Goal: Task Accomplishment & Management: Manage account settings

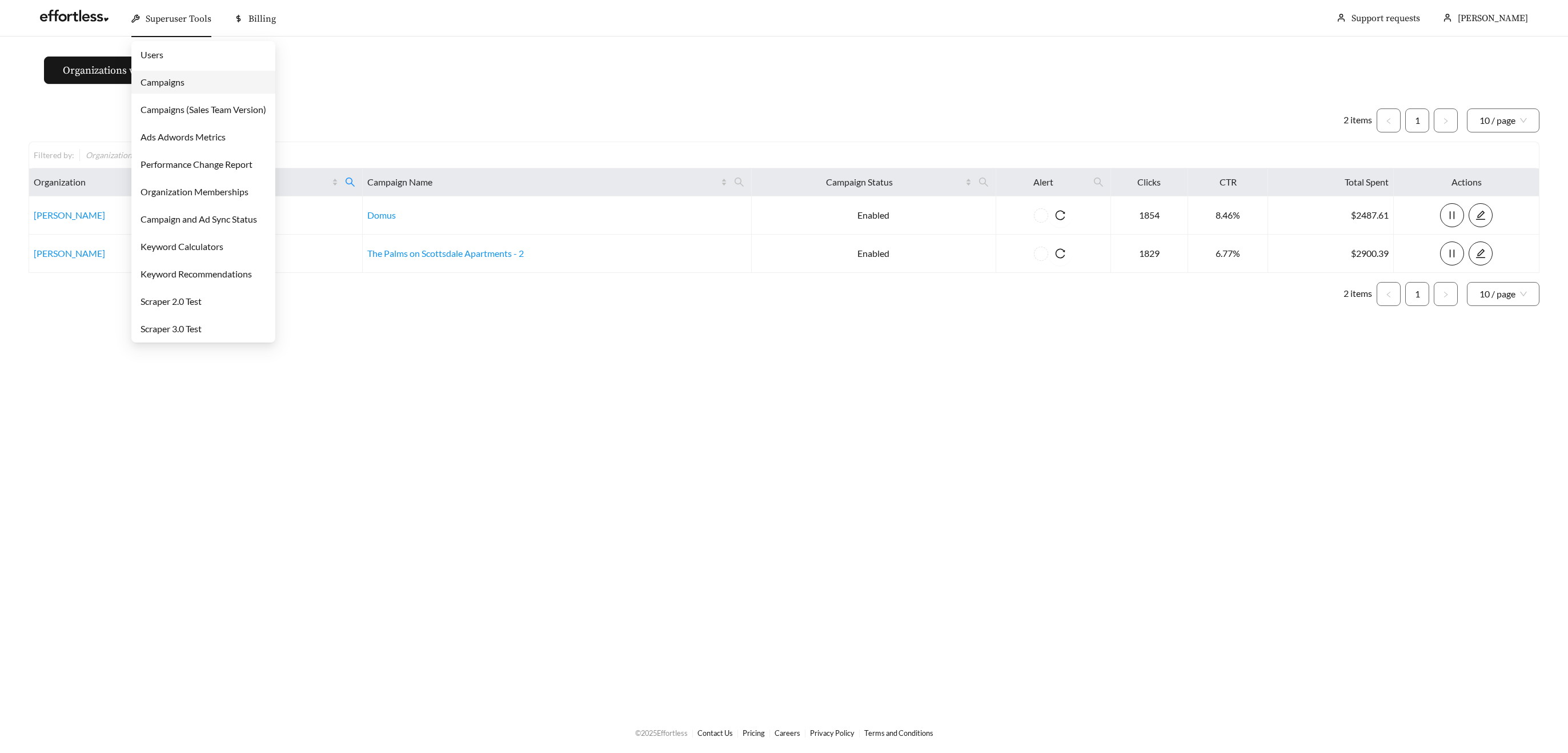
drag, startPoint x: 177, startPoint y: 22, endPoint x: 177, endPoint y: 31, distance: 9.0
click at [177, 22] on span "Superuser Tools" at bounding box center [178, 18] width 66 height 12
click at [148, 25] on div "Superuser Tools" at bounding box center [171, 19] width 80 height 37
drag, startPoint x: 159, startPoint y: 81, endPoint x: 170, endPoint y: 79, distance: 11.2
click at [159, 81] on link "Campaigns" at bounding box center [162, 82] width 44 height 11
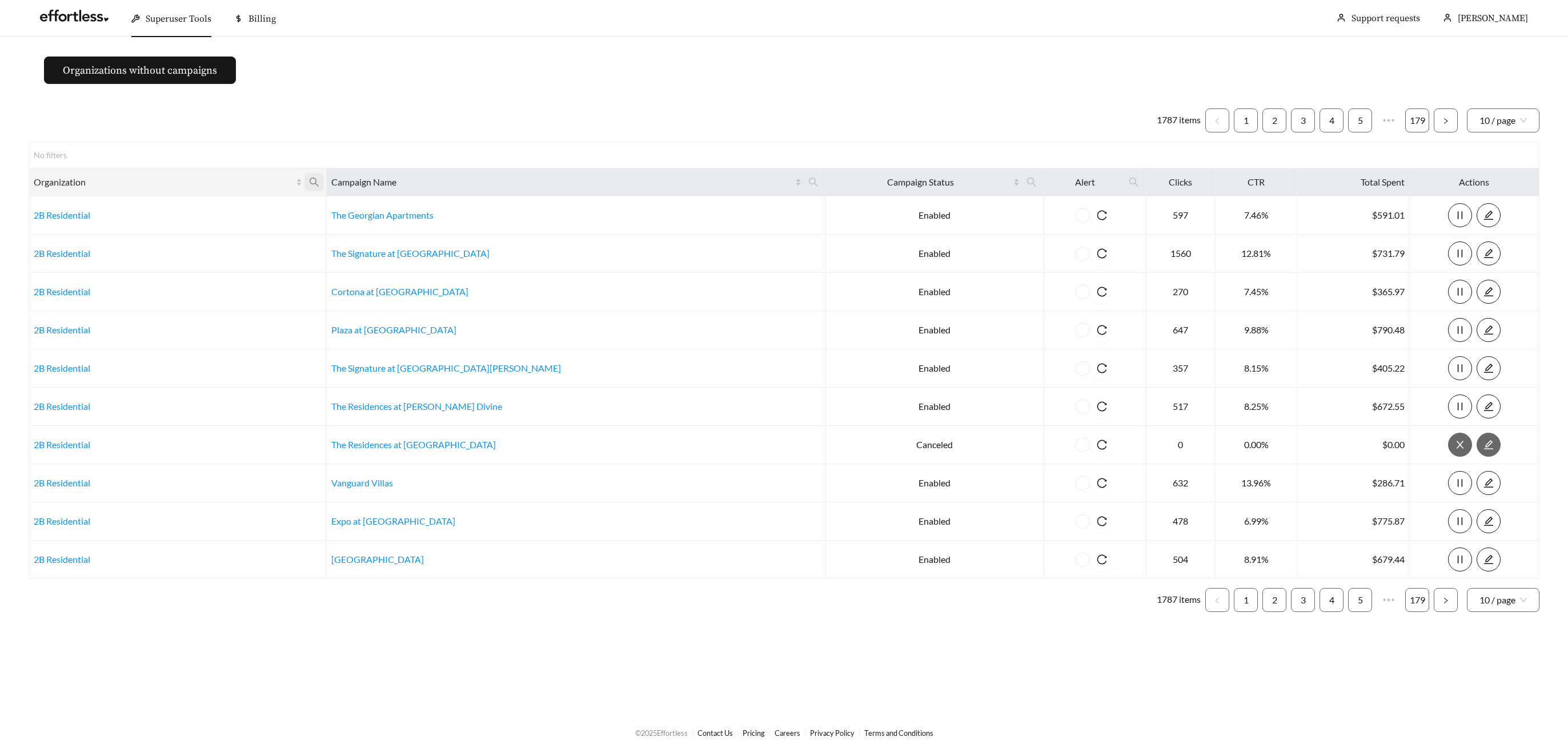
click at [319, 180] on icon "search" at bounding box center [314, 182] width 9 height 9
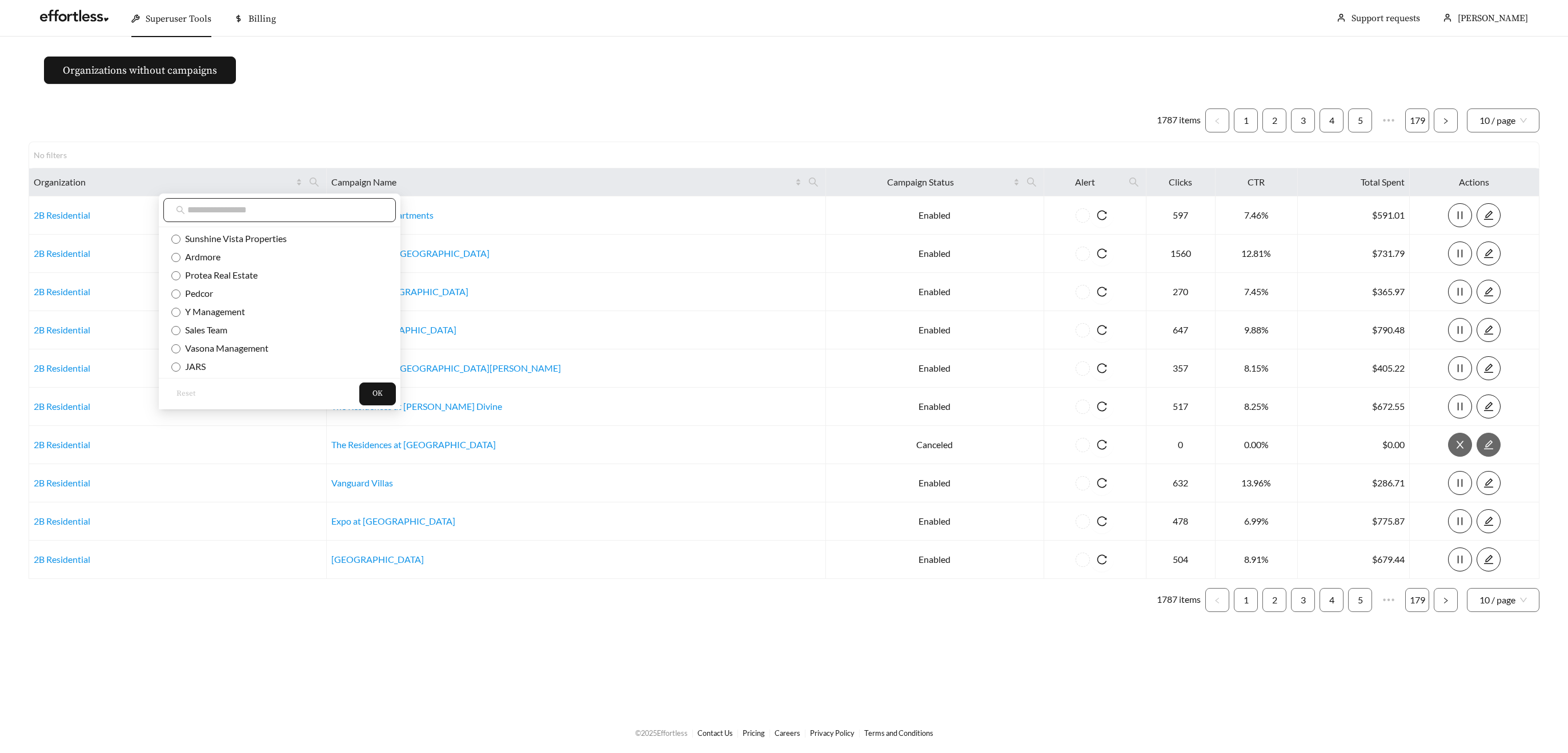
click at [246, 213] on input "text" at bounding box center [286, 210] width 196 height 13
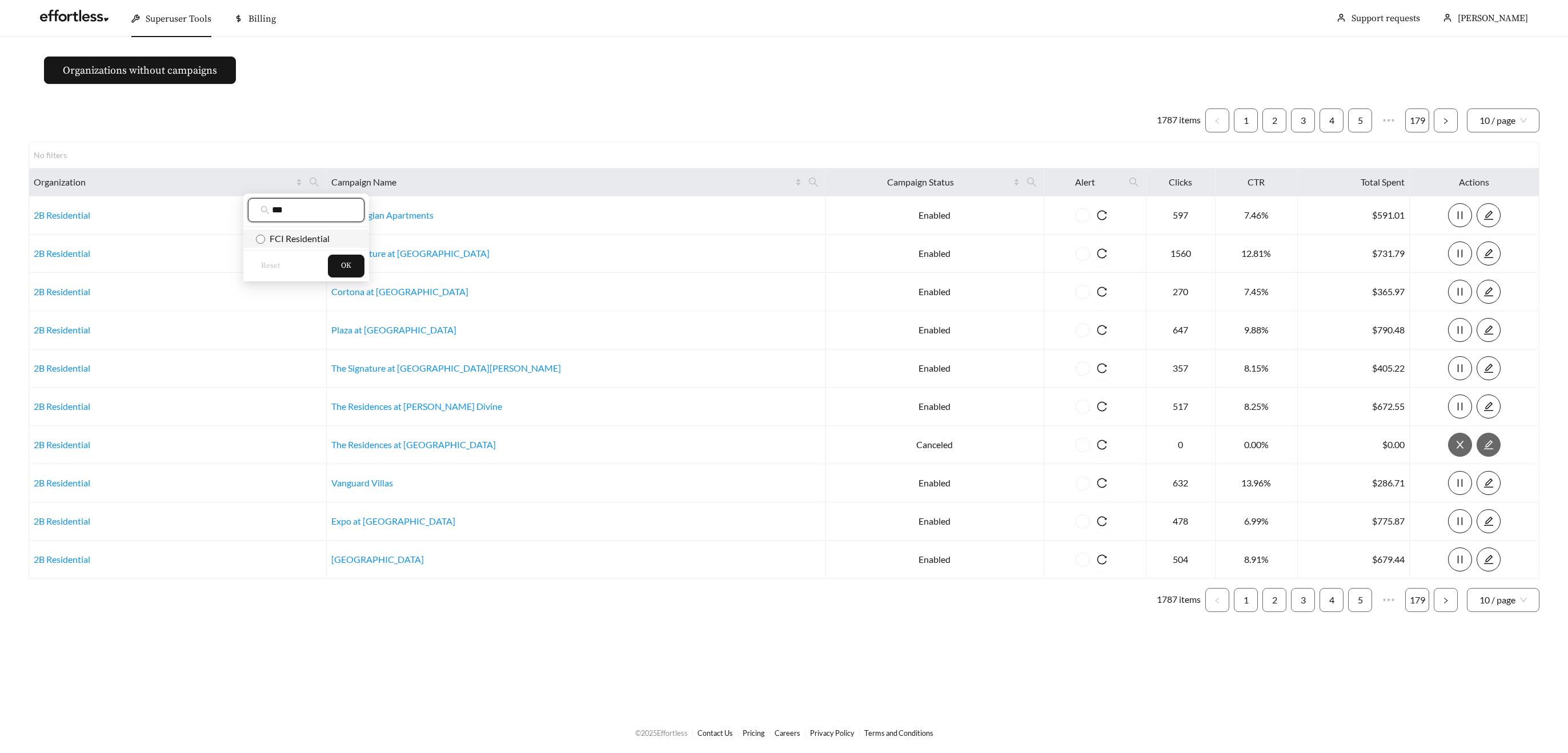
type input "***"
drag, startPoint x: 300, startPoint y: 236, endPoint x: 322, endPoint y: 252, distance: 27.2
click at [301, 236] on span "FCI Residential" at bounding box center [297, 238] width 64 height 11
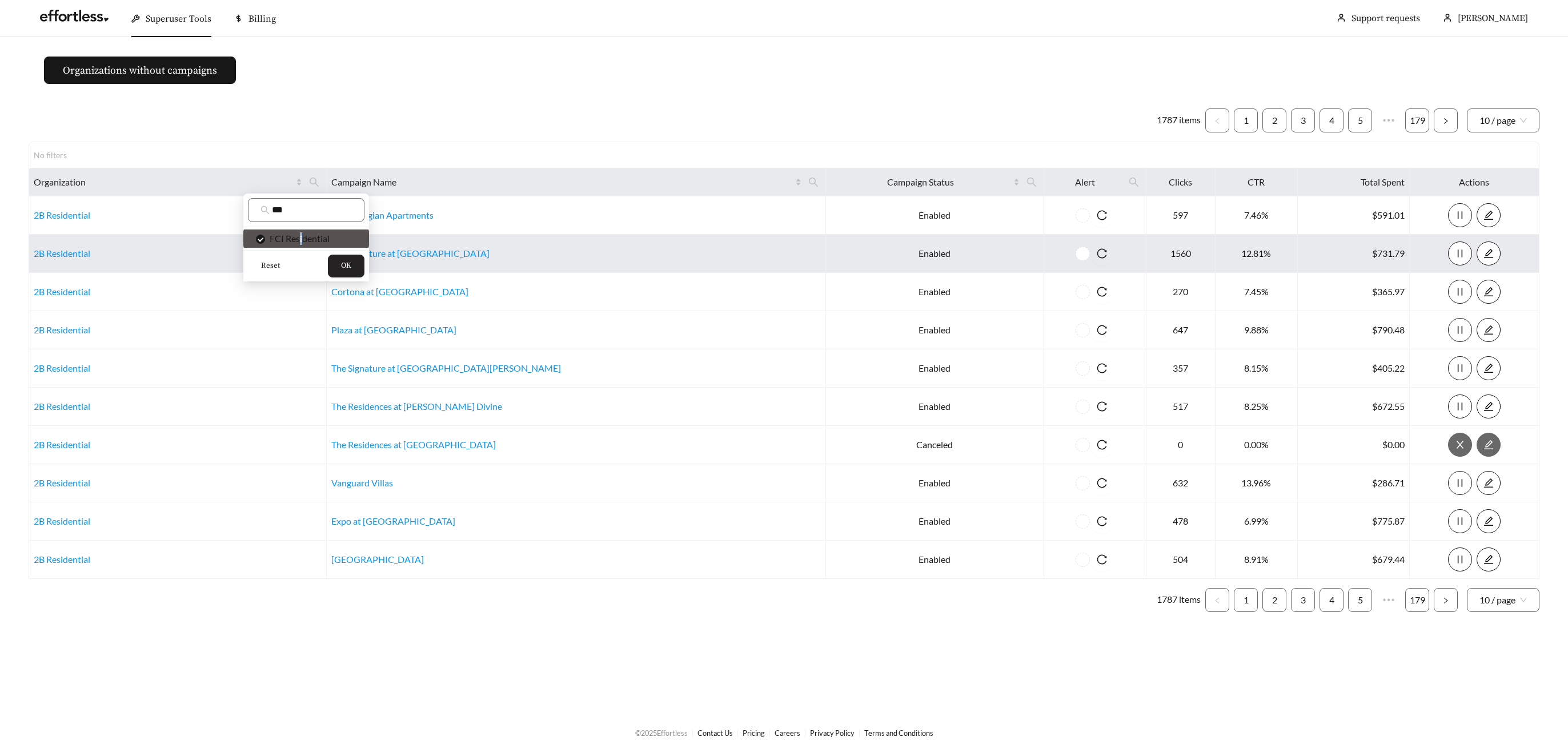
drag, startPoint x: 338, startPoint y: 267, endPoint x: 340, endPoint y: 262, distance: 5.4
click at [338, 267] on button "OK" at bounding box center [346, 266] width 37 height 23
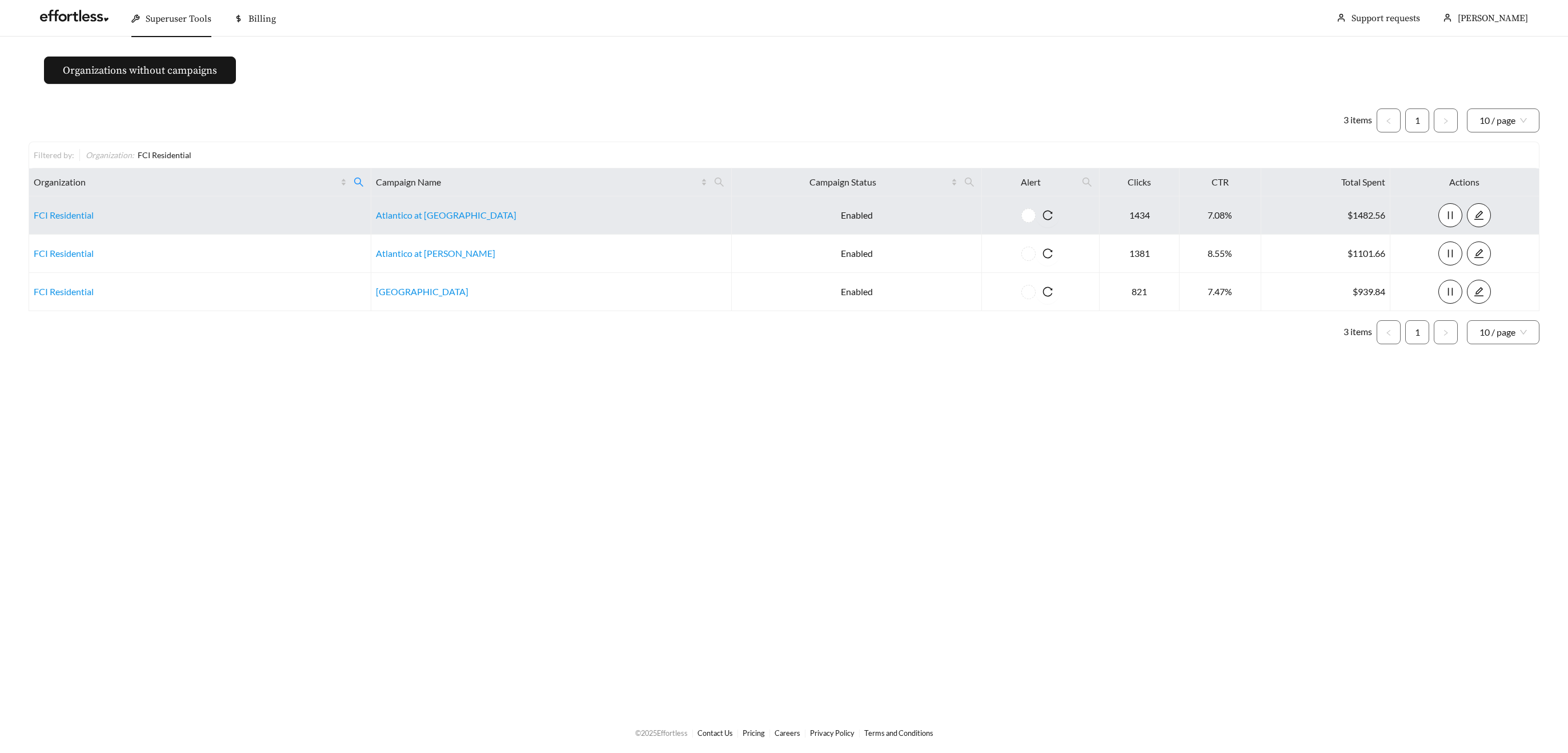
click at [53, 208] on td "FCI Residential" at bounding box center [200, 216] width 342 height 38
click at [53, 213] on link "FCI Residential" at bounding box center [64, 215] width 60 height 11
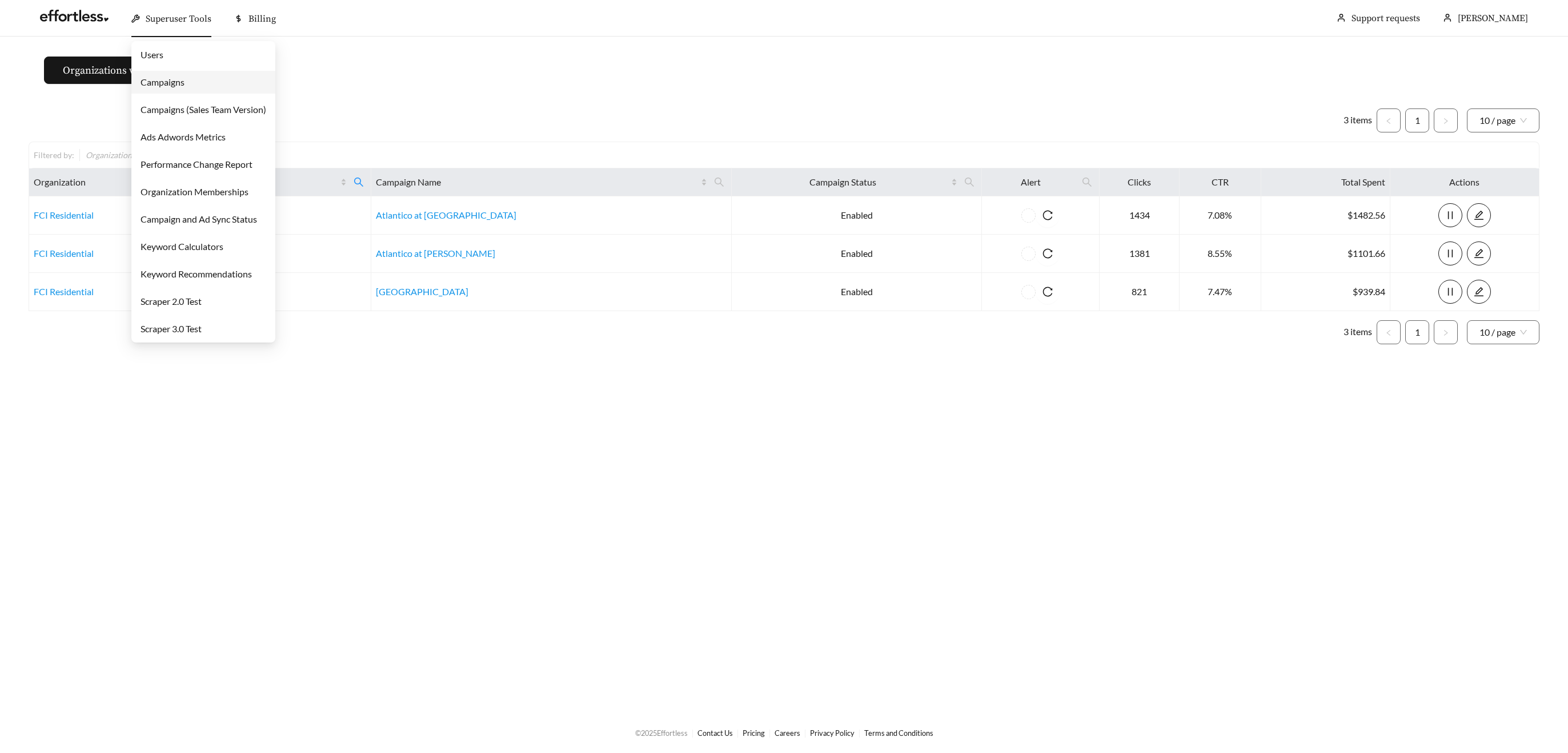
drag, startPoint x: 175, startPoint y: 21, endPoint x: 181, endPoint y: 36, distance: 16.2
click at [175, 21] on span "Superuser Tools" at bounding box center [178, 18] width 66 height 12
drag, startPoint x: 178, startPoint y: 83, endPoint x: 183, endPoint y: 83, distance: 5.0
click at [178, 83] on link "Campaigns" at bounding box center [162, 82] width 44 height 11
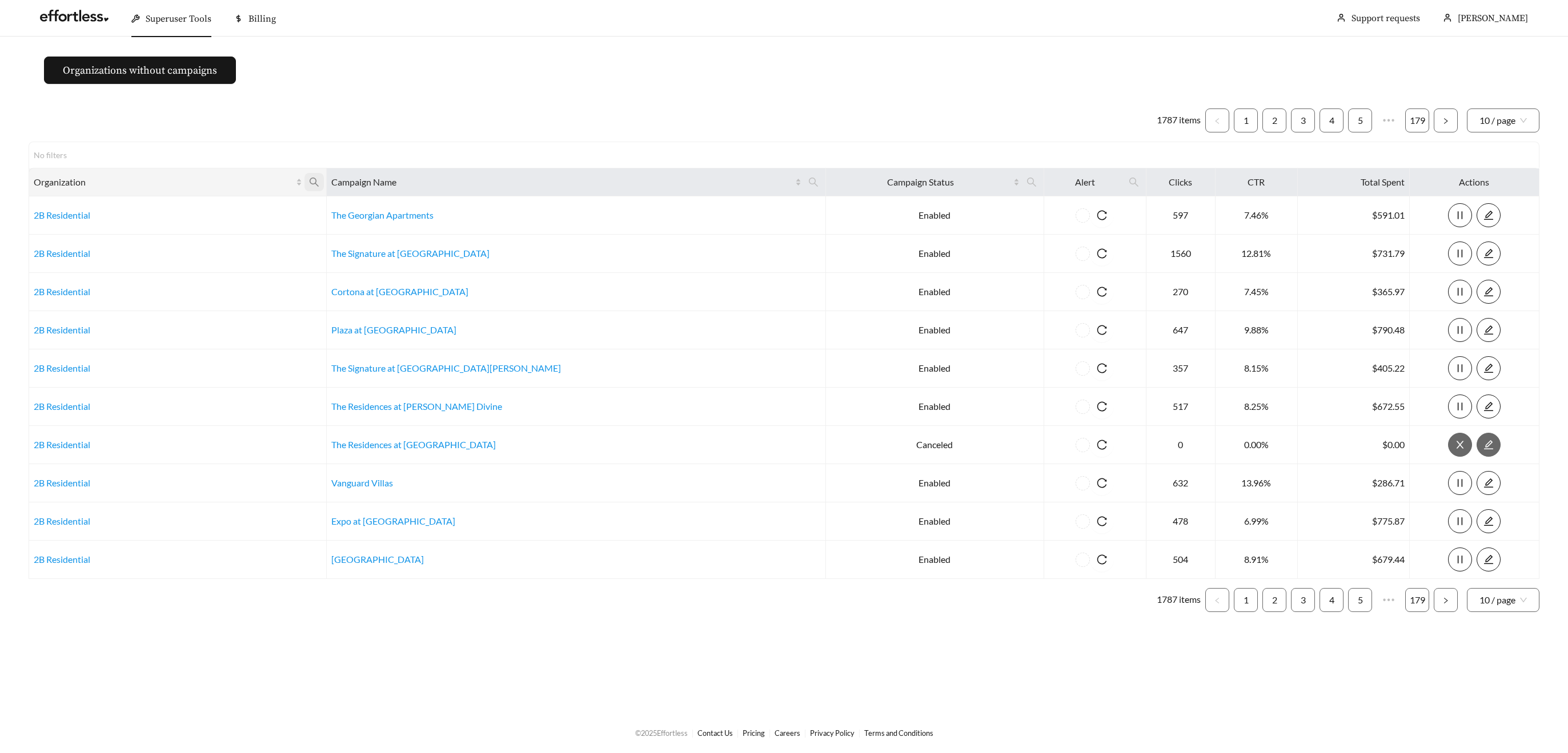
click at [319, 177] on icon "search" at bounding box center [314, 182] width 10 height 10
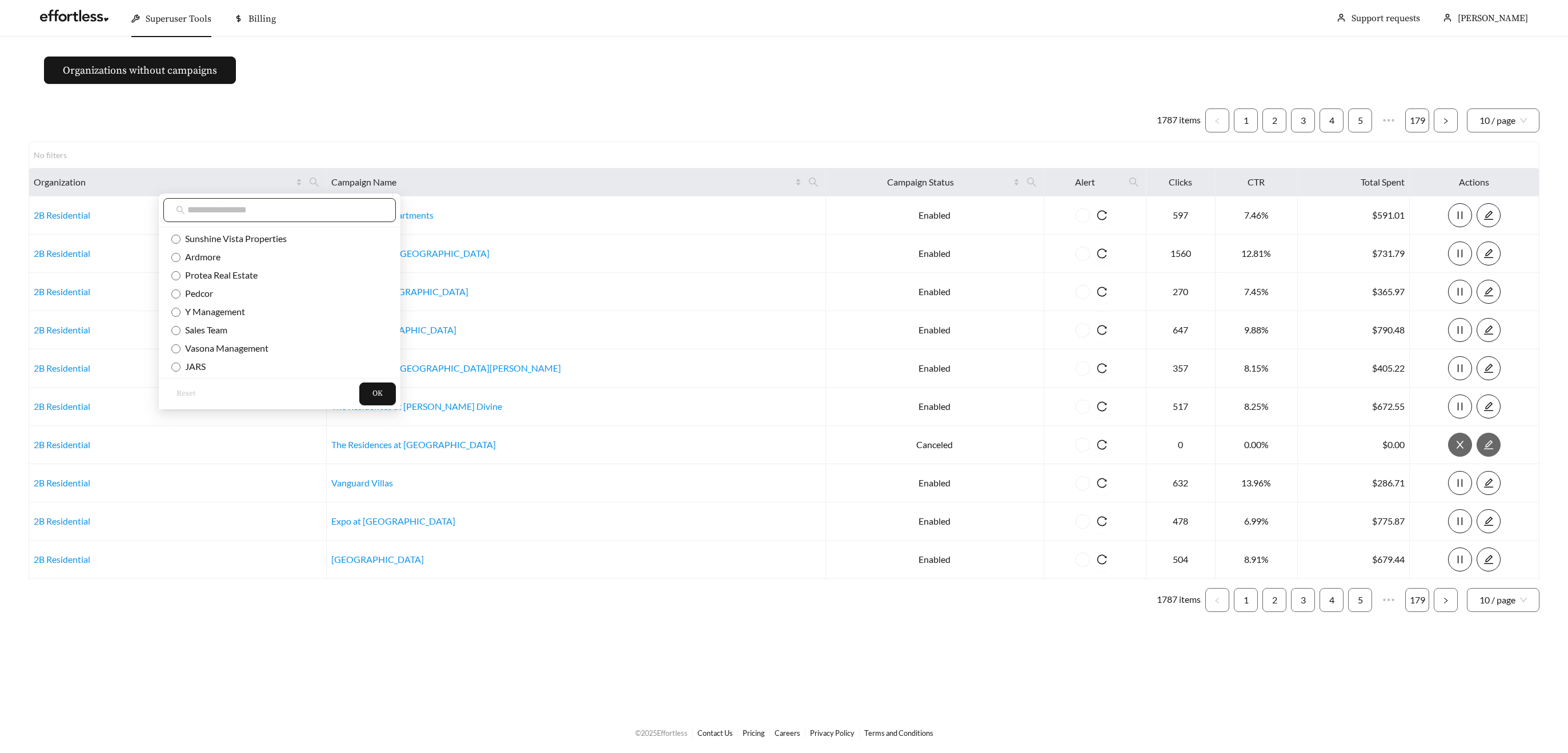
click at [332, 214] on input "text" at bounding box center [286, 210] width 196 height 13
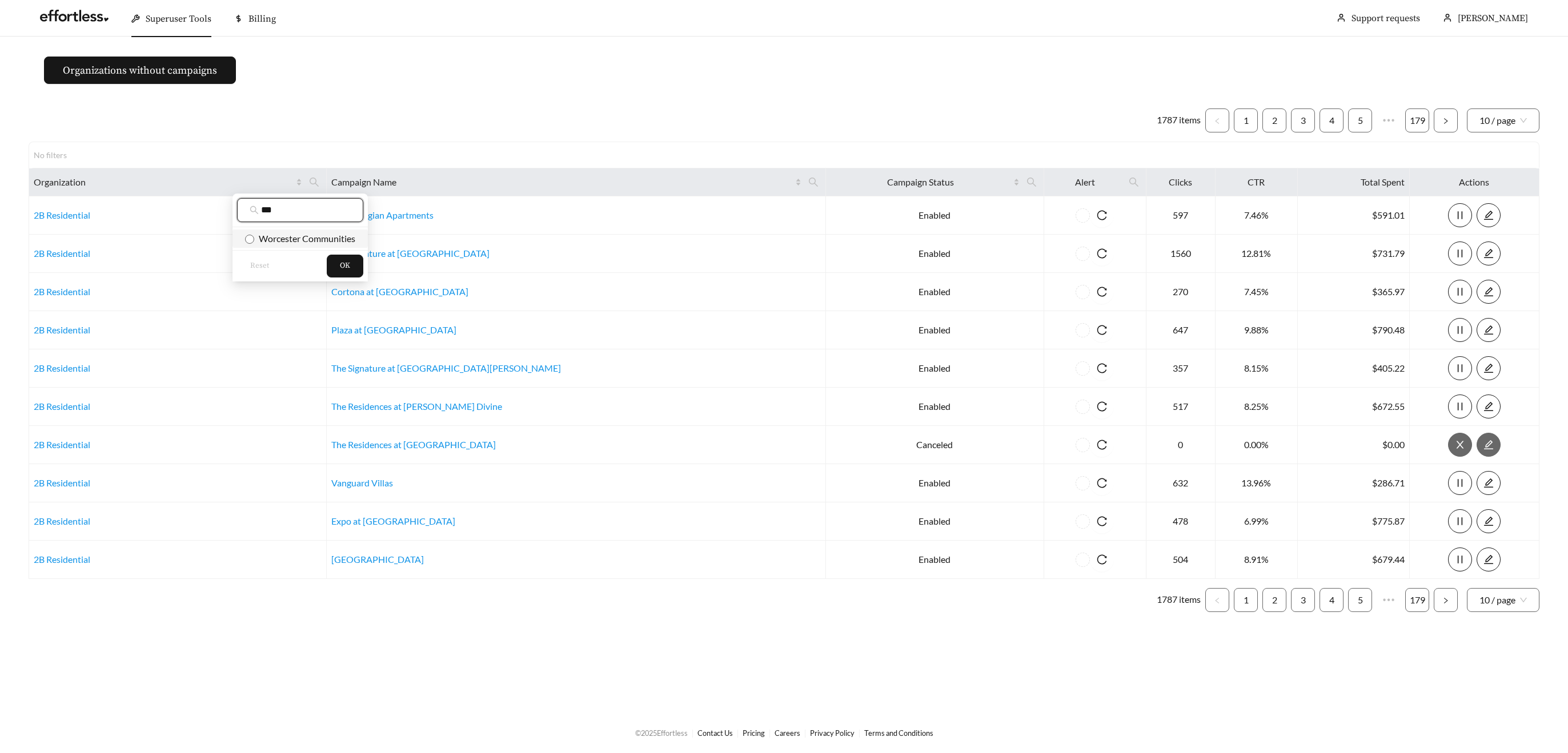
type input "***"
click at [334, 241] on span "Worcester Communities" at bounding box center [305, 238] width 101 height 11
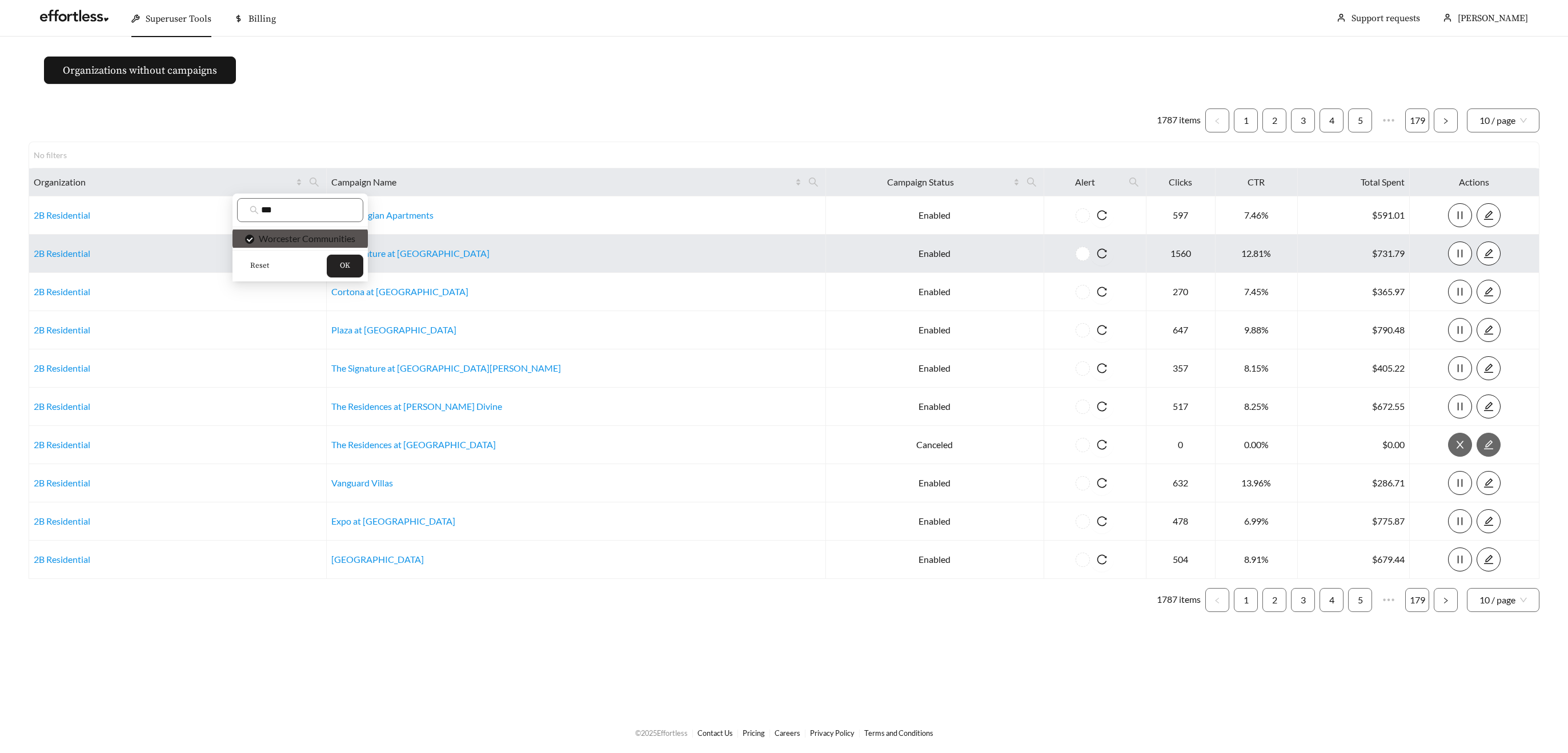
click at [344, 270] on span "OK" at bounding box center [345, 266] width 10 height 12
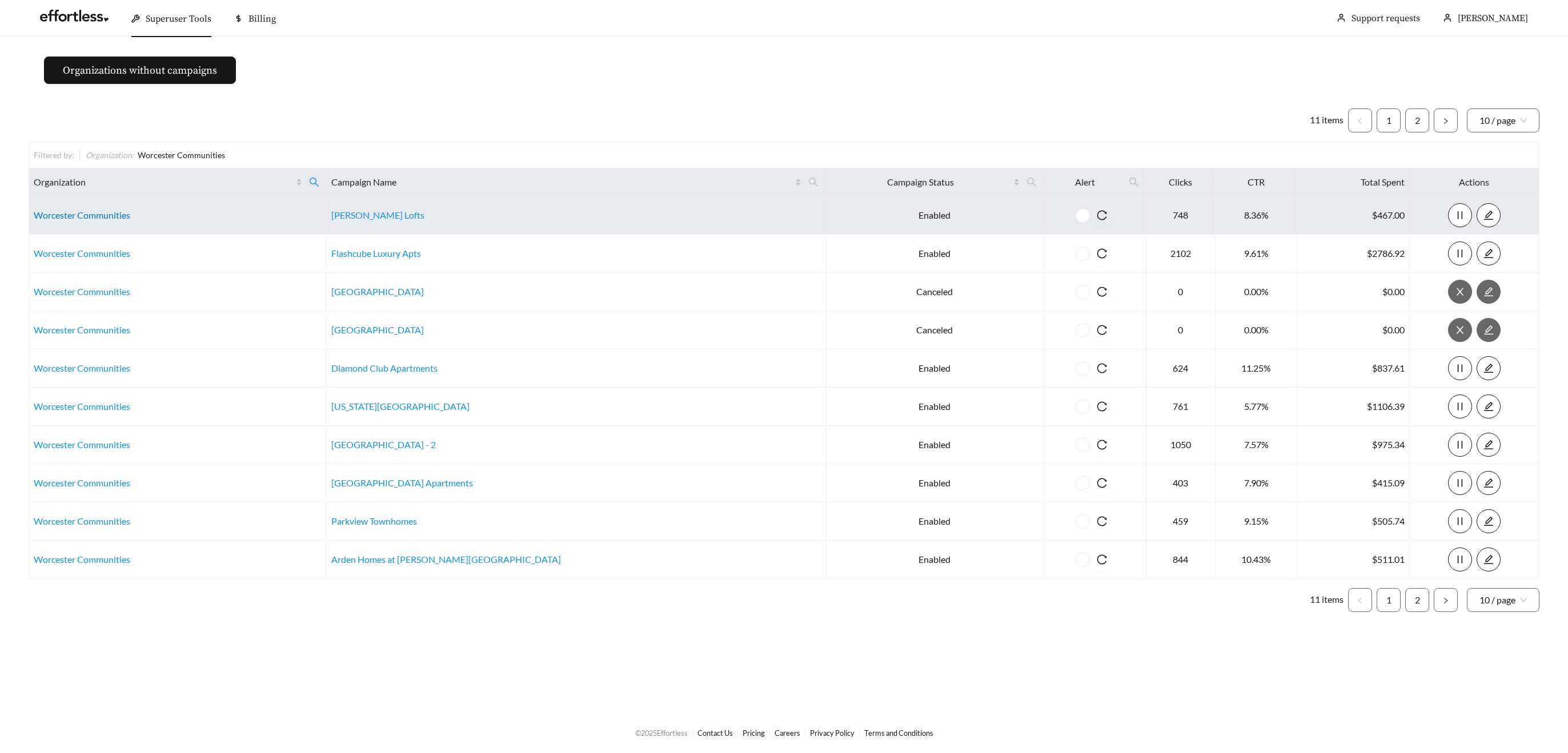
click at [83, 213] on link "Worcester Communities" at bounding box center [82, 215] width 97 height 11
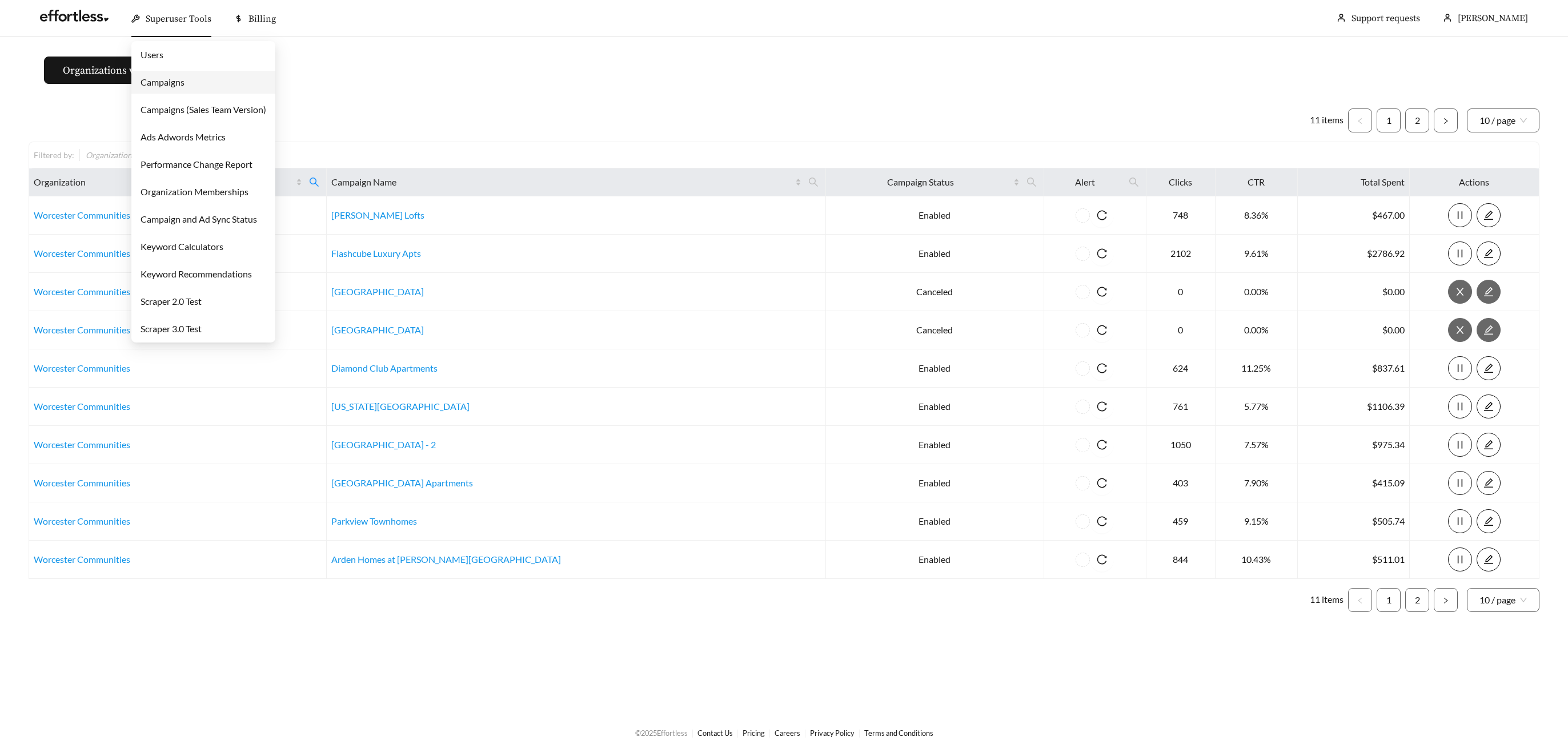
drag, startPoint x: 162, startPoint y: 21, endPoint x: 175, endPoint y: 52, distance: 33.6
click at [163, 22] on span "Superuser Tools" at bounding box center [178, 18] width 66 height 12
click at [172, 78] on link "Campaigns" at bounding box center [162, 82] width 44 height 11
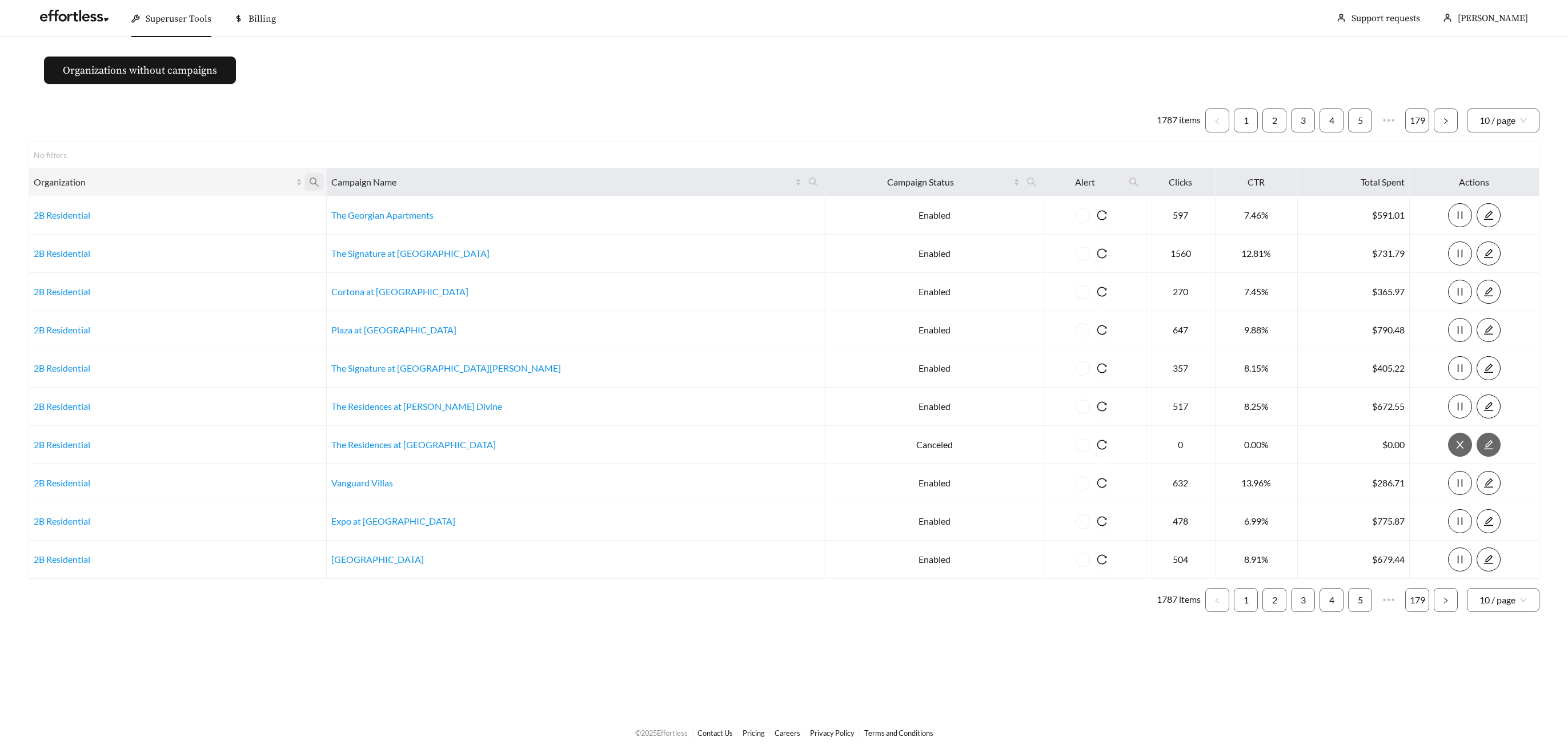
click at [319, 177] on icon "search" at bounding box center [314, 182] width 10 height 10
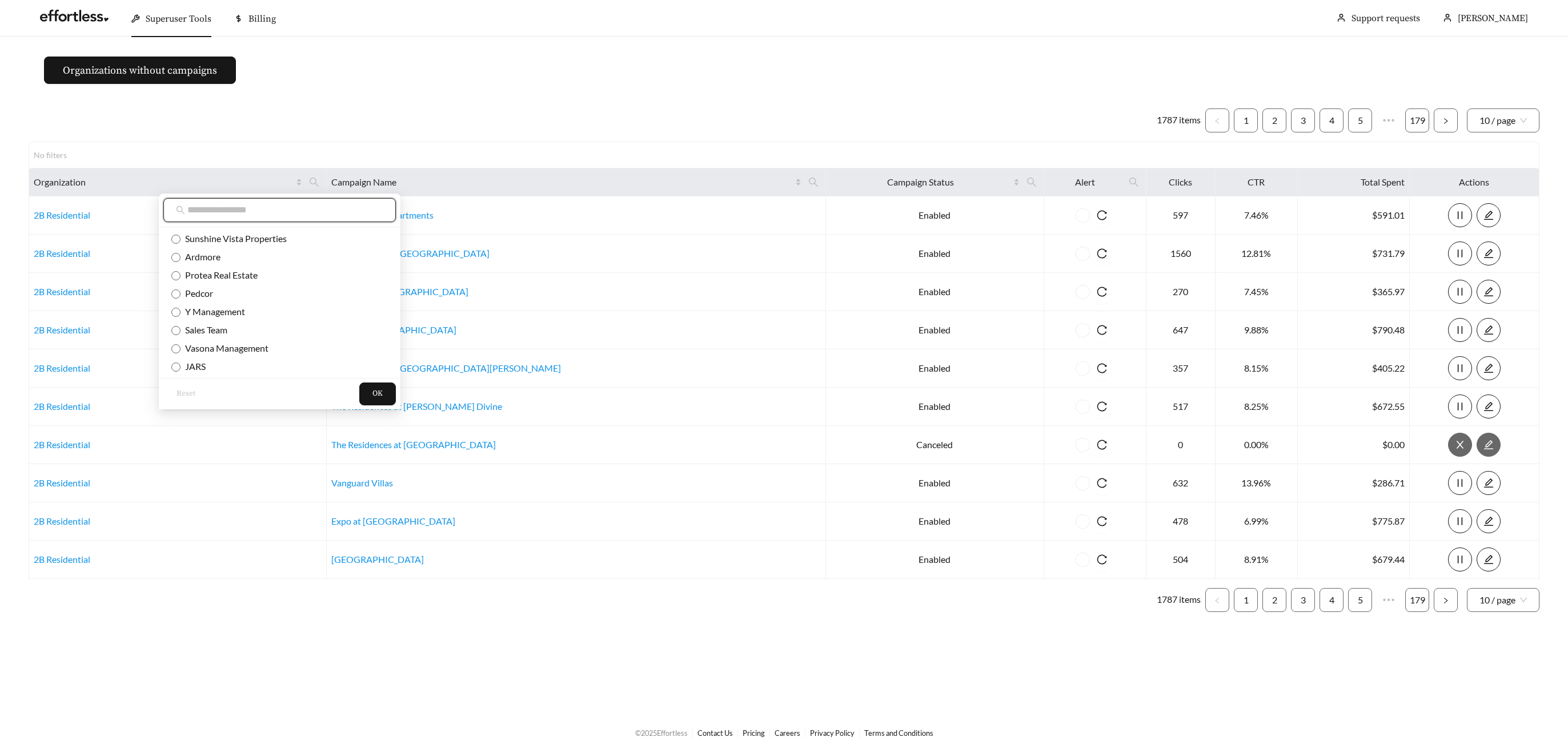
click at [318, 214] on input "text" at bounding box center [286, 210] width 196 height 13
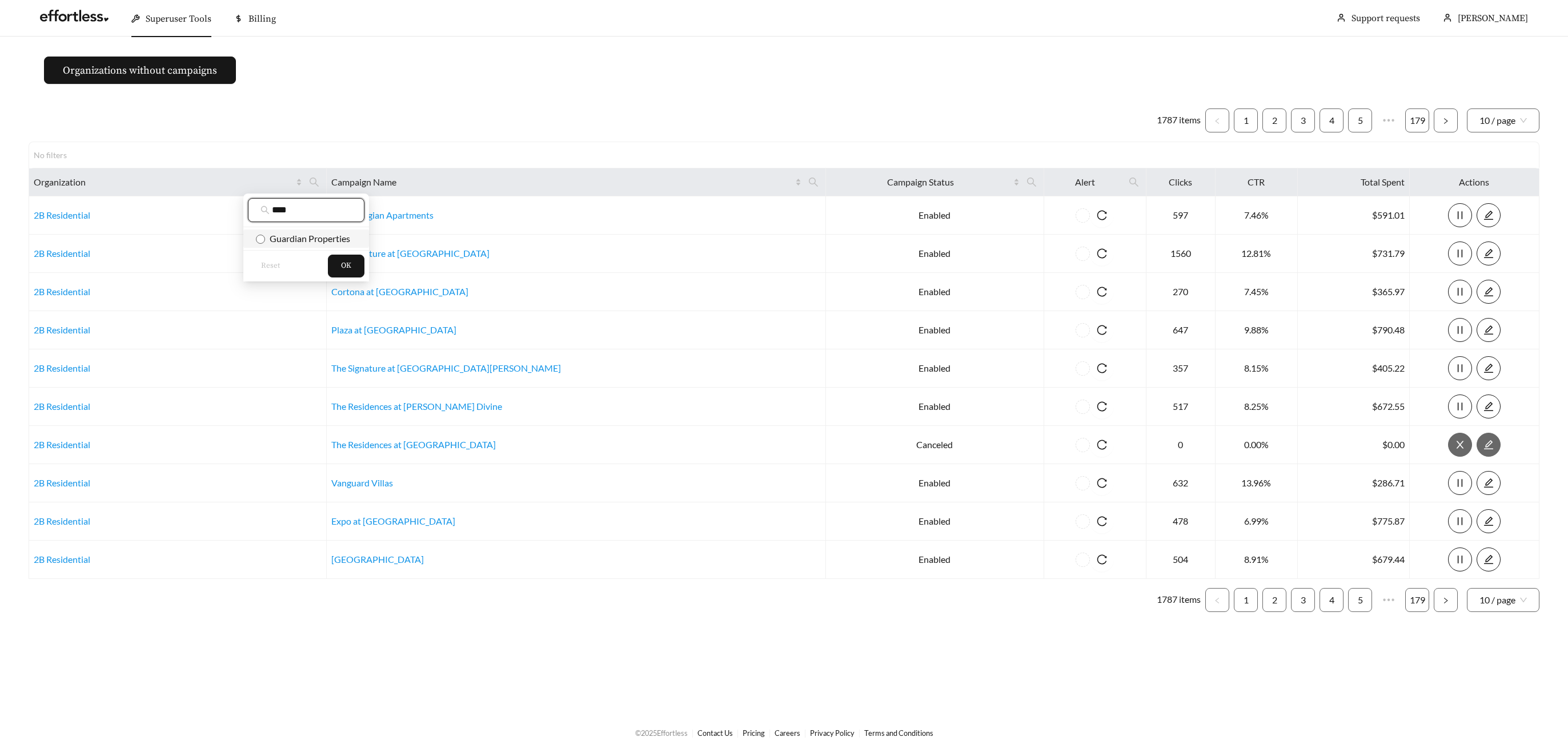
type input "****"
drag, startPoint x: 292, startPoint y: 237, endPoint x: 300, endPoint y: 240, distance: 8.5
click at [292, 237] on span "Guardian Properties" at bounding box center [307, 238] width 85 height 11
click at [343, 252] on div "Reset OK" at bounding box center [306, 265] width 126 height 31
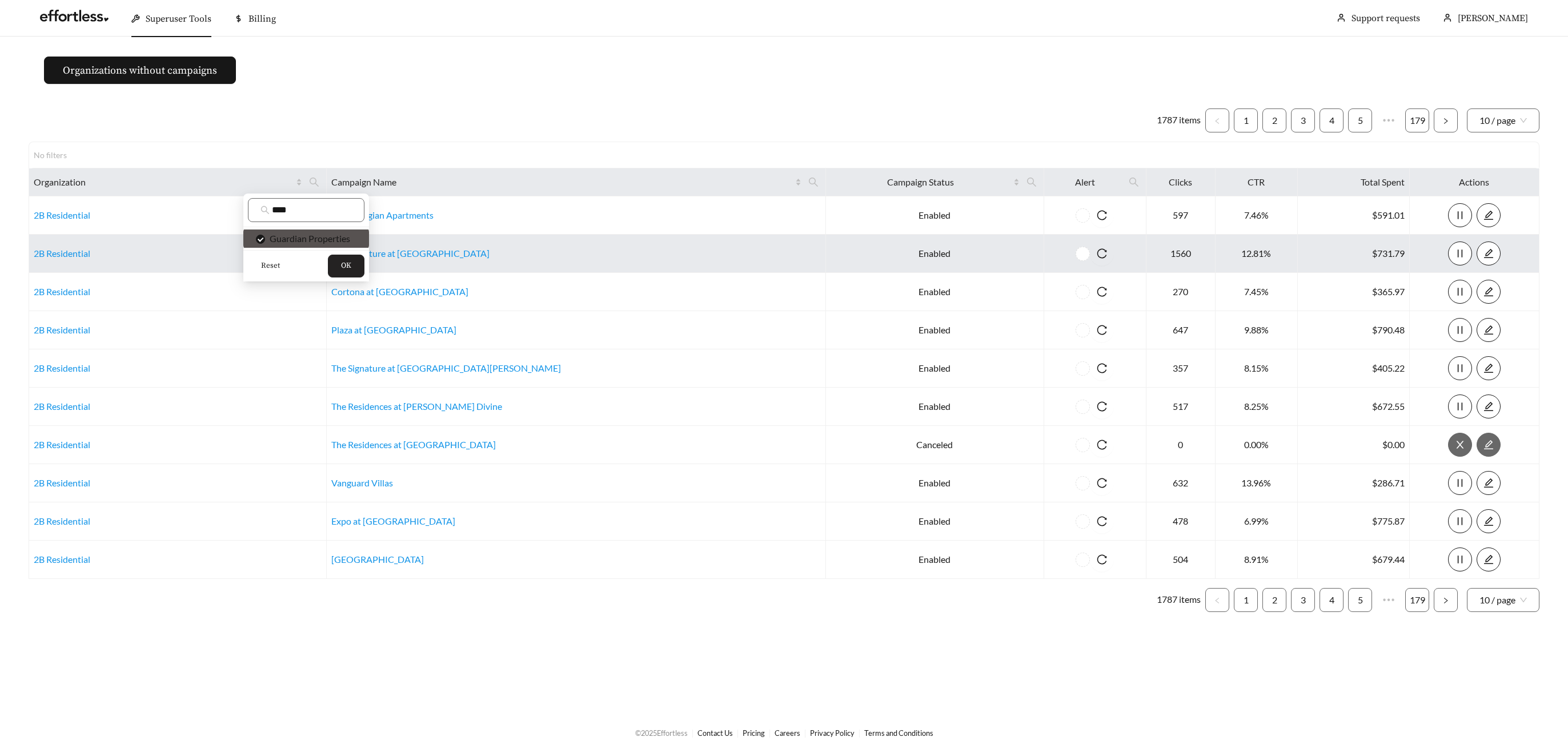
click at [345, 267] on span "OK" at bounding box center [346, 266] width 10 height 12
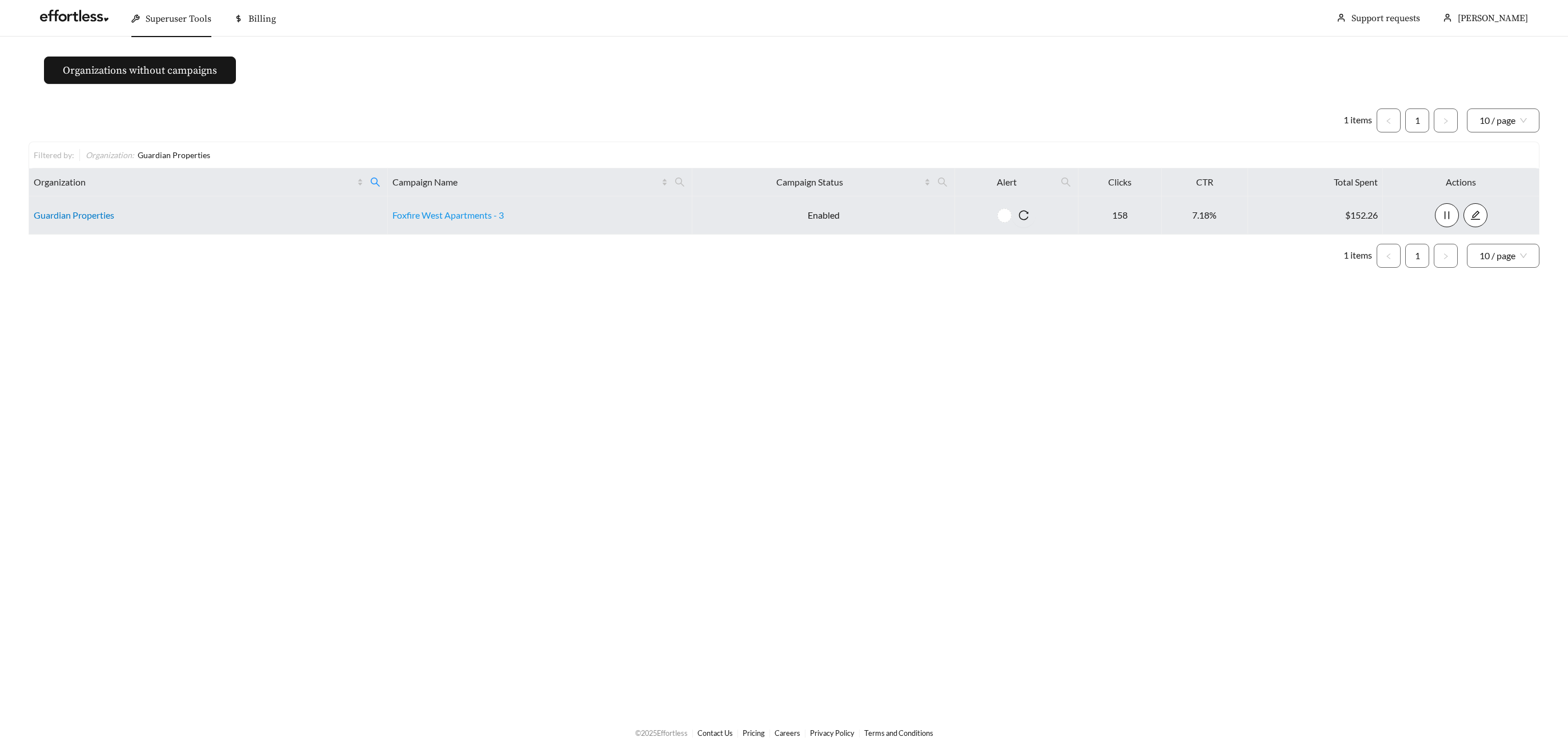
click at [86, 214] on link "Guardian Properties" at bounding box center [74, 215] width 80 height 11
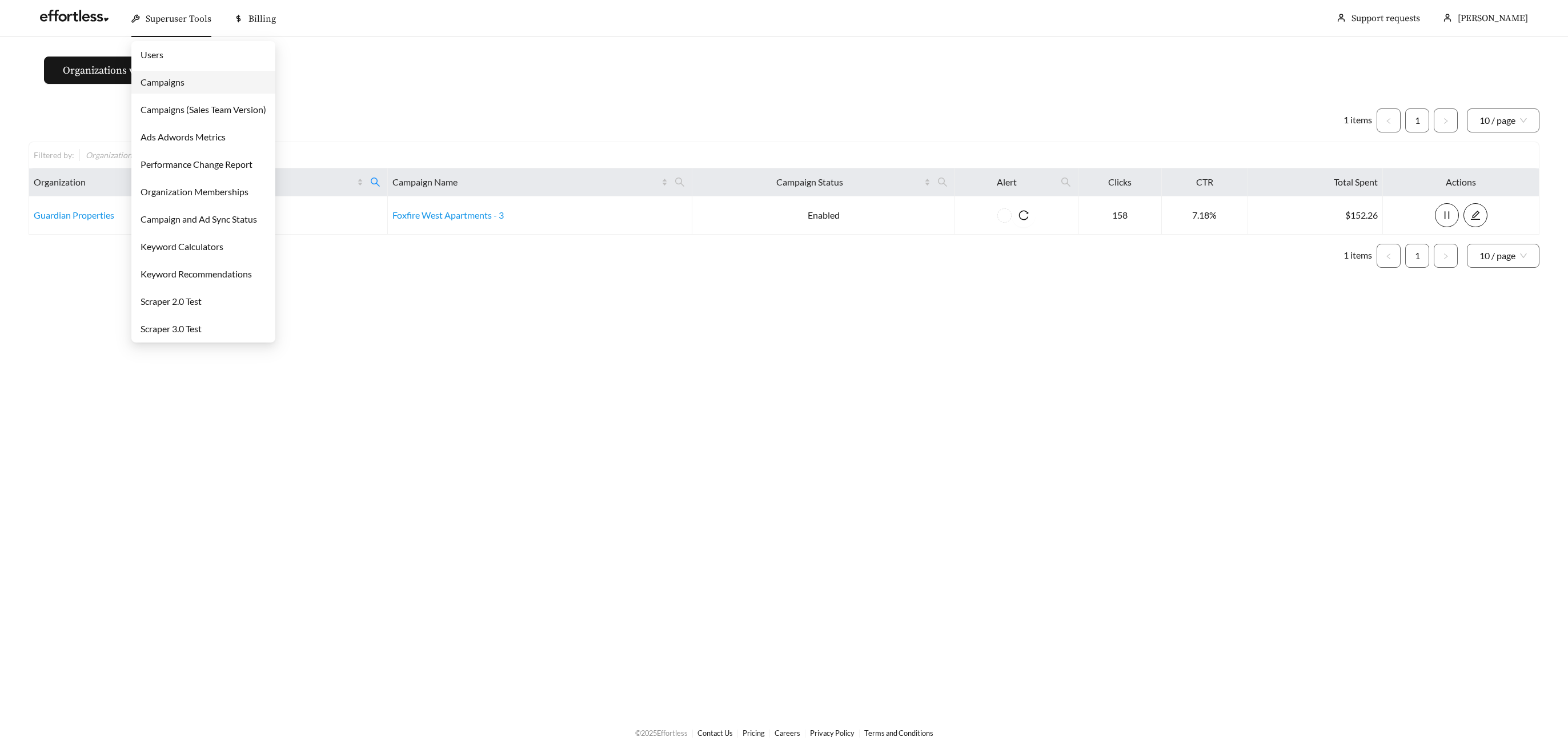
drag, startPoint x: 144, startPoint y: 21, endPoint x: 154, endPoint y: 44, distance: 25.1
click at [144, 21] on div "Superuser Tools" at bounding box center [171, 19] width 80 height 37
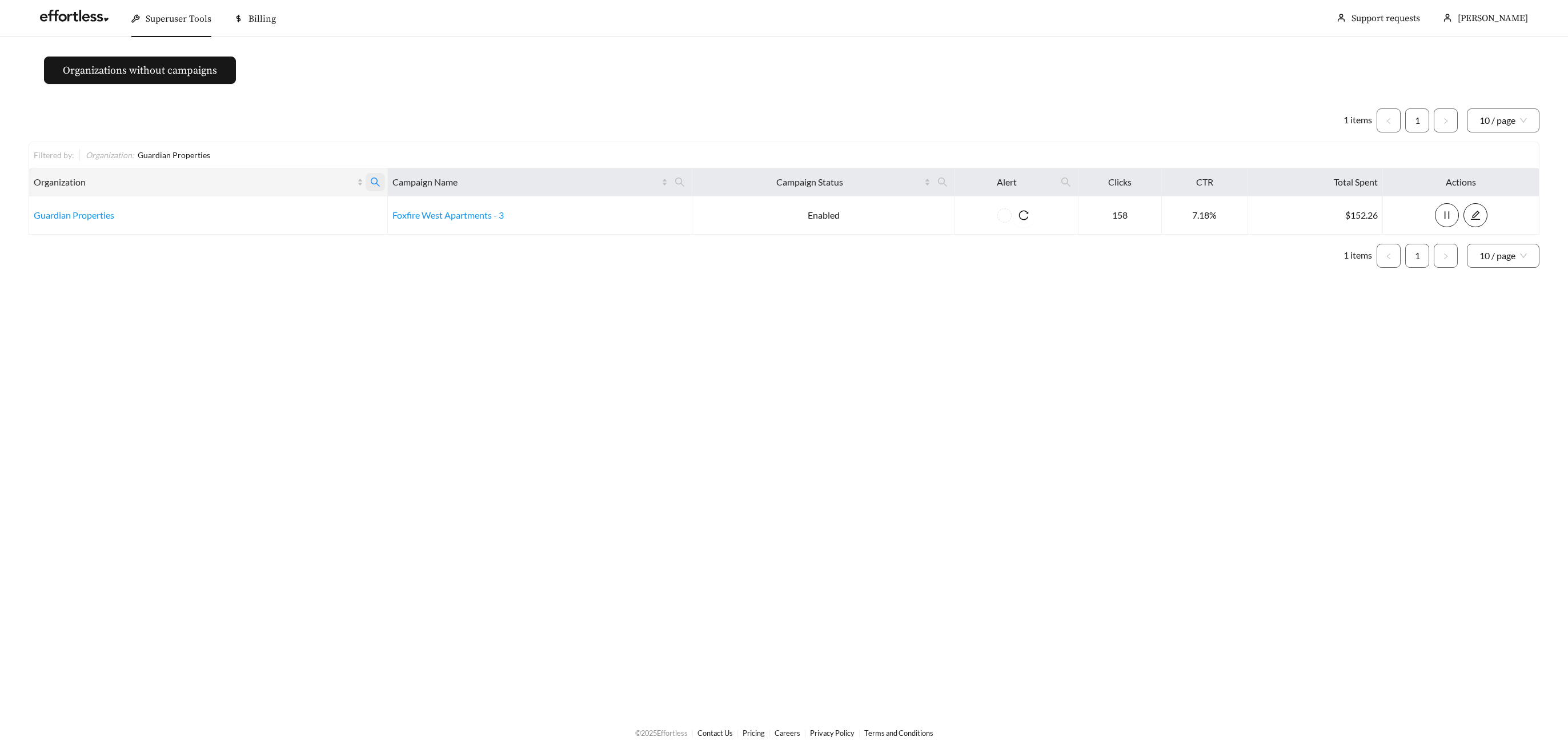
click at [374, 178] on icon "search" at bounding box center [375, 182] width 9 height 9
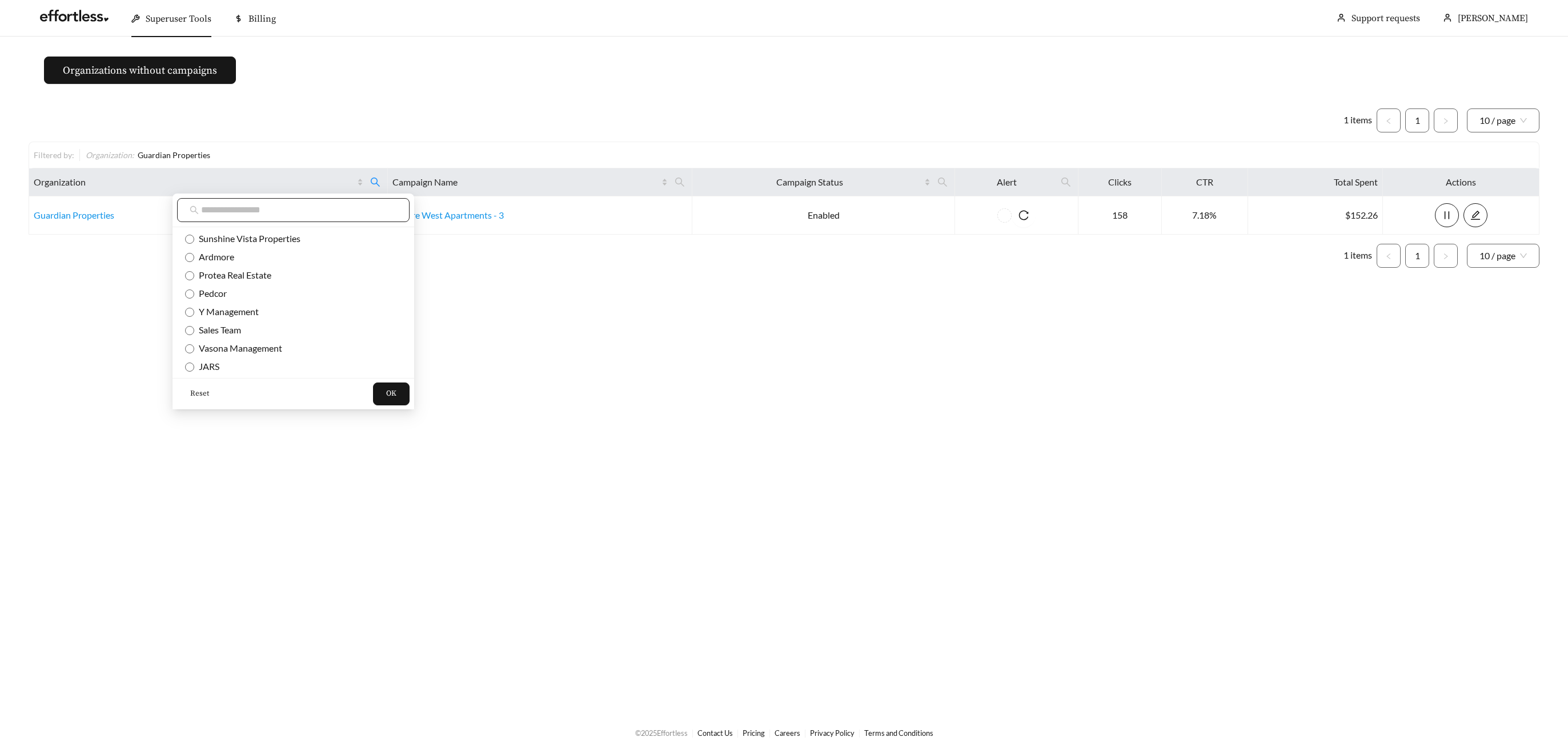
click at [278, 213] on input "text" at bounding box center [299, 210] width 196 height 13
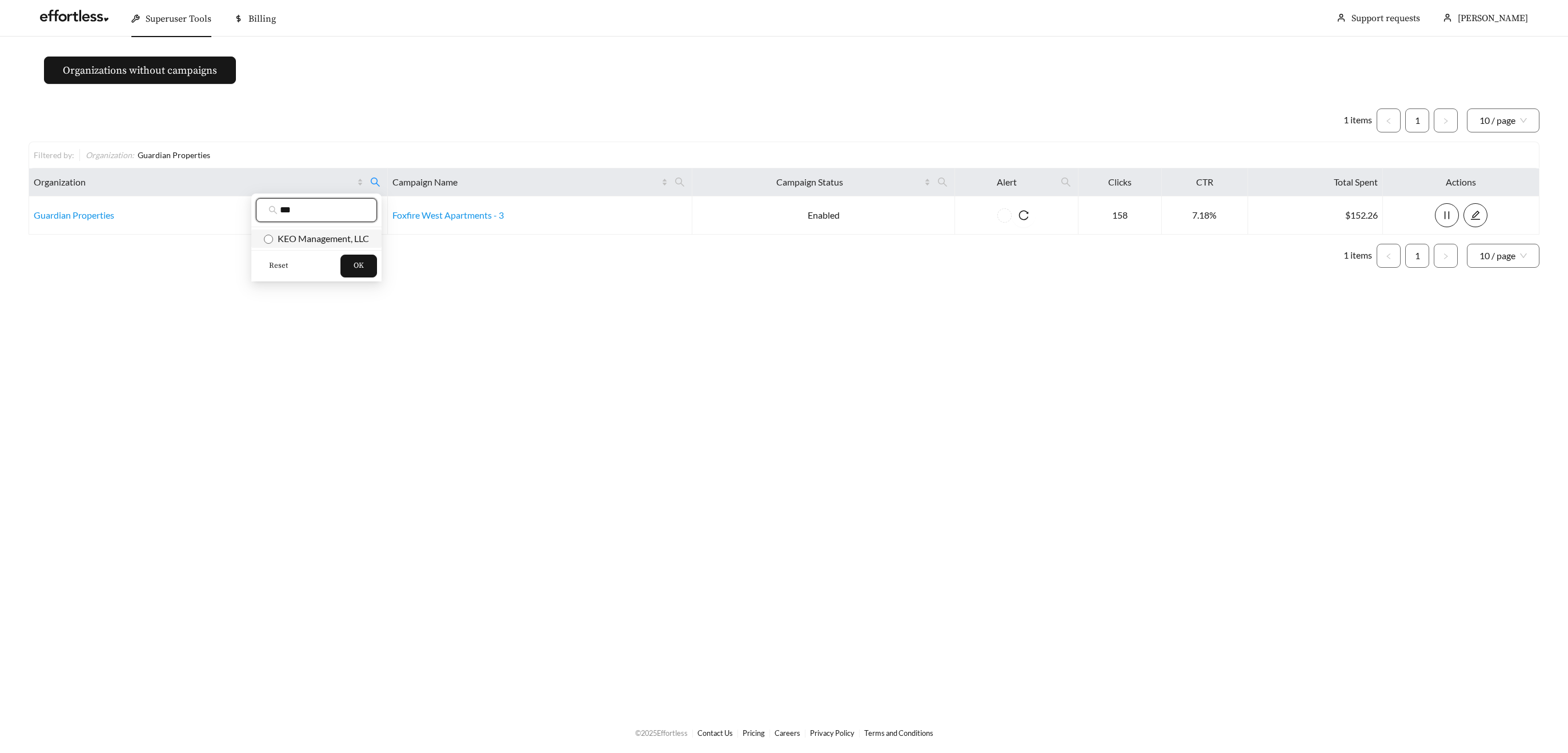
type input "***"
click at [297, 236] on span "KEO Management, LLC" at bounding box center [321, 238] width 96 height 11
drag, startPoint x: 354, startPoint y: 264, endPoint x: 369, endPoint y: 252, distance: 19.2
click at [354, 264] on button "OK" at bounding box center [359, 266] width 37 height 23
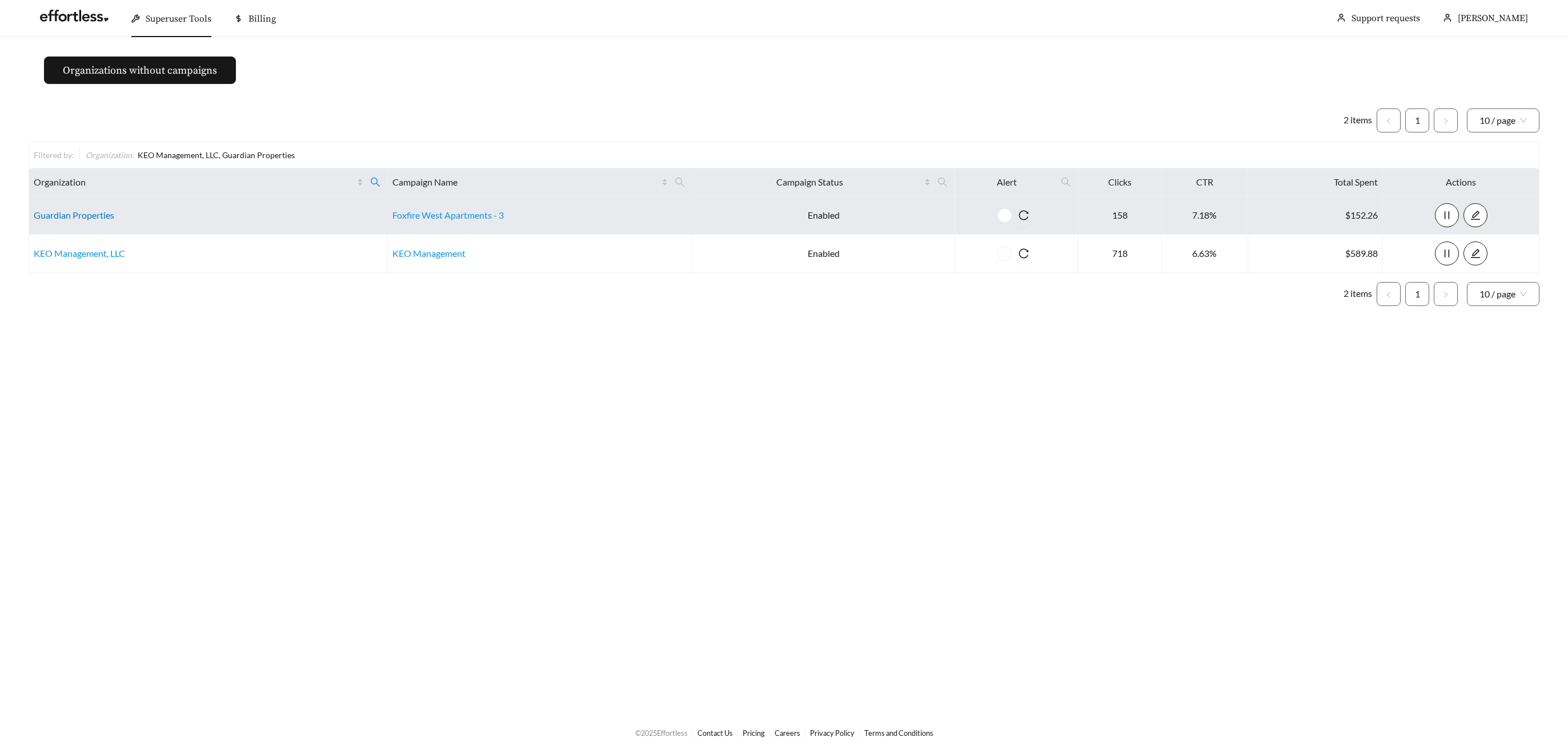
click at [87, 214] on link "Guardian Properties" at bounding box center [74, 215] width 80 height 11
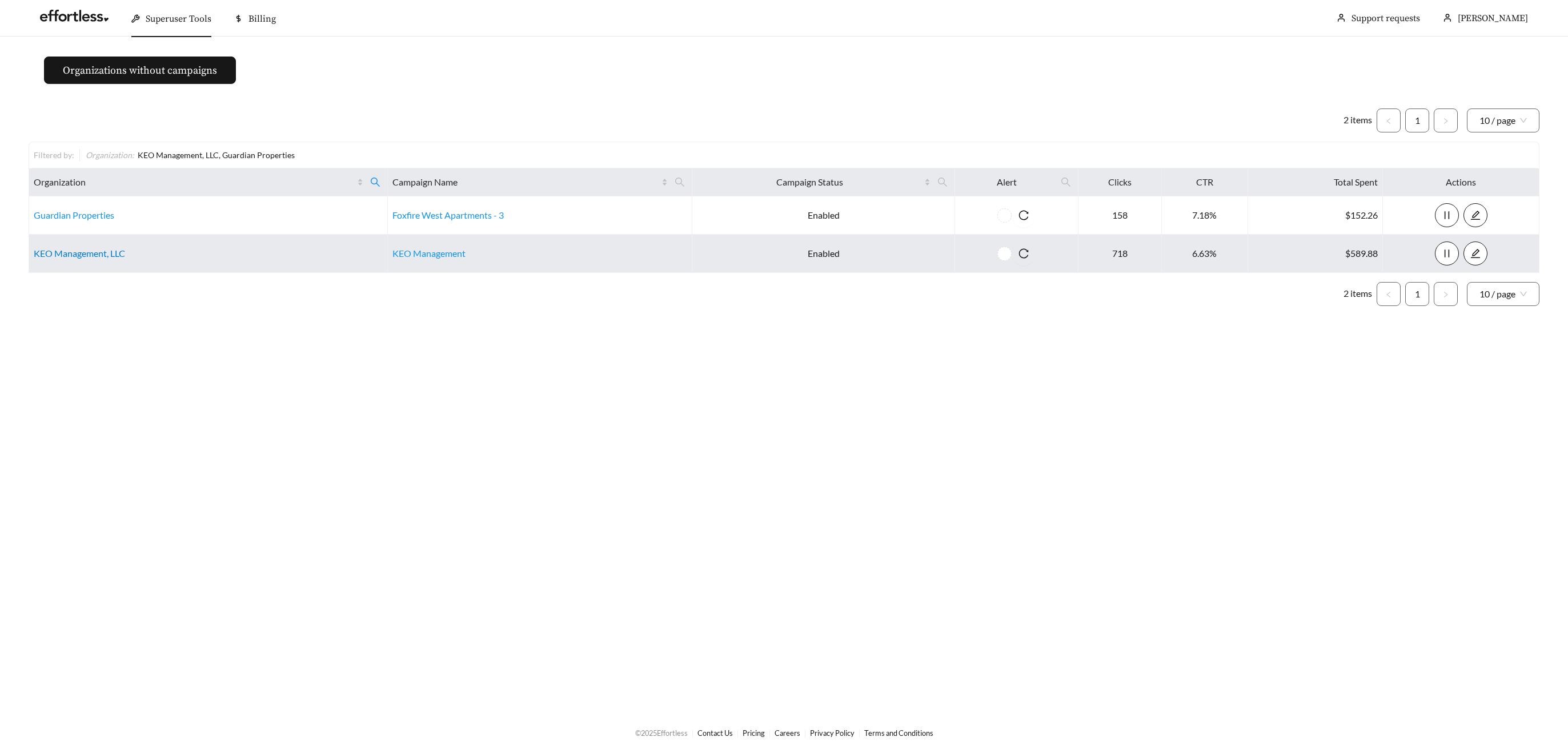
click at [59, 256] on link "KEO Management, LLC" at bounding box center [79, 253] width 91 height 11
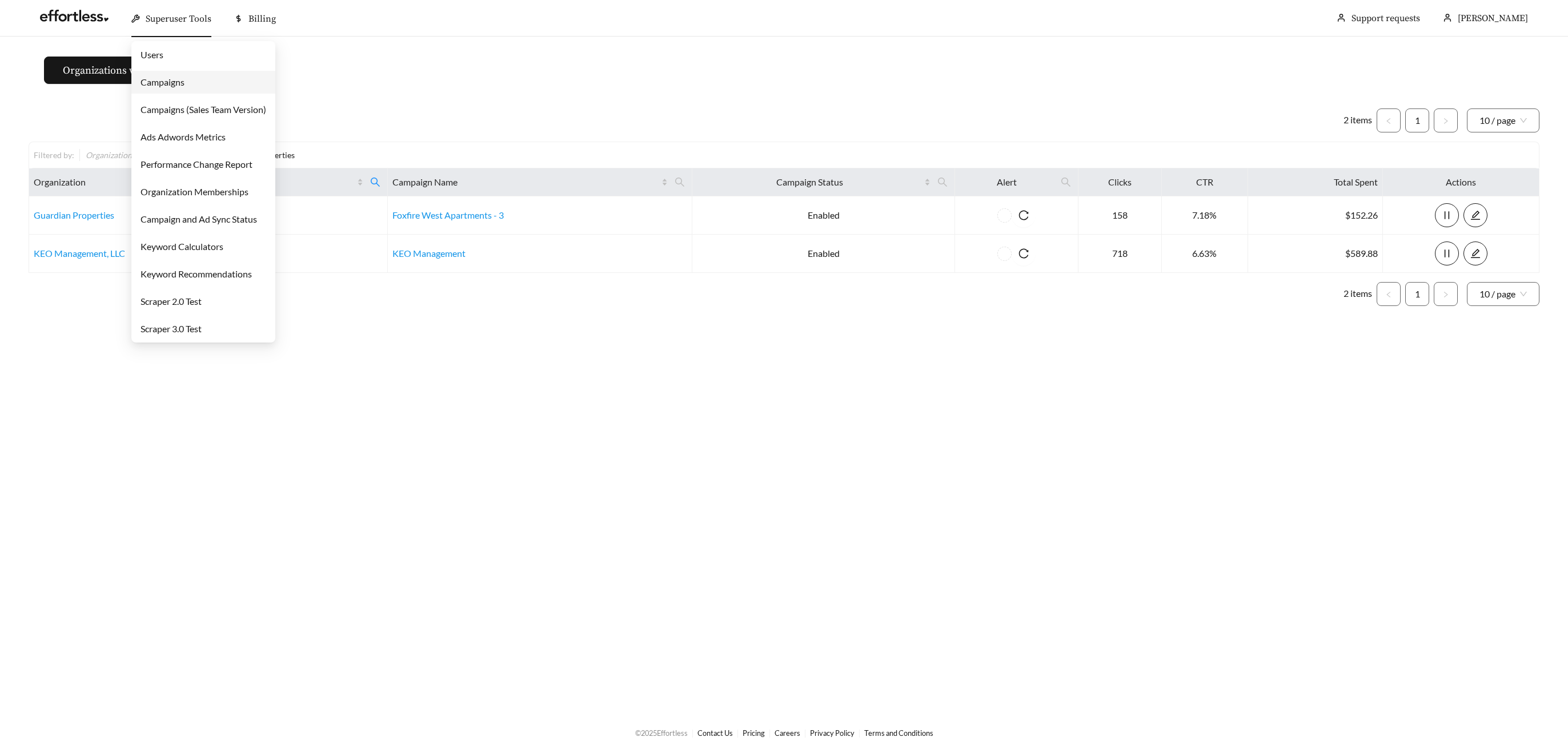
drag, startPoint x: 175, startPoint y: 21, endPoint x: 172, endPoint y: 29, distance: 8.5
click at [174, 21] on span "Superuser Tools" at bounding box center [178, 18] width 66 height 12
click at [172, 88] on link "Campaigns" at bounding box center [162, 82] width 44 height 11
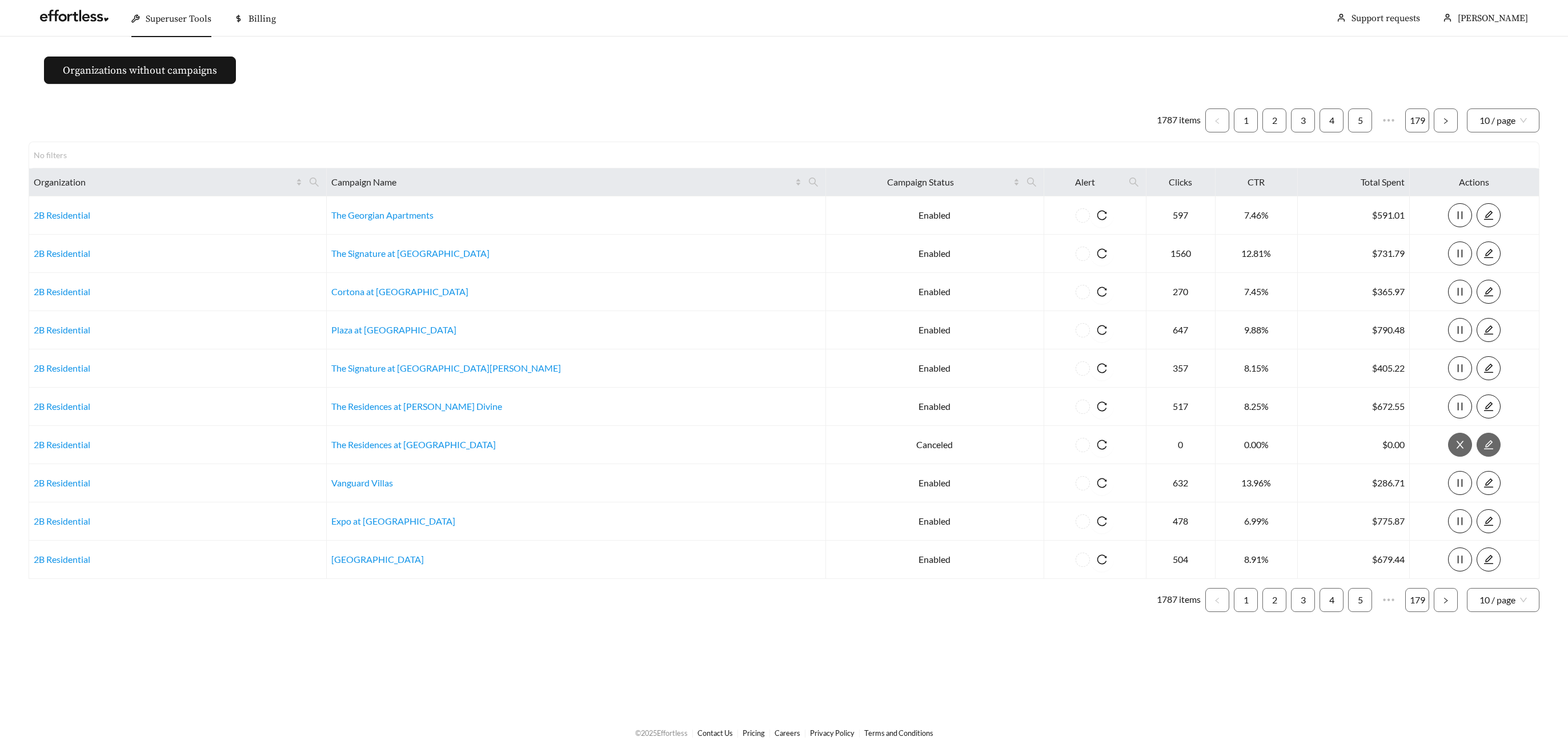
click at [161, 13] on span "Superuser Tools" at bounding box center [178, 18] width 66 height 12
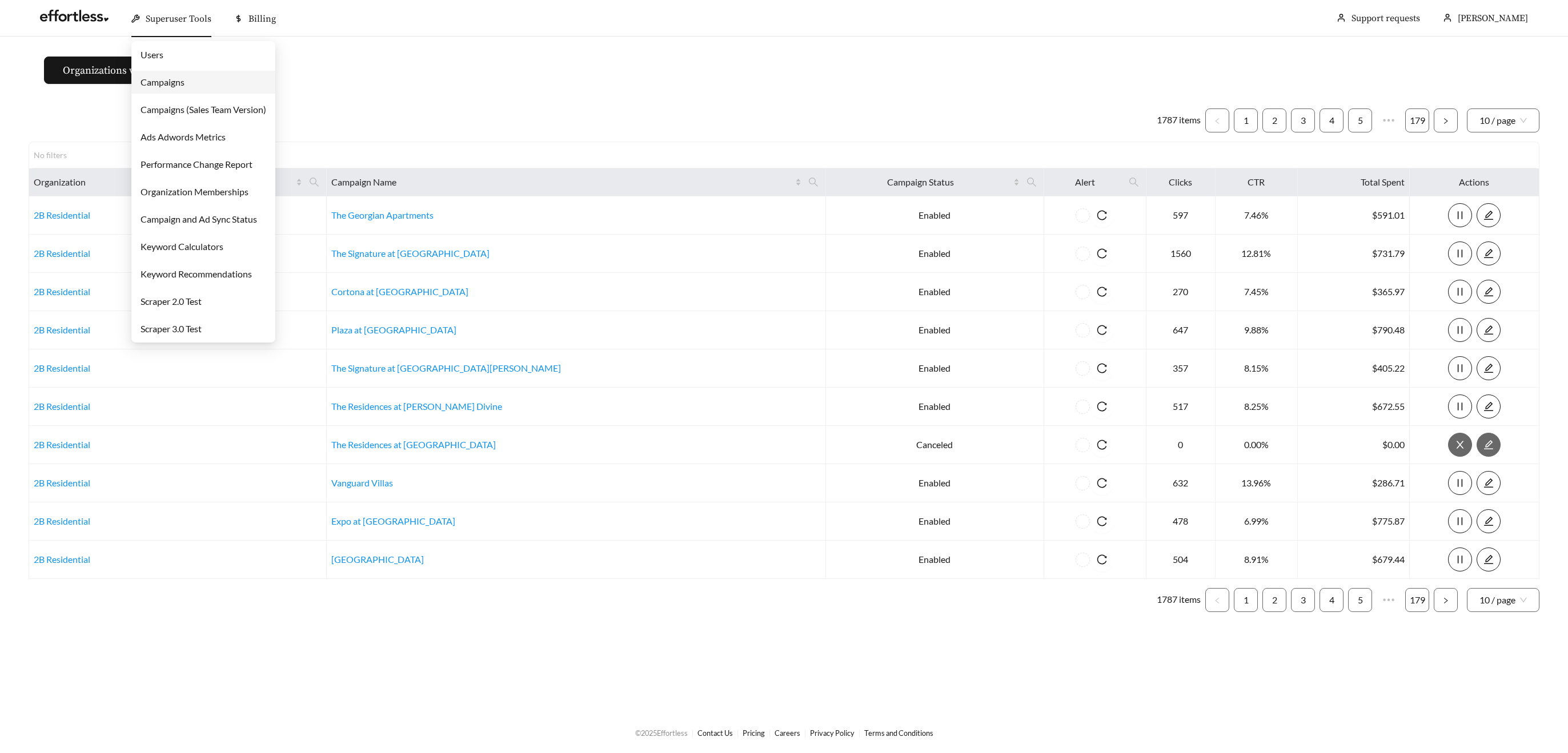
click at [164, 55] on link "Users" at bounding box center [151, 55] width 23 height 11
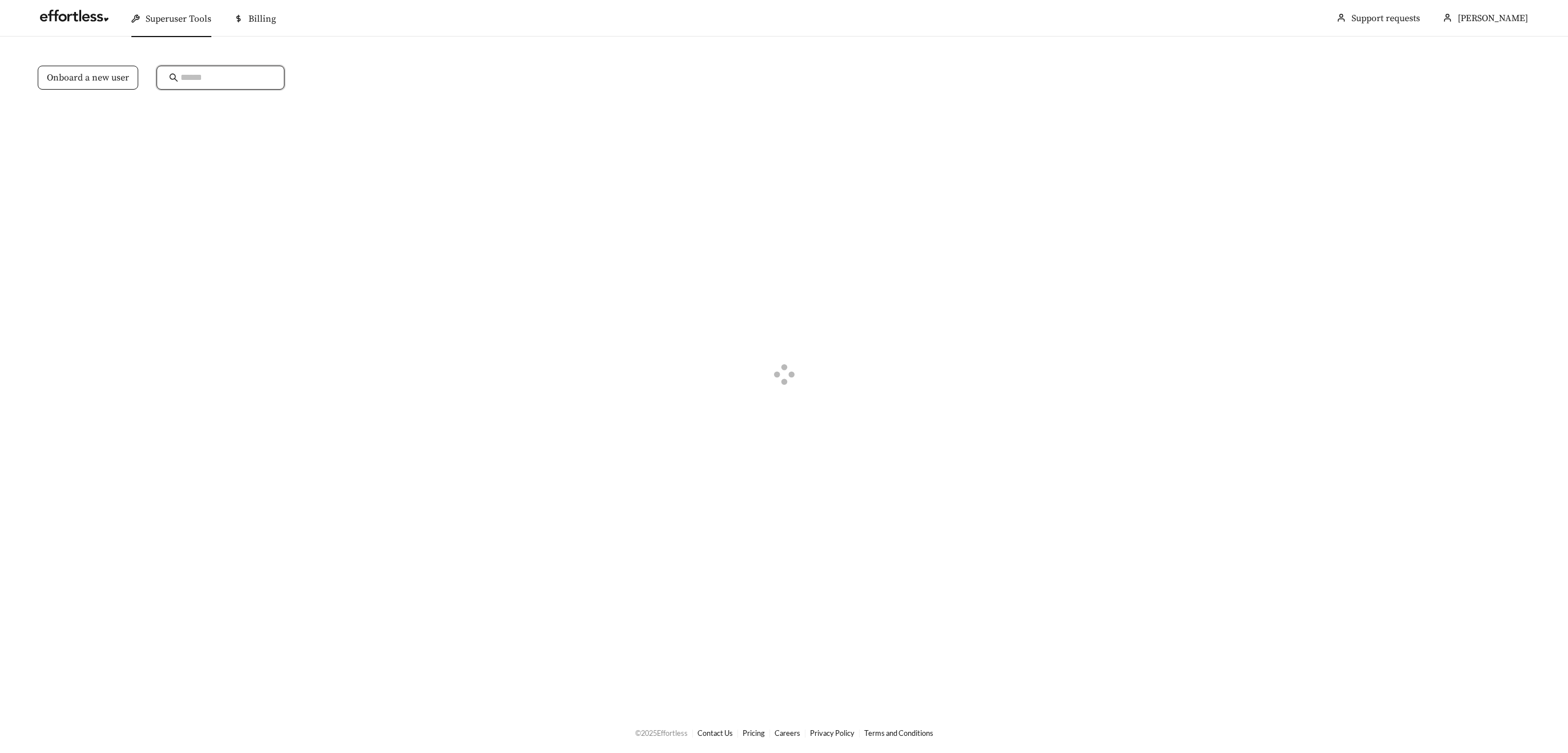
click at [193, 80] on input "text" at bounding box center [226, 78] width 91 height 13
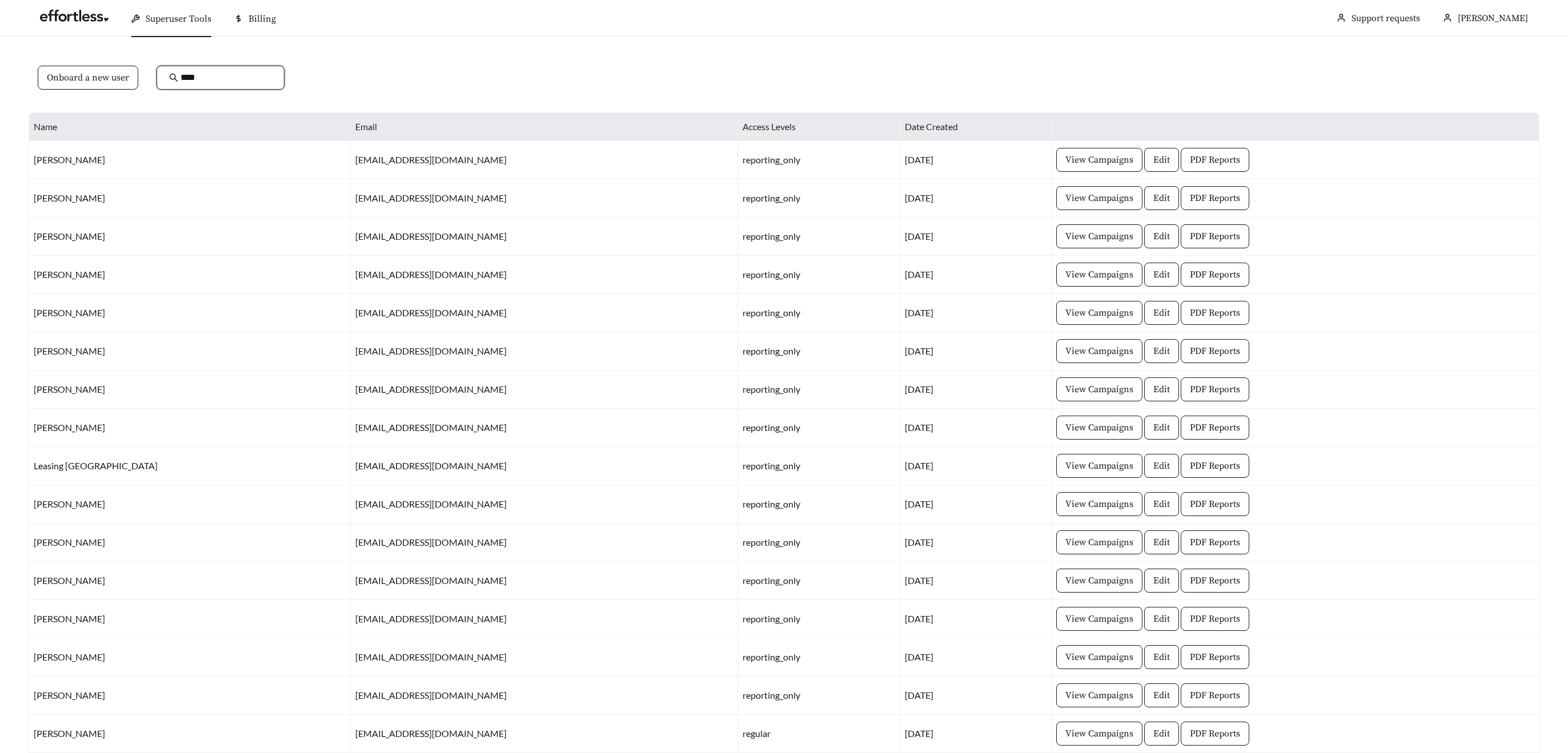
type input "****"
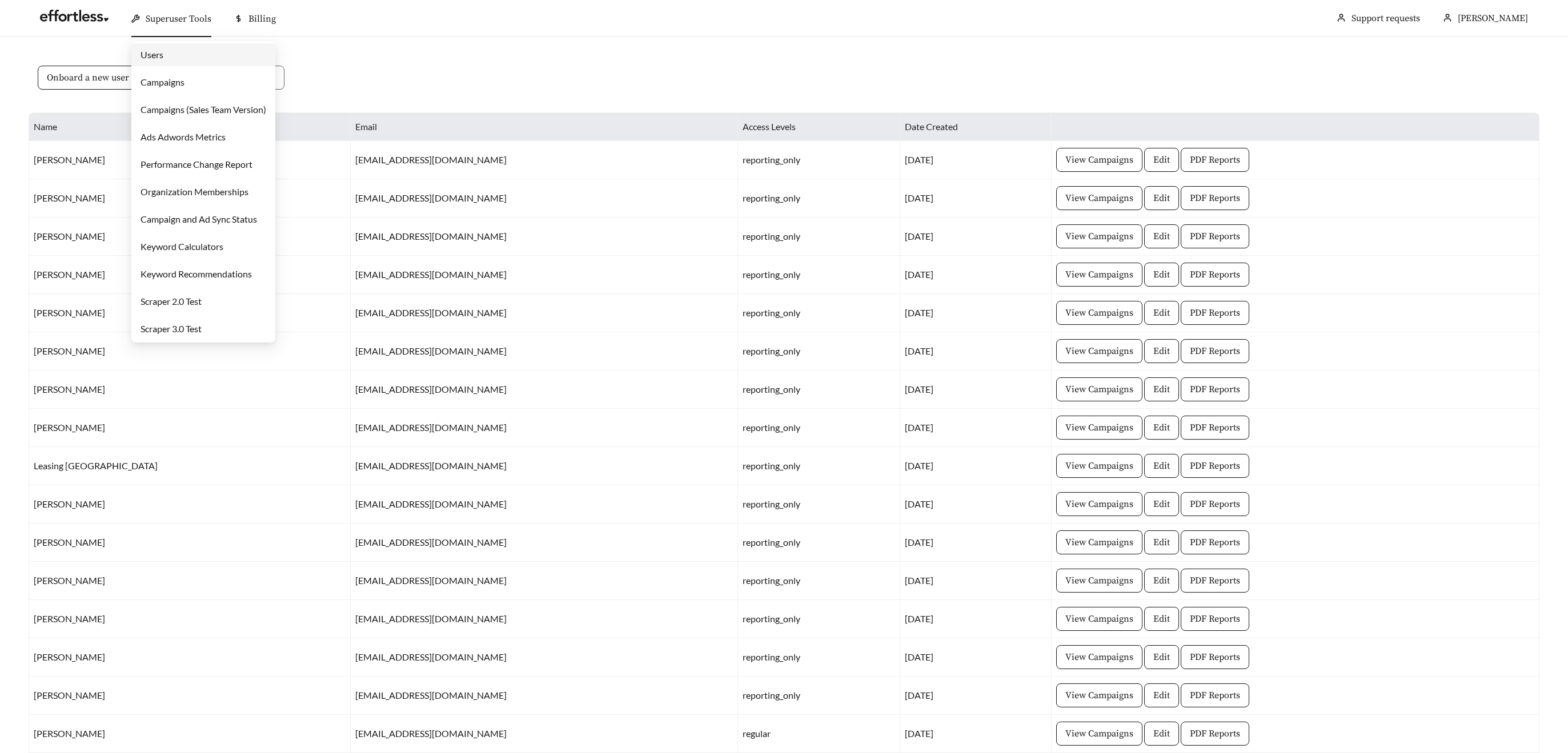
click at [196, 15] on span "Superuser Tools" at bounding box center [178, 18] width 66 height 12
drag, startPoint x: 181, startPoint y: 81, endPoint x: 194, endPoint y: 80, distance: 13.0
click at [181, 81] on link "Campaigns" at bounding box center [162, 82] width 44 height 11
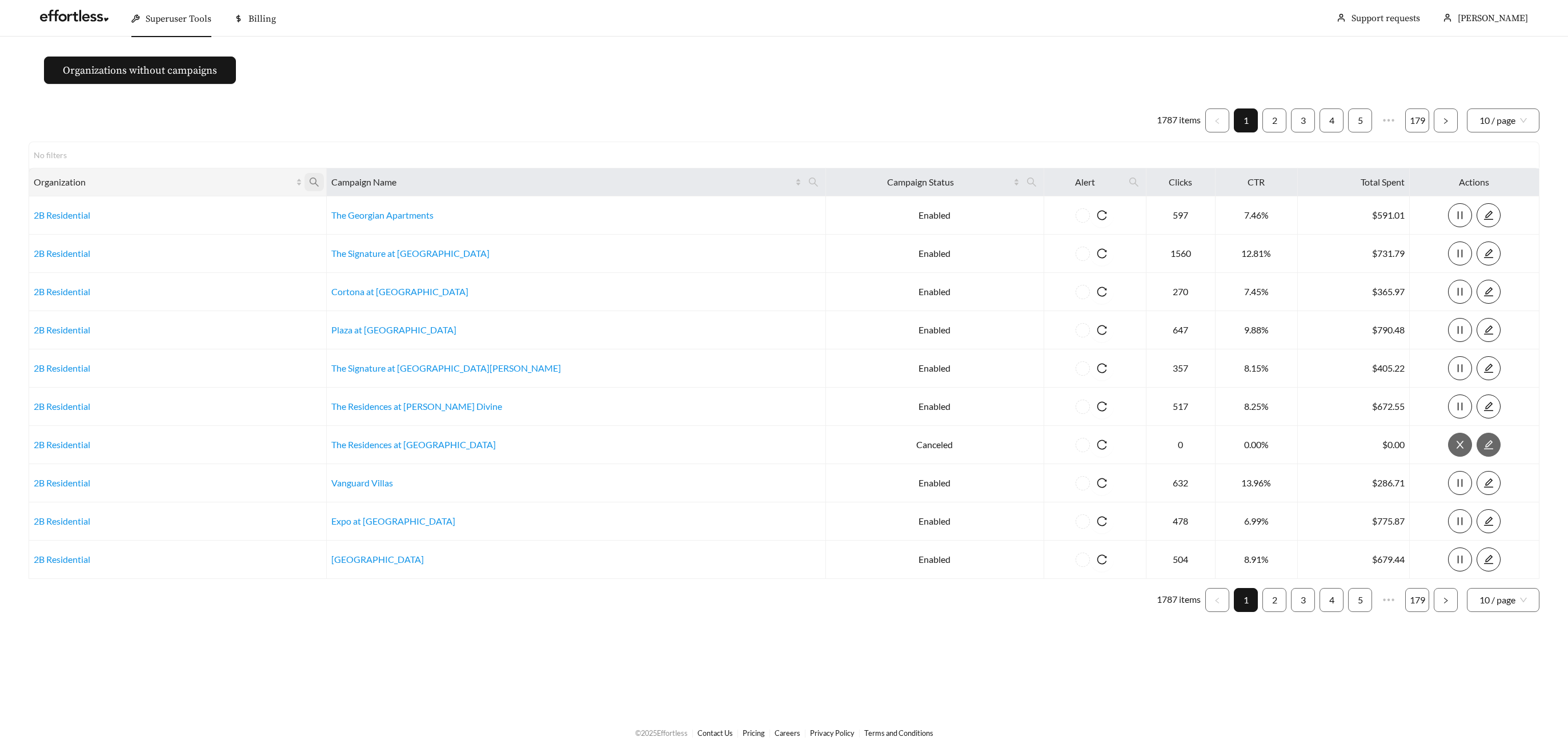
click at [319, 181] on icon "search" at bounding box center [314, 182] width 10 height 10
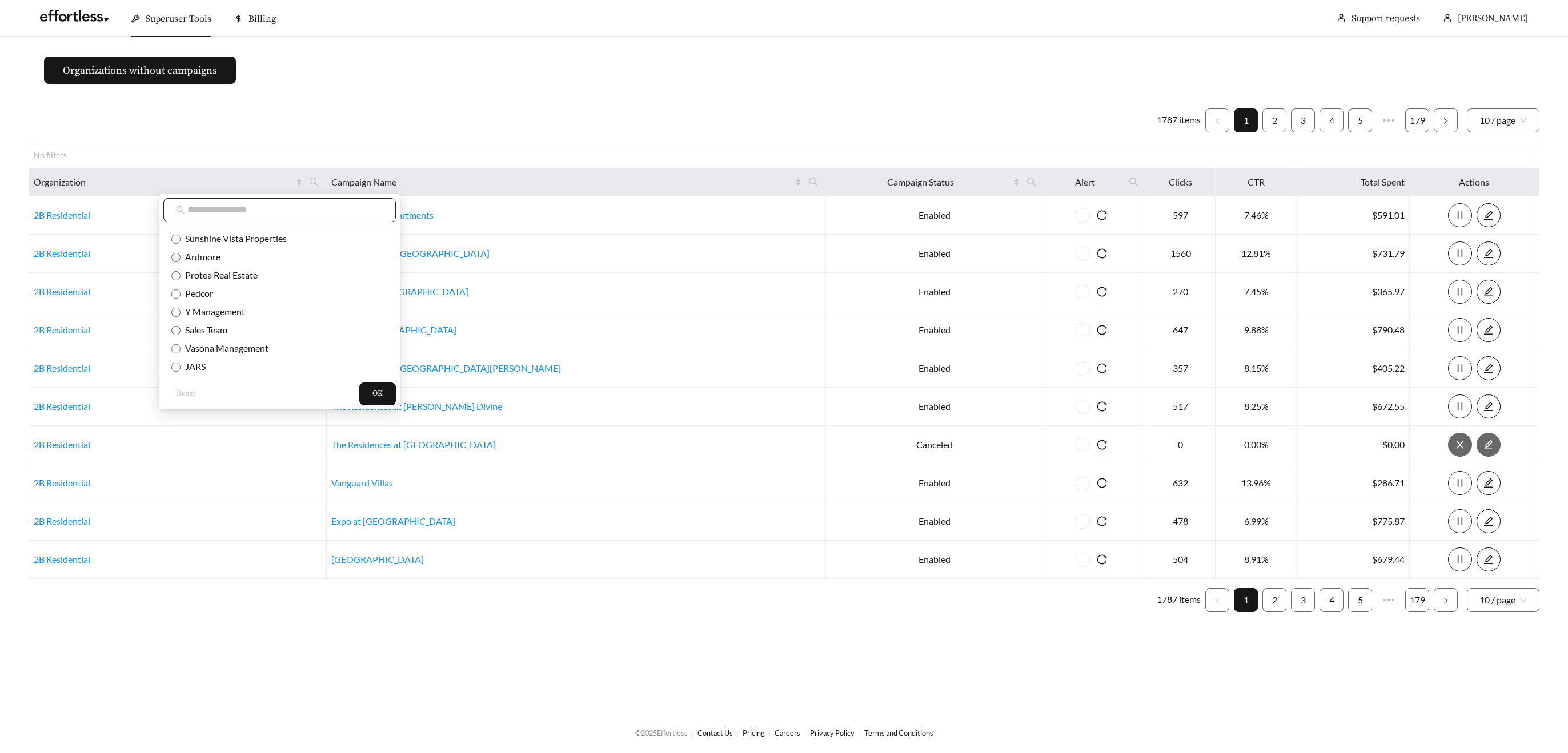
click at [295, 210] on input "text" at bounding box center [286, 210] width 196 height 13
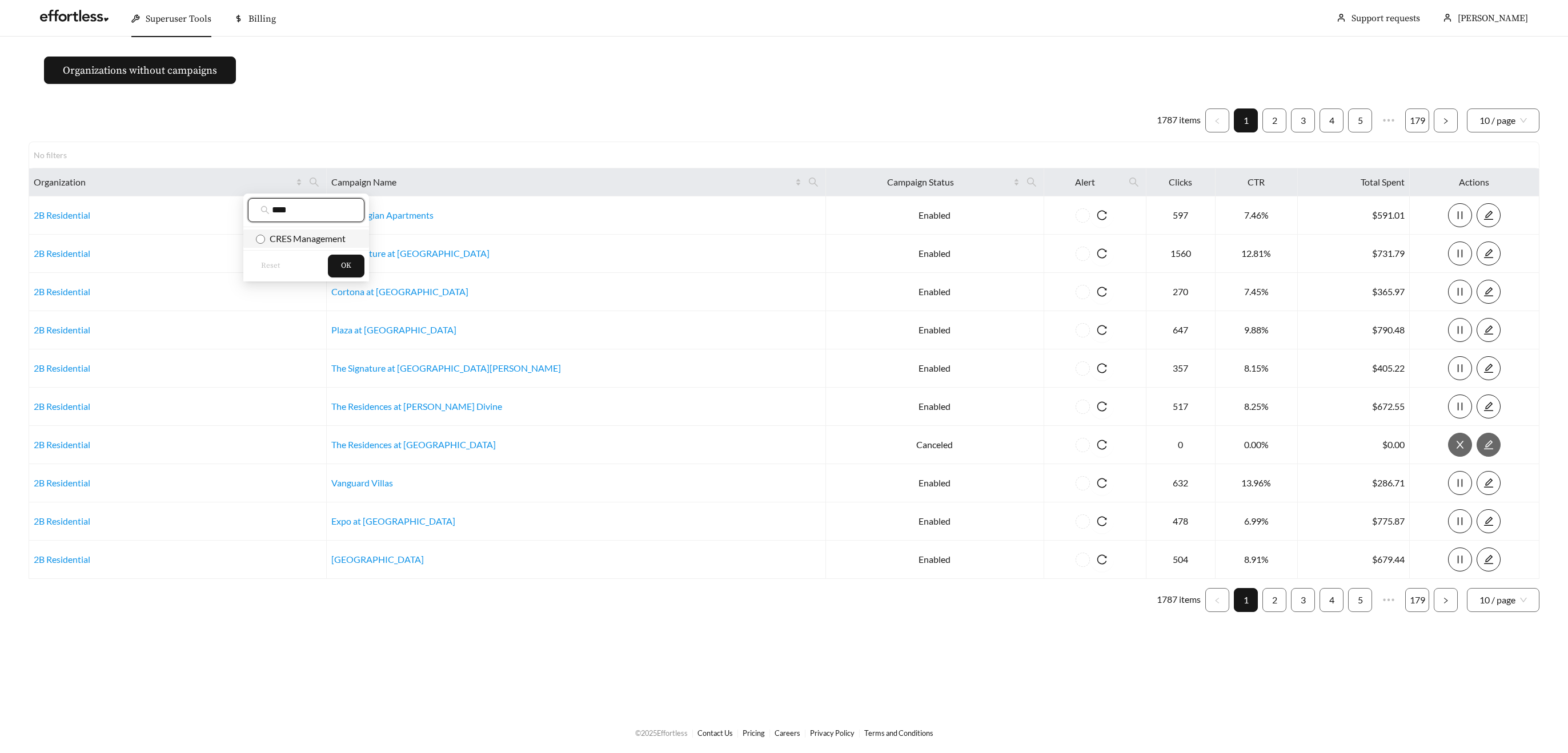
type input "****"
click at [299, 233] on span "CRES Management" at bounding box center [305, 238] width 80 height 11
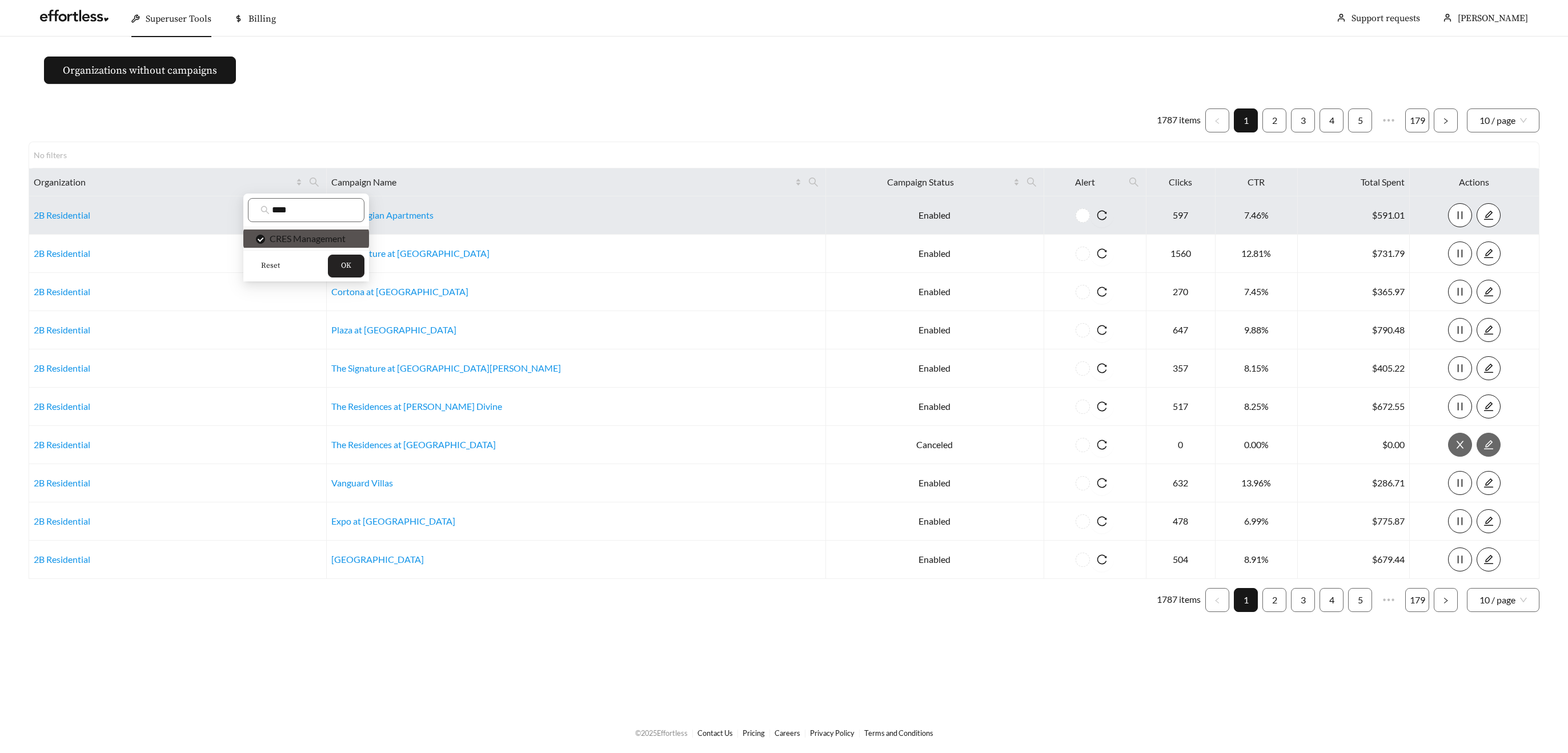
drag, startPoint x: 349, startPoint y: 262, endPoint x: 365, endPoint y: 226, distance: 39.4
click at [349, 261] on span "OK" at bounding box center [346, 266] width 10 height 12
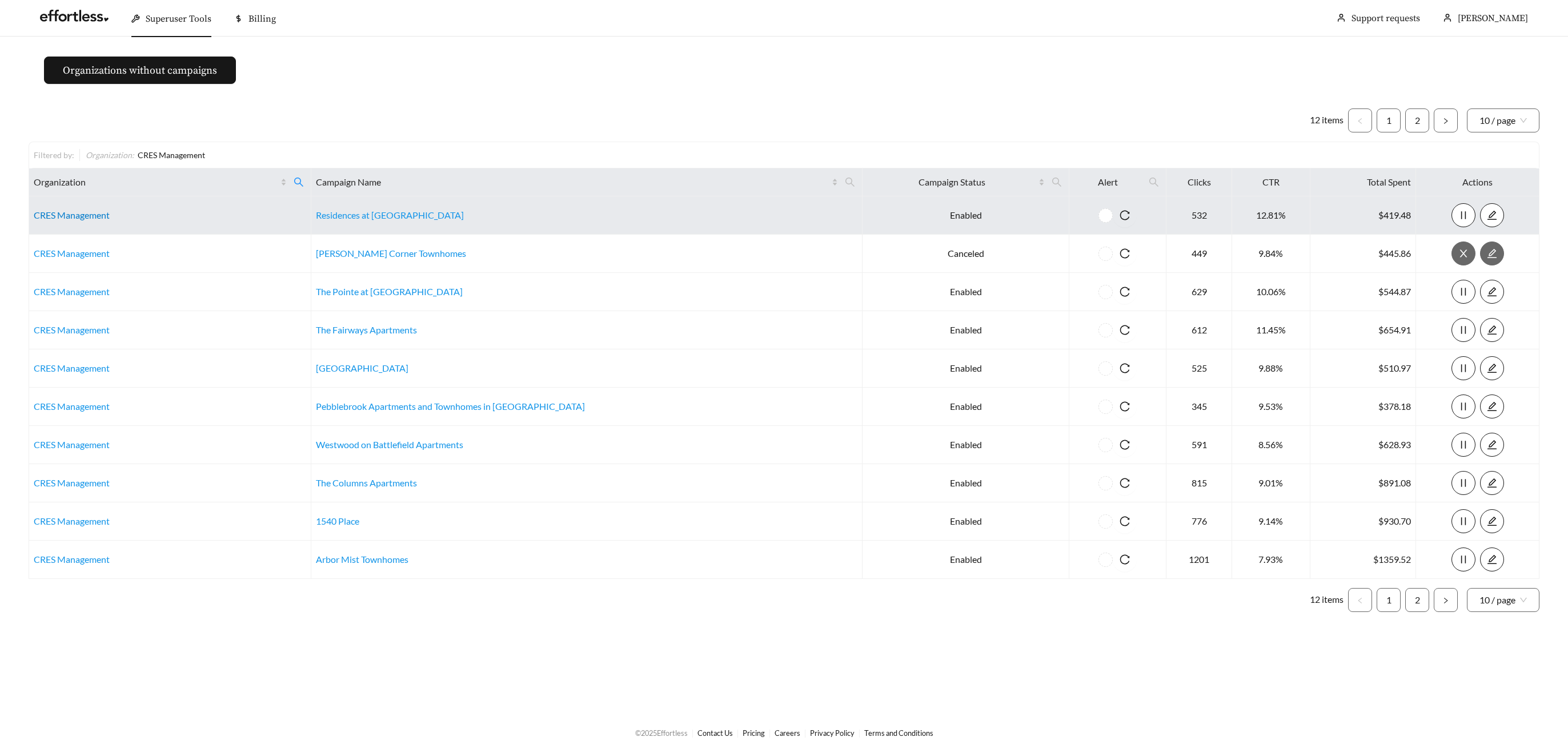
click at [88, 214] on link "CRES Management" at bounding box center [72, 215] width 76 height 11
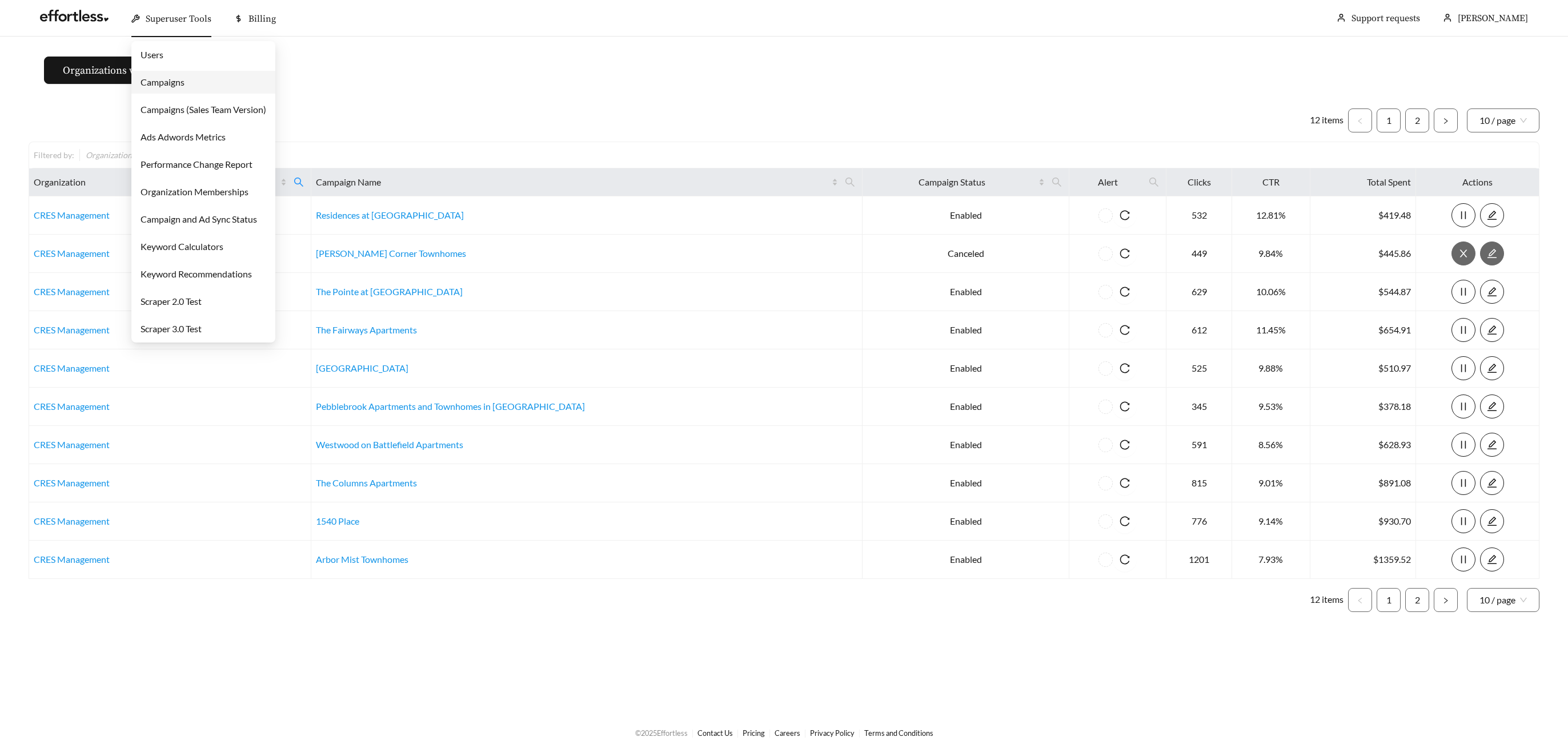
click at [154, 19] on span "Superuser Tools" at bounding box center [178, 18] width 66 height 12
click at [172, 88] on link "Campaigns" at bounding box center [162, 82] width 44 height 11
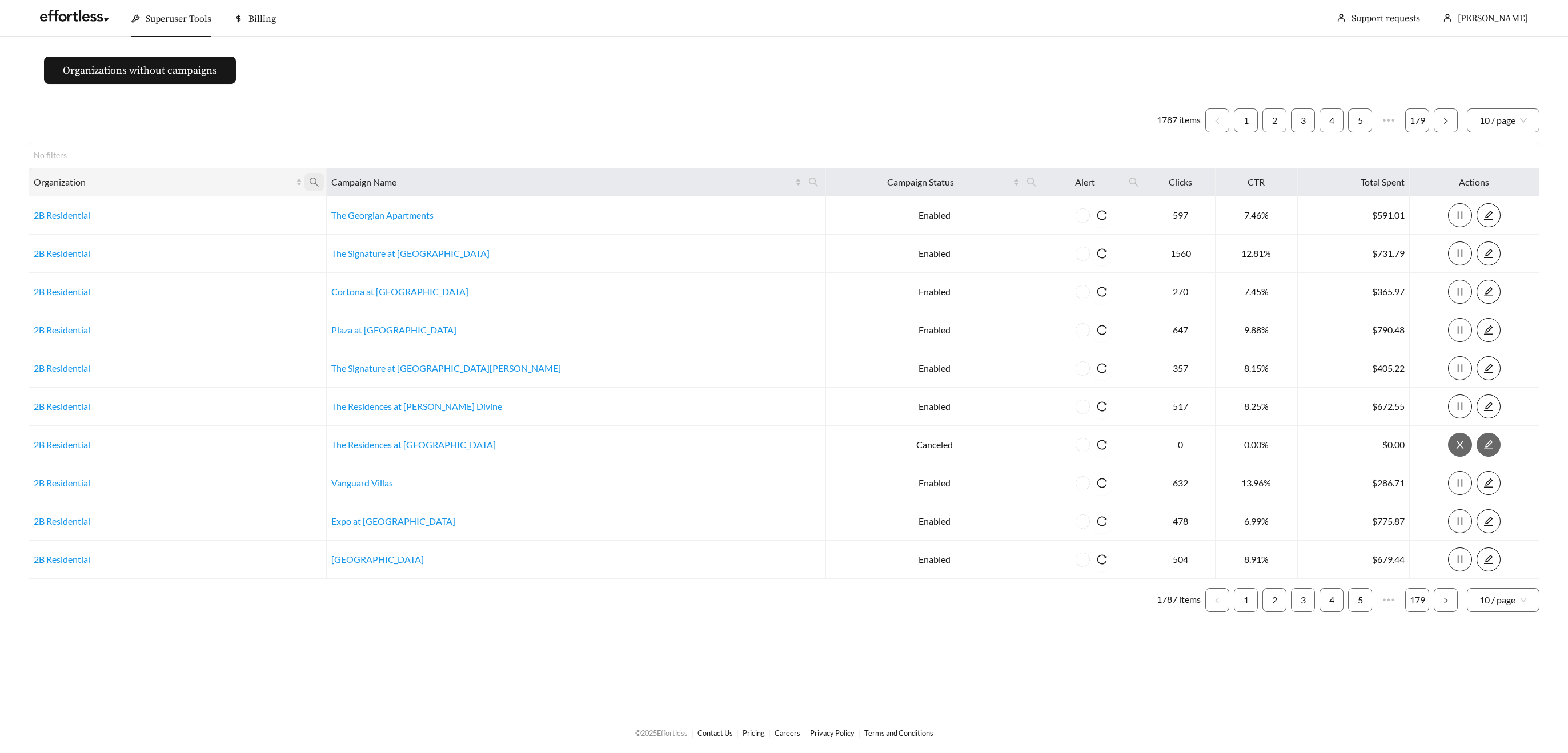
click at [319, 181] on icon "search" at bounding box center [314, 182] width 9 height 9
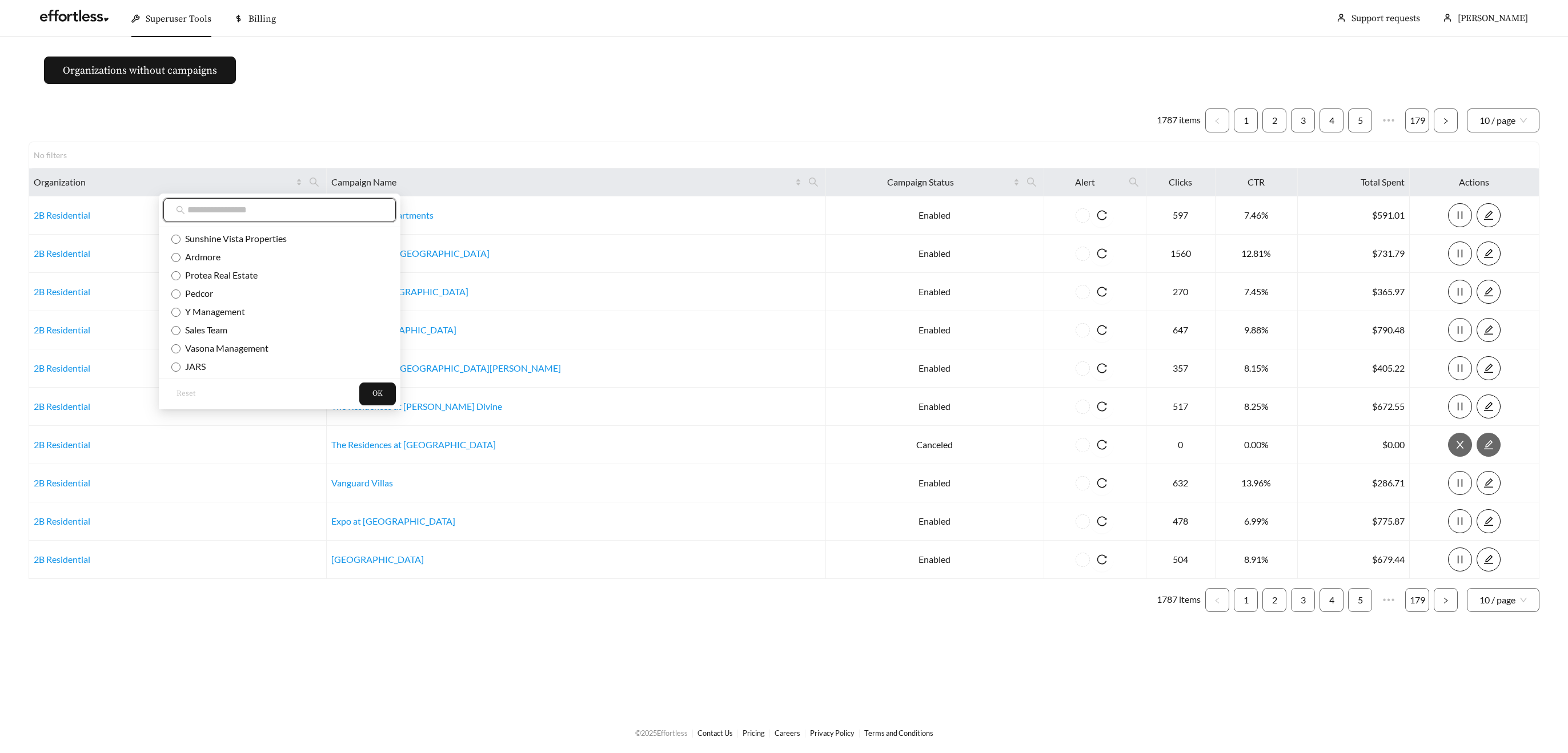
click at [320, 214] on input "text" at bounding box center [286, 210] width 196 height 13
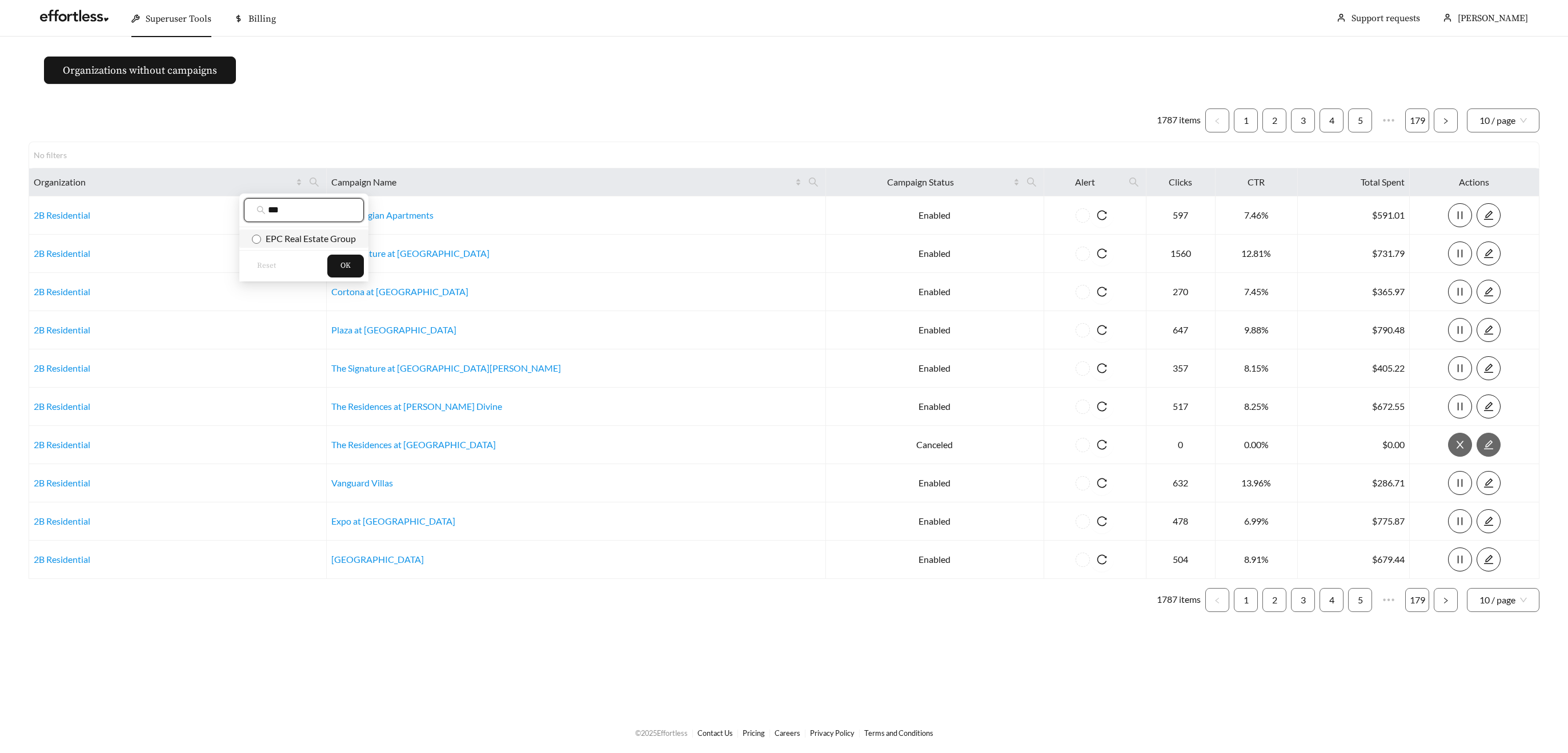
type input "***"
drag, startPoint x: 294, startPoint y: 237, endPoint x: 299, endPoint y: 241, distance: 6.4
click at [296, 239] on span "EPC Real Estate Group" at bounding box center [308, 238] width 95 height 11
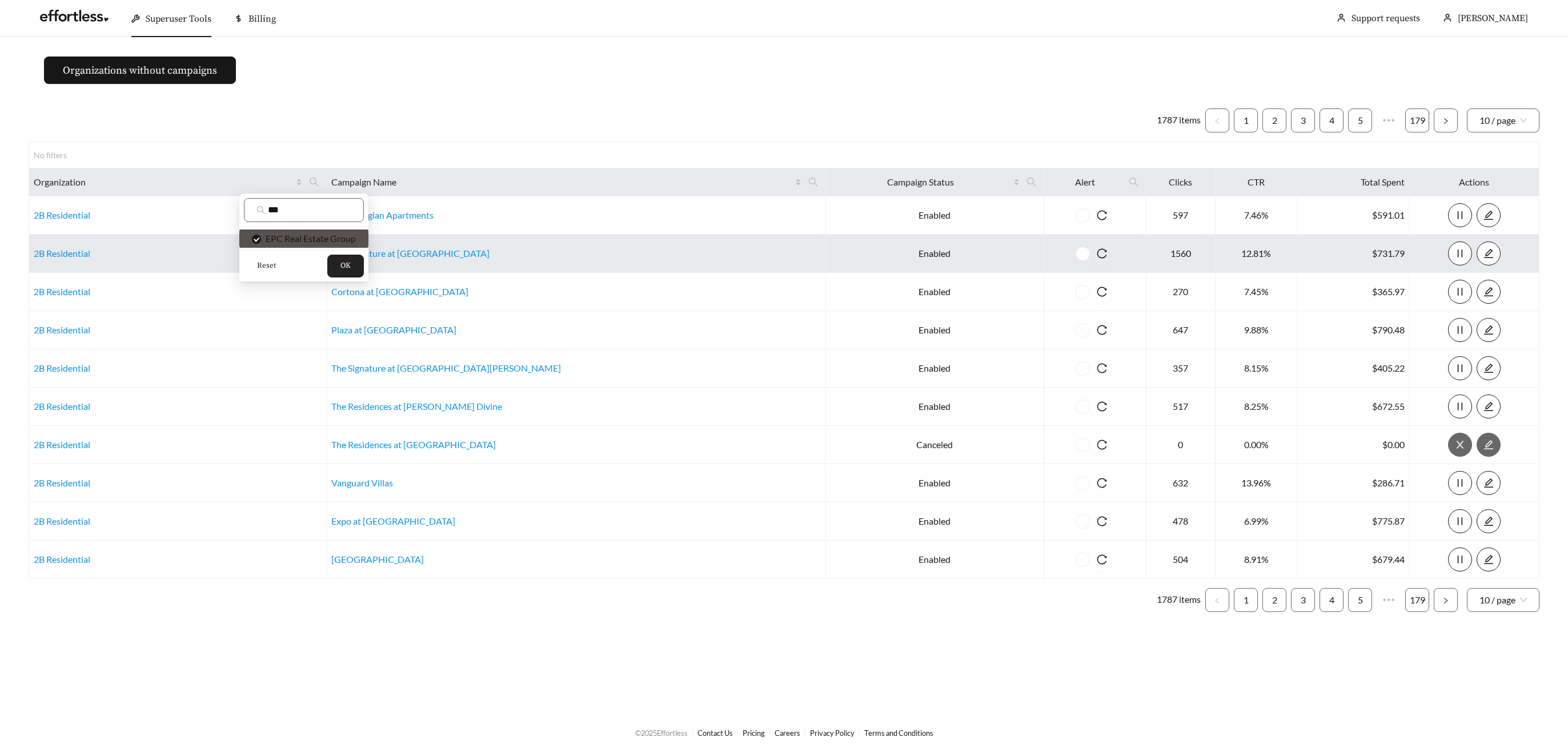
drag, startPoint x: 339, startPoint y: 265, endPoint x: 359, endPoint y: 253, distance: 23.3
click at [341, 264] on button "OK" at bounding box center [346, 266] width 37 height 23
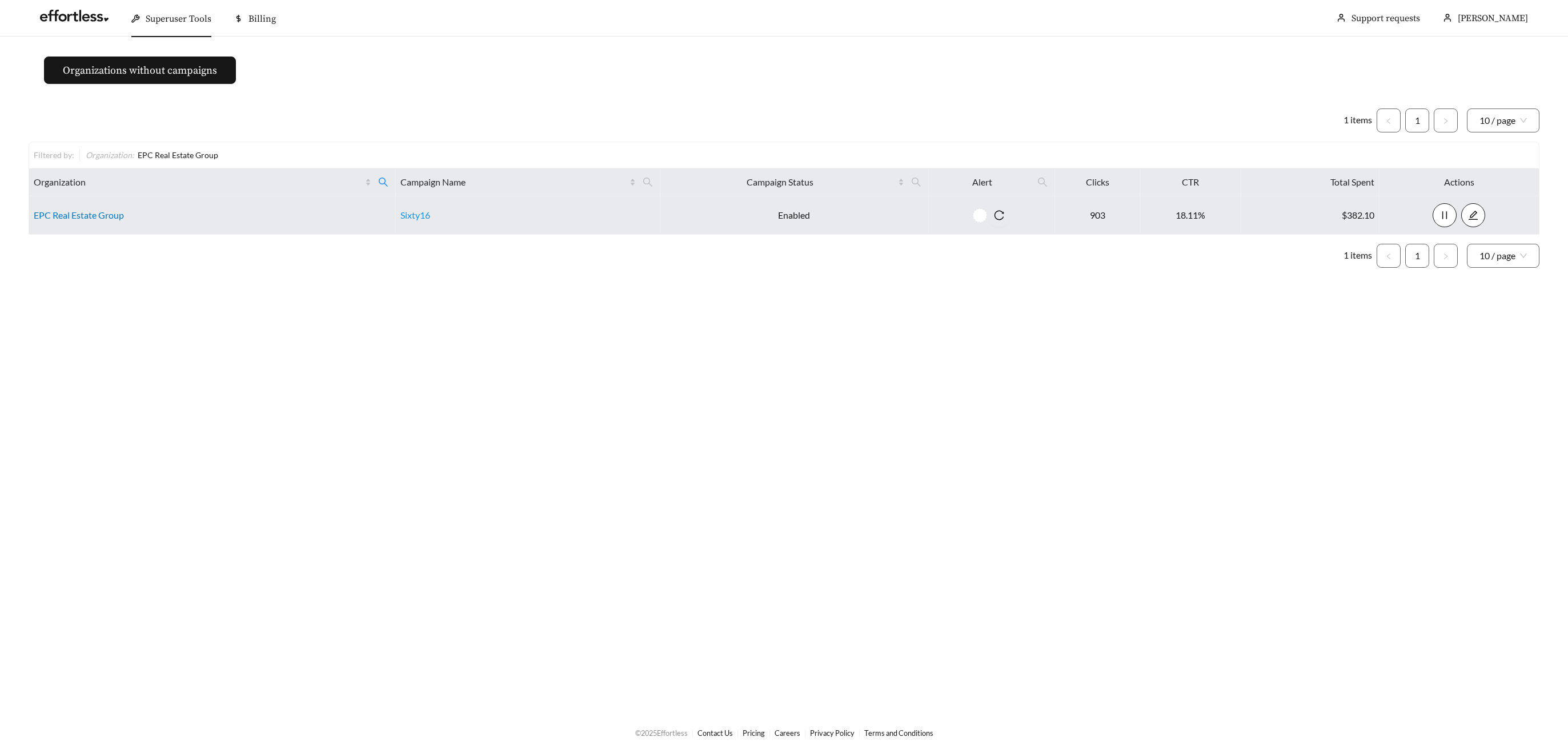
click at [86, 219] on link "EPC Real Estate Group" at bounding box center [78, 215] width 90 height 11
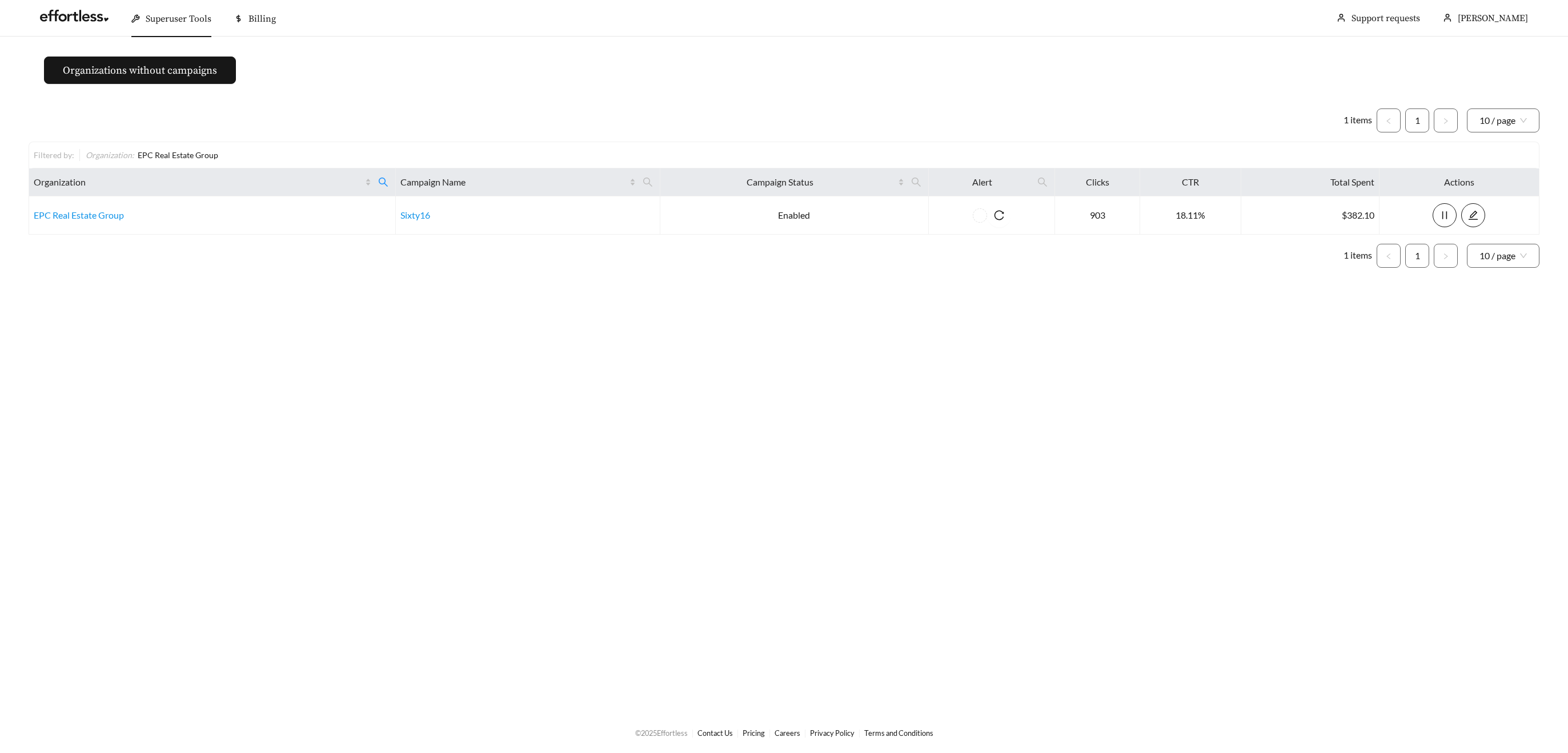
click at [148, 20] on span "Superuser Tools" at bounding box center [178, 18] width 66 height 12
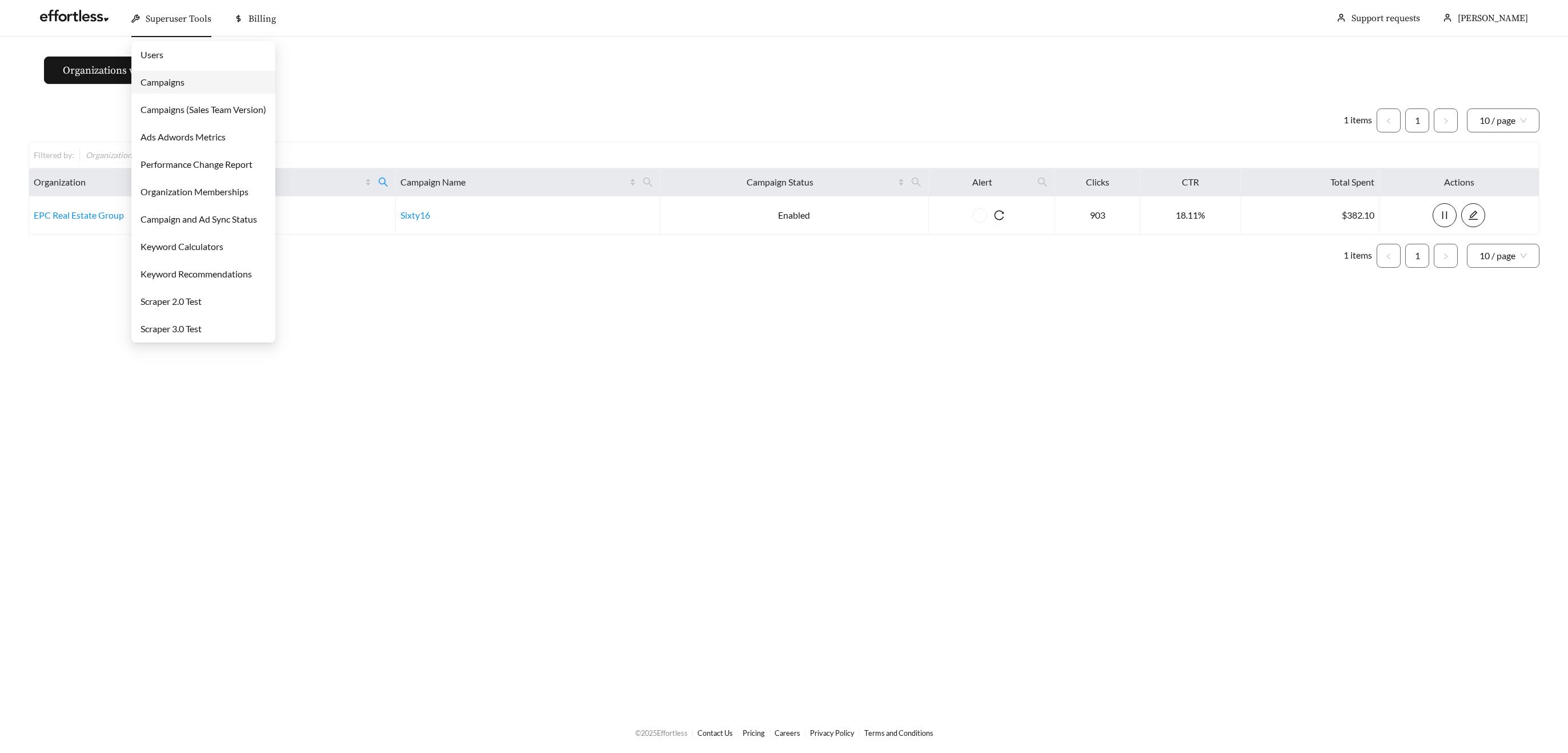
click at [171, 78] on link "Campaigns" at bounding box center [162, 82] width 44 height 11
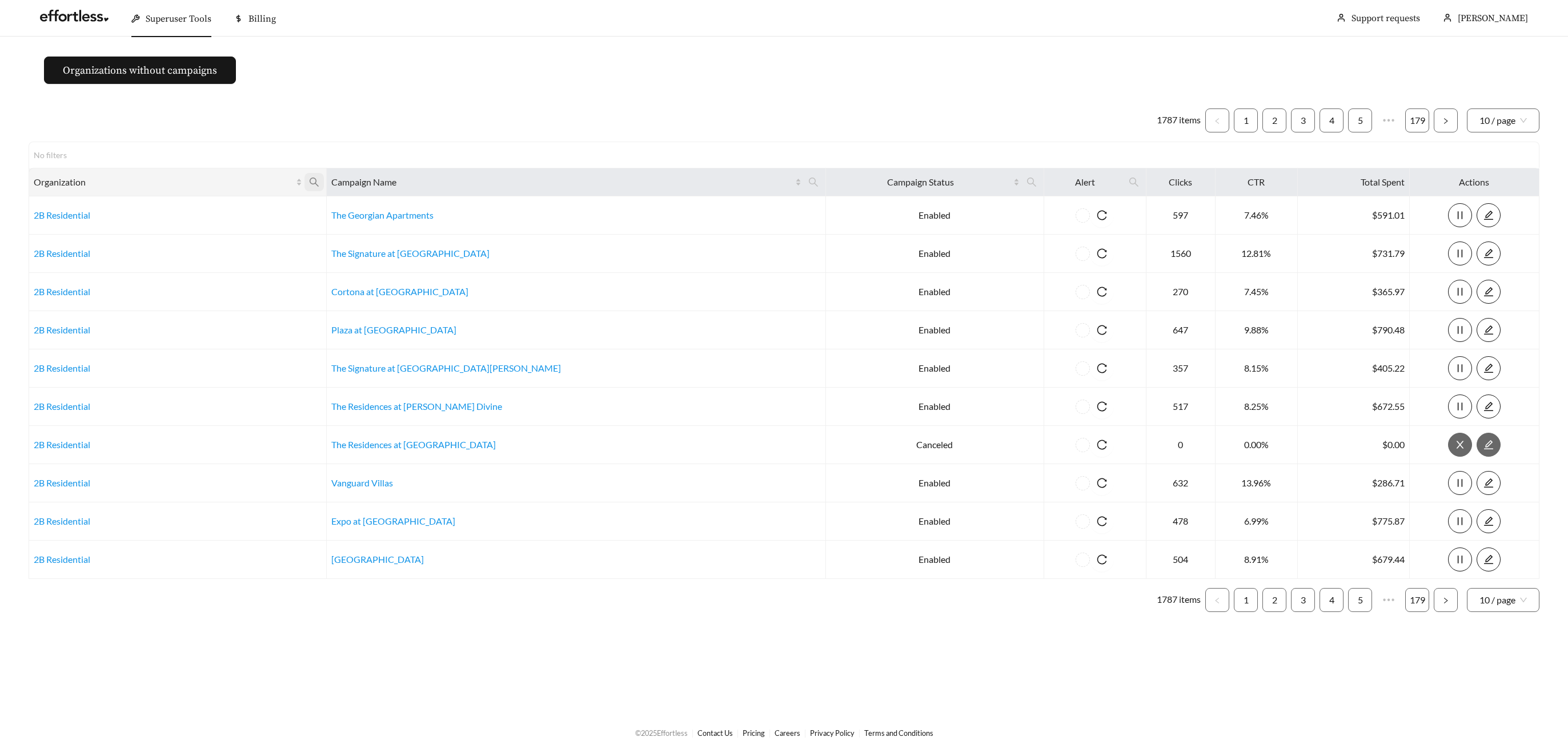
click at [319, 183] on icon "search" at bounding box center [314, 182] width 10 height 10
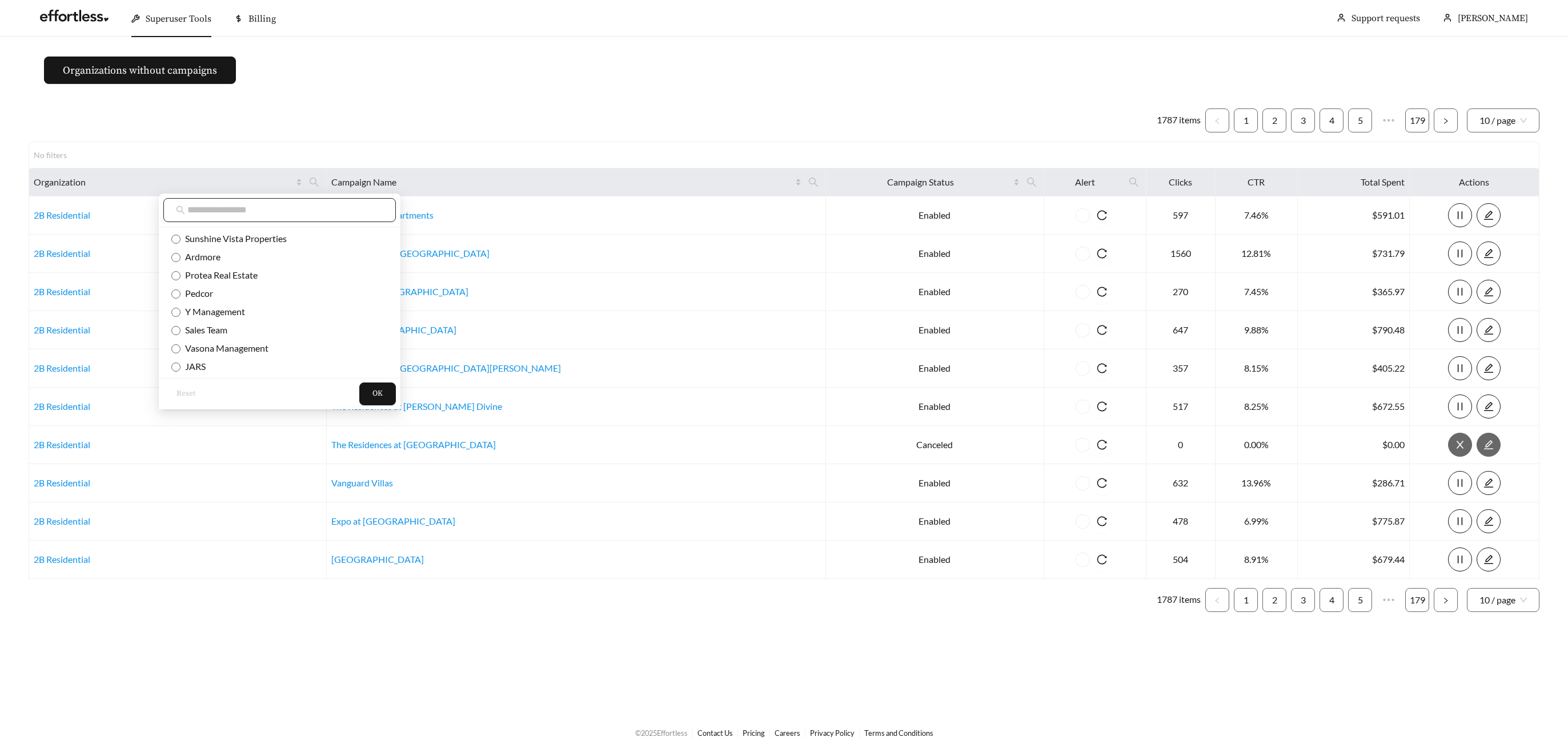
click at [322, 214] on input "text" at bounding box center [286, 210] width 196 height 13
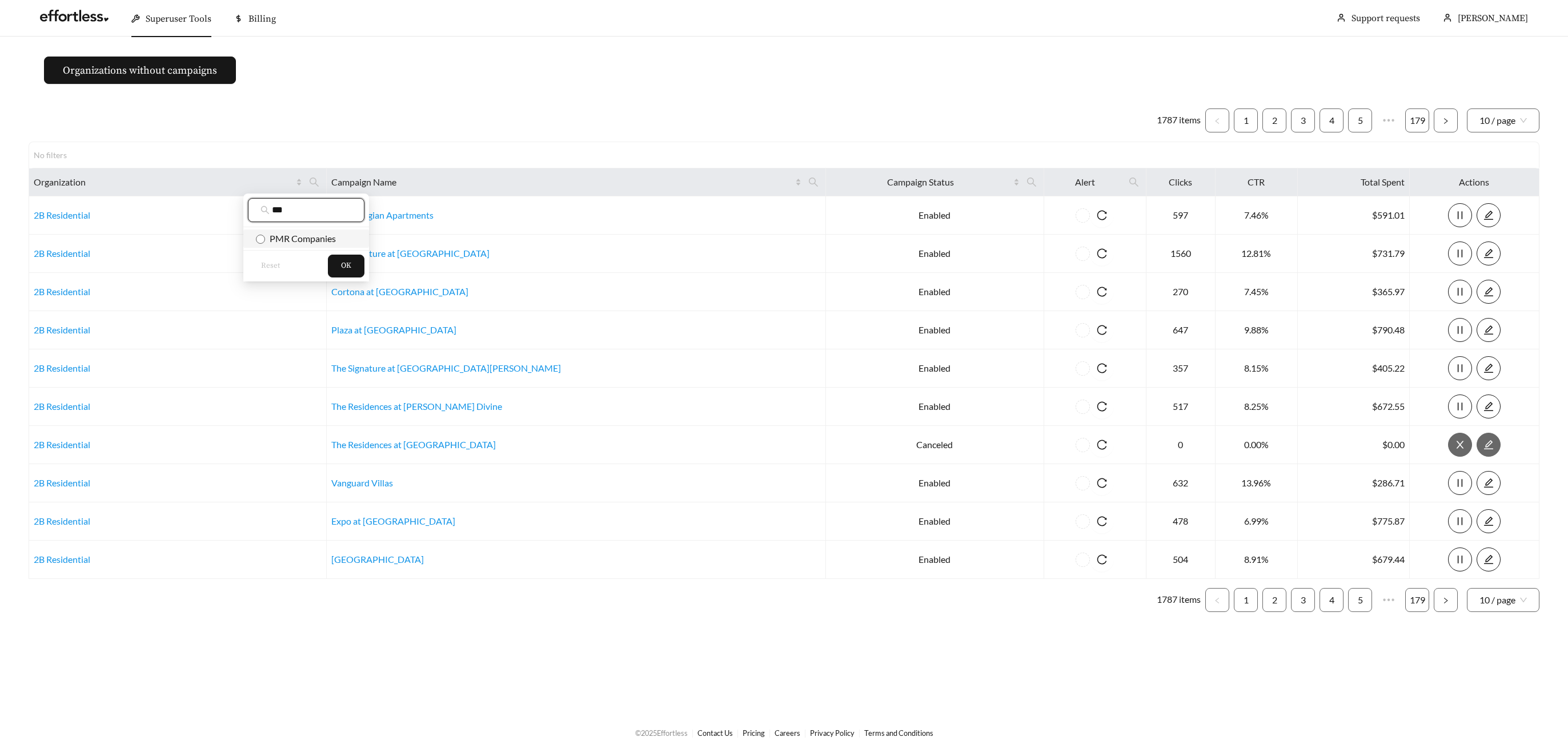
type input "***"
drag, startPoint x: 316, startPoint y: 234, endPoint x: 321, endPoint y: 238, distance: 6.4
click at [316, 234] on span "PMR Companies" at bounding box center [300, 238] width 71 height 11
drag, startPoint x: 340, startPoint y: 260, endPoint x: 353, endPoint y: 251, distance: 15.8
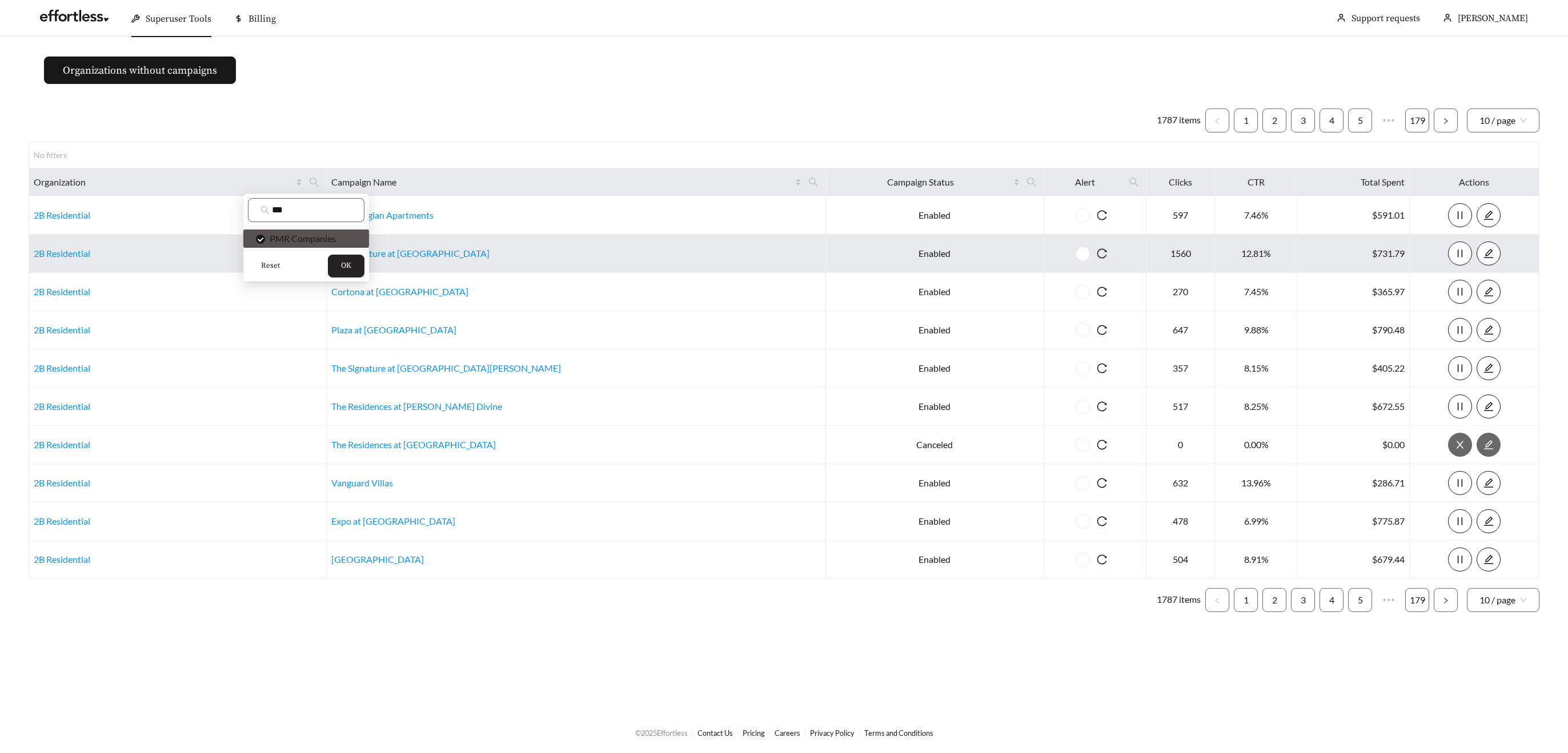
click at [340, 260] on button "OK" at bounding box center [346, 266] width 37 height 23
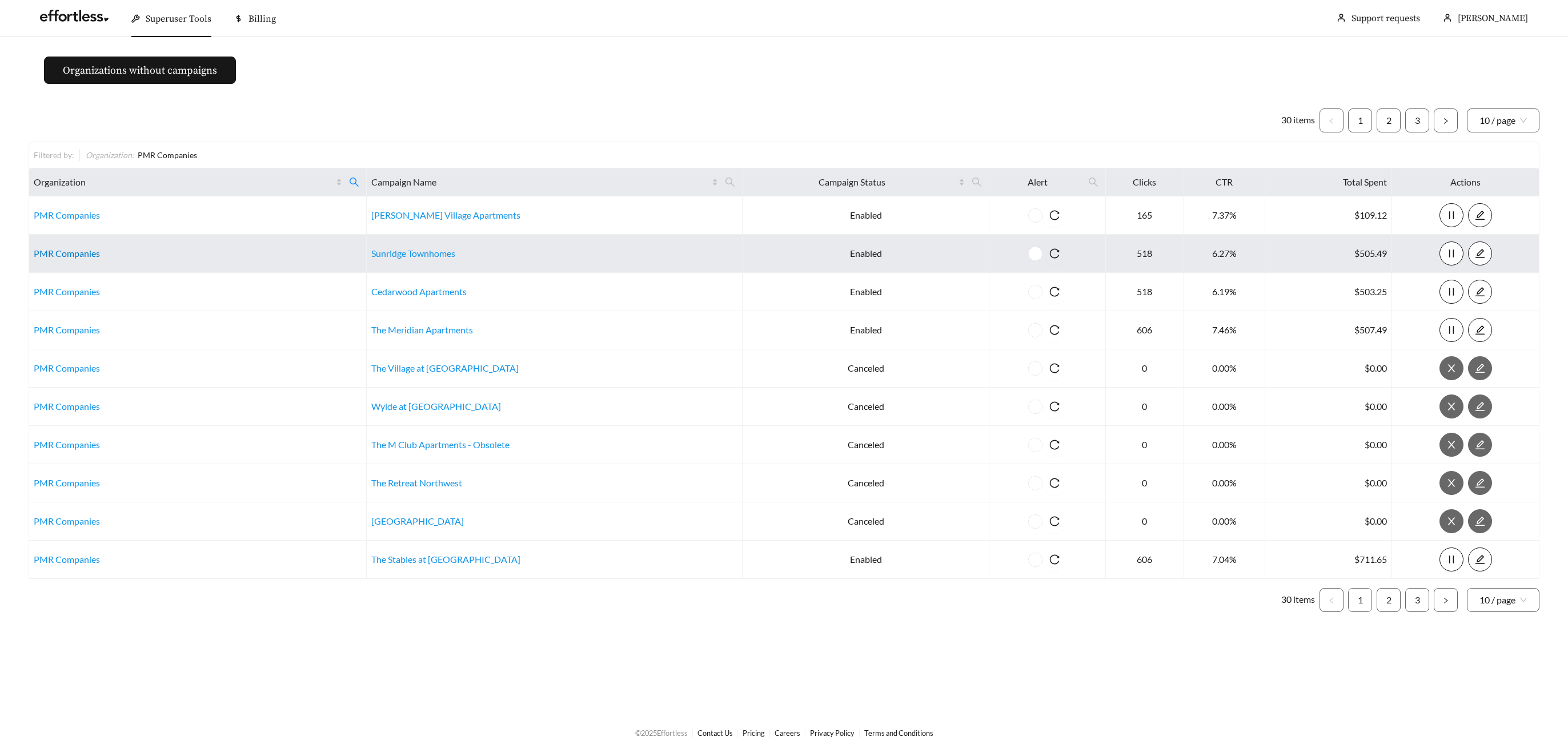
click at [68, 254] on link "PMR Companies" at bounding box center [67, 253] width 66 height 11
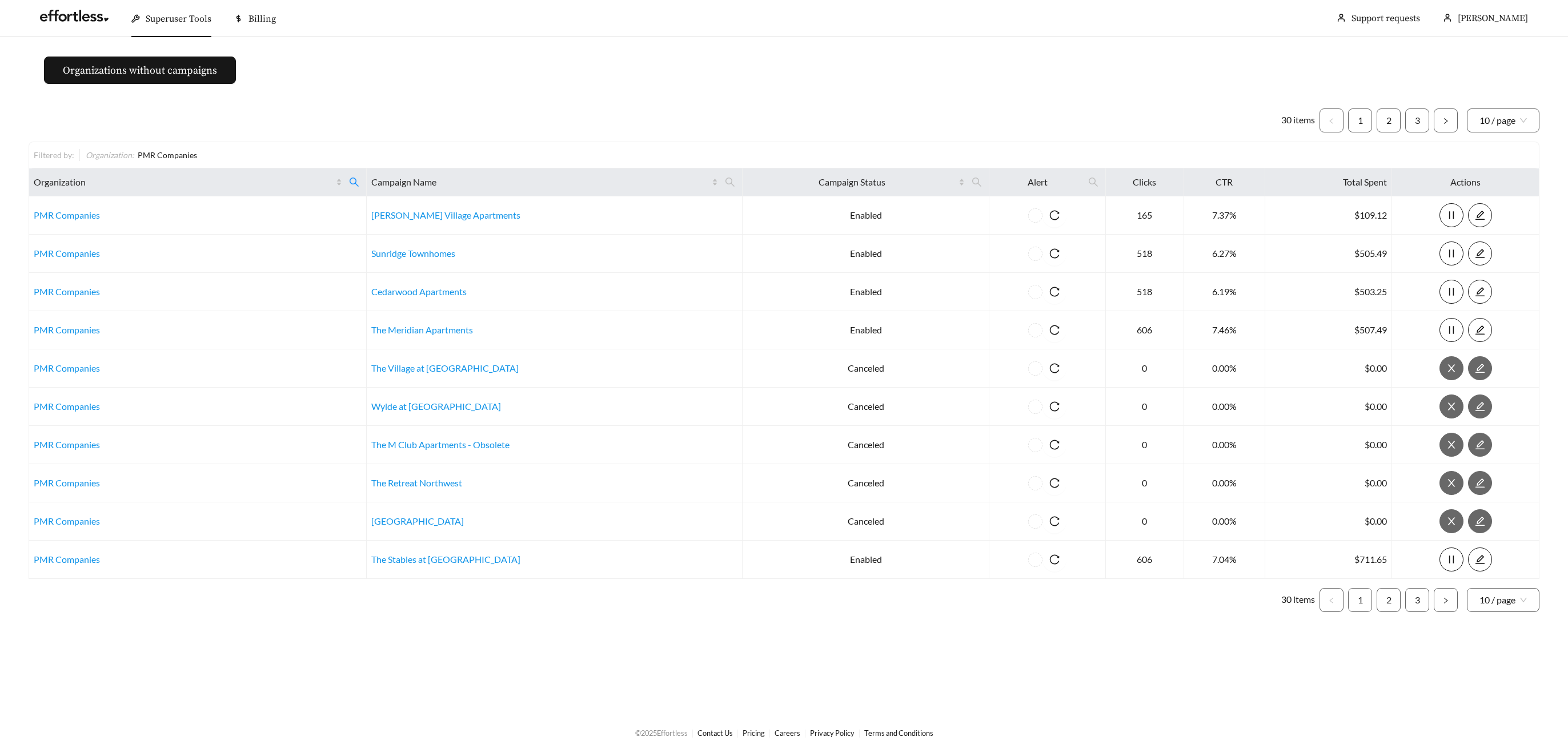
drag, startPoint x: 165, startPoint y: 13, endPoint x: 174, endPoint y: 54, distance: 42.0
click at [165, 15] on span "Superuser Tools" at bounding box center [178, 18] width 66 height 12
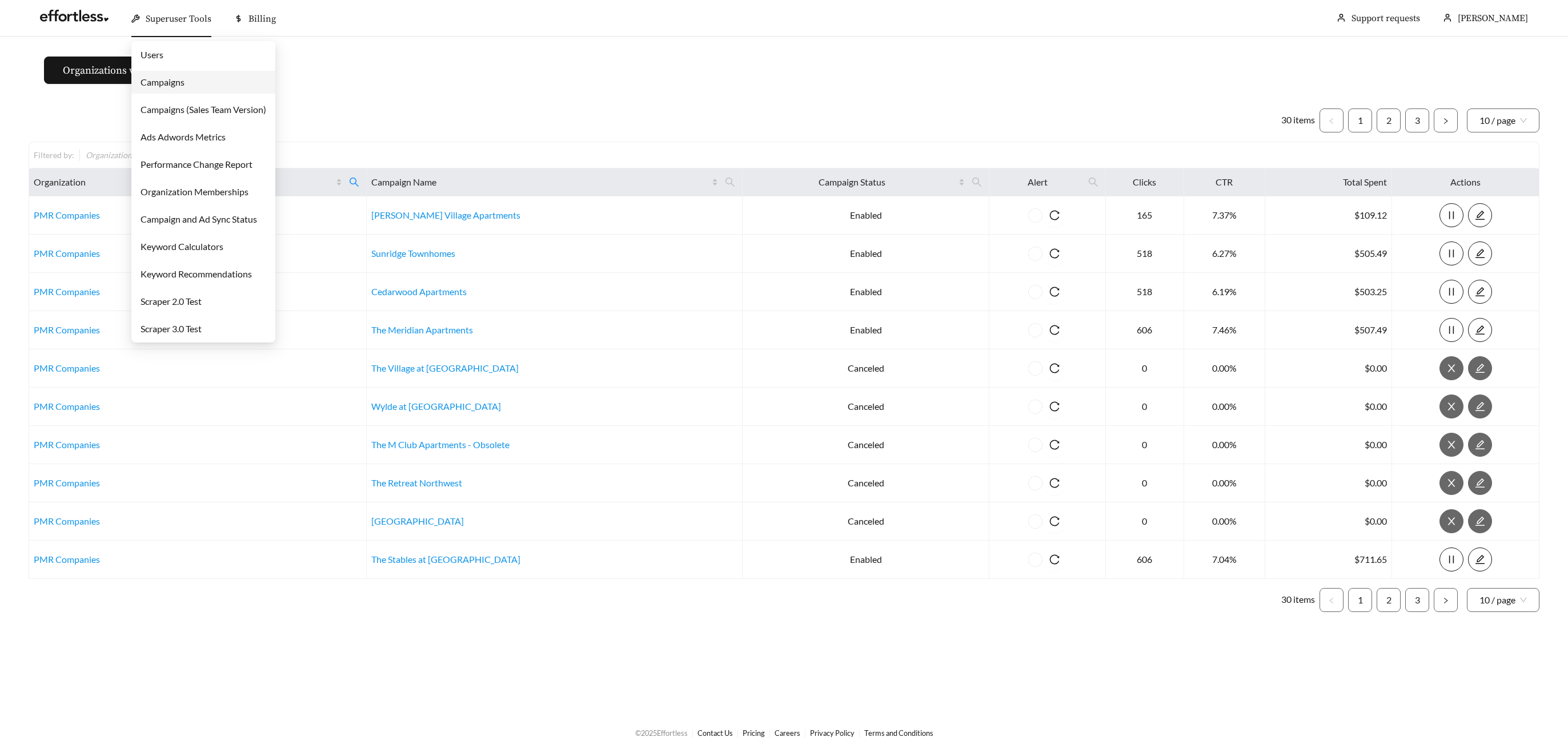
drag, startPoint x: 172, startPoint y: 81, endPoint x: 245, endPoint y: 55, distance: 77.5
click at [172, 81] on link "Campaigns" at bounding box center [162, 82] width 44 height 11
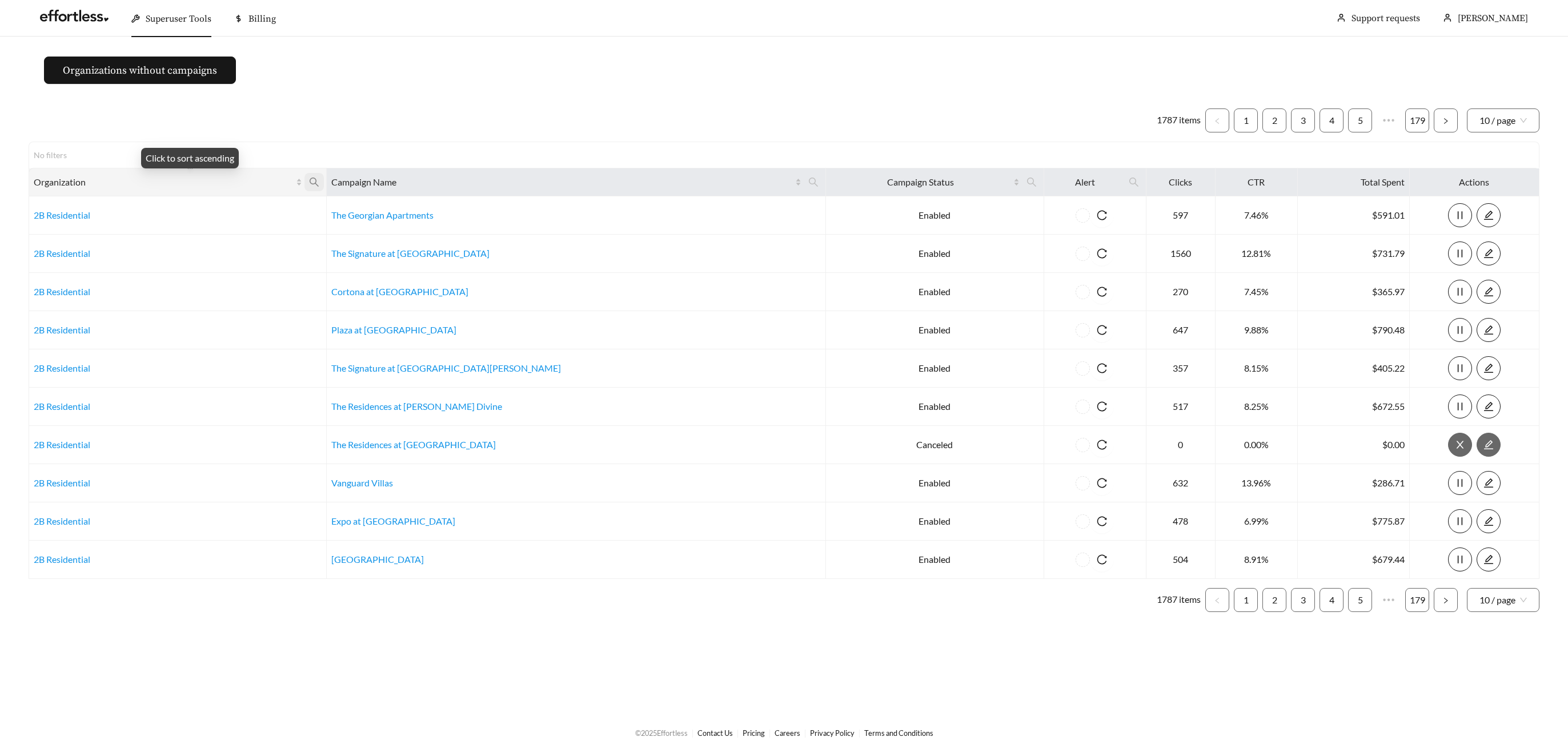
click at [319, 178] on icon "search" at bounding box center [314, 182] width 10 height 10
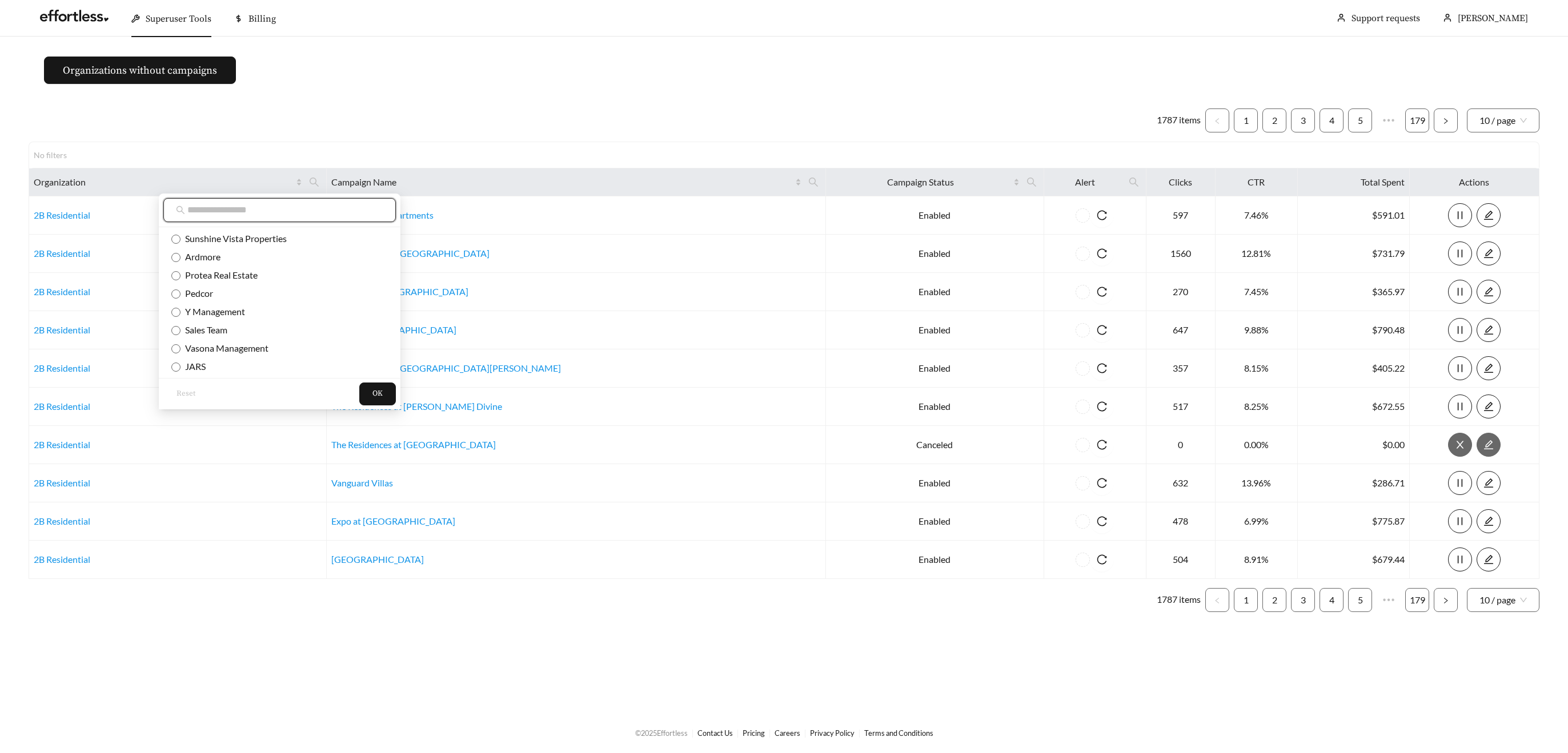
click at [229, 206] on input "text" at bounding box center [286, 210] width 196 height 13
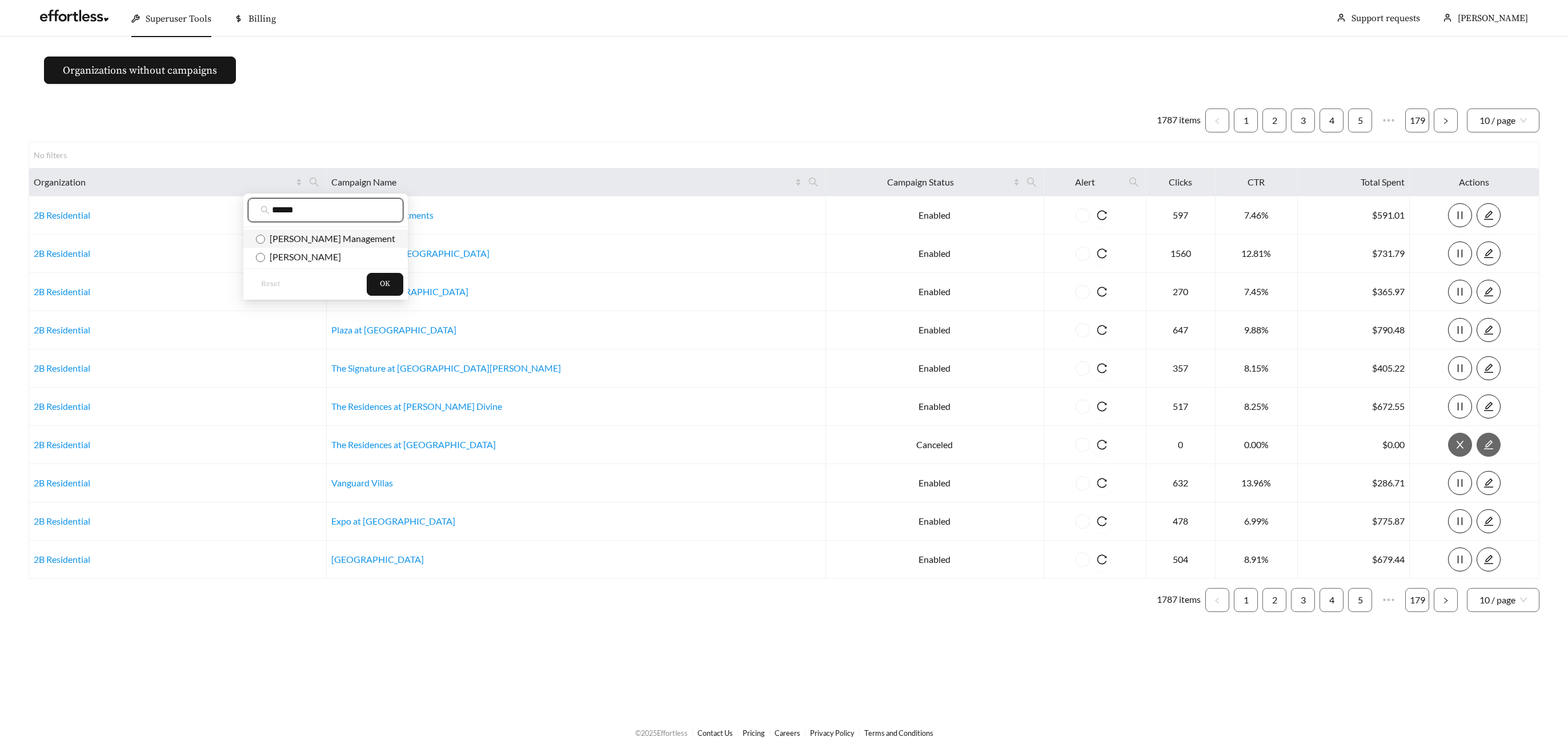
type input "******"
click at [294, 235] on span "Cannon Management" at bounding box center [330, 238] width 130 height 11
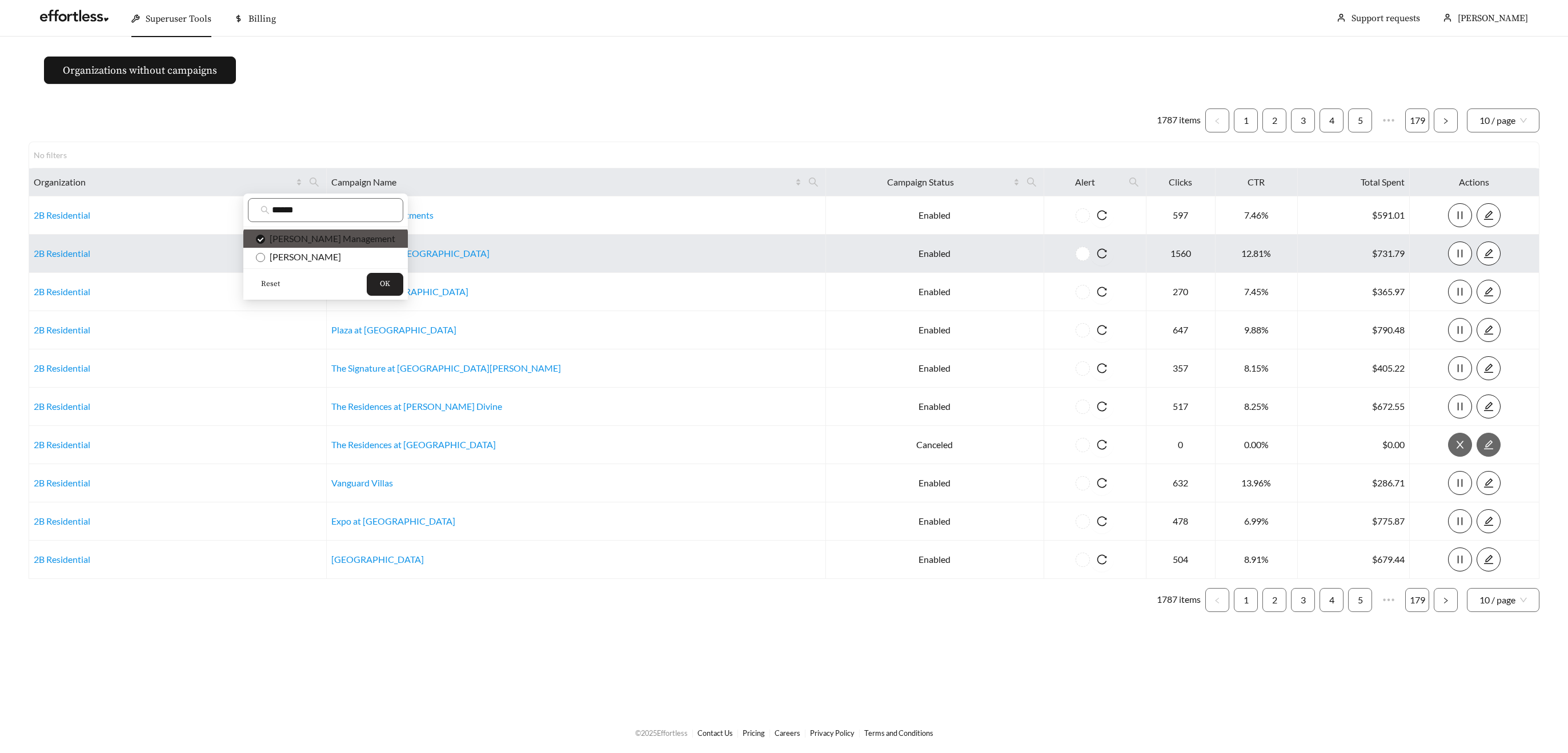
drag, startPoint x: 341, startPoint y: 279, endPoint x: 376, endPoint y: 270, distance: 36.1
click at [380, 279] on span "OK" at bounding box center [385, 284] width 10 height 12
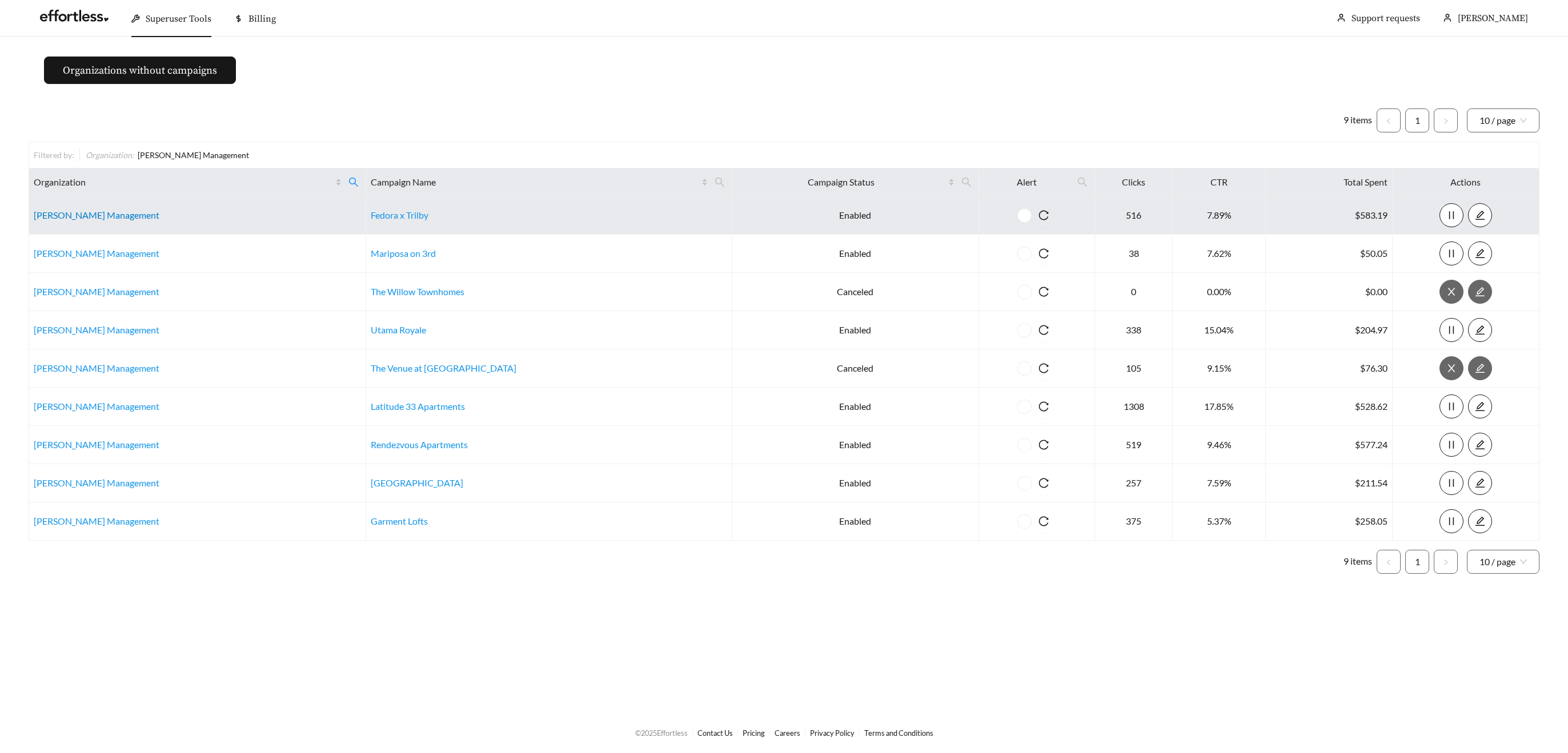
click at [50, 212] on link "Cannon Management" at bounding box center [96, 215] width 126 height 11
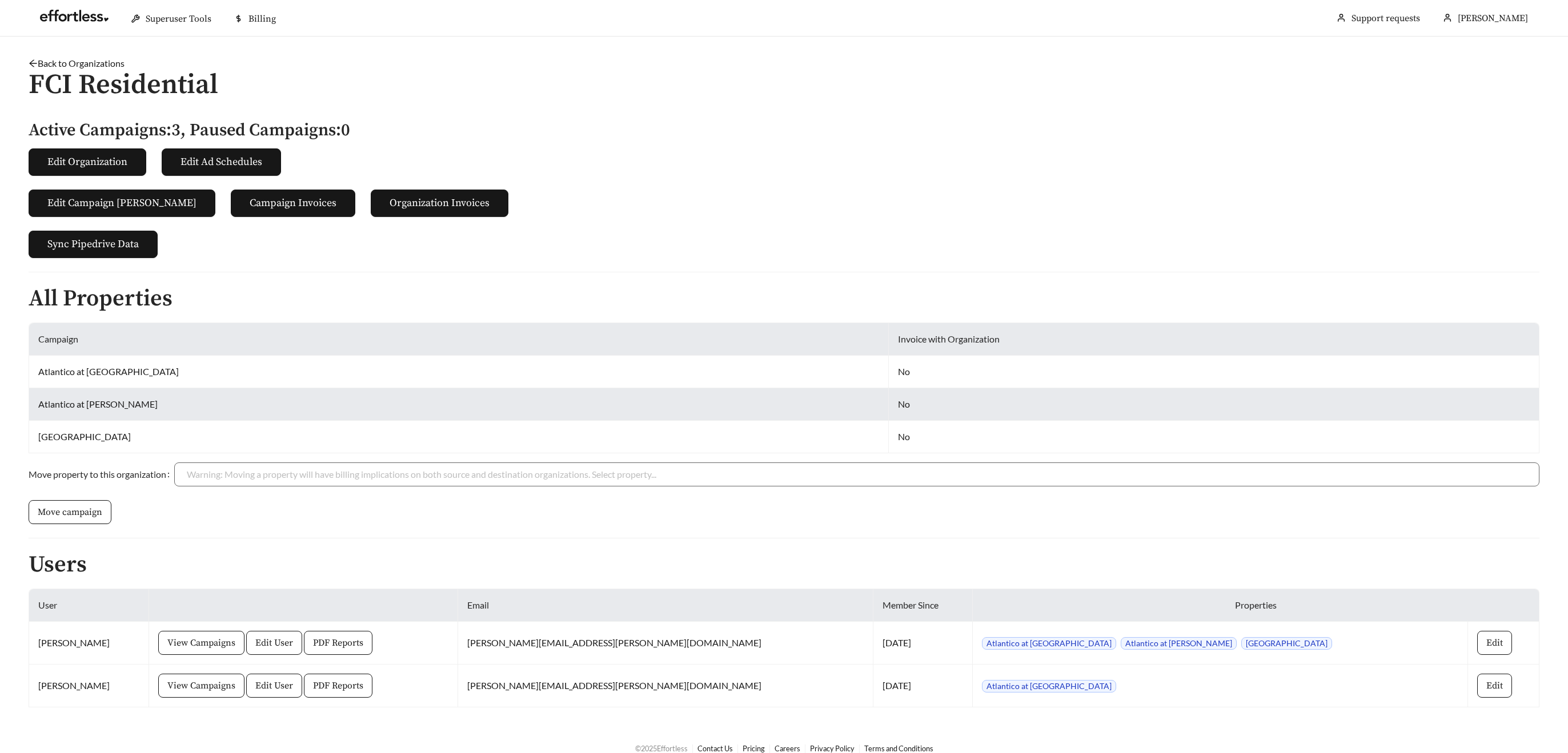
scroll to position [15, 0]
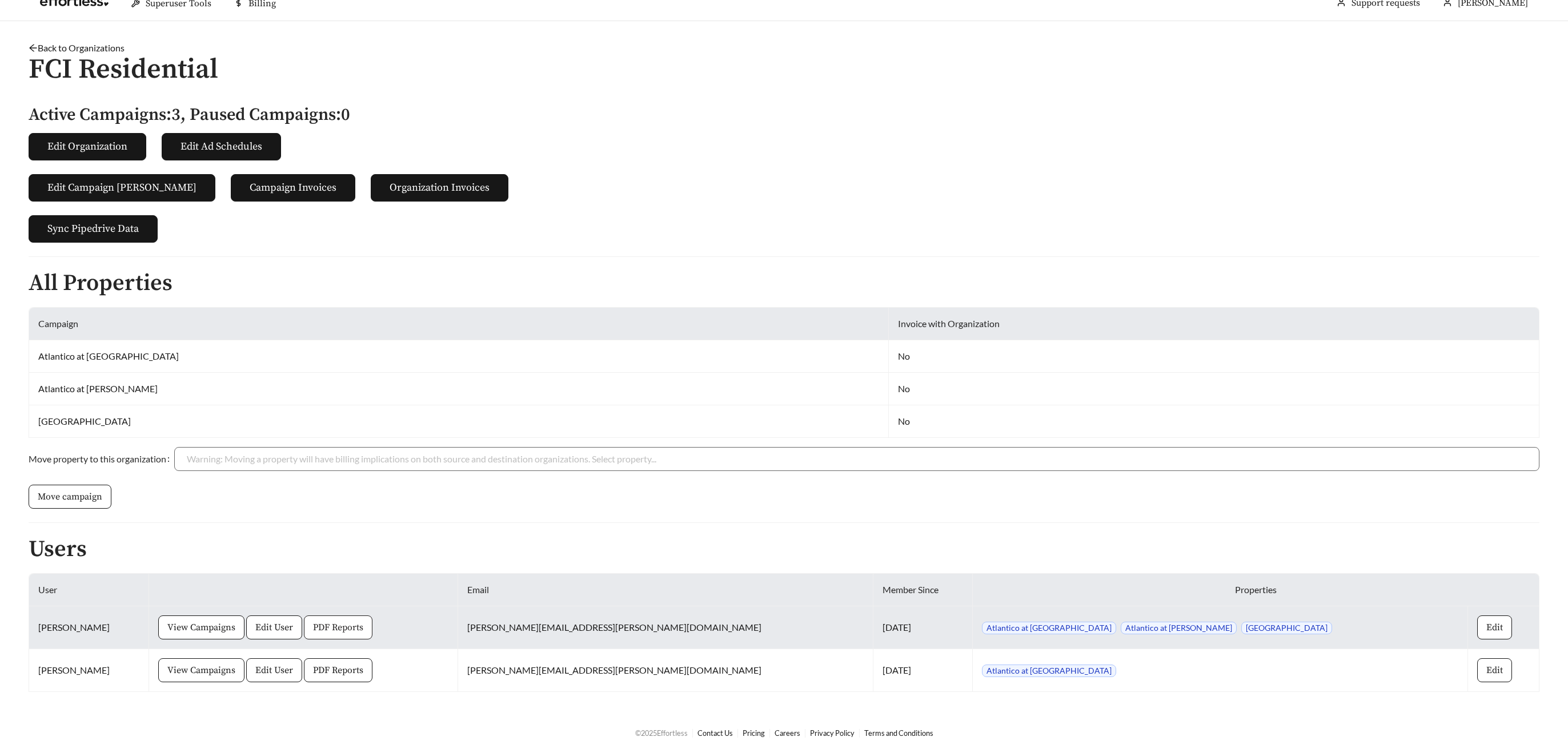
click at [363, 632] on span "PDF Reports" at bounding box center [338, 627] width 50 height 13
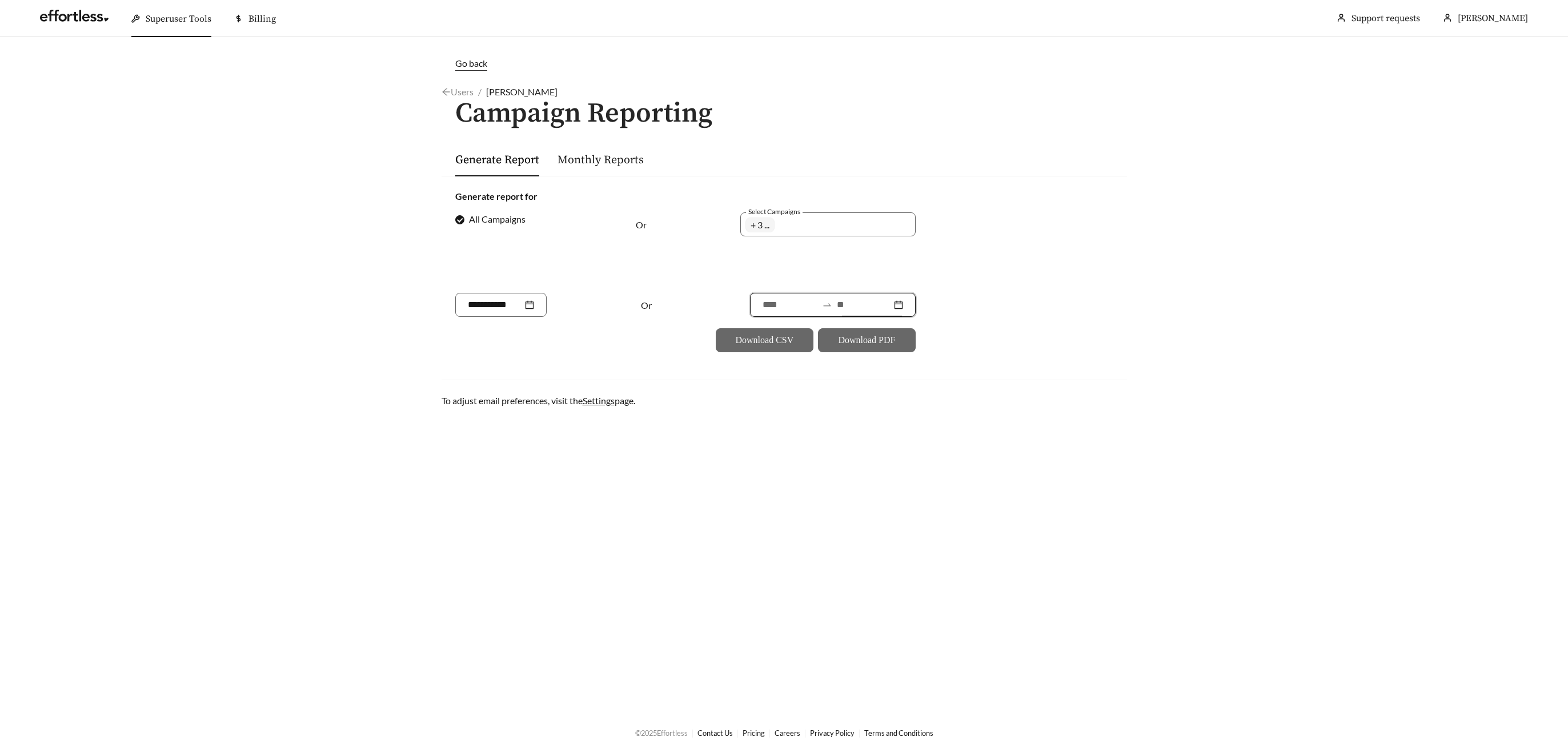
click at [844, 303] on input at bounding box center [864, 305] width 55 height 13
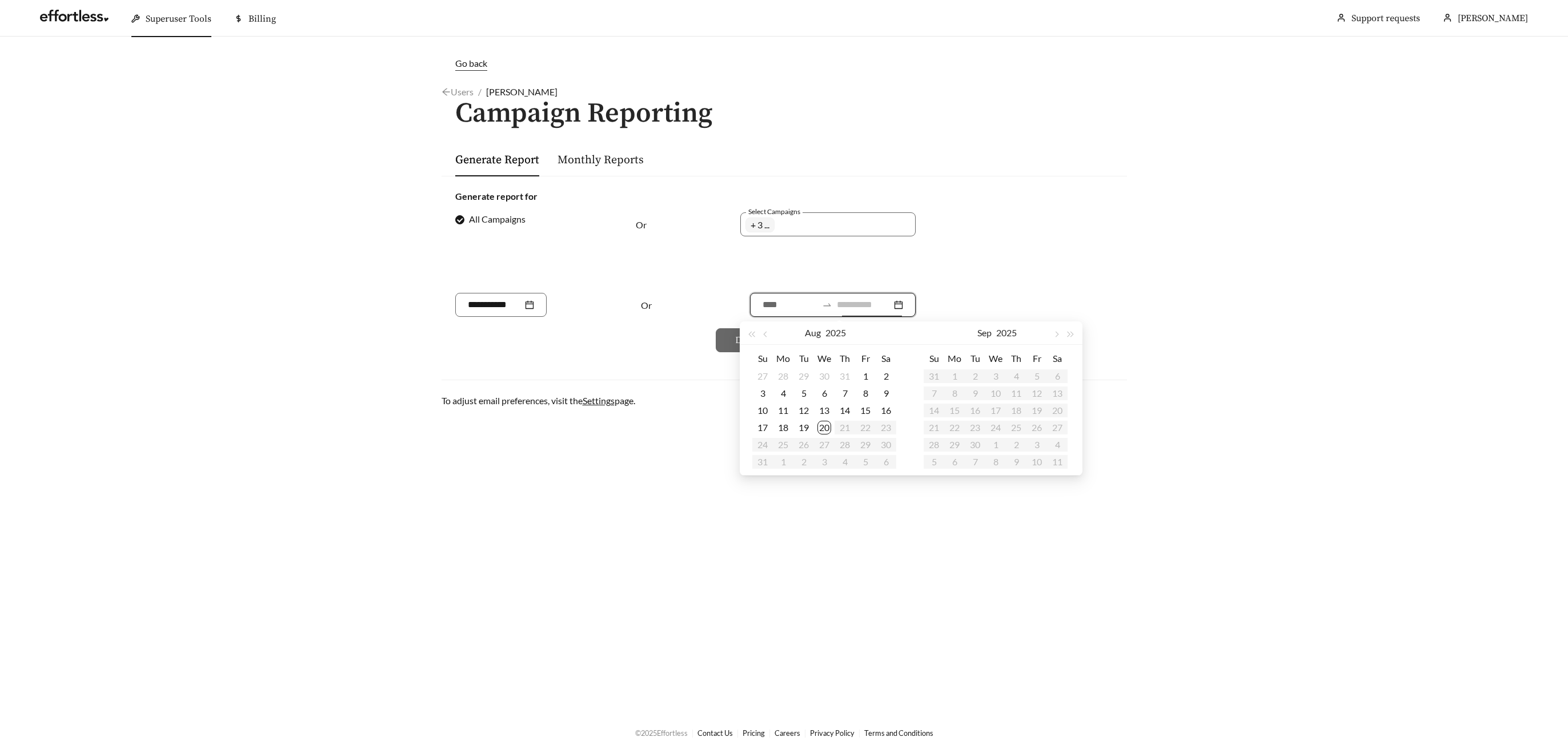
type input "**********"
click at [821, 428] on div "20" at bounding box center [824, 428] width 13 height 13
type input "**********"
click at [760, 338] on button "button" at bounding box center [767, 333] width 15 height 23
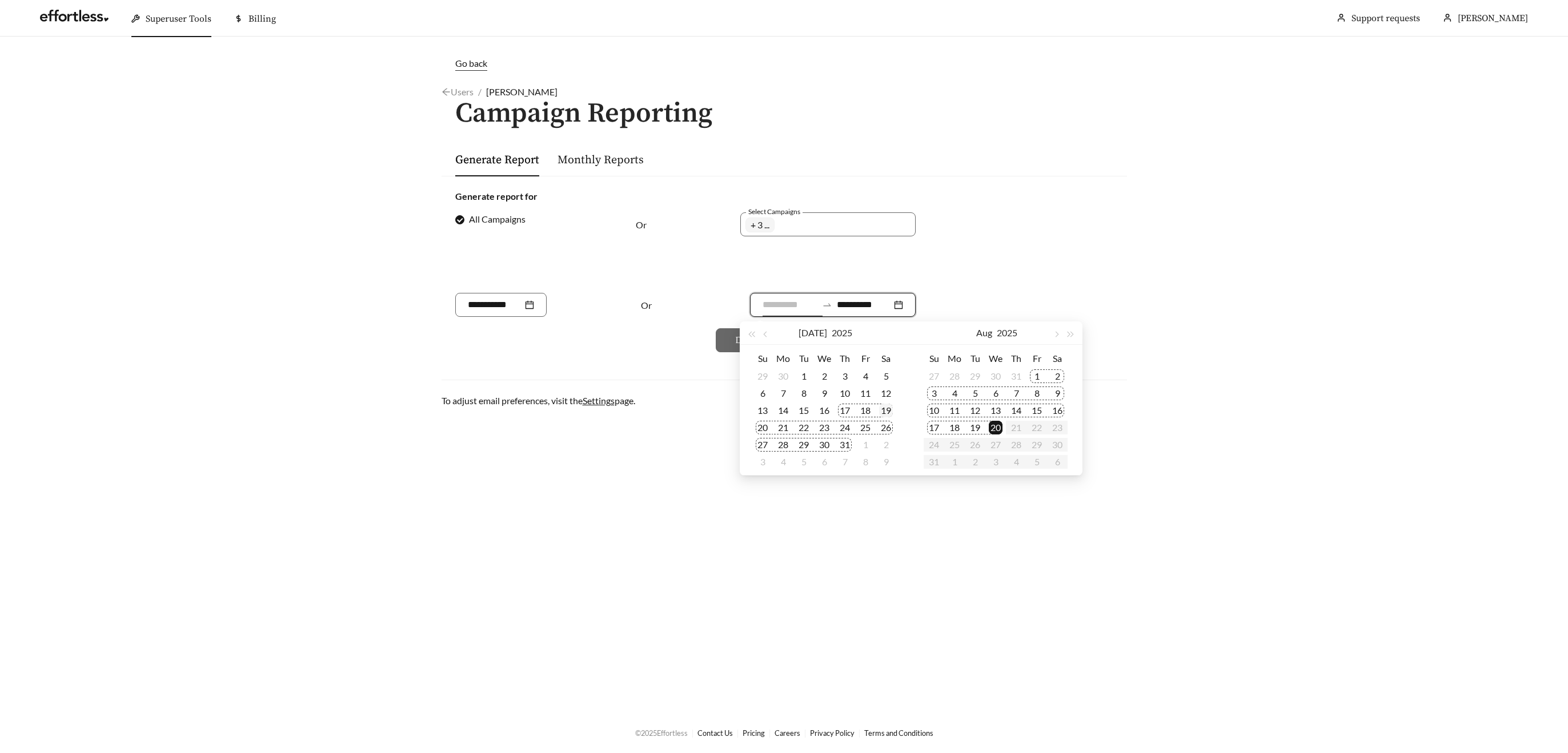
type input "**********"
click at [888, 411] on div "19" at bounding box center [886, 411] width 13 height 13
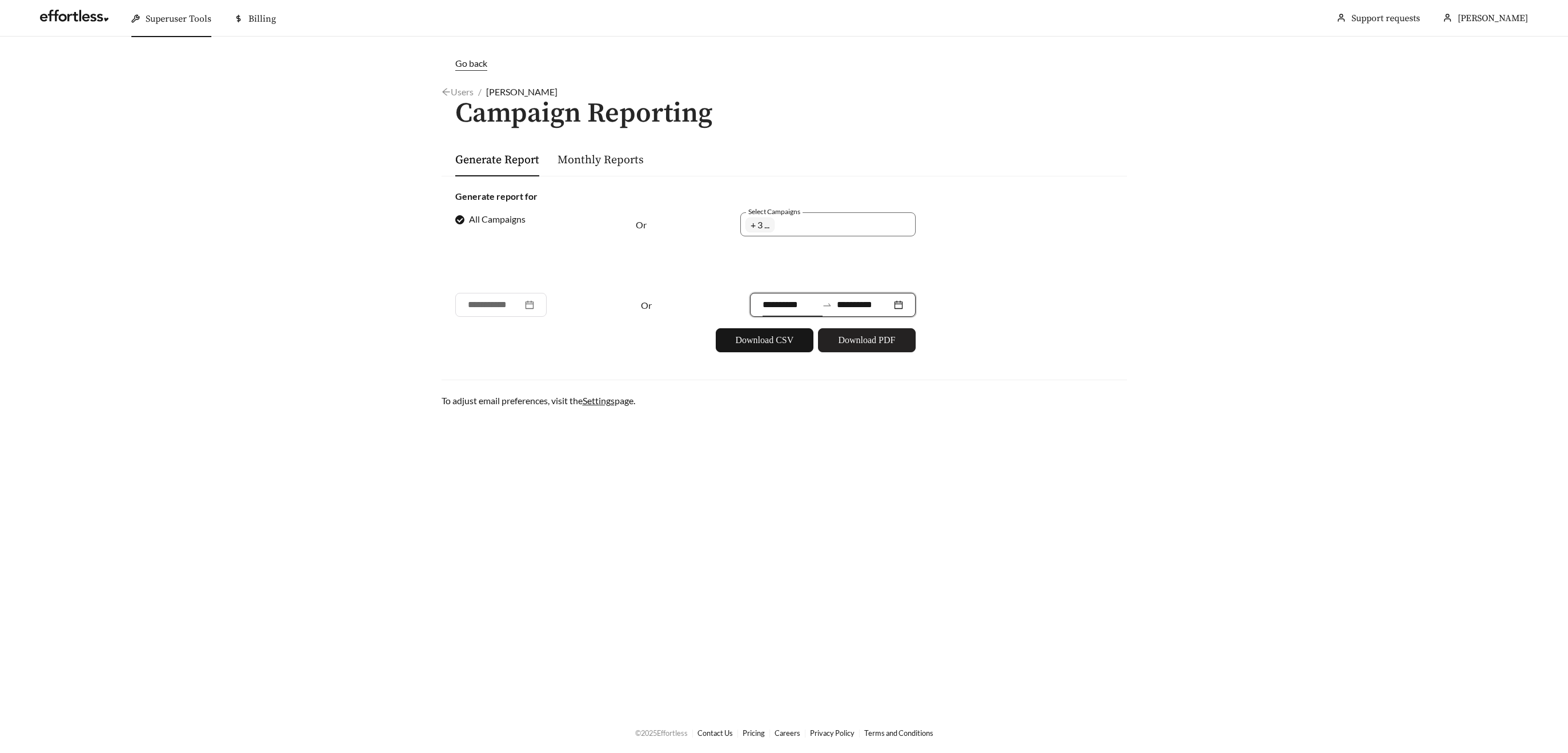
click at [874, 336] on span "Download PDF" at bounding box center [866, 340] width 57 height 13
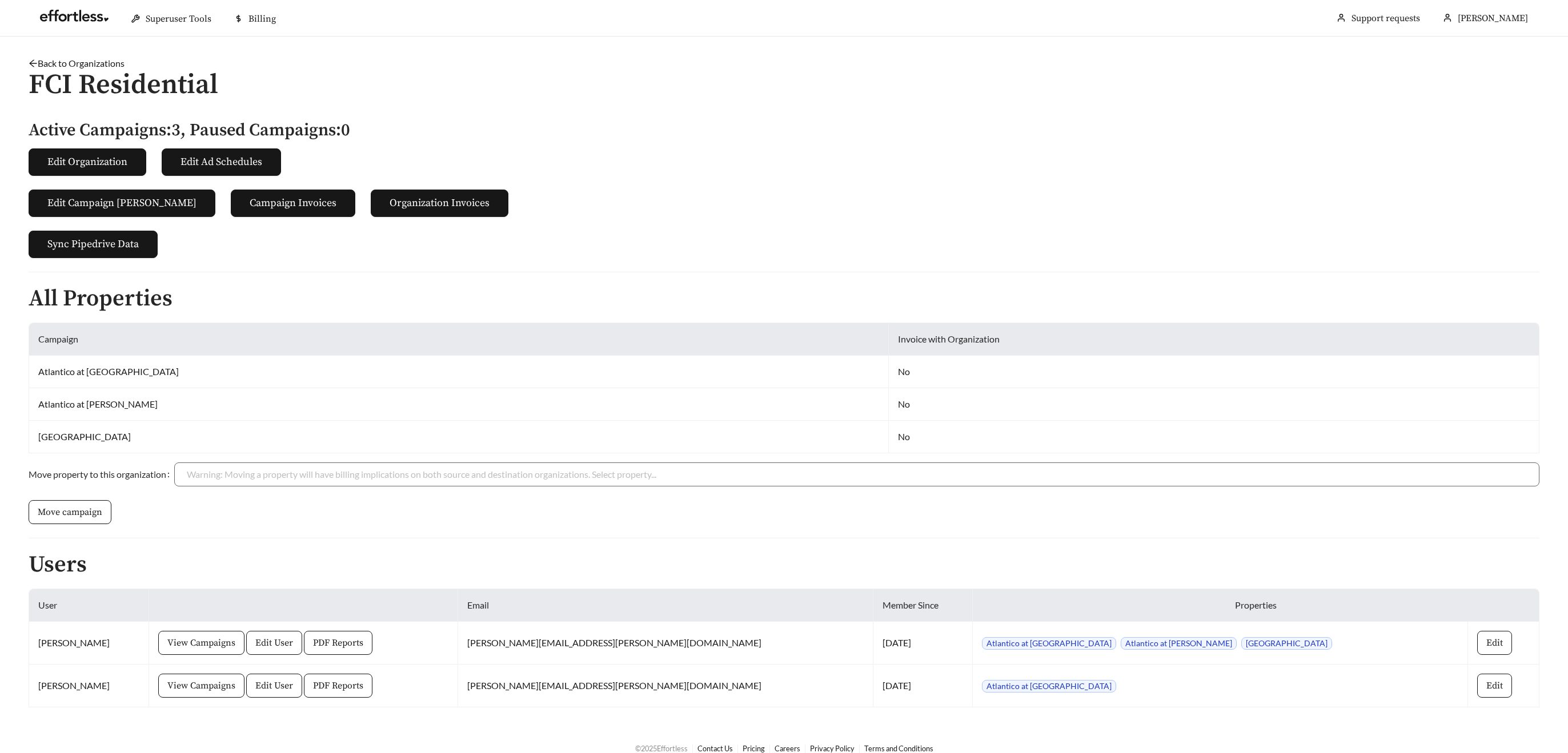
scroll to position [15, 0]
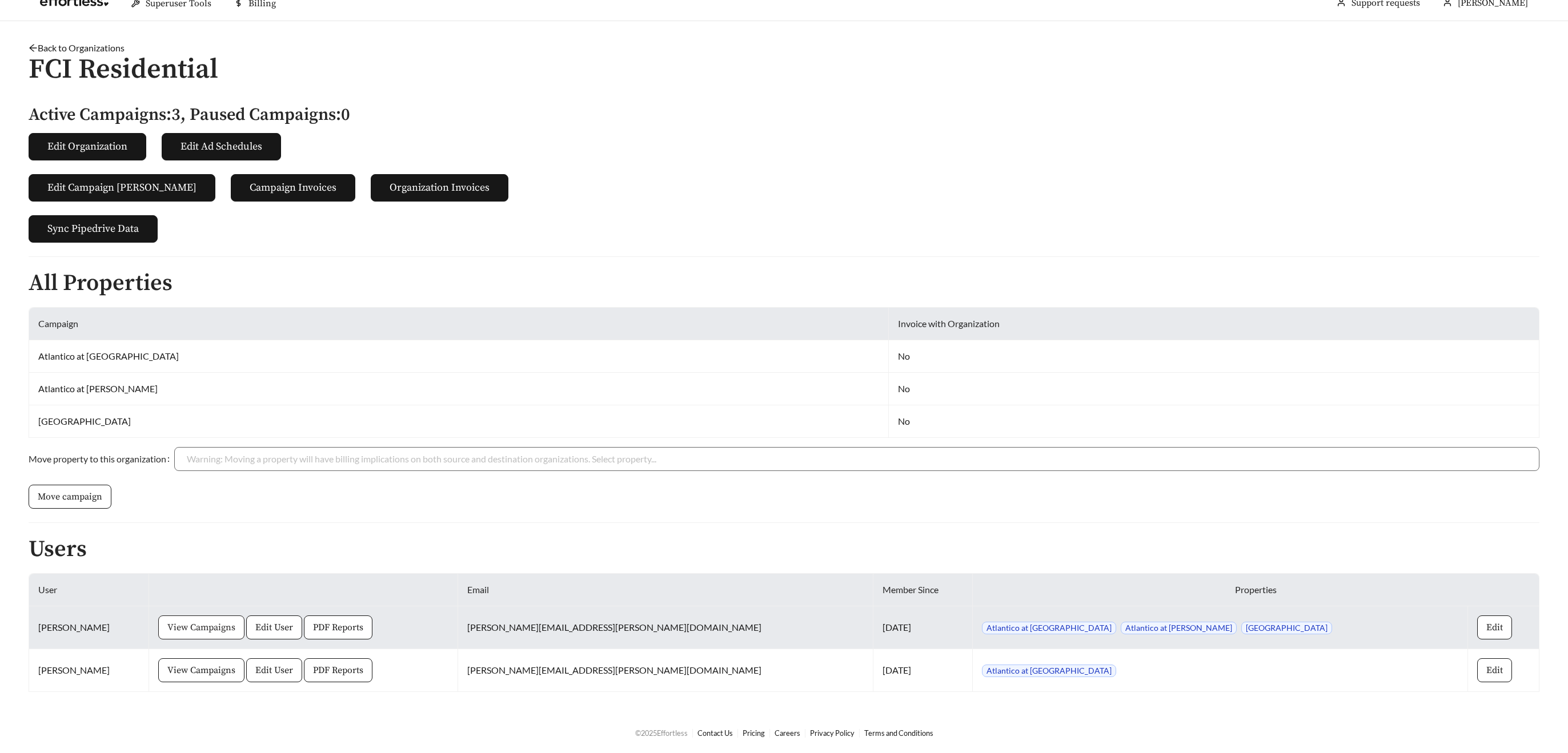
click at [234, 627] on span "View Campaigns" at bounding box center [201, 627] width 68 height 13
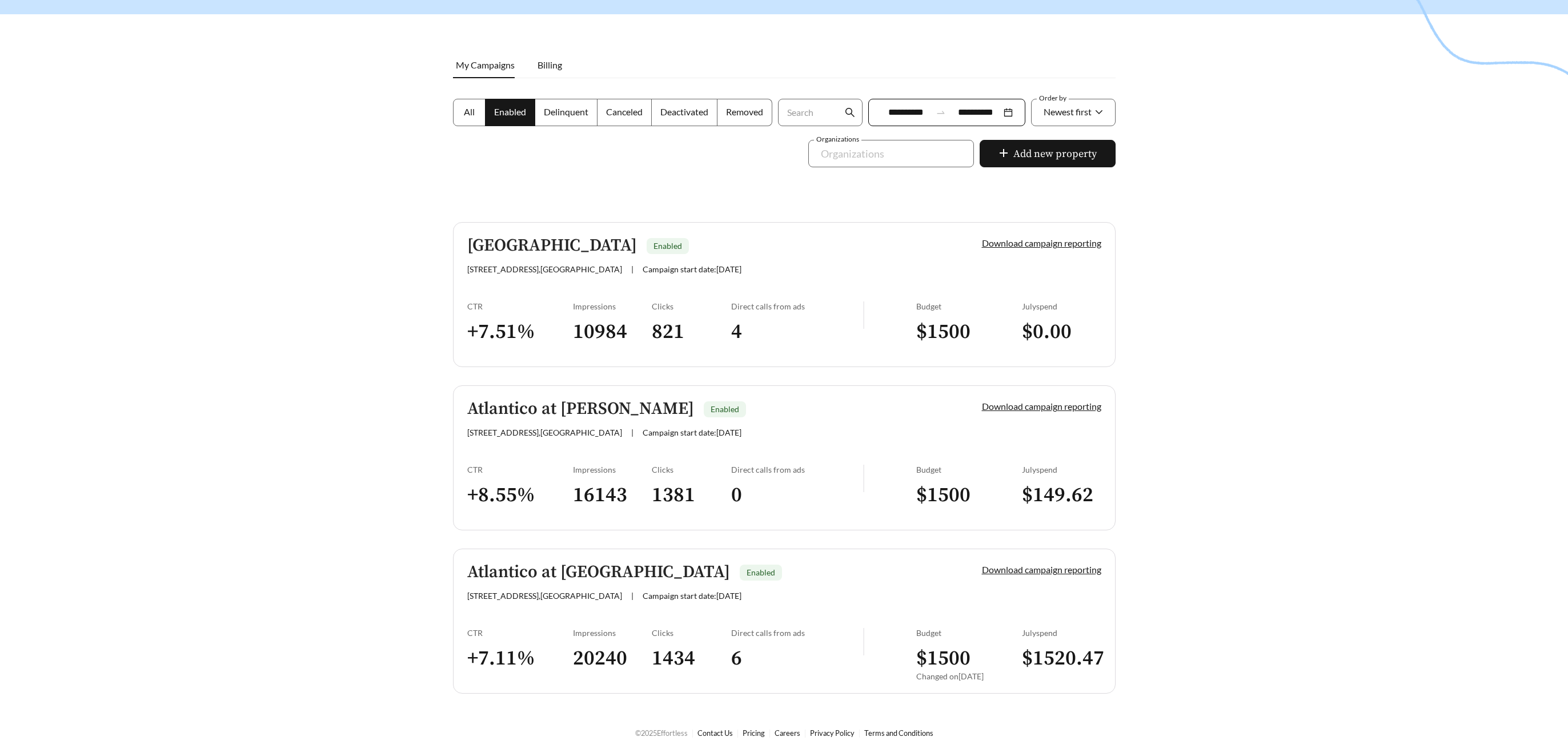
scroll to position [124, 0]
click at [544, 243] on h5 "[GEOGRAPHIC_DATA]" at bounding box center [552, 247] width 170 height 19
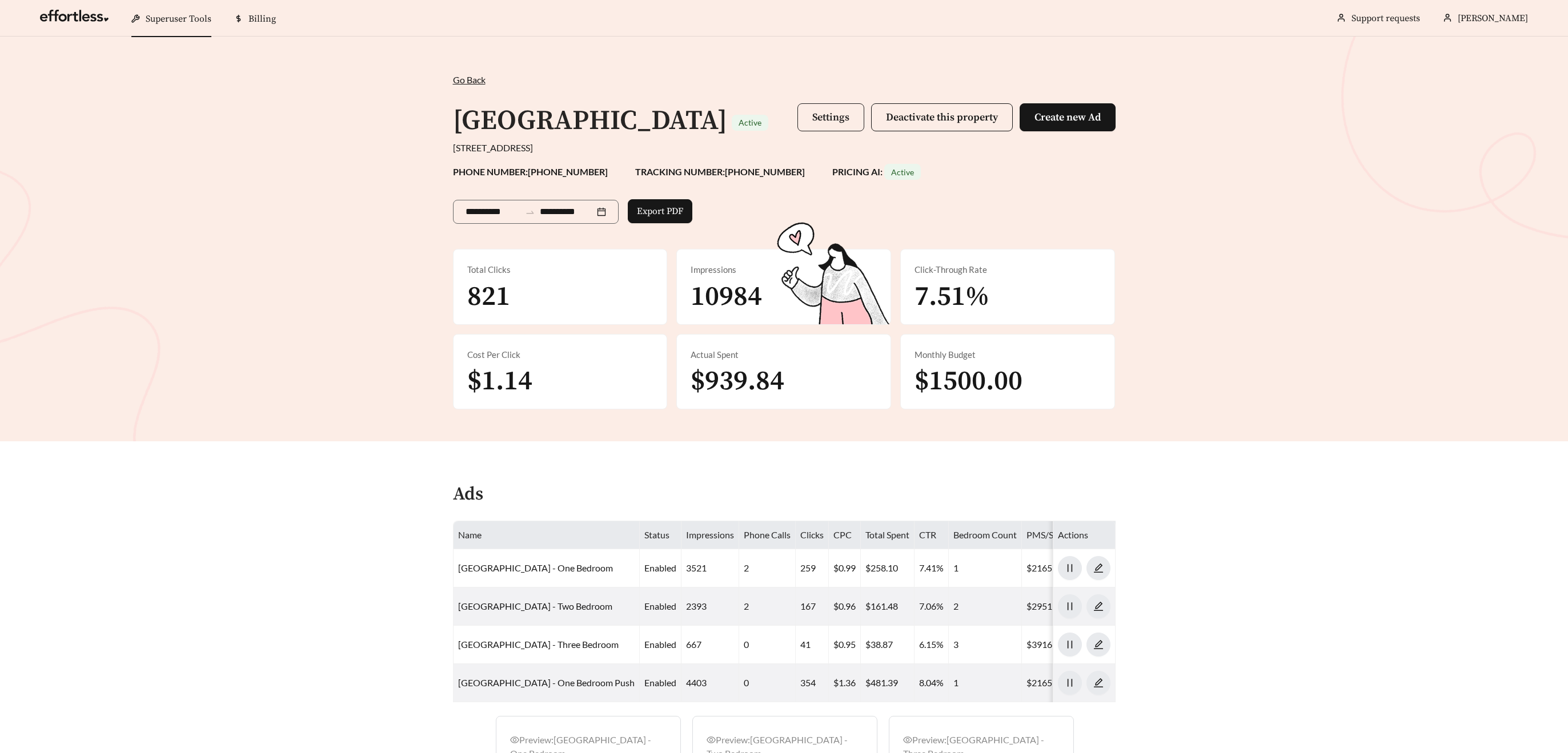
click at [819, 126] on button "Settings" at bounding box center [831, 118] width 67 height 28
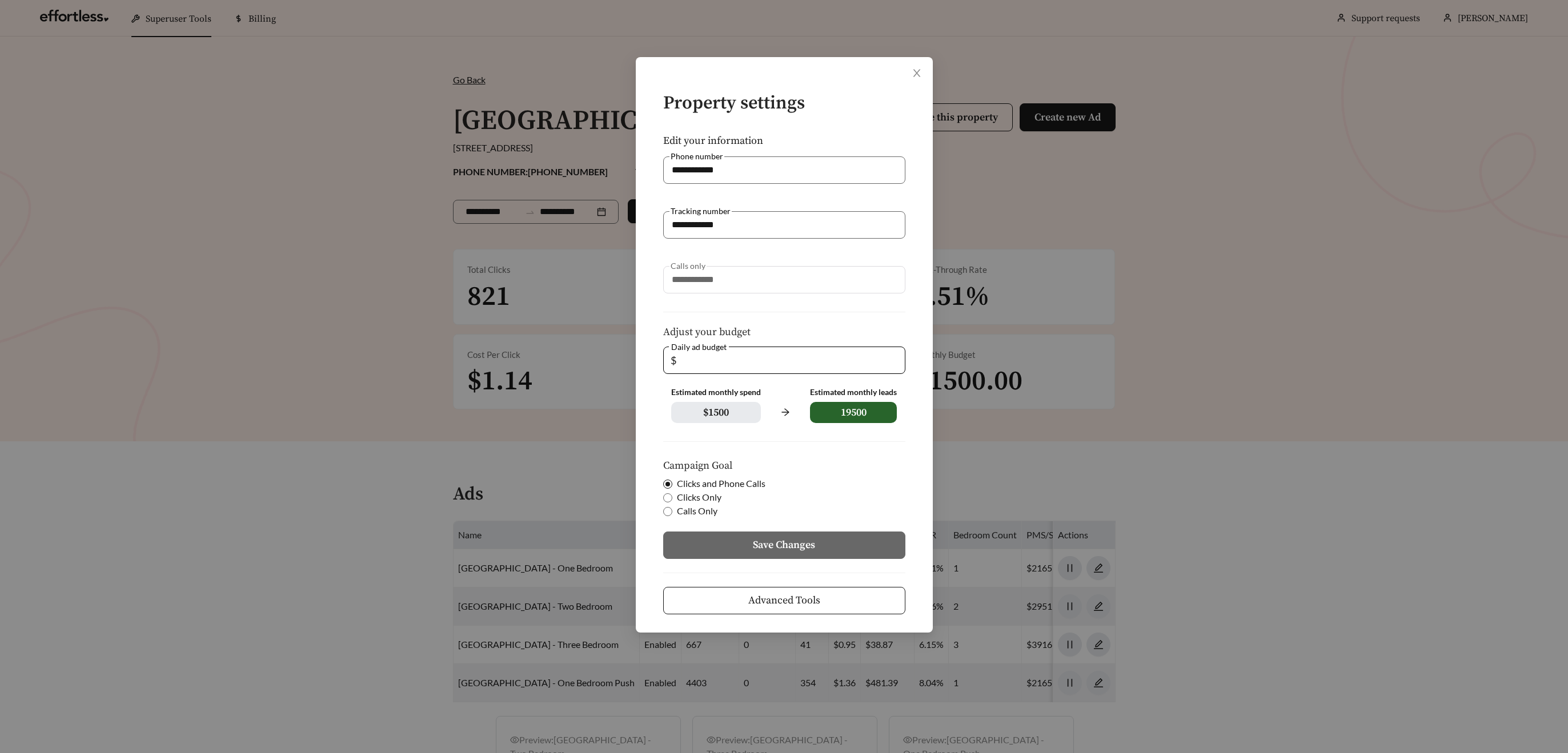
click at [835, 599] on button "Advanced Tools" at bounding box center [784, 600] width 242 height 28
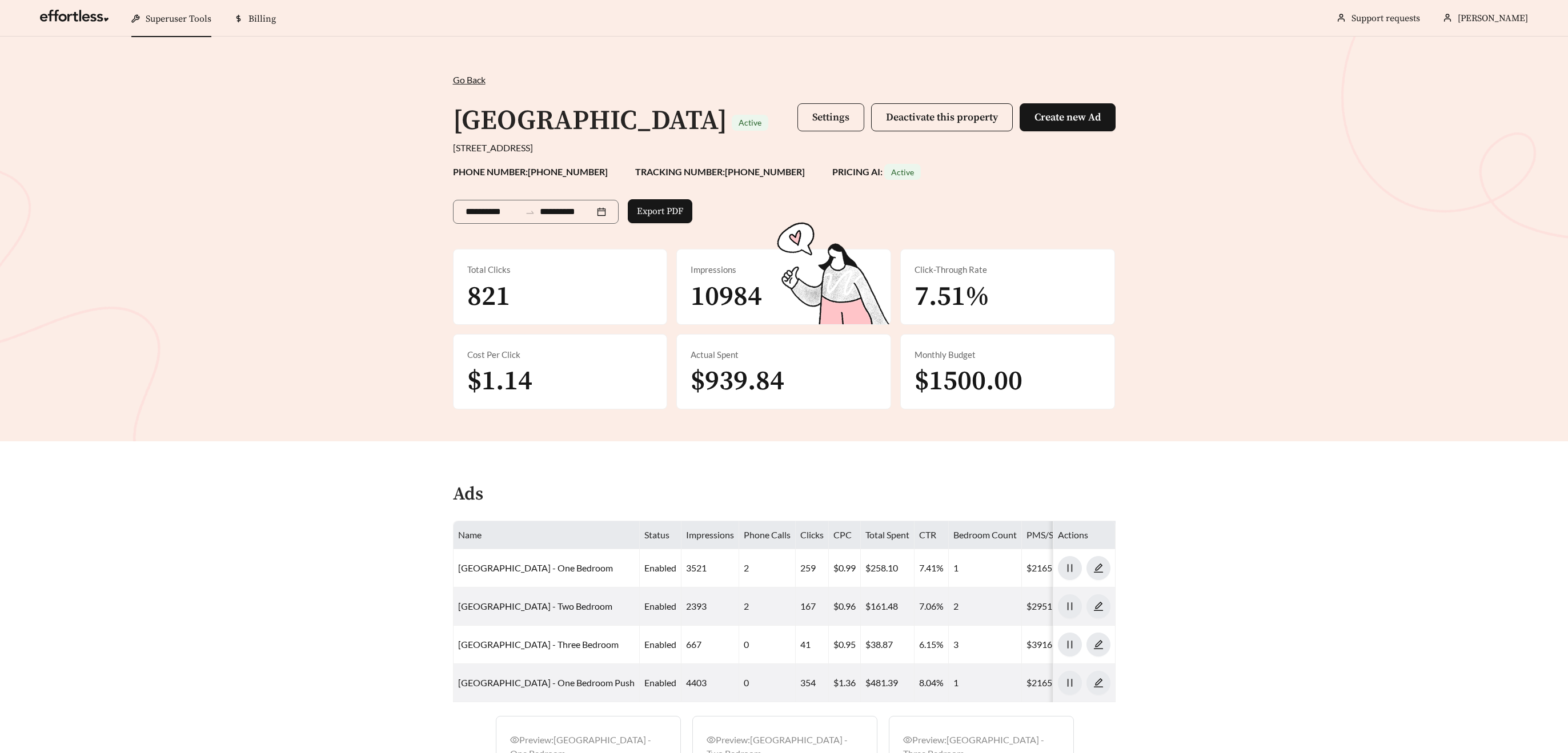
click at [830, 115] on span "Settings" at bounding box center [831, 117] width 37 height 13
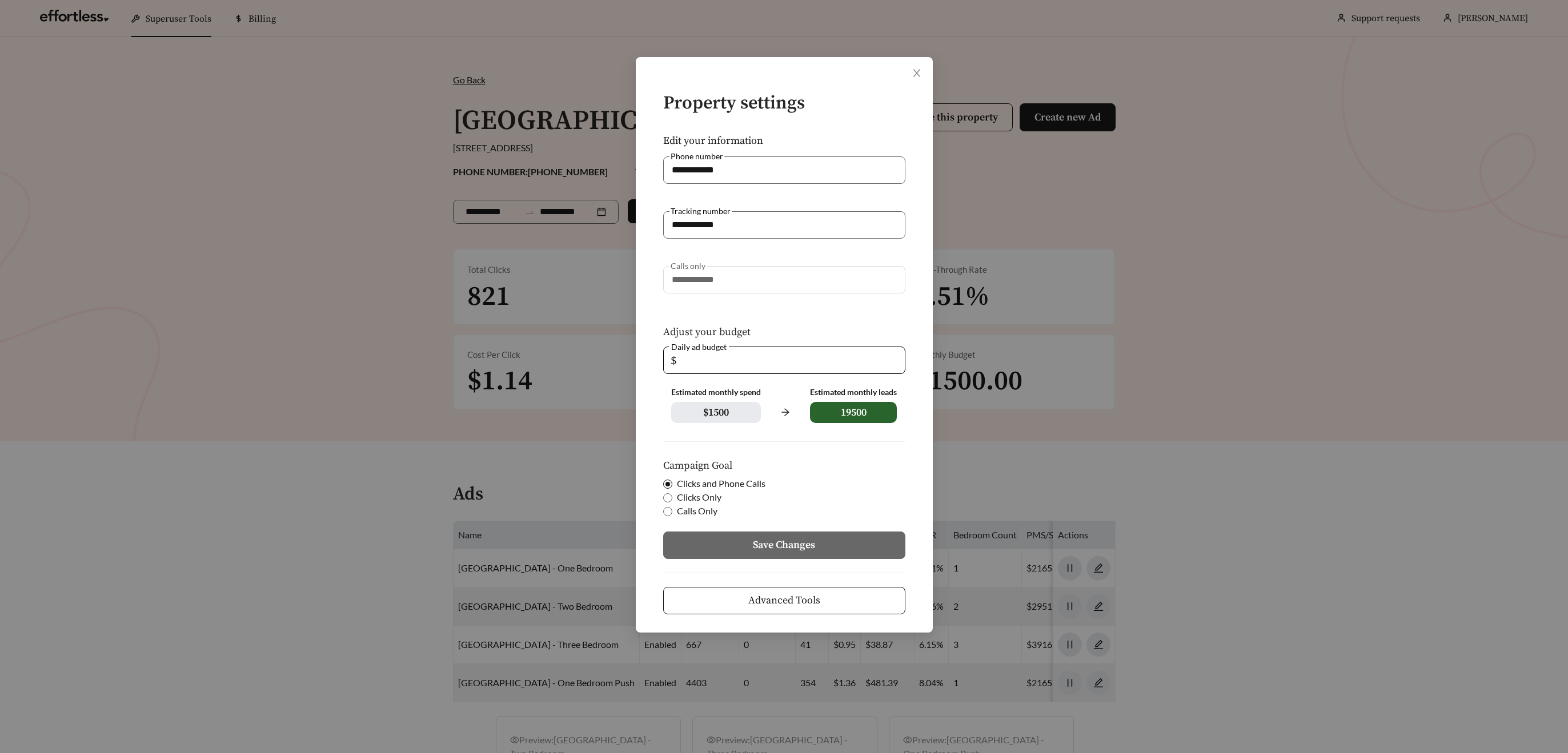
click at [778, 604] on span "Advanced Tools" at bounding box center [784, 600] width 72 height 15
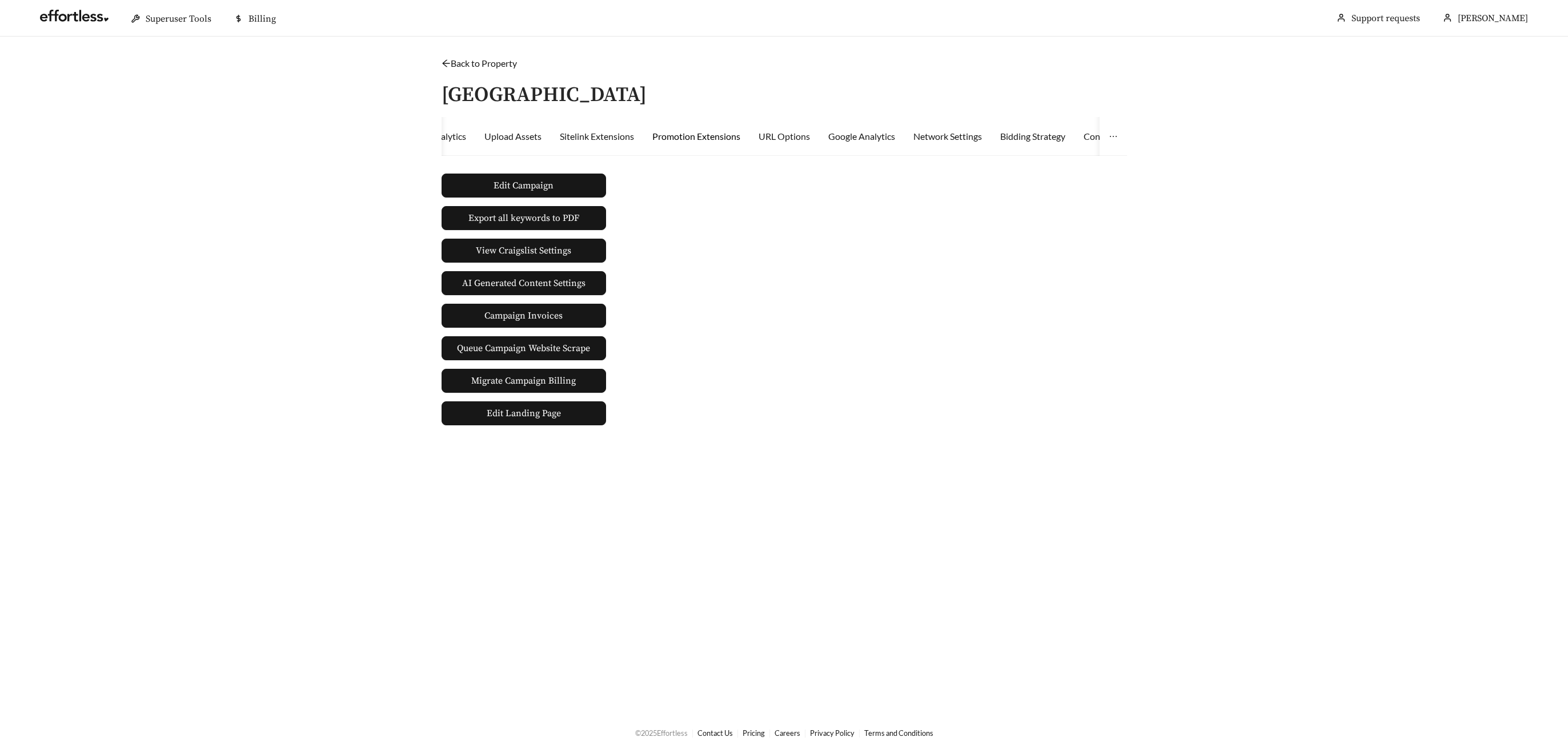
click at [731, 134] on div "Promotion Extensions" at bounding box center [696, 137] width 88 height 13
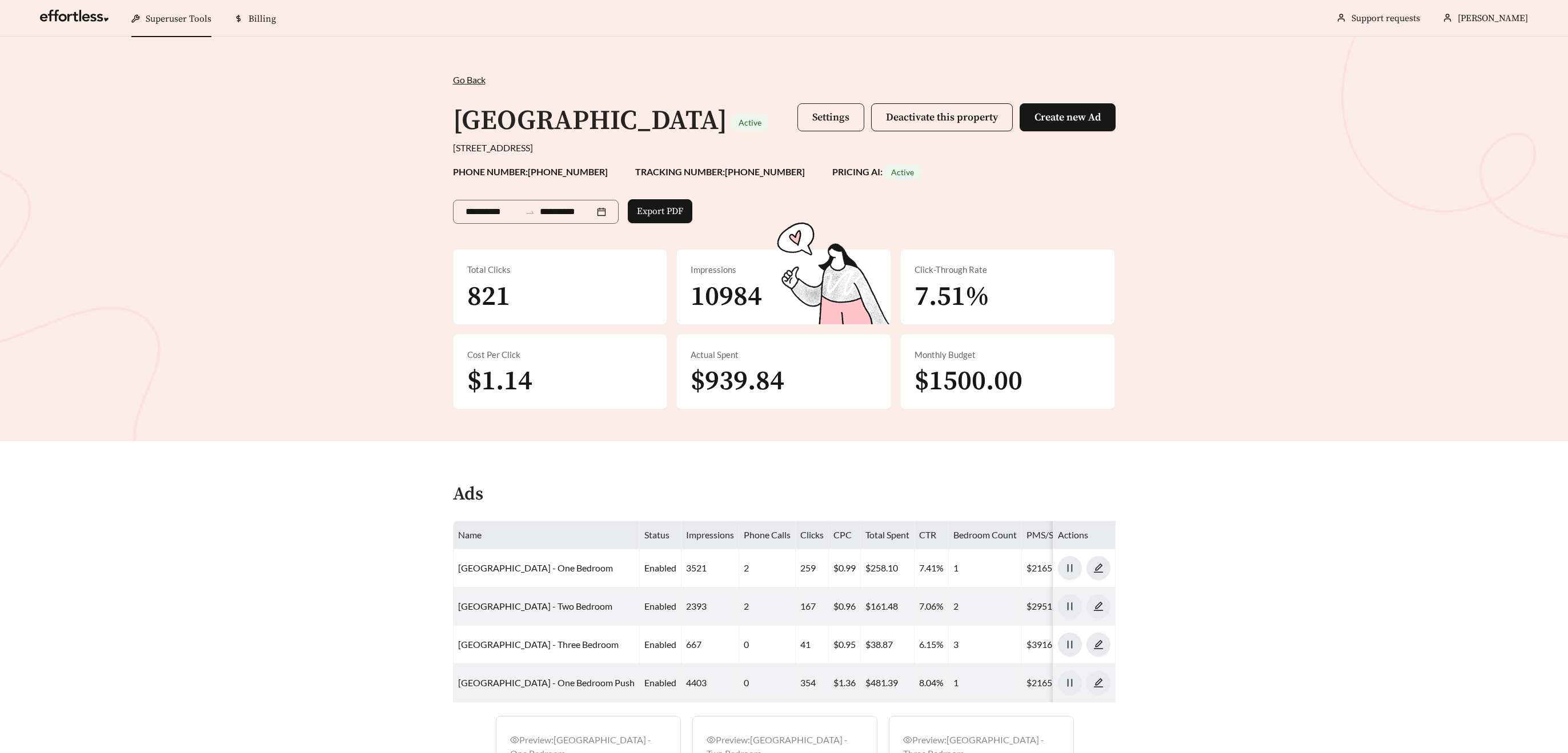
click at [804, 114] on button "Settings" at bounding box center [831, 118] width 67 height 28
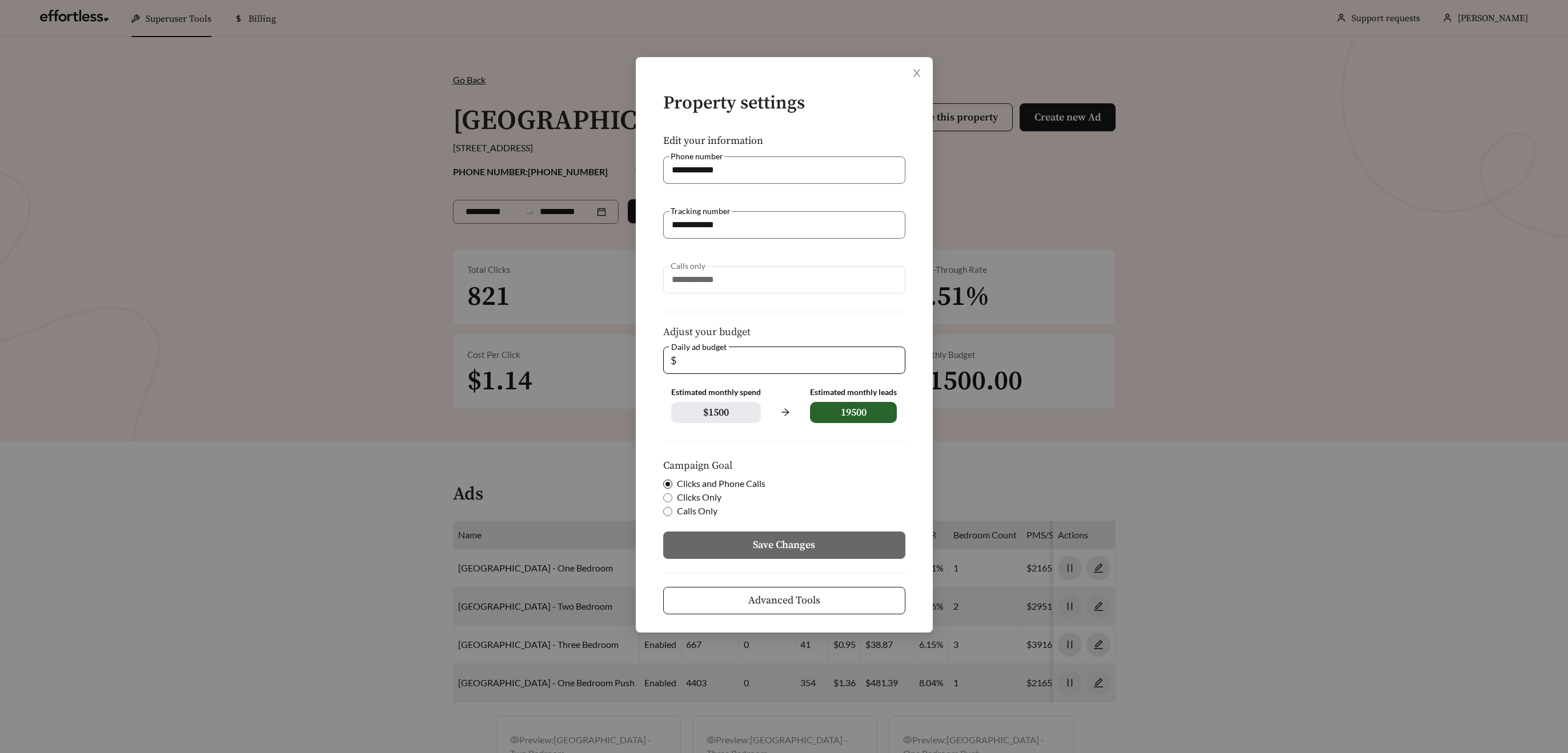
click at [773, 594] on span "Advanced Tools" at bounding box center [784, 600] width 72 height 15
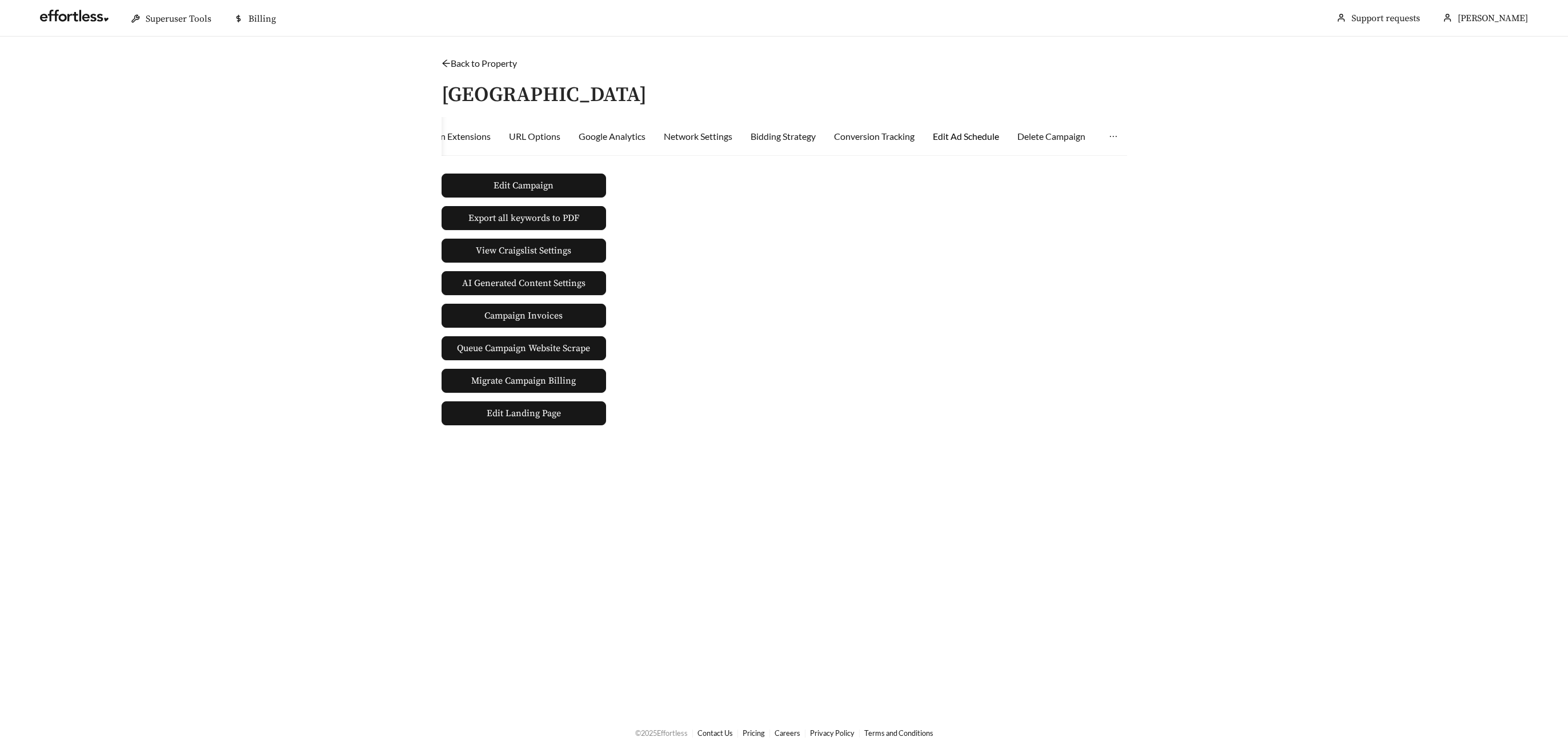
click at [987, 138] on div "Edit Ad Schedule" at bounding box center [966, 137] width 66 height 13
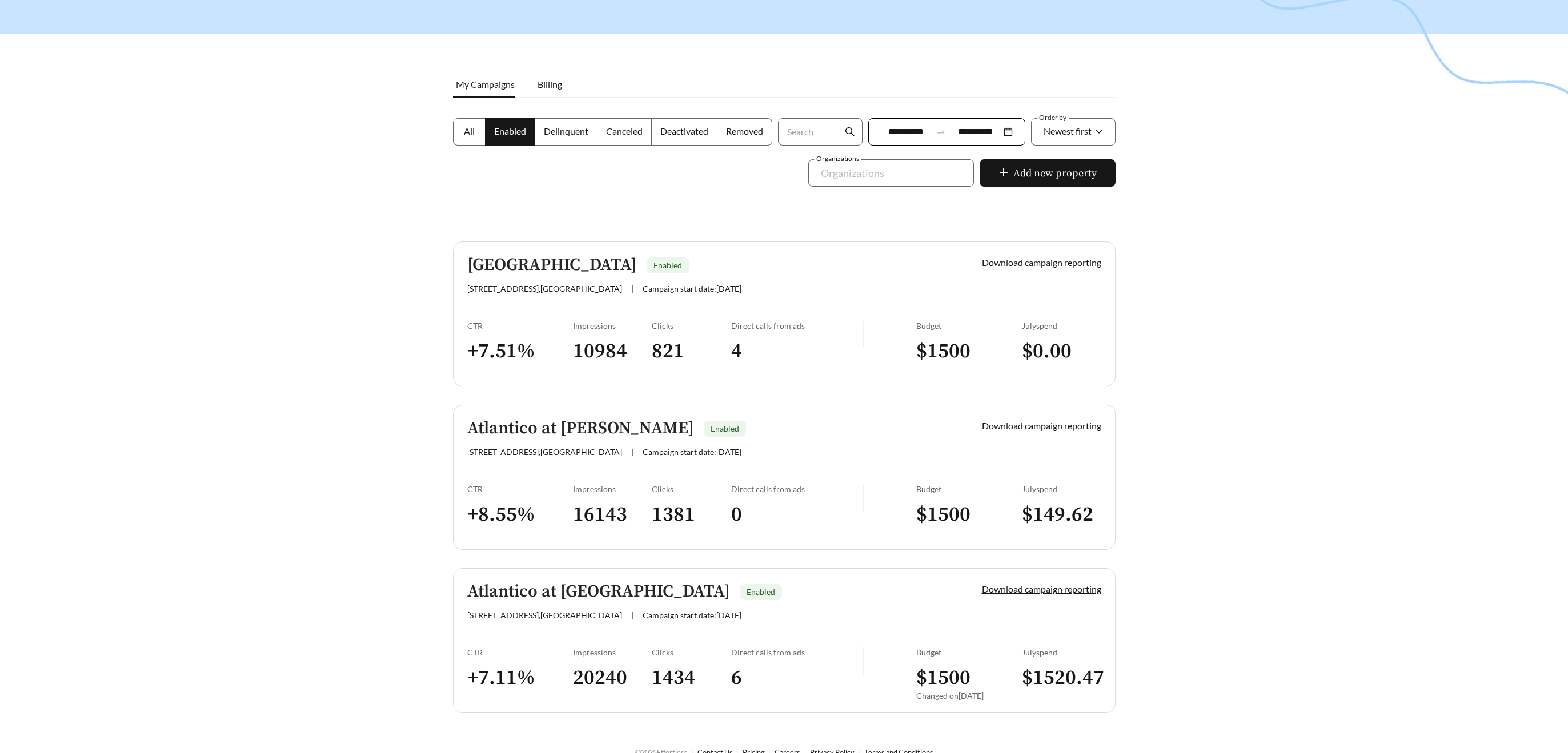
scroll to position [126, 0]
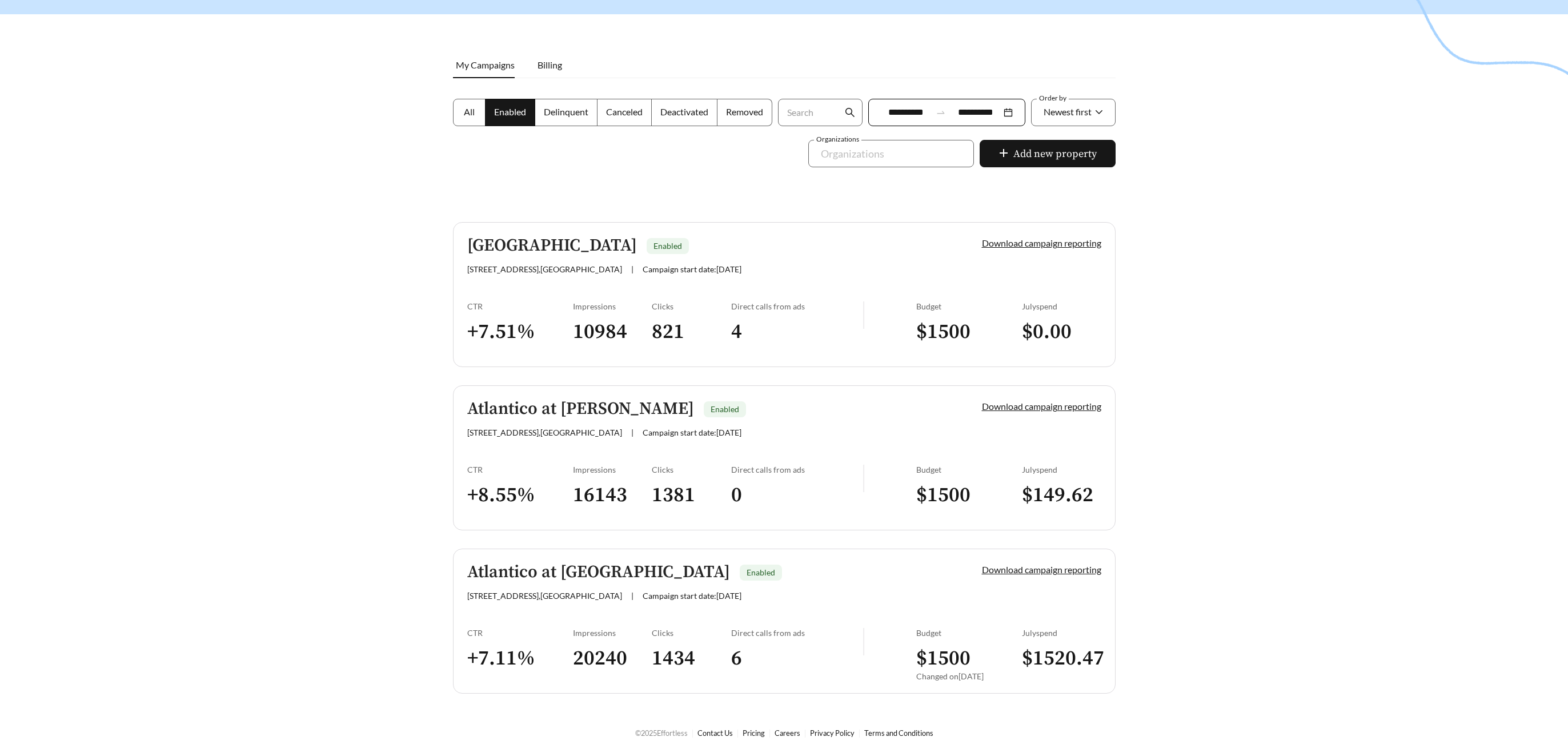
click at [558, 404] on h5 "Atlantico at Kendall" at bounding box center [580, 409] width 227 height 19
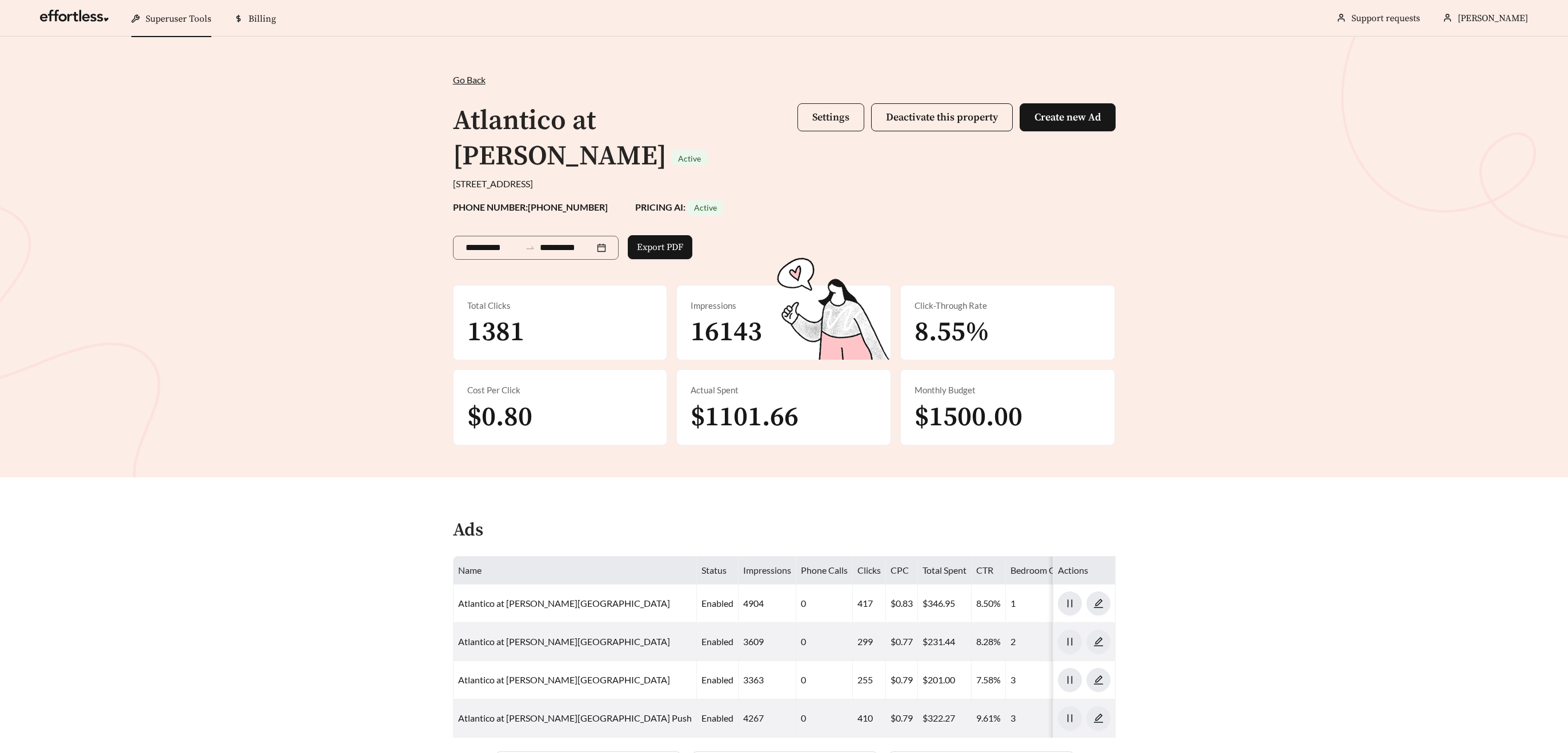
click at [820, 127] on button "Settings" at bounding box center [831, 118] width 67 height 28
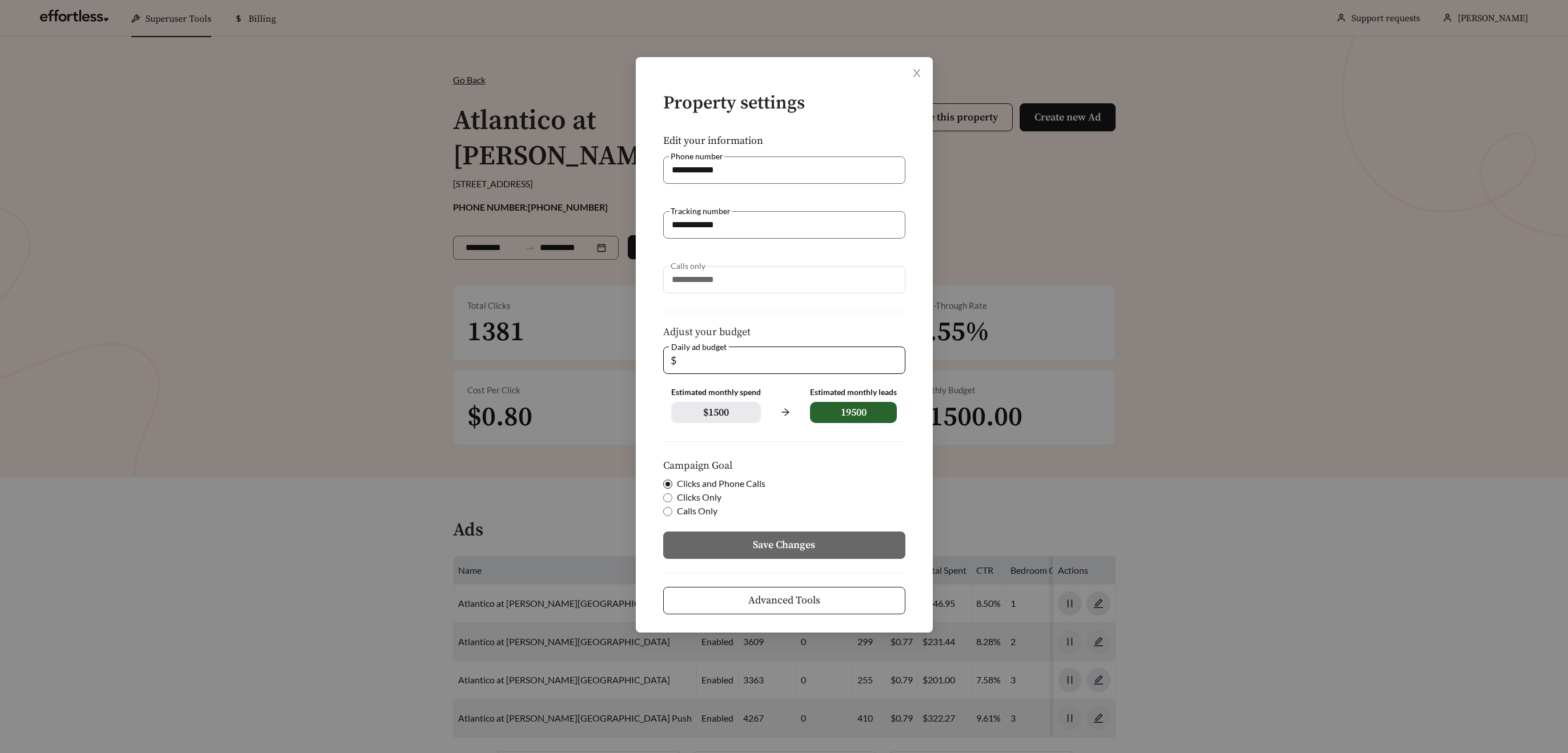
click at [831, 602] on button "Advanced Tools" at bounding box center [784, 600] width 242 height 28
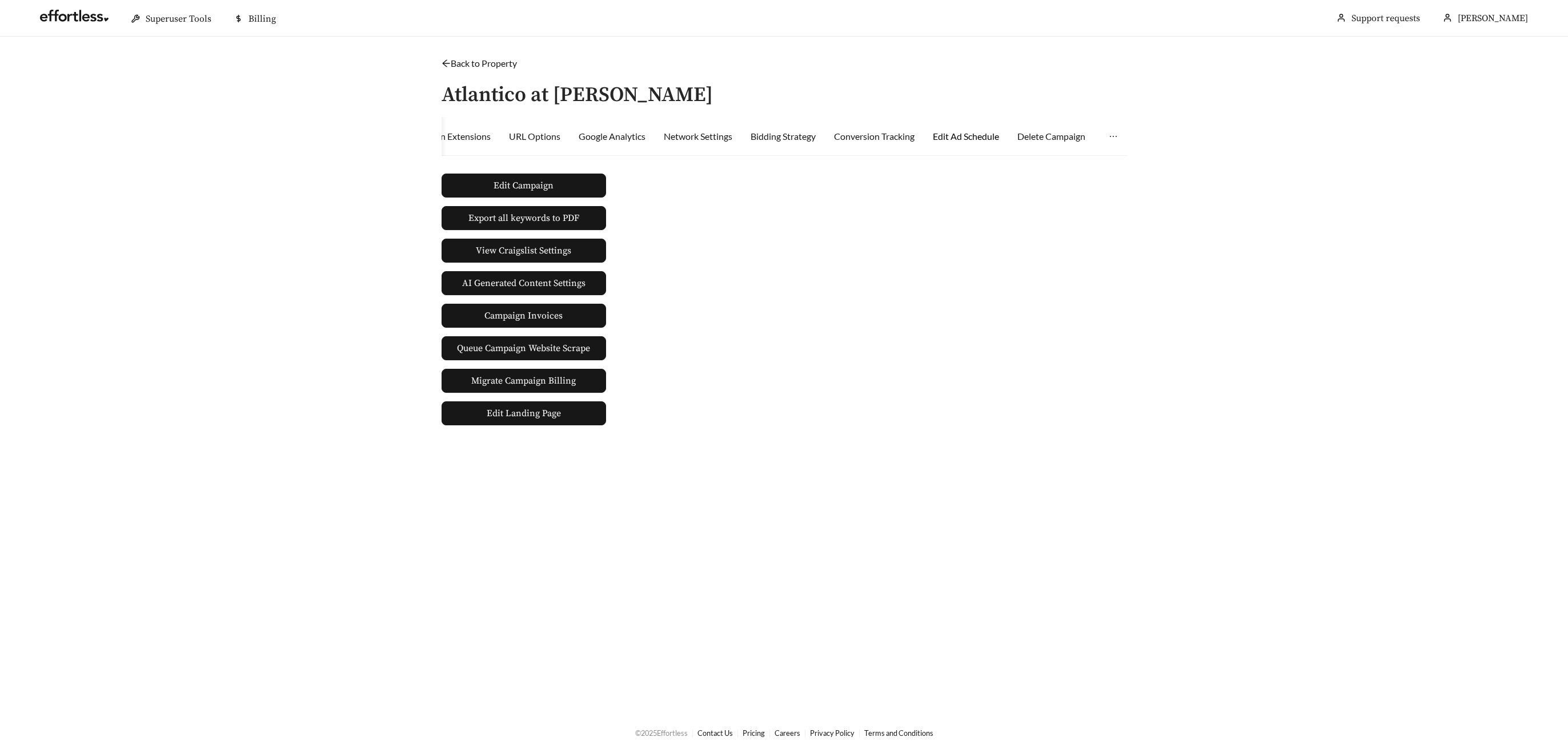
click at [987, 136] on div "Edit Ad Schedule" at bounding box center [966, 137] width 66 height 13
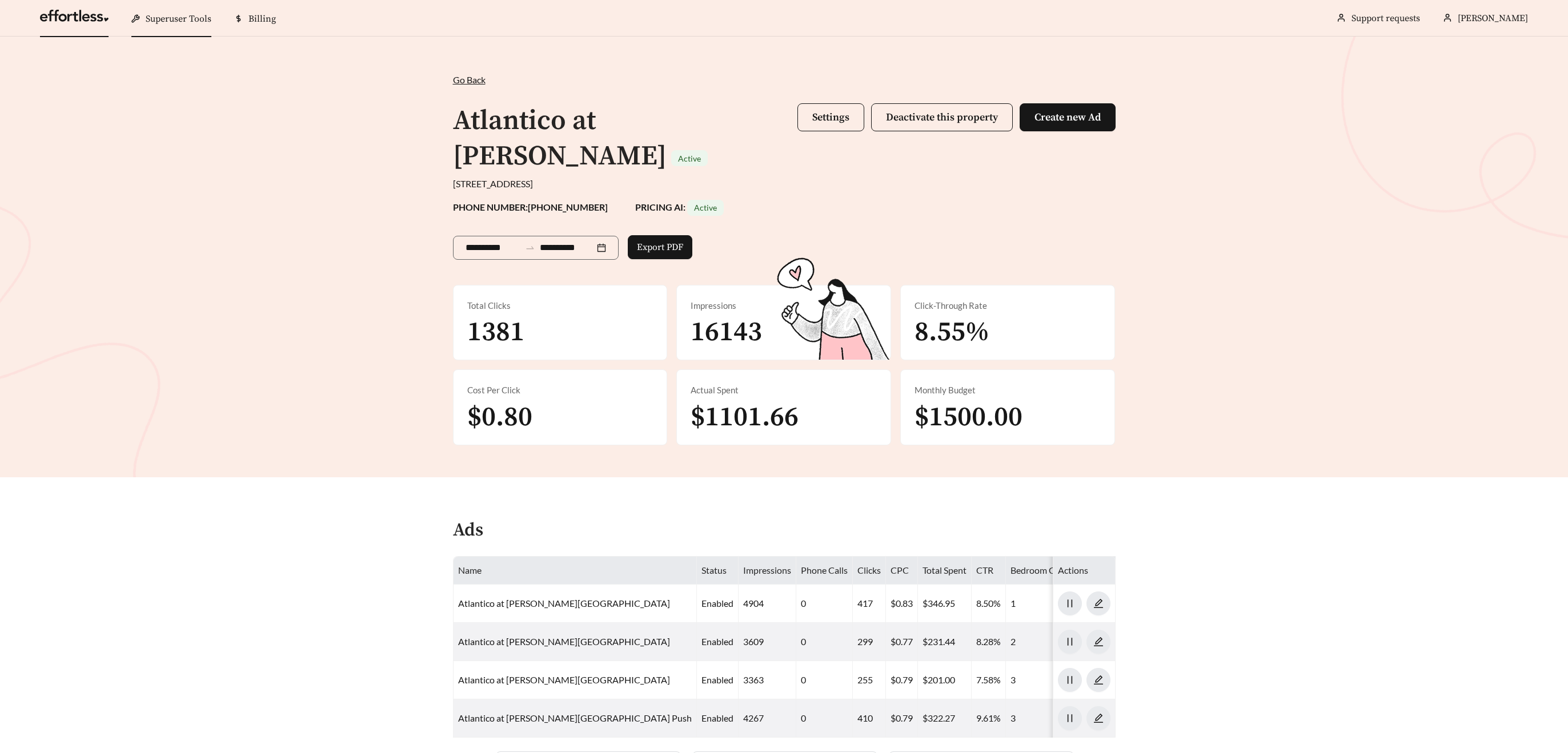
scroll to position [126, 0]
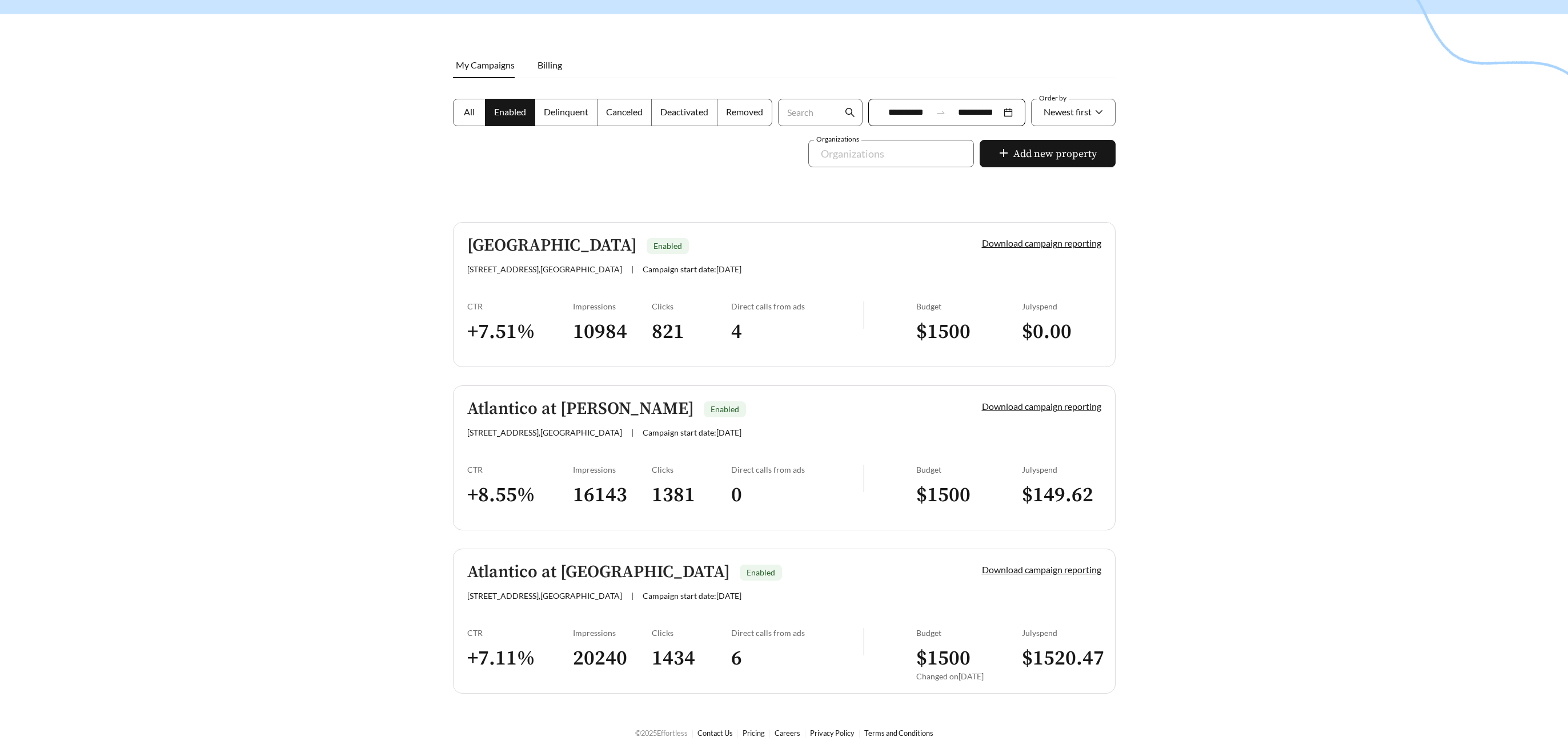
click at [653, 571] on h5 "Atlantico at Royal Palm Beach" at bounding box center [598, 572] width 263 height 19
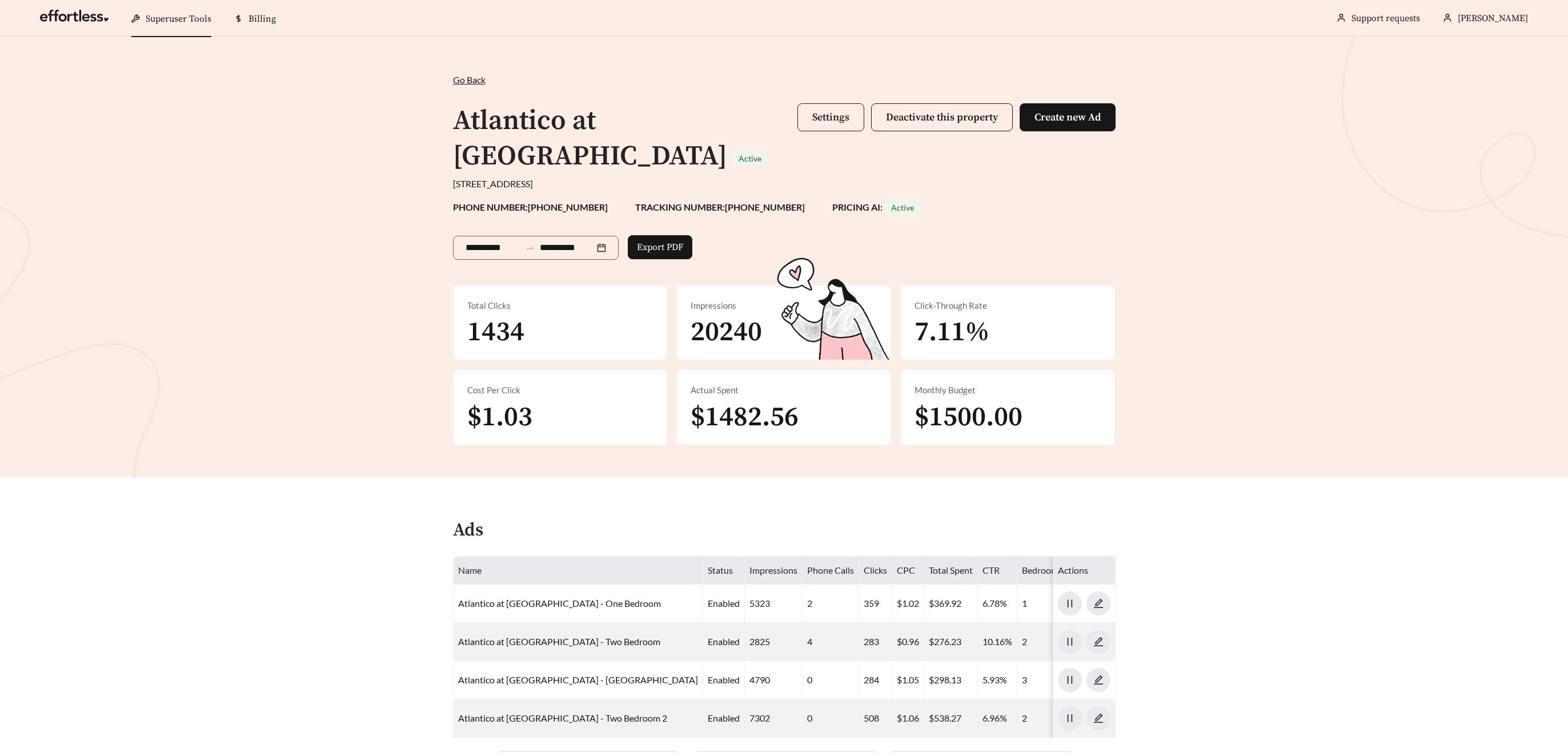
click at [819, 114] on span "Settings" at bounding box center [831, 117] width 37 height 13
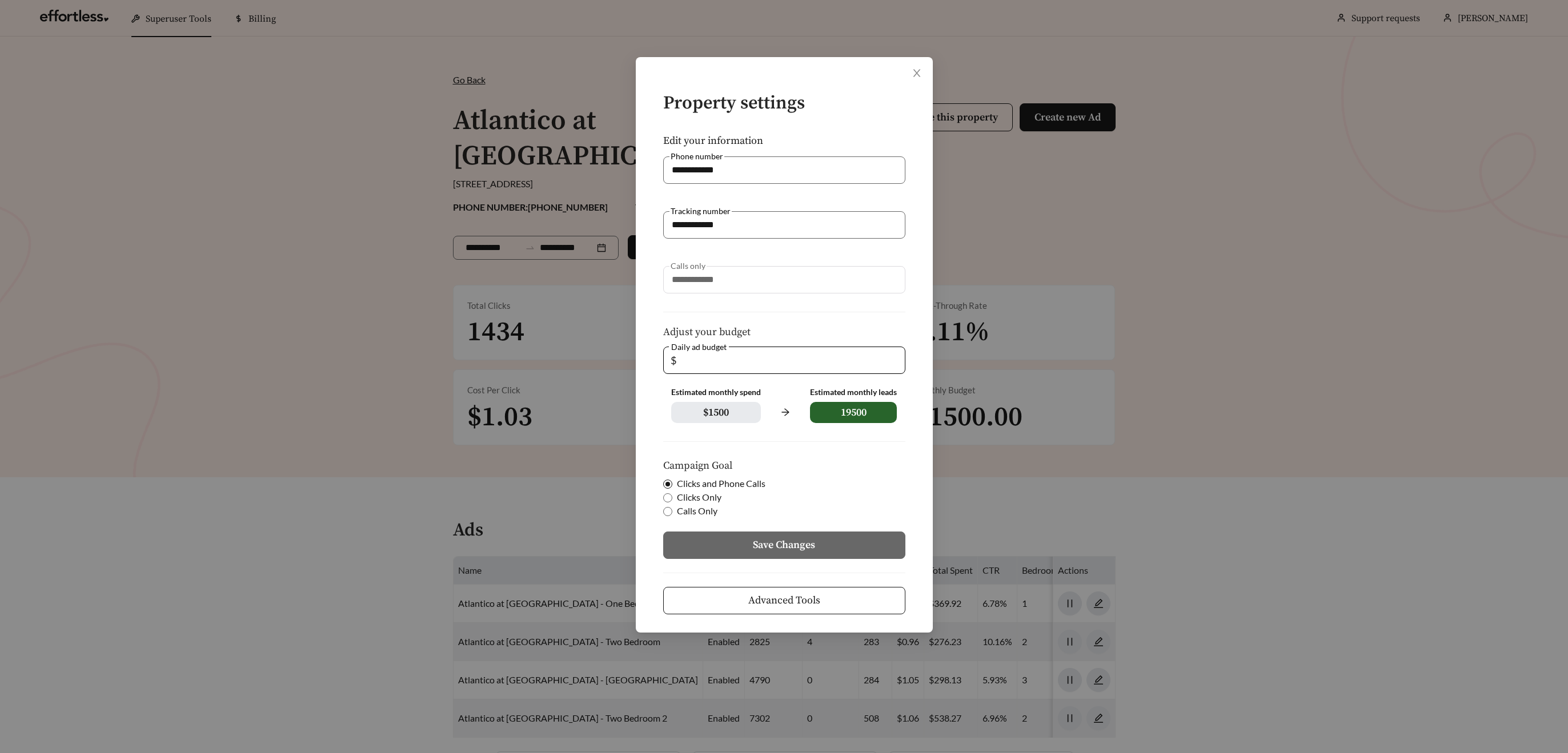
click at [812, 595] on span "Advanced Tools" at bounding box center [784, 600] width 72 height 15
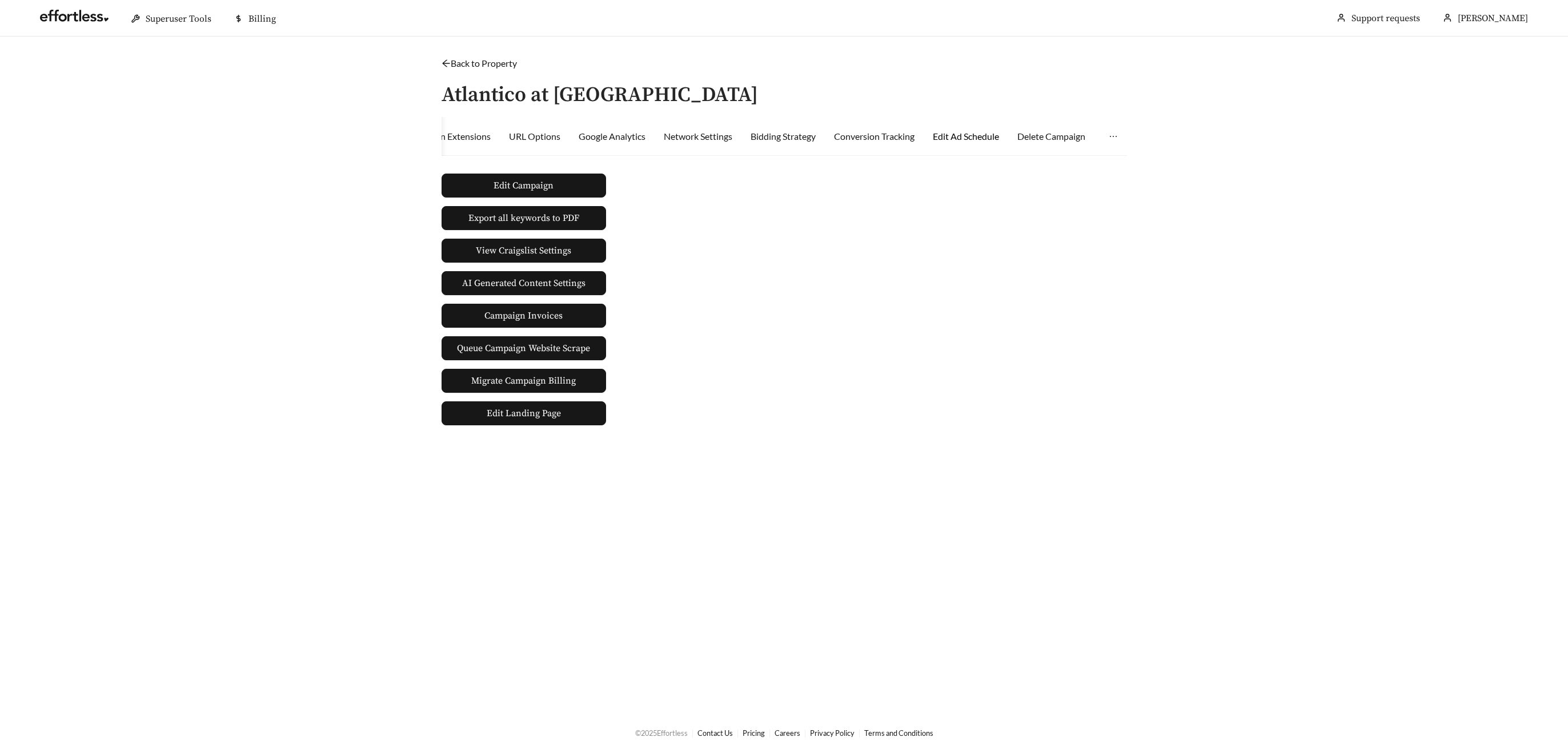
click at [970, 134] on div "Edit Ad Schedule" at bounding box center [966, 137] width 66 height 13
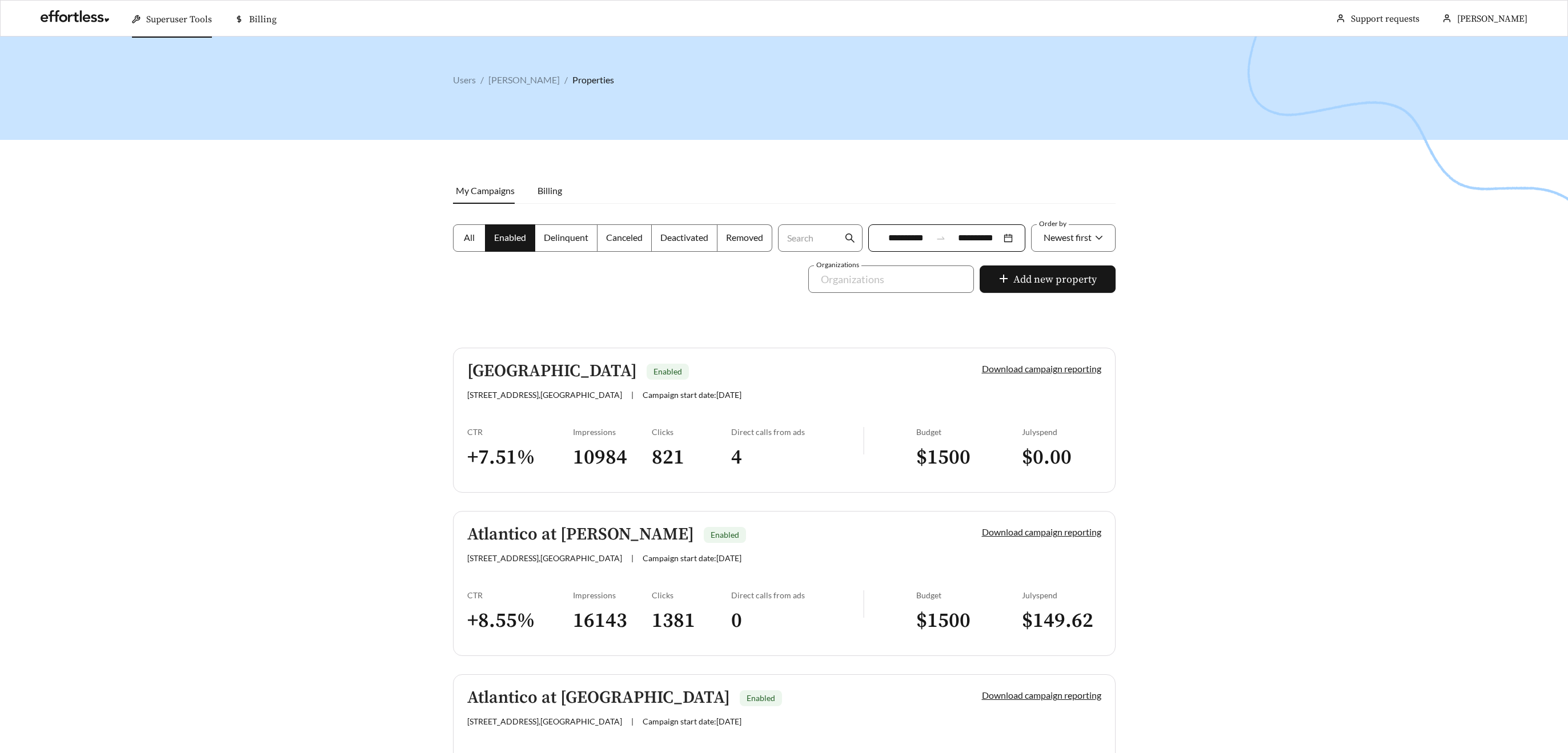
scroll to position [126, 0]
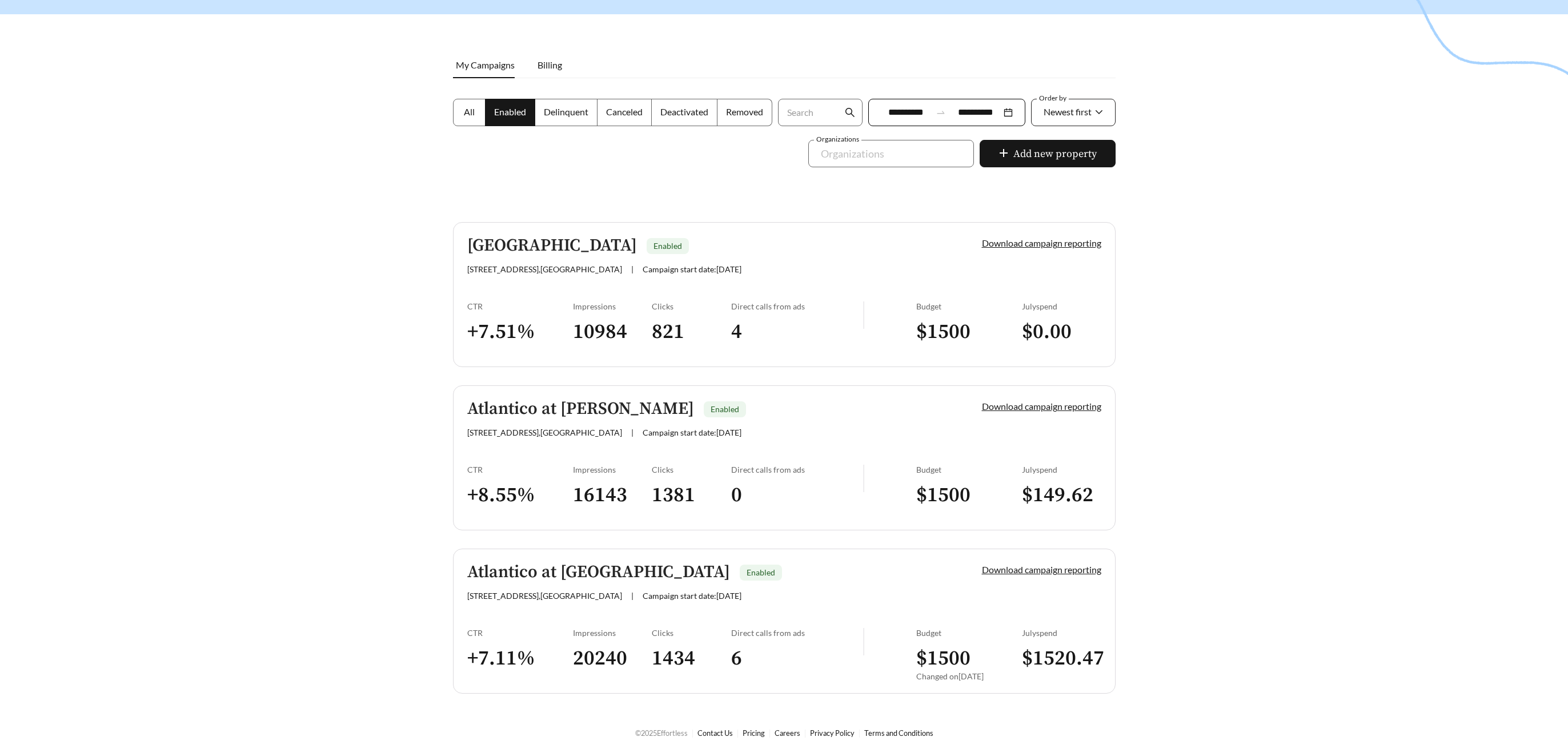
click at [1060, 115] on span "Newest first" at bounding box center [1068, 112] width 48 height 11
click at [1054, 179] on span "A-Z" at bounding box center [1050, 176] width 15 height 11
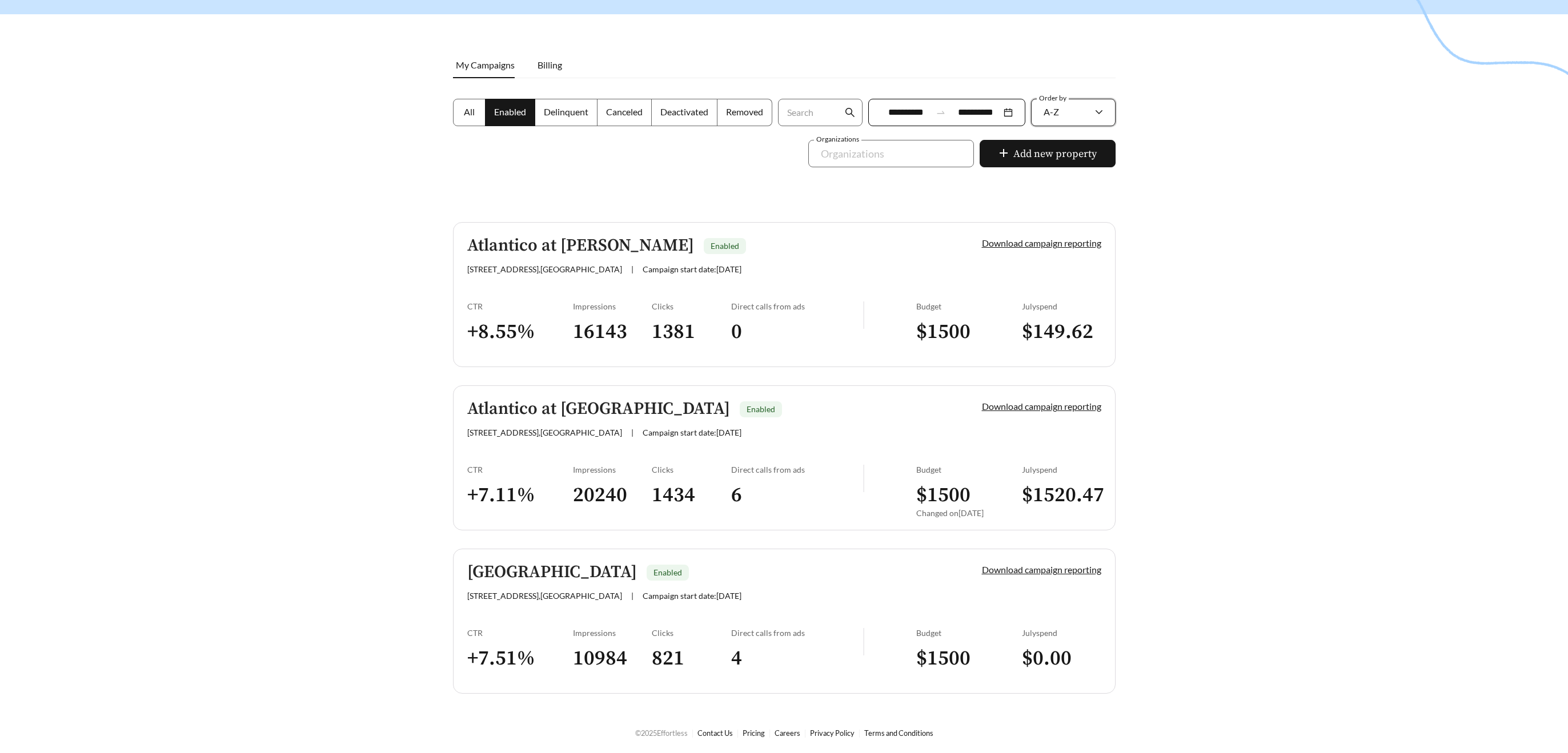
scroll to position [125, 0]
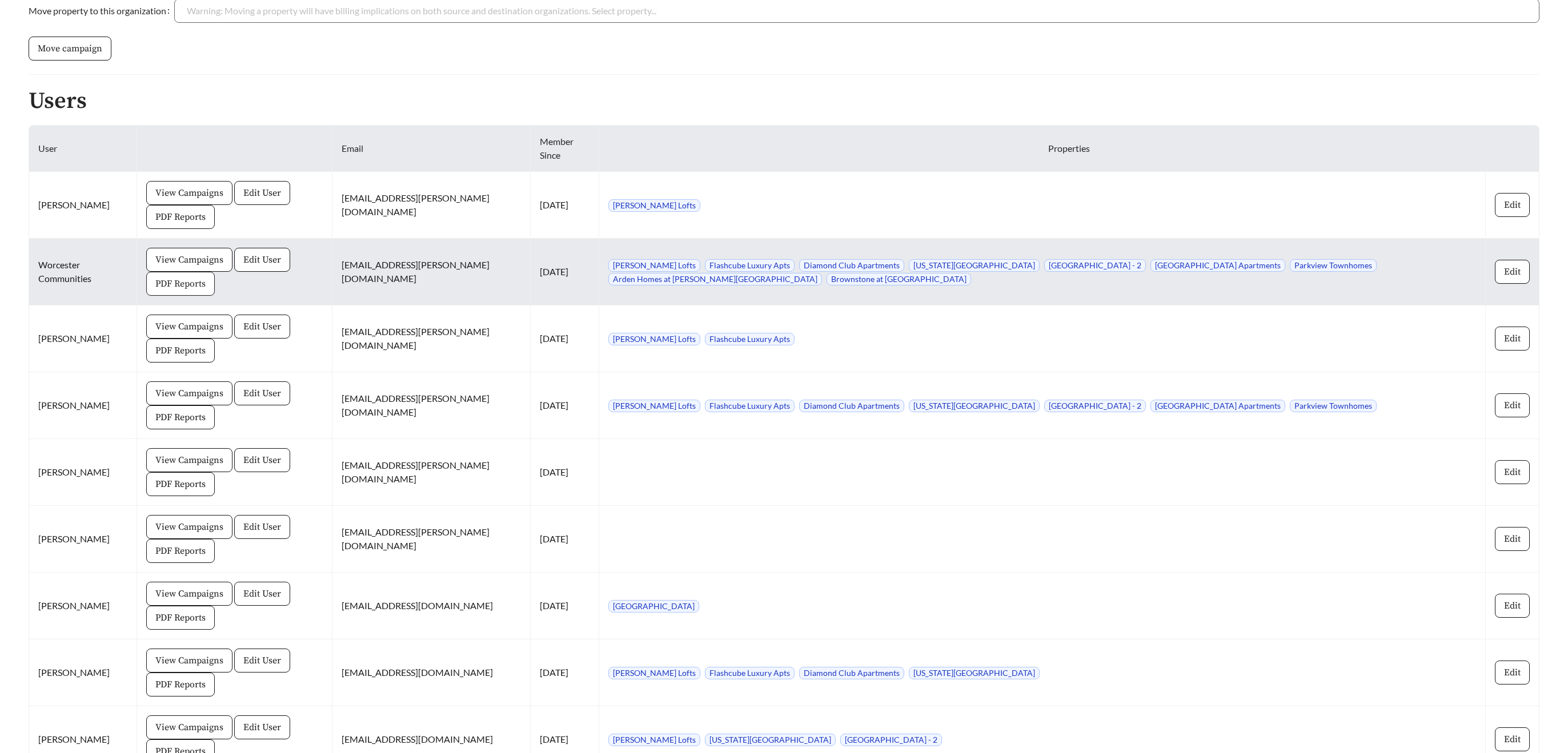
scroll to position [722, 0]
click at [188, 286] on span "PDF Reports" at bounding box center [180, 286] width 50 height 13
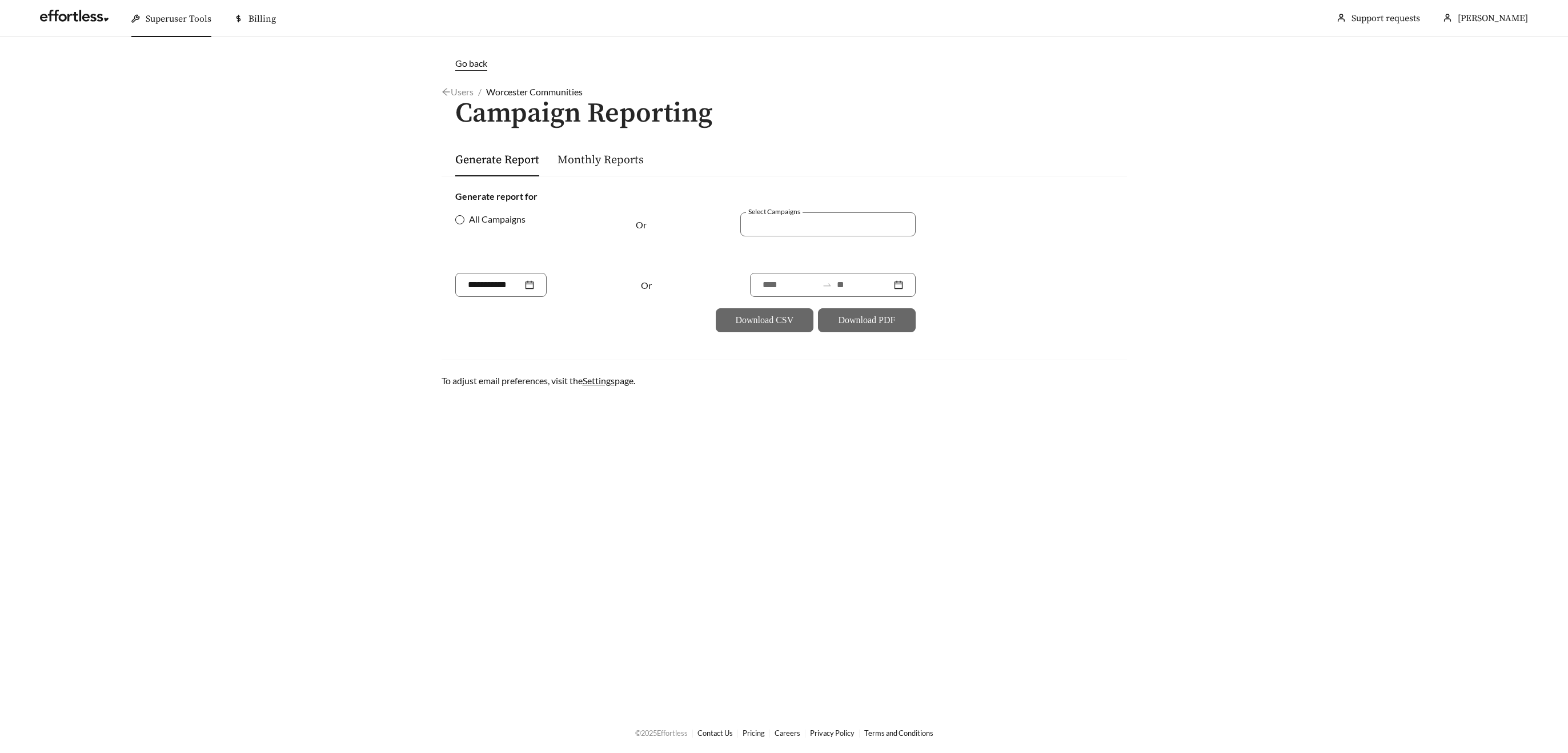
click at [465, 222] on label "All Campaigns" at bounding box center [493, 219] width 75 height 13
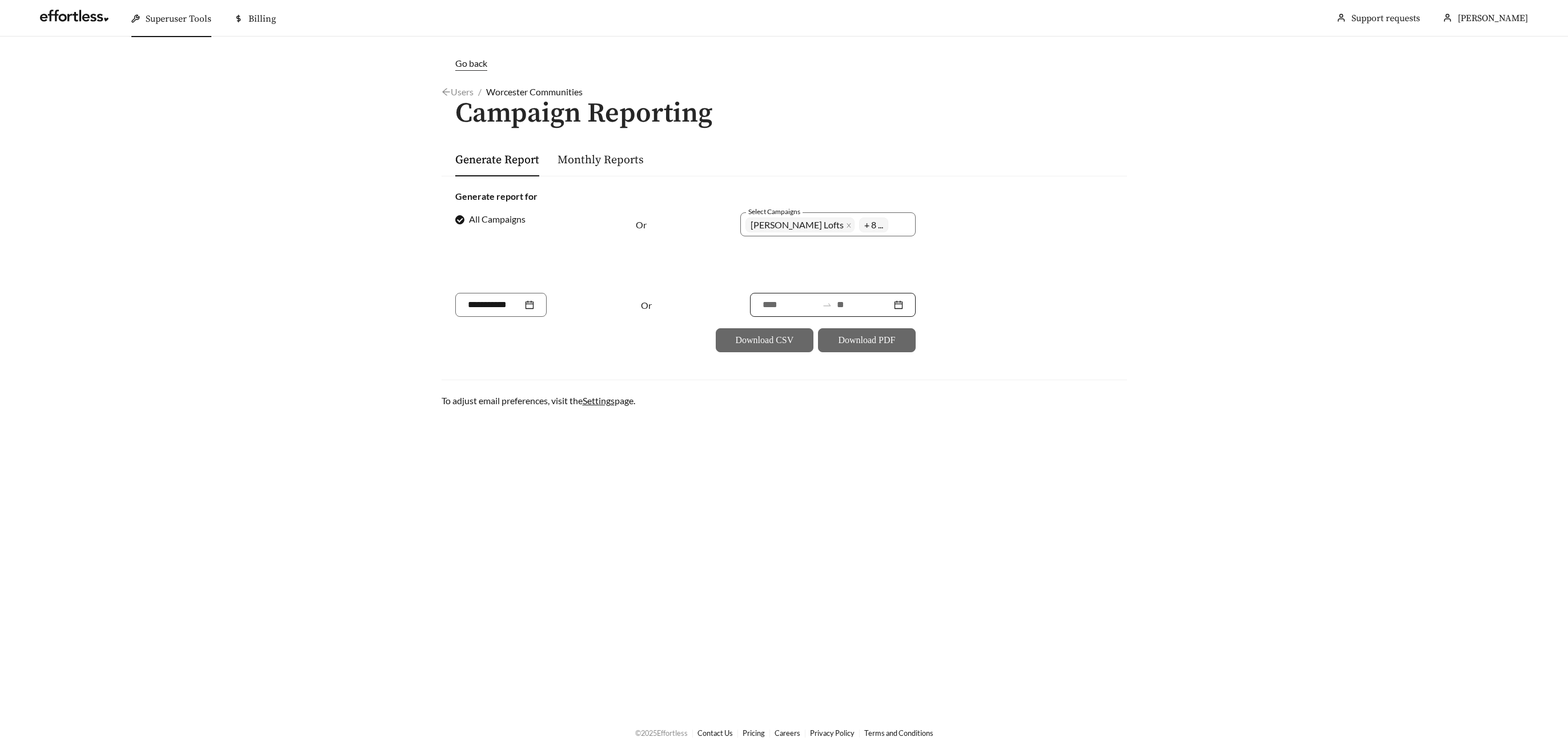
click at [850, 298] on input at bounding box center [864, 305] width 55 height 13
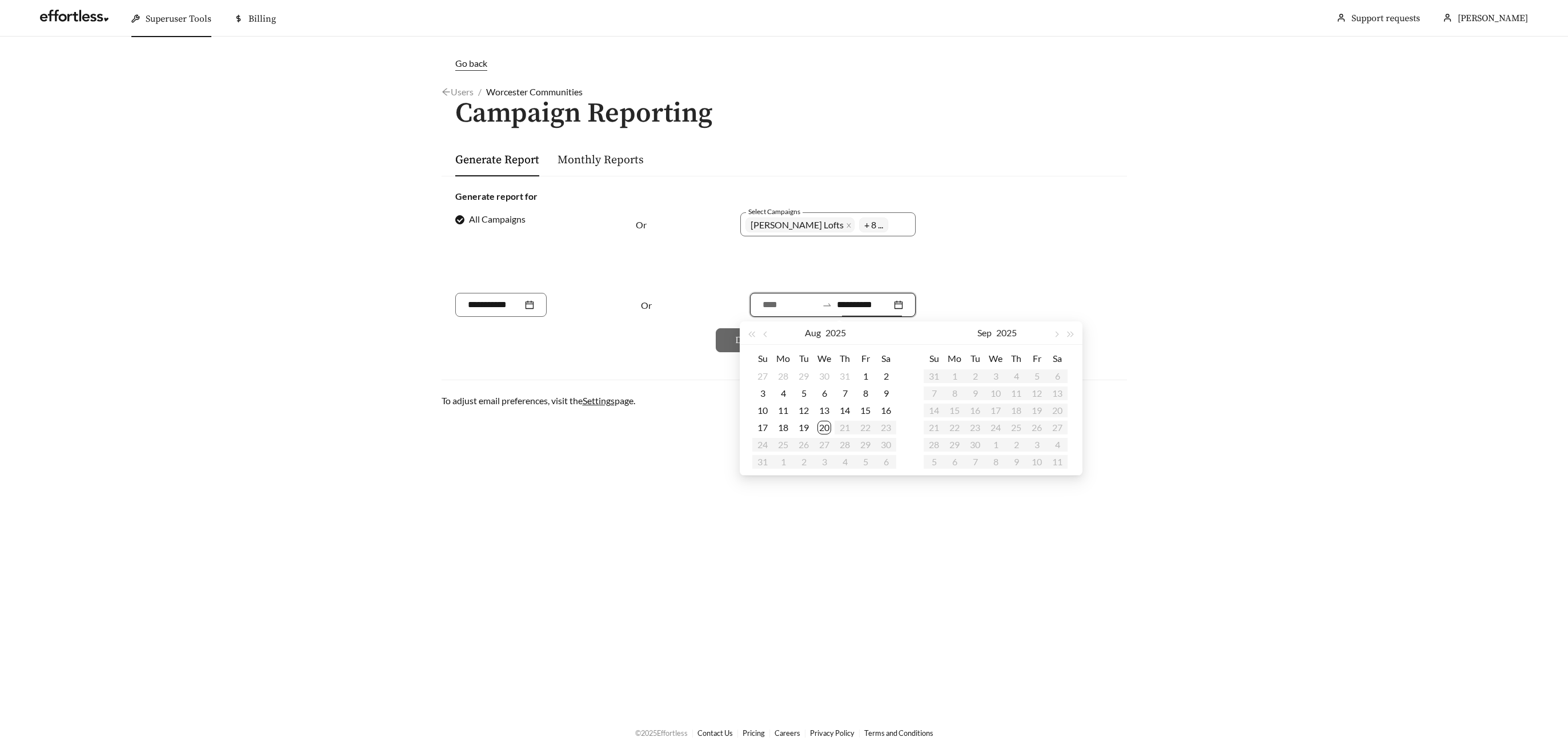
type input "**********"
click at [826, 424] on div "20" at bounding box center [824, 428] width 13 height 13
type input "**********"
click at [766, 331] on span "button" at bounding box center [766, 334] width 6 height 6
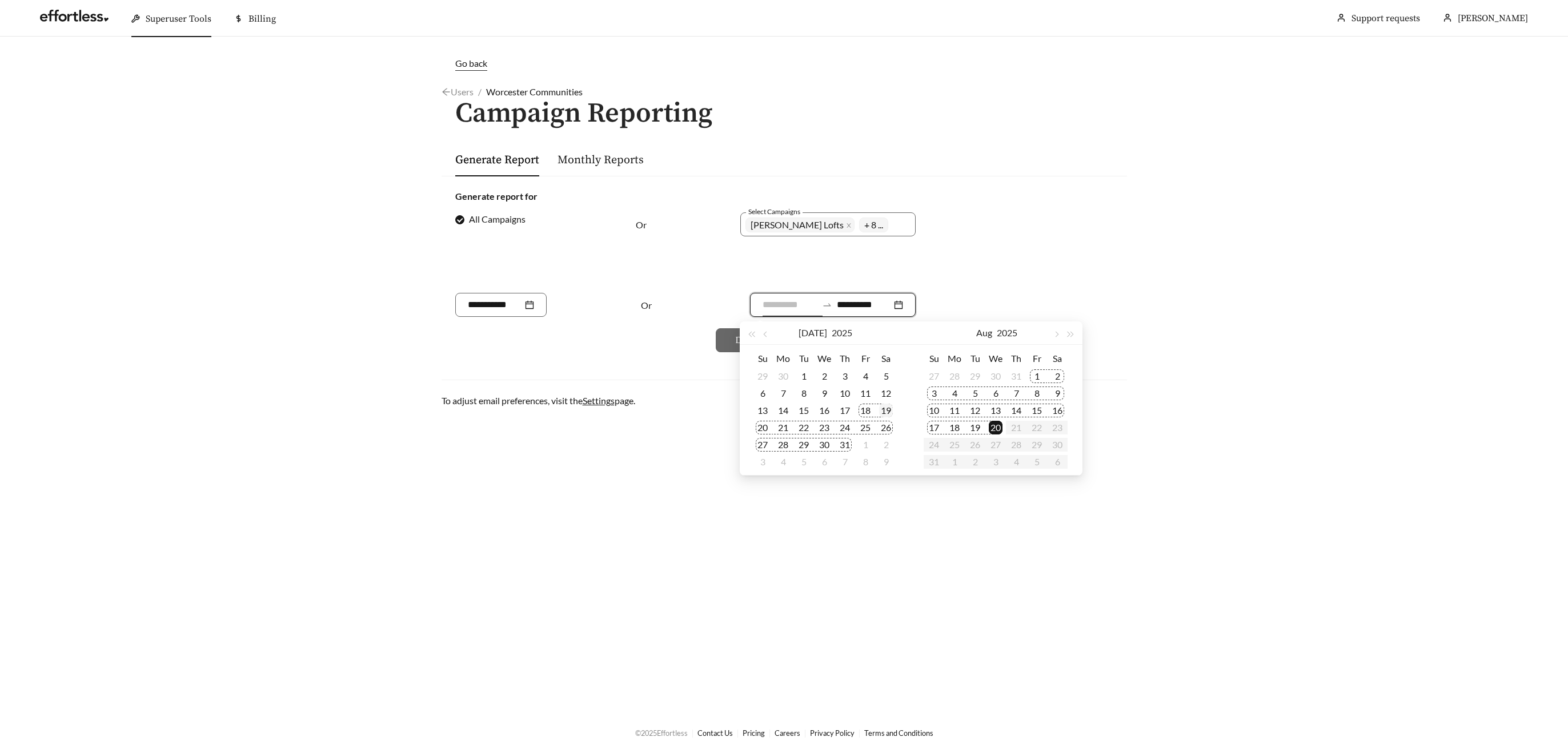
type input "**********"
click at [891, 407] on div "19" at bounding box center [886, 411] width 13 height 13
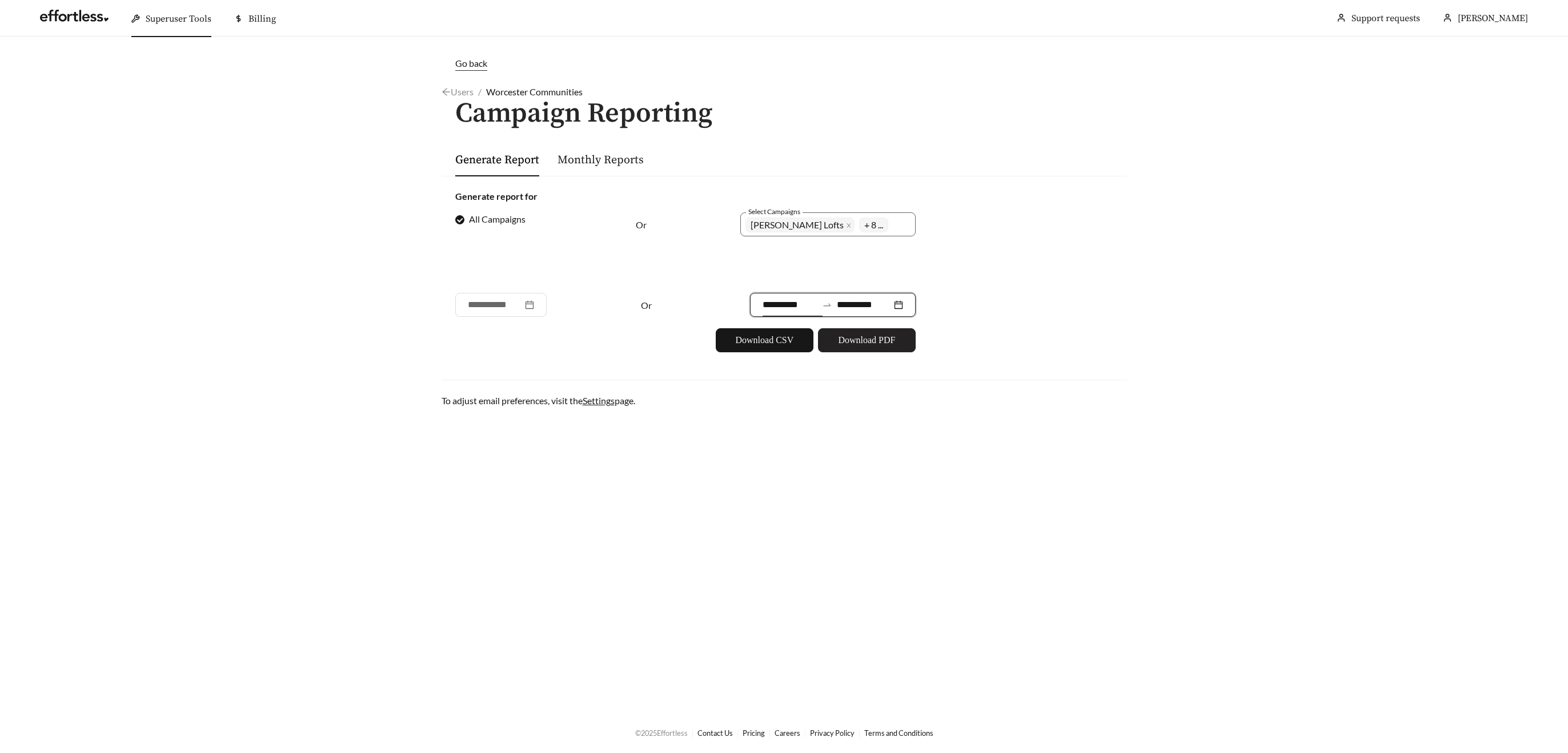
click at [873, 336] on span "Download PDF" at bounding box center [866, 340] width 57 height 13
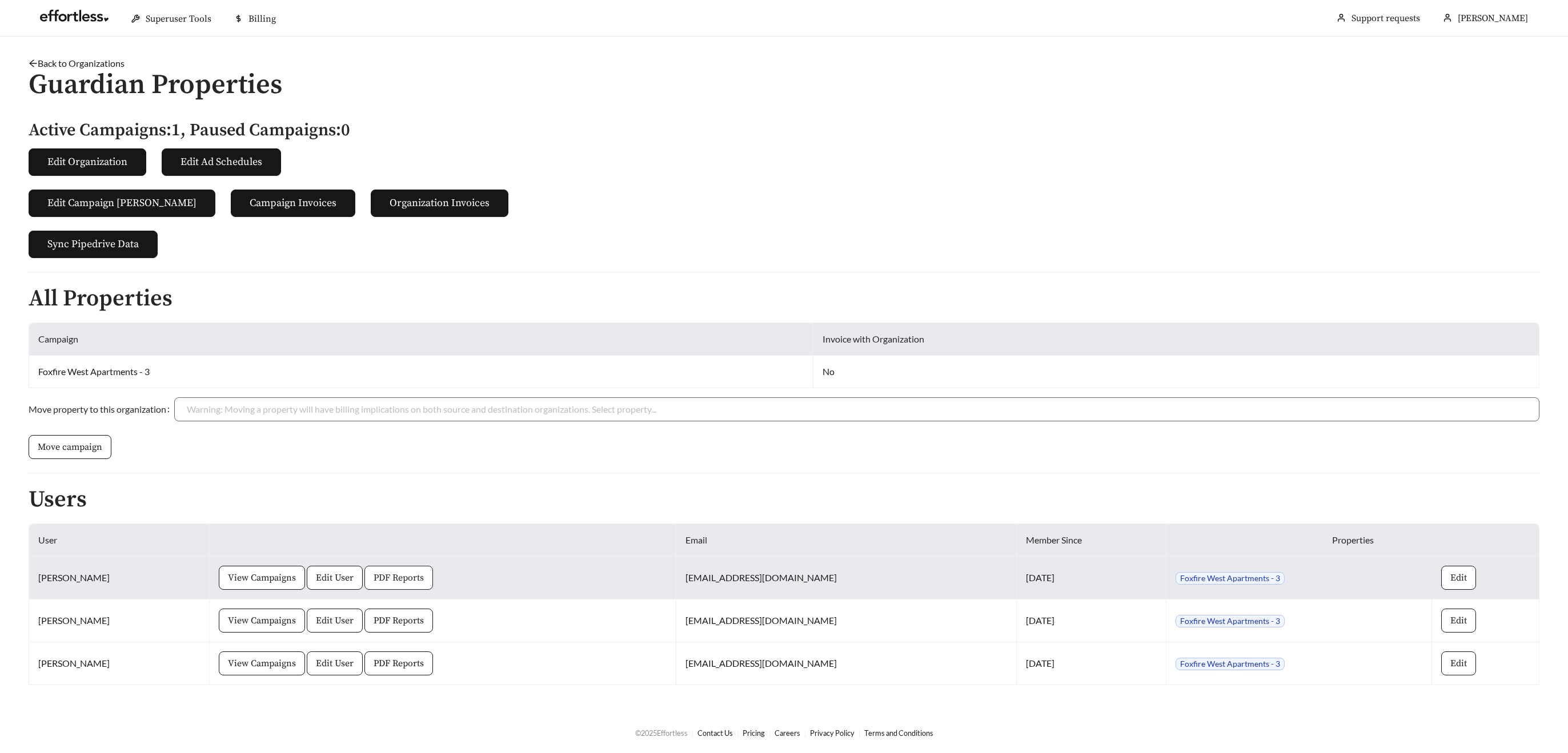
click at [390, 578] on span "PDF Reports" at bounding box center [399, 578] width 50 height 13
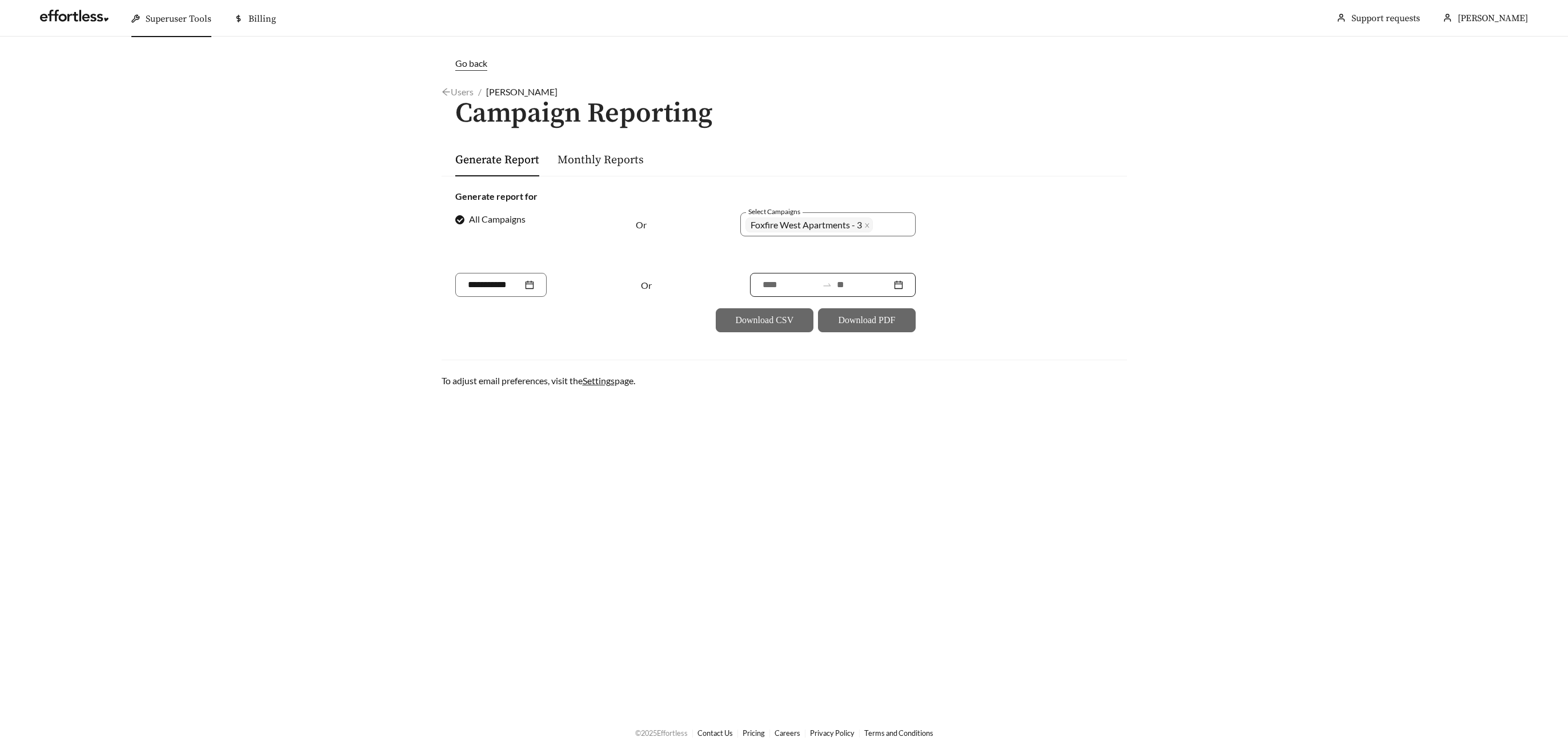
click at [873, 281] on input at bounding box center [864, 285] width 55 height 13
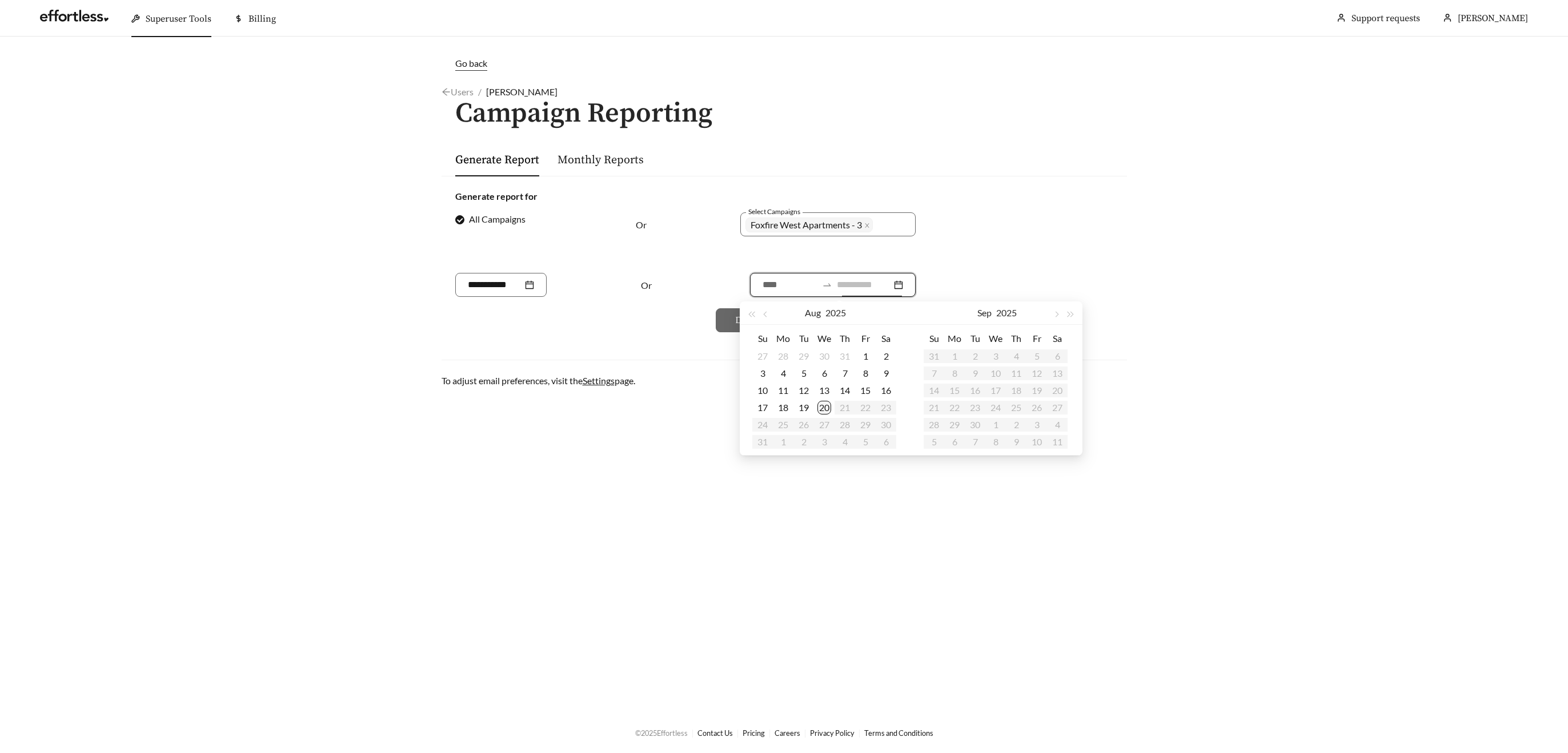
type input "**********"
click at [829, 406] on div "20" at bounding box center [824, 407] width 13 height 13
type input "**********"
click at [764, 312] on span "button" at bounding box center [766, 314] width 6 height 6
type input "**********"
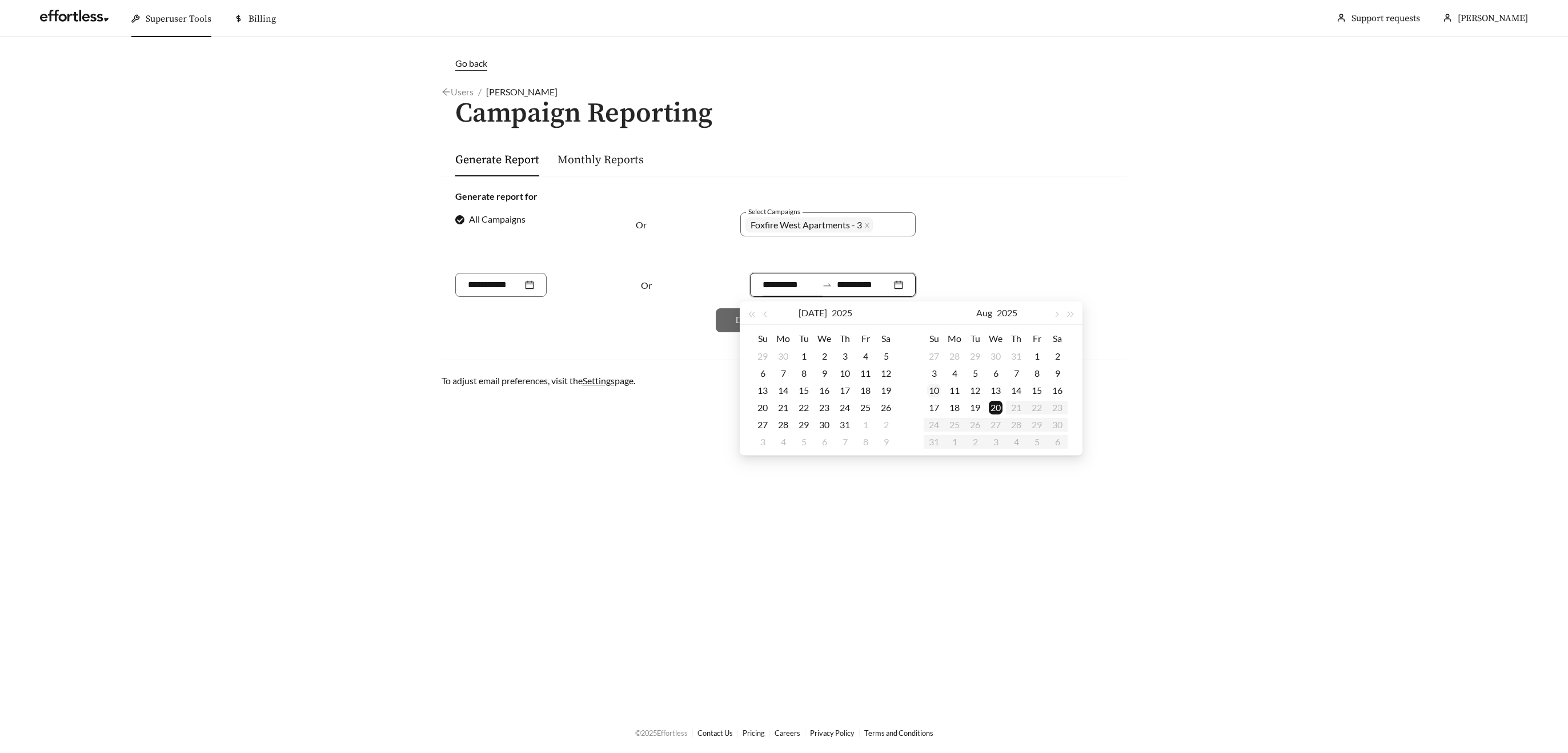
type input "**********"
click at [889, 388] on div "19" at bounding box center [886, 390] width 13 height 13
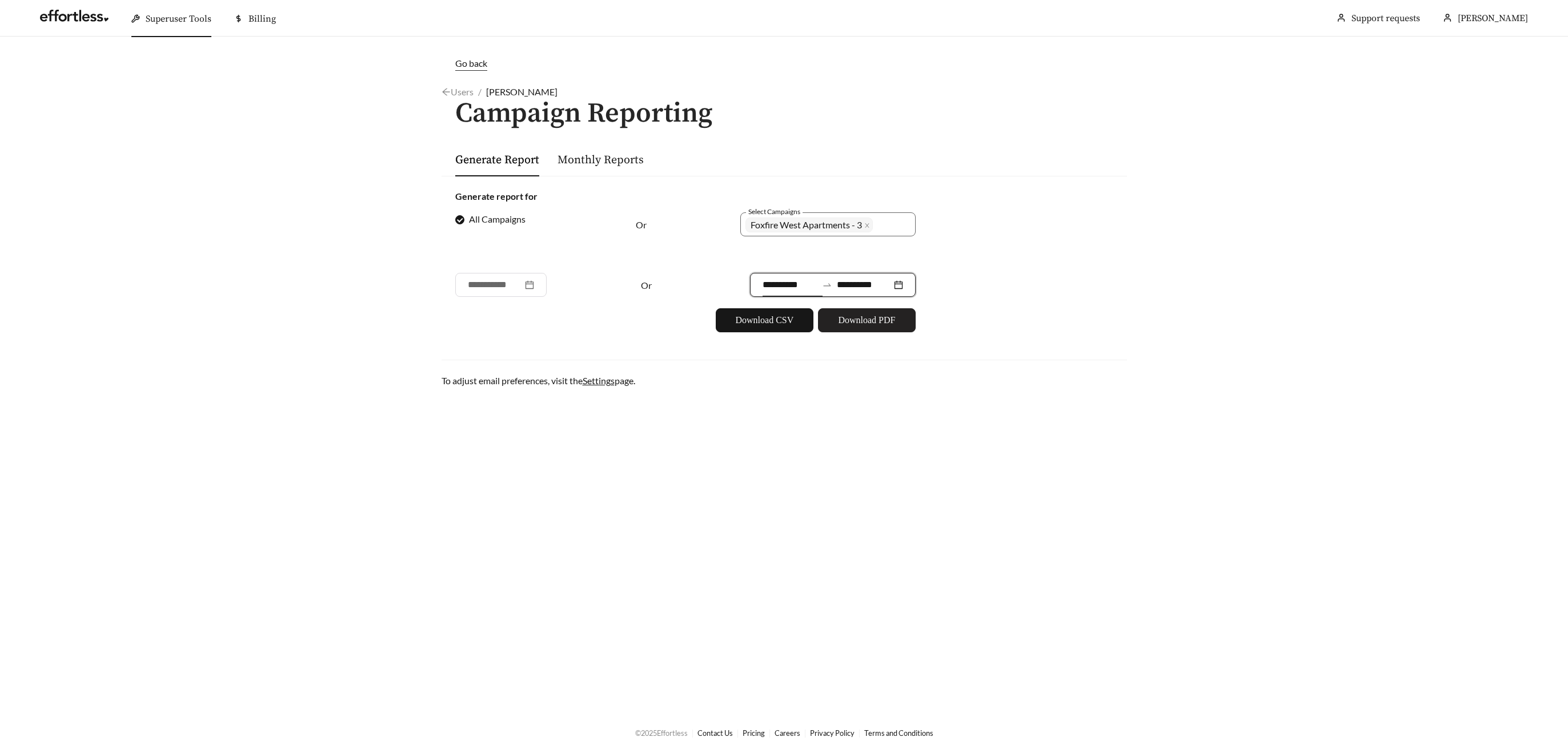
click at [853, 319] on span "Download PDF" at bounding box center [866, 320] width 57 height 13
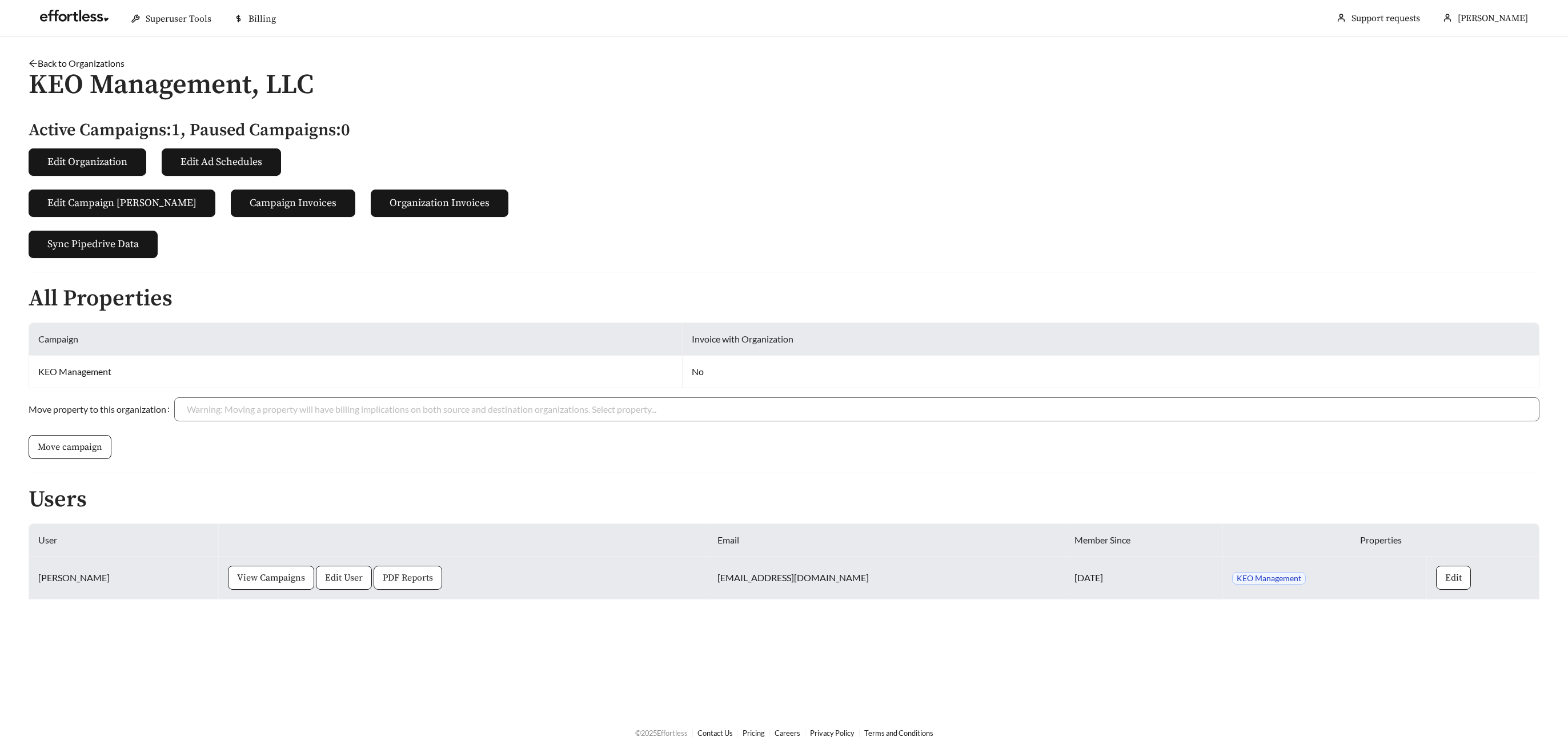
click at [391, 580] on span "PDF Reports" at bounding box center [408, 578] width 50 height 13
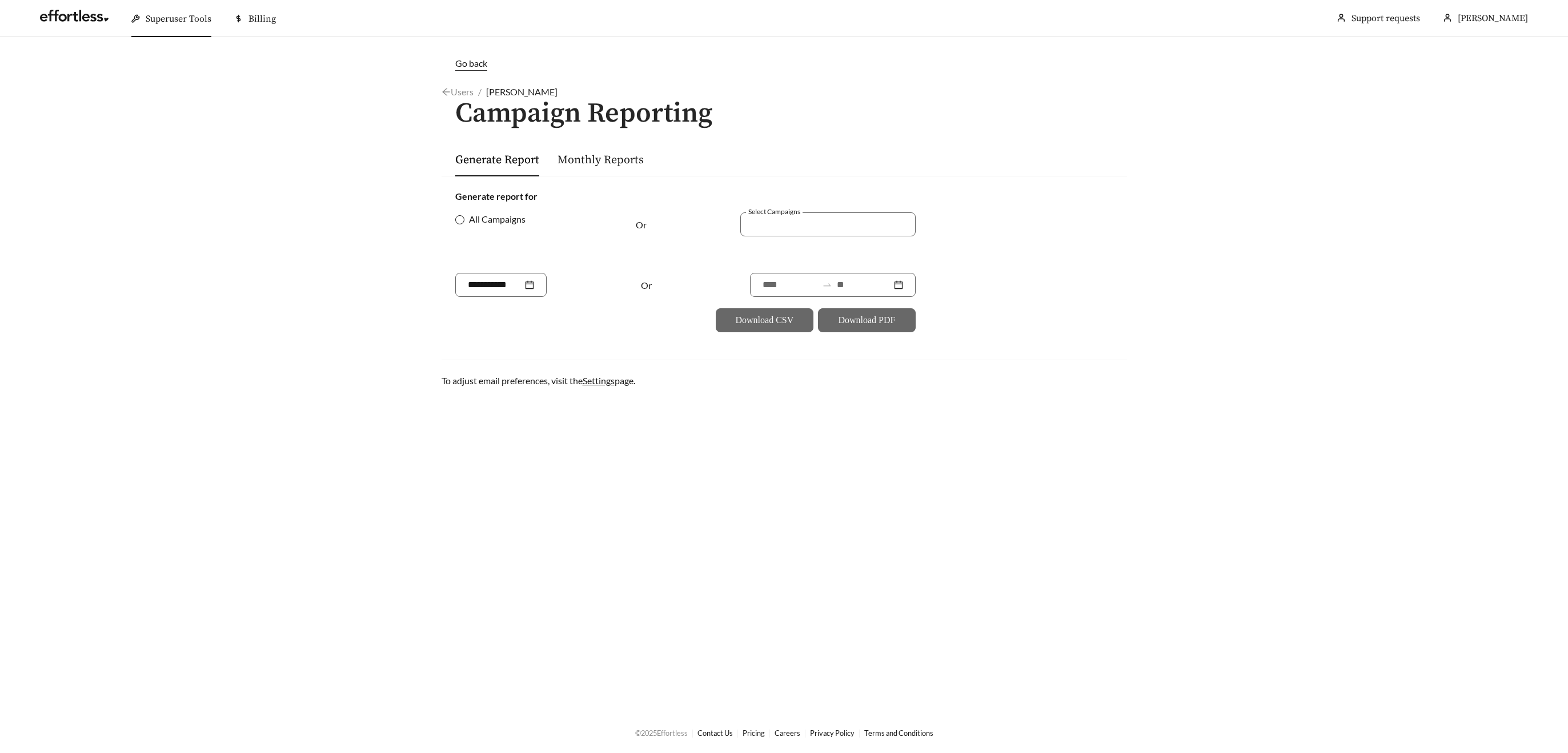
click at [472, 219] on span "All Campaigns" at bounding box center [497, 219] width 66 height 13
click at [856, 286] on input at bounding box center [864, 285] width 55 height 13
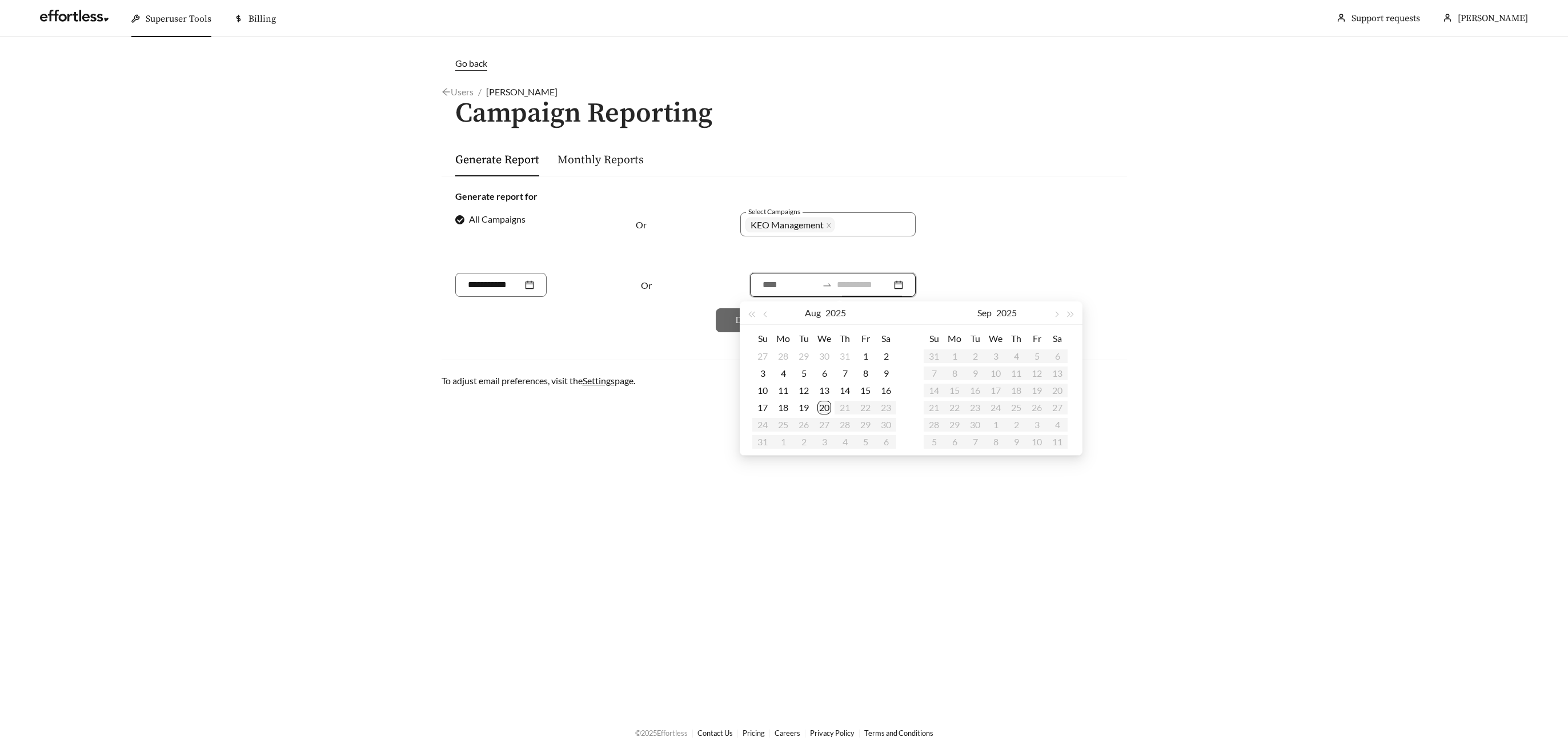
type input "**********"
click at [823, 406] on div "20" at bounding box center [824, 407] width 13 height 13
type input "**********"
drag, startPoint x: 767, startPoint y: 314, endPoint x: 775, endPoint y: 316, distance: 8.2
click at [767, 314] on span "button" at bounding box center [766, 314] width 6 height 6
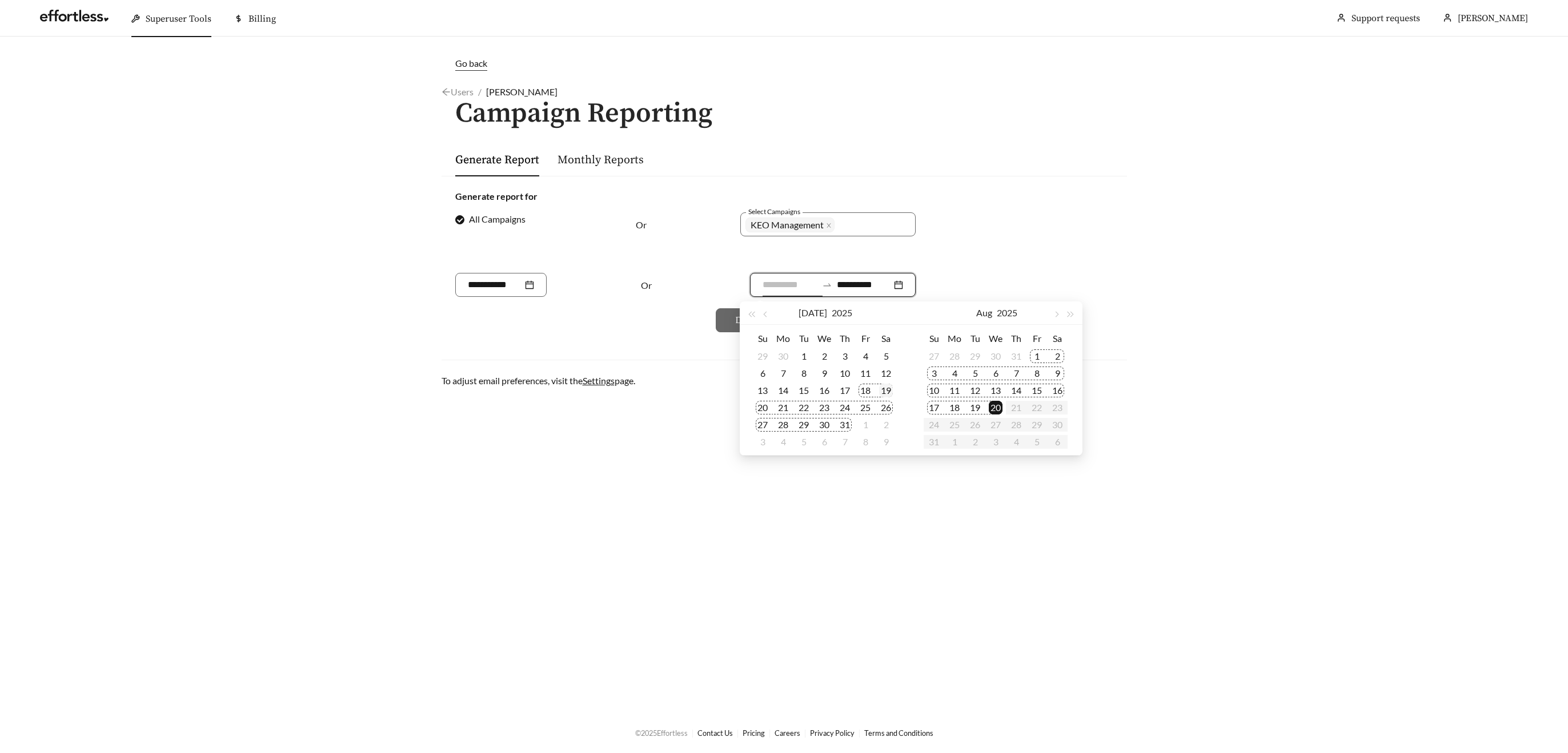
type input "**********"
click at [887, 388] on div "19" at bounding box center [886, 390] width 13 height 13
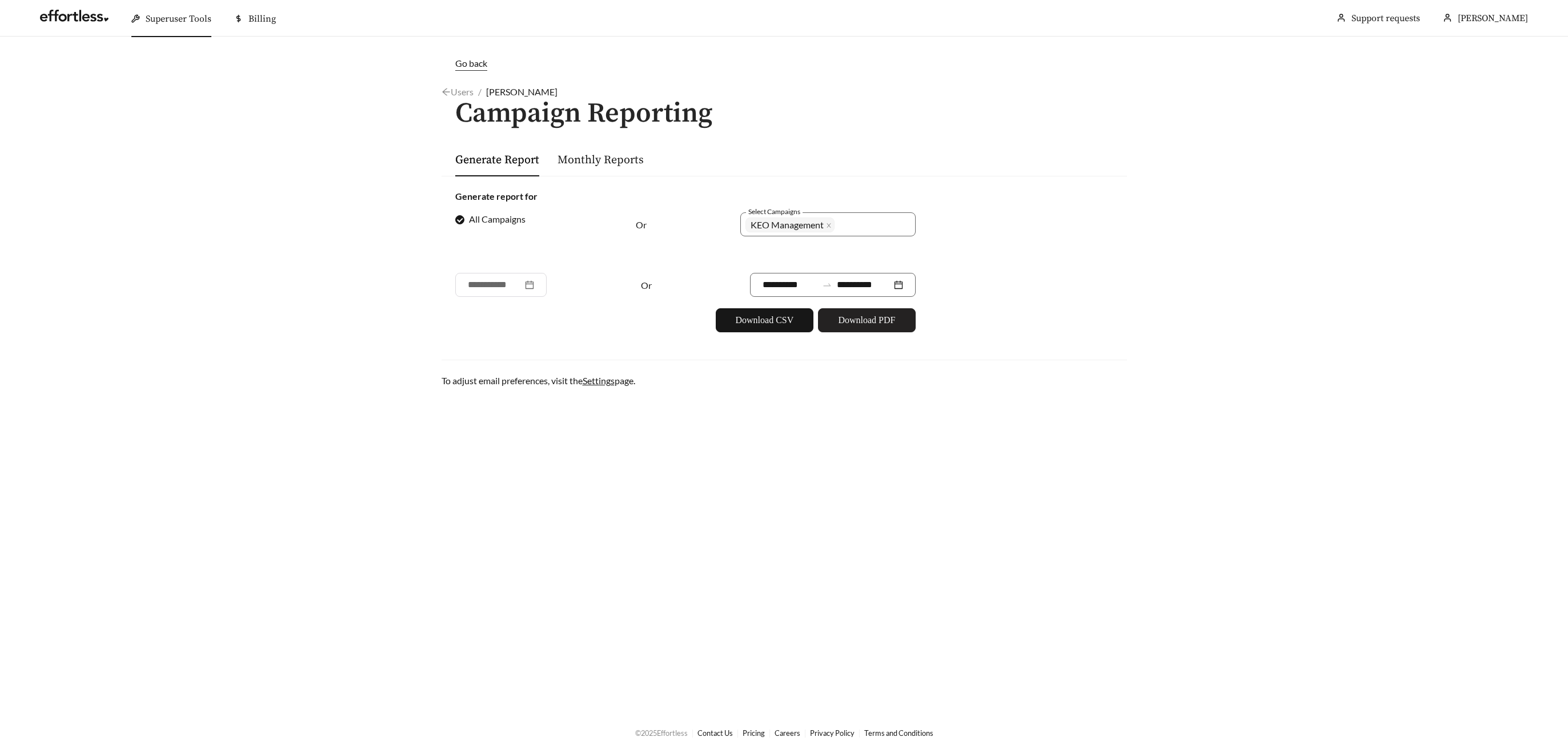
click at [855, 321] on span "Download PDF" at bounding box center [866, 320] width 57 height 13
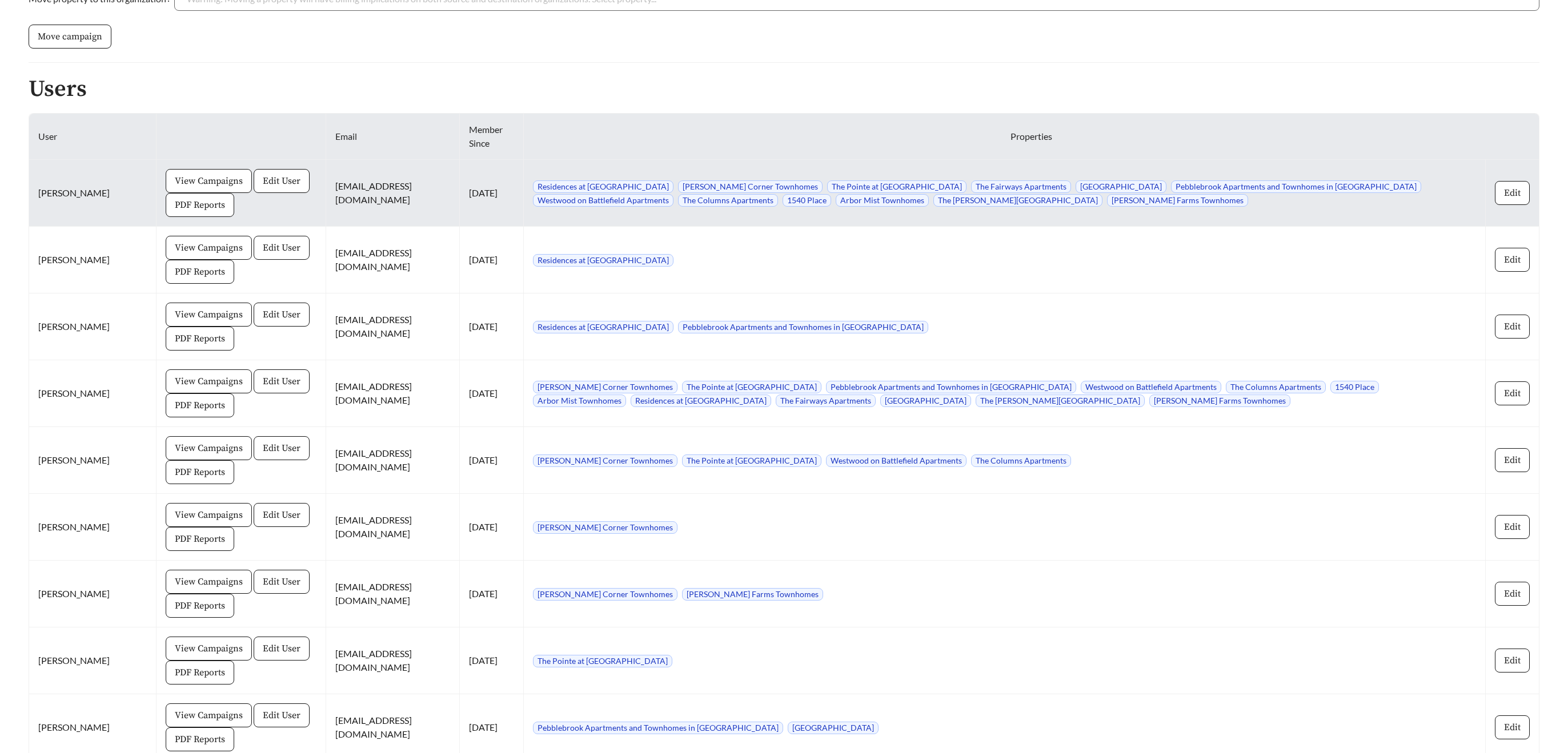
scroll to position [764, 0]
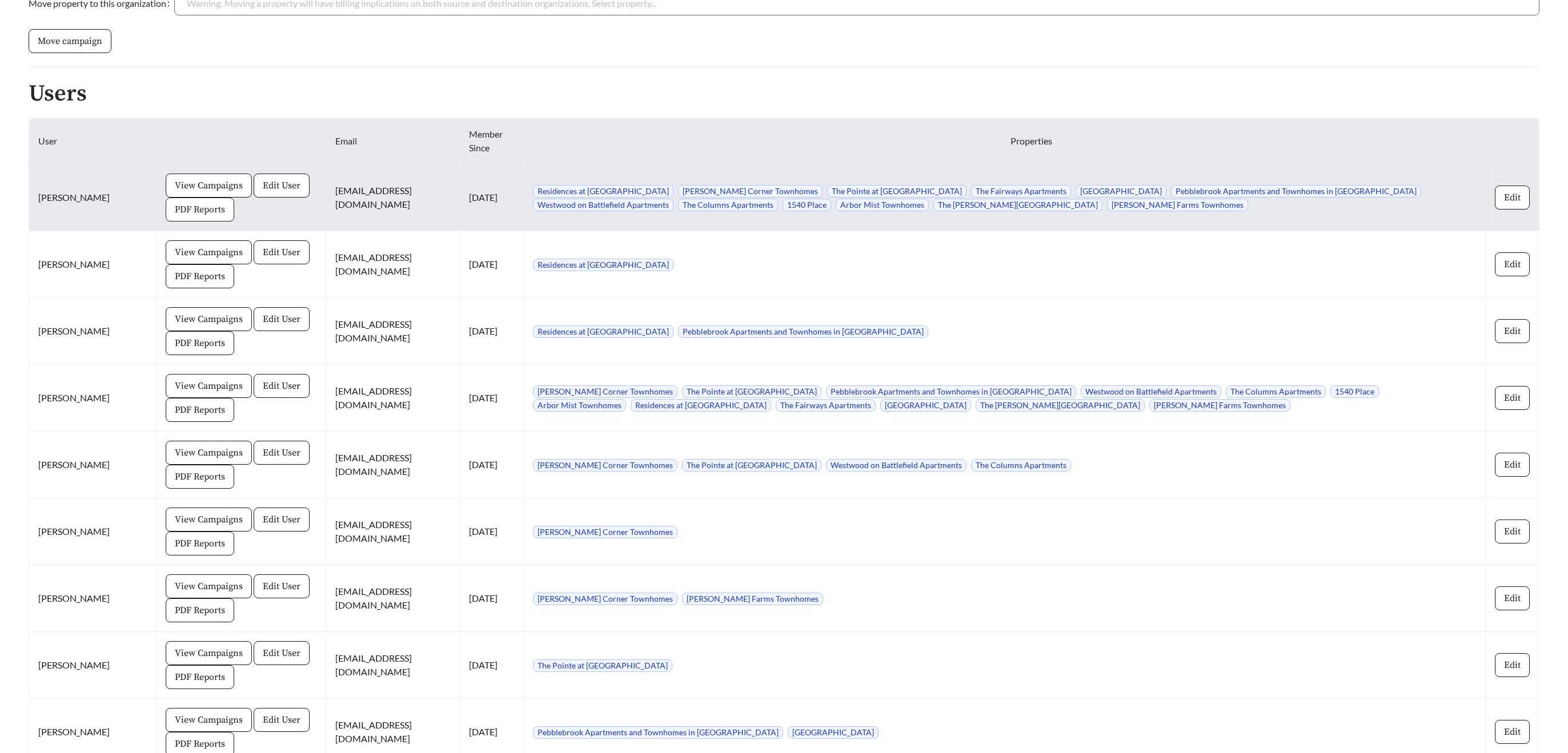
click at [175, 206] on span "PDF Reports" at bounding box center [200, 210] width 50 height 13
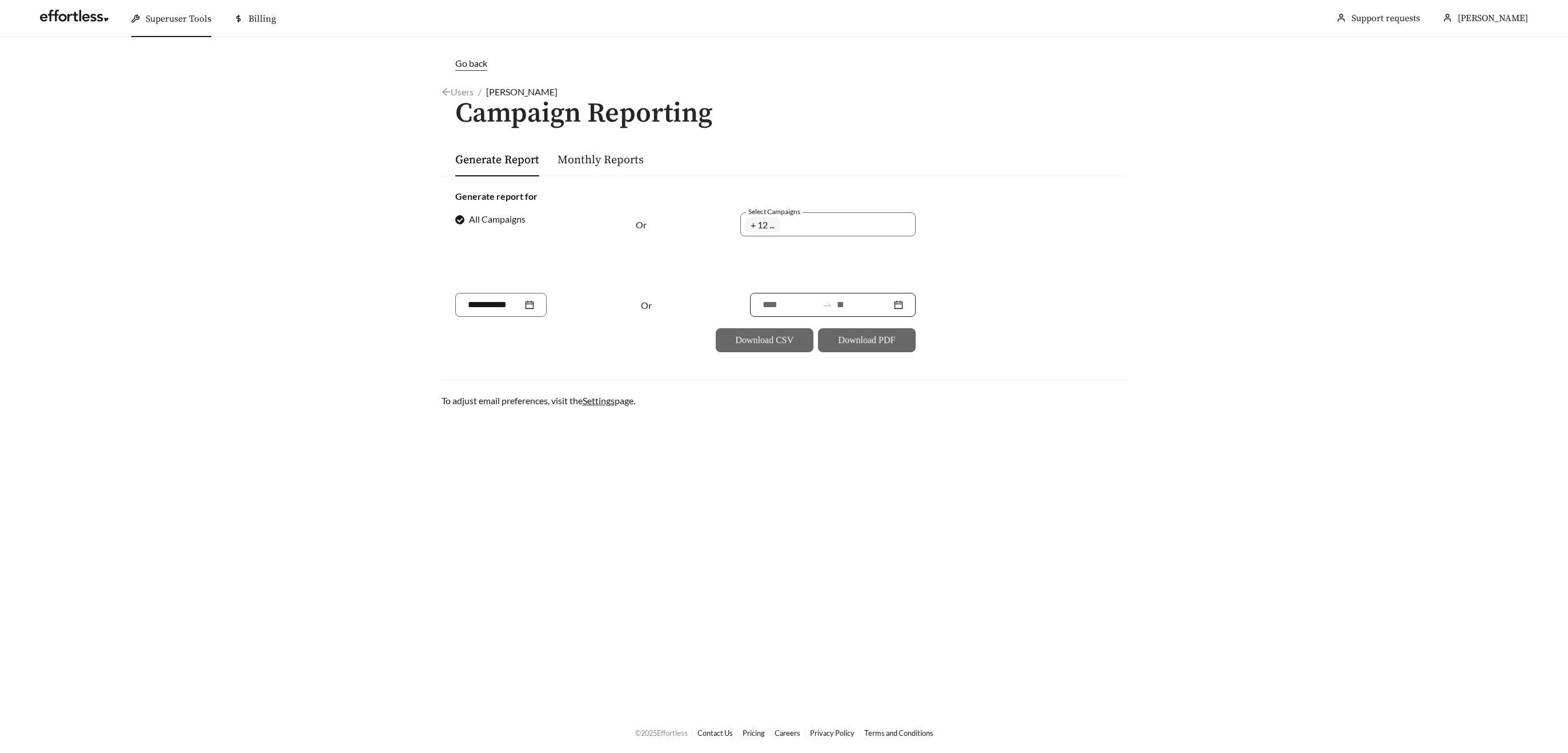
click at [845, 302] on input at bounding box center [864, 305] width 55 height 13
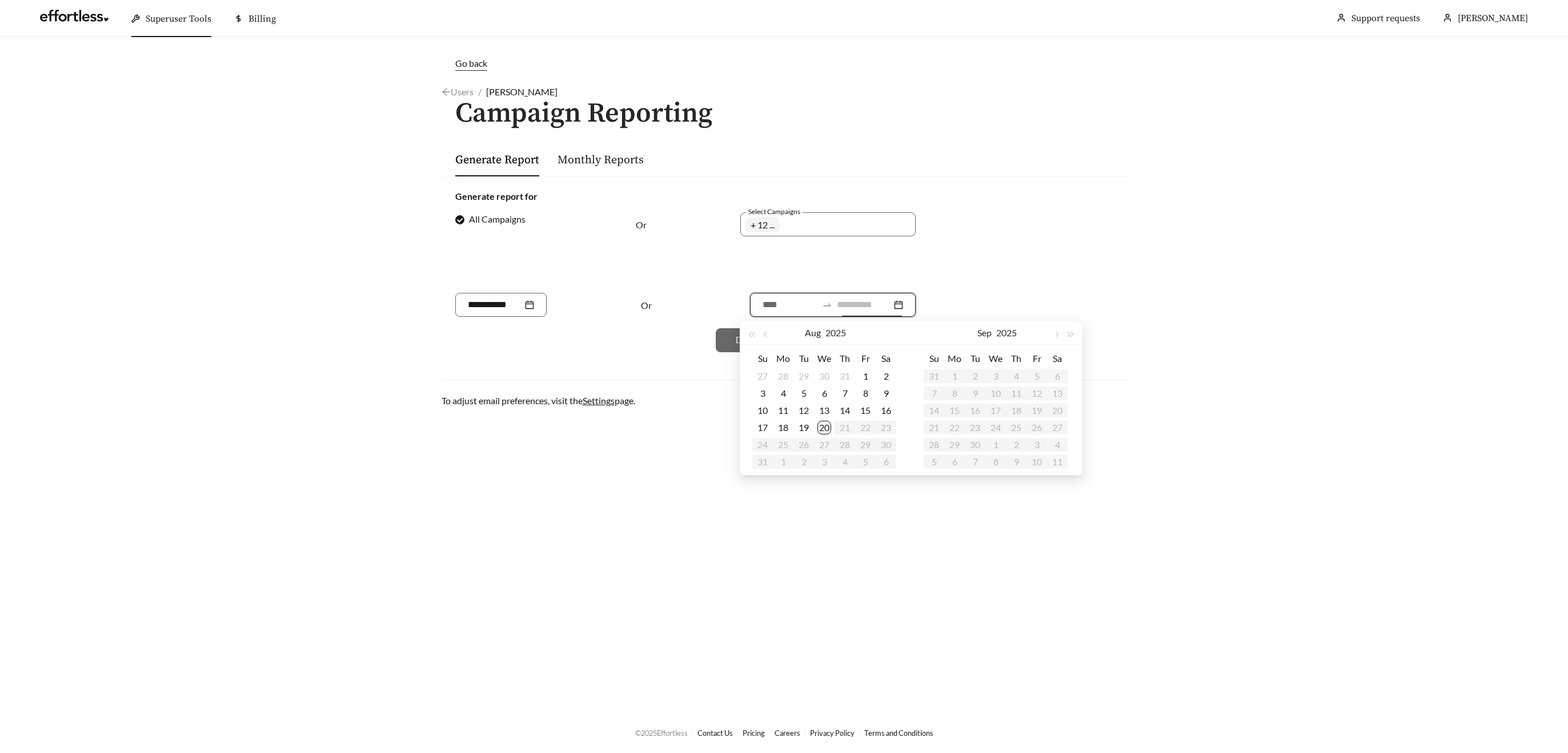
type input "**********"
drag, startPoint x: 824, startPoint y: 428, endPoint x: 827, endPoint y: 409, distance: 19.2
click at [824, 428] on div "20" at bounding box center [824, 428] width 13 height 13
type input "**********"
click at [758, 331] on div "Aug 2025" at bounding box center [826, 333] width 172 height 23
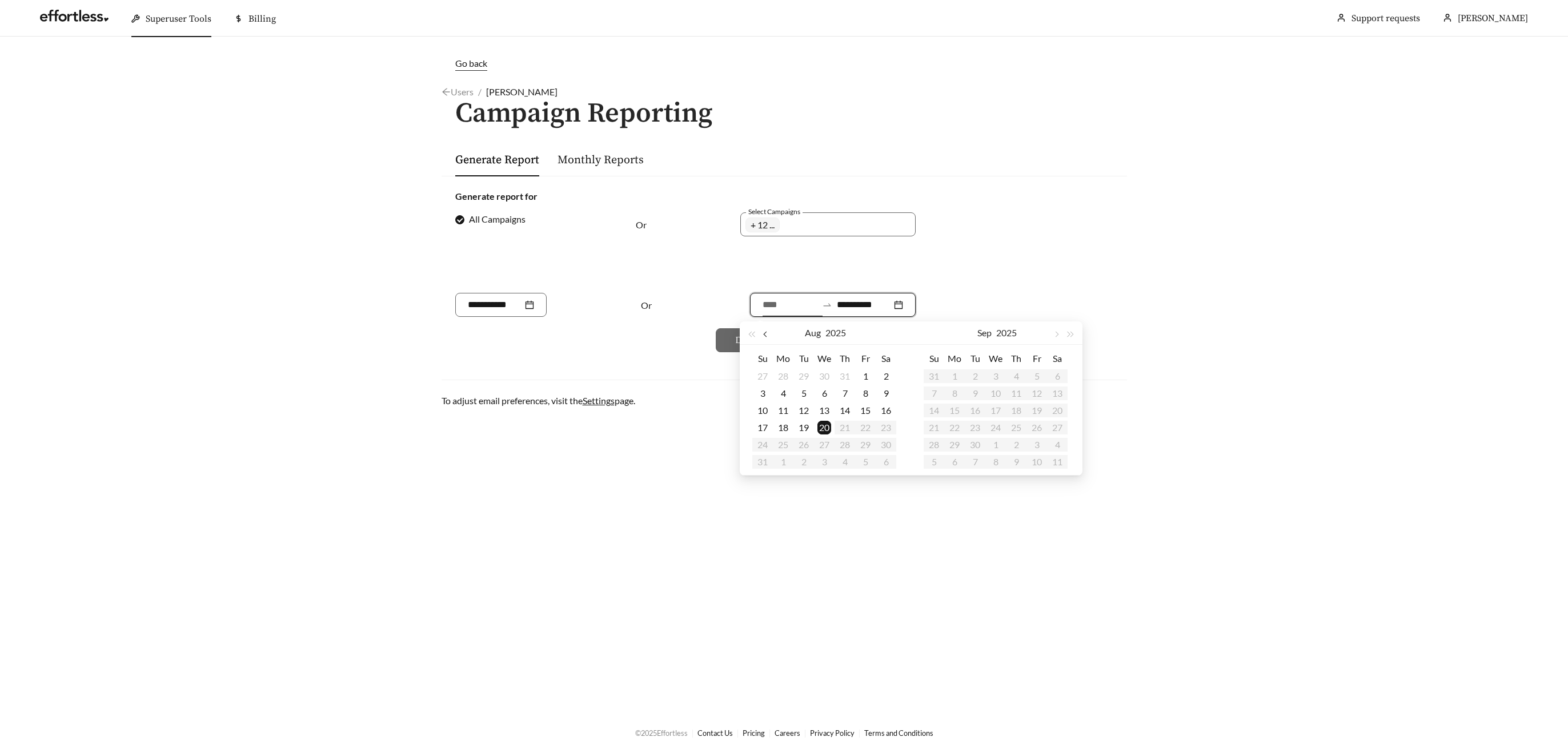
click at [767, 333] on span "button" at bounding box center [766, 334] width 6 height 6
type input "**********"
click at [889, 409] on div "19" at bounding box center [886, 411] width 13 height 13
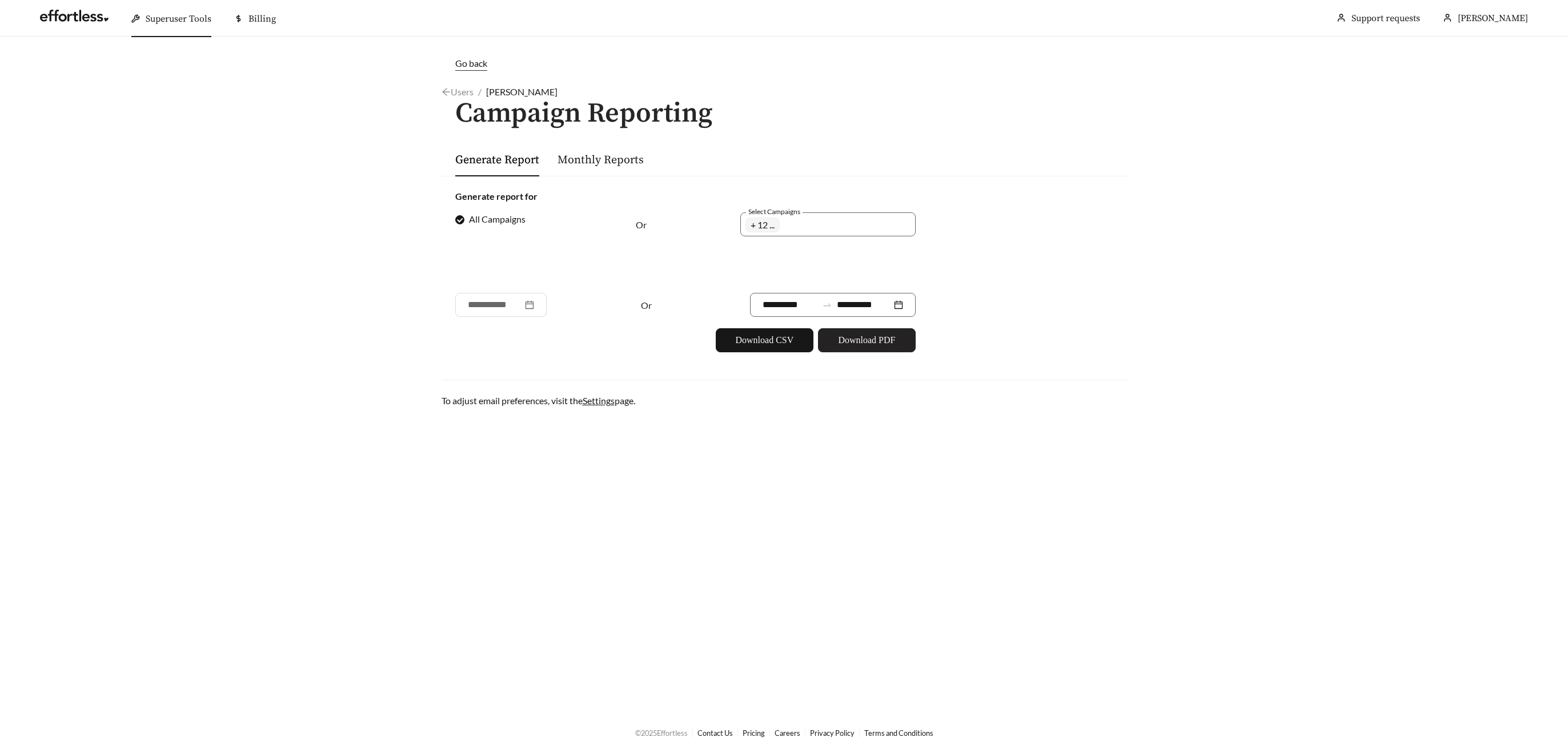
click at [848, 342] on span "Download PDF" at bounding box center [866, 340] width 57 height 13
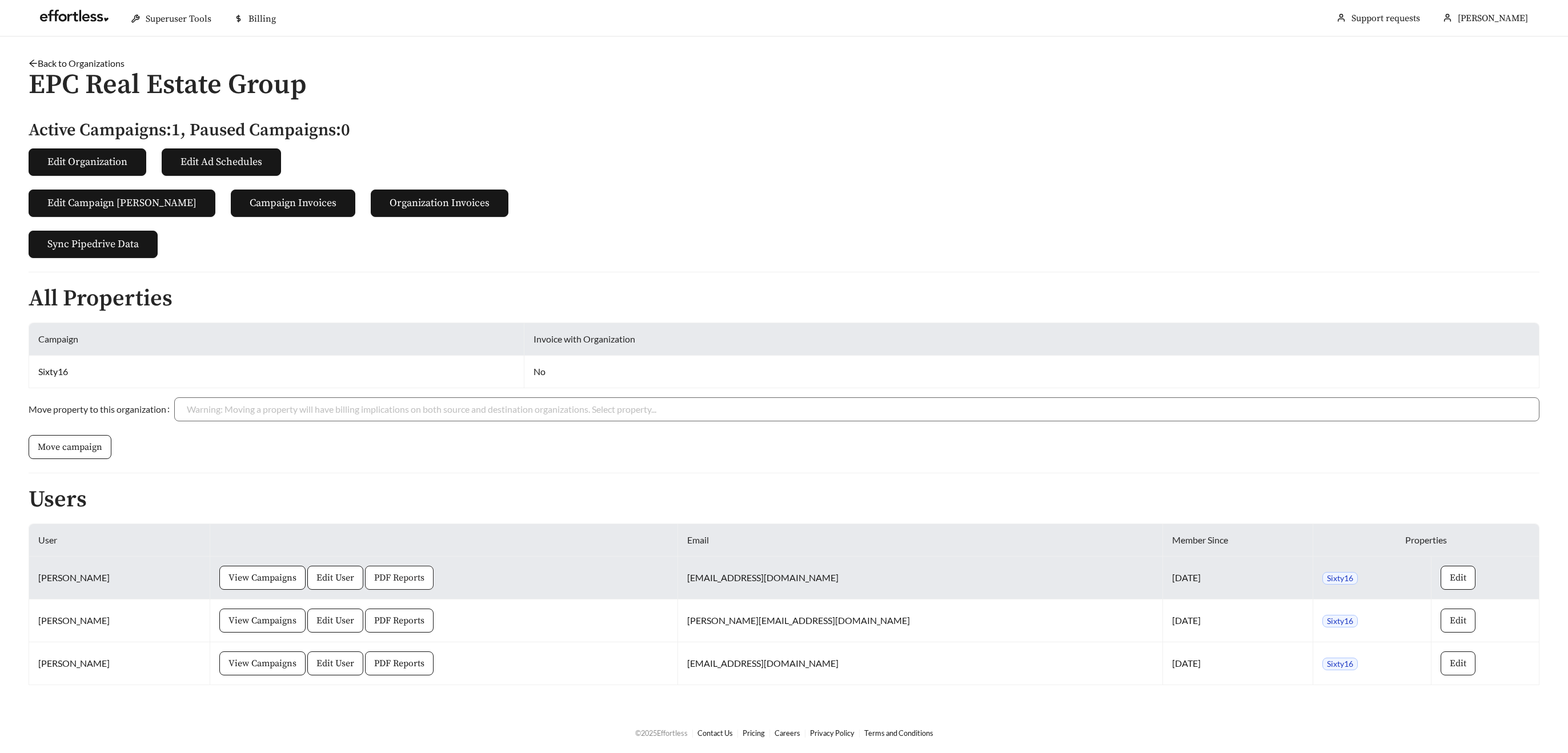
click at [416, 578] on span "PDF Reports" at bounding box center [399, 578] width 50 height 13
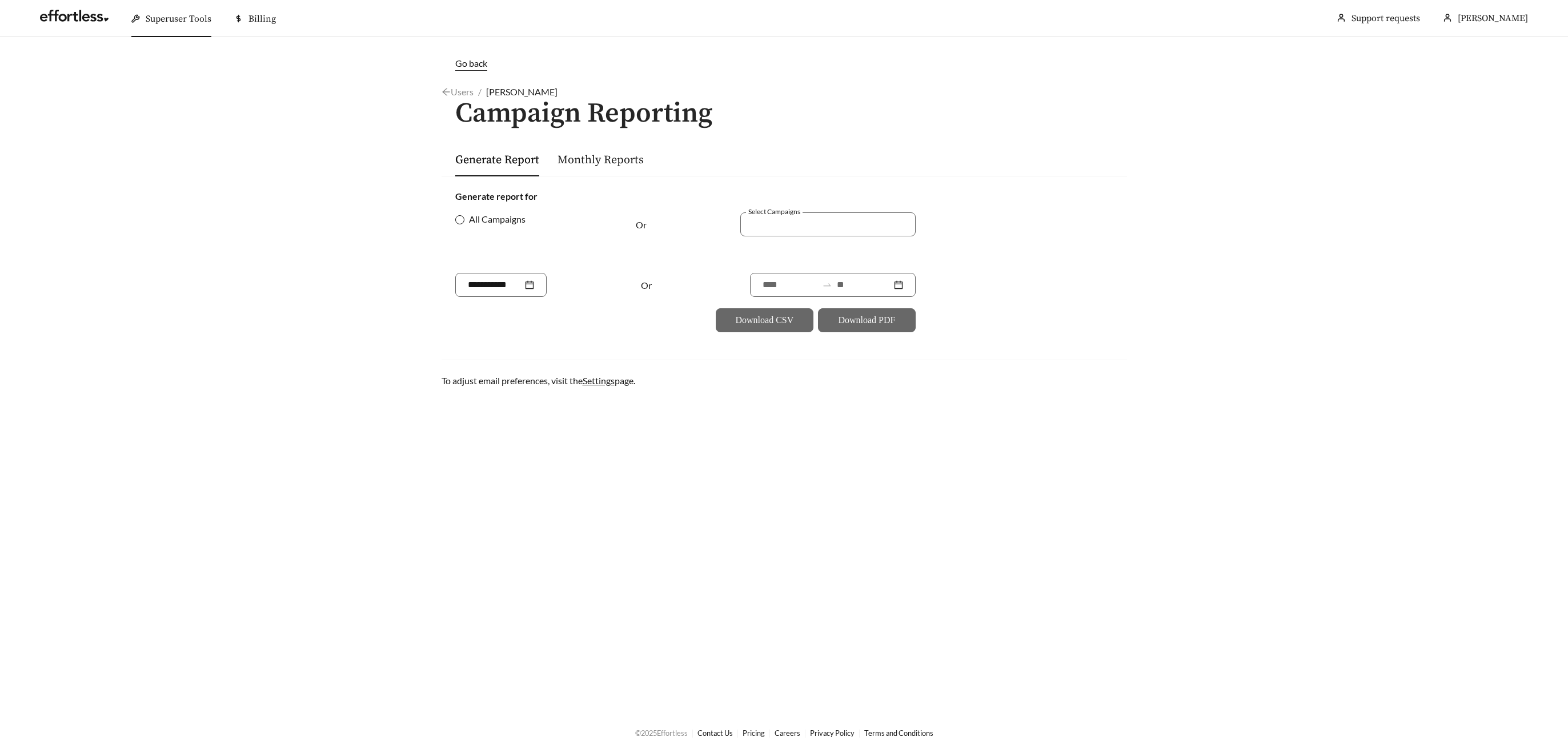
click at [465, 218] on span "All Campaigns" at bounding box center [497, 219] width 66 height 13
click at [873, 286] on input at bounding box center [864, 285] width 55 height 13
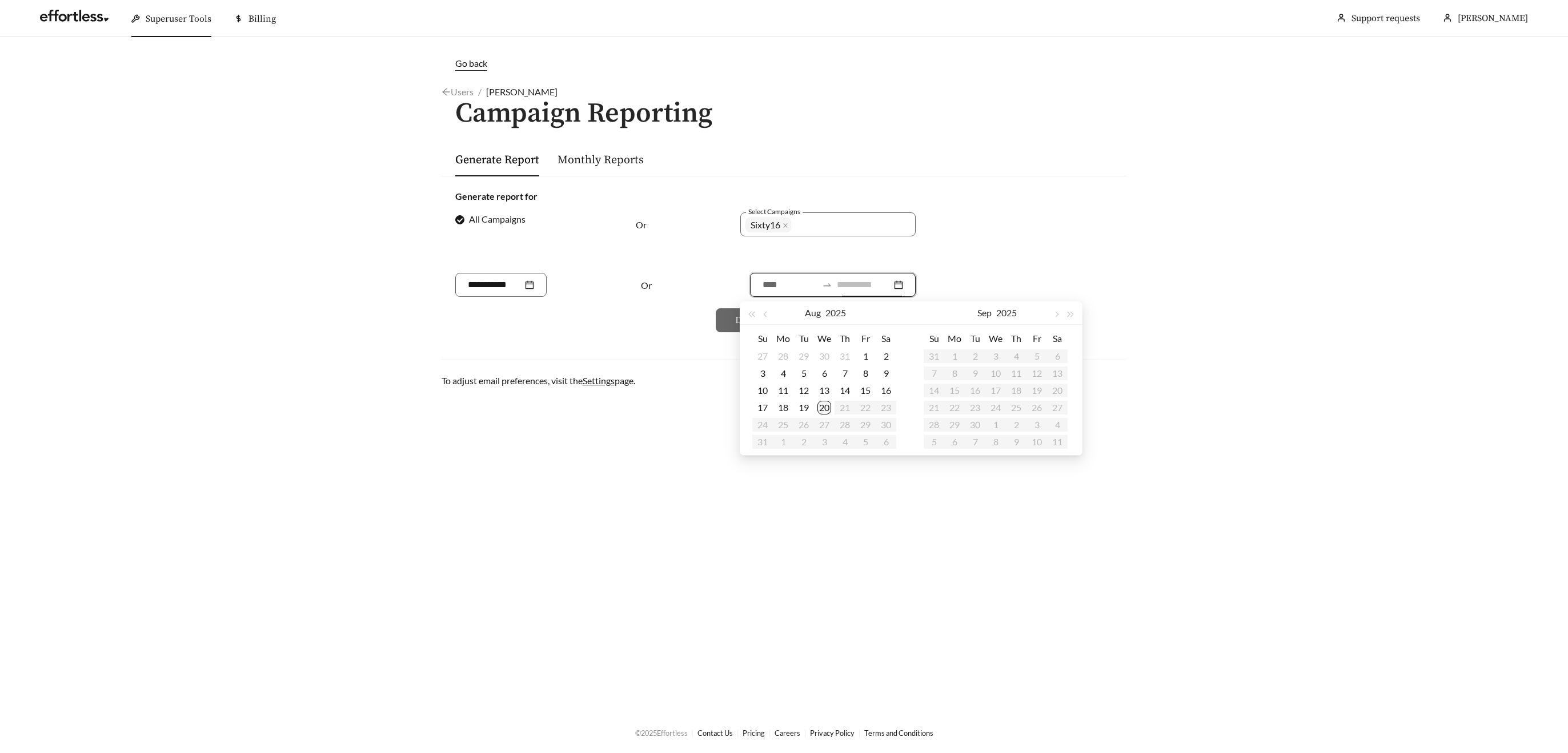
type input "**********"
drag, startPoint x: 820, startPoint y: 403, endPoint x: 831, endPoint y: 399, distance: 11.7
click at [820, 403] on div "20" at bounding box center [824, 407] width 13 height 13
type input "**********"
click at [763, 310] on button "button" at bounding box center [767, 312] width 15 height 23
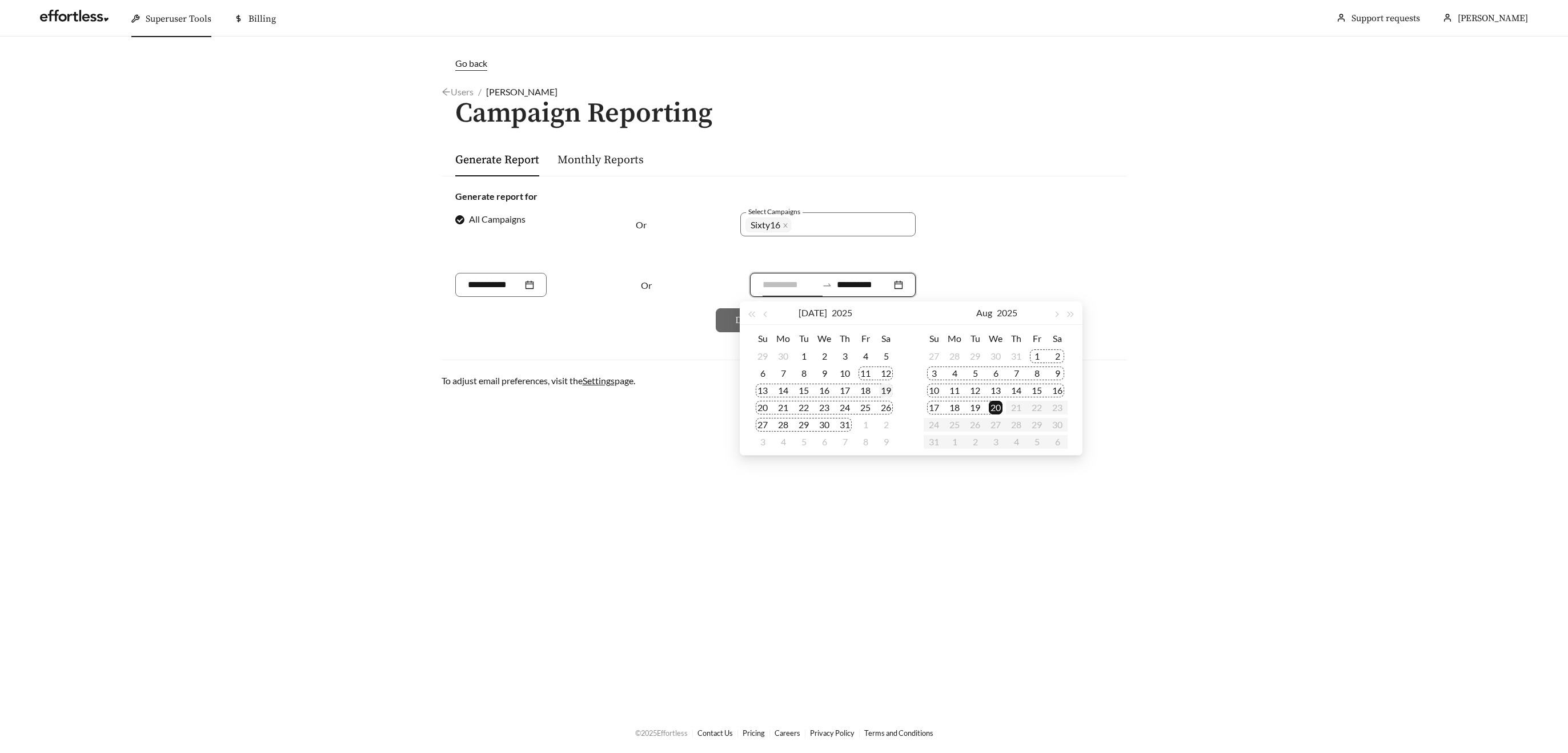
type input "**********"
click at [891, 388] on div "19" at bounding box center [886, 390] width 13 height 13
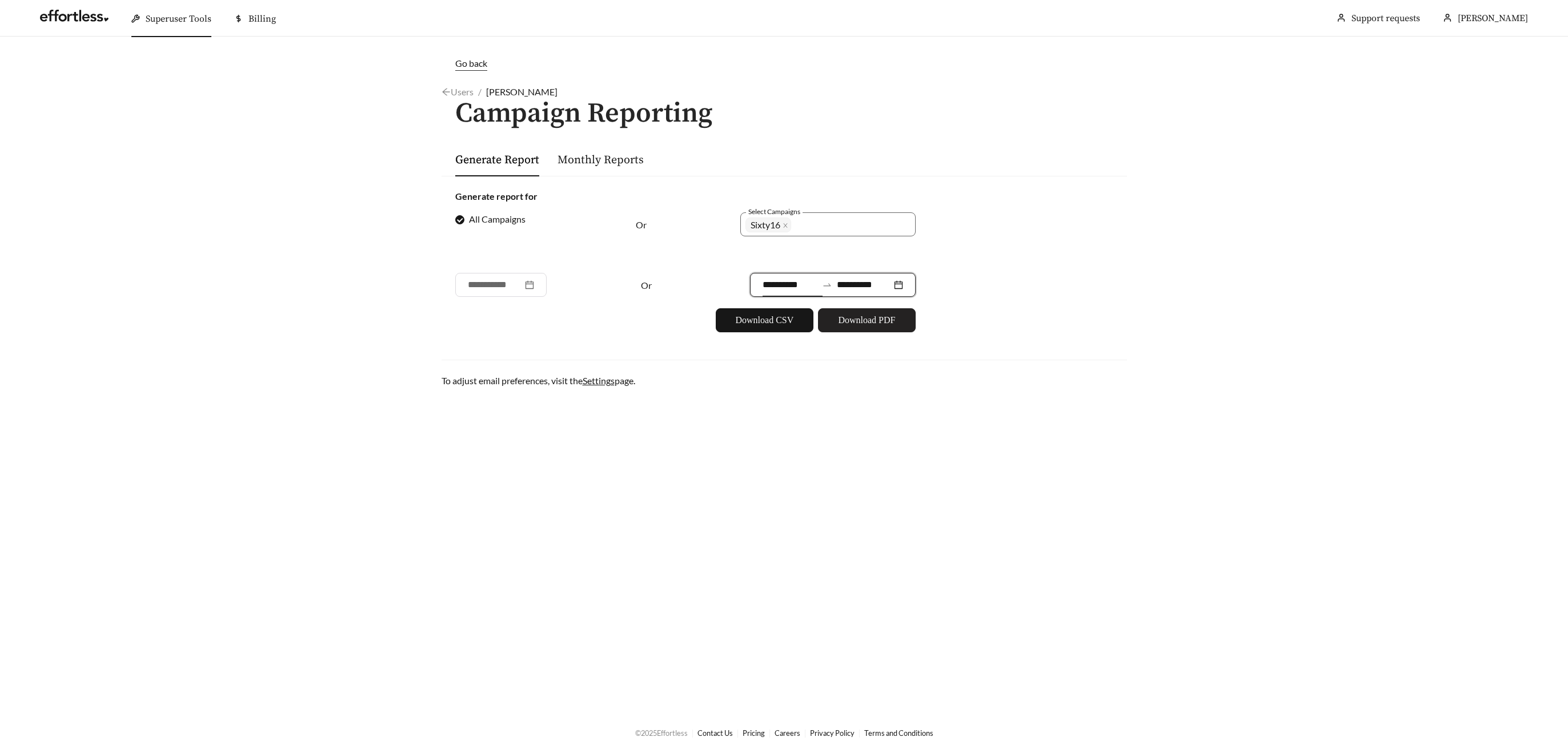
click at [859, 324] on span "Download PDF" at bounding box center [866, 320] width 57 height 13
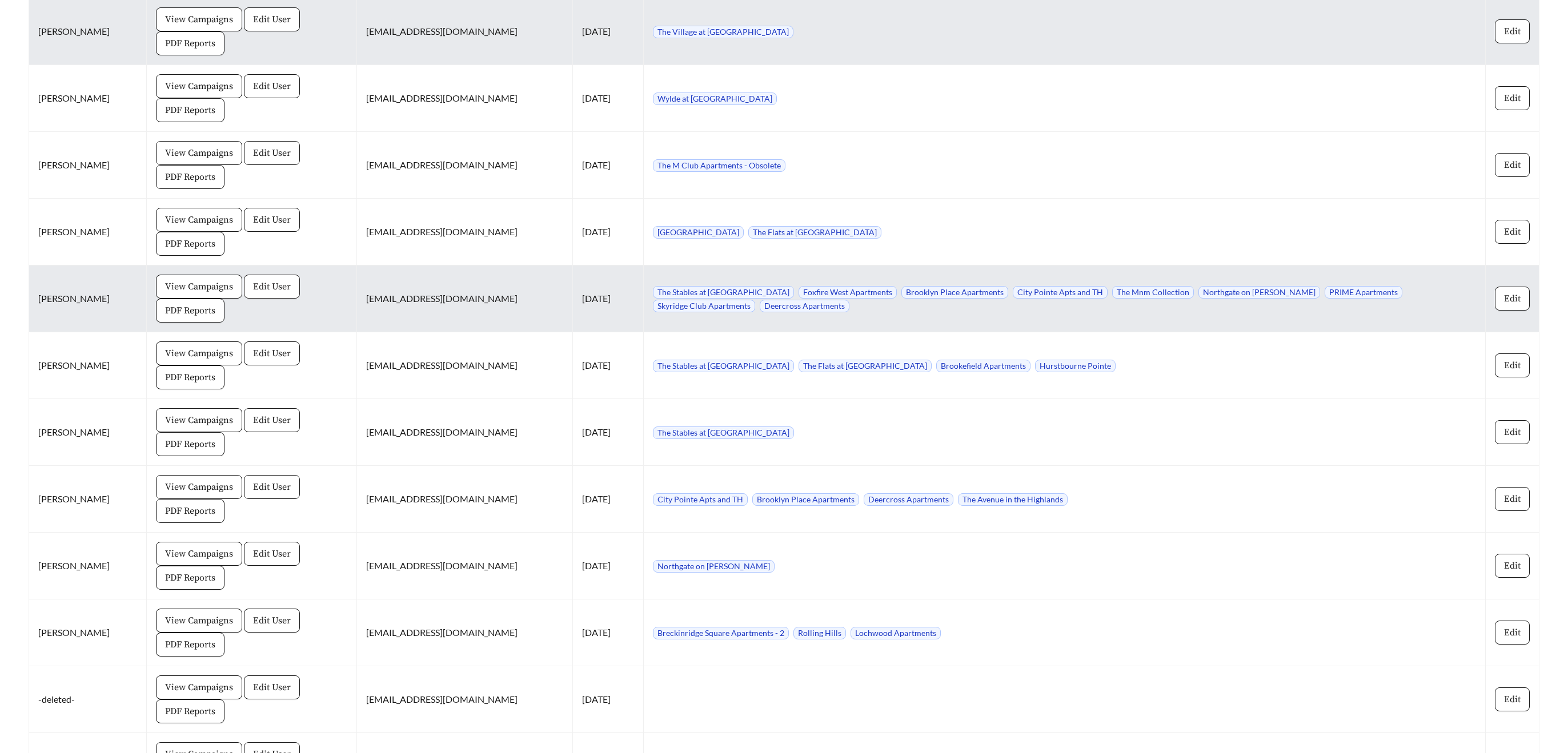
scroll to position [1584, 0]
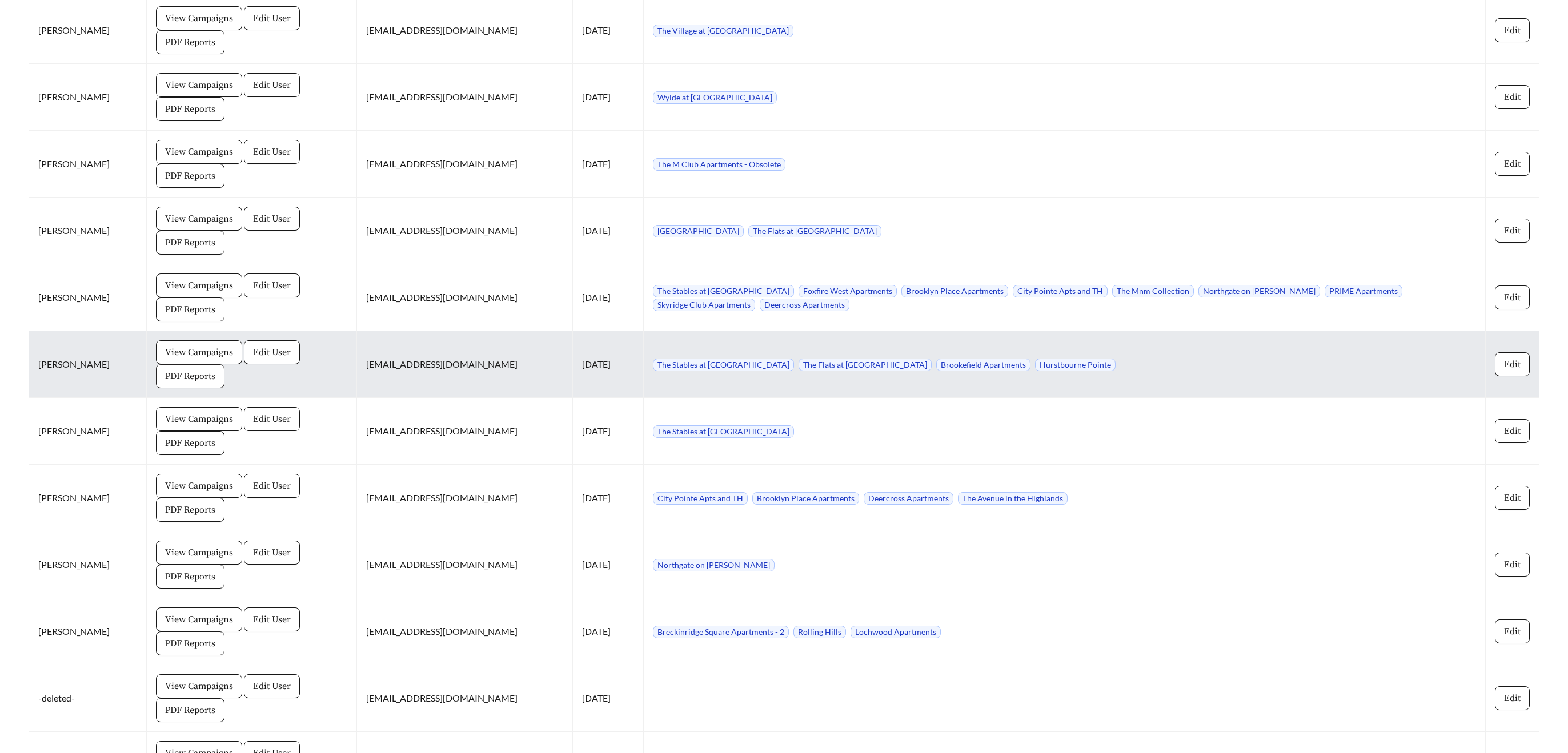
click at [179, 378] on span "PDF Reports" at bounding box center [190, 376] width 50 height 13
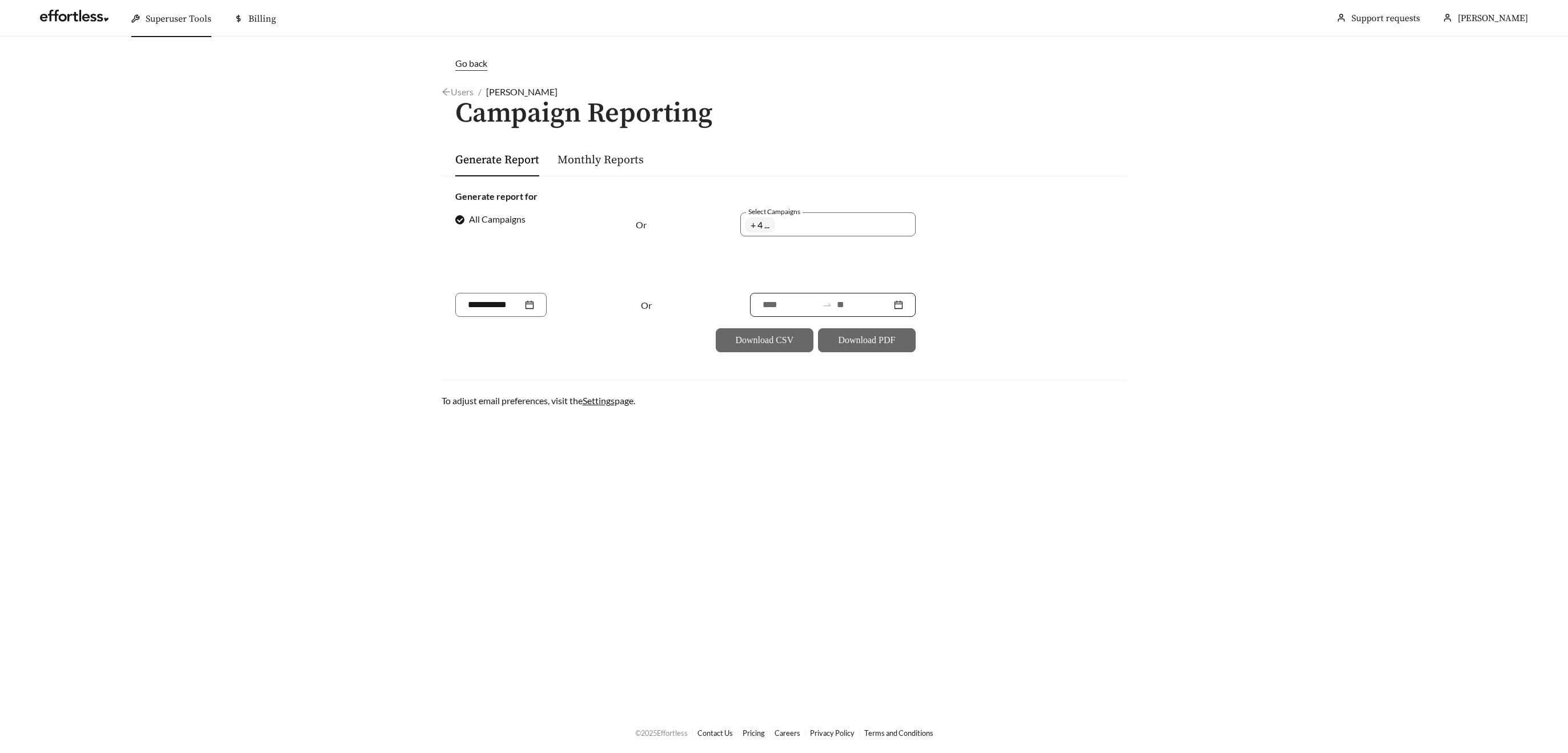
click at [869, 306] on input at bounding box center [864, 305] width 55 height 13
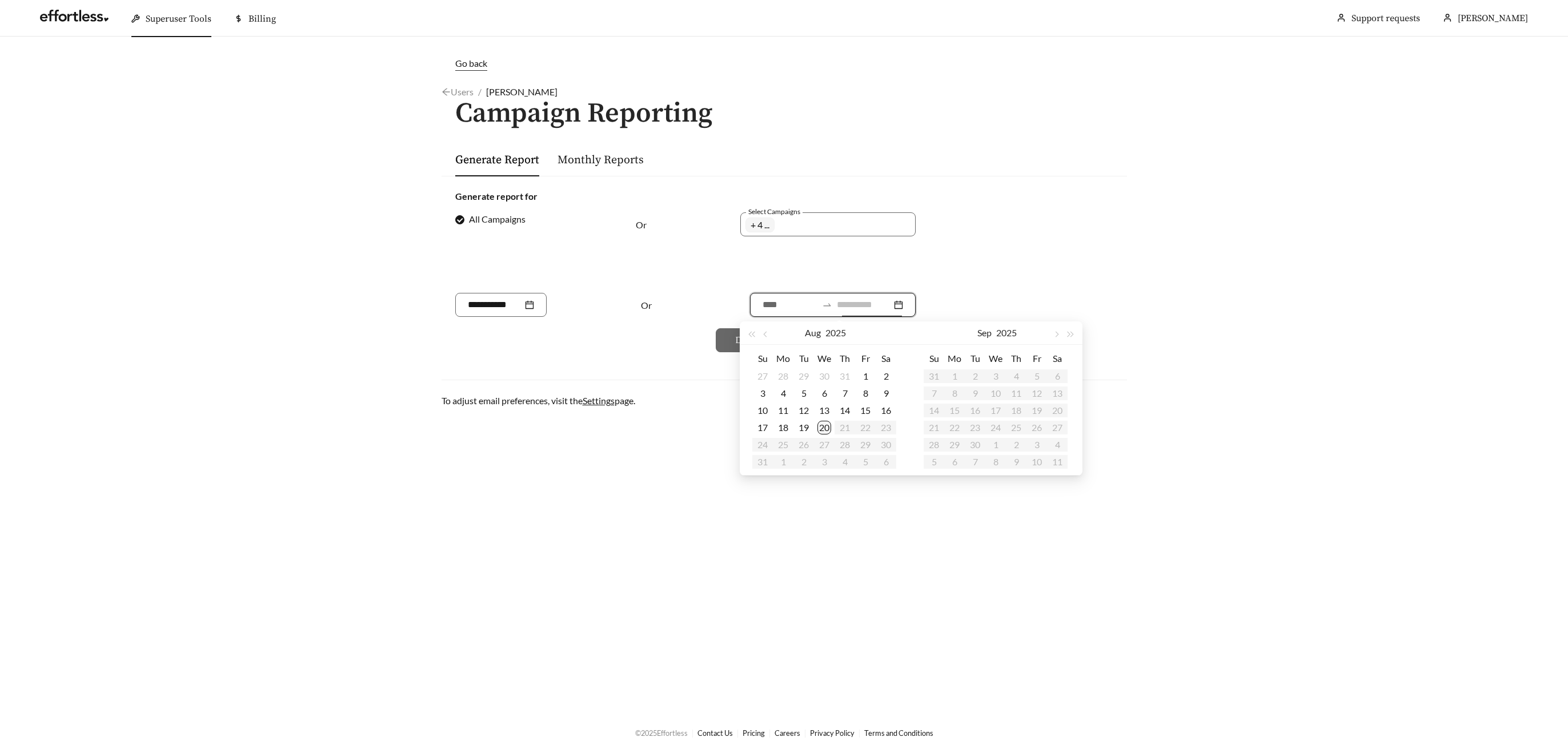
type input "**********"
drag, startPoint x: 823, startPoint y: 424, endPoint x: 822, endPoint y: 395, distance: 29.0
click at [823, 424] on div "20" at bounding box center [824, 428] width 13 height 13
type input "**********"
click at [763, 336] on button "button" at bounding box center [767, 333] width 15 height 23
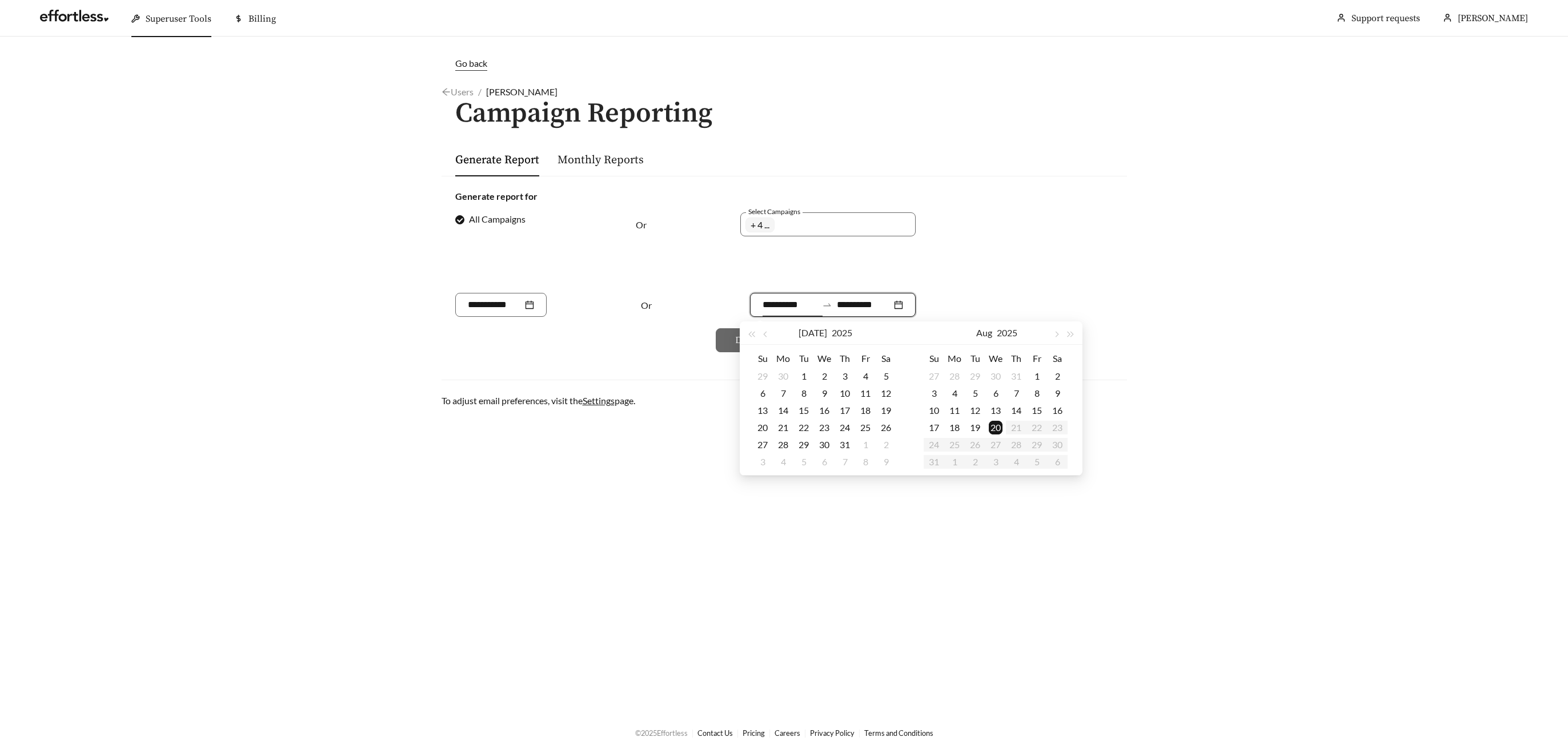
type input "**********"
click at [878, 409] on td "19" at bounding box center [886, 411] width 21 height 17
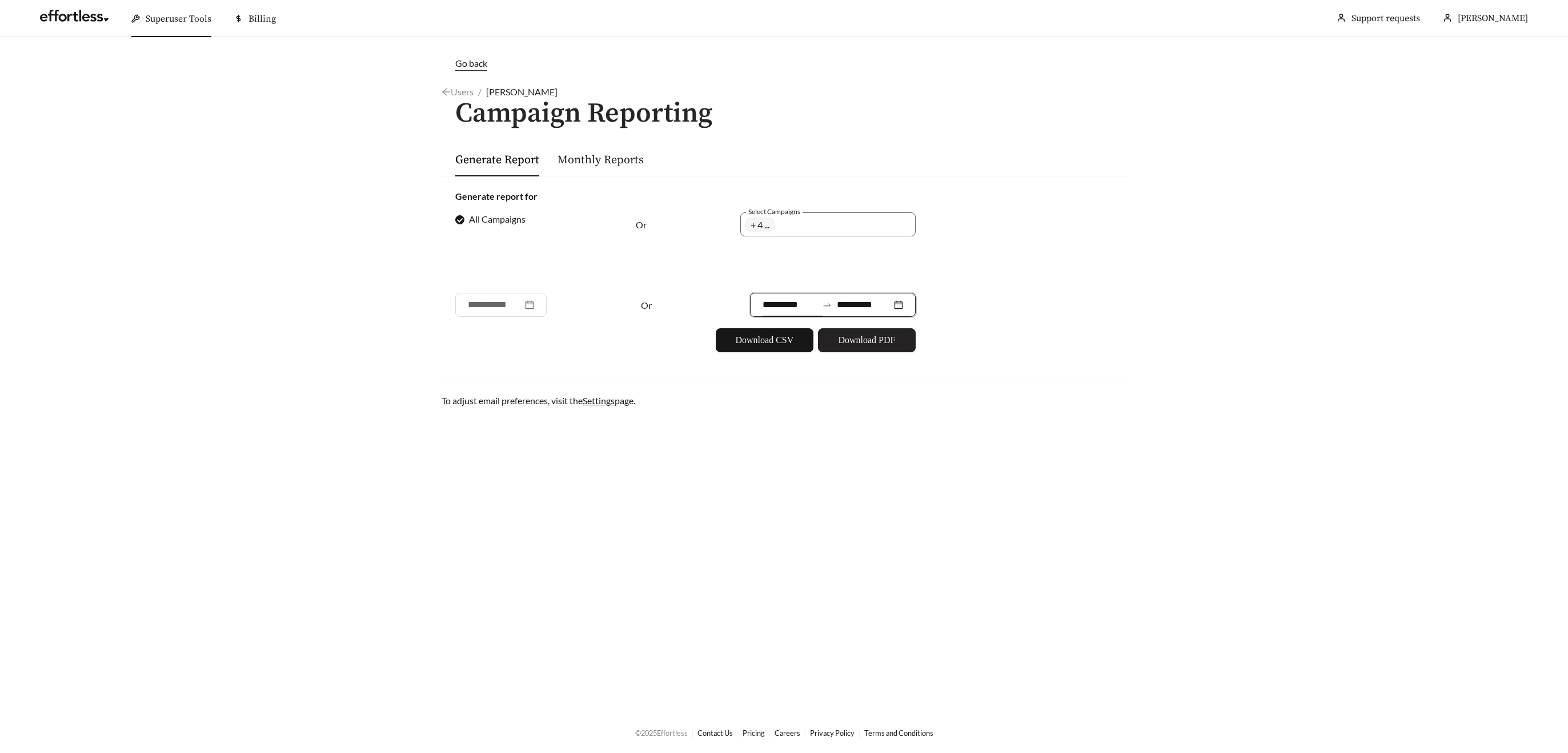
click at [856, 330] on button "Download PDF" at bounding box center [867, 340] width 97 height 24
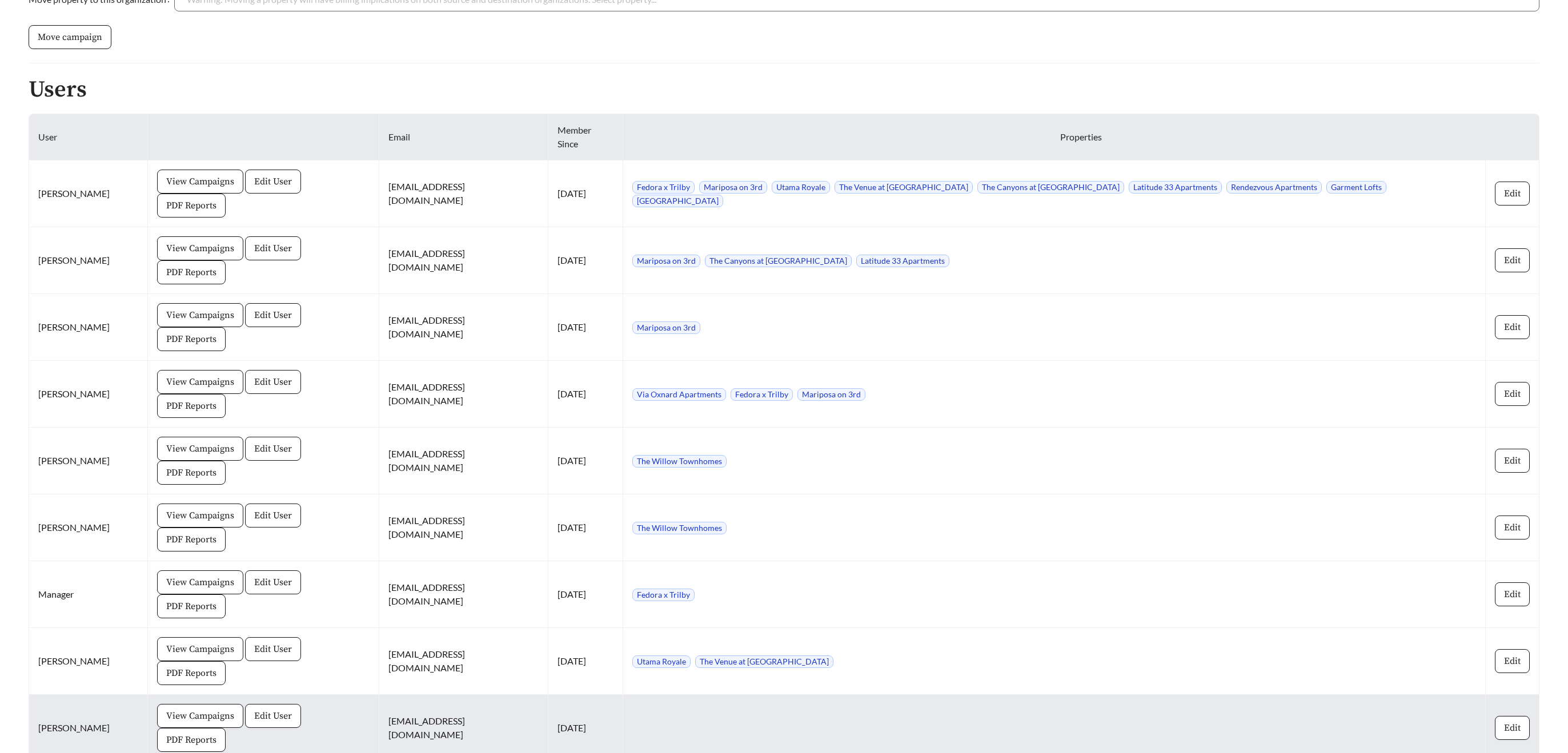
scroll to position [621, 0]
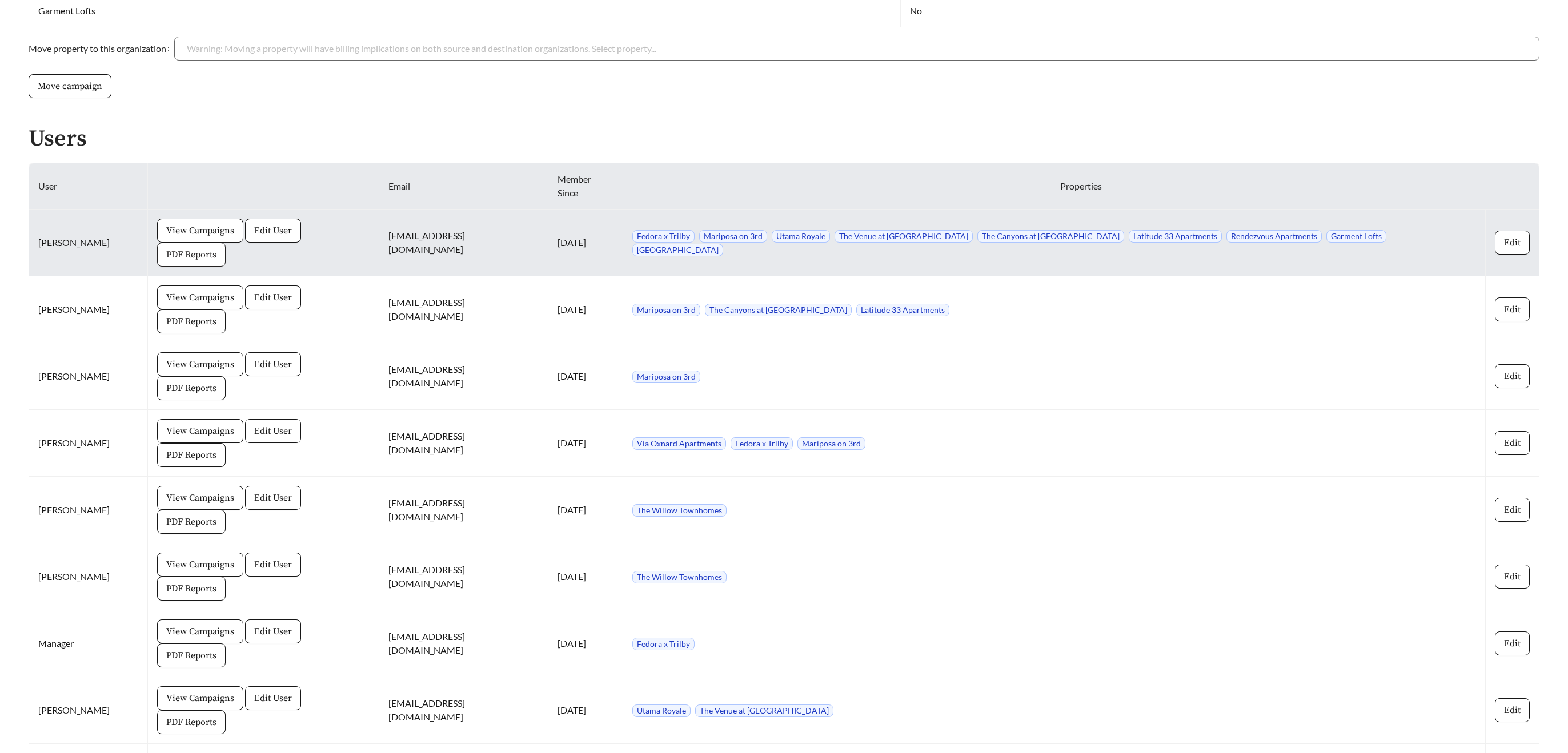
click at [216, 248] on span "PDF Reports" at bounding box center [191, 254] width 50 height 13
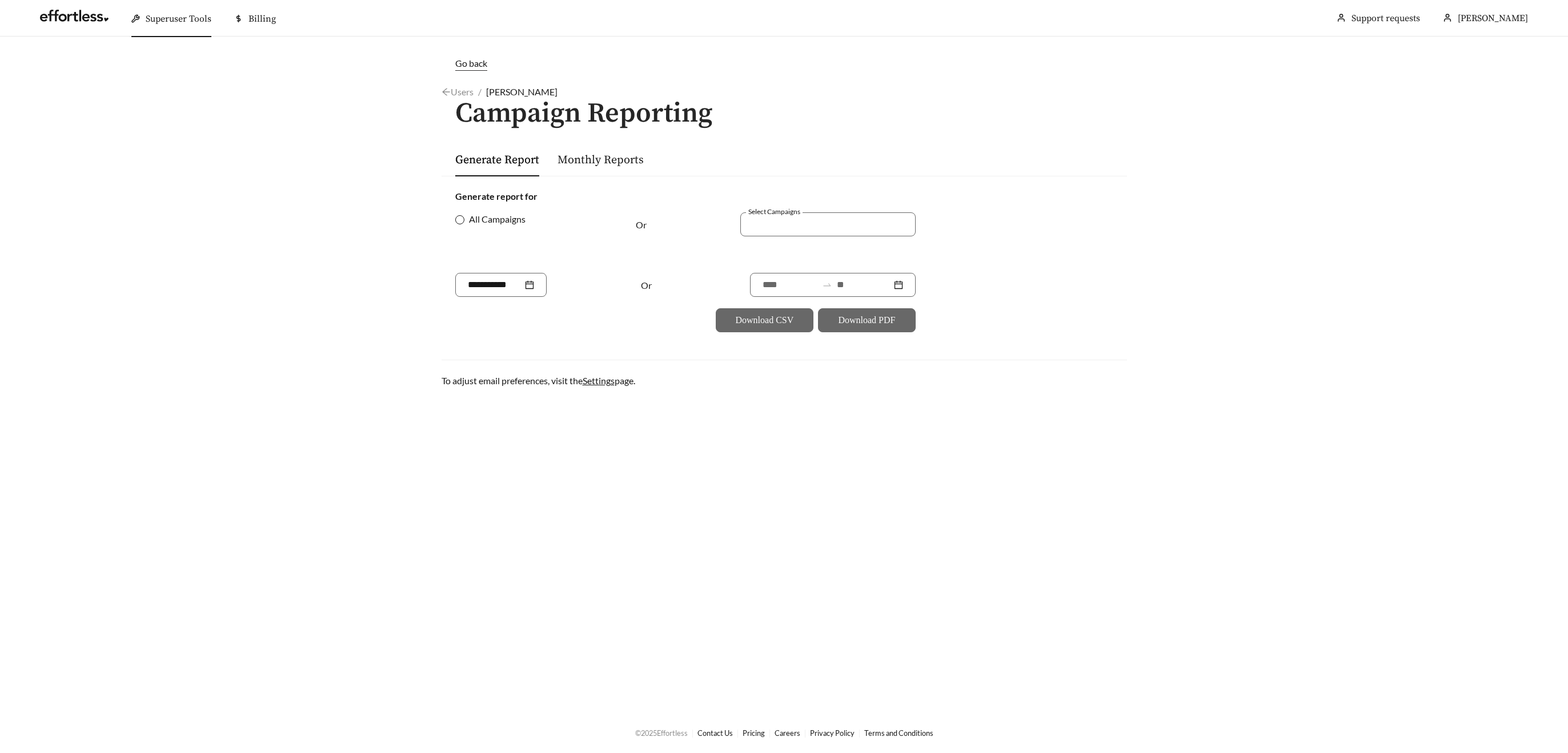
drag, startPoint x: 465, startPoint y: 219, endPoint x: 478, endPoint y: 222, distance: 13.3
click at [465, 219] on span "All Campaigns" at bounding box center [497, 219] width 66 height 13
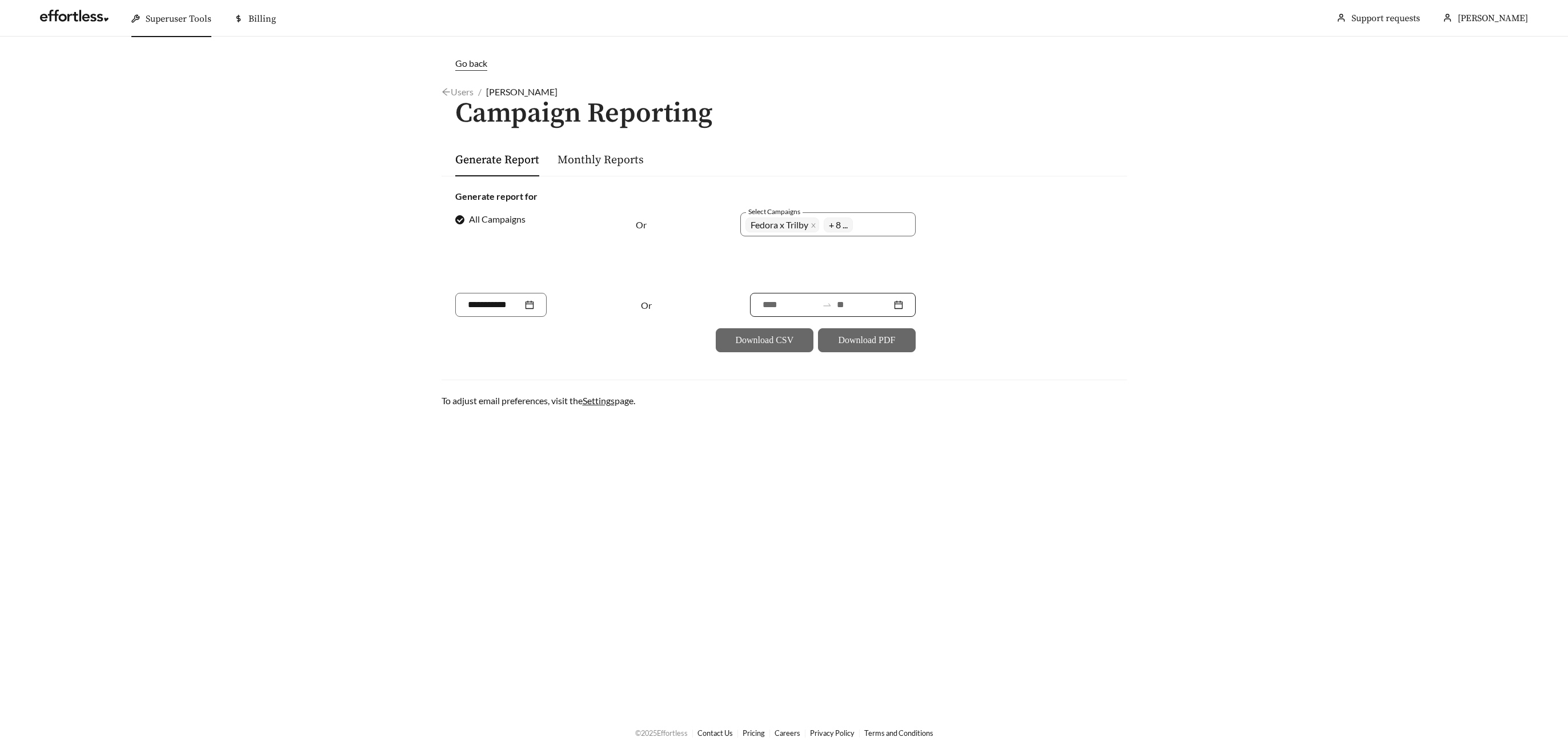
click at [853, 304] on input at bounding box center [864, 305] width 55 height 13
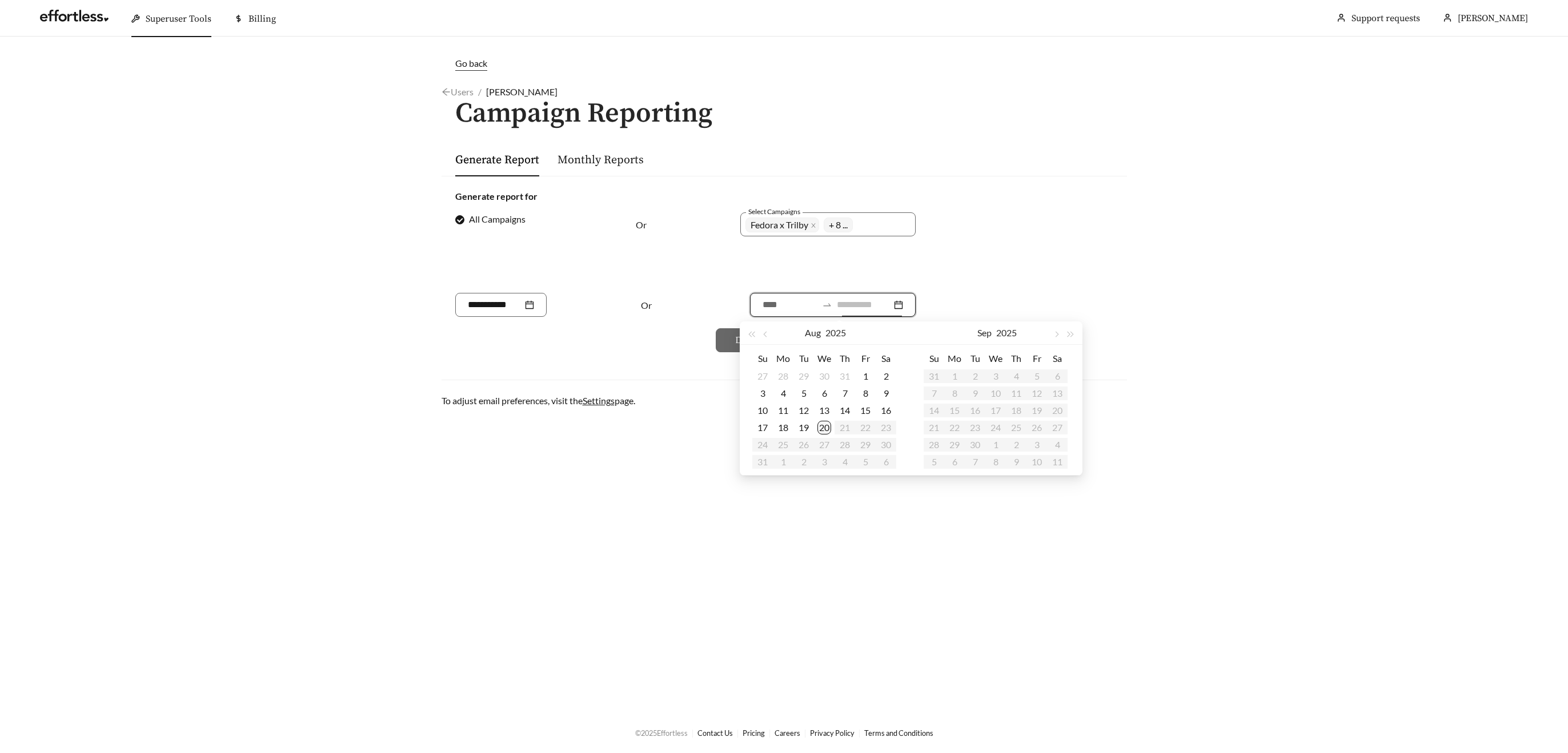
type input "**********"
click at [820, 424] on div "20" at bounding box center [824, 428] width 13 height 13
type input "**********"
drag, startPoint x: 766, startPoint y: 333, endPoint x: 784, endPoint y: 341, distance: 19.7
click at [766, 333] on span "button" at bounding box center [766, 334] width 6 height 6
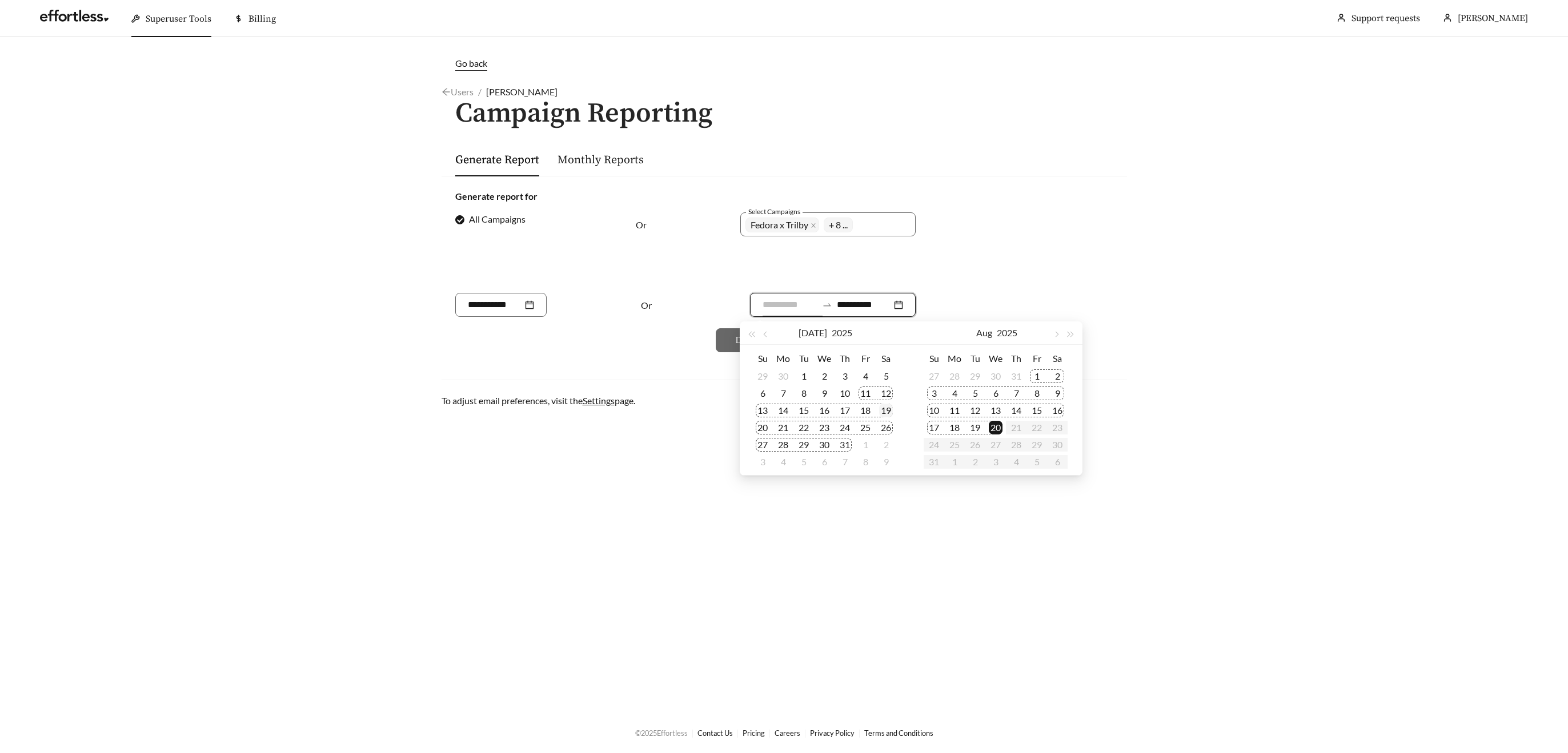
type input "**********"
click at [891, 407] on div "19" at bounding box center [886, 411] width 13 height 13
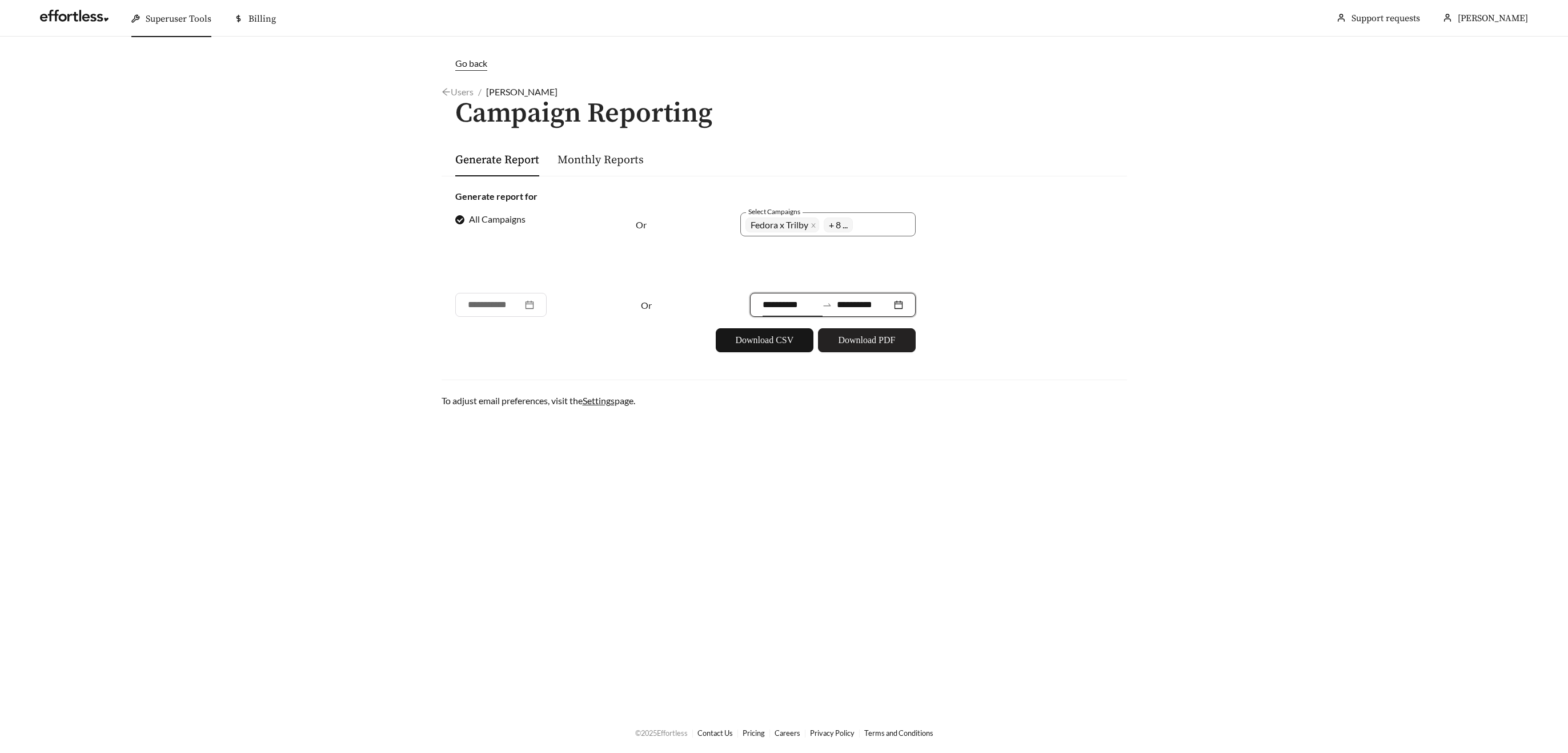
click at [864, 342] on span "Download PDF" at bounding box center [866, 340] width 57 height 13
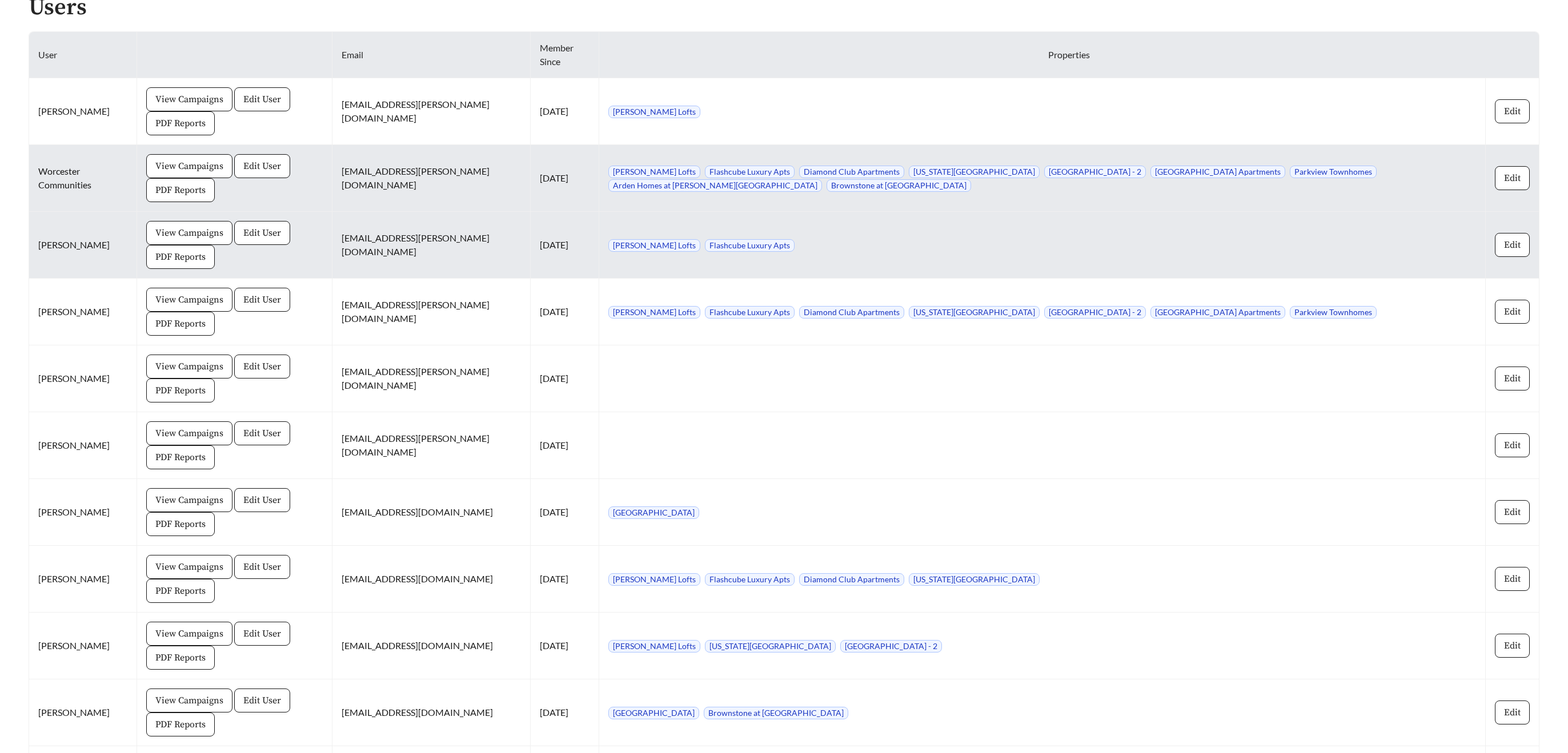
scroll to position [821, 0]
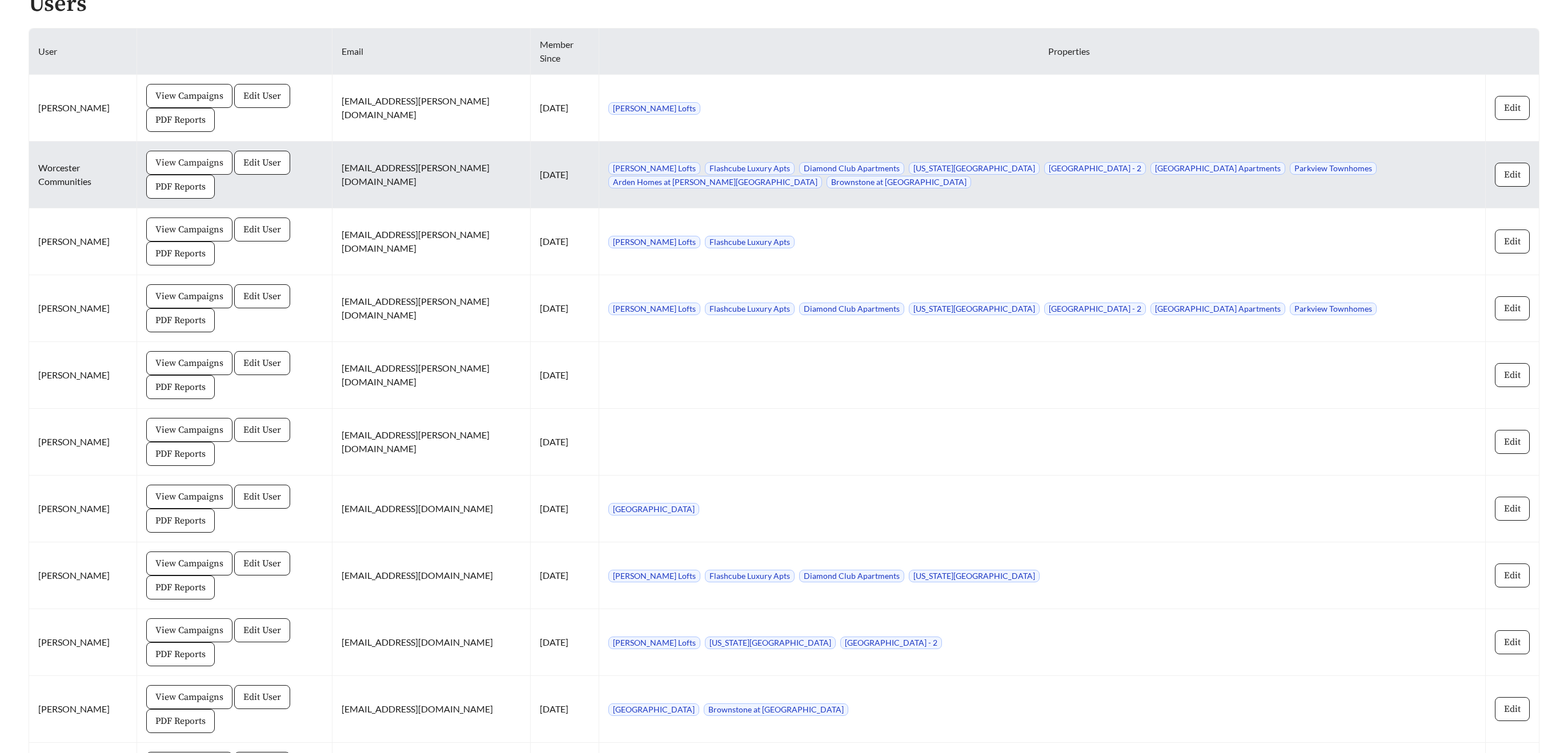
click at [197, 165] on span "View Campaigns" at bounding box center [189, 162] width 68 height 13
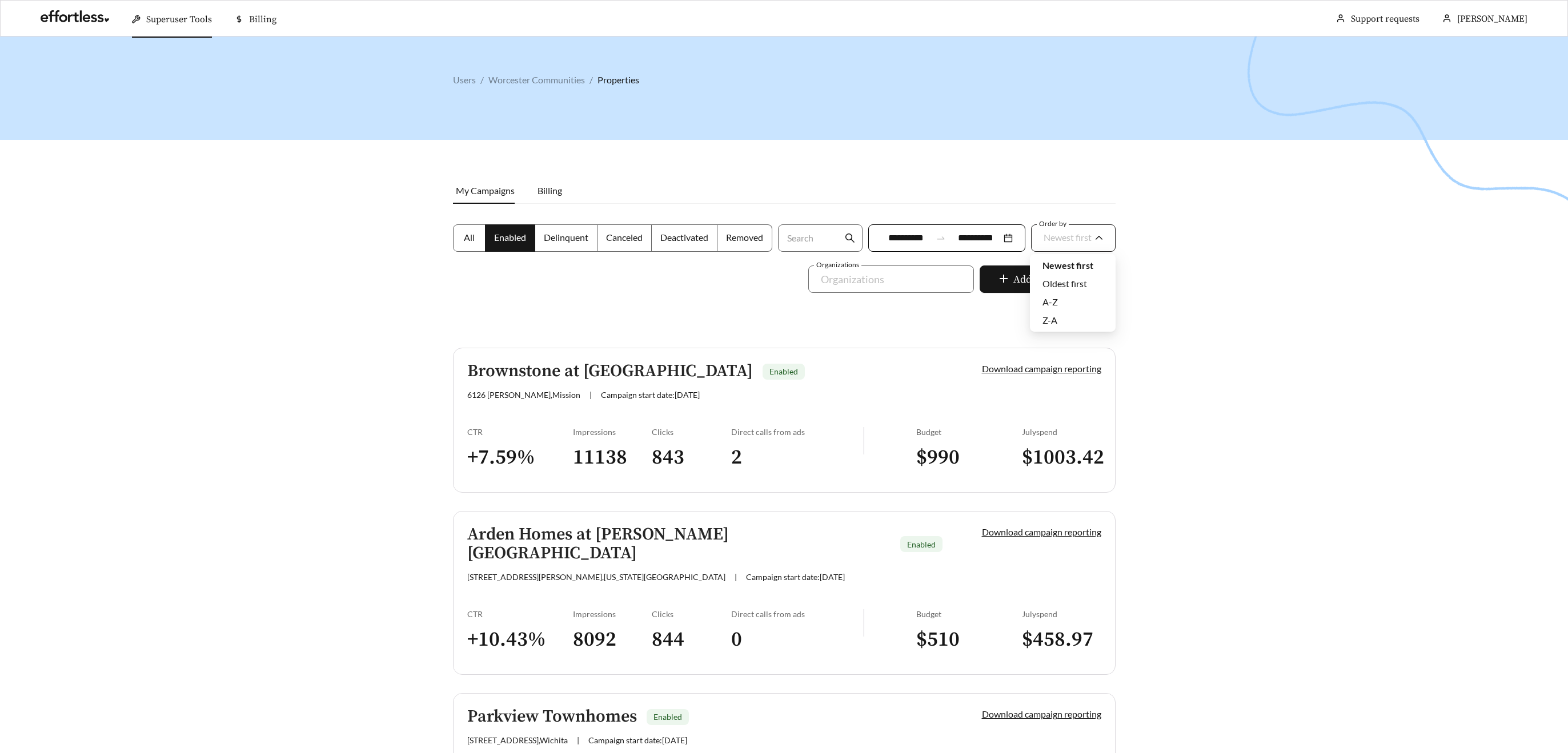
click at [1076, 243] on div "Newest first" at bounding box center [1068, 237] width 48 height 24
drag, startPoint x: 1056, startPoint y: 303, endPoint x: 1141, endPoint y: 319, distance: 86.5
click at [1056, 303] on span "A-Z" at bounding box center [1050, 302] width 15 height 11
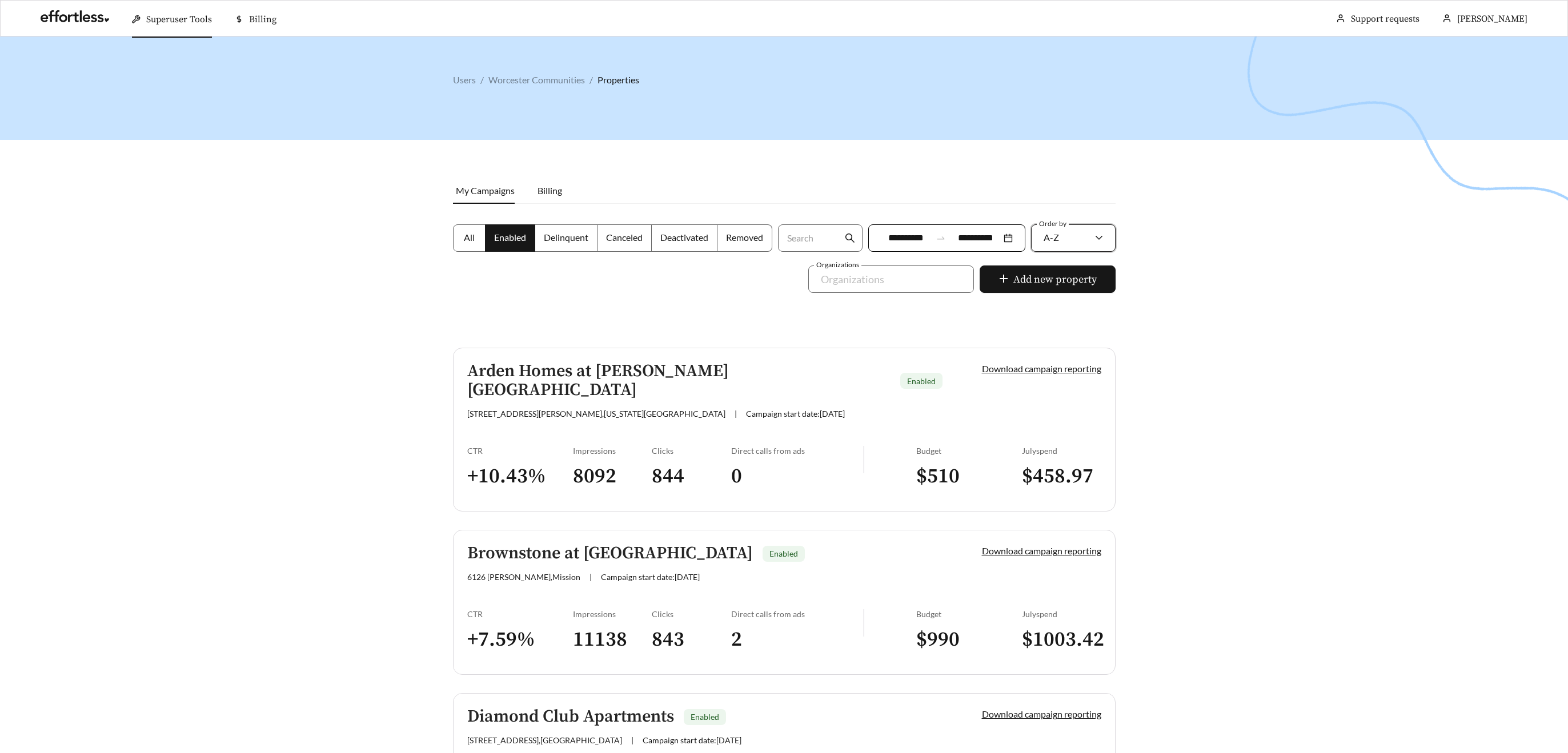
scroll to position [821, 0]
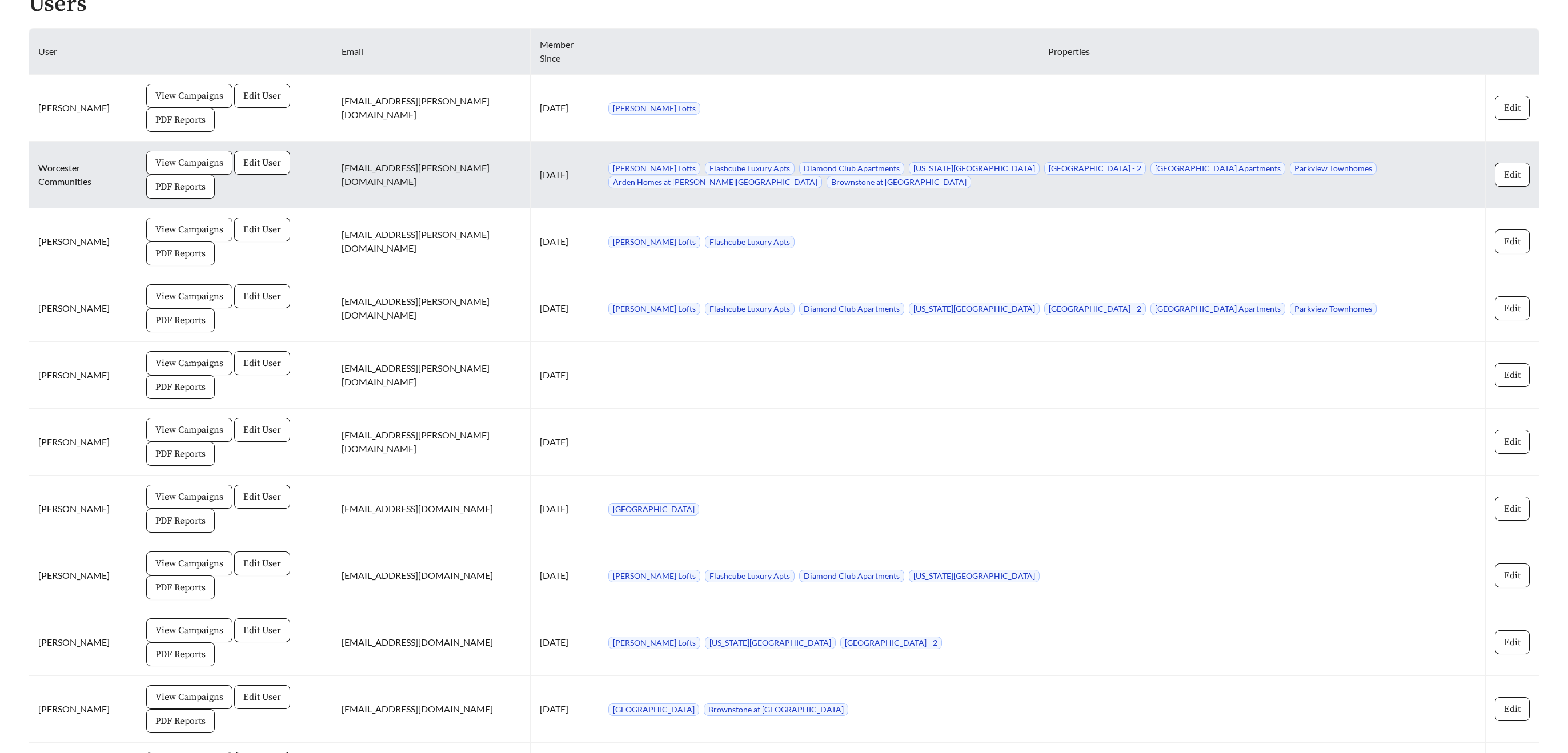
click at [192, 168] on span "View Campaigns" at bounding box center [189, 162] width 68 height 13
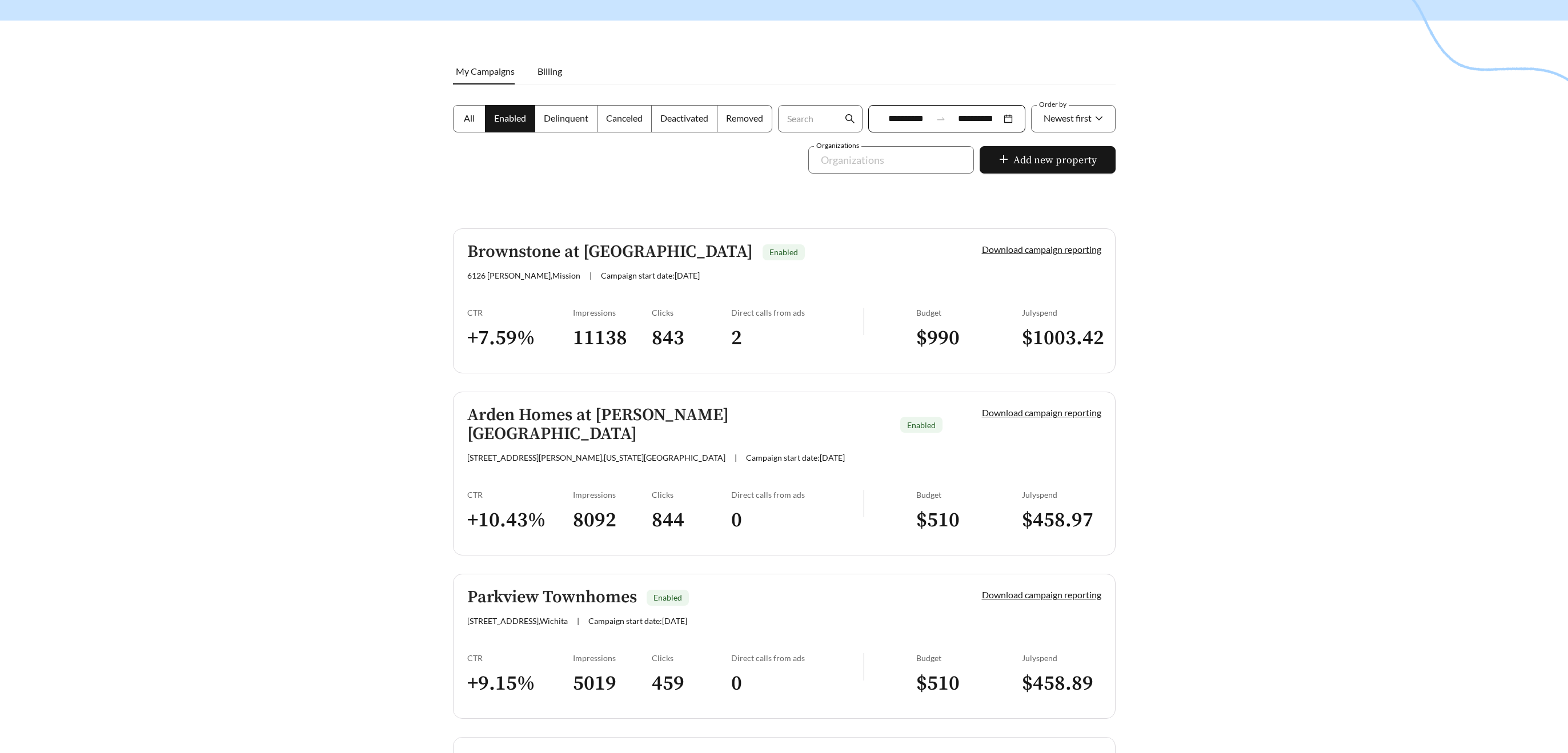
scroll to position [118, 0]
click at [1063, 118] on span "Newest first" at bounding box center [1068, 119] width 48 height 11
click at [1064, 186] on div "A-Z" at bounding box center [1073, 184] width 61 height 13
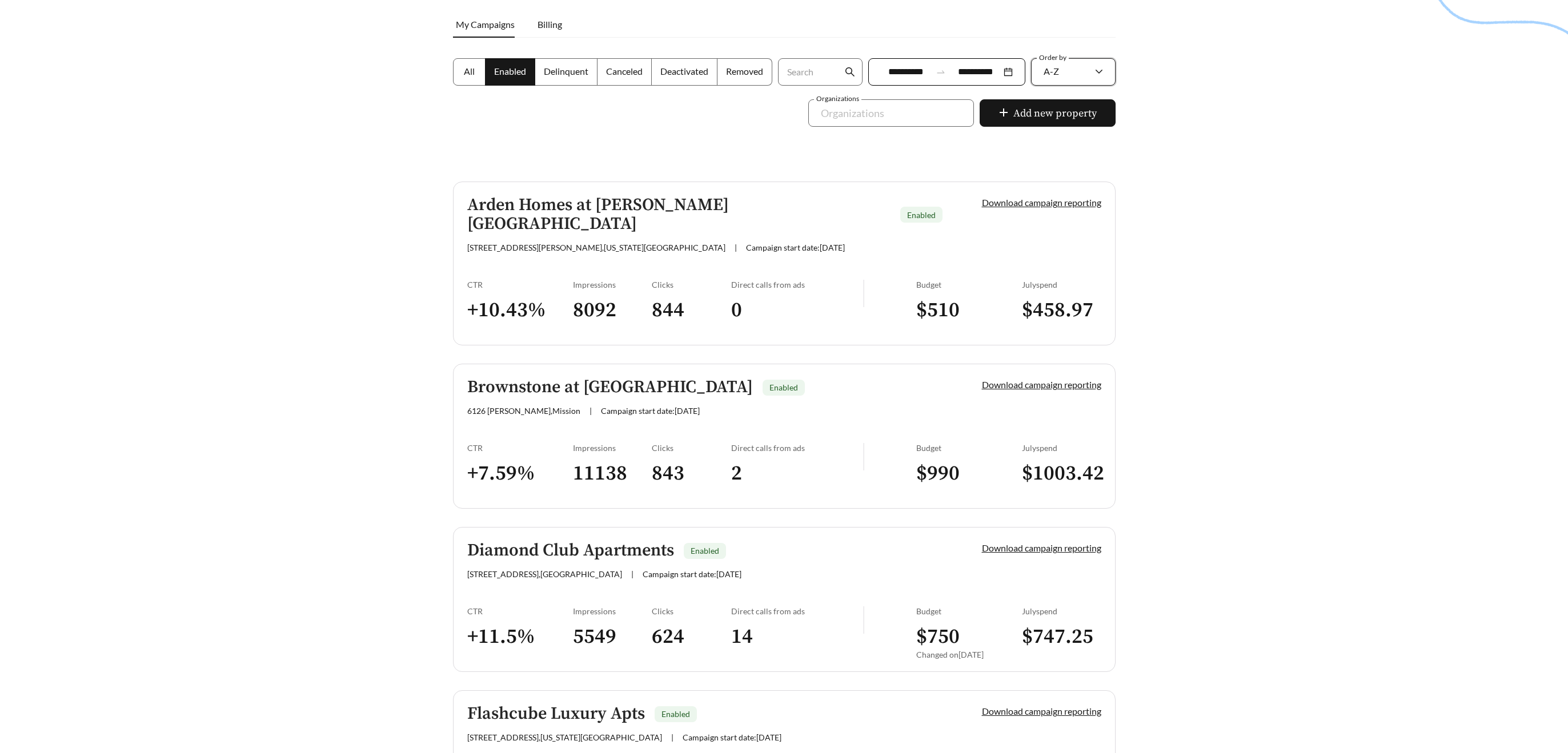
scroll to position [167, 0]
click at [587, 208] on h5 "Arden Homes at [PERSON_NAME][GEOGRAPHIC_DATA]" at bounding box center [679, 214] width 424 height 38
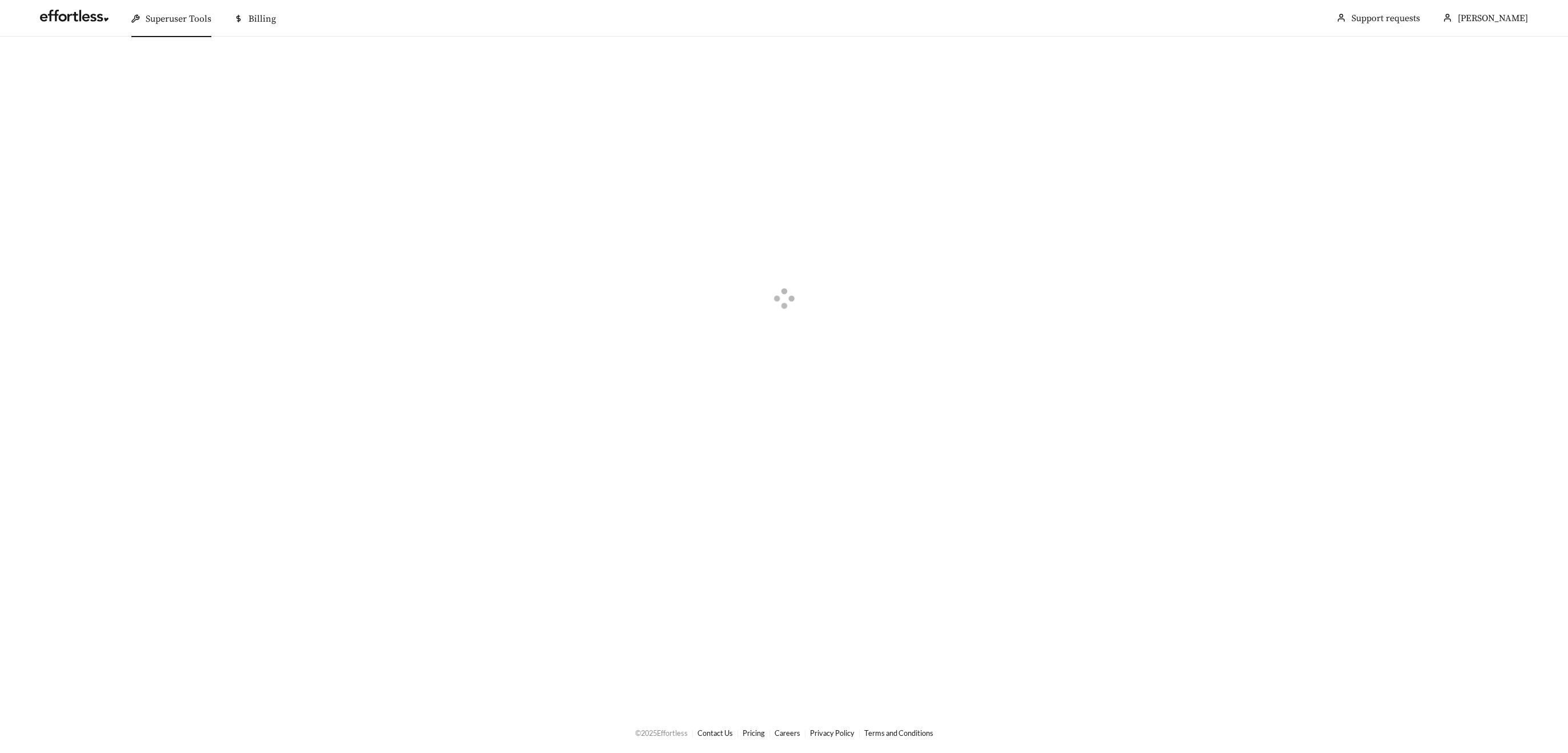
click at [587, 208] on div at bounding box center [784, 300] width 1568 height 527
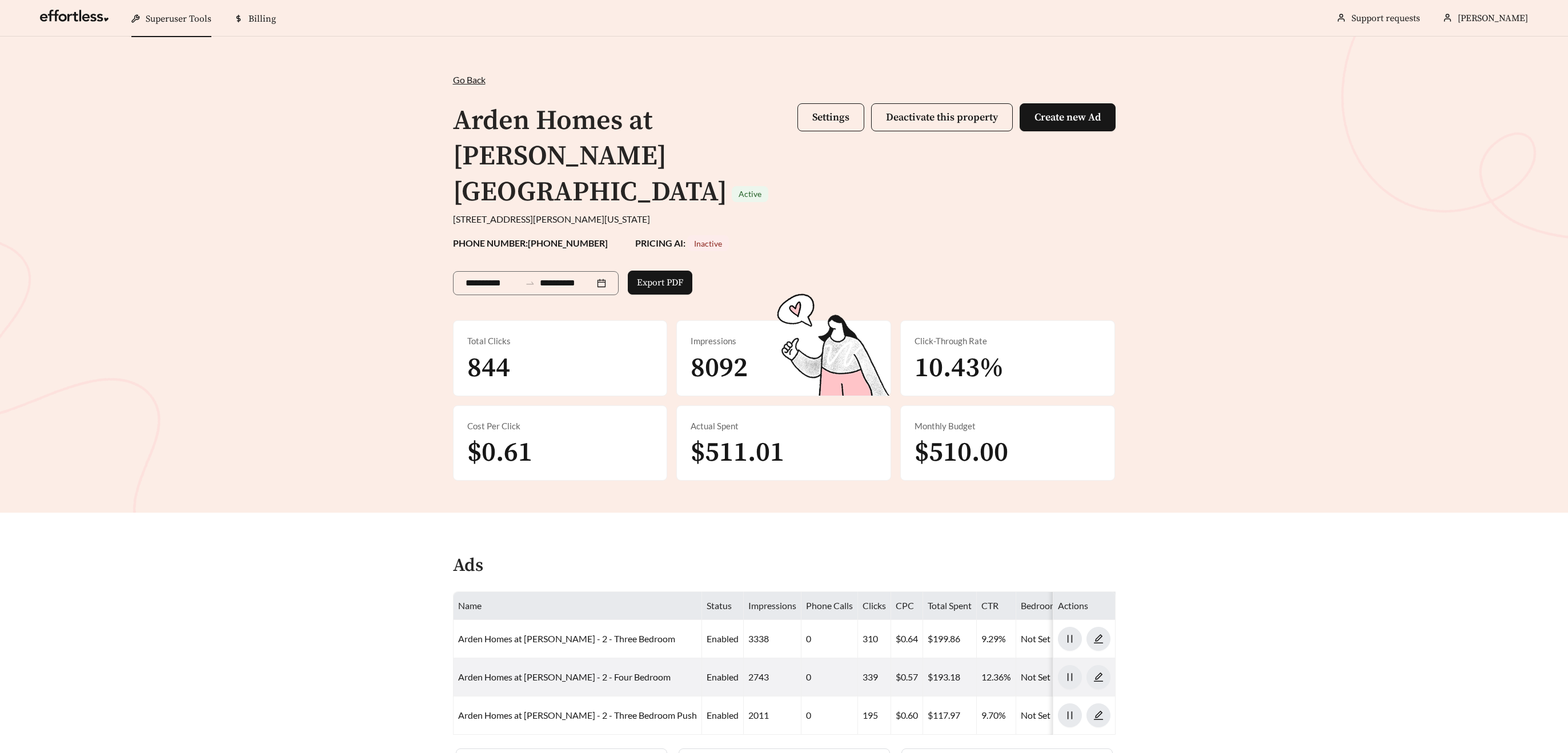
click at [758, 213] on div "[STREET_ADDRESS][PERSON_NAME][US_STATE]" at bounding box center [784, 219] width 663 height 13
drag, startPoint x: 1136, startPoint y: 386, endPoint x: 1142, endPoint y: 387, distance: 6.1
click at [1136, 386] on div "**********" at bounding box center [784, 274] width 1568 height 476
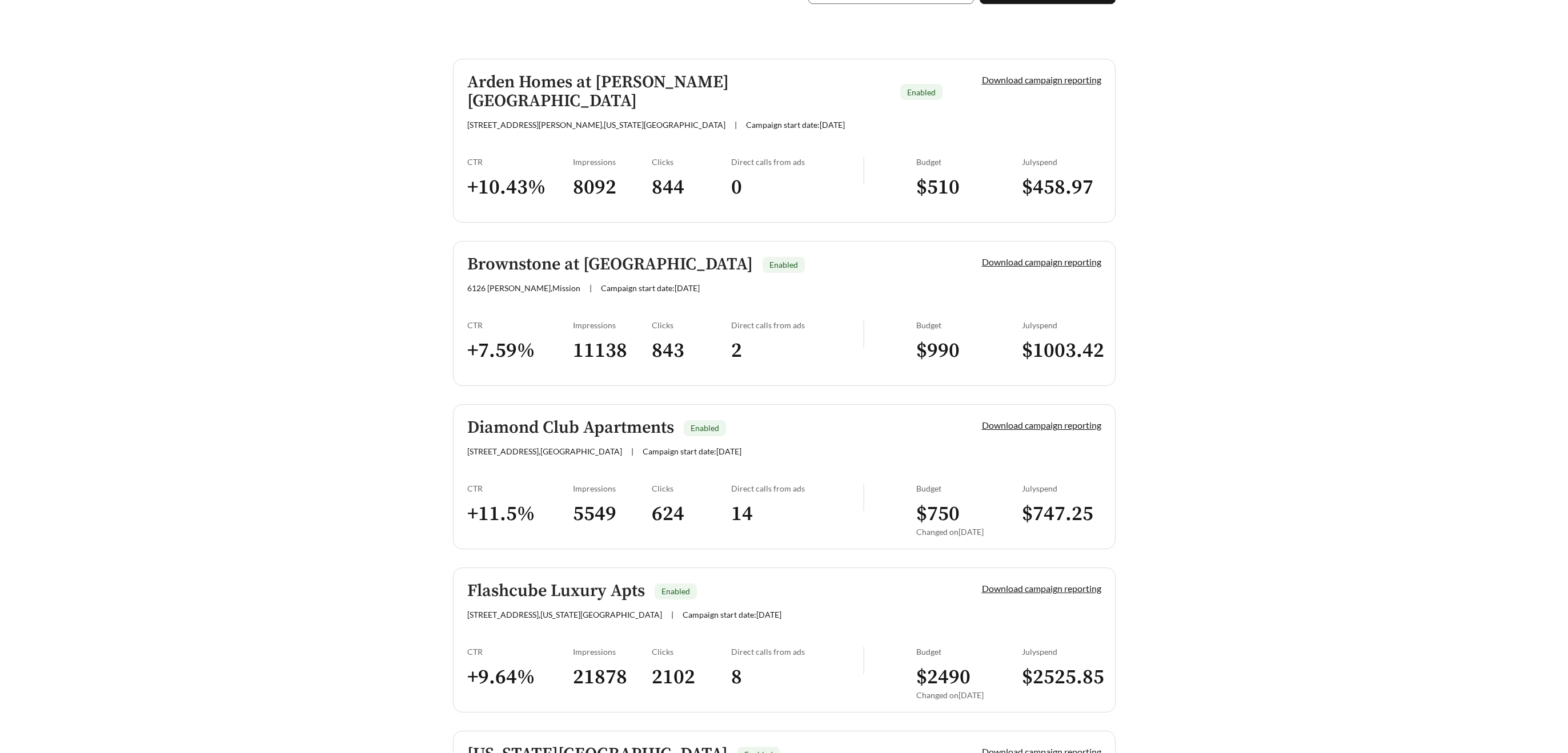
scroll to position [280, 0]
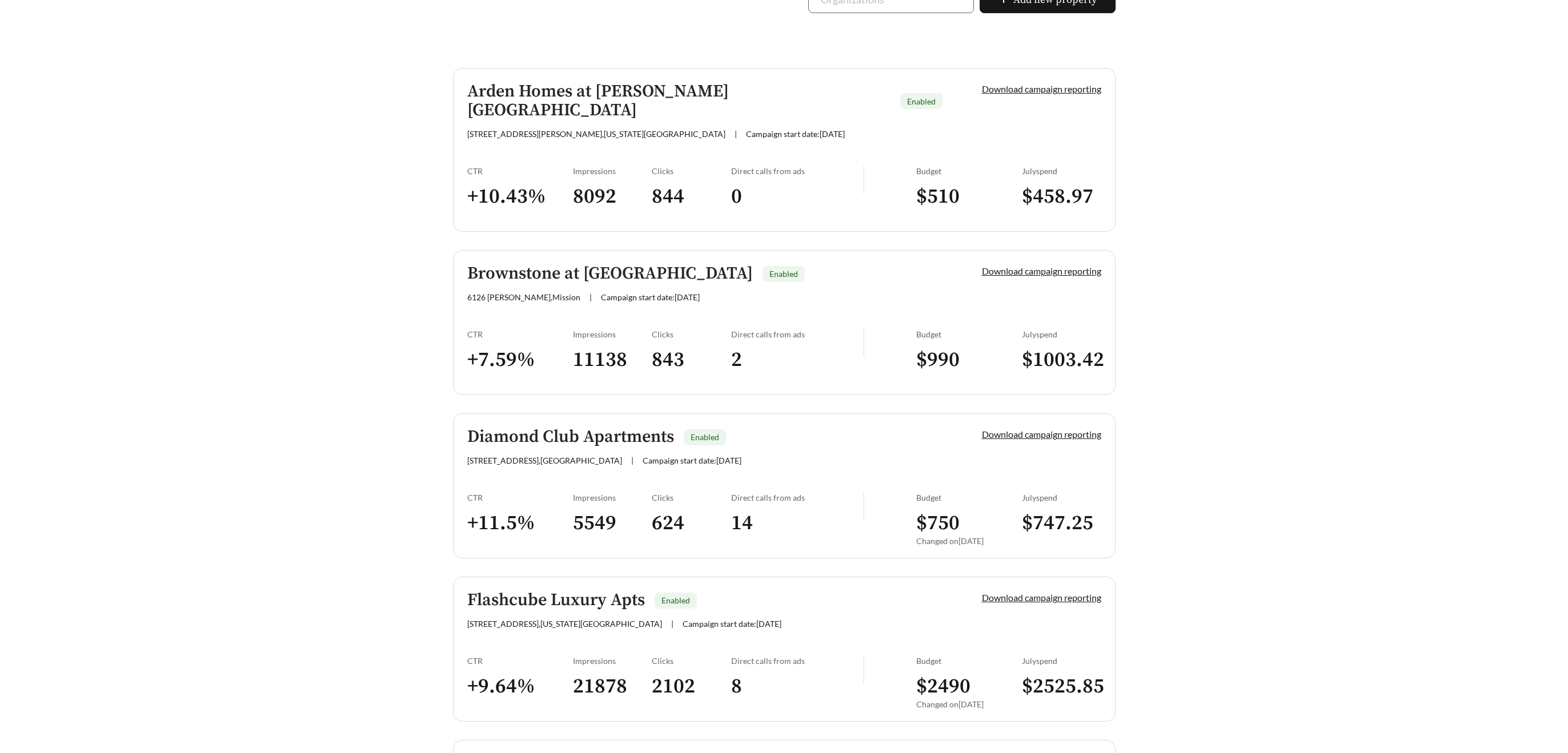
click at [601, 265] on h5 "Brownstone at [GEOGRAPHIC_DATA]" at bounding box center [610, 274] width 286 height 19
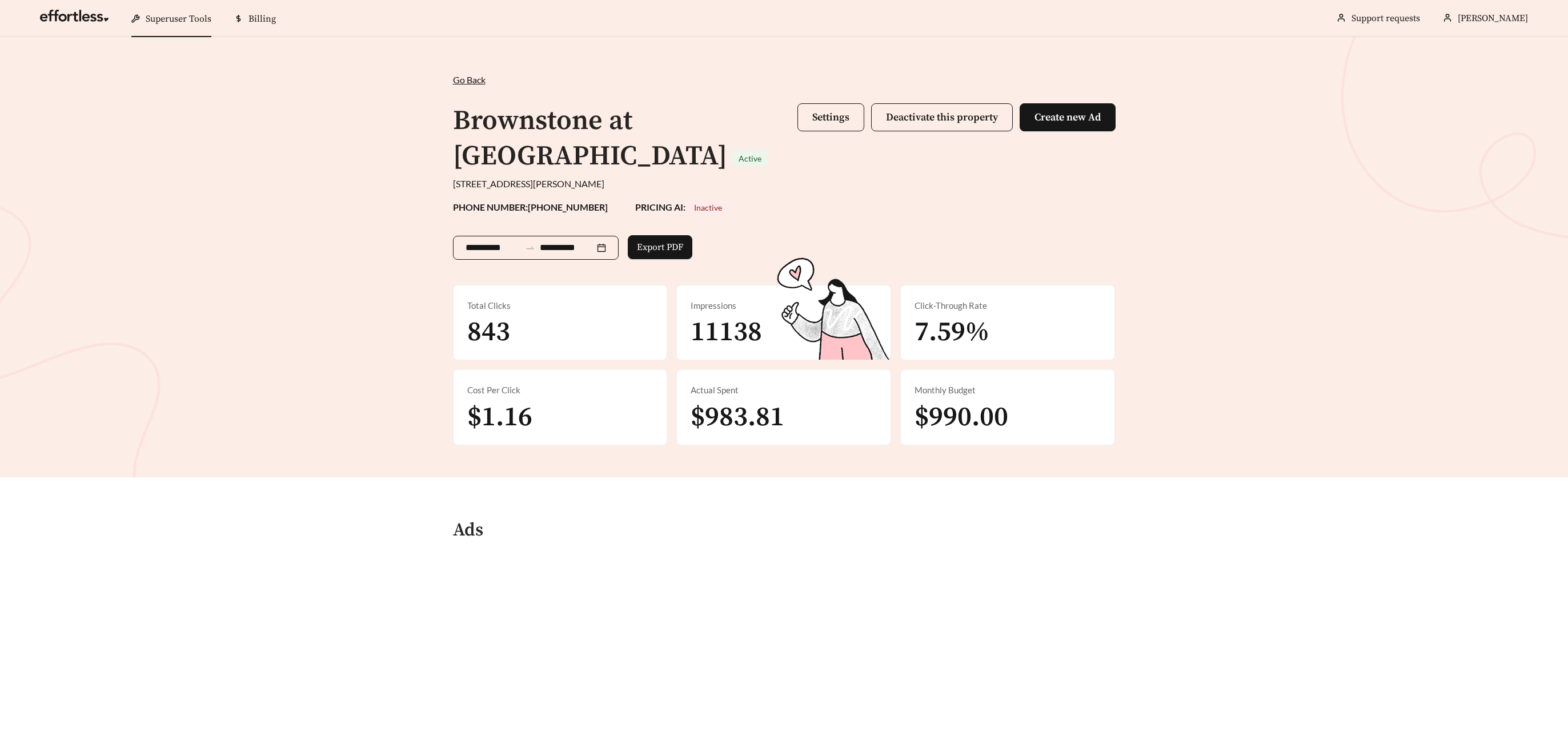
click at [595, 251] on input "**********" at bounding box center [567, 248] width 55 height 13
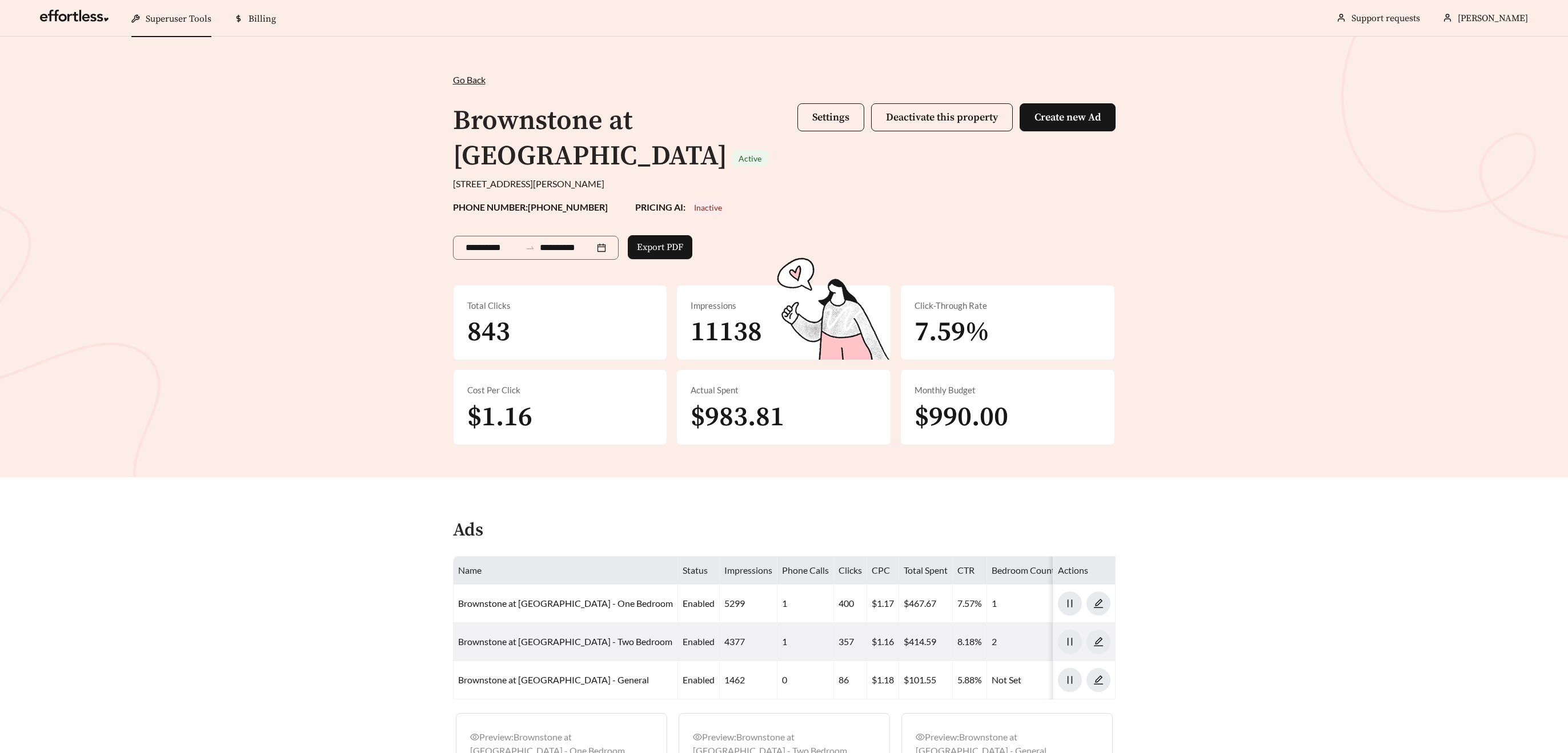
drag, startPoint x: 796, startPoint y: 206, endPoint x: 799, endPoint y: 200, distance: 6.7
click at [796, 206] on div "PHONE NUMBER: [PHONE_NUMBER] PRICING AI: Inactive" at bounding box center [784, 208] width 663 height 16
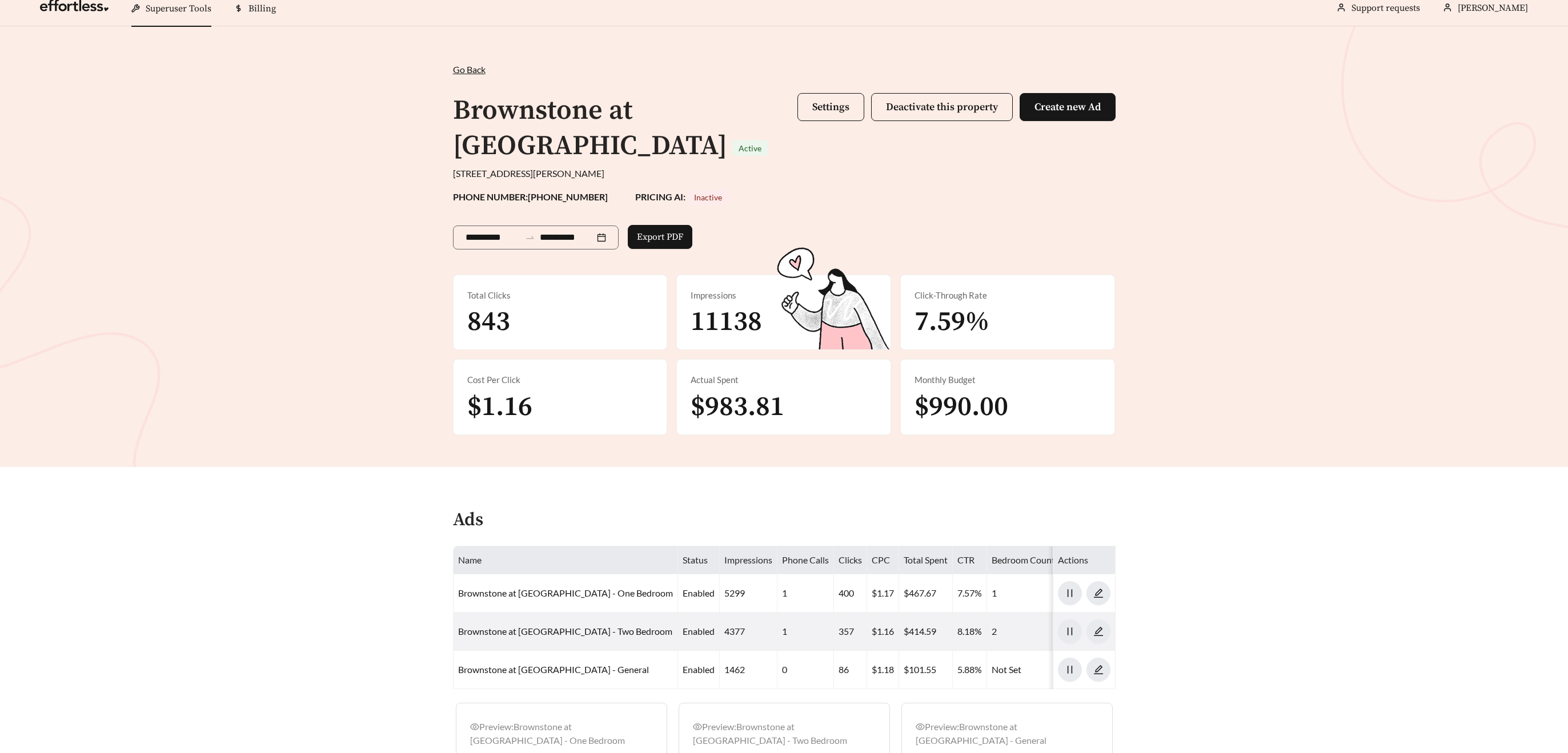
scroll to position [13, 0]
drag, startPoint x: 980, startPoint y: 243, endPoint x: 962, endPoint y: 238, distance: 18.7
click at [980, 243] on div "**********" at bounding box center [784, 233] width 663 height 60
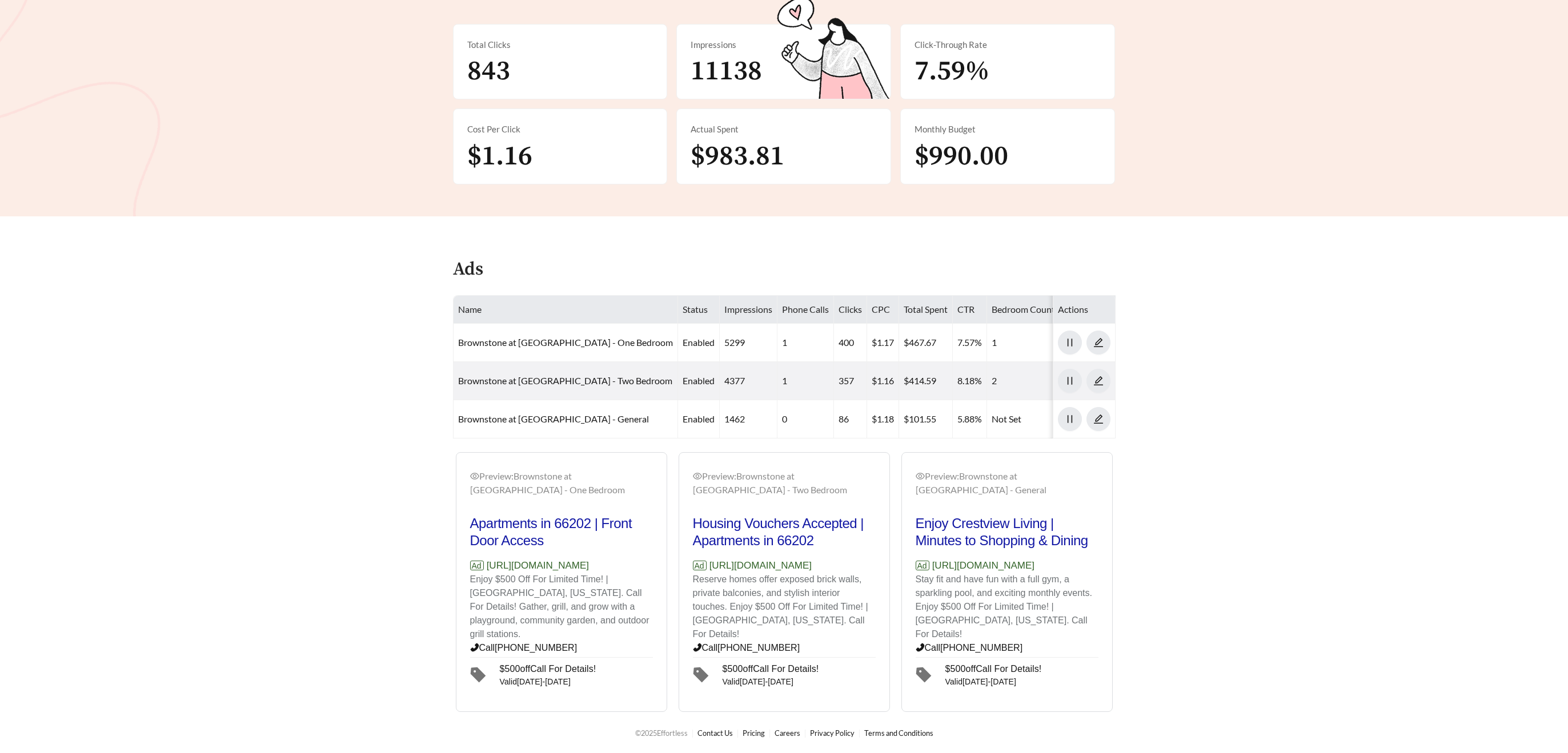
scroll to position [0, 0]
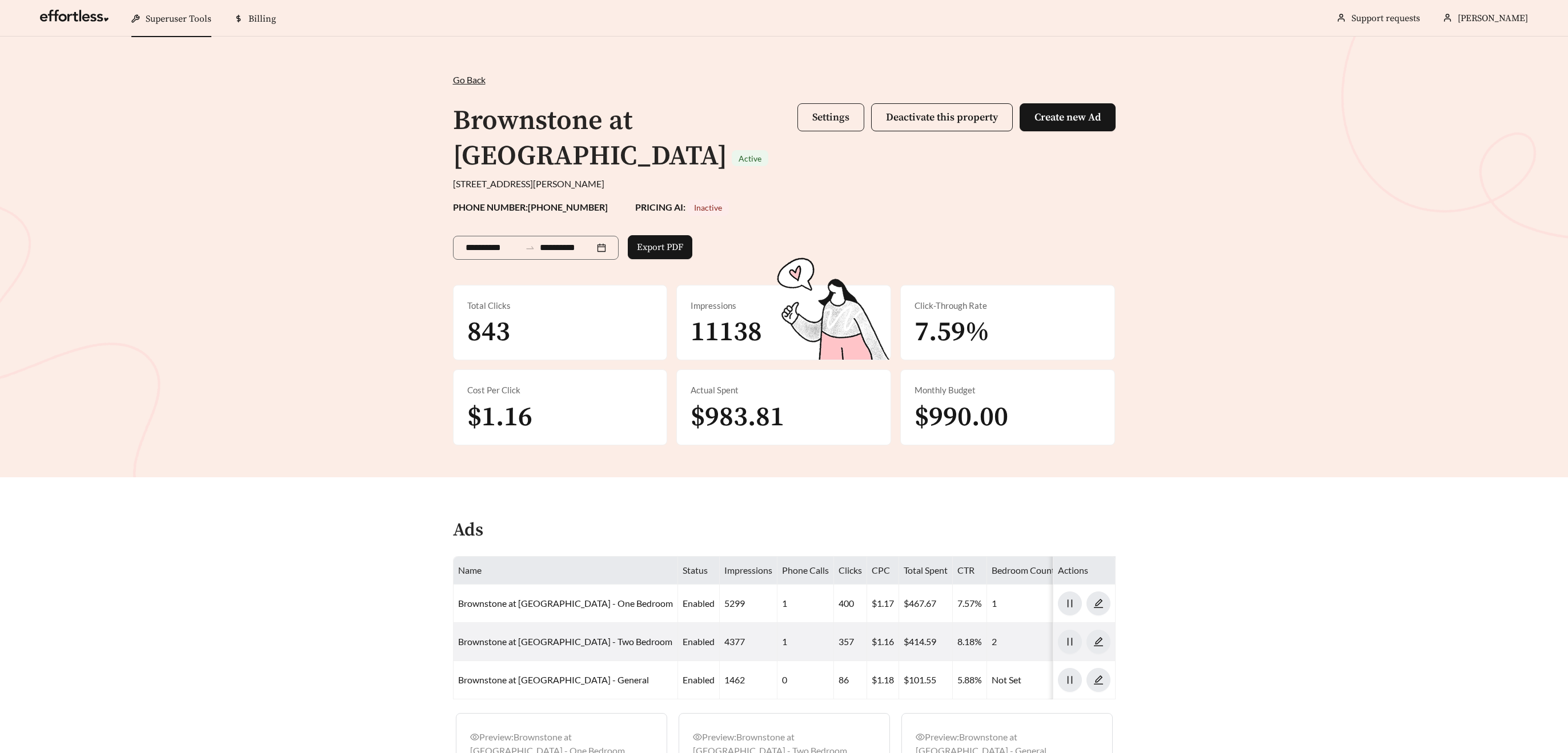
click at [826, 121] on span "Settings" at bounding box center [831, 117] width 37 height 13
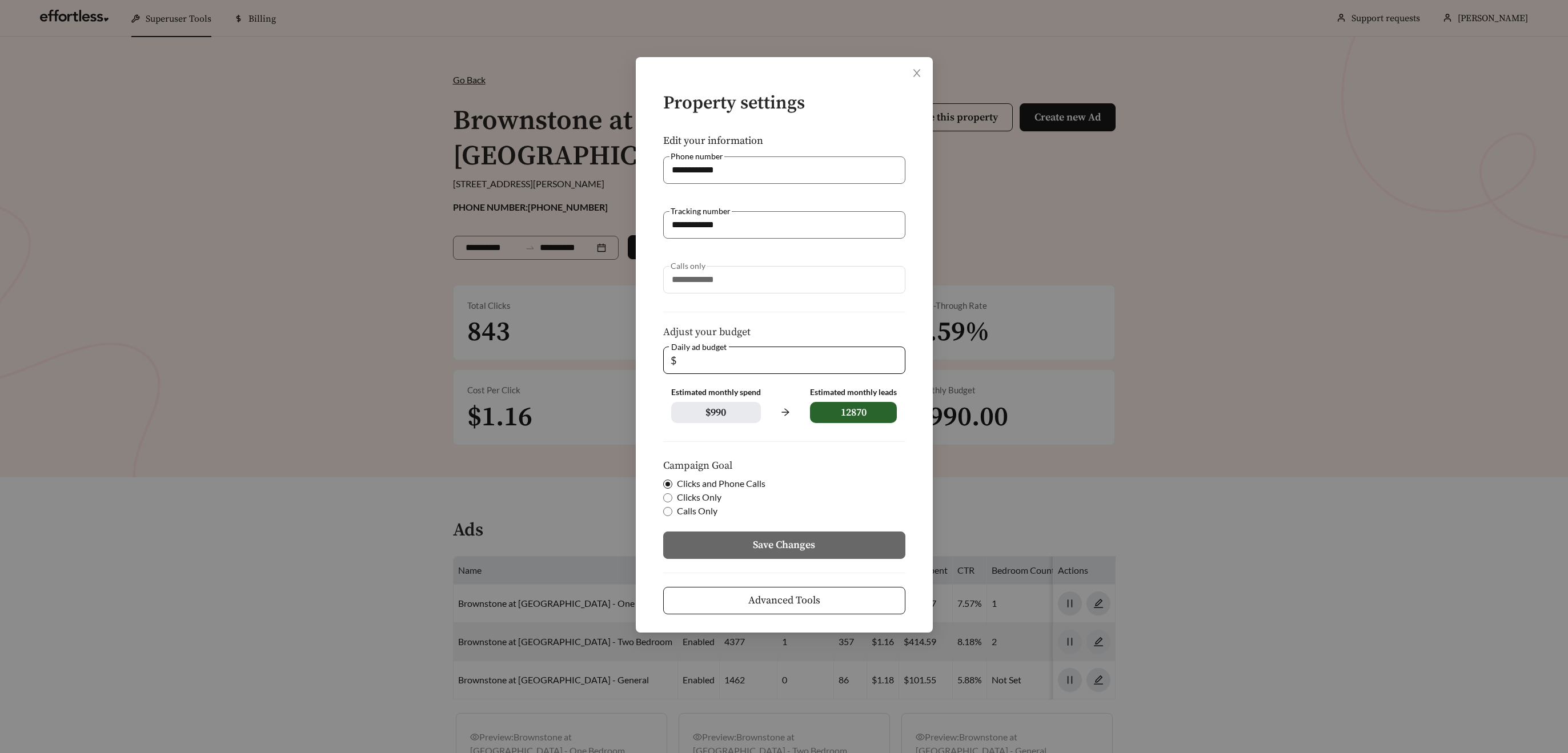
click at [808, 592] on span "Advanced Tools" at bounding box center [784, 600] width 72 height 15
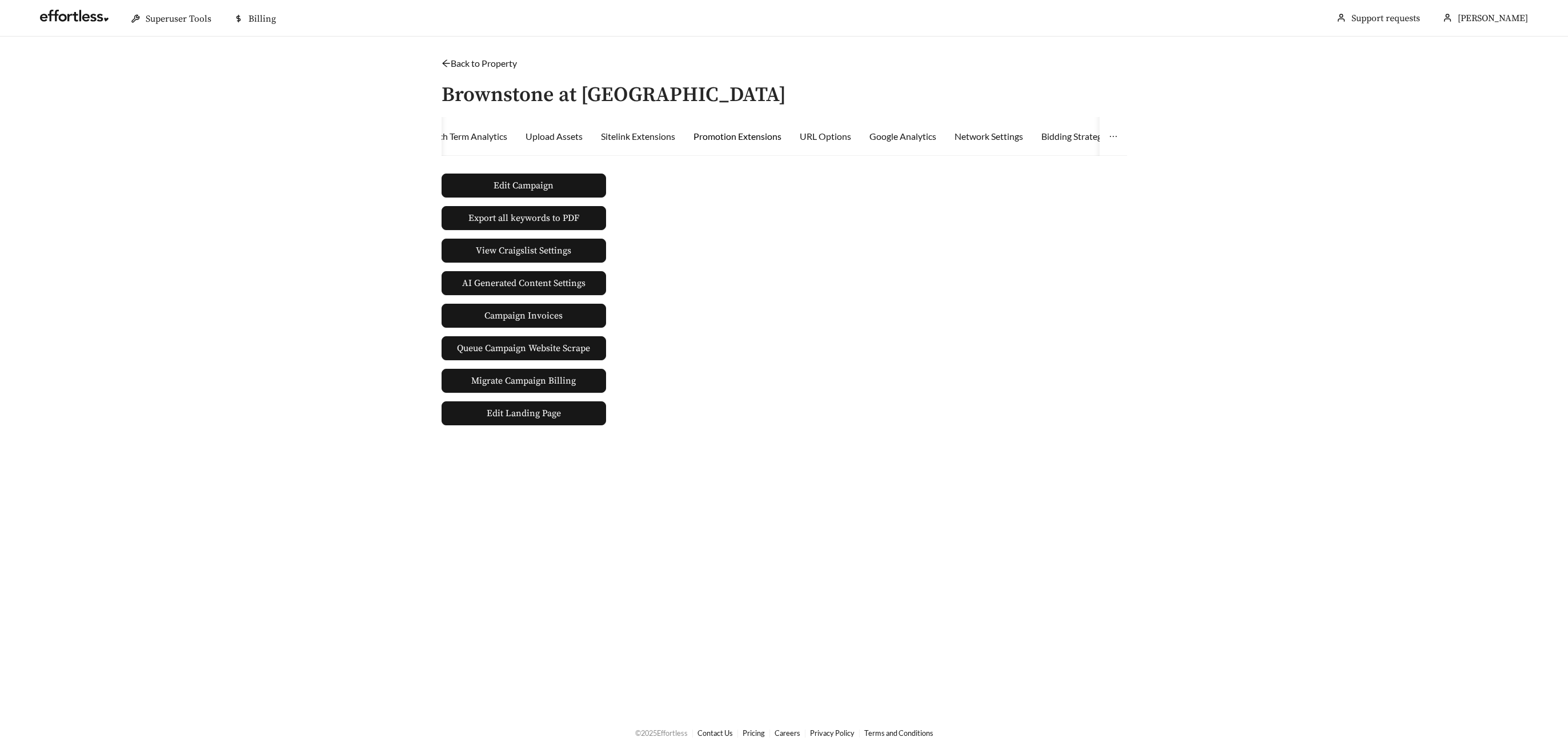
click at [730, 137] on div "Promotion Extensions" at bounding box center [737, 137] width 88 height 13
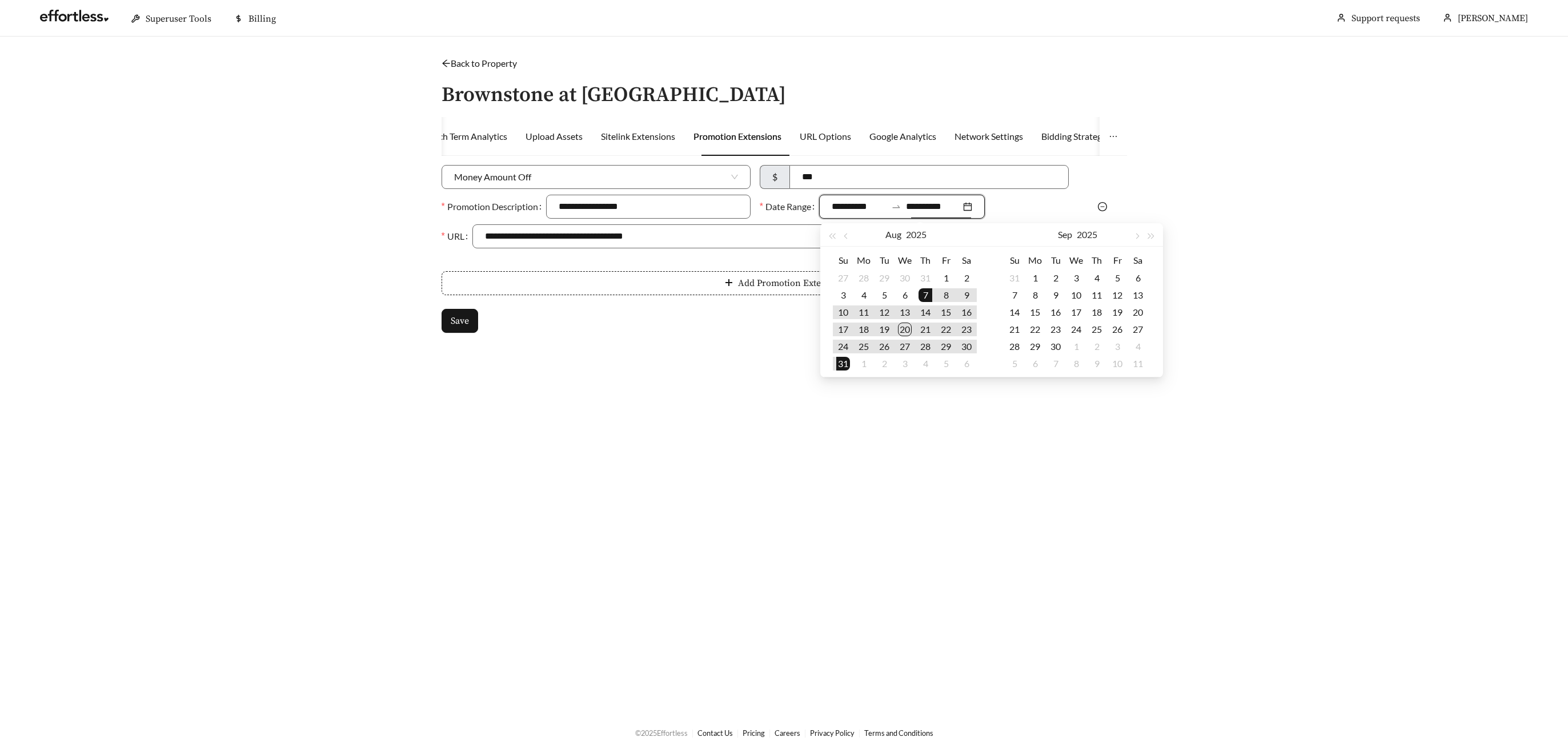
click at [930, 204] on input "**********" at bounding box center [933, 206] width 55 height 13
type input "**********"
click at [1038, 314] on div "15" at bounding box center [1035, 312] width 13 height 13
type input "**********"
click at [451, 324] on span "Save" at bounding box center [460, 321] width 18 height 13
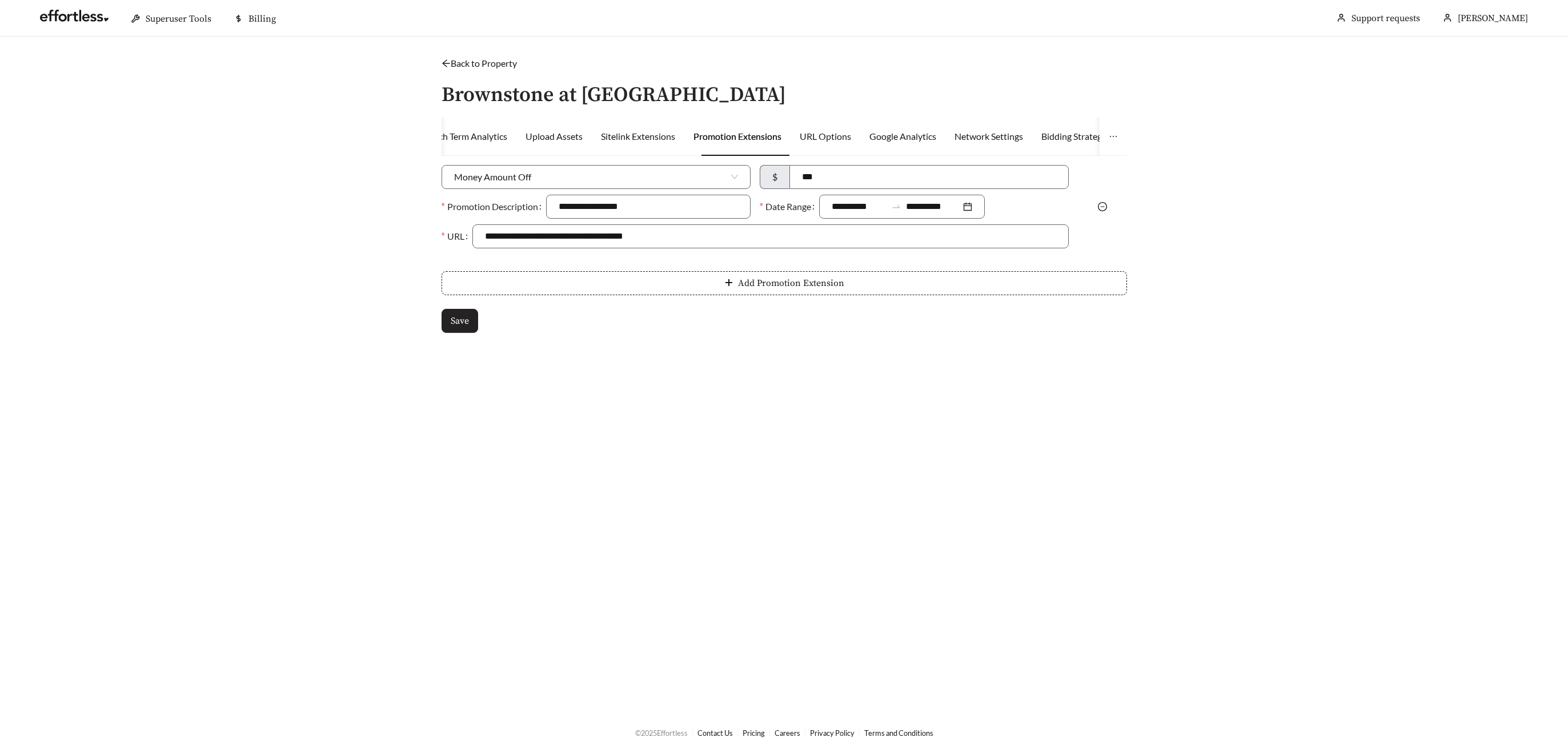
click at [457, 319] on span "Save" at bounding box center [460, 321] width 18 height 13
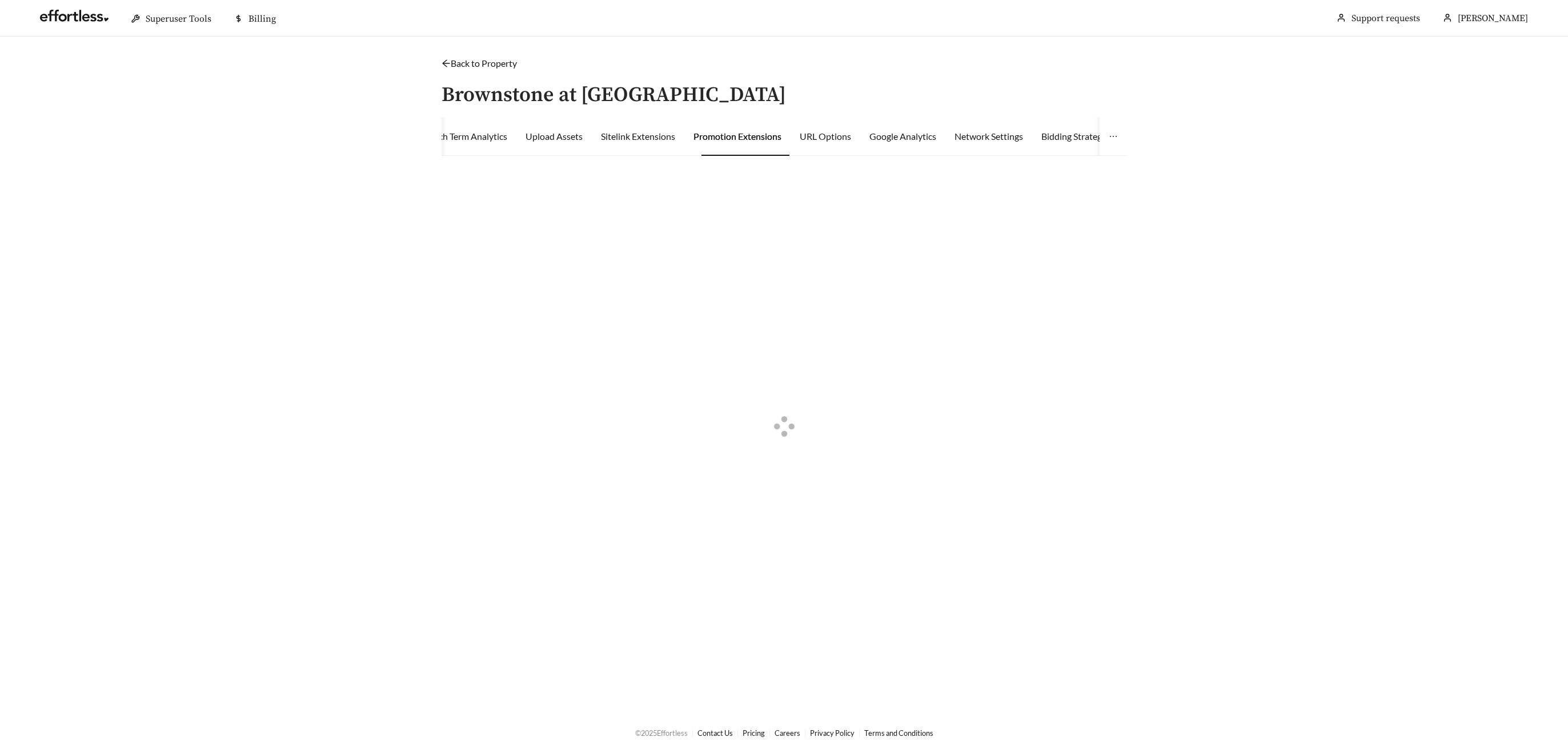
click at [458, 319] on div at bounding box center [784, 428] width 685 height 527
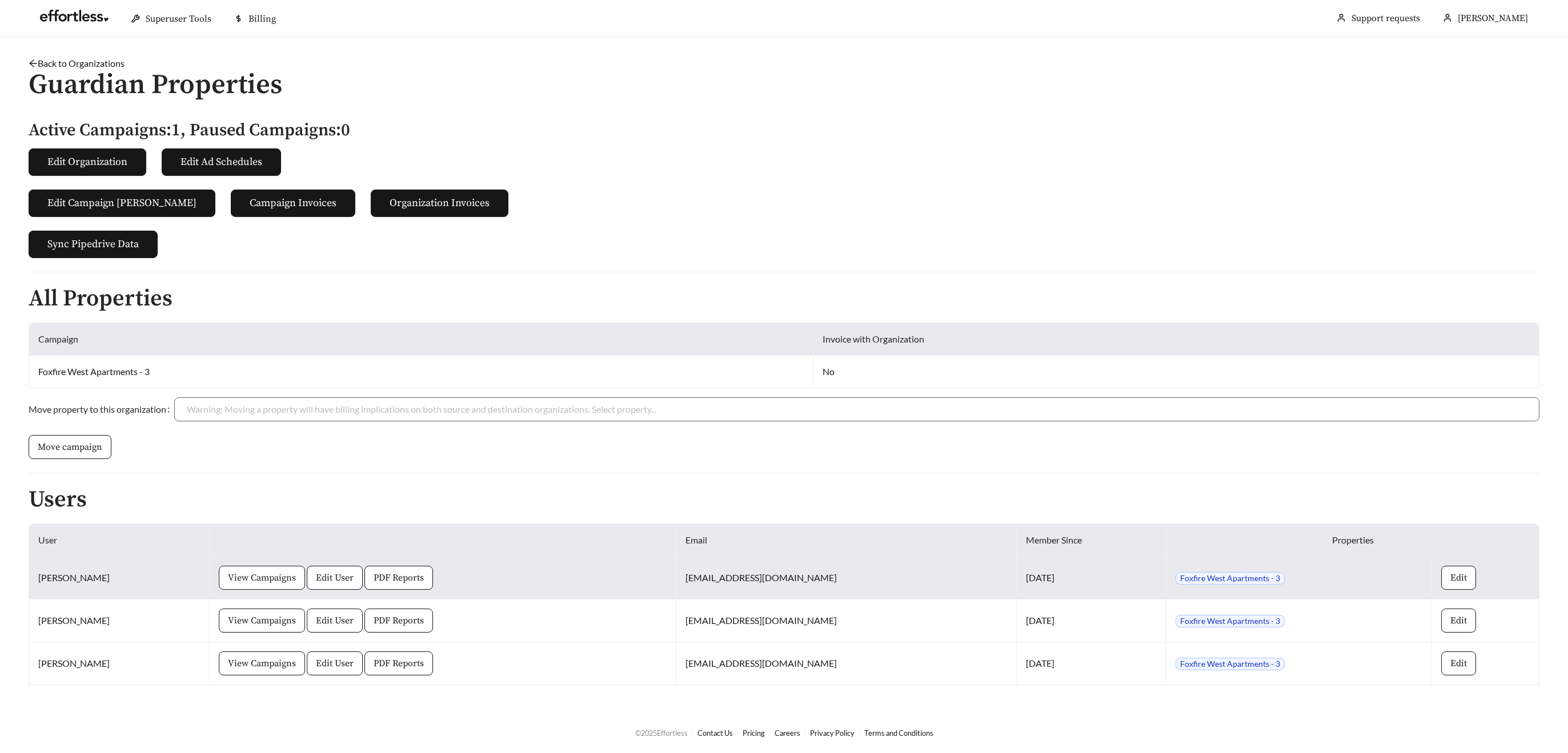
click at [253, 580] on span "View Campaigns" at bounding box center [262, 578] width 68 height 13
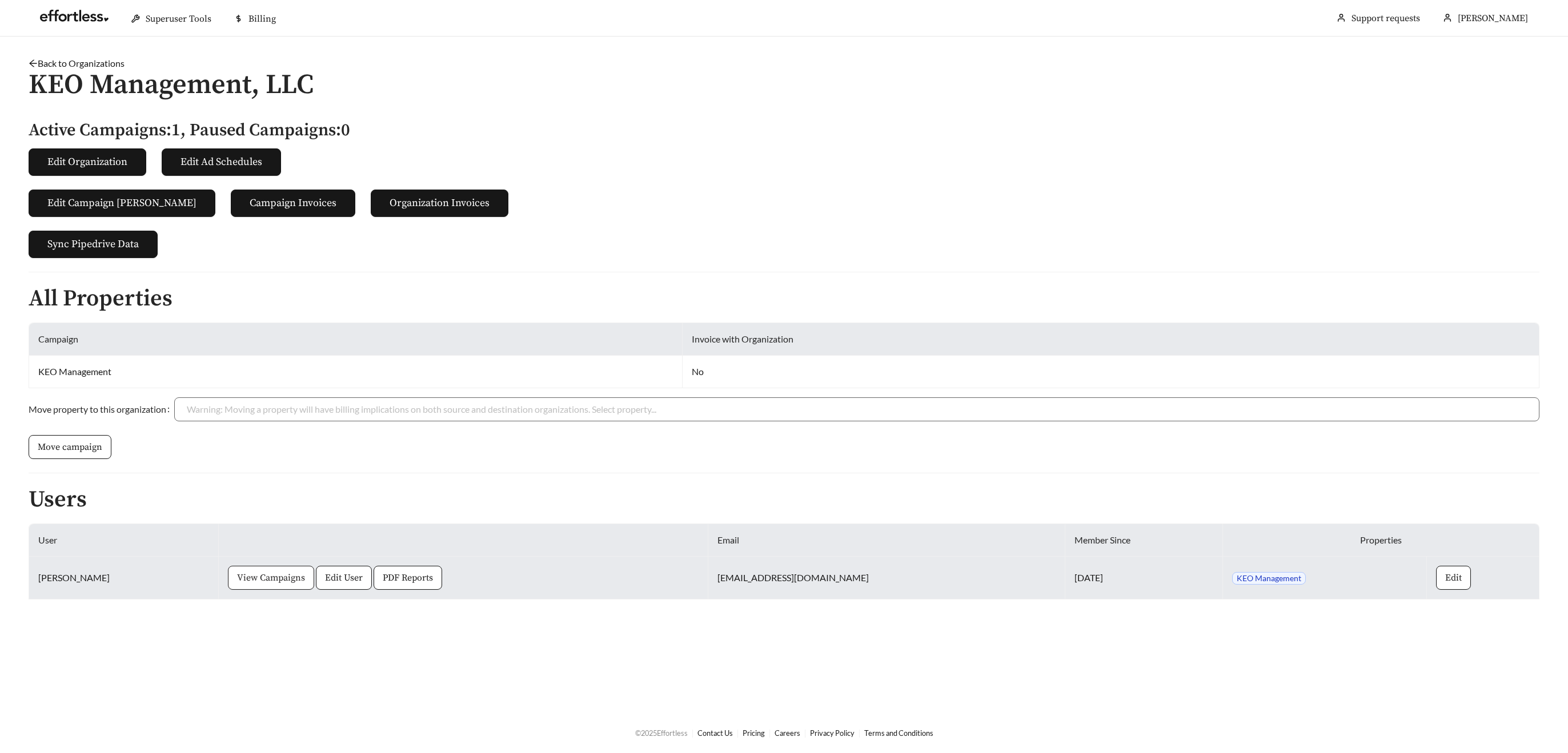
click at [263, 580] on span "View Campaigns" at bounding box center [271, 578] width 68 height 13
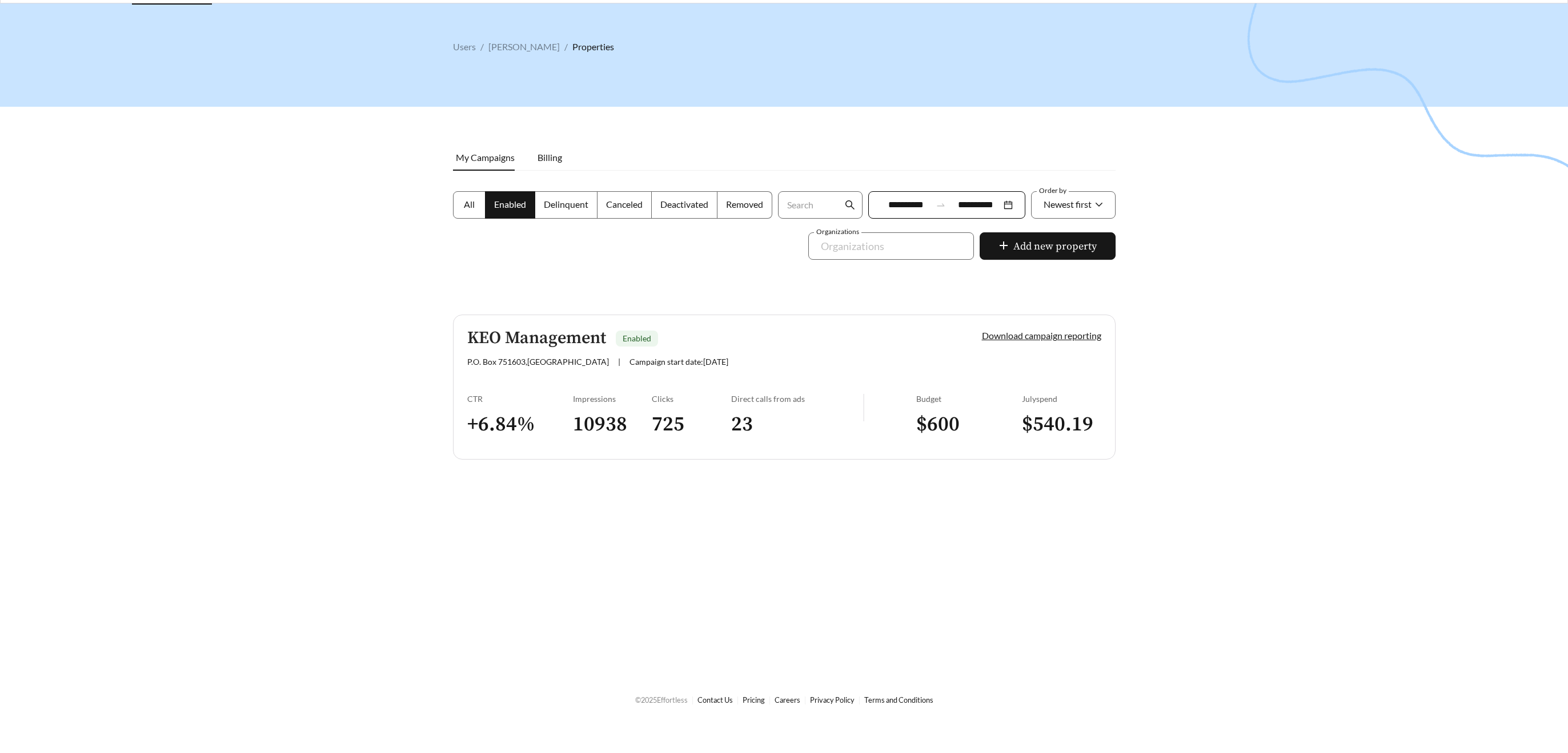
scroll to position [37, 0]
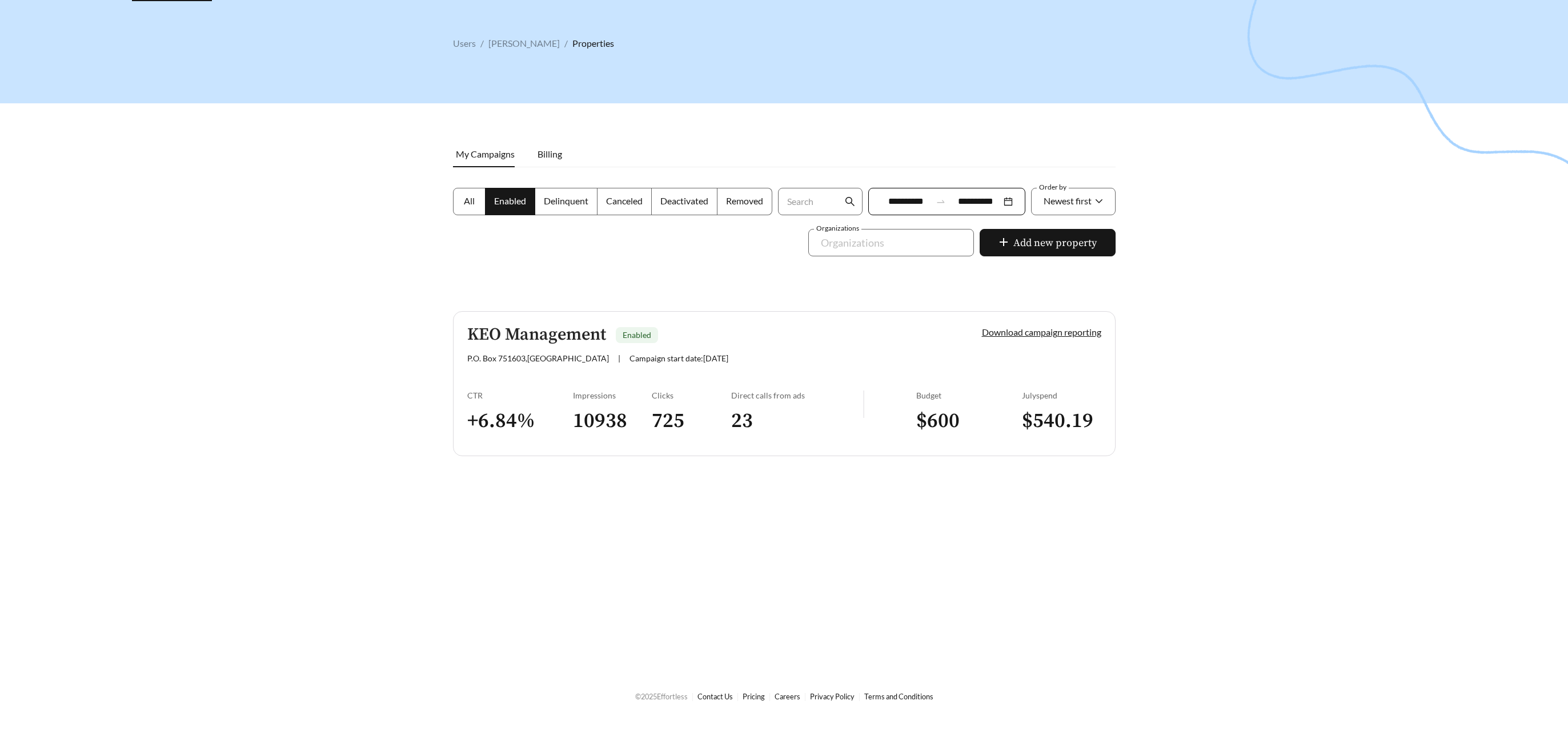
click at [515, 331] on h5 "KEO Management" at bounding box center [536, 335] width 139 height 19
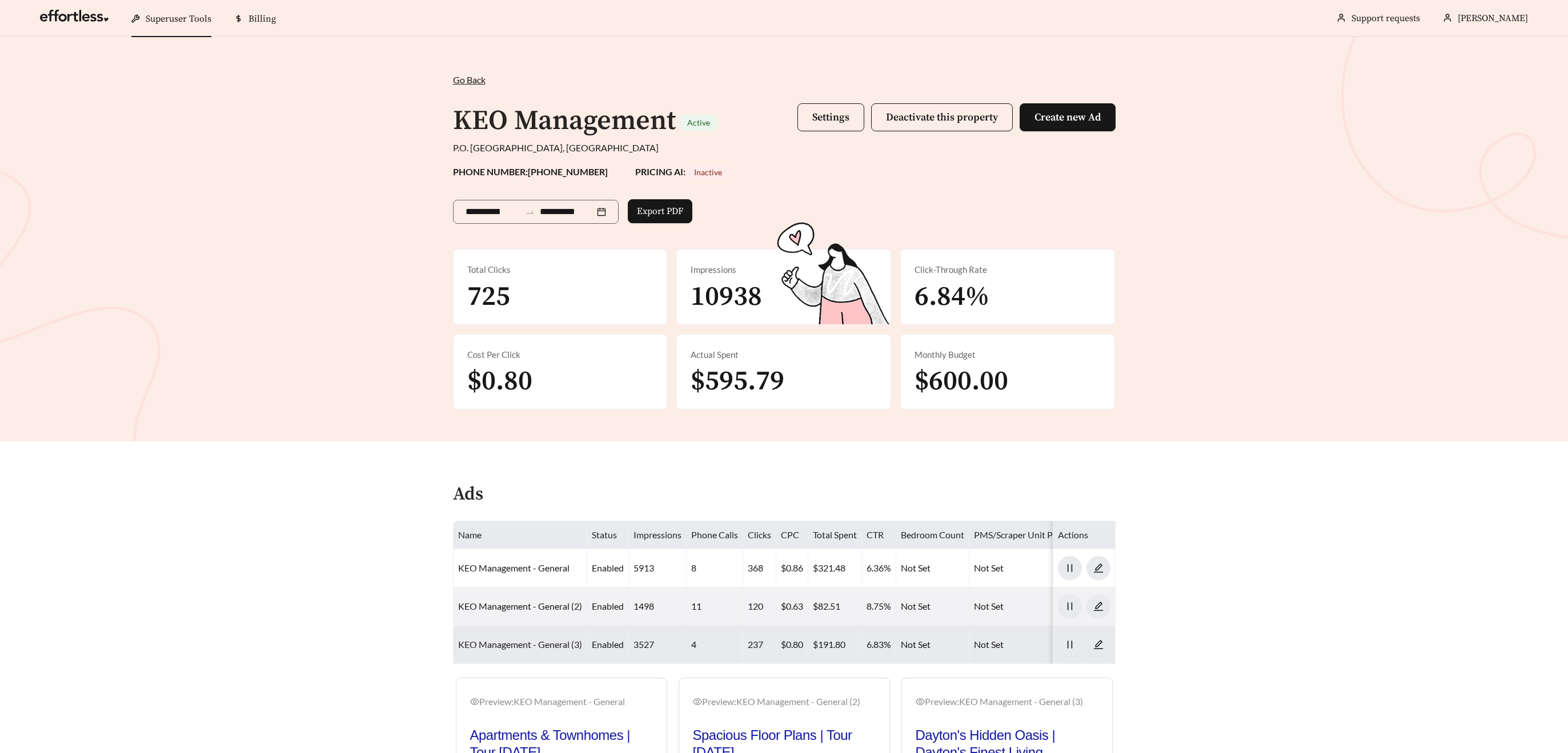
click at [548, 645] on link "KEO Management - General (3)" at bounding box center [520, 645] width 124 height 11
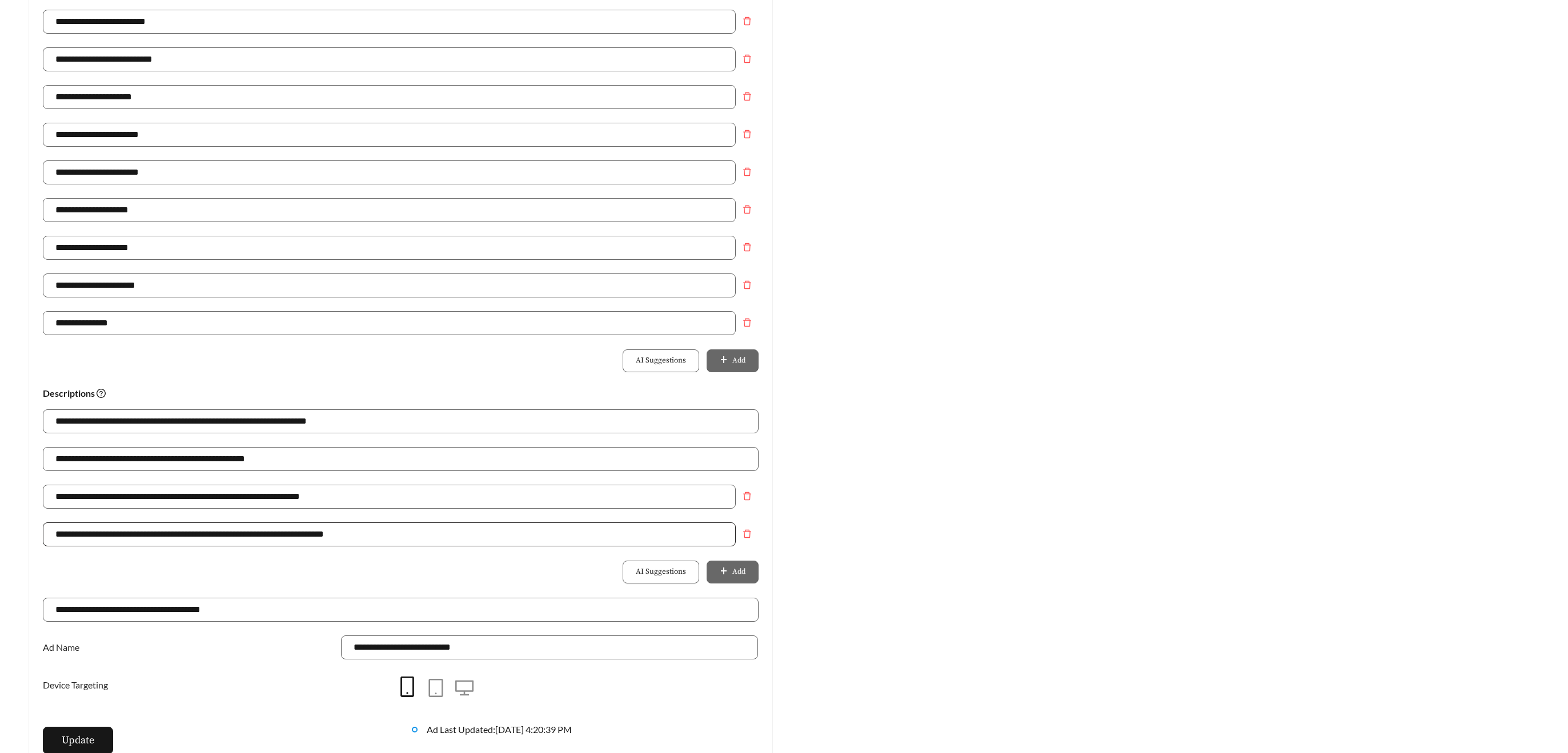
scroll to position [453, 0]
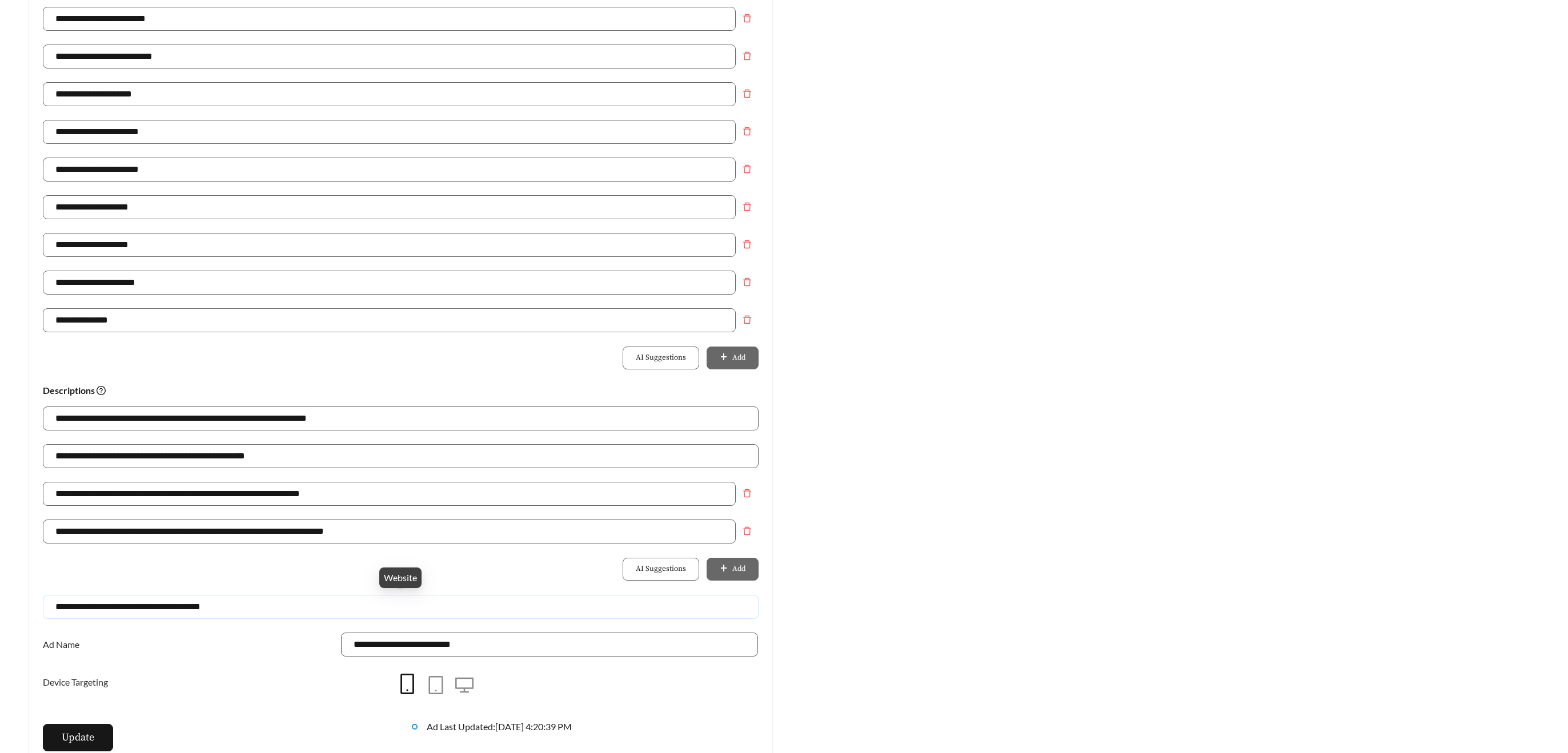
click at [278, 610] on input "**********" at bounding box center [401, 607] width 716 height 24
drag, startPoint x: 264, startPoint y: 610, endPoint x: 32, endPoint y: 605, distance: 232.1
click at [31, 605] on div "**********" at bounding box center [401, 235] width 744 height 1081
paste input "**********"
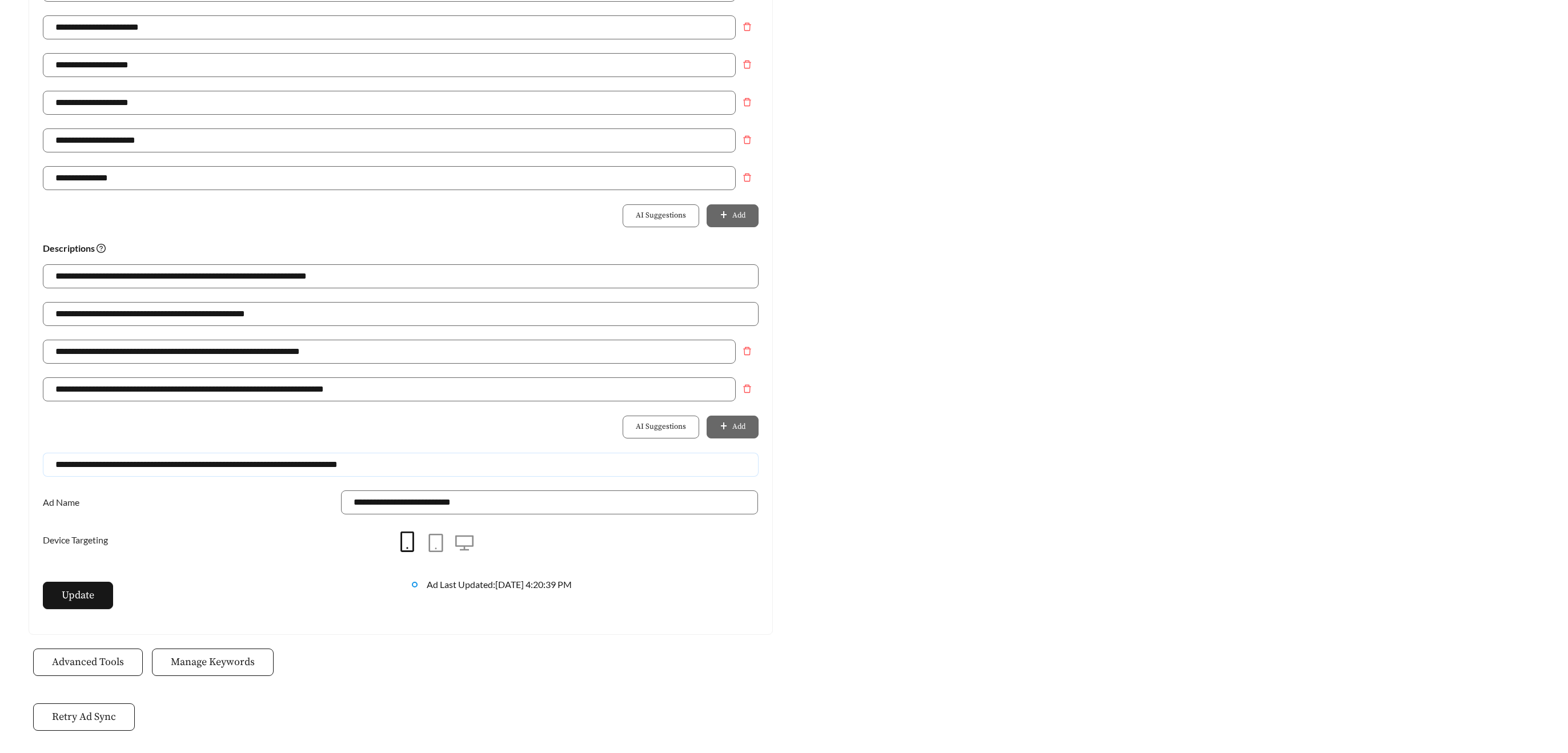
scroll to position [603, 0]
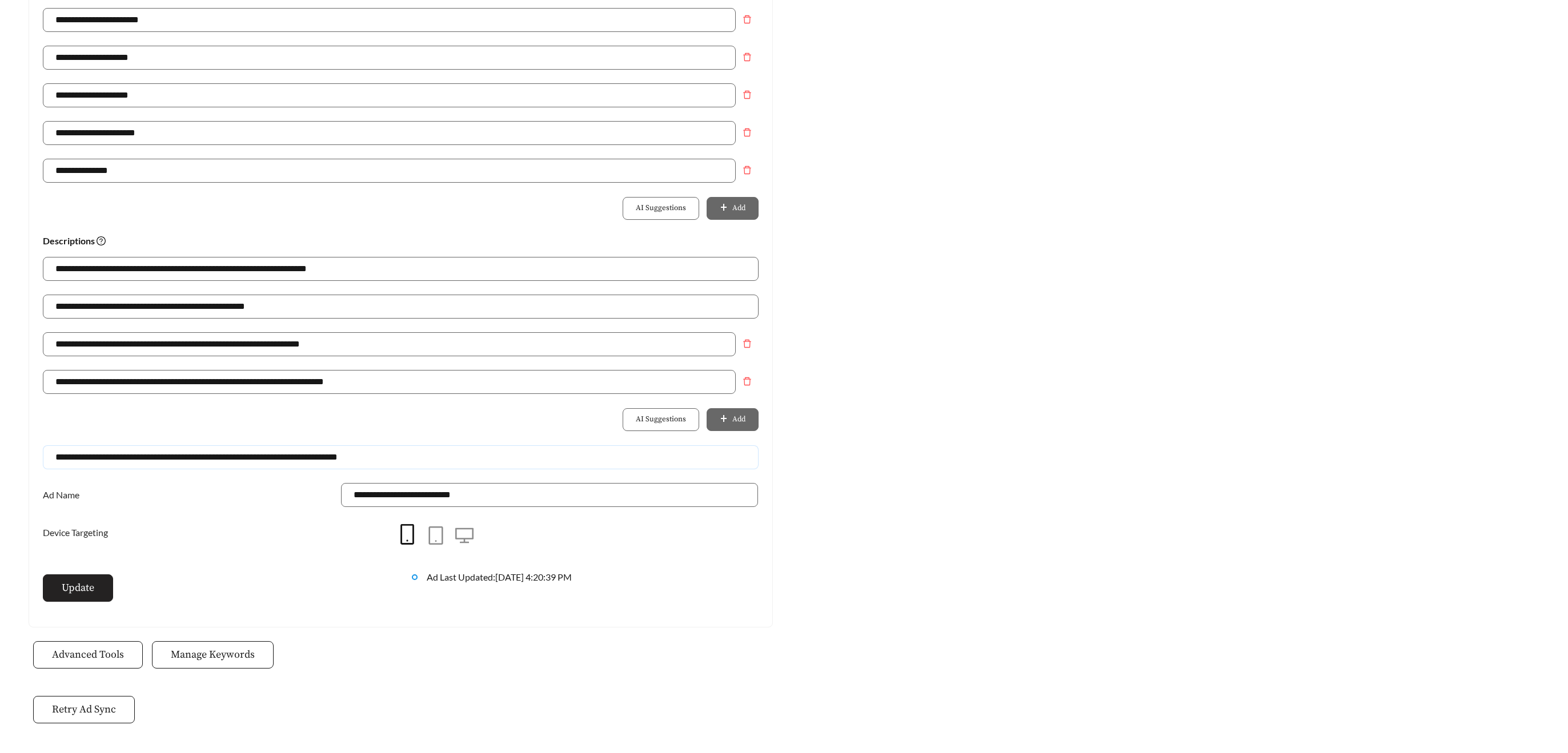
type input "**********"
click at [58, 600] on button "Update" at bounding box center [78, 588] width 70 height 28
drag, startPoint x: 60, startPoint y: 594, endPoint x: 68, endPoint y: 596, distance: 8.2
click at [60, 594] on button "Update" at bounding box center [78, 588] width 70 height 28
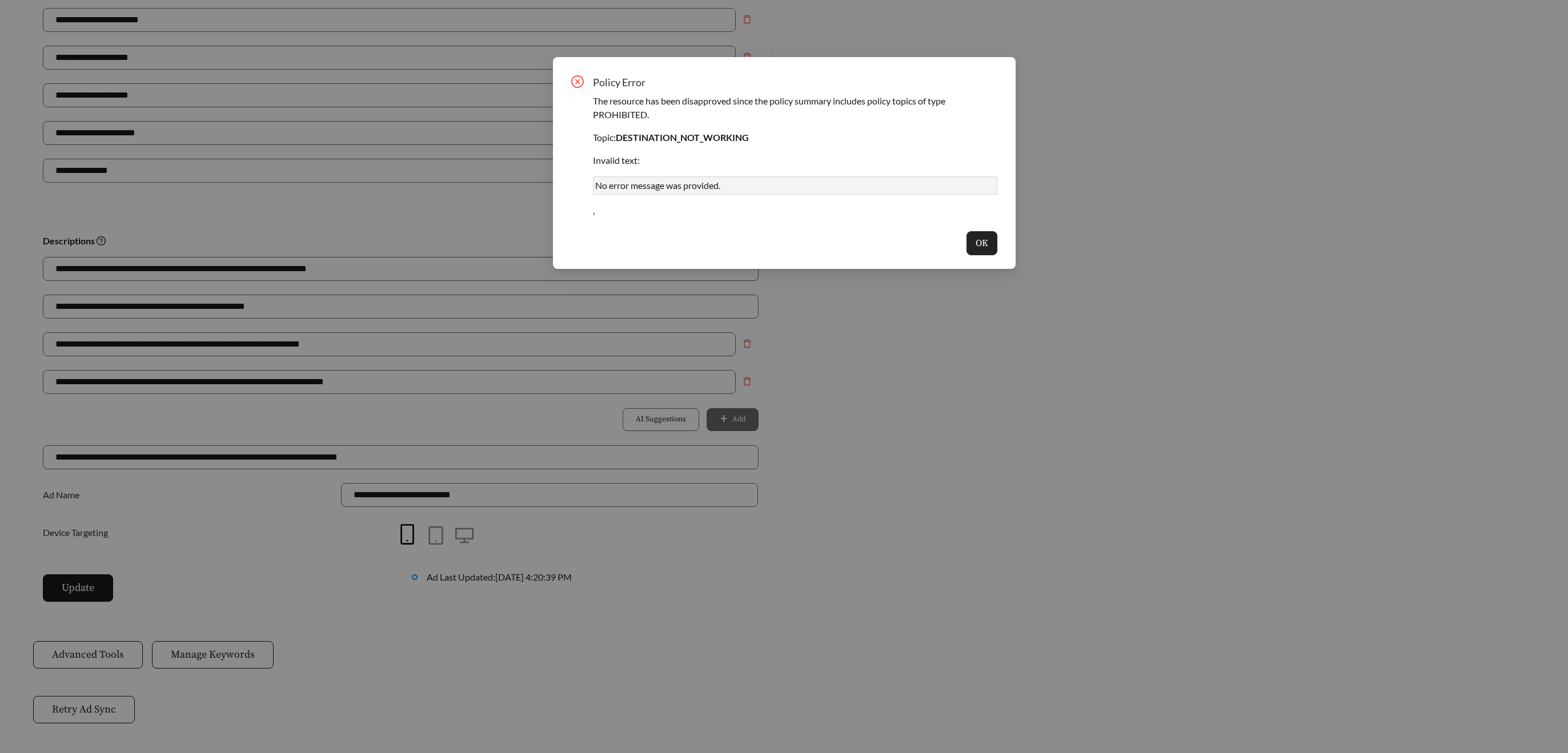
click at [988, 244] on button "OK" at bounding box center [982, 243] width 31 height 24
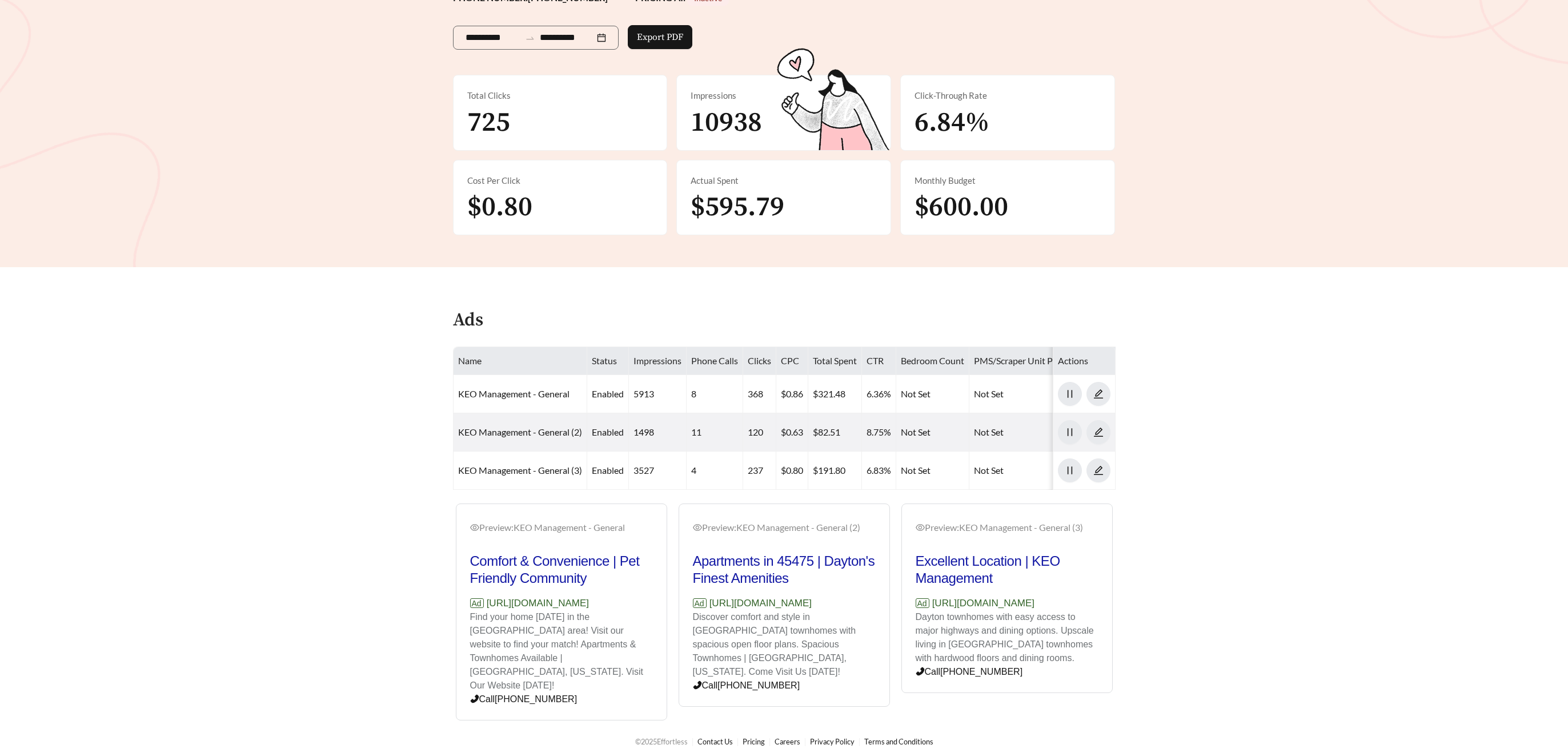
scroll to position [184, 0]
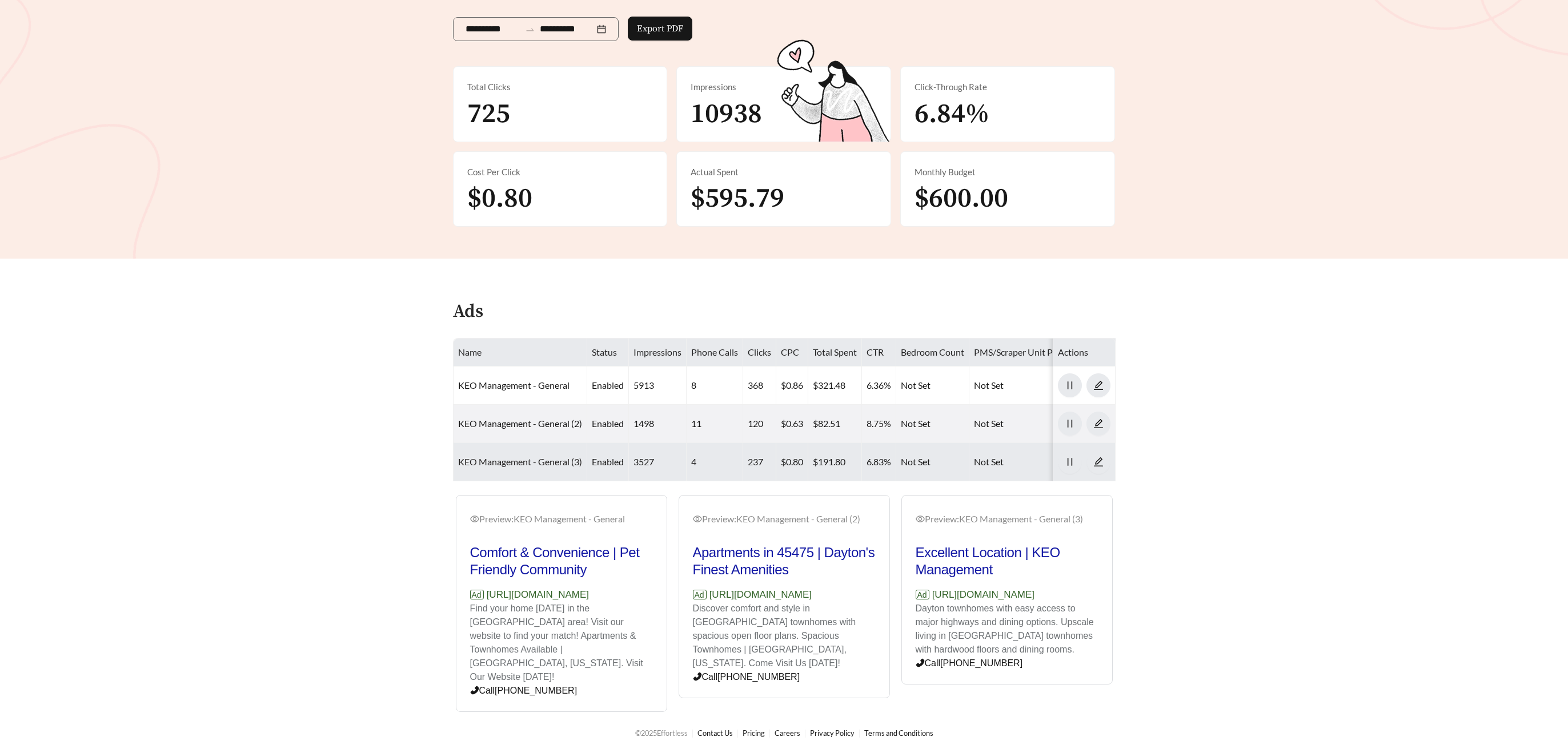
click at [542, 458] on link "KEO Management - General (3)" at bounding box center [520, 462] width 124 height 11
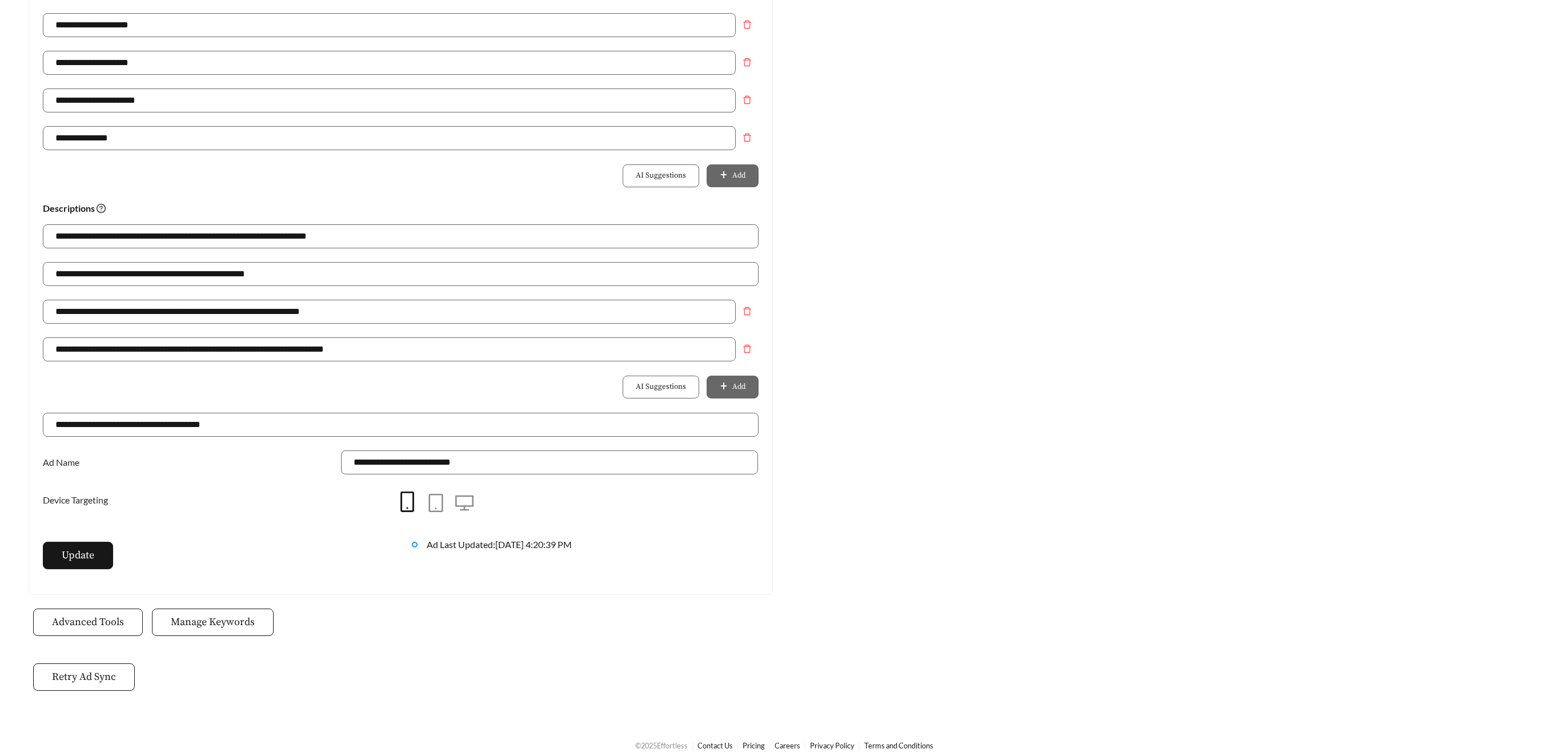
scroll to position [648, 0]
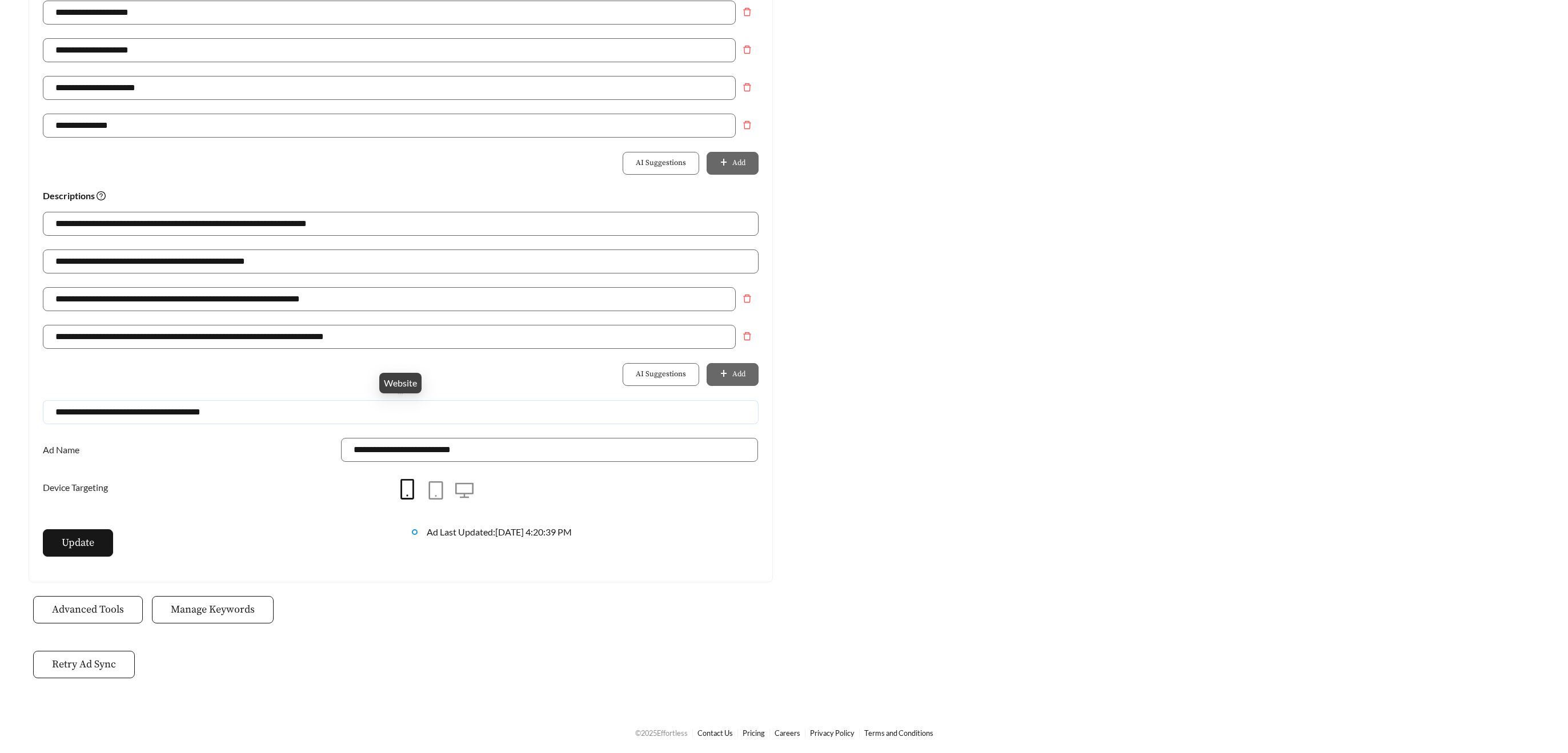
drag, startPoint x: 183, startPoint y: 417, endPoint x: 240, endPoint y: 418, distance: 57.0
click at [184, 417] on input "**********" at bounding box center [401, 412] width 716 height 24
drag, startPoint x: 175, startPoint y: 409, endPoint x: 40, endPoint y: 399, distance: 135.4
click at [42, 399] on div "**********" at bounding box center [401, 41] width 744 height 1081
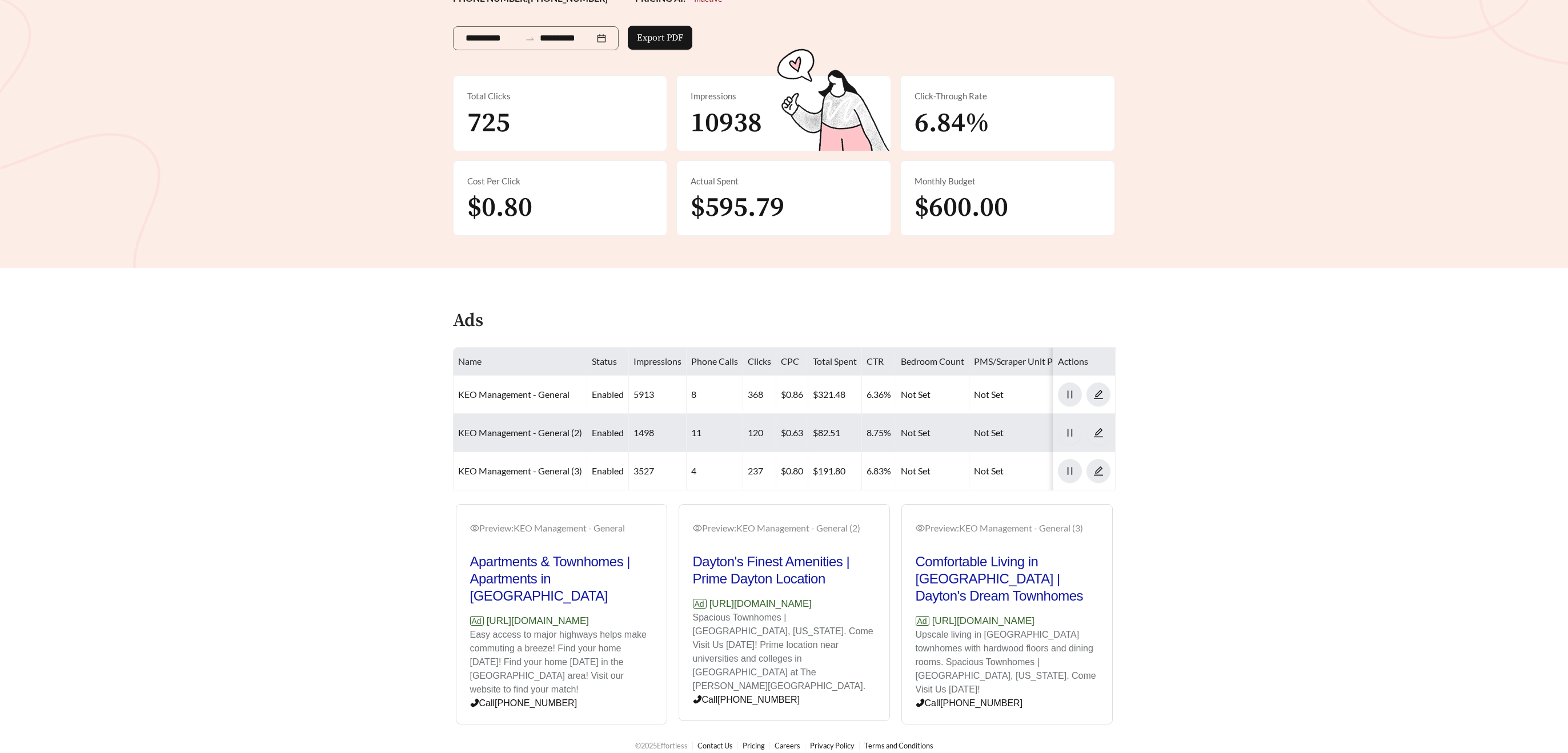
scroll to position [175, 0]
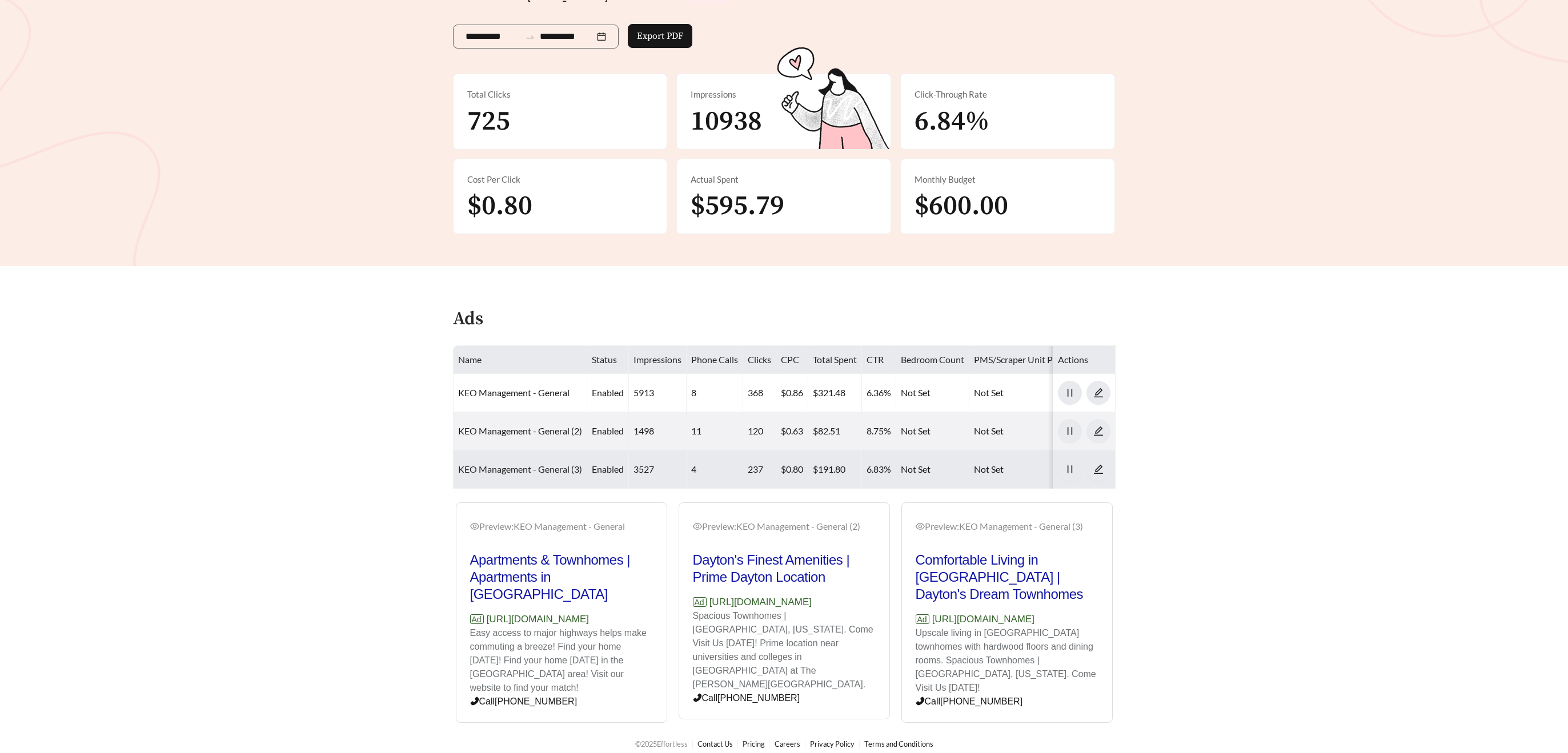
click at [525, 474] on td "KEO Management - General (3)" at bounding box center [520, 469] width 134 height 38
click at [521, 467] on link "KEO Management - General (3)" at bounding box center [520, 469] width 124 height 11
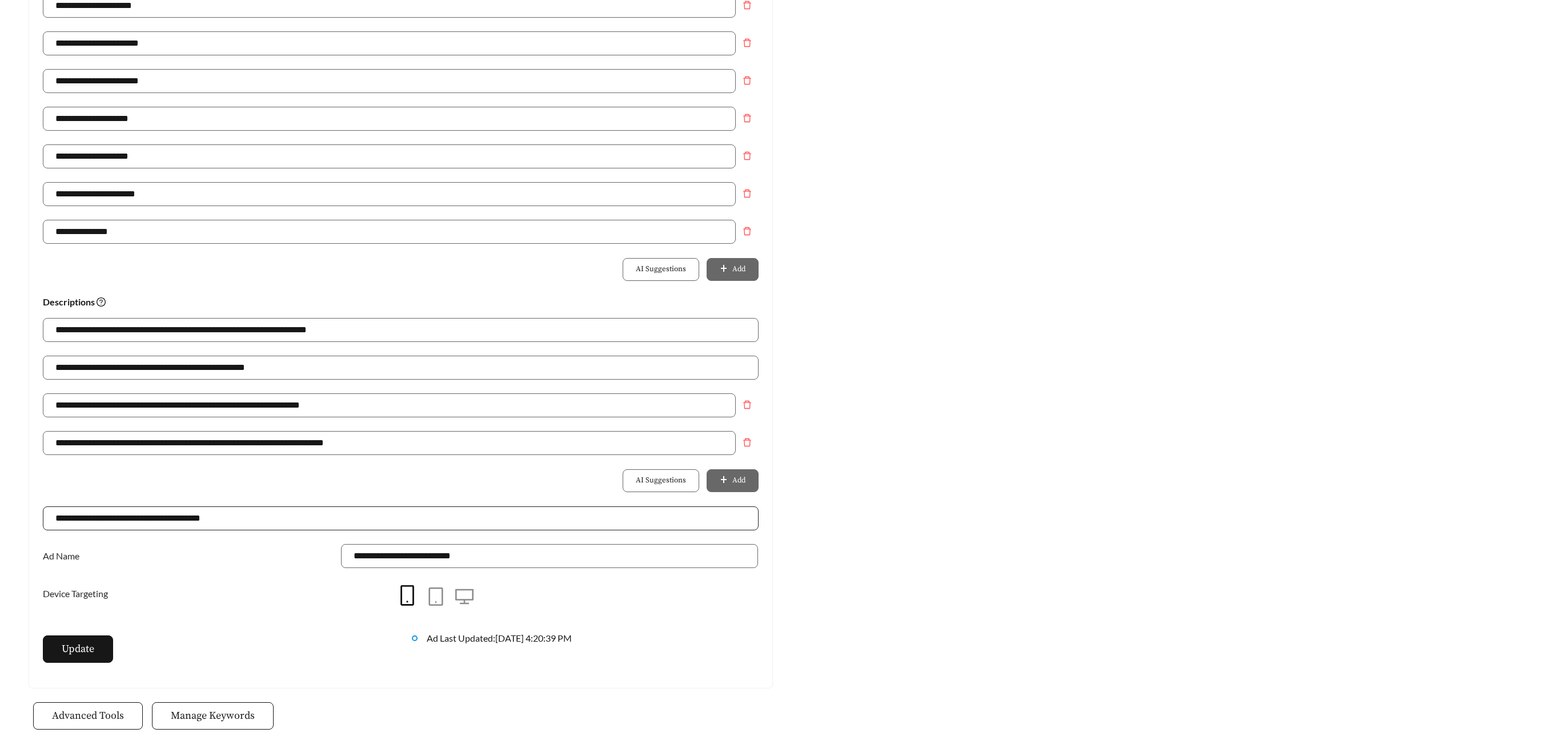
scroll to position [648, 0]
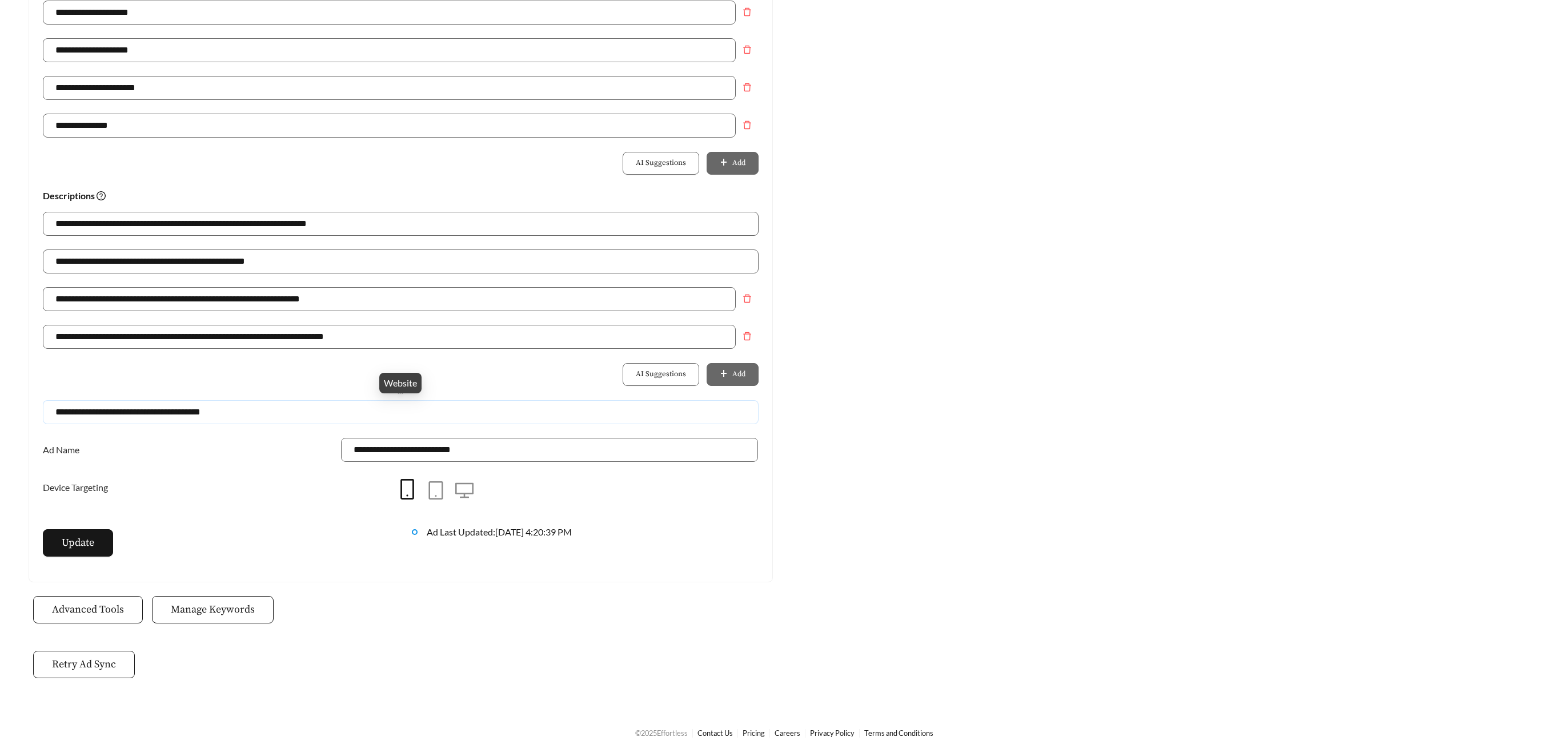
click at [199, 419] on input "**********" at bounding box center [401, 412] width 716 height 24
drag, startPoint x: 168, startPoint y: 405, endPoint x: 65, endPoint y: 406, distance: 103.0
click at [60, 405] on input "**********" at bounding box center [401, 412] width 716 height 24
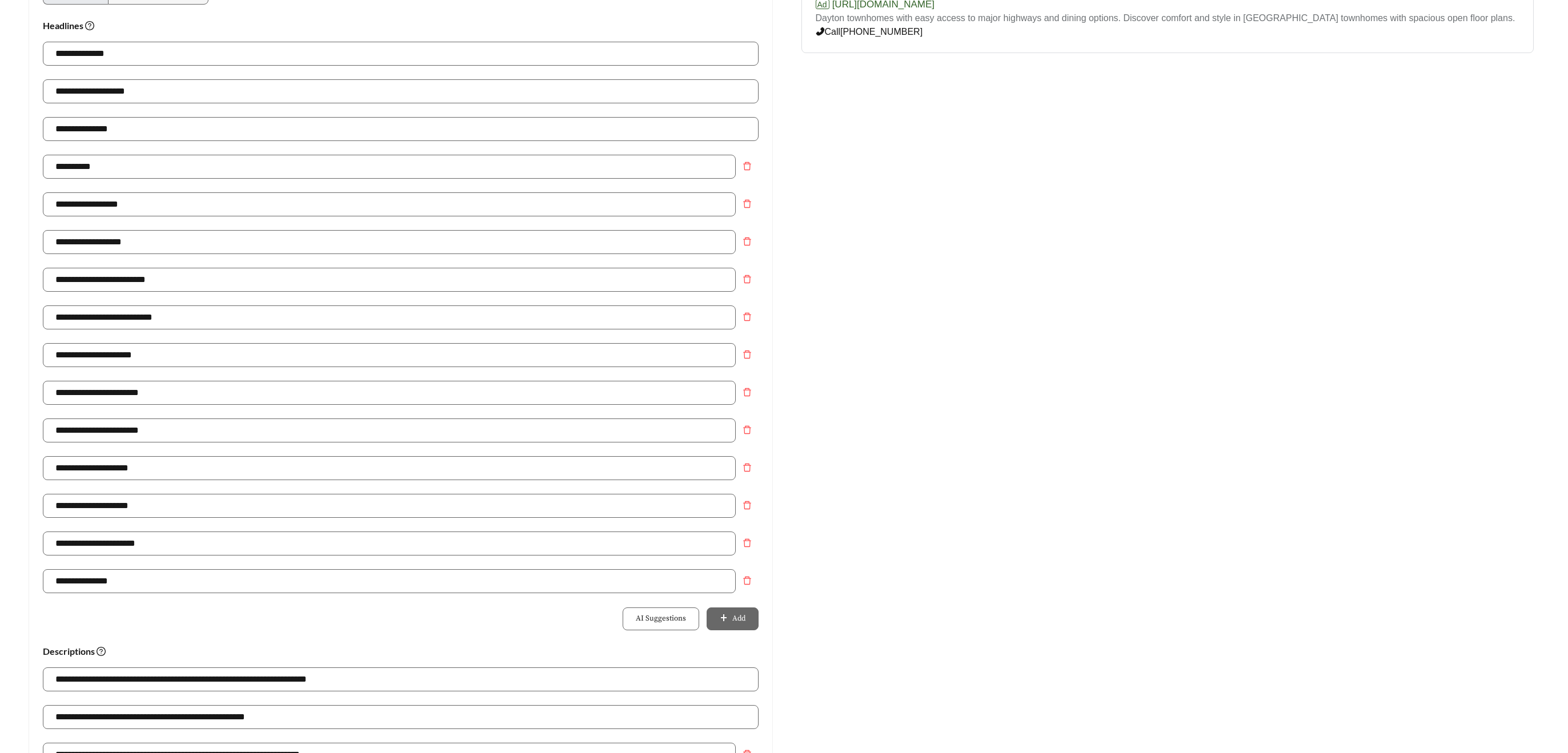
scroll to position [192, 0]
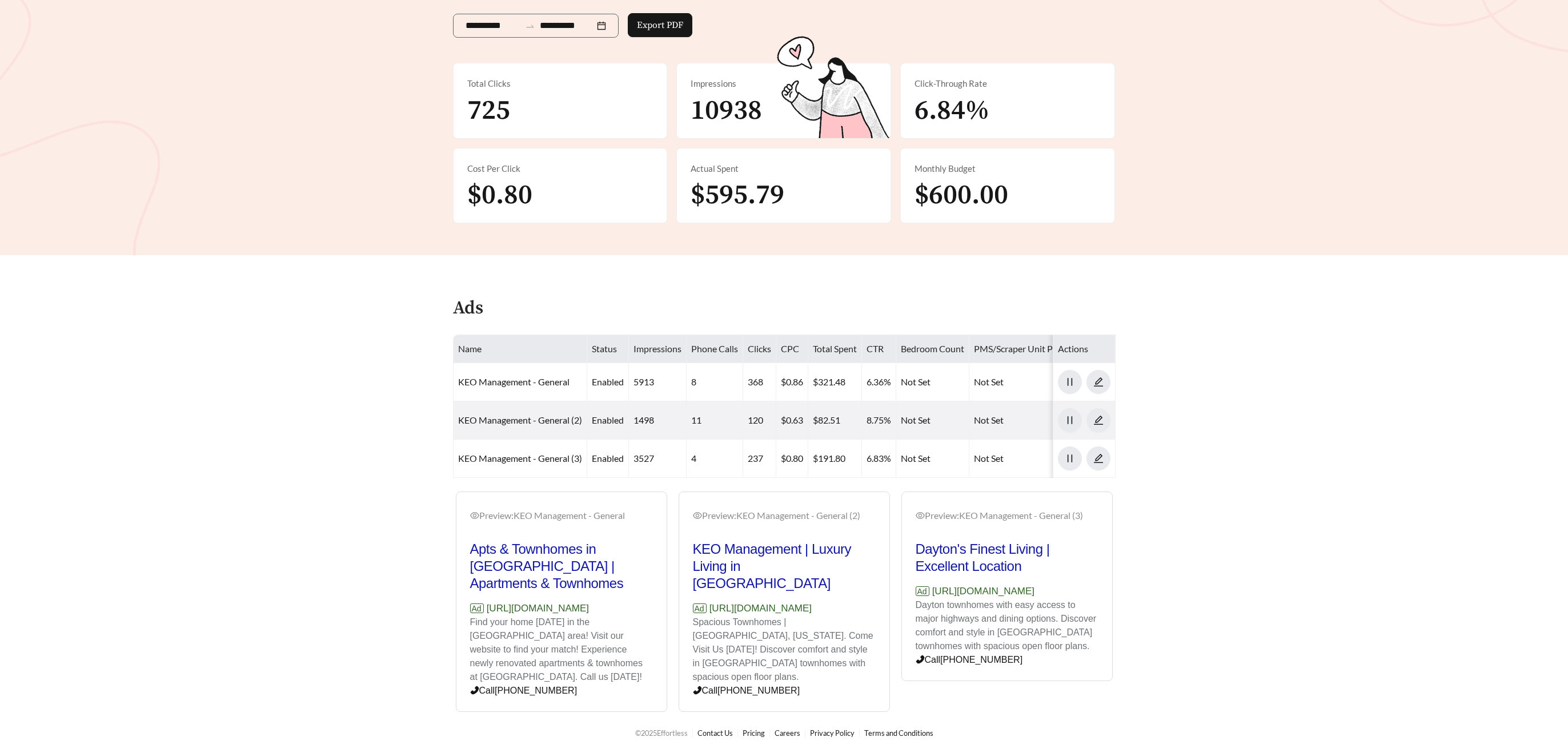
scroll to position [175, 0]
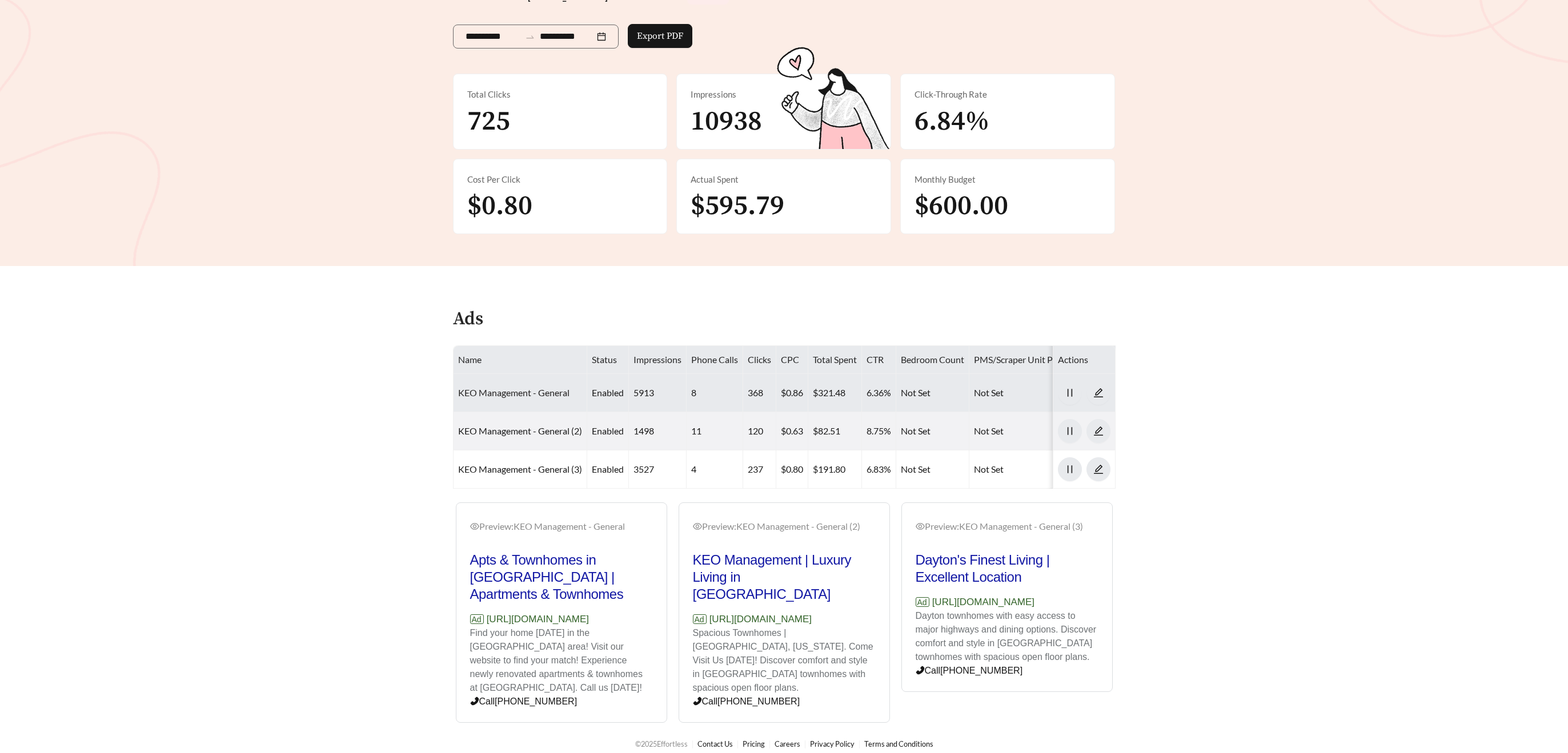
click at [506, 393] on link "KEO Management - General" at bounding box center [514, 393] width 112 height 11
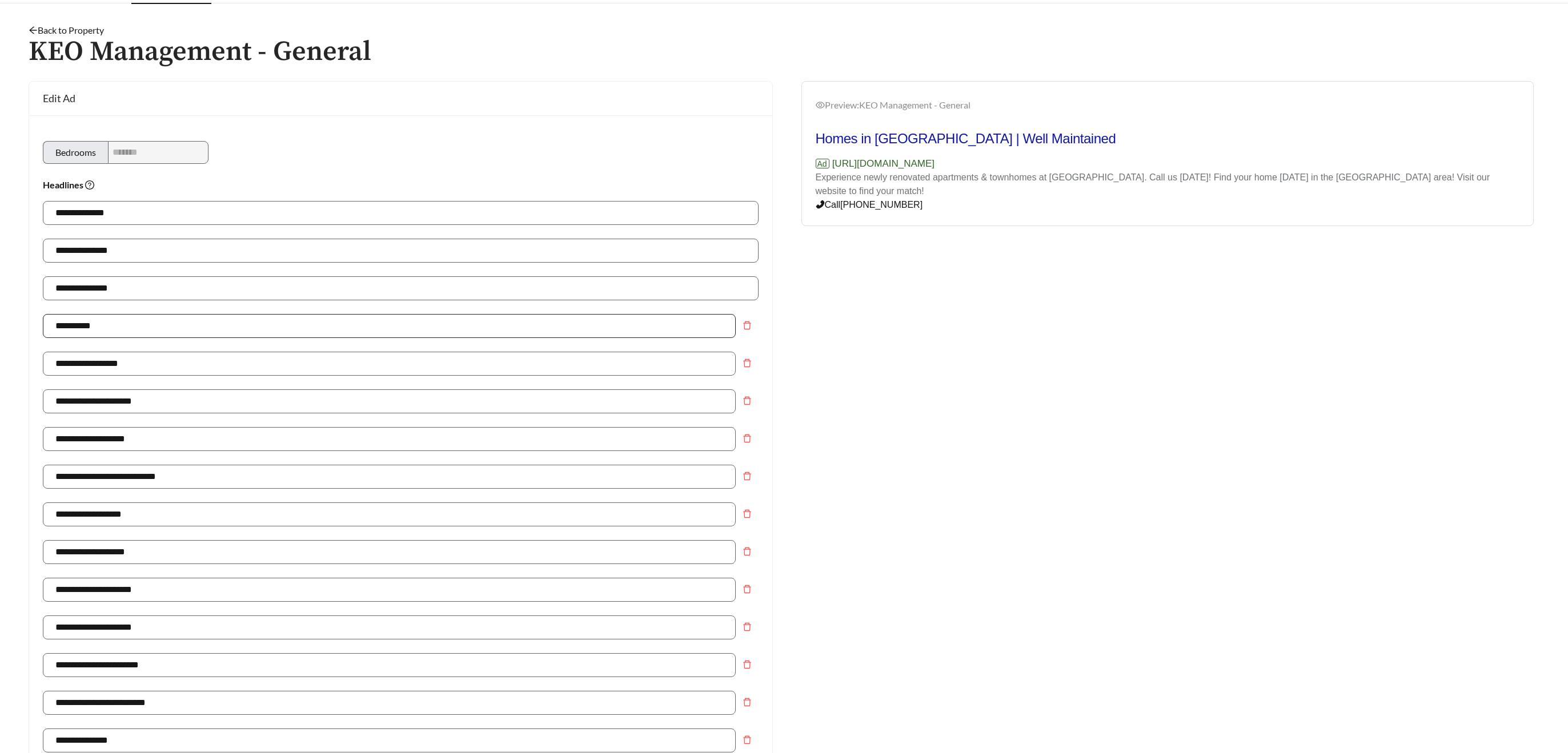
scroll to position [42, 0]
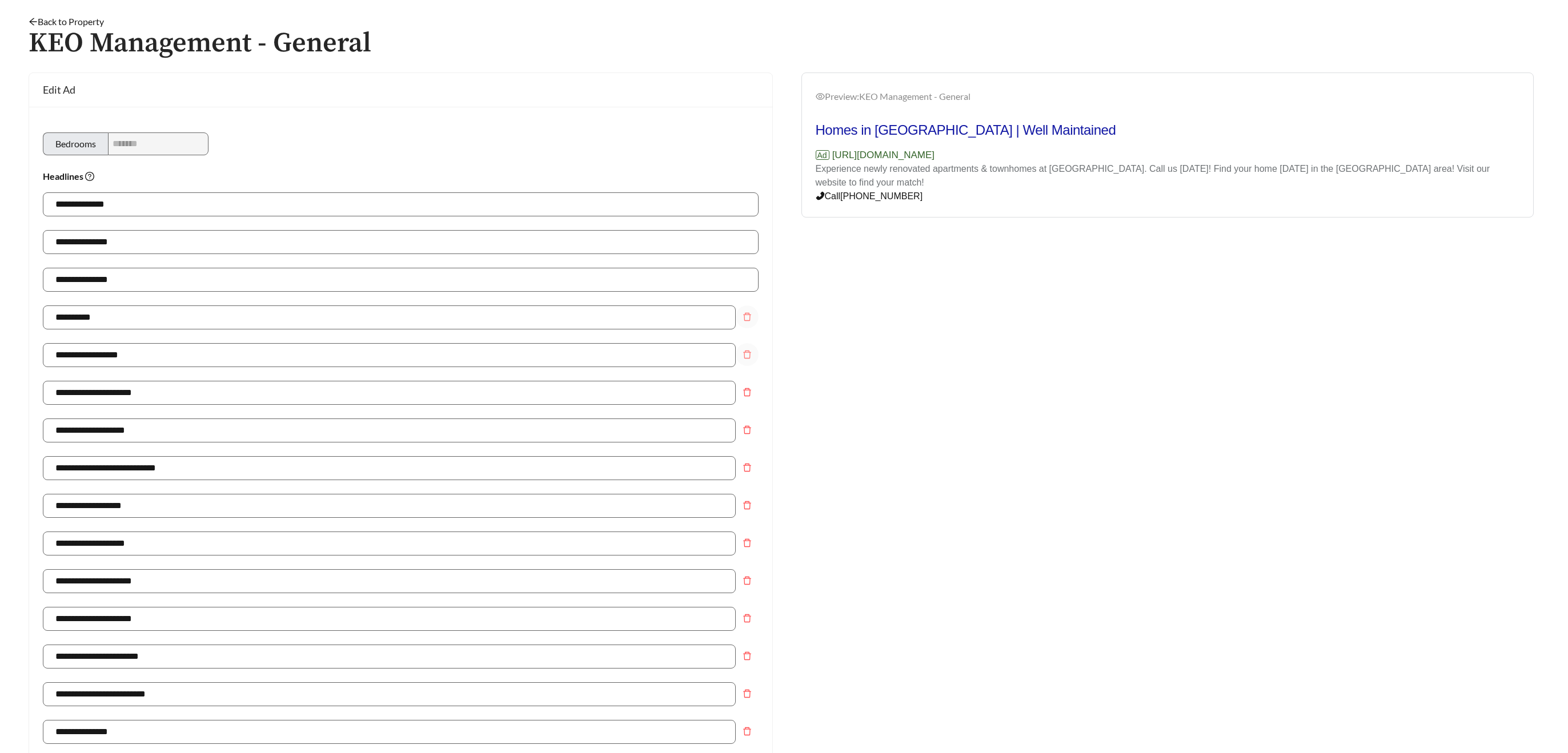
drag, startPoint x: 750, startPoint y: 320, endPoint x: 757, endPoint y: 320, distance: 7.0
click at [750, 320] on icon "delete" at bounding box center [747, 317] width 9 height 9
click at [32, 22] on icon "arrow-left" at bounding box center [33, 21] width 9 height 9
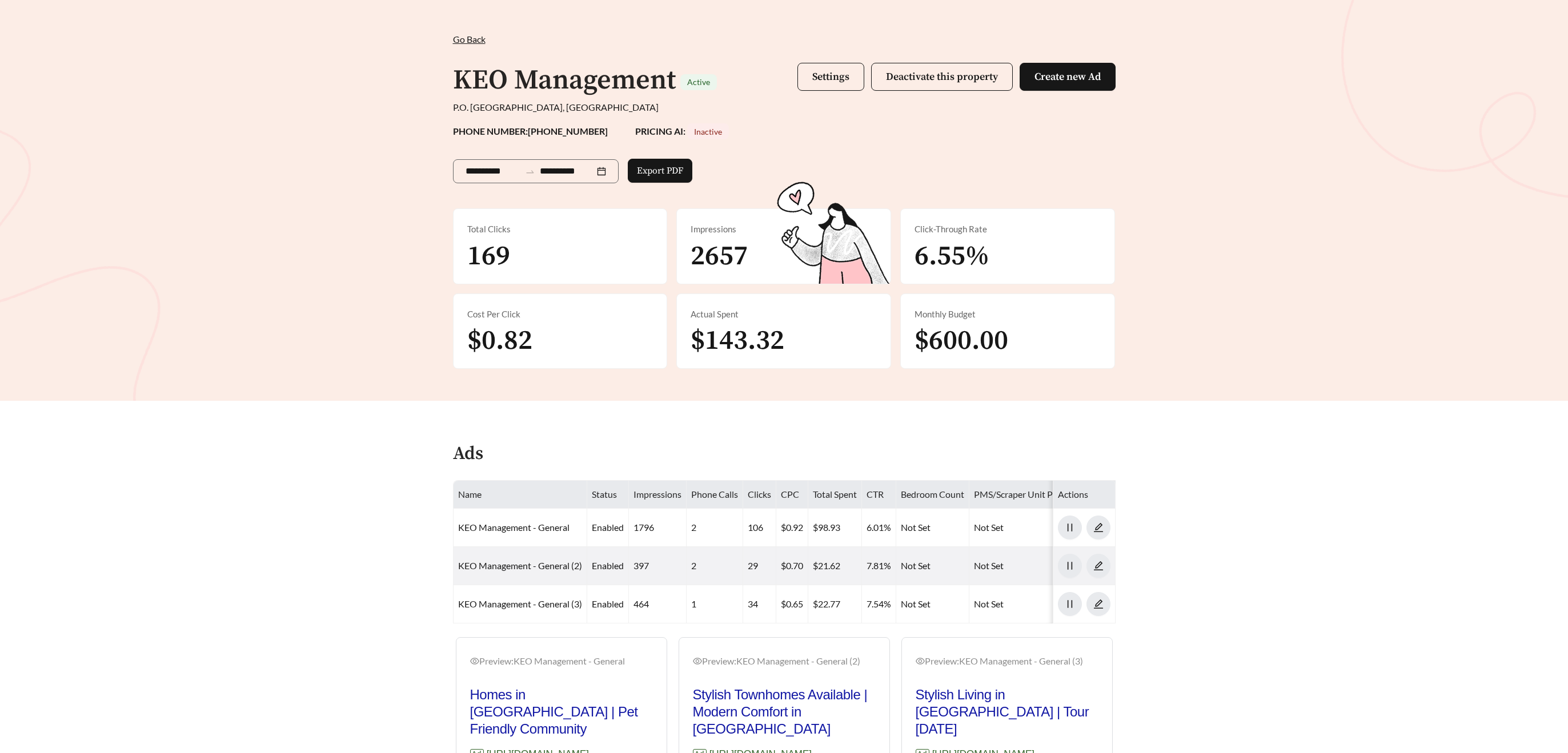
scroll to position [48, 0]
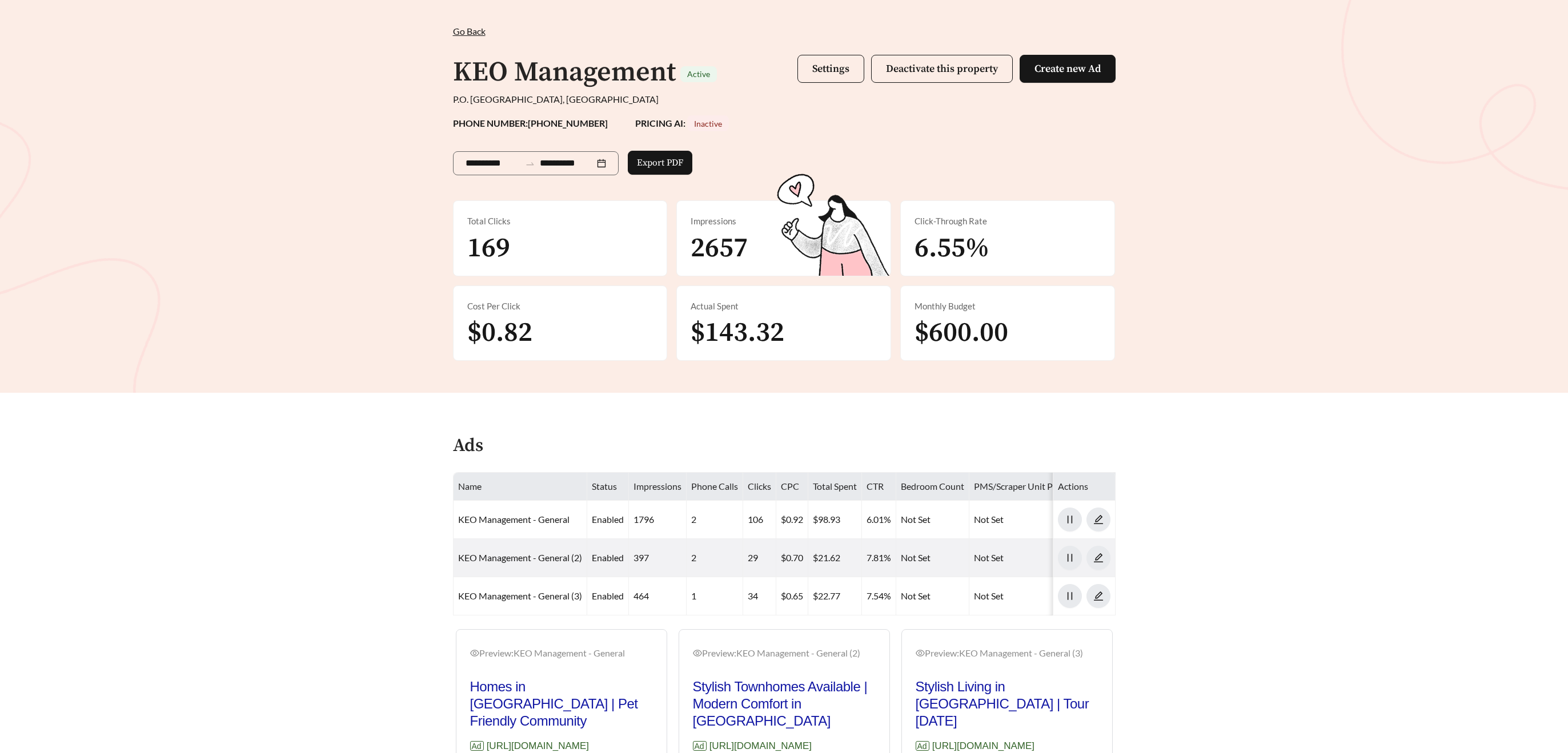
click at [290, 218] on div "**********" at bounding box center [784, 190] width 1568 height 405
click at [763, 146] on div "**********" at bounding box center [784, 161] width 663 height 60
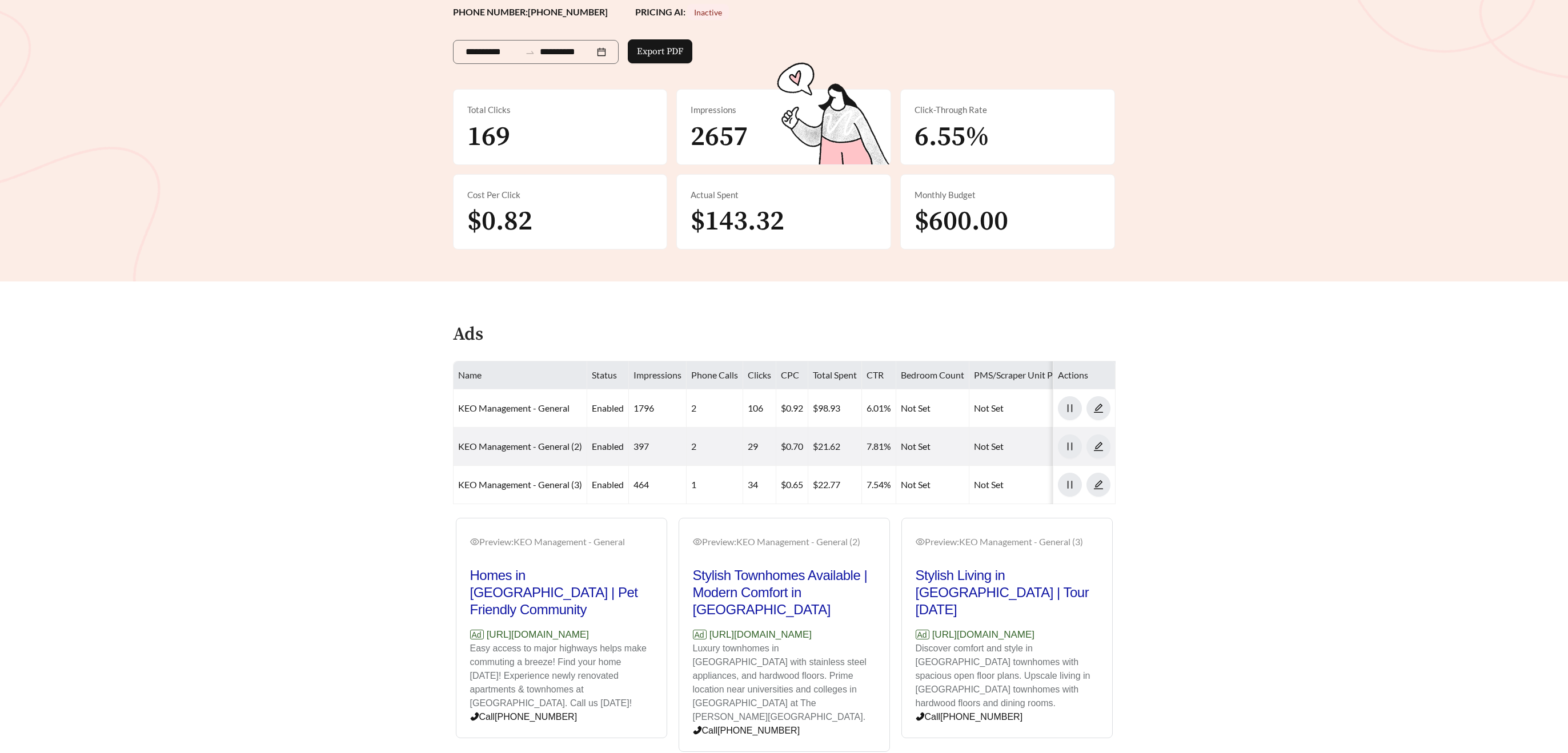
scroll to position [168, 0]
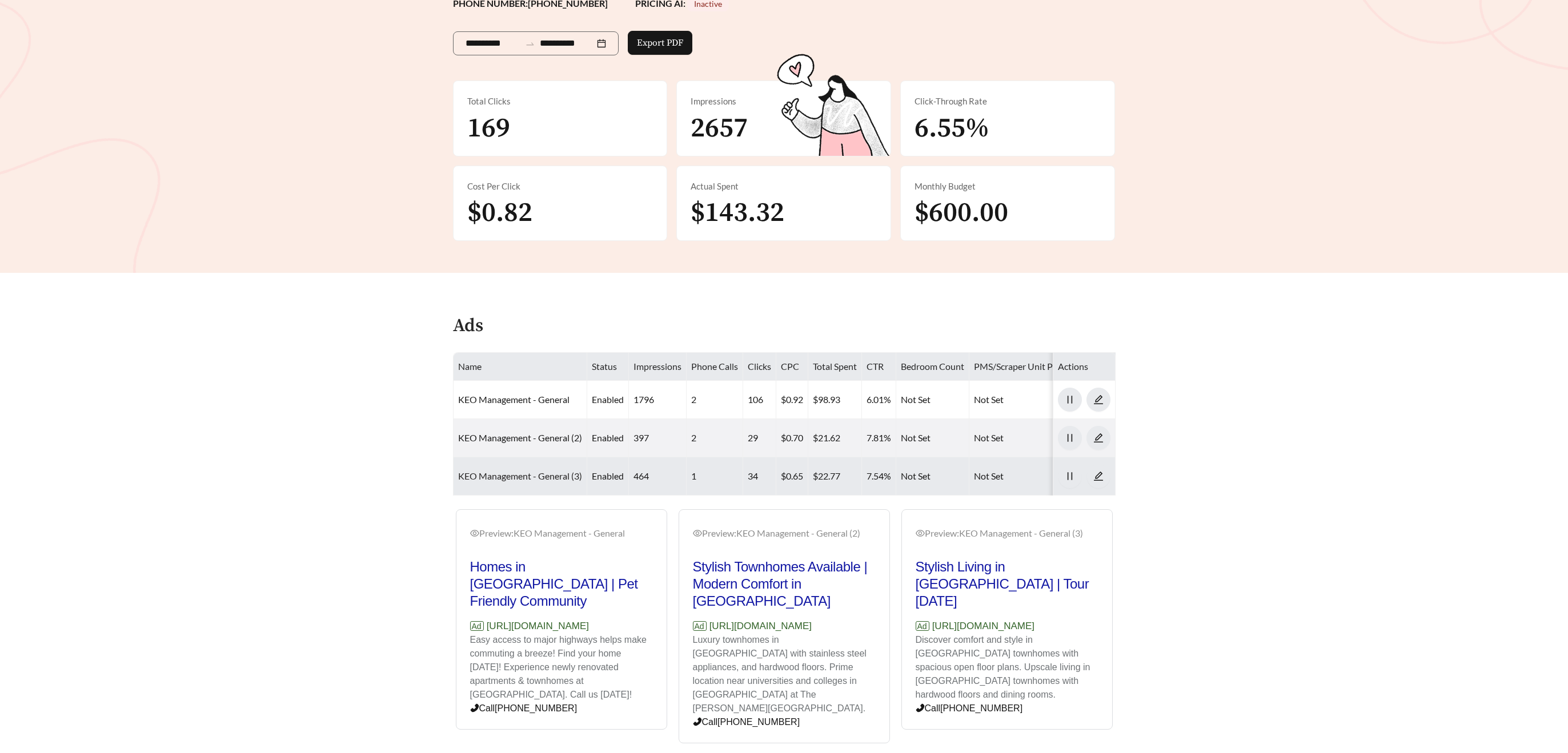
click at [555, 477] on link "KEO Management - General (3)" at bounding box center [520, 476] width 124 height 11
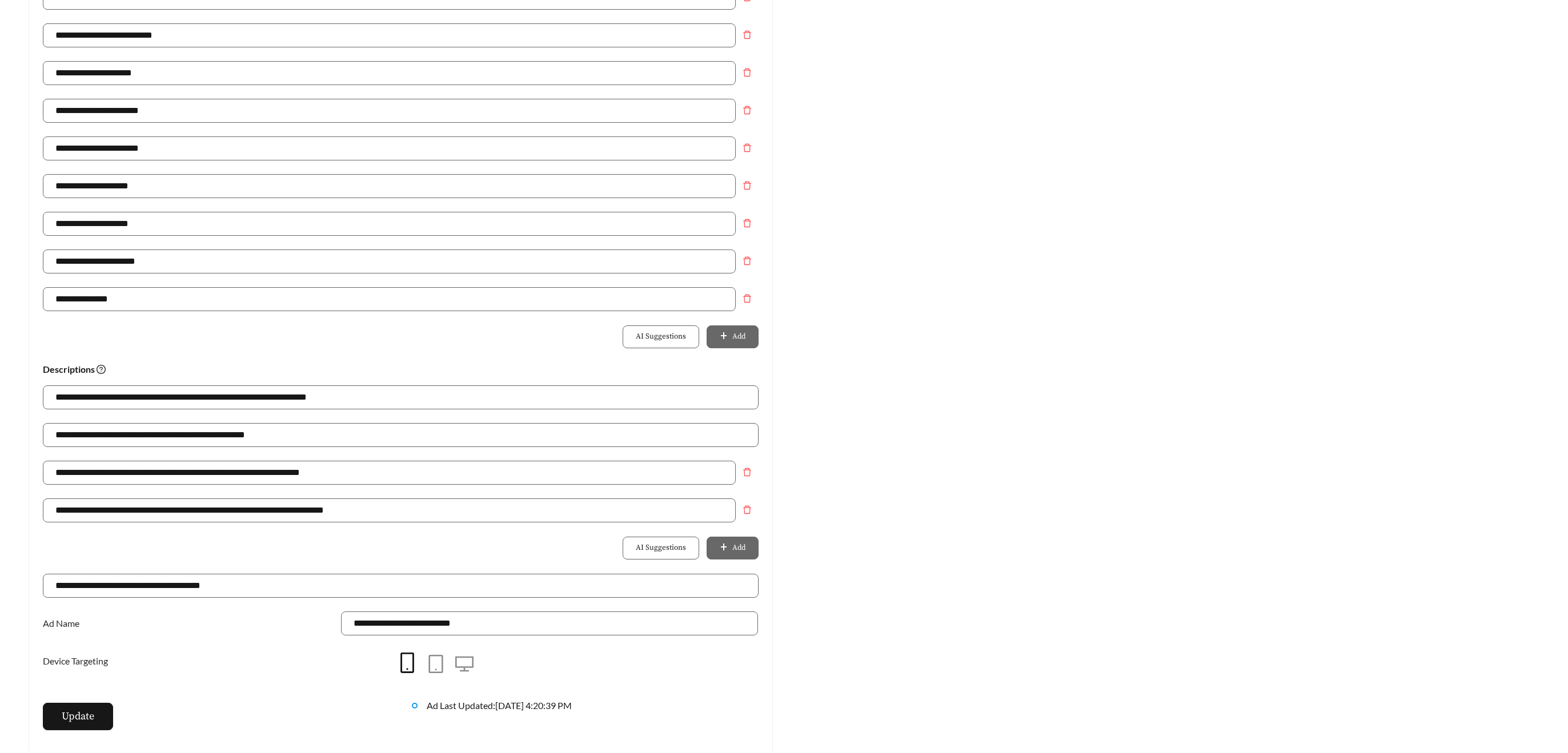
scroll to position [477, 0]
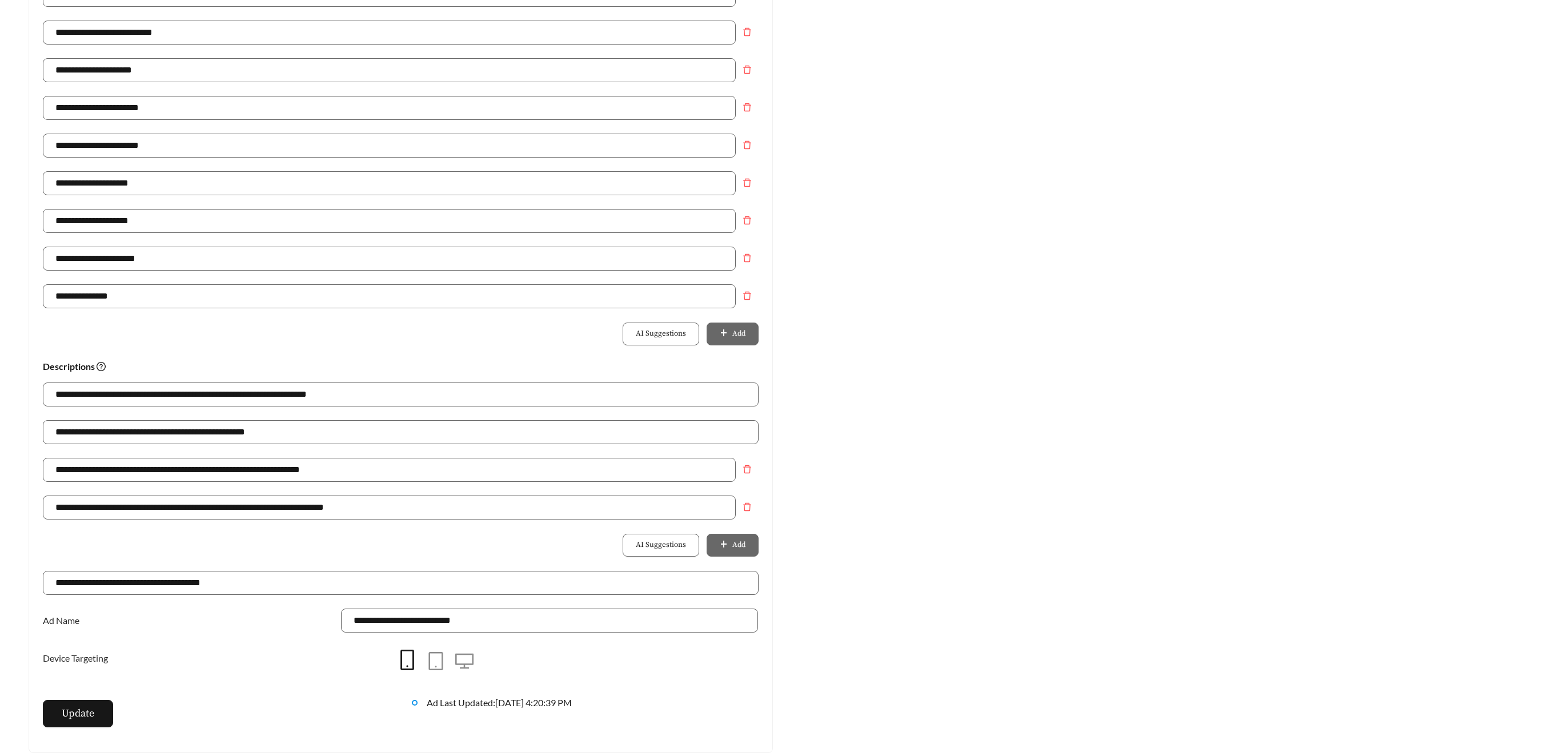
scroll to position [168, 0]
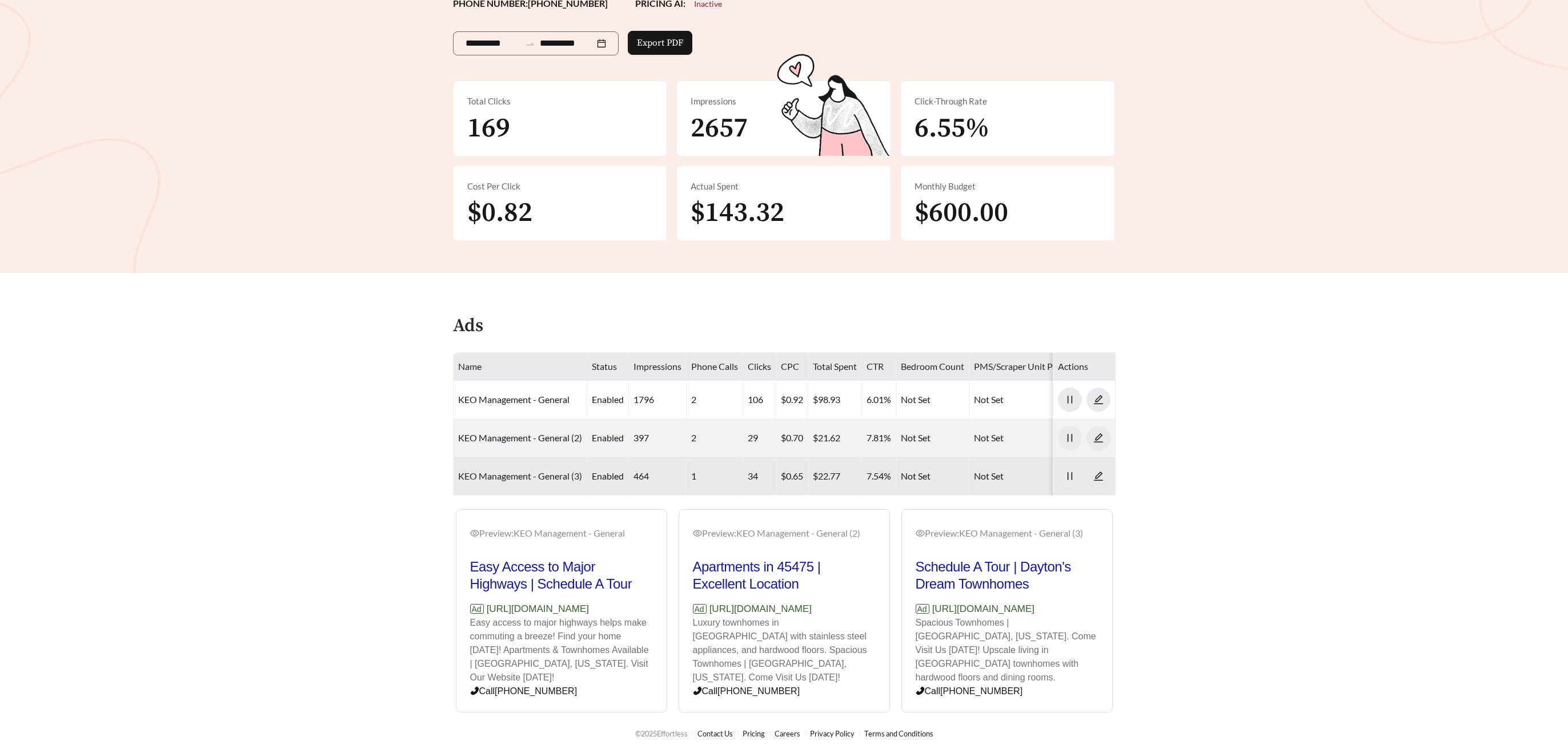
click at [550, 473] on link "KEO Management - General (3)" at bounding box center [520, 476] width 124 height 11
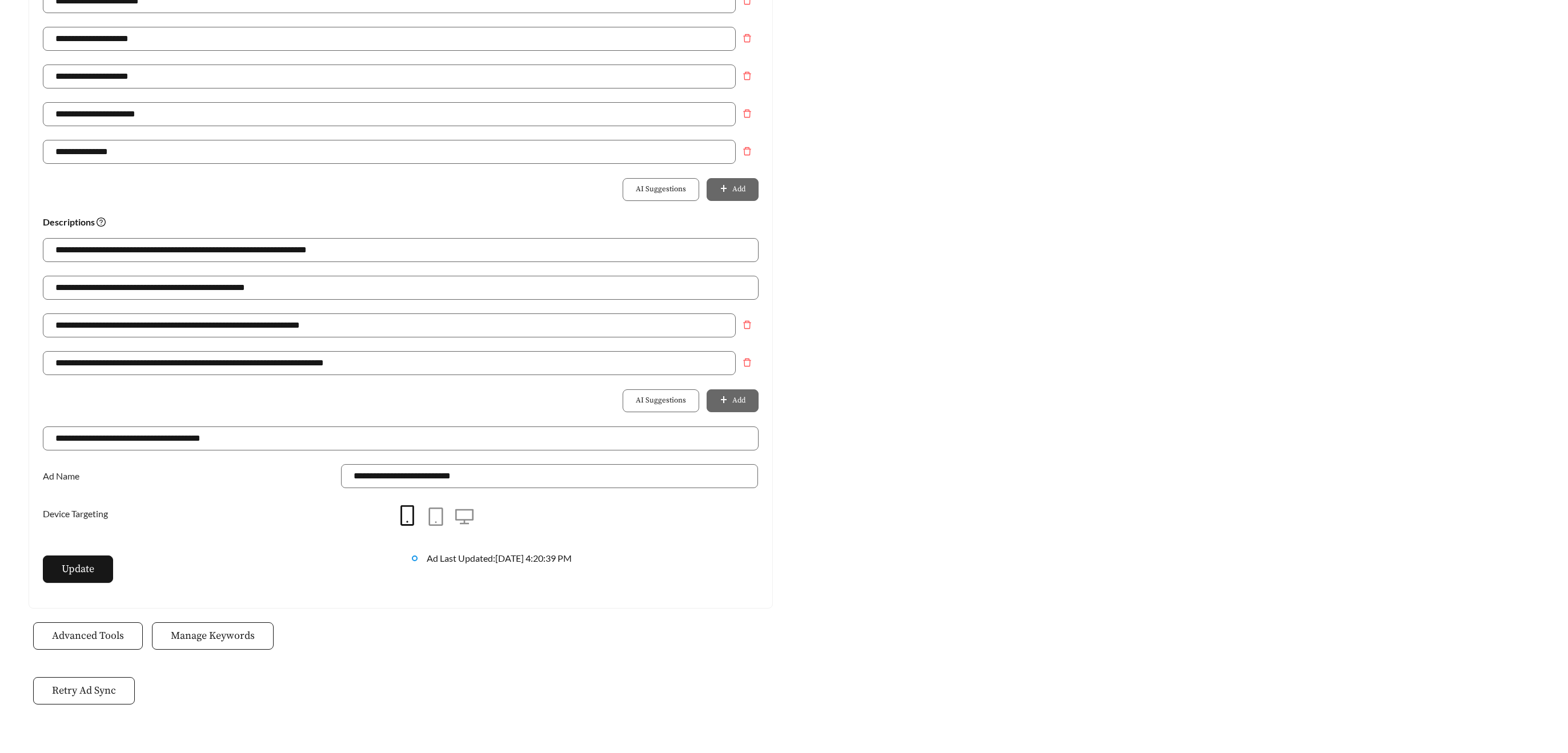
scroll to position [648, 0]
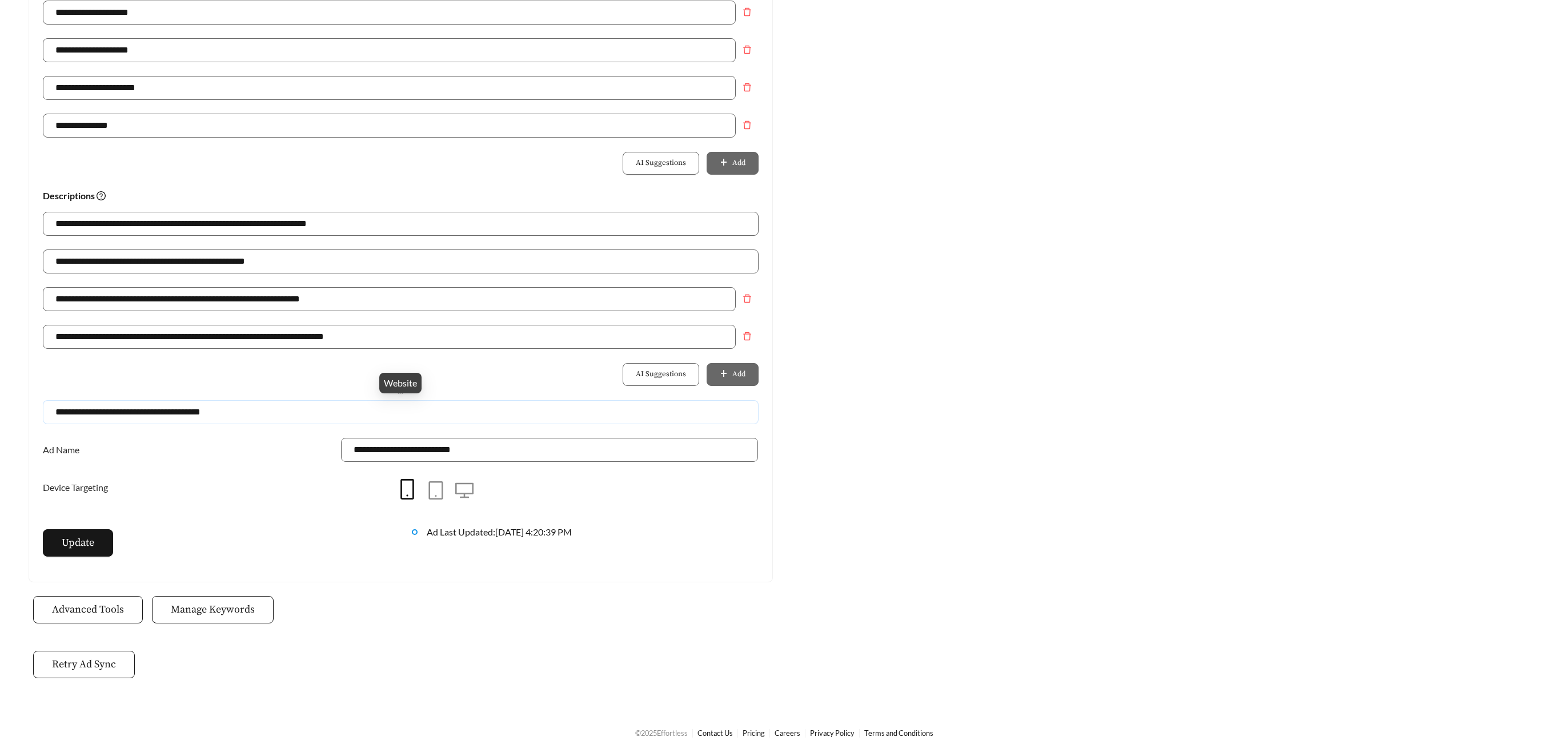
click at [257, 414] on input "**********" at bounding box center [401, 412] width 716 height 24
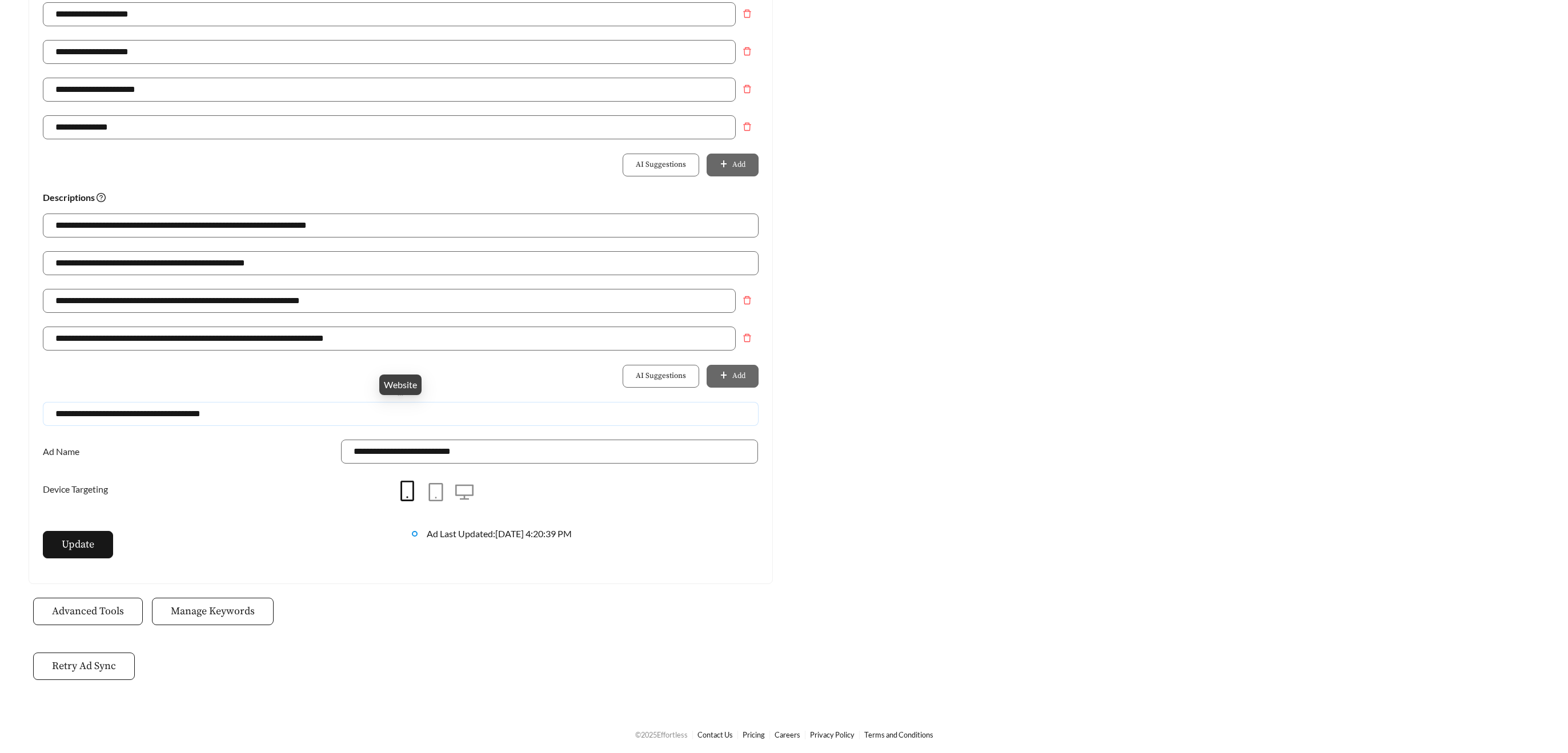
drag, startPoint x: 257, startPoint y: 409, endPoint x: 47, endPoint y: 409, distance: 210.0
click at [47, 408] on input "**********" at bounding box center [401, 414] width 716 height 24
paste input "**********"
type input "**********"
drag, startPoint x: 71, startPoint y: 535, endPoint x: 88, endPoint y: 530, distance: 17.7
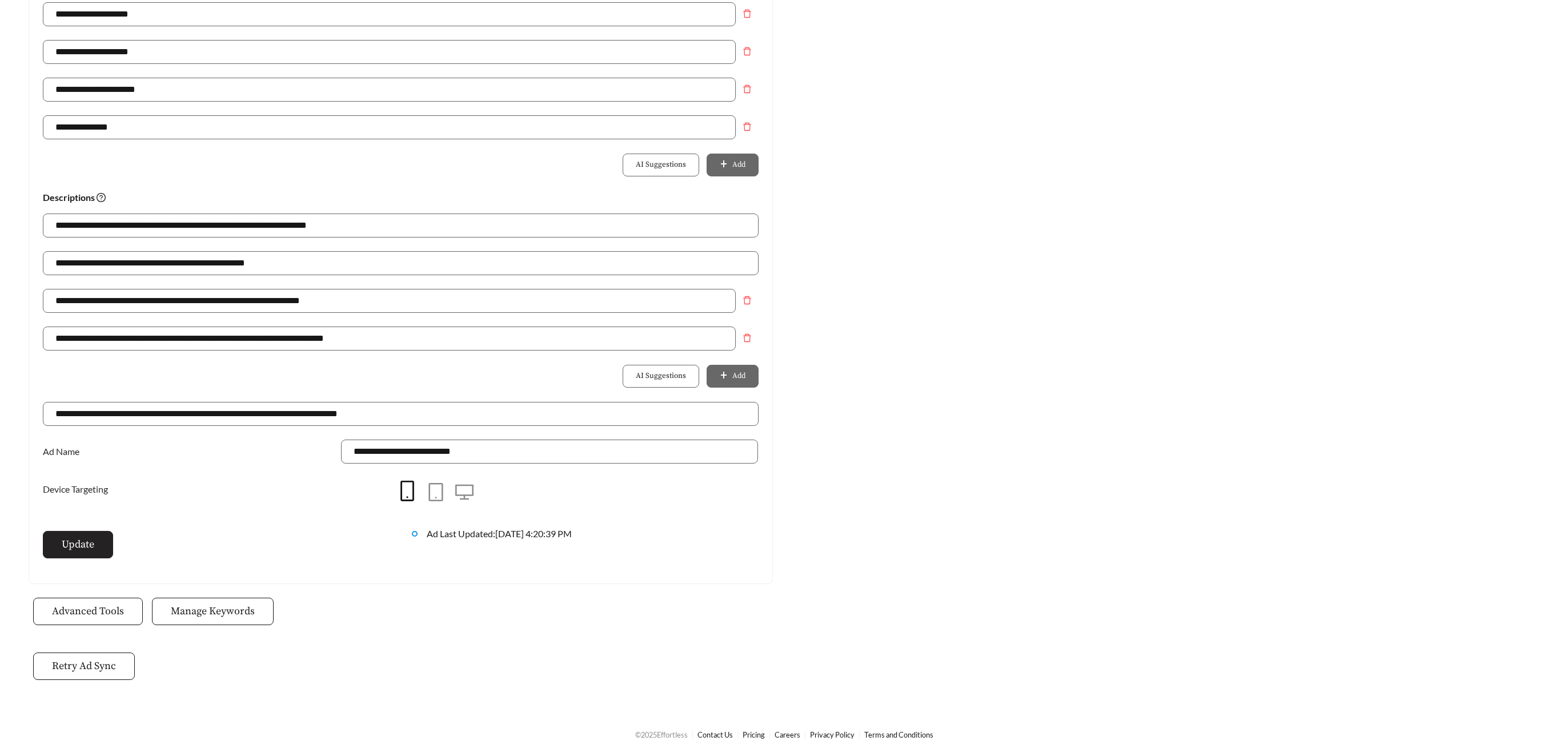
click at [72, 535] on button "Update" at bounding box center [78, 545] width 70 height 28
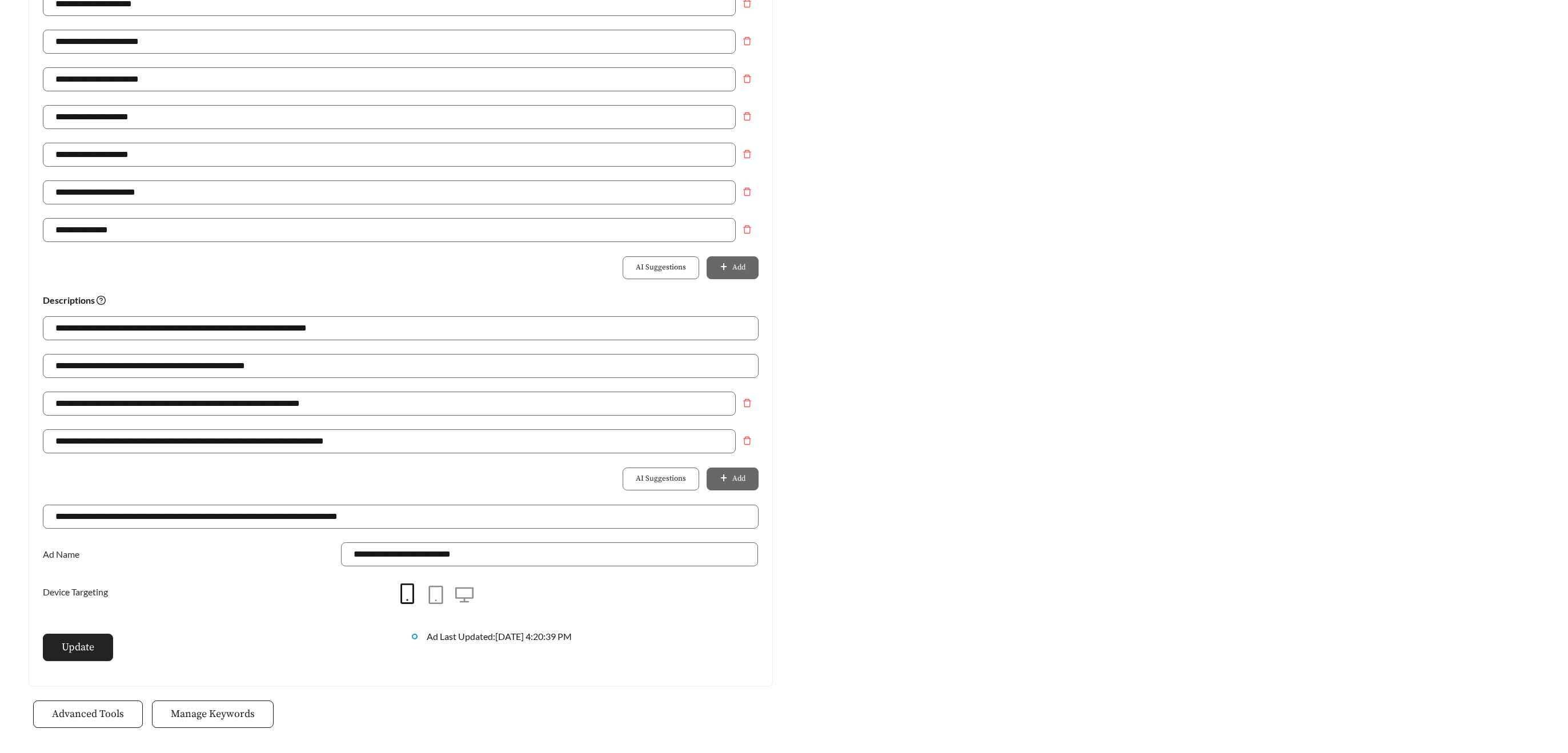
scroll to position [648, 0]
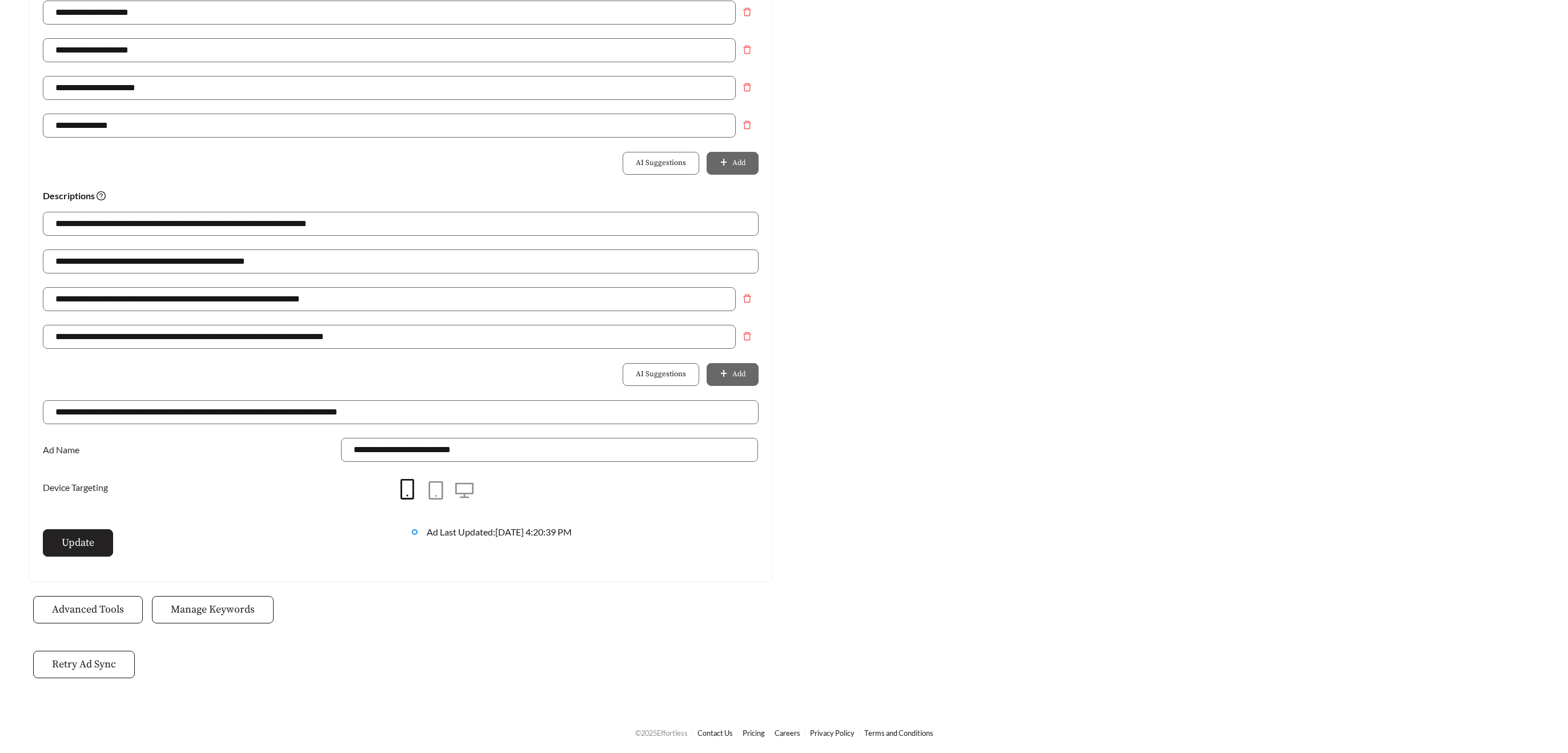
click at [107, 542] on button "Update" at bounding box center [78, 543] width 70 height 28
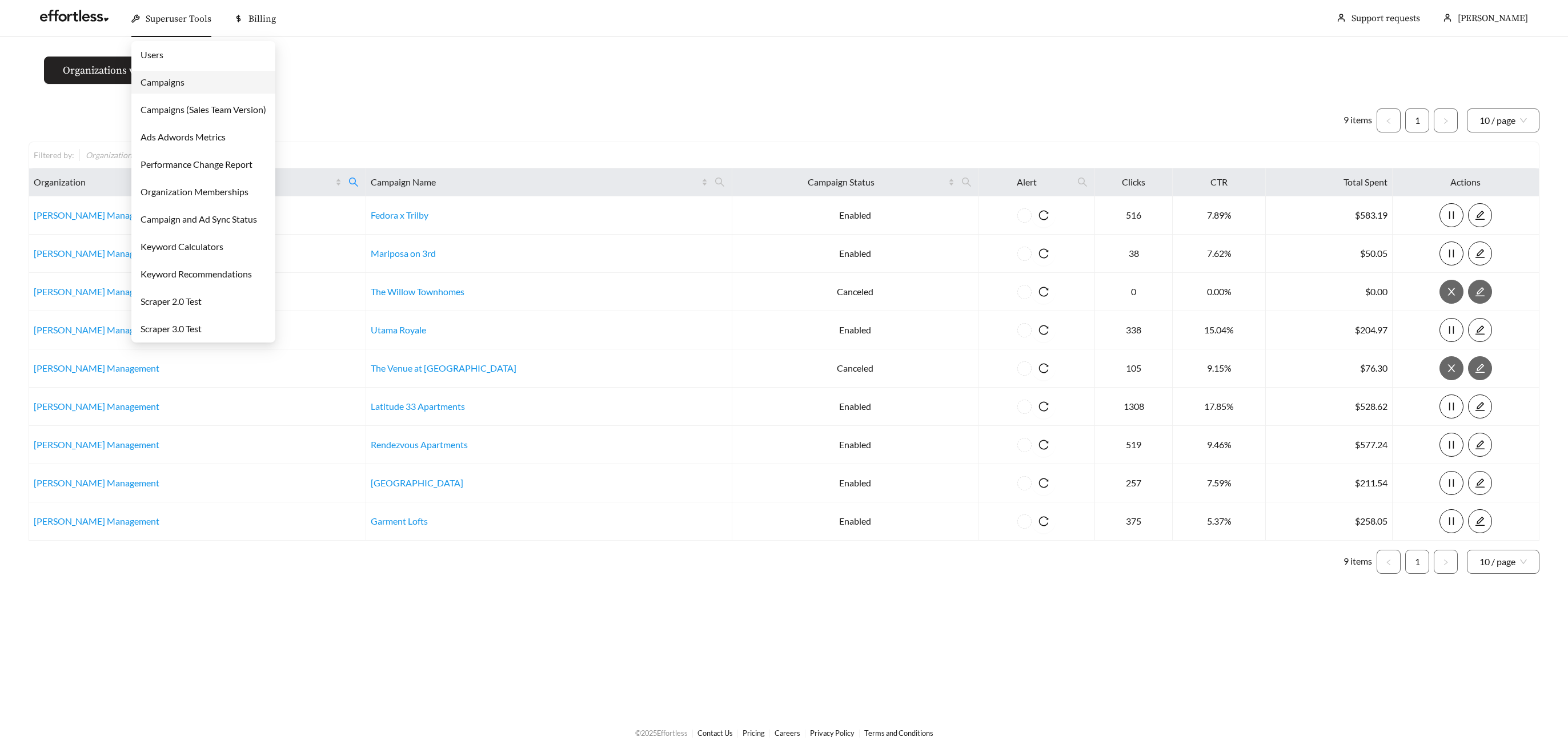
click at [159, 80] on link "Campaigns" at bounding box center [162, 82] width 44 height 11
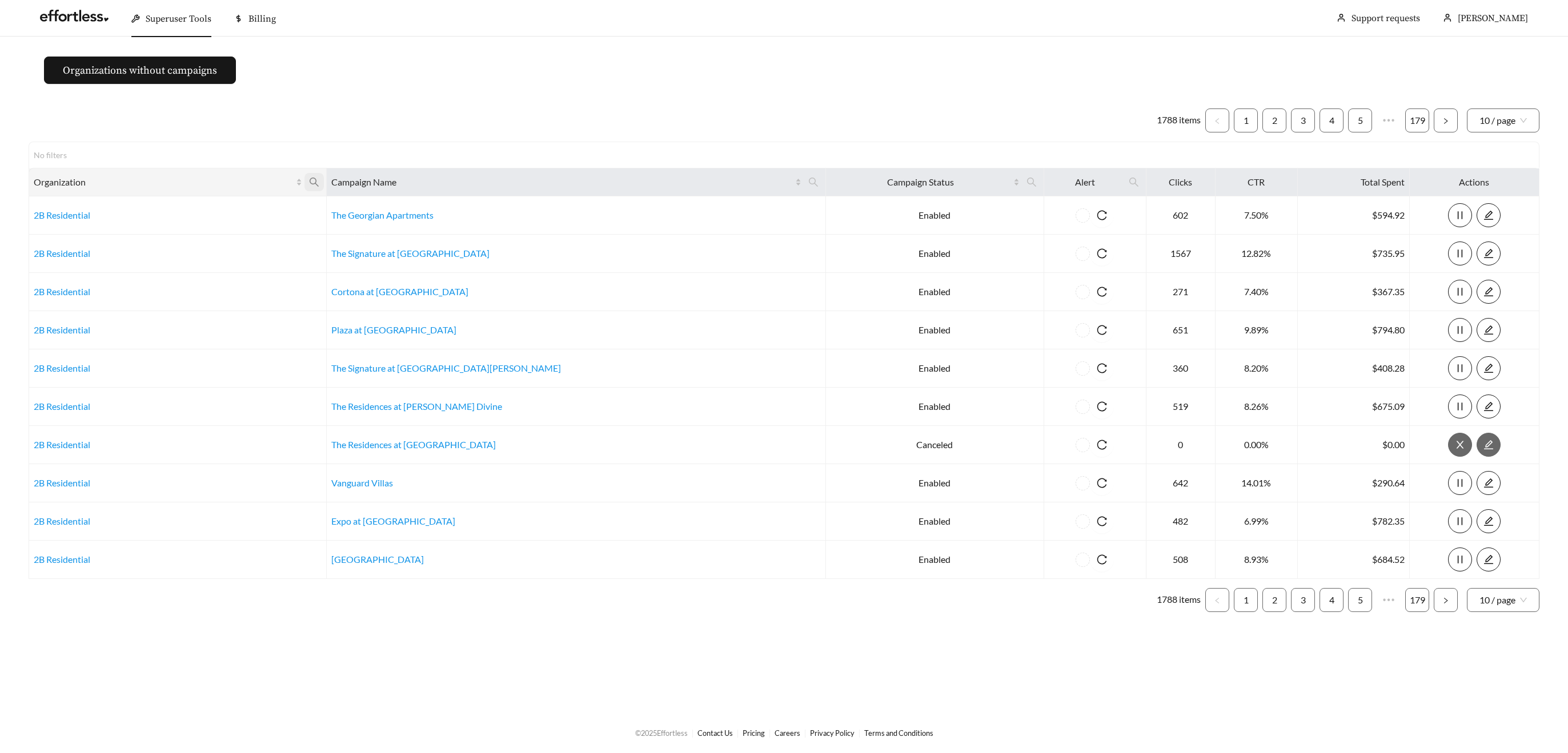
click at [319, 178] on icon "search" at bounding box center [314, 182] width 10 height 10
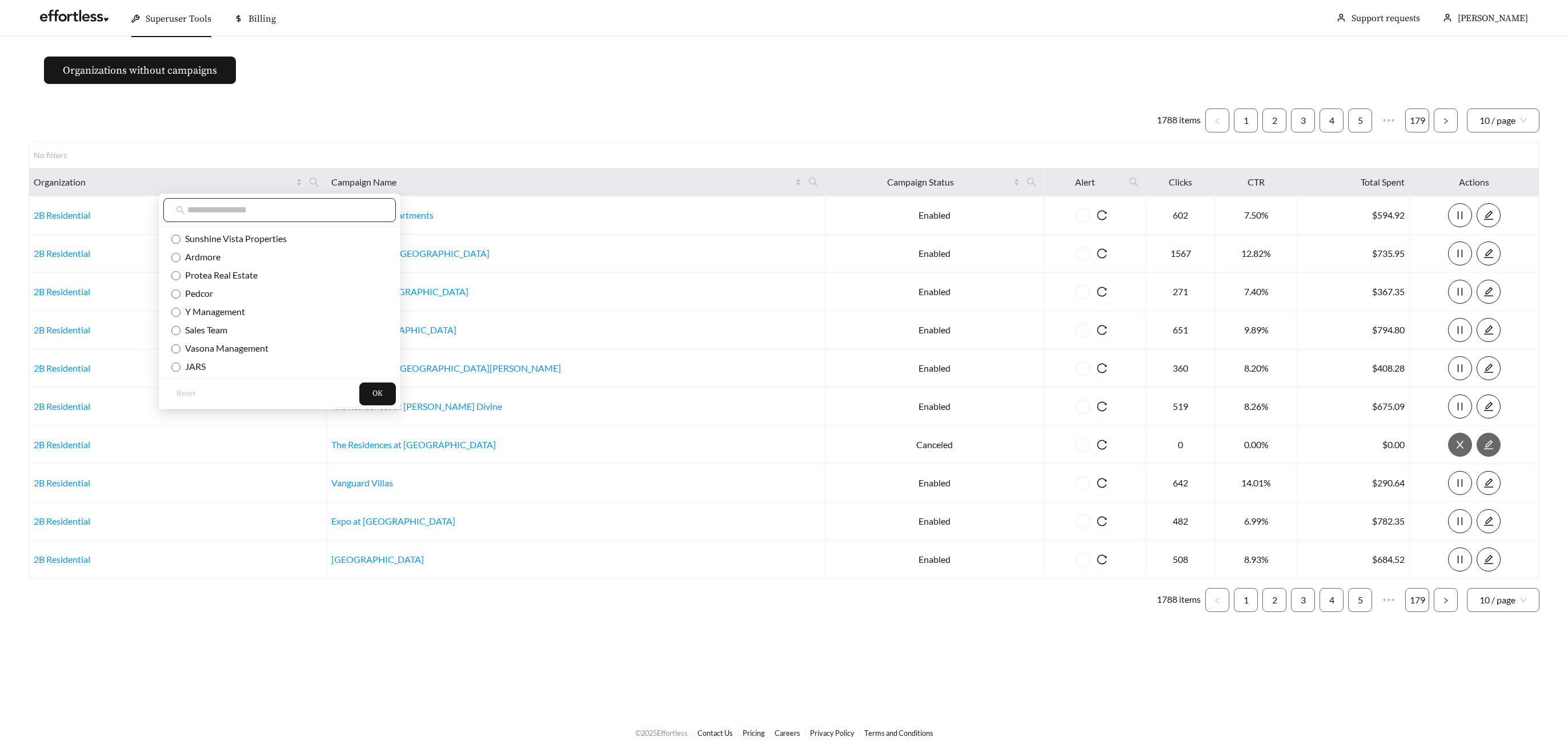
click at [275, 211] on input "text" at bounding box center [286, 210] width 196 height 13
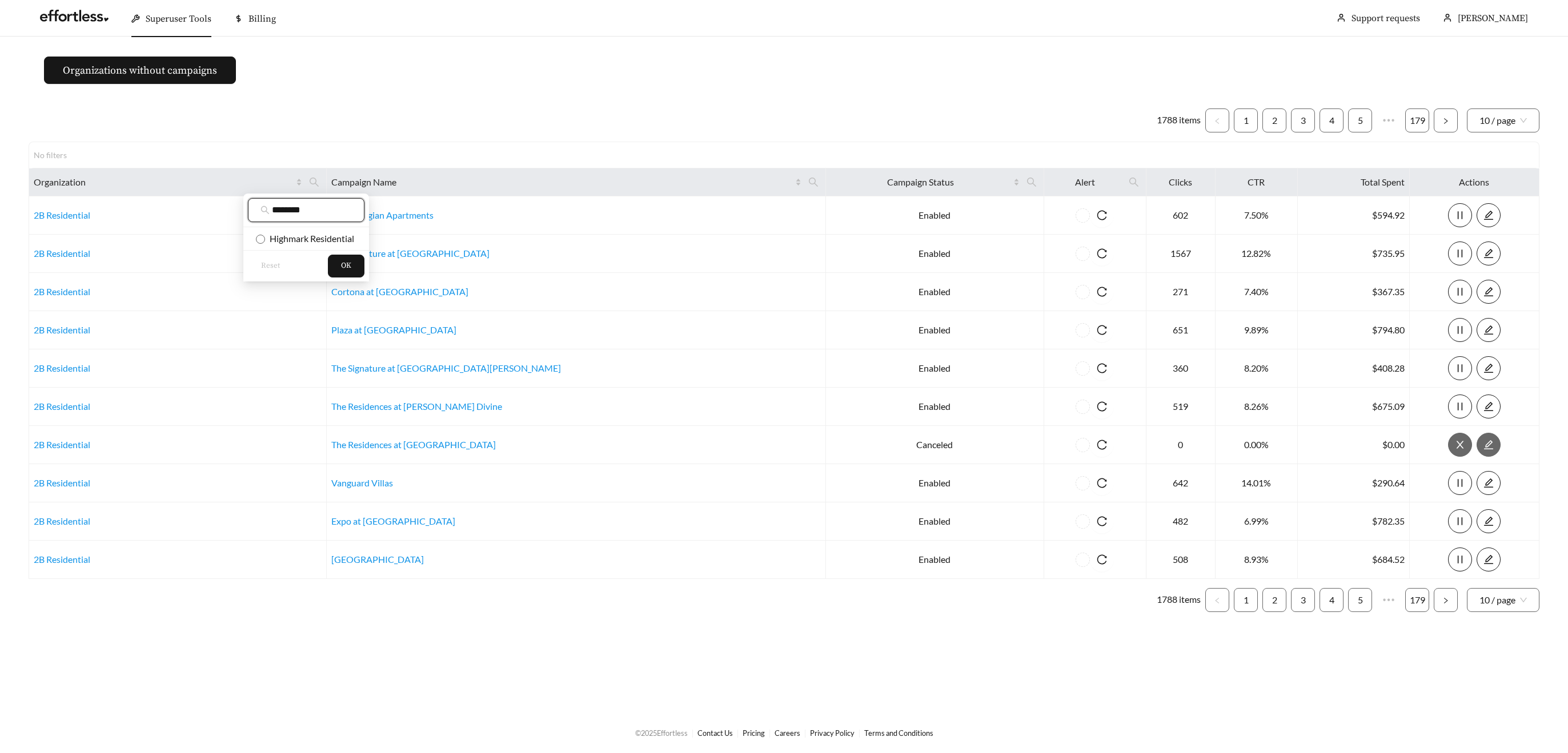
type input "********"
drag, startPoint x: 276, startPoint y: 230, endPoint x: 306, endPoint y: 240, distance: 31.6
click at [276, 230] on li "Highmark Residential" at bounding box center [306, 239] width 126 height 18
drag, startPoint x: 335, startPoint y: 254, endPoint x: 344, endPoint y: 255, distance: 9.1
click at [337, 254] on div "Reset OK" at bounding box center [306, 265] width 126 height 31
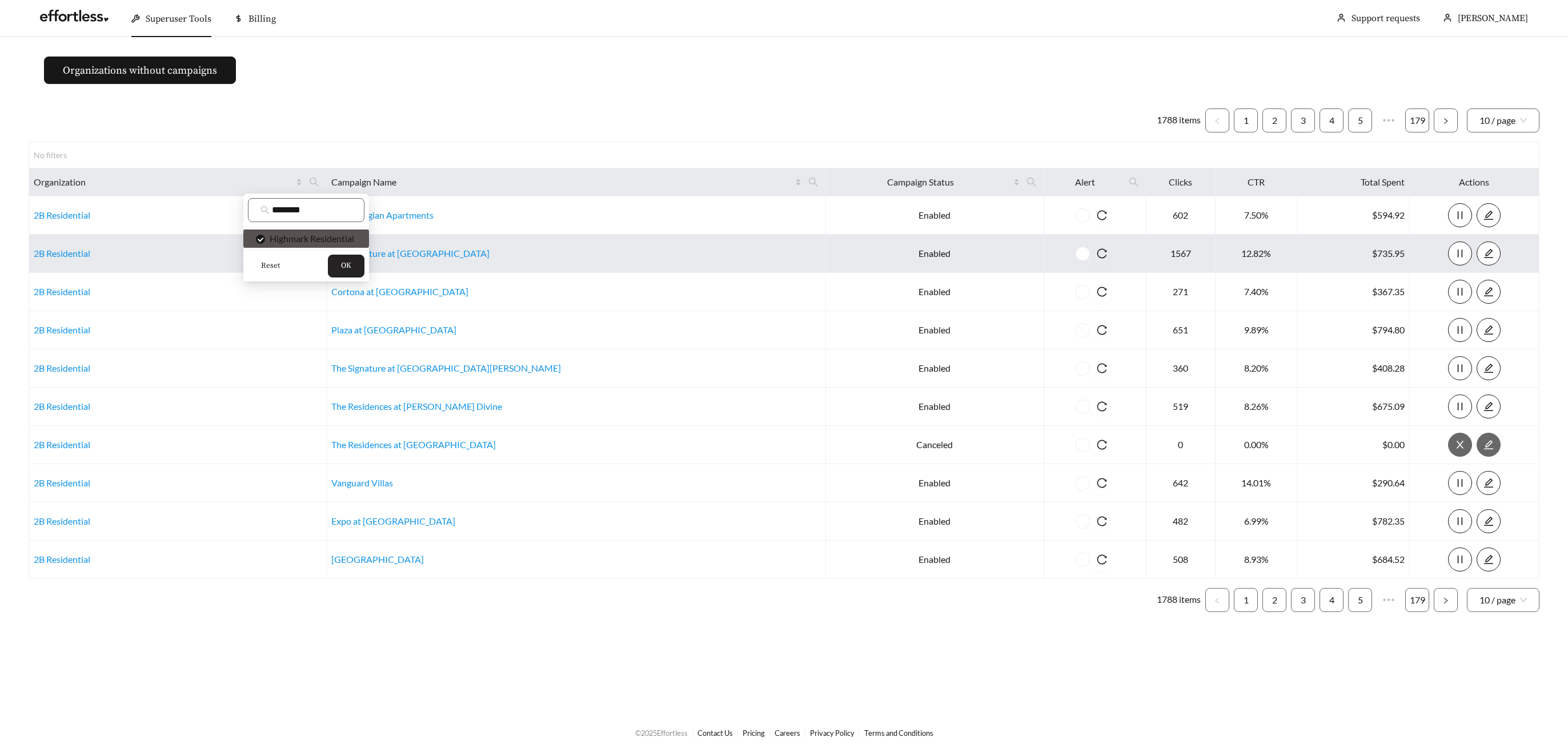
click at [350, 258] on button "OK" at bounding box center [346, 266] width 37 height 23
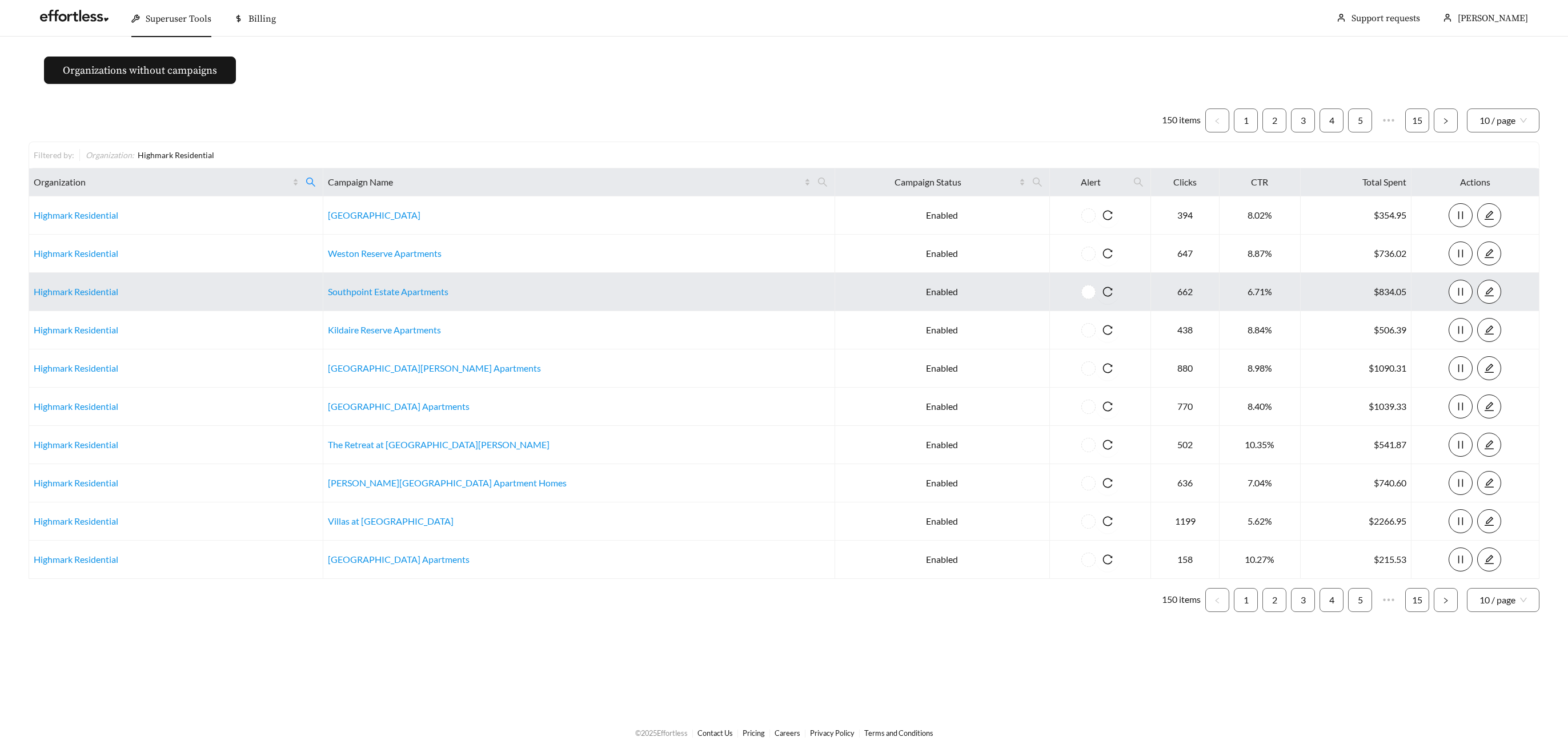
click at [397, 298] on td "Southpoint Estate Apartments" at bounding box center [579, 292] width 512 height 38
click at [441, 295] on link "Southpoint Estate Apartments" at bounding box center [388, 292] width 121 height 11
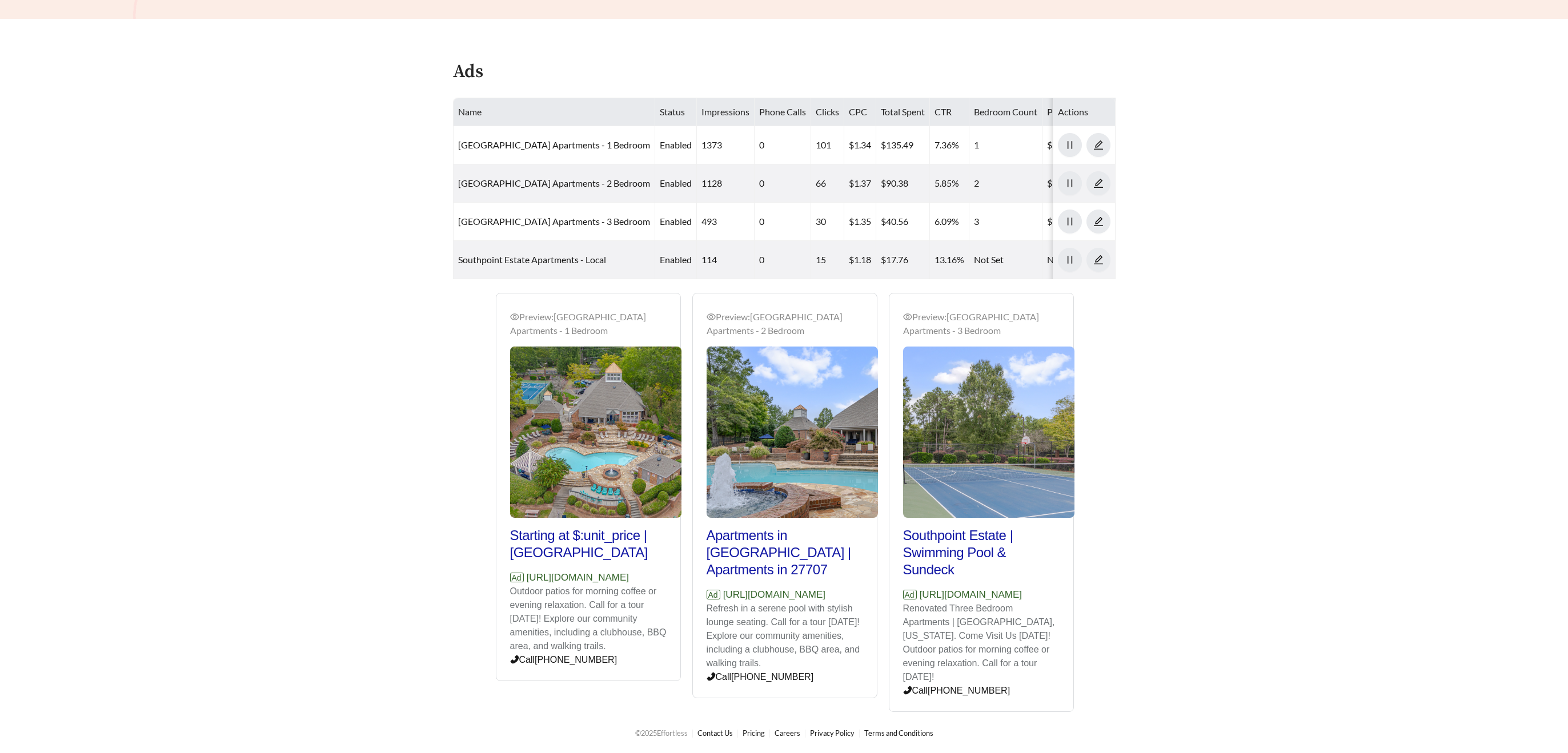
scroll to position [488, 0]
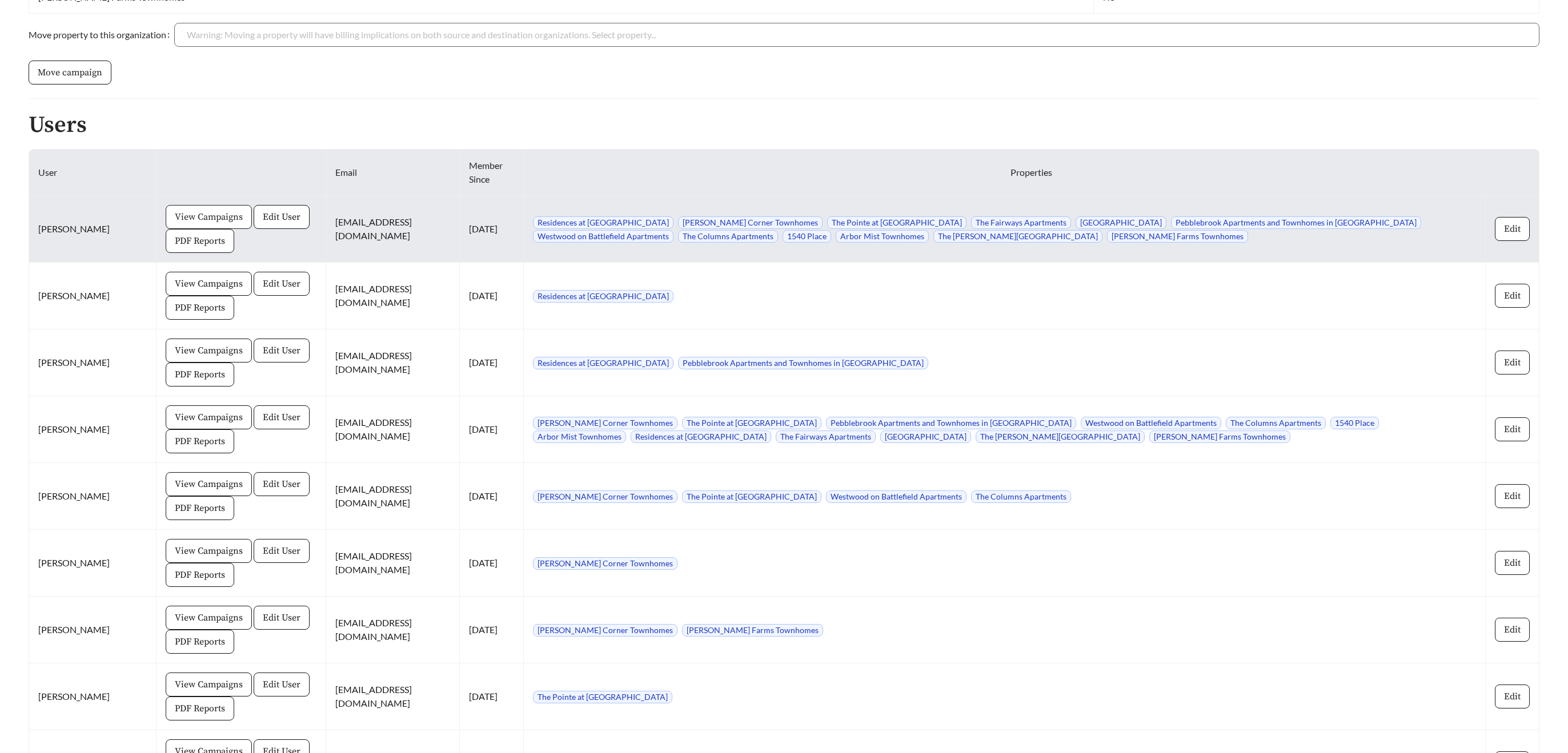
scroll to position [735, 0]
click at [175, 213] on span "View Campaigns" at bounding box center [208, 214] width 68 height 13
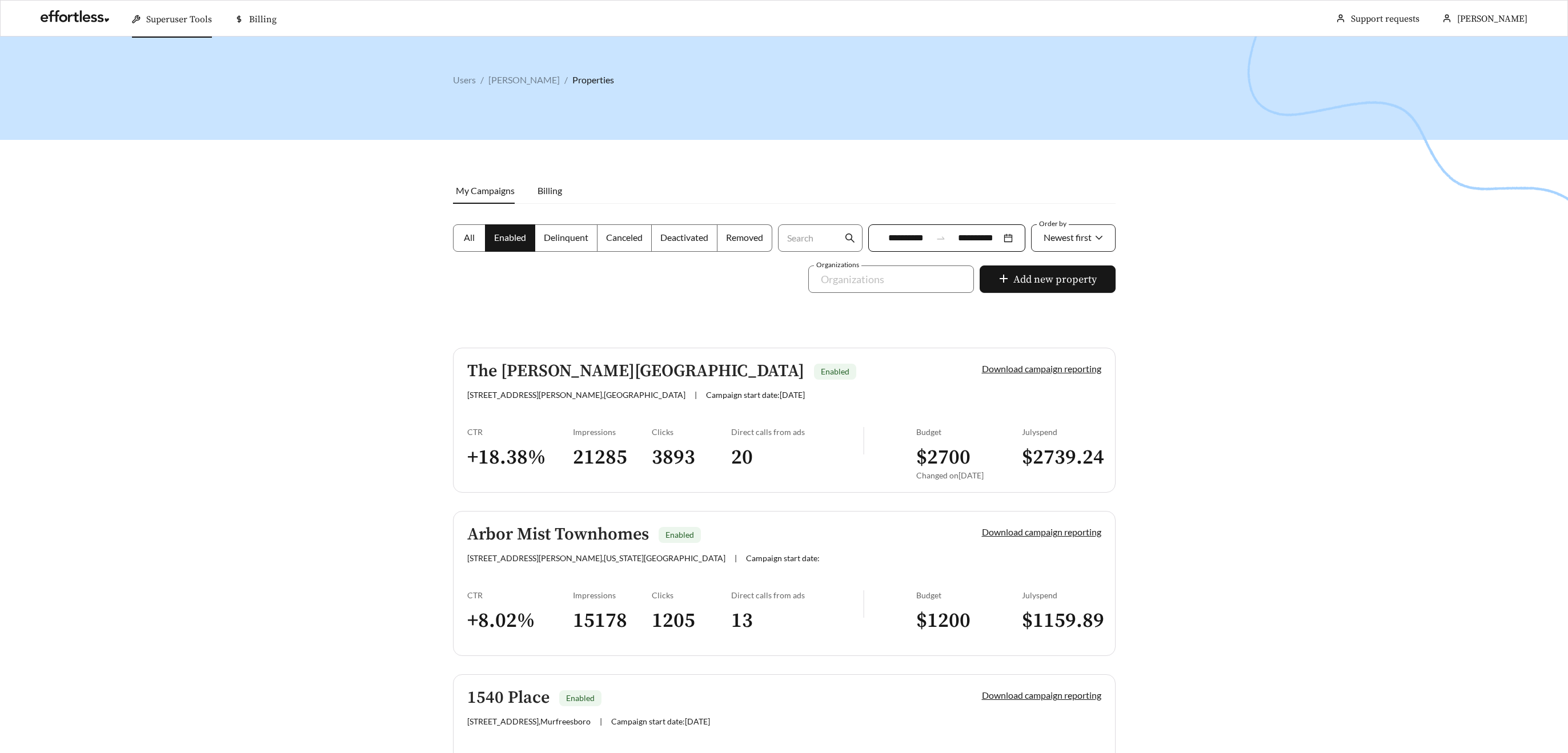
click at [1079, 229] on div "Newest first" at bounding box center [1068, 237] width 48 height 24
click at [1071, 265] on span "Newest first" at bounding box center [1068, 265] width 51 height 11
click at [1069, 238] on span "Newest first" at bounding box center [1068, 237] width 48 height 11
drag, startPoint x: 1062, startPoint y: 301, endPoint x: 1250, endPoint y: 274, distance: 189.9
click at [1062, 301] on div "A-Z" at bounding box center [1073, 302] width 61 height 13
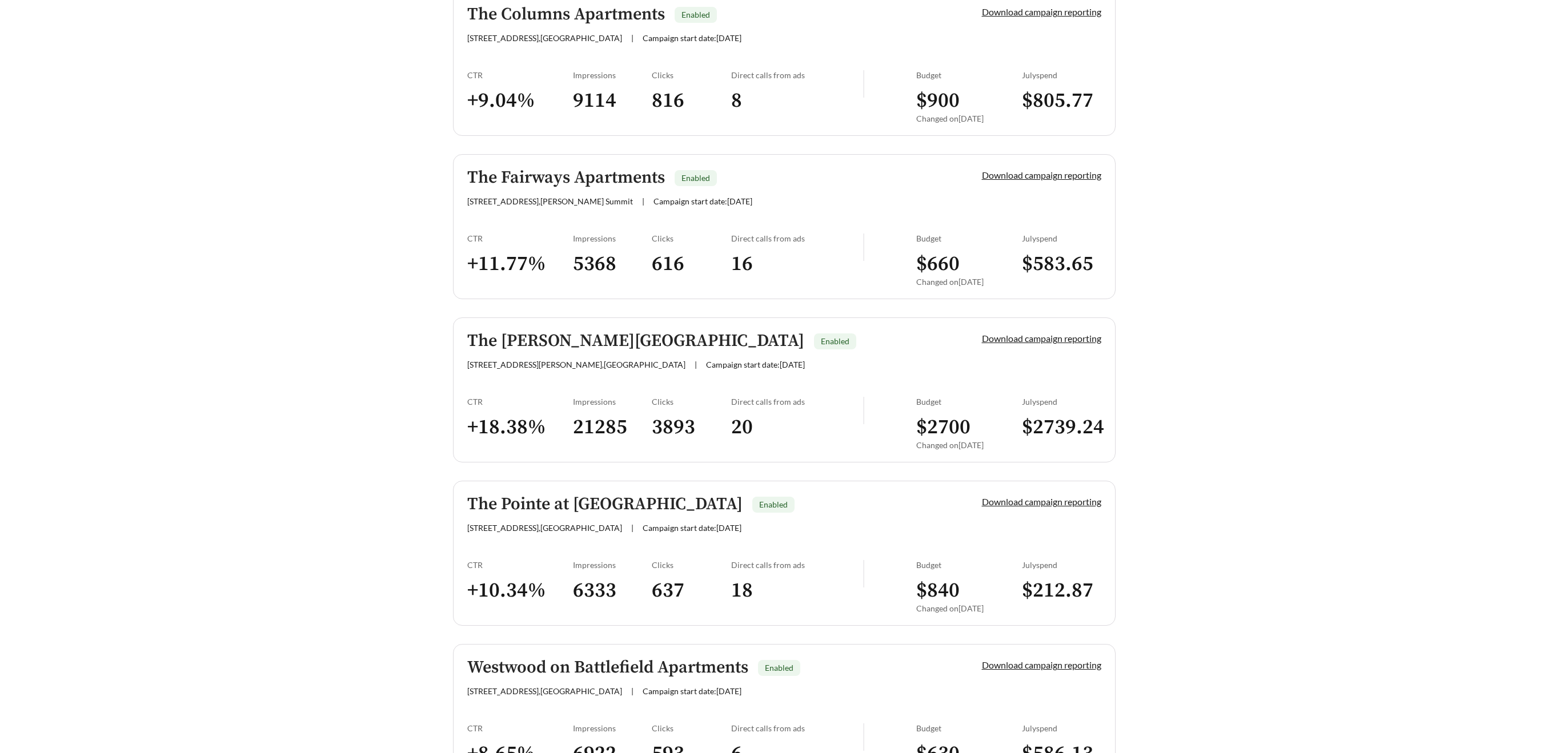
scroll to position [1188, 0]
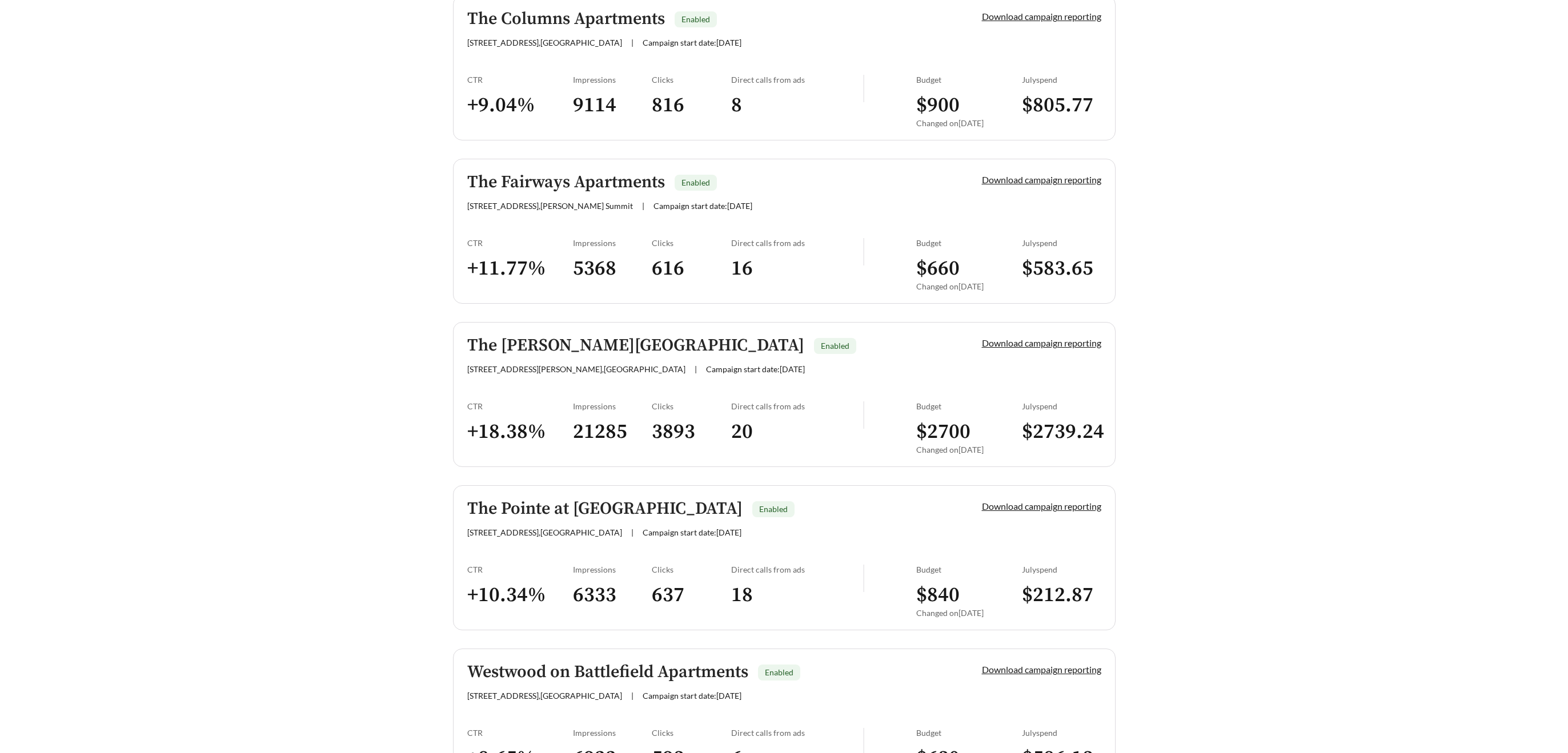
click at [592, 182] on h5 "The Fairways Apartments" at bounding box center [566, 182] width 197 height 19
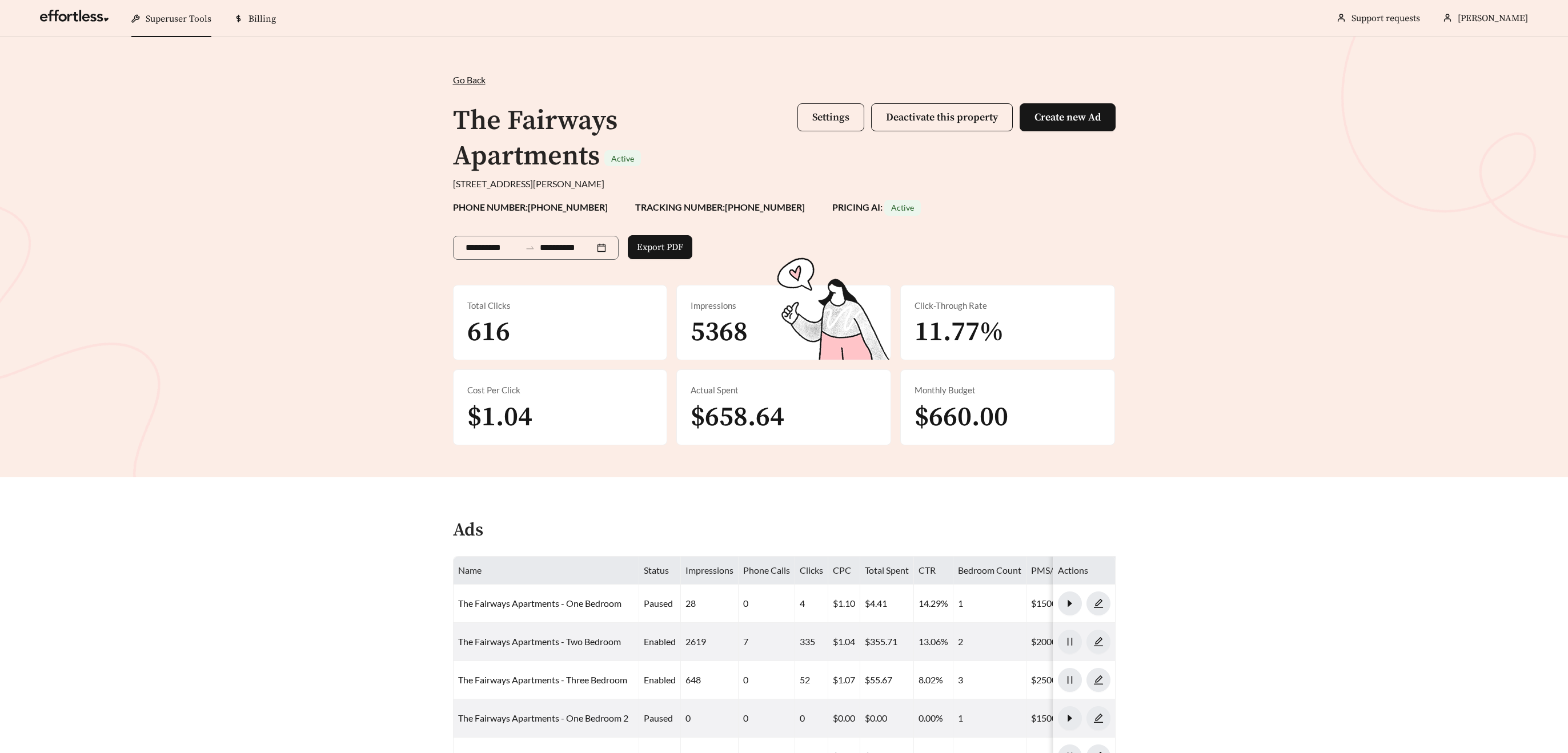
click at [840, 128] on button "Settings" at bounding box center [831, 118] width 67 height 28
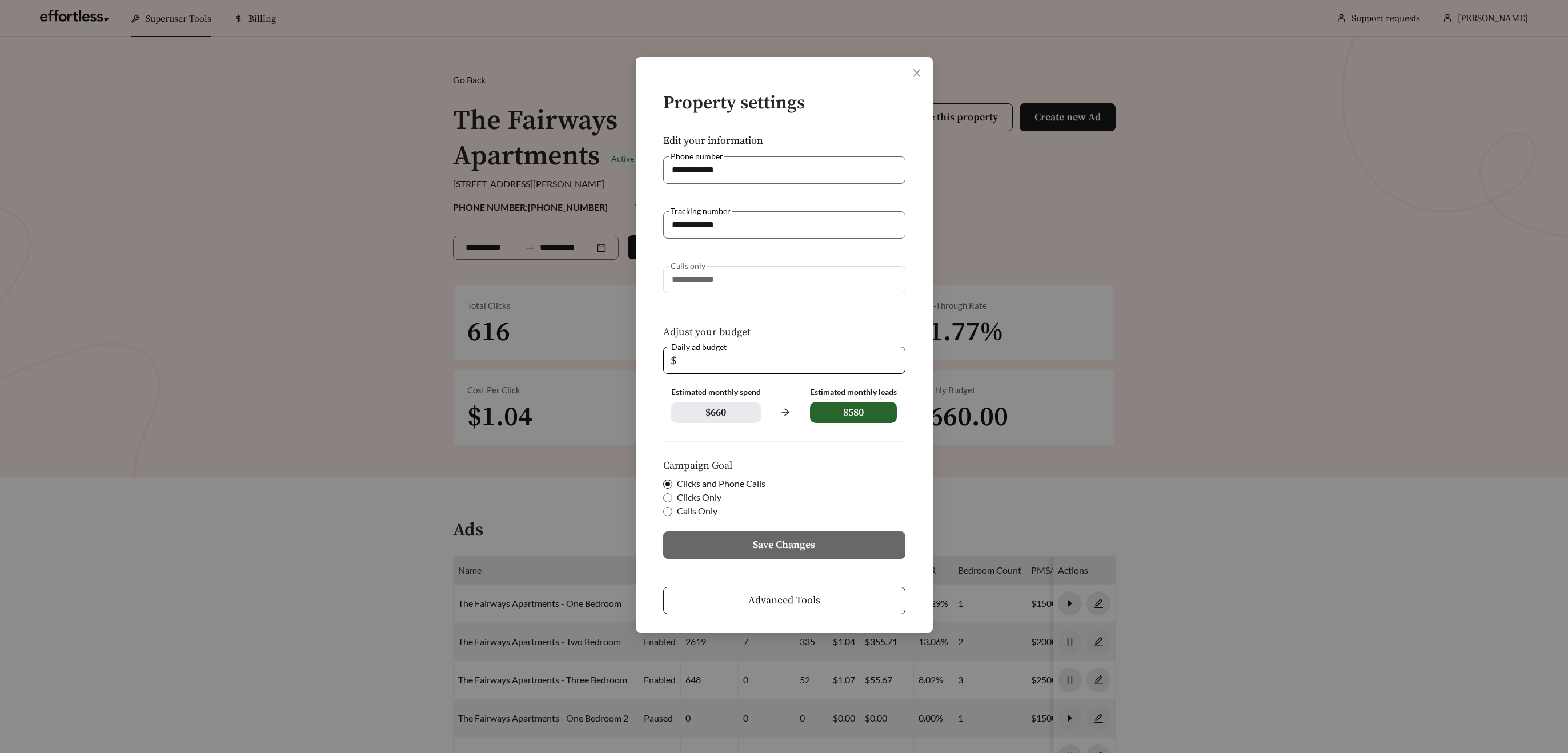
click at [813, 600] on span "Advanced Tools" at bounding box center [784, 600] width 72 height 15
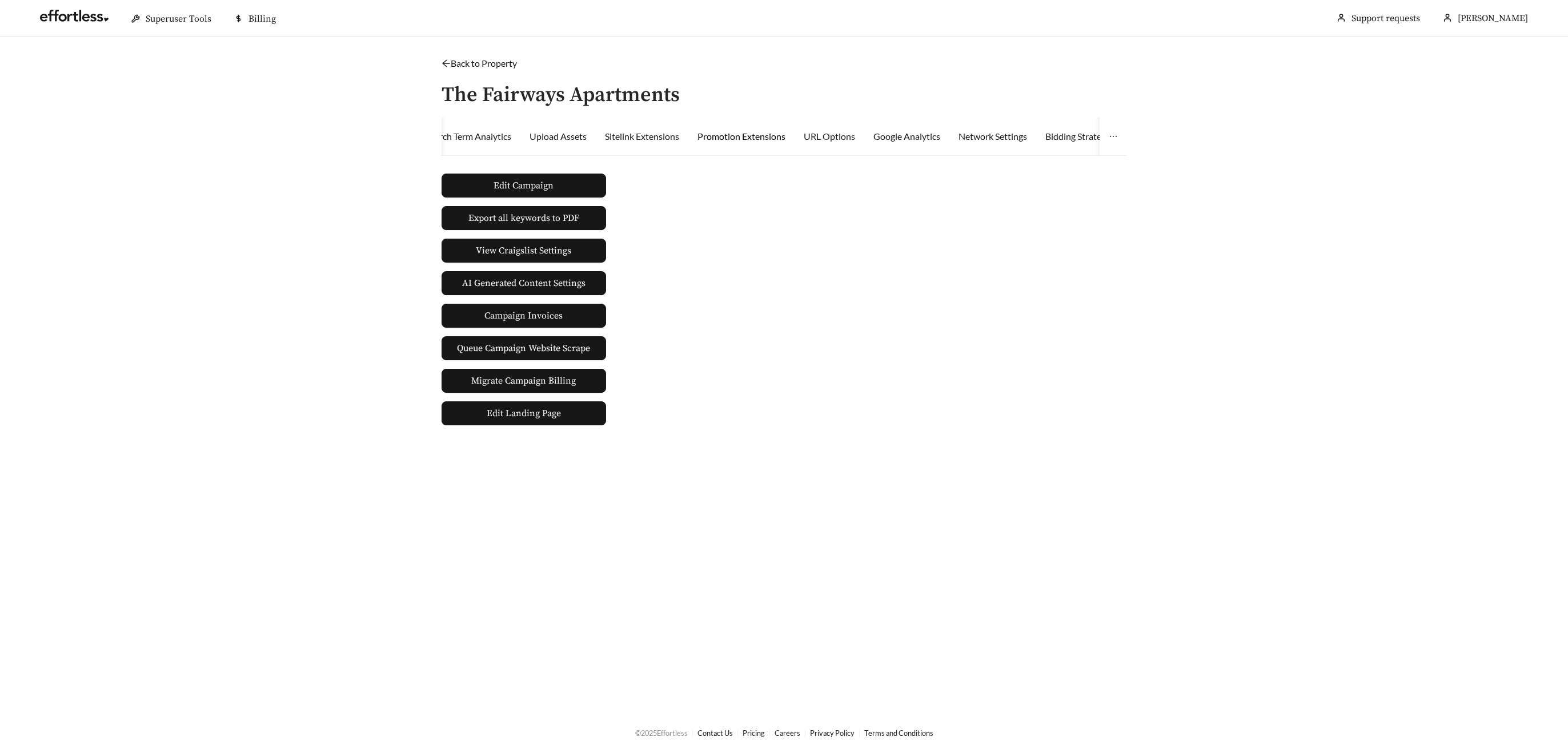
click at [766, 137] on div "Promotion Extensions" at bounding box center [742, 137] width 88 height 13
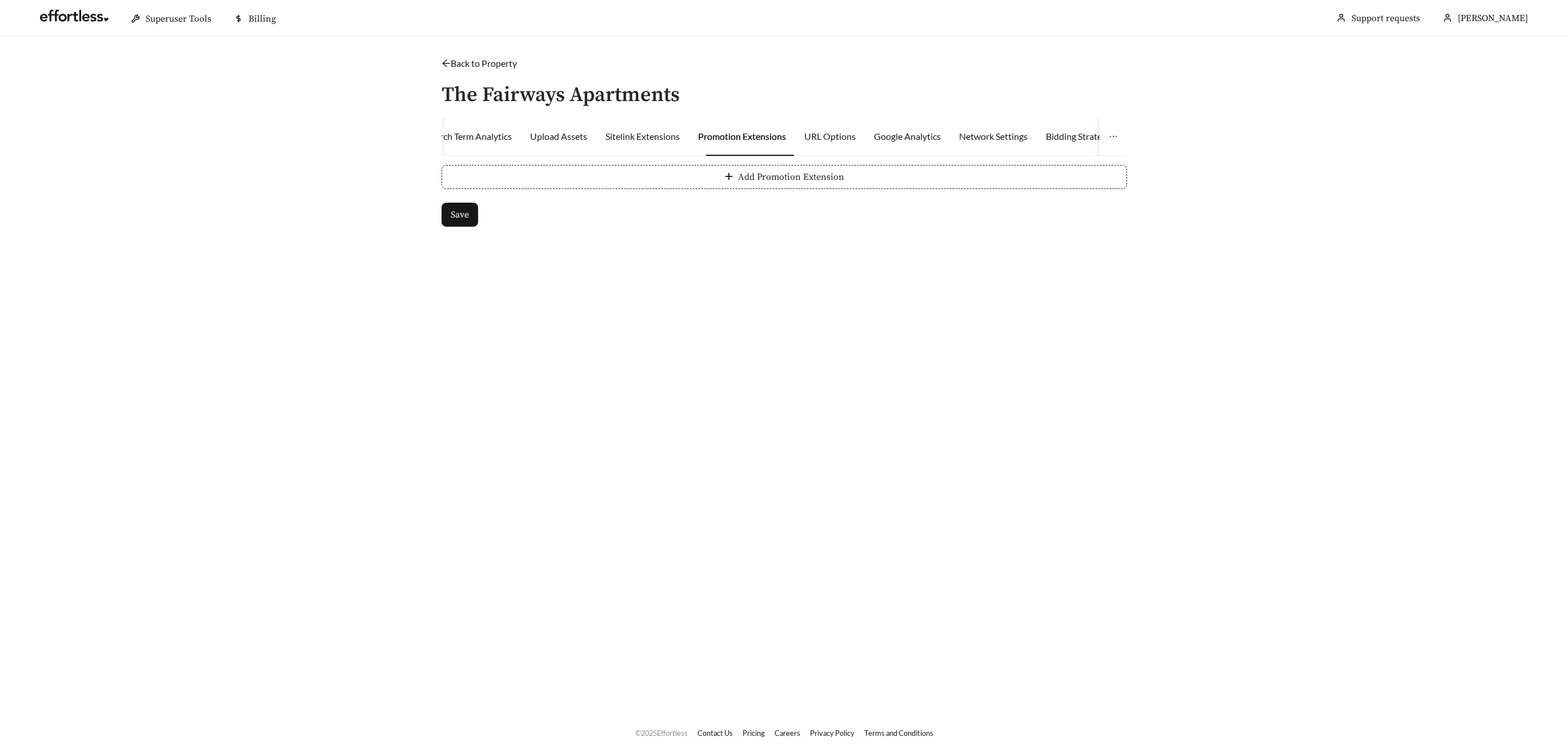
click at [701, 174] on button "Add Promotion Extension" at bounding box center [784, 176] width 685 height 24
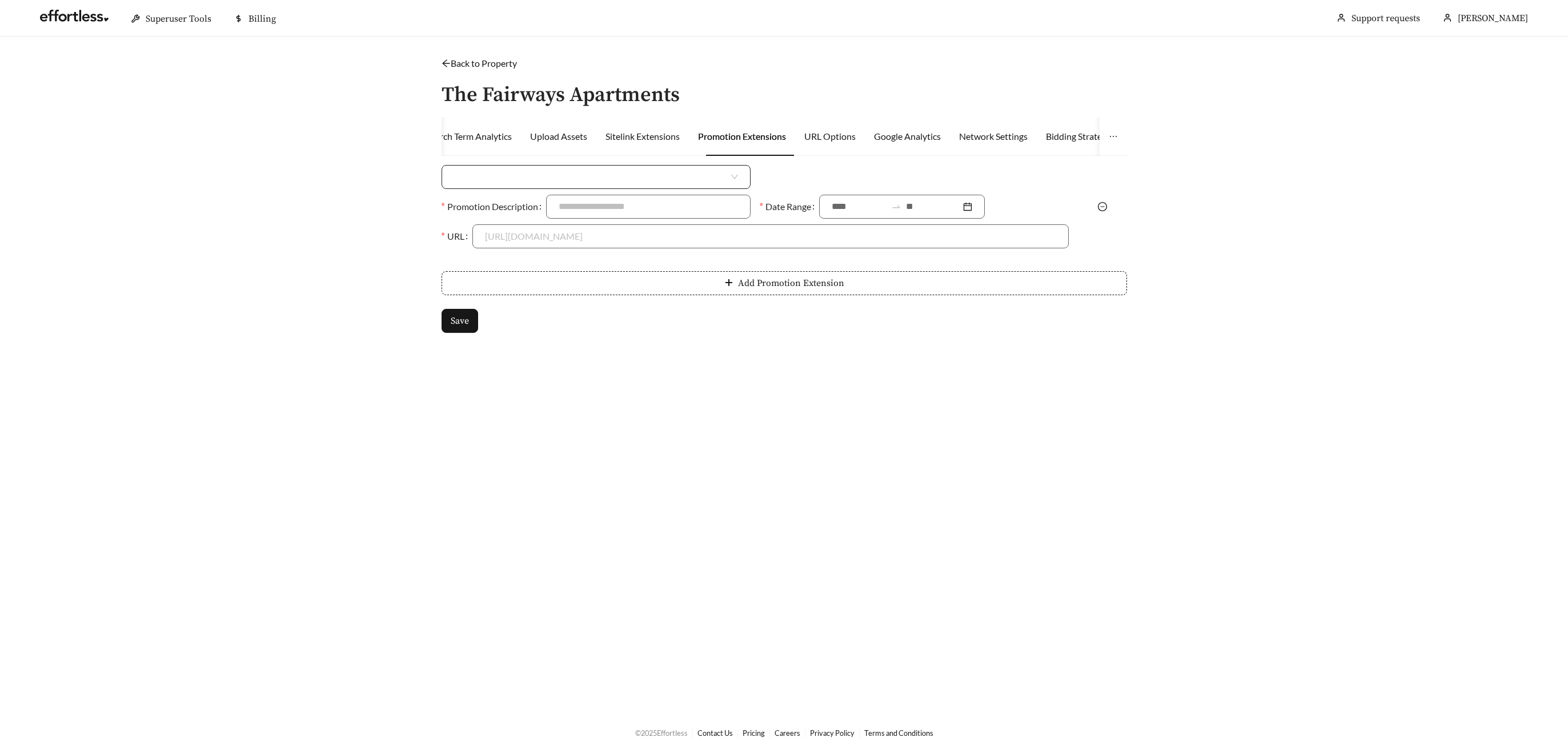
click at [518, 180] on input "search" at bounding box center [592, 176] width 275 height 23
drag, startPoint x: 521, startPoint y: 220, endPoint x: 532, endPoint y: 218, distance: 11.2
click at [521, 220] on div "Percent Off" at bounding box center [596, 221] width 284 height 13
click at [812, 172] on input at bounding box center [931, 176] width 276 height 23
click at [543, 186] on span "Percent Off" at bounding box center [596, 176] width 284 height 23
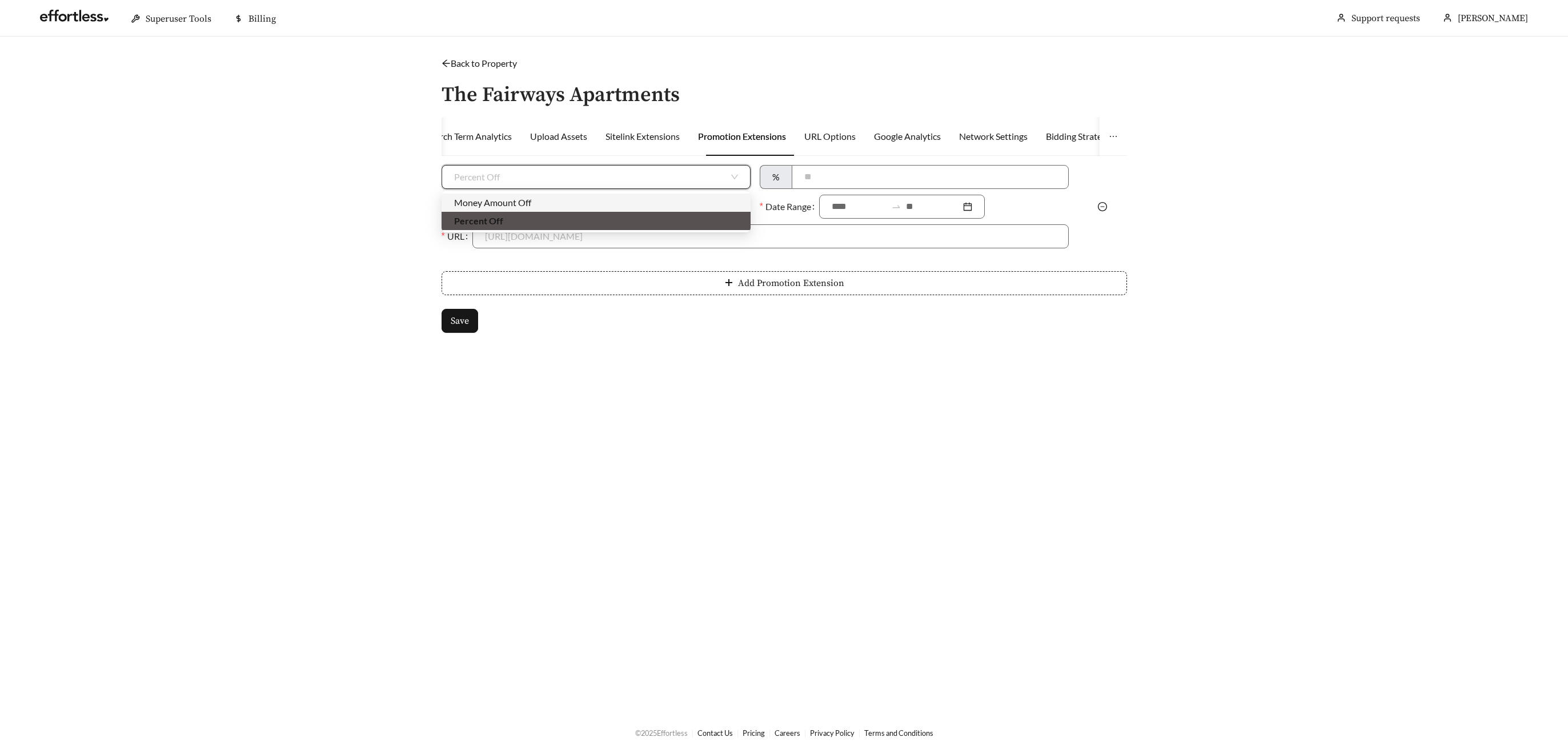
drag, startPoint x: 534, startPoint y: 199, endPoint x: 636, endPoint y: 186, distance: 102.8
click at [533, 199] on div "Money Amount Off" at bounding box center [596, 203] width 284 height 13
click at [824, 182] on input at bounding box center [929, 176] width 278 height 23
type input "***"
click at [820, 219] on div "Date Range" at bounding box center [914, 210] width 318 height 29
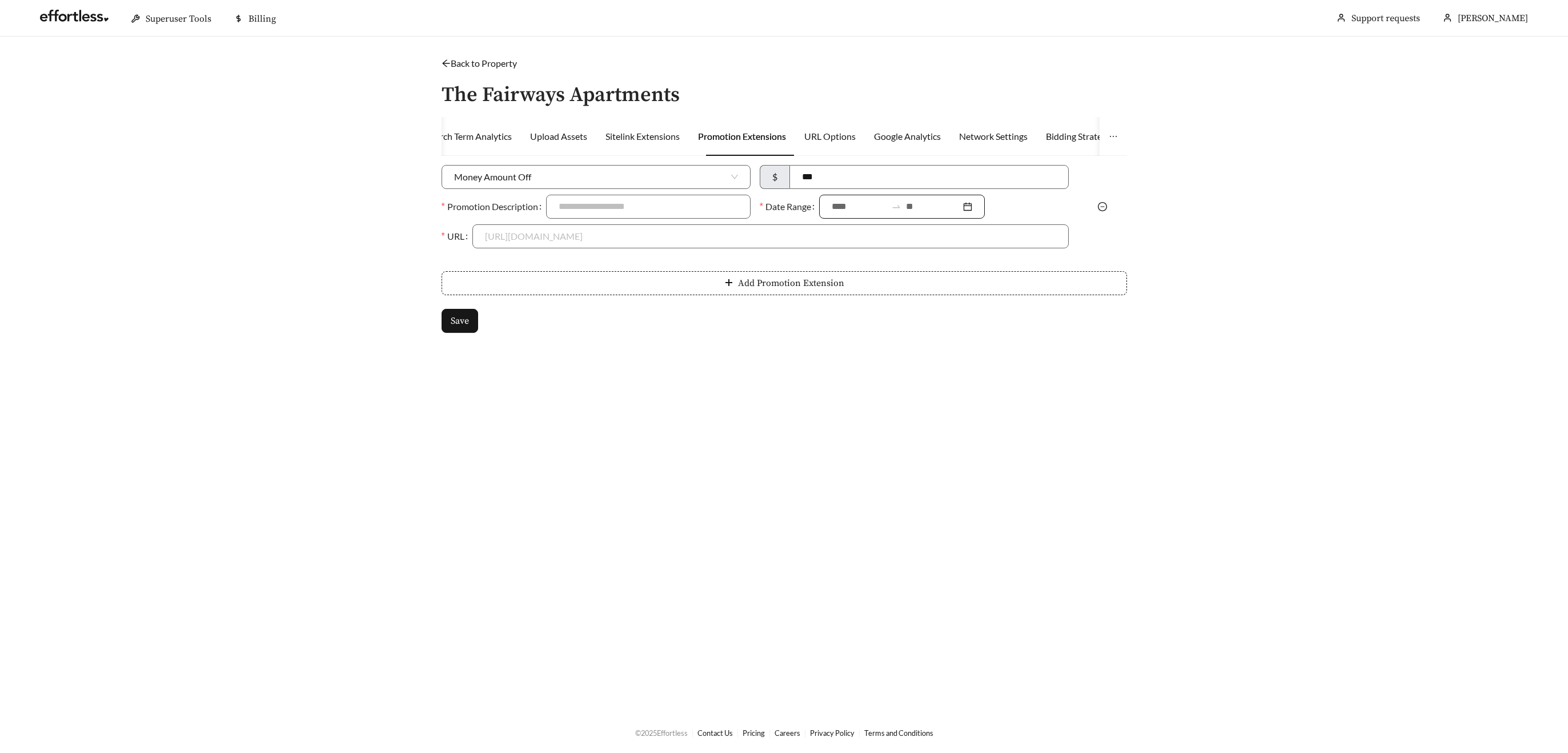
click at [878, 209] on input at bounding box center [859, 206] width 55 height 13
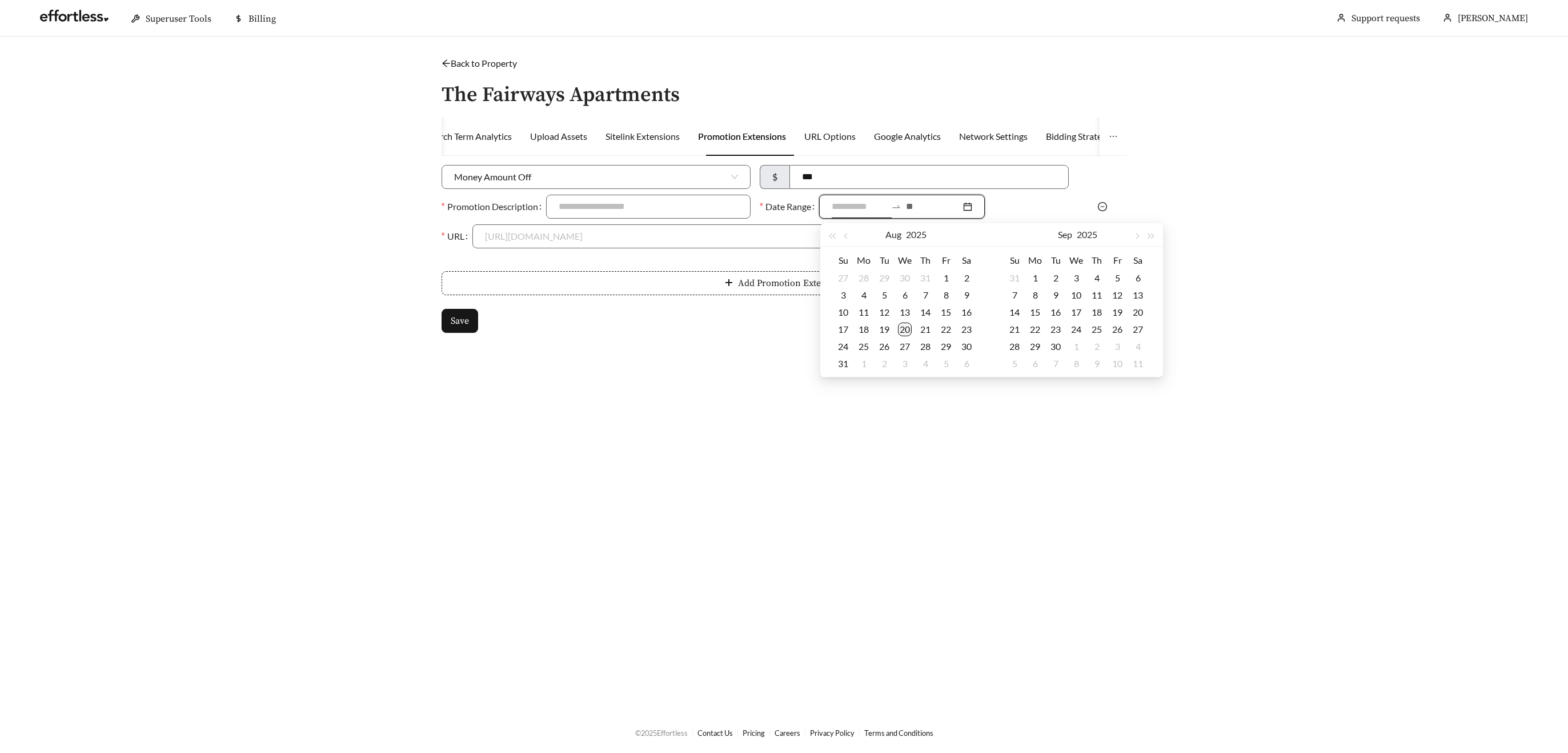
type input "**********"
click at [907, 329] on div "20" at bounding box center [905, 330] width 13 height 13
type input "**********"
click at [1063, 348] on td "30" at bounding box center [1056, 347] width 21 height 17
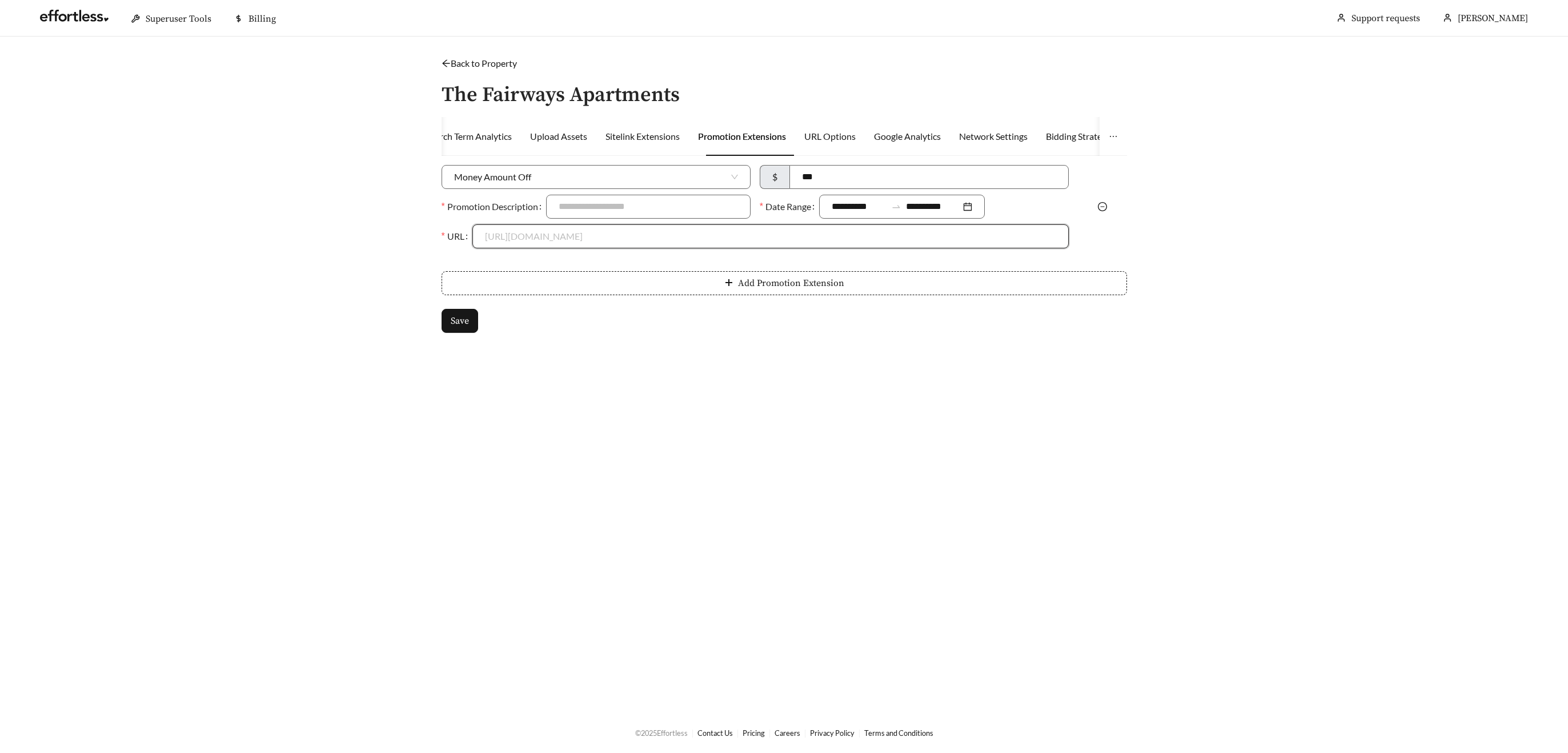
click at [531, 238] on input "URL" at bounding box center [771, 236] width 571 height 23
click at [535, 265] on div "[URL][DOMAIN_NAME]" at bounding box center [771, 262] width 571 height 13
type input "**********"
click at [474, 312] on button "Save" at bounding box center [460, 320] width 37 height 24
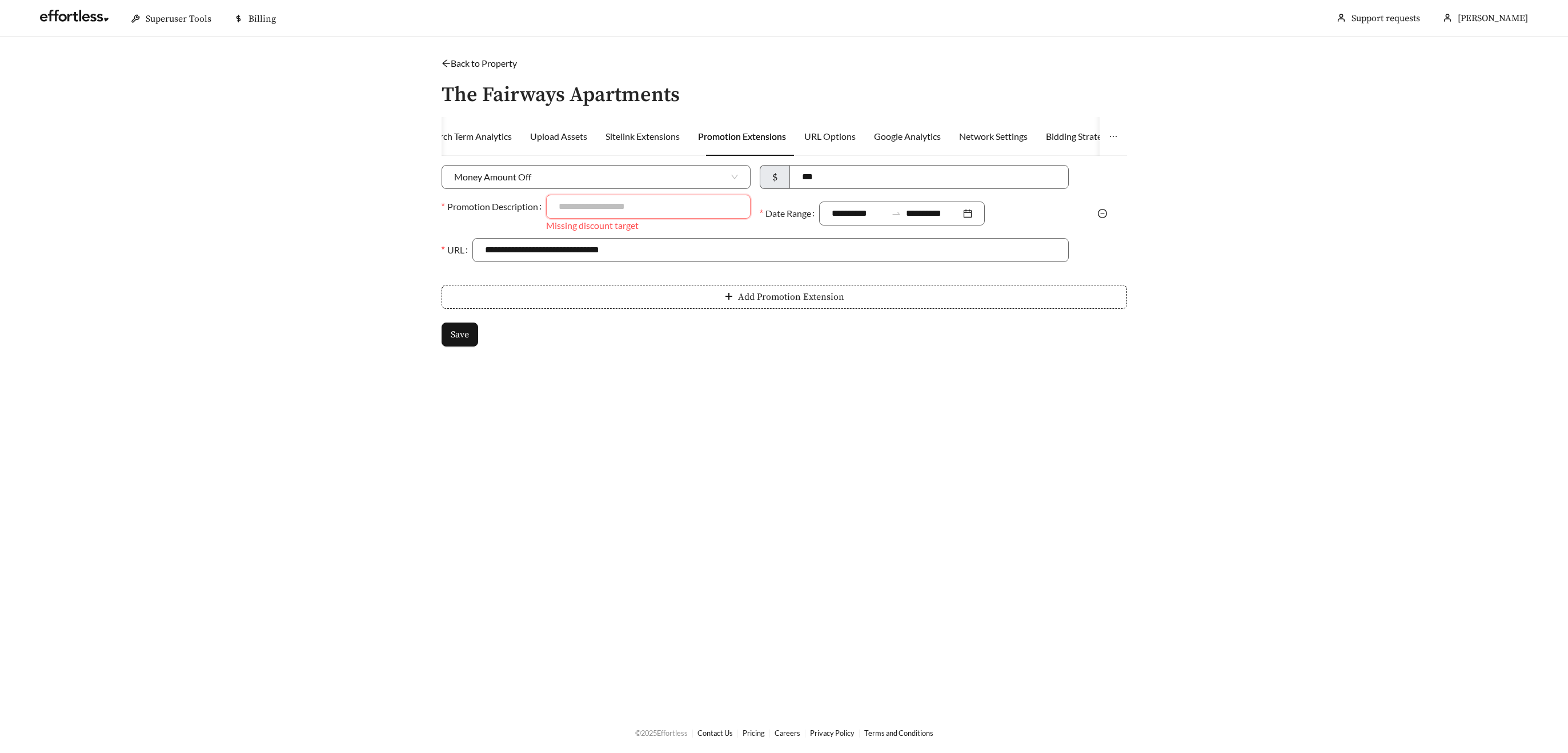
click at [621, 205] on input "Promotion Description" at bounding box center [649, 206] width 205 height 24
type input "**********"
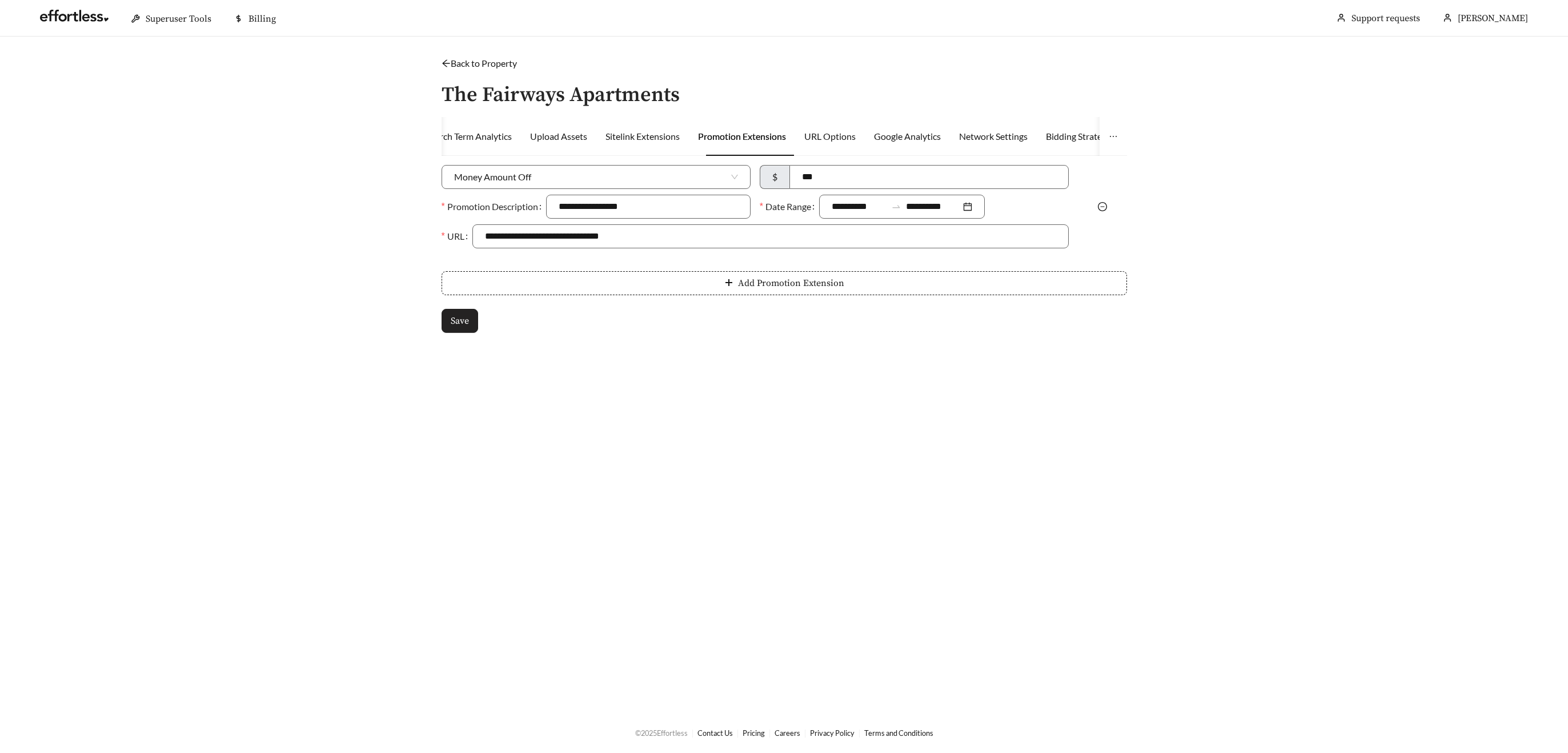
click at [471, 317] on button "Save" at bounding box center [460, 320] width 37 height 24
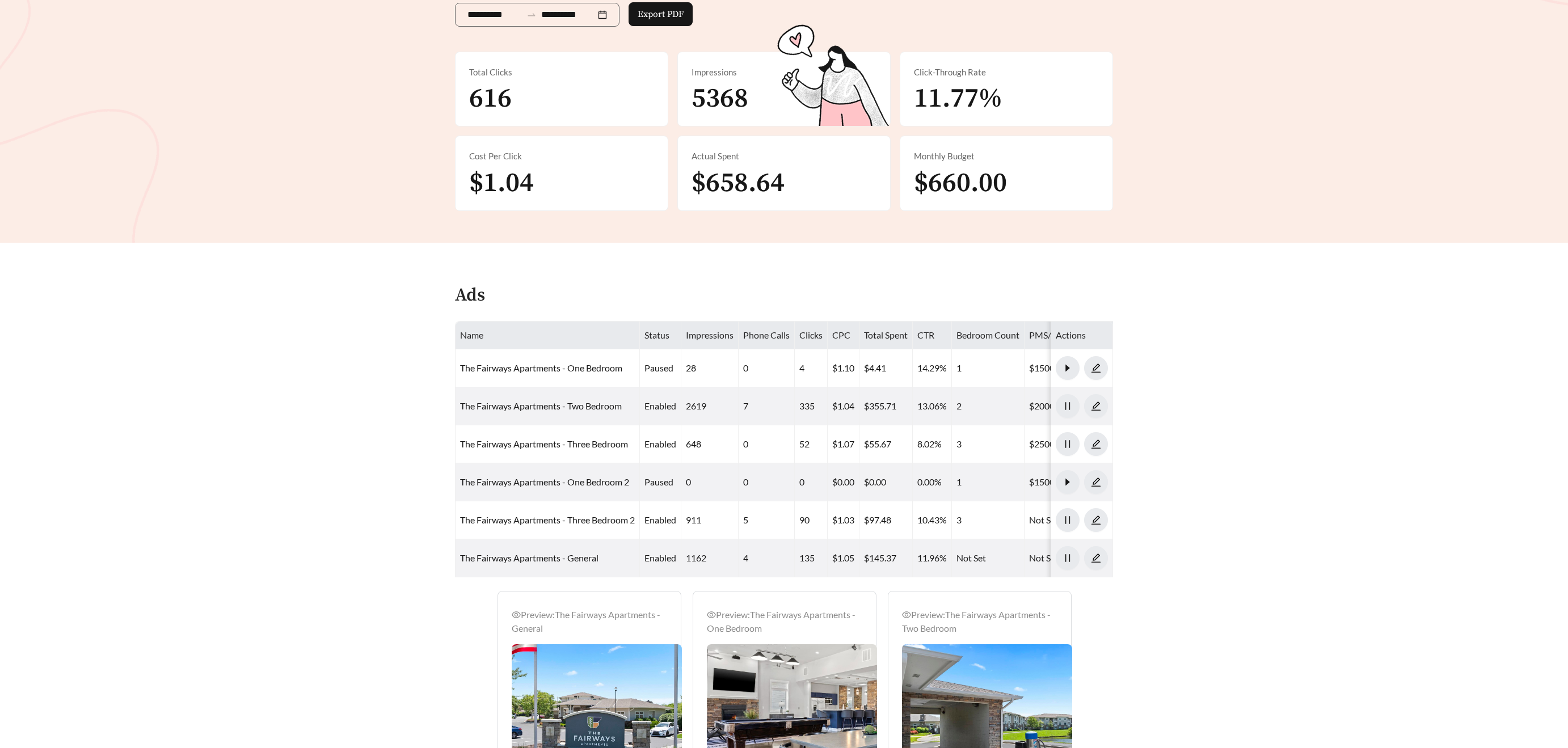
scroll to position [229, 0]
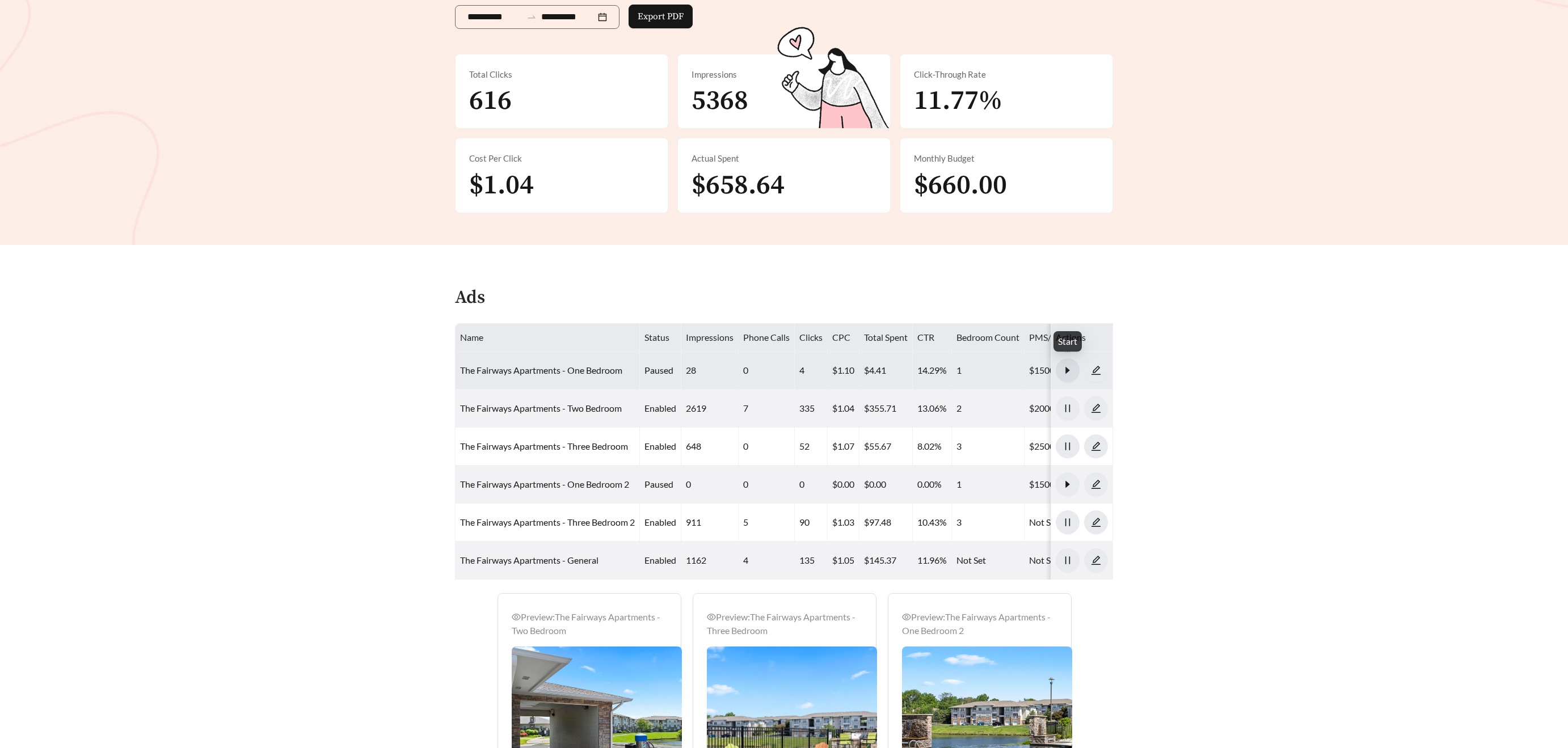
click at [1066, 371] on icon "caret-right" at bounding box center [1067, 370] width 4 height 7
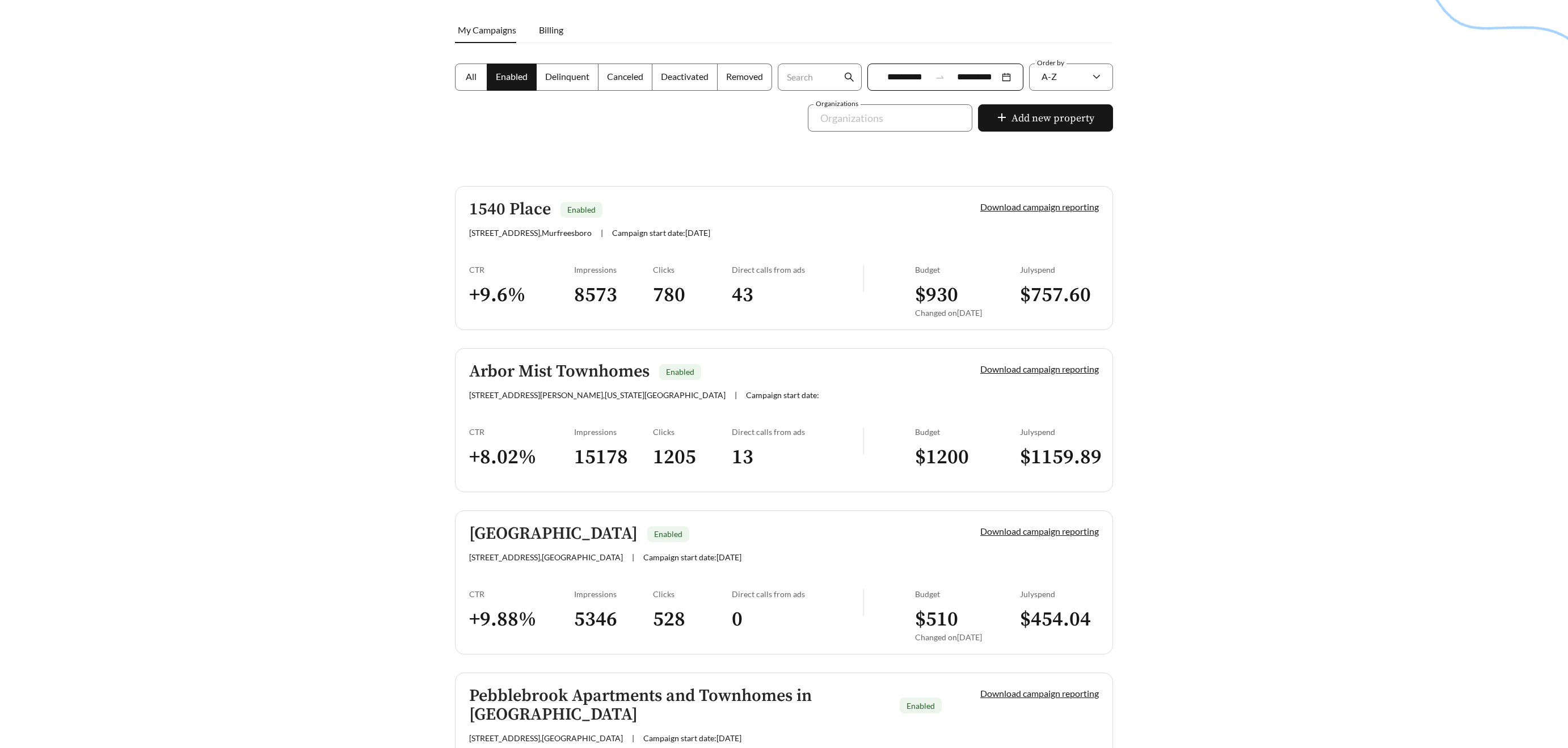
scroll to position [175, 0]
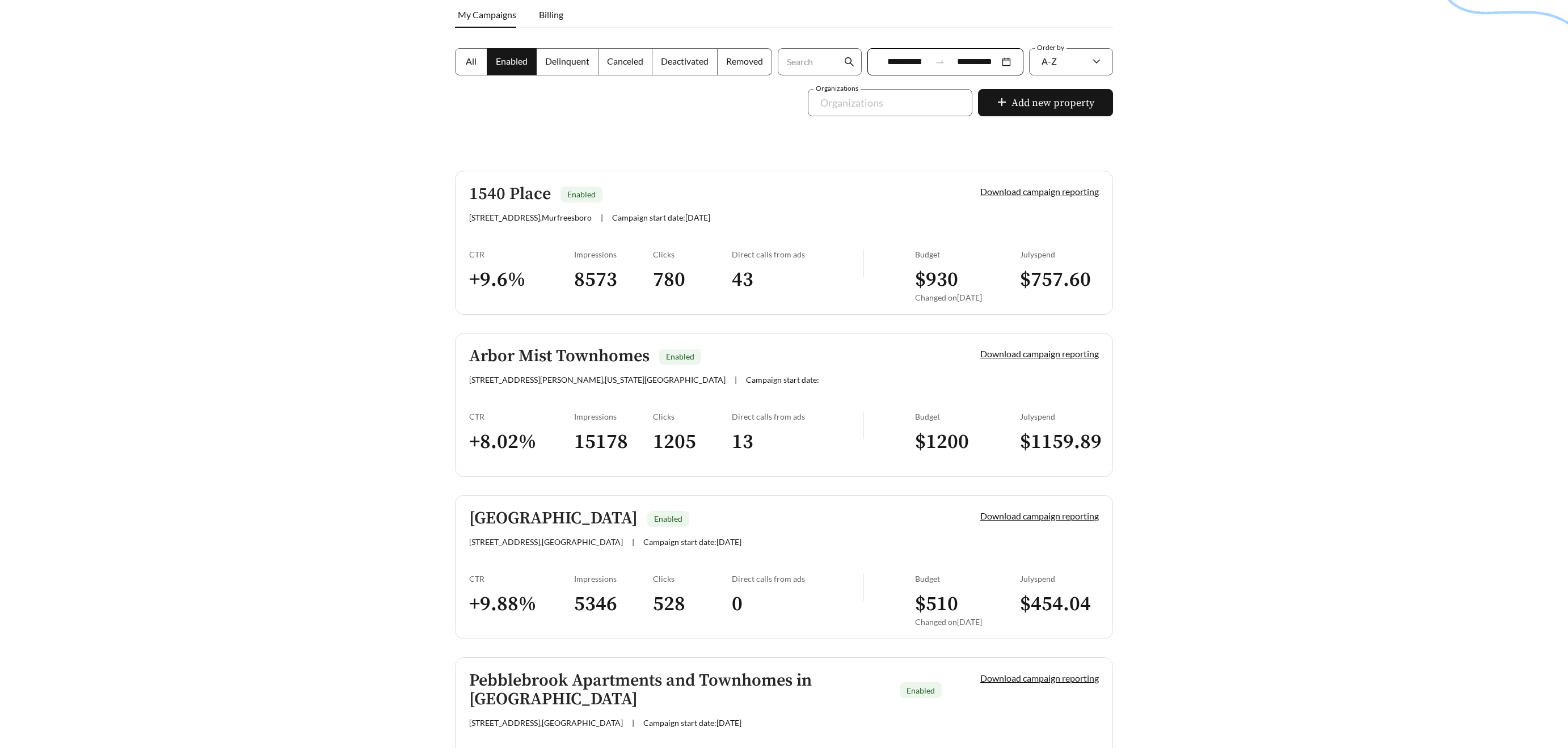
scroll to position [229, 0]
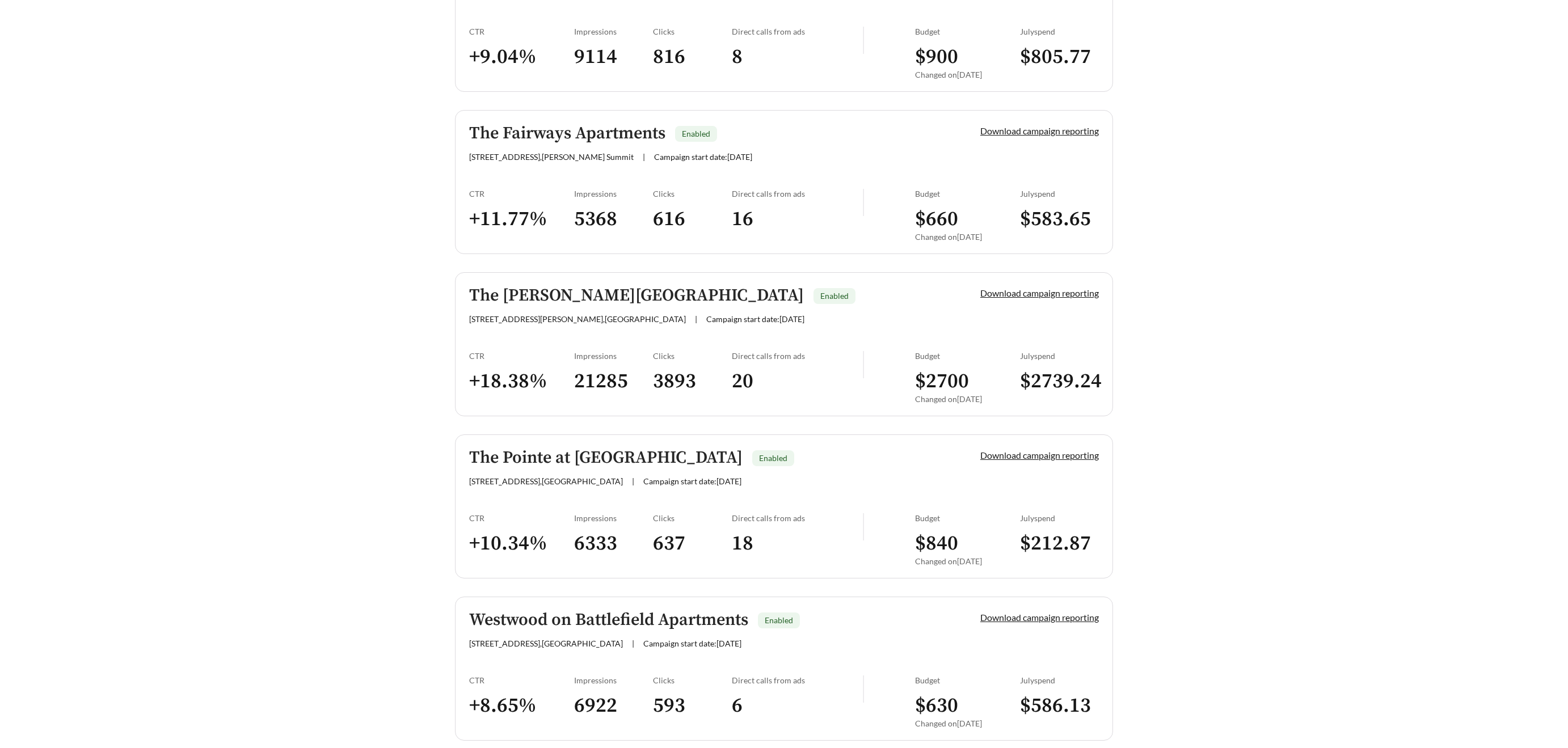
scroll to position [1279, 0]
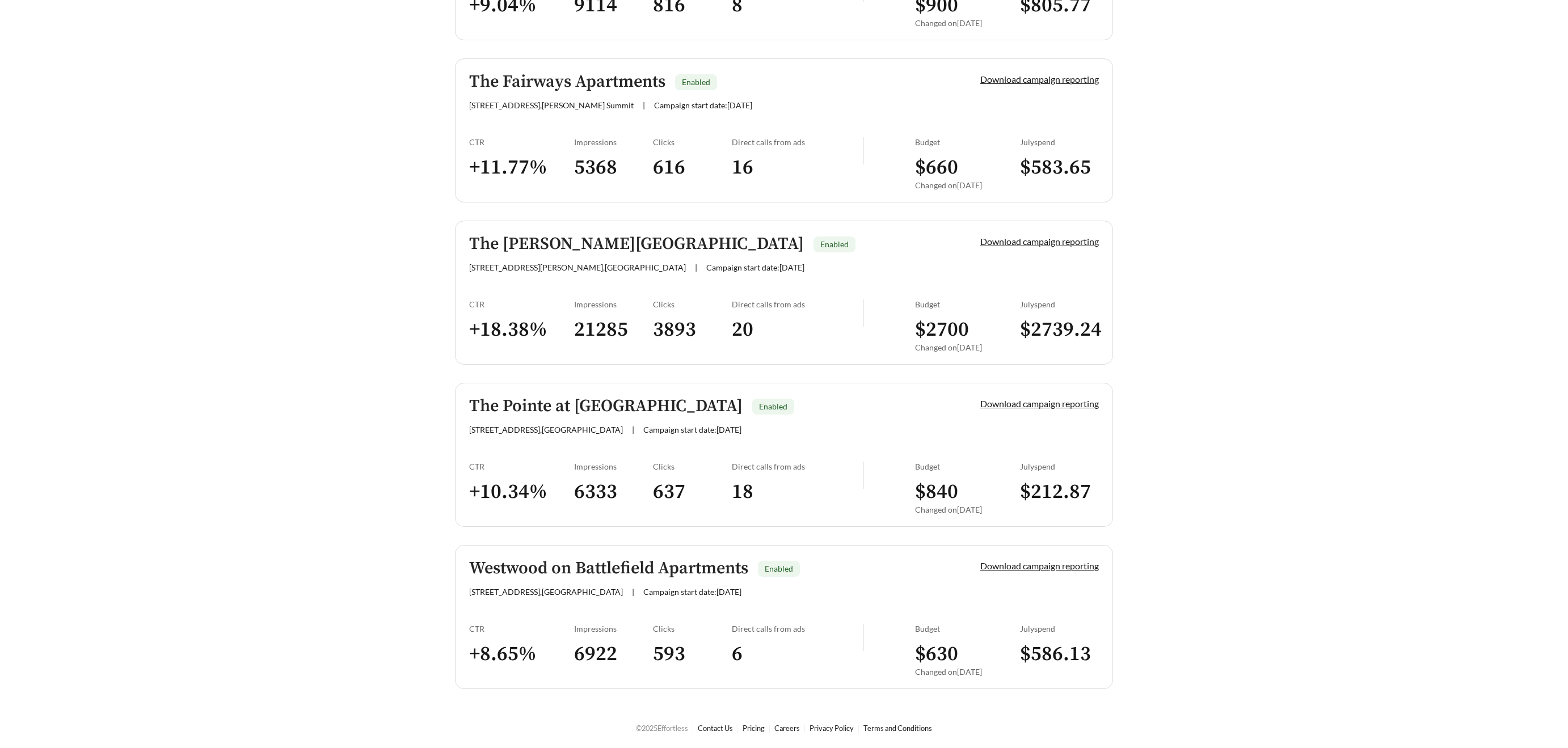
click at [592, 242] on h5 "The [PERSON_NAME][GEOGRAPHIC_DATA]" at bounding box center [637, 244] width 335 height 19
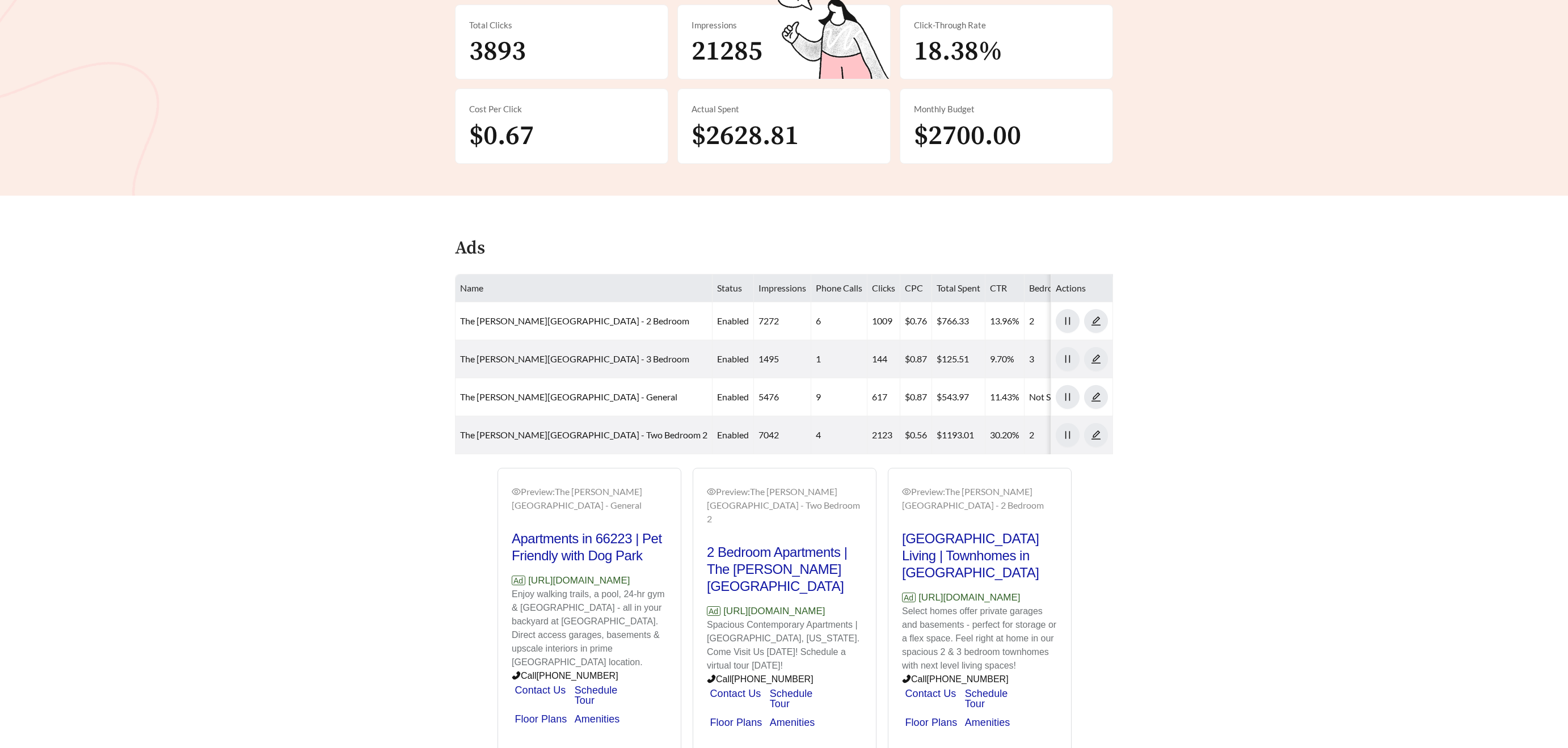
scroll to position [280, 0]
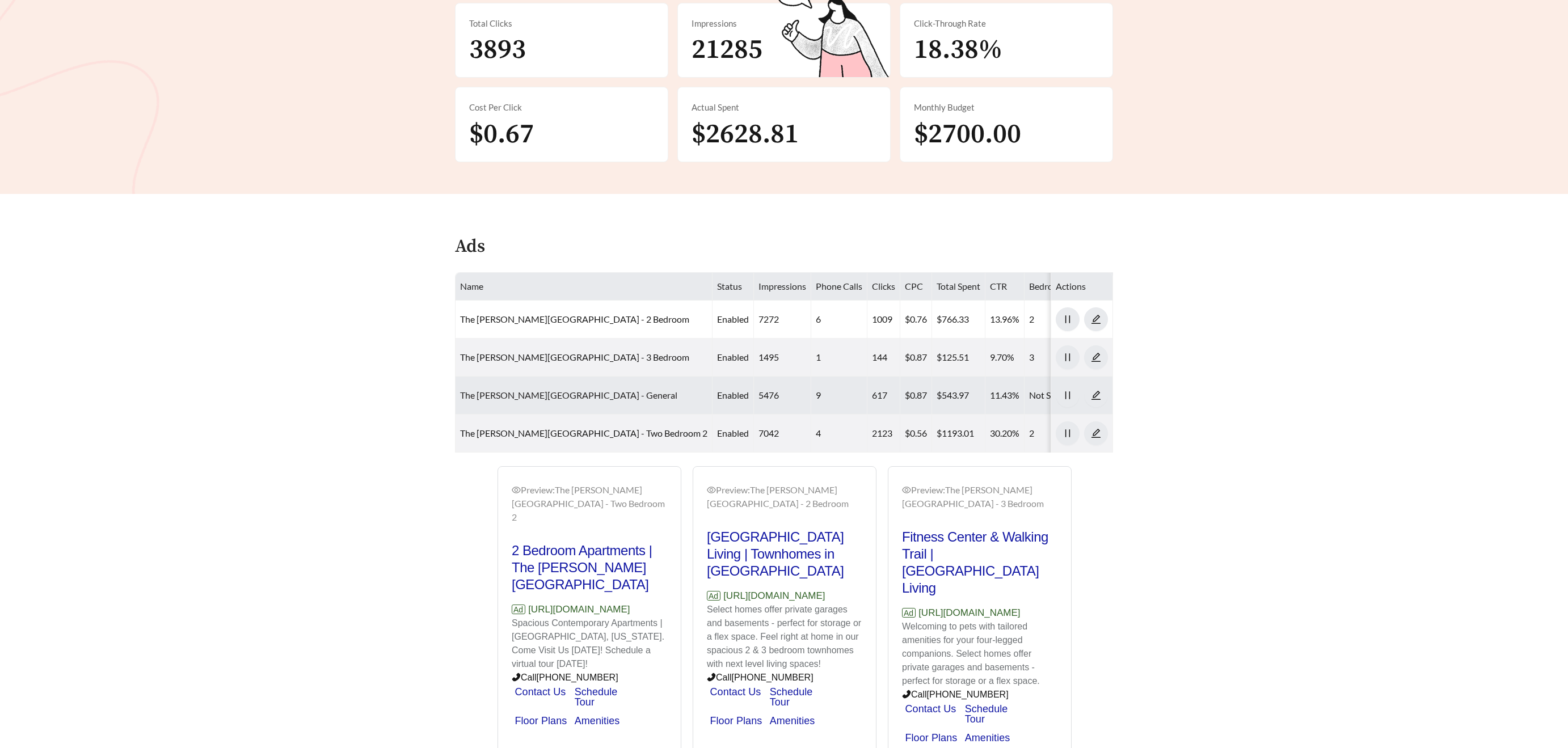
click at [515, 395] on link "The [PERSON_NAME][GEOGRAPHIC_DATA] - General" at bounding box center [569, 395] width 217 height 11
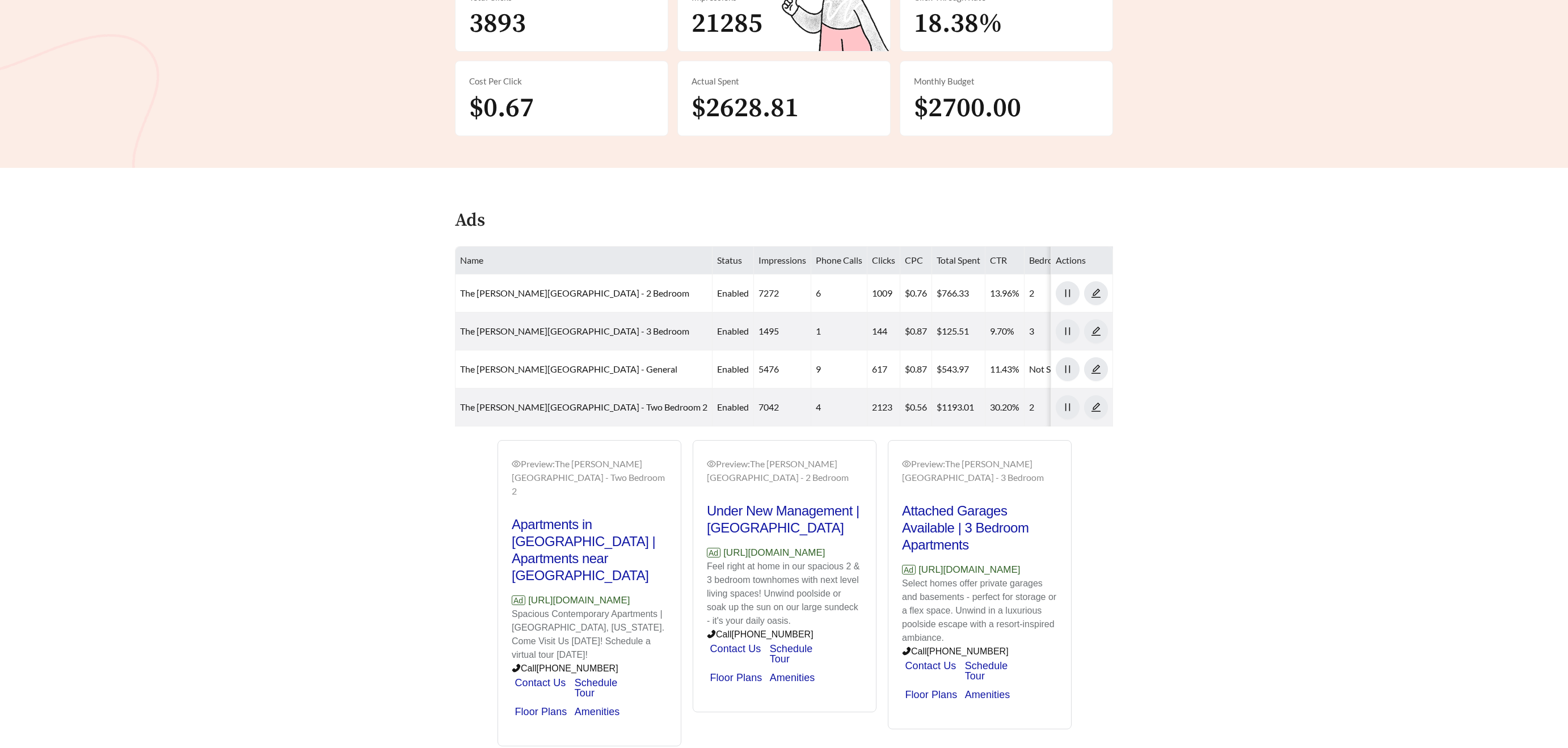
scroll to position [343, 0]
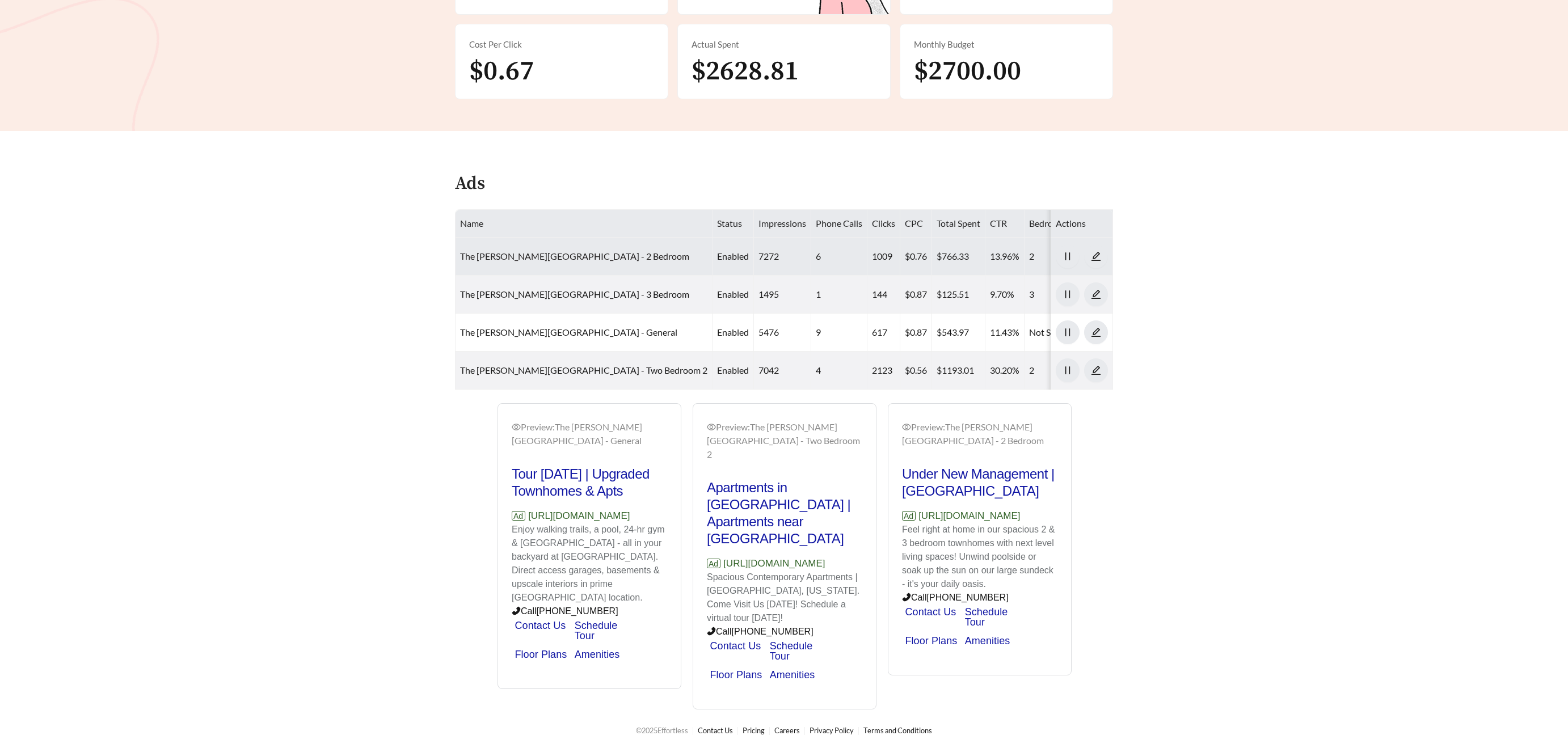
click at [509, 255] on link "The [PERSON_NAME][GEOGRAPHIC_DATA] - 2 Bedroom" at bounding box center [575, 256] width 229 height 11
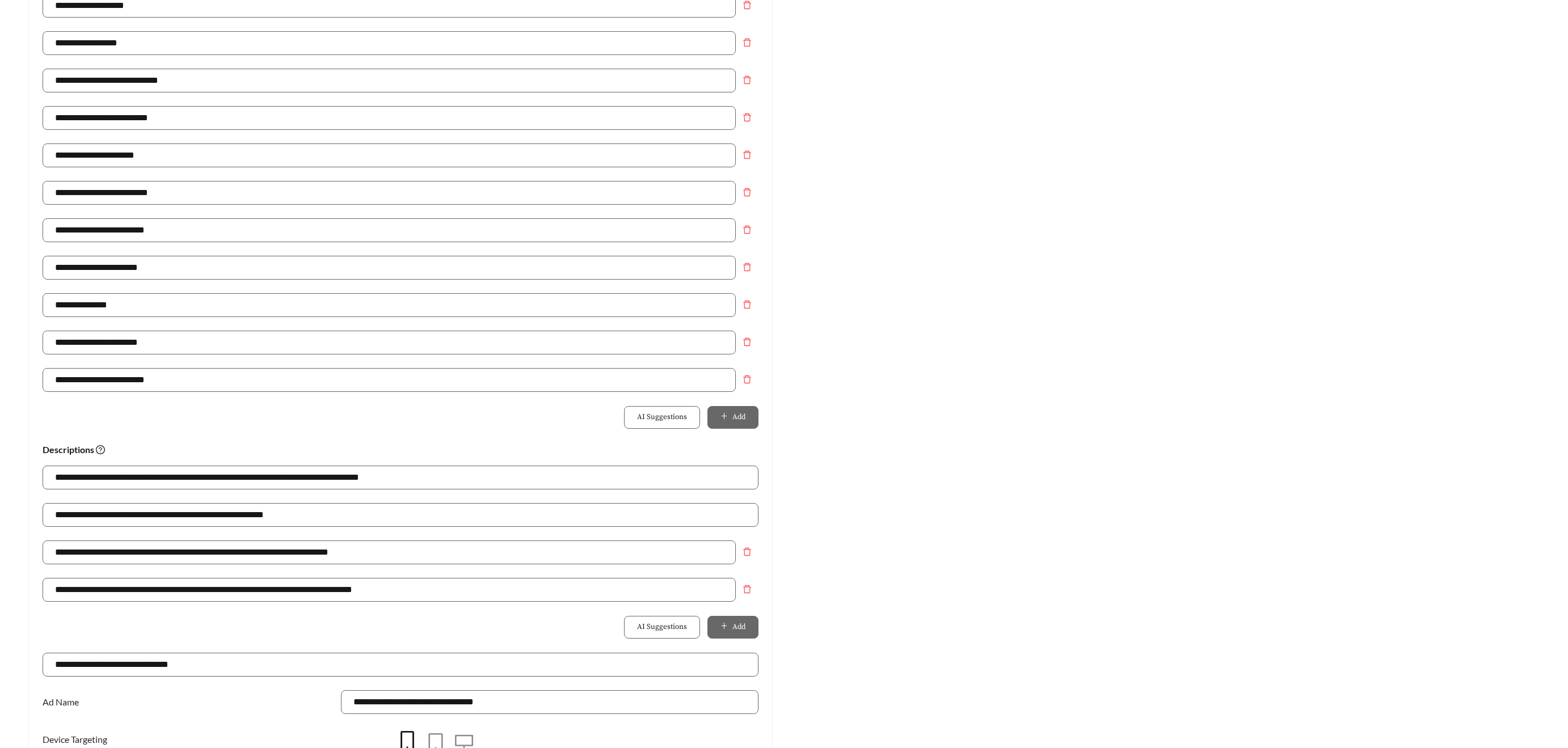
scroll to position [418, 0]
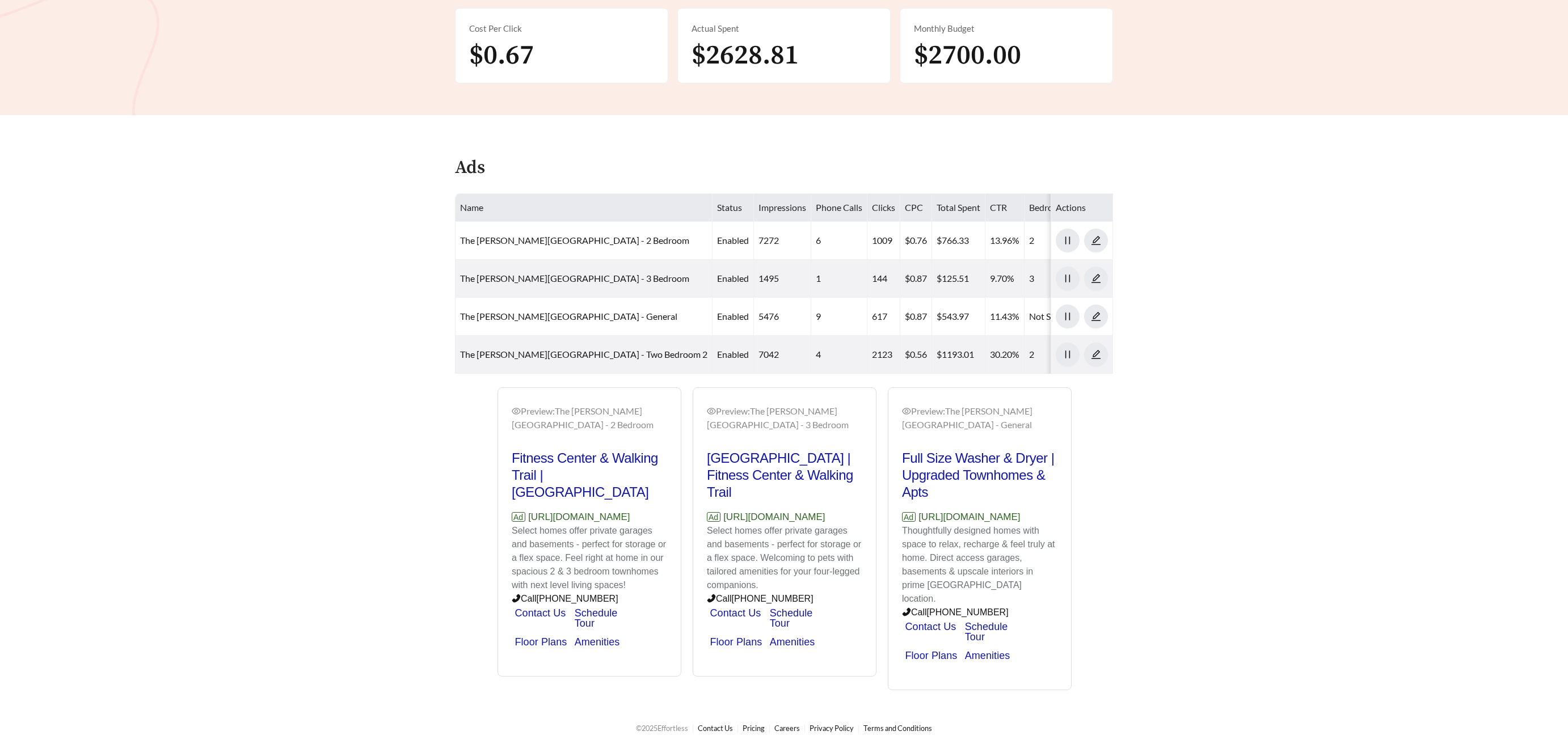
scroll to position [343, 0]
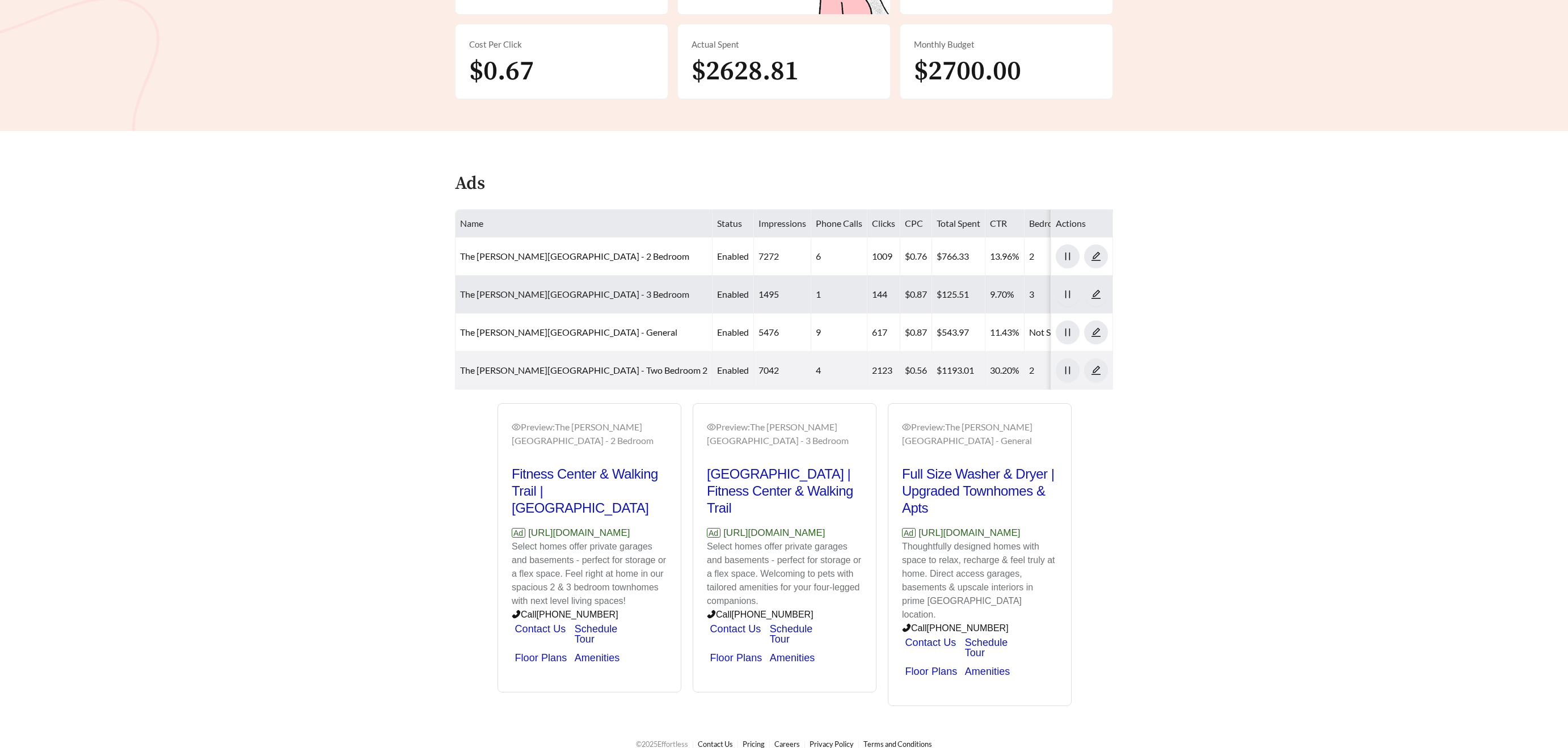
click at [490, 296] on link "The [PERSON_NAME][GEOGRAPHIC_DATA] - 3 Bedroom" at bounding box center [575, 294] width 229 height 11
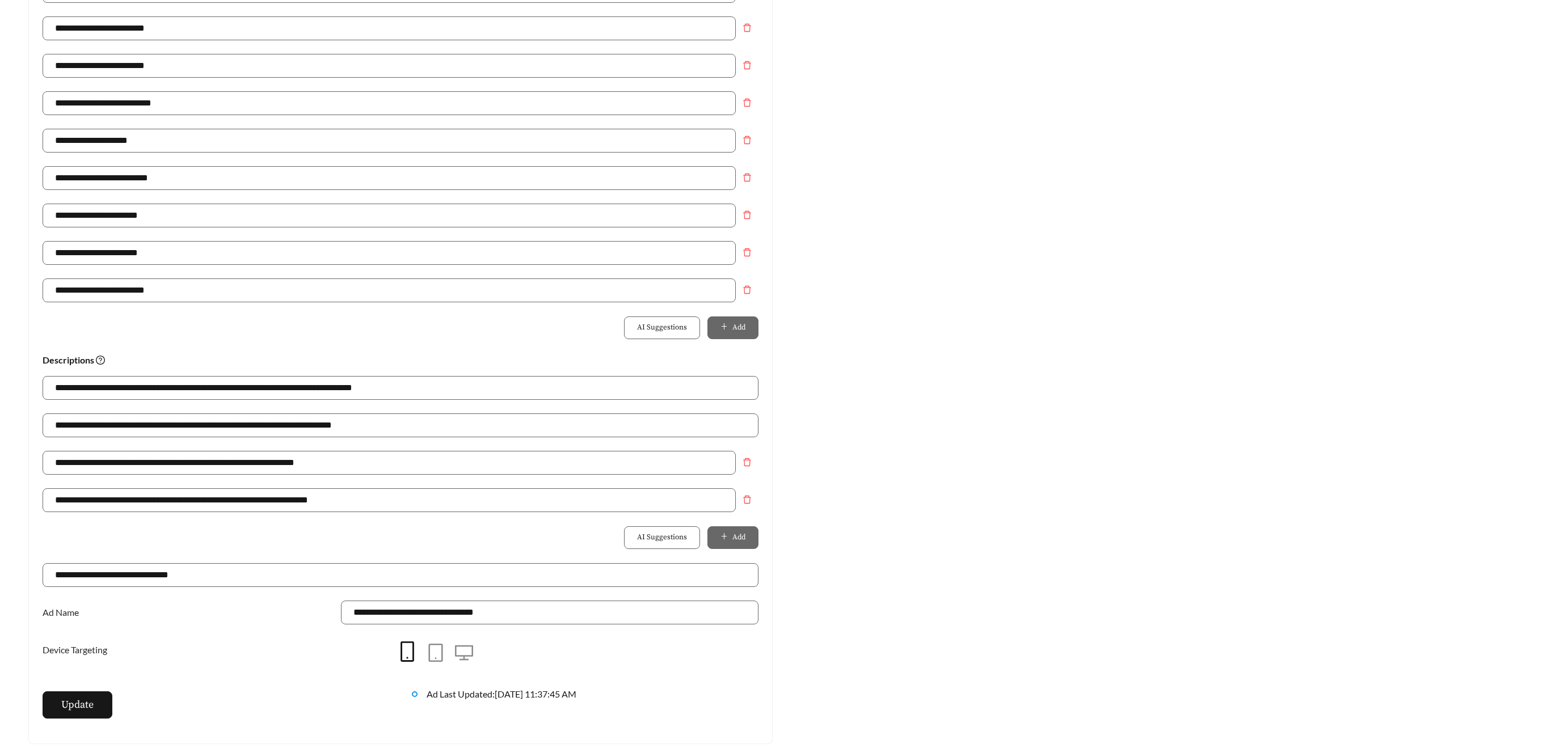
scroll to position [479, 0]
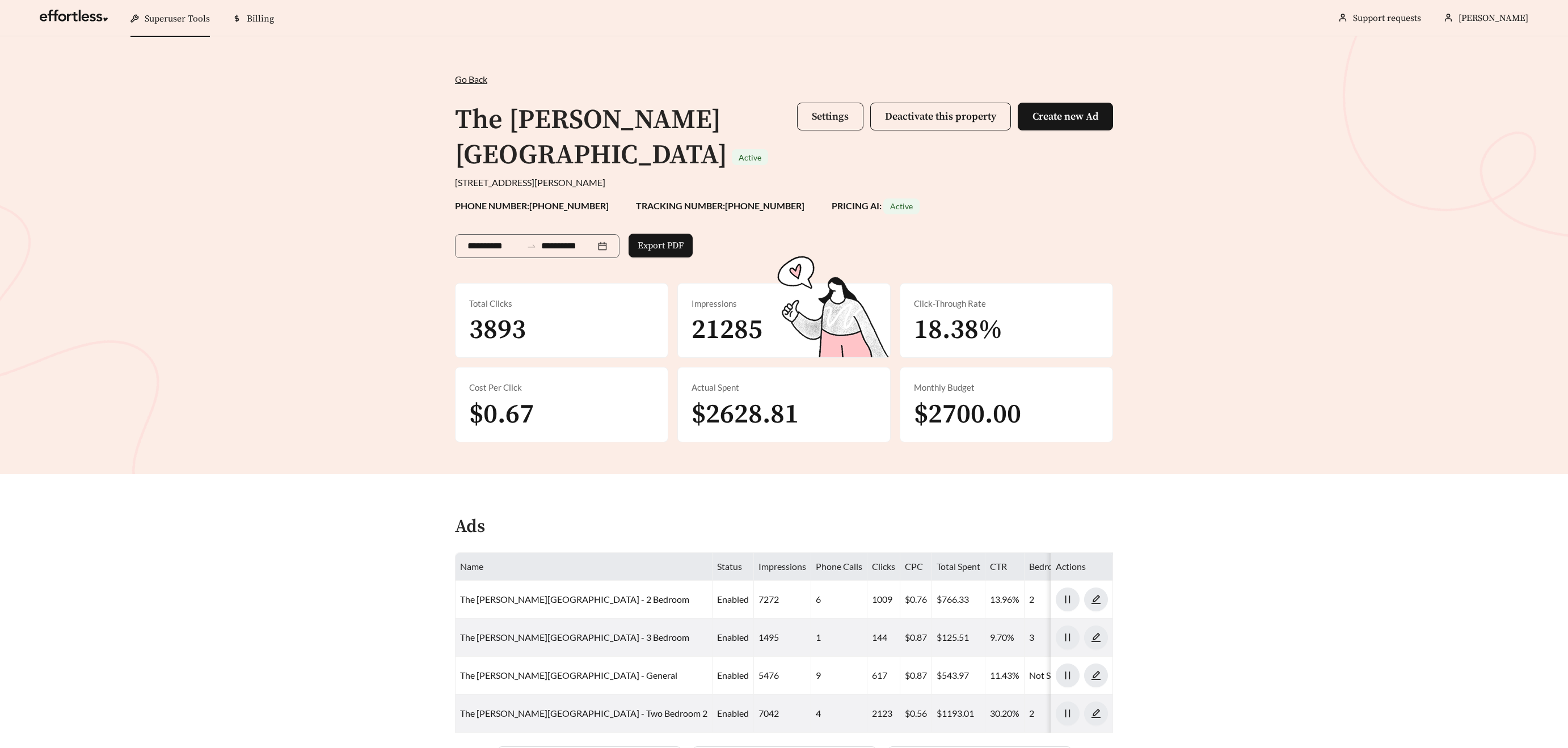
click at [830, 119] on span "Settings" at bounding box center [830, 116] width 37 height 13
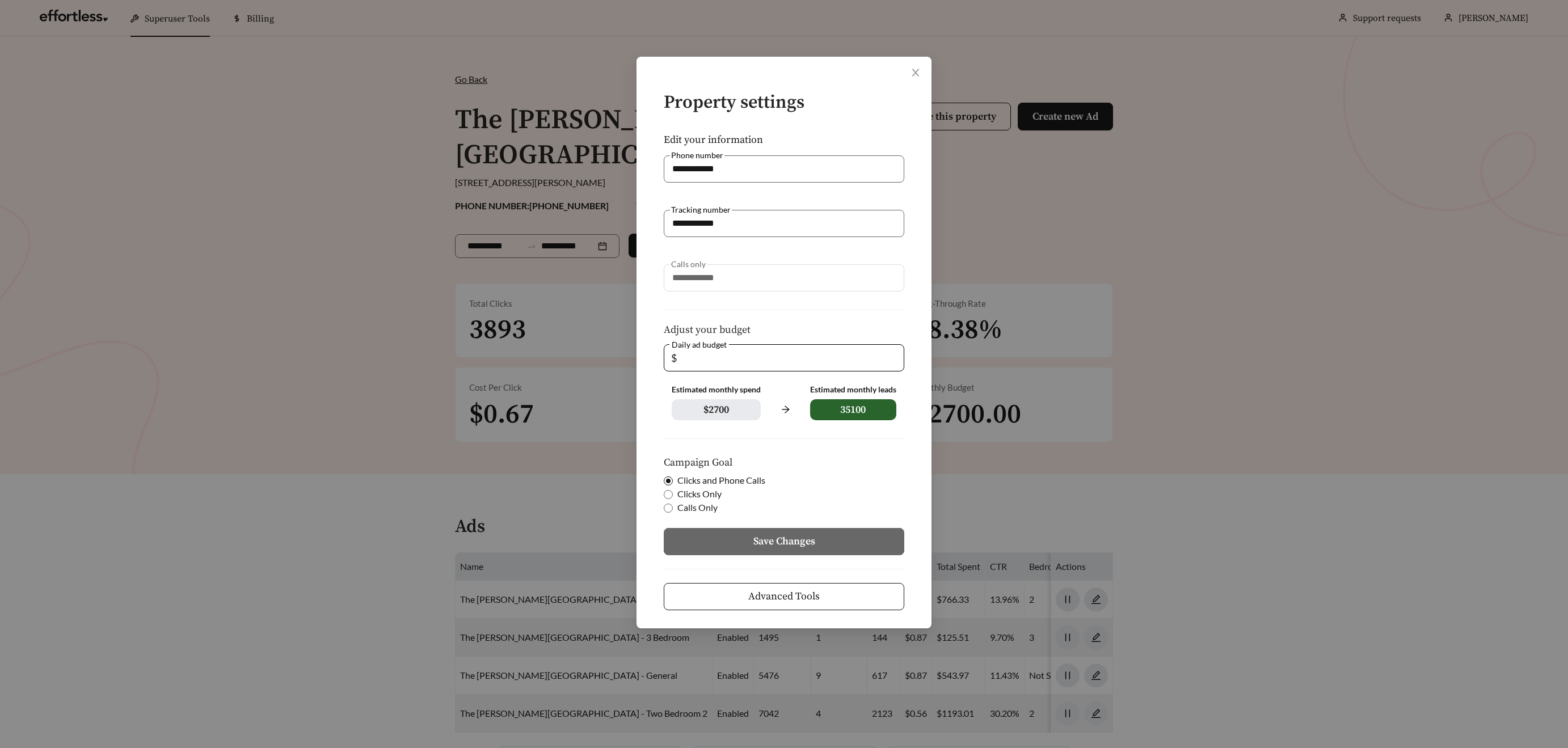
click at [807, 599] on span "Advanced Tools" at bounding box center [783, 596] width 71 height 15
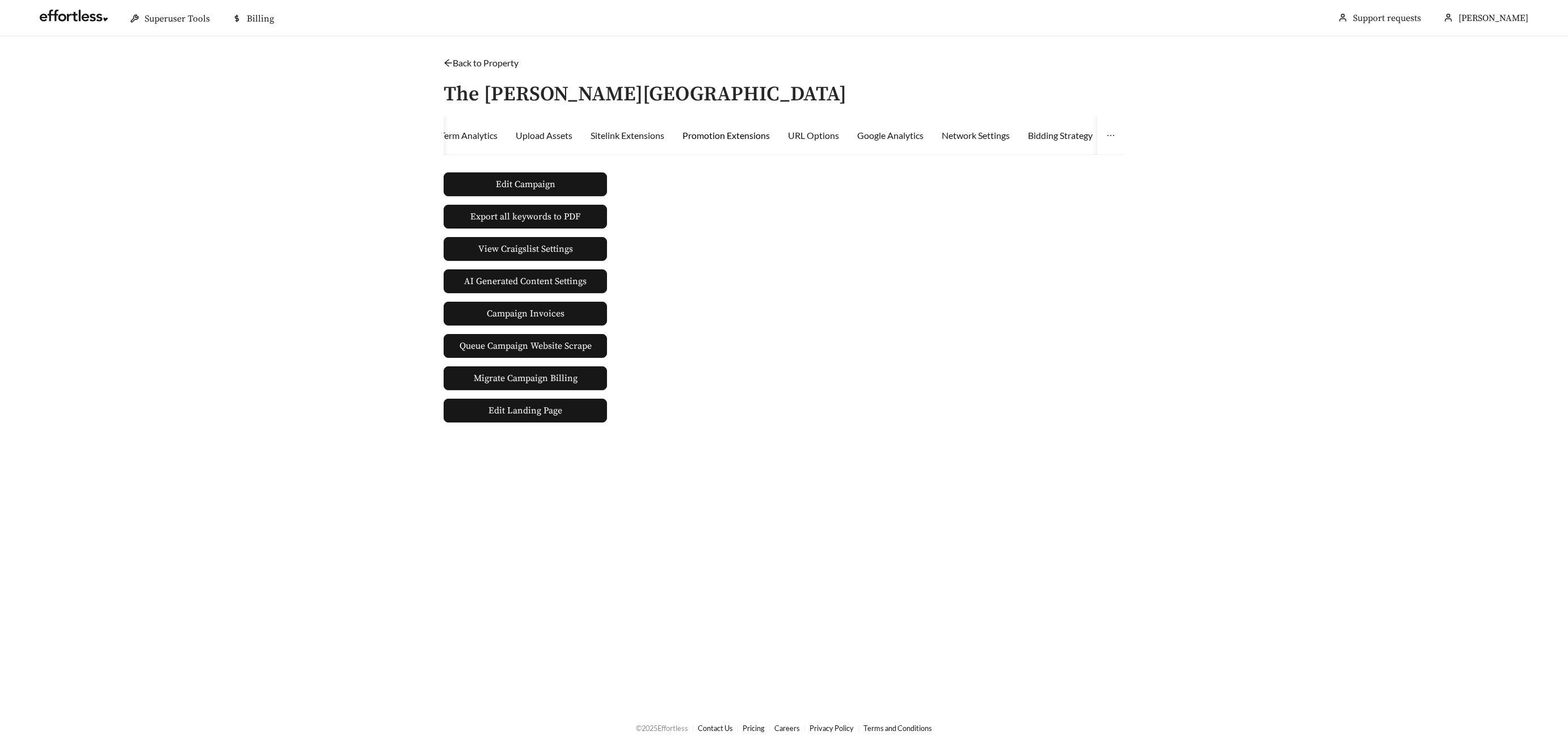
click at [762, 135] on div "Promotion Extensions" at bounding box center [726, 136] width 88 height 13
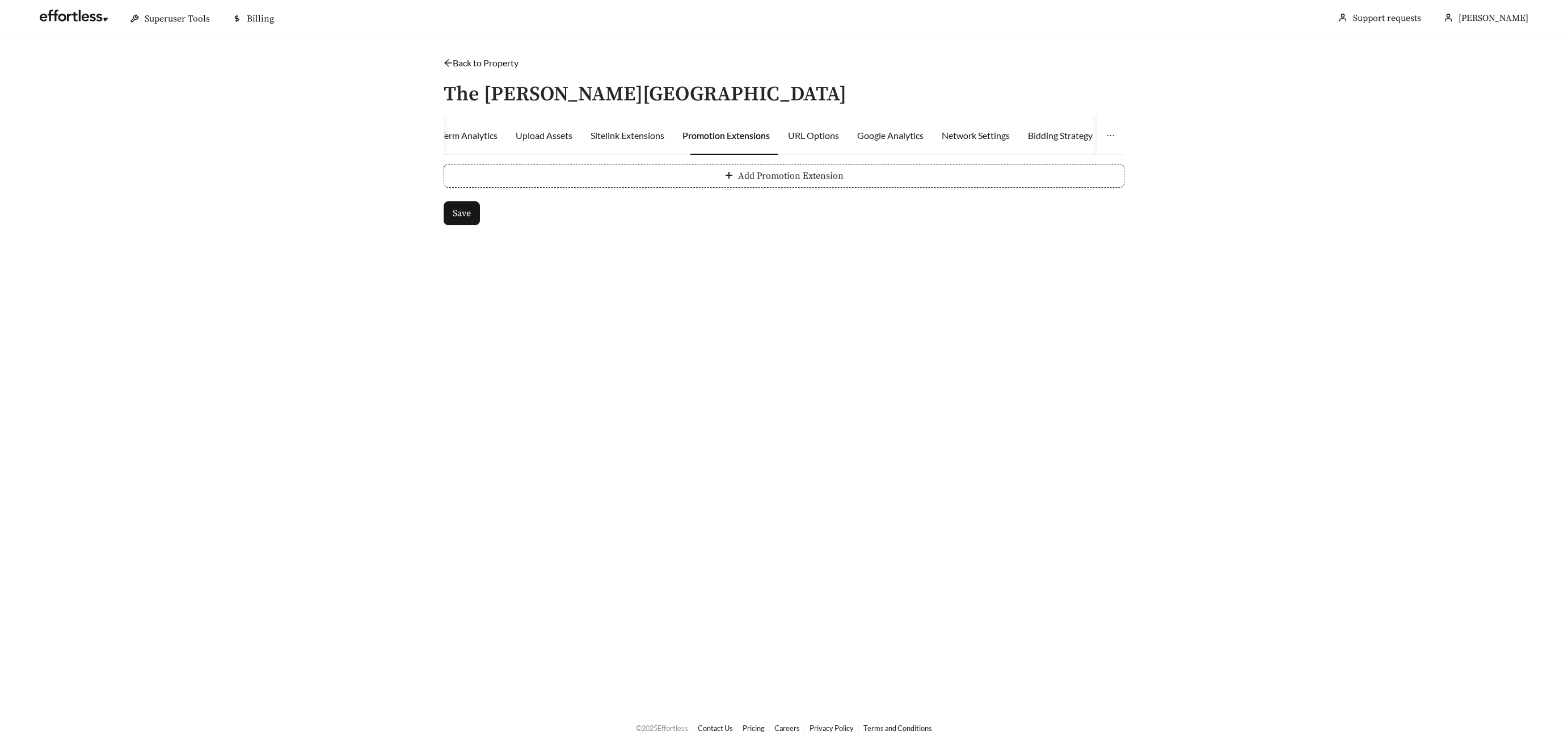
click at [785, 181] on span "Add Promotion Extension" at bounding box center [791, 176] width 105 height 13
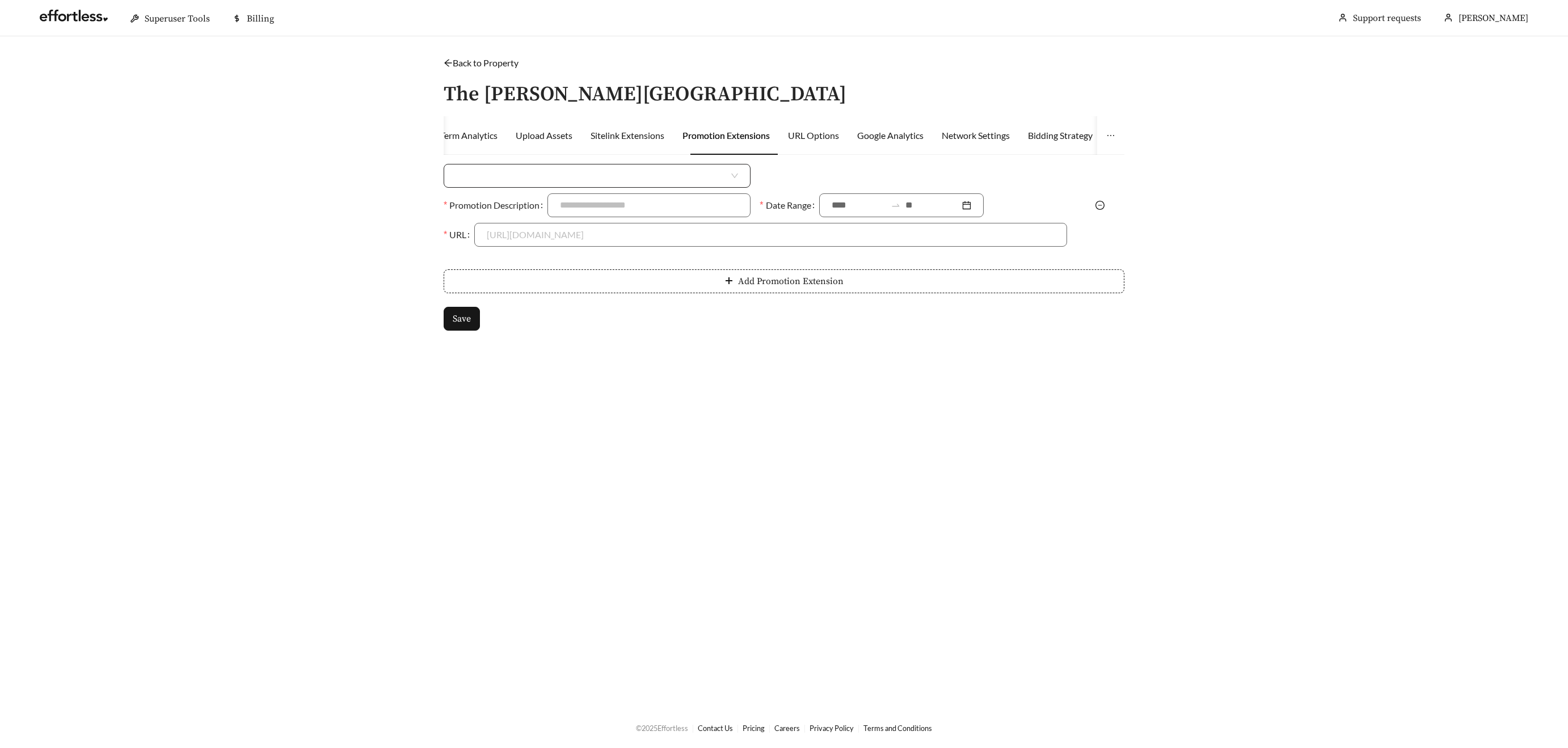
click at [569, 172] on input "search" at bounding box center [592, 175] width 273 height 23
click at [512, 204] on div "Money Amount Off" at bounding box center [597, 201] width 282 height 13
click at [802, 178] on input at bounding box center [928, 175] width 276 height 23
type input "****"
drag, startPoint x: 870, startPoint y: 224, endPoint x: 861, endPoint y: 216, distance: 12.0
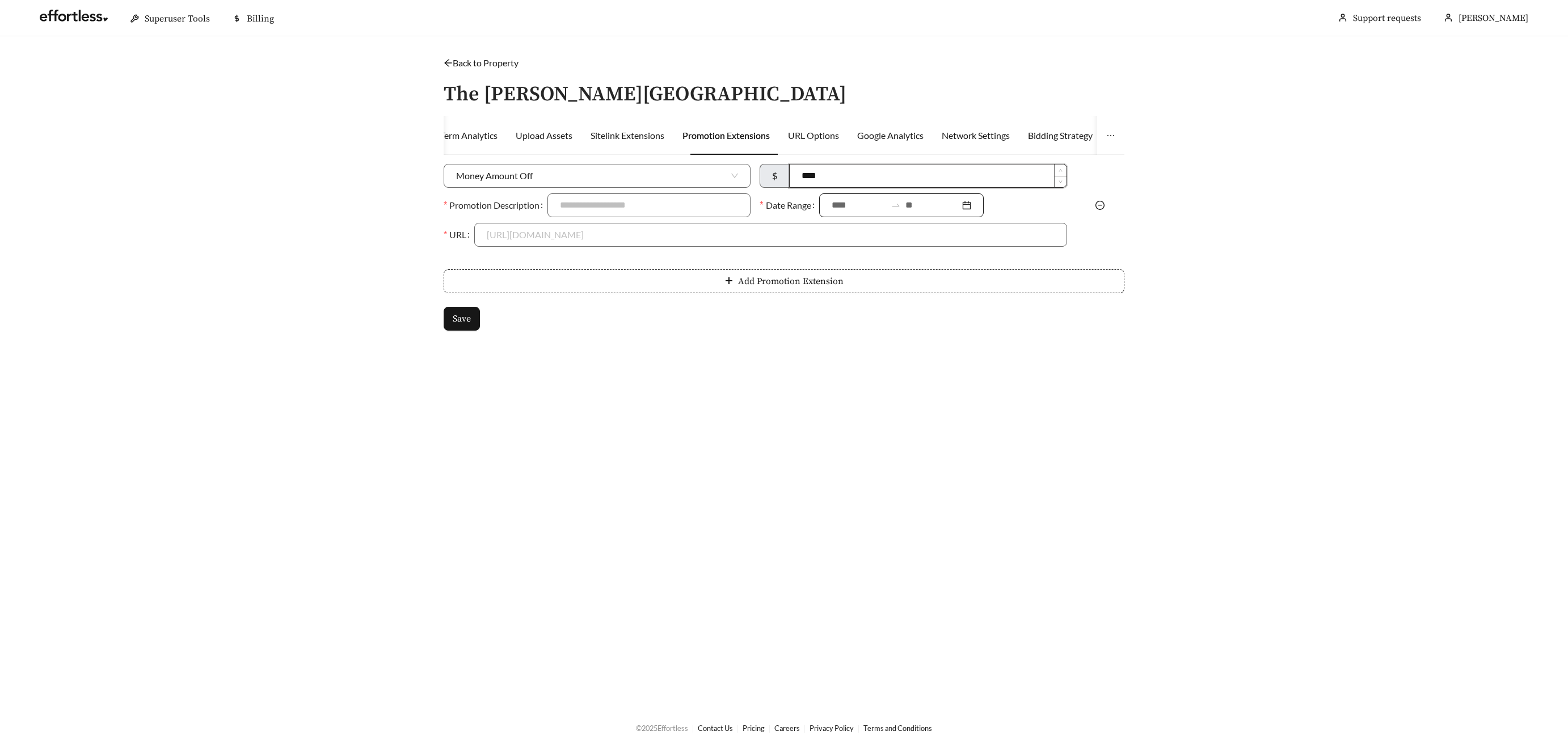
click at [867, 223] on input "URL" at bounding box center [771, 234] width 567 height 23
click at [849, 203] on input at bounding box center [858, 205] width 54 height 13
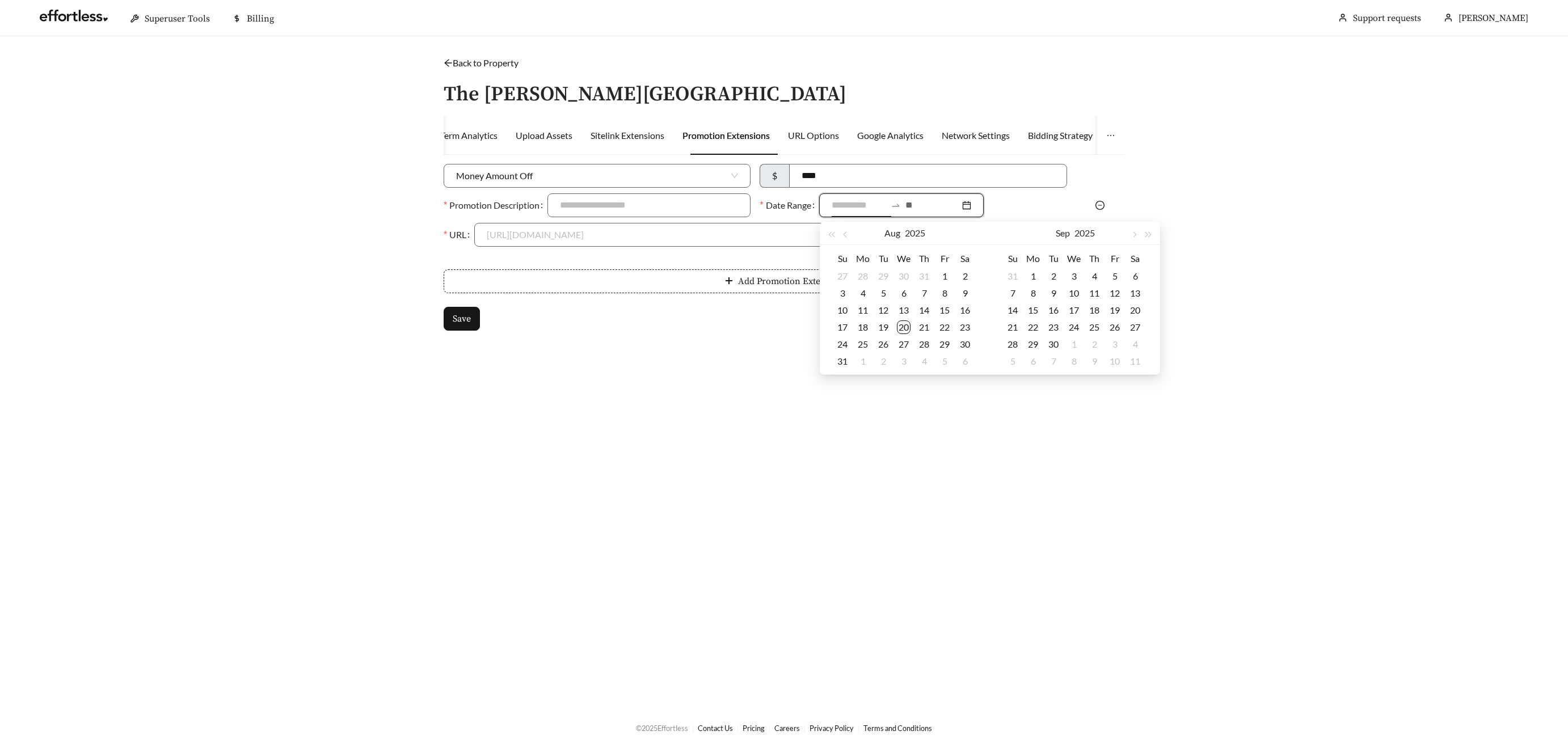
type input "**********"
click at [909, 322] on td "20" at bounding box center [904, 327] width 21 height 17
type input "**********"
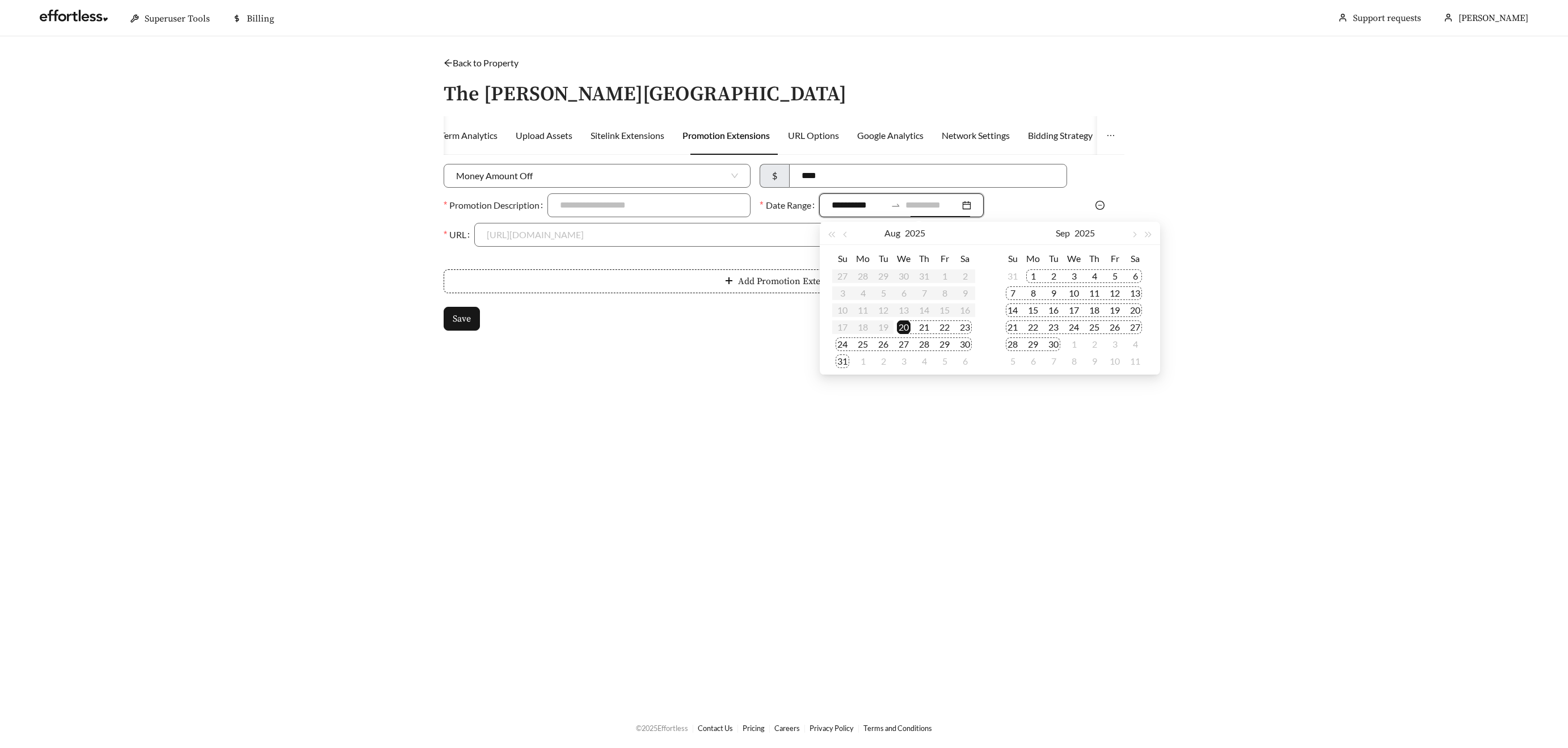
click at [1055, 341] on div "30" at bounding box center [1054, 344] width 13 height 13
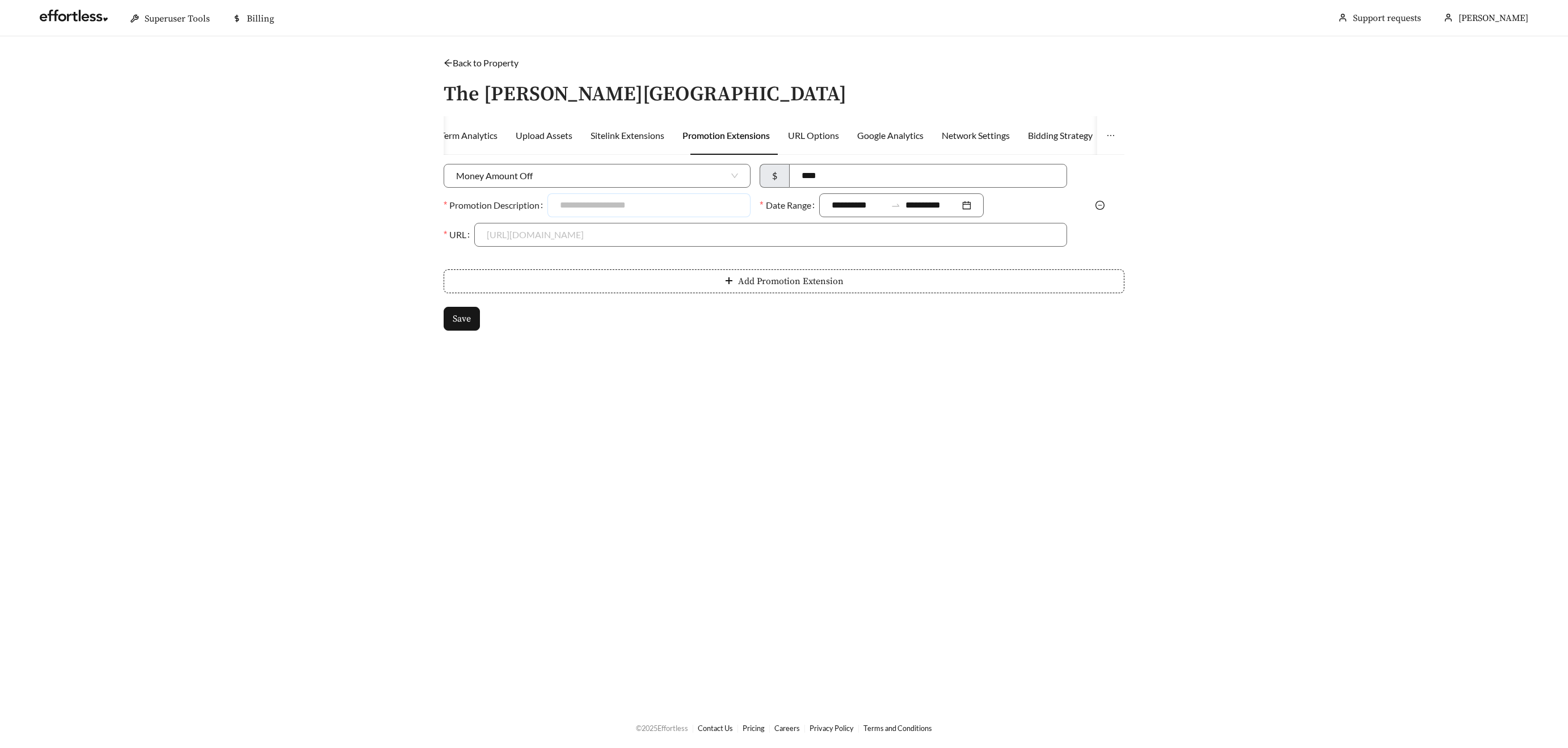
click at [575, 206] on input "Promotion Description" at bounding box center [649, 205] width 203 height 24
type input "**********"
click at [530, 236] on input "URL" at bounding box center [771, 234] width 567 height 23
click at [570, 259] on div "[URL][DOMAIN_NAME]" at bounding box center [771, 260] width 567 height 13
type input "**********"
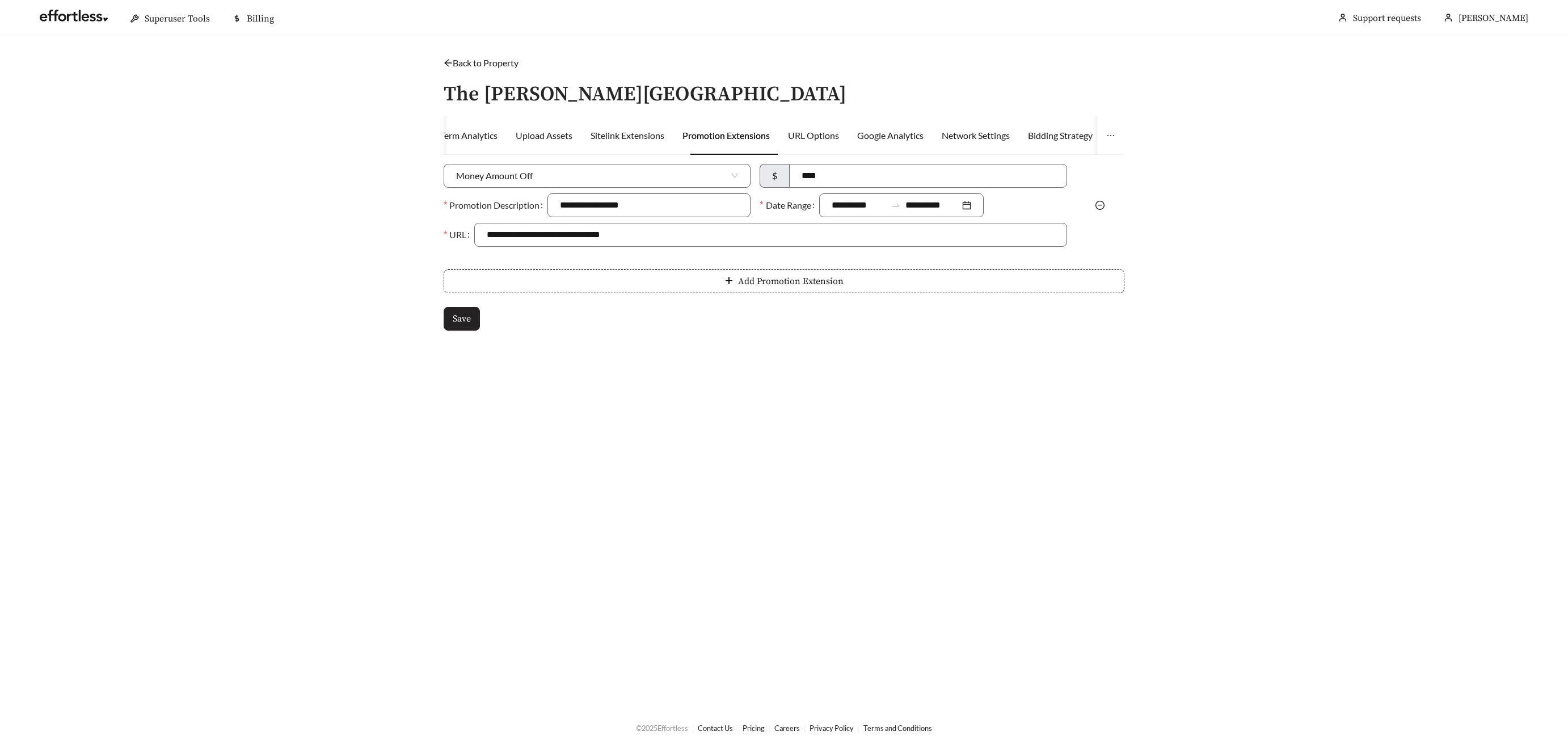
click at [455, 315] on span "Save" at bounding box center [462, 319] width 18 height 13
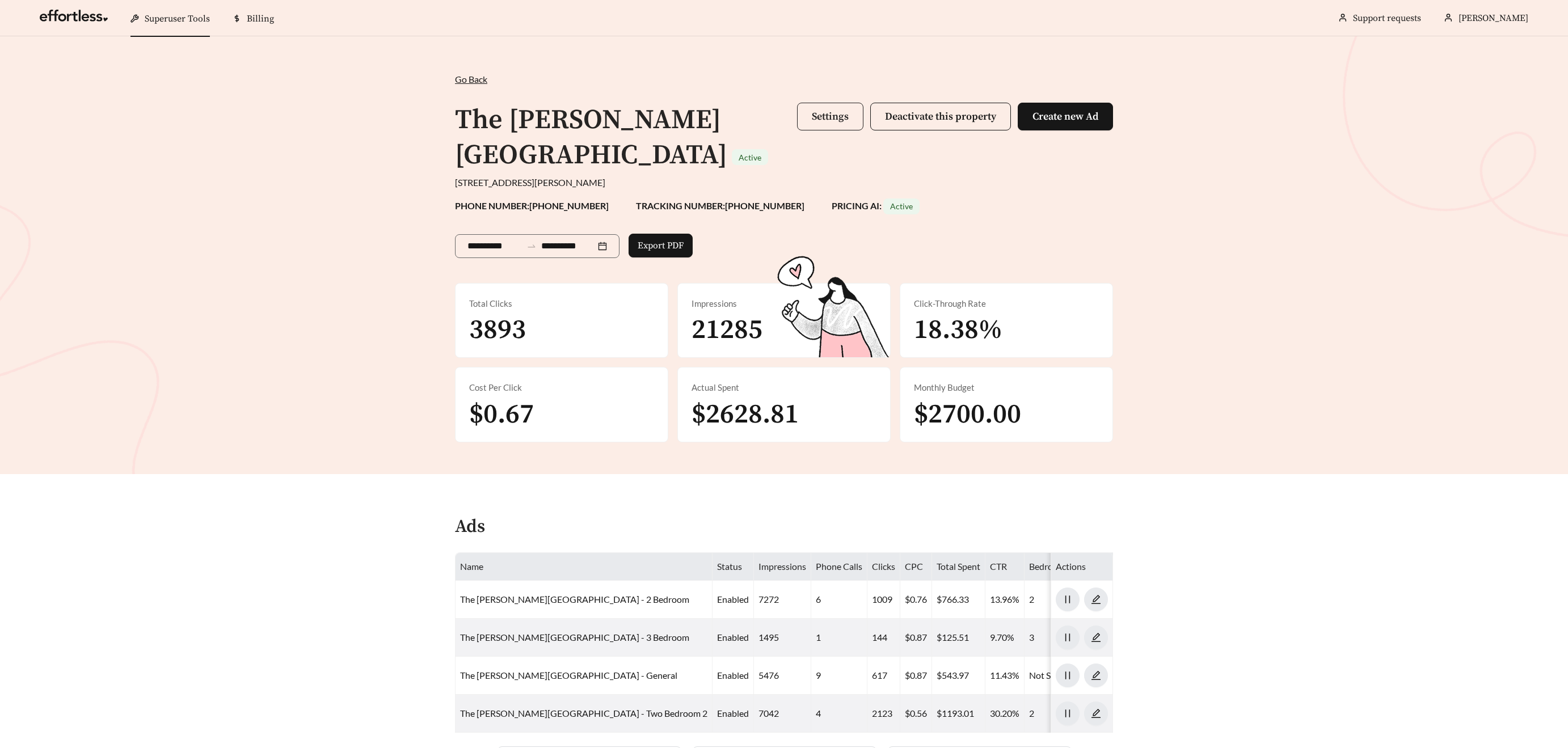
click at [827, 116] on span "Settings" at bounding box center [830, 116] width 37 height 13
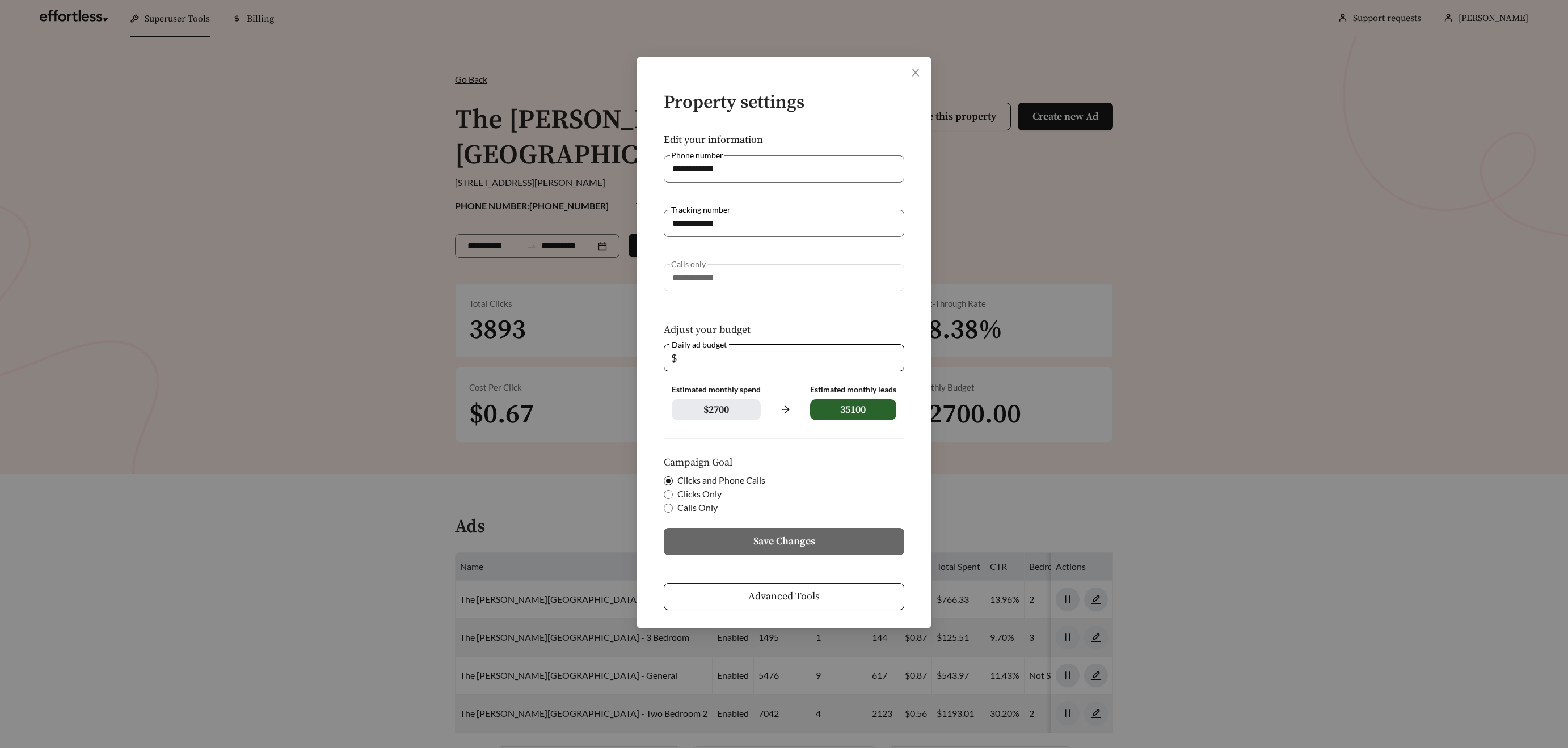
click at [779, 592] on span "Advanced Tools" at bounding box center [783, 596] width 71 height 15
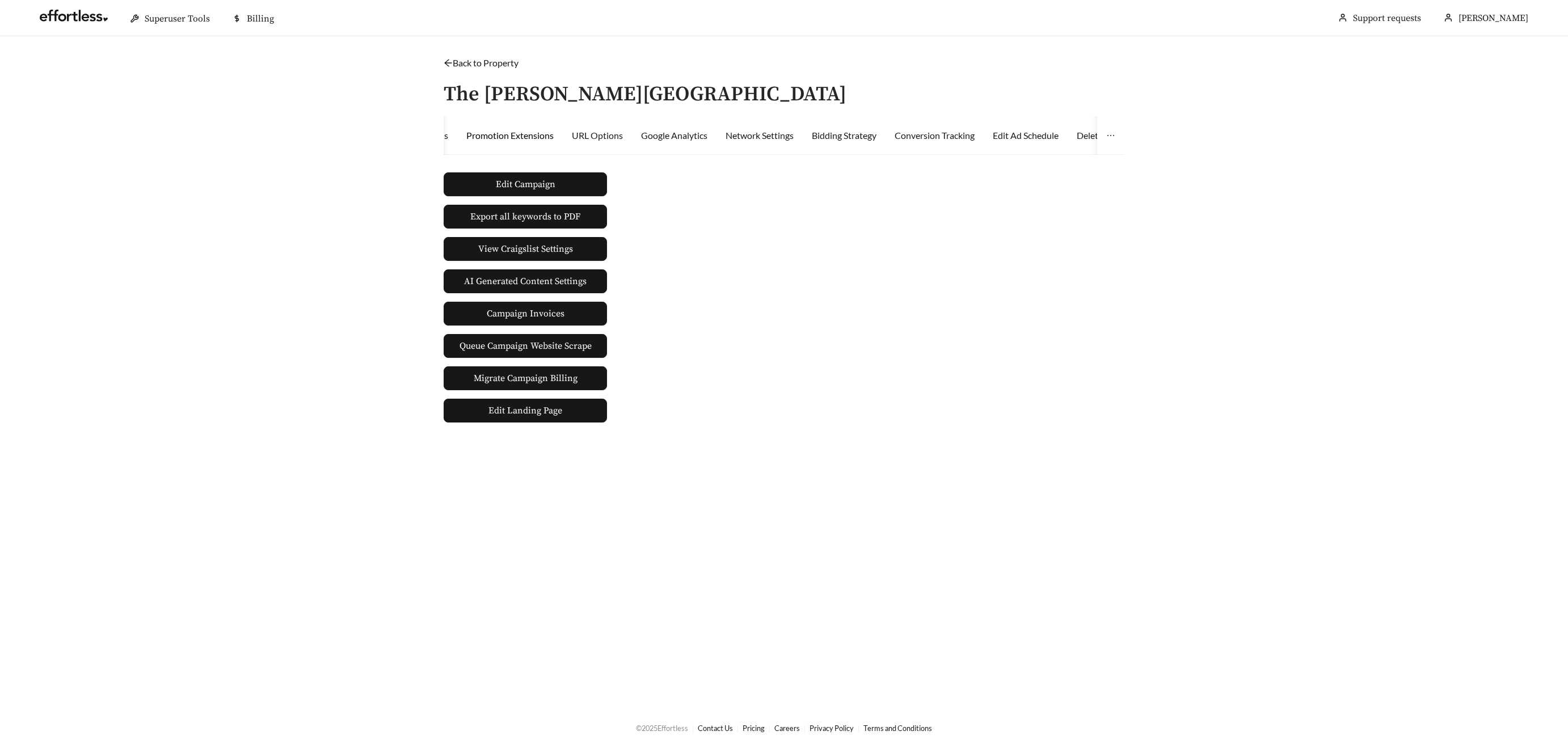
click at [509, 134] on div "Promotion Extensions" at bounding box center [510, 136] width 88 height 13
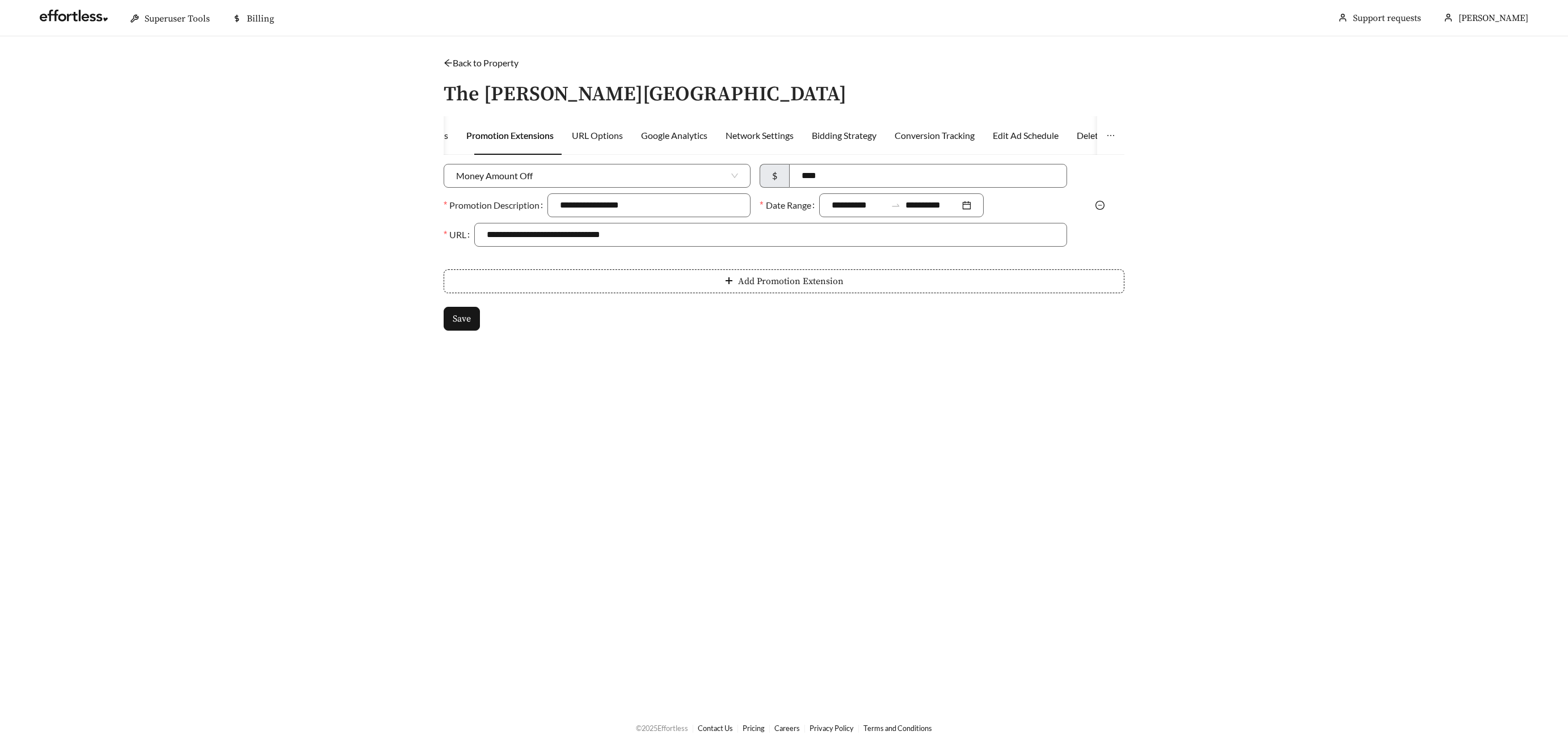
click at [1102, 203] on icon "minus-circle" at bounding box center [1100, 205] width 9 height 9
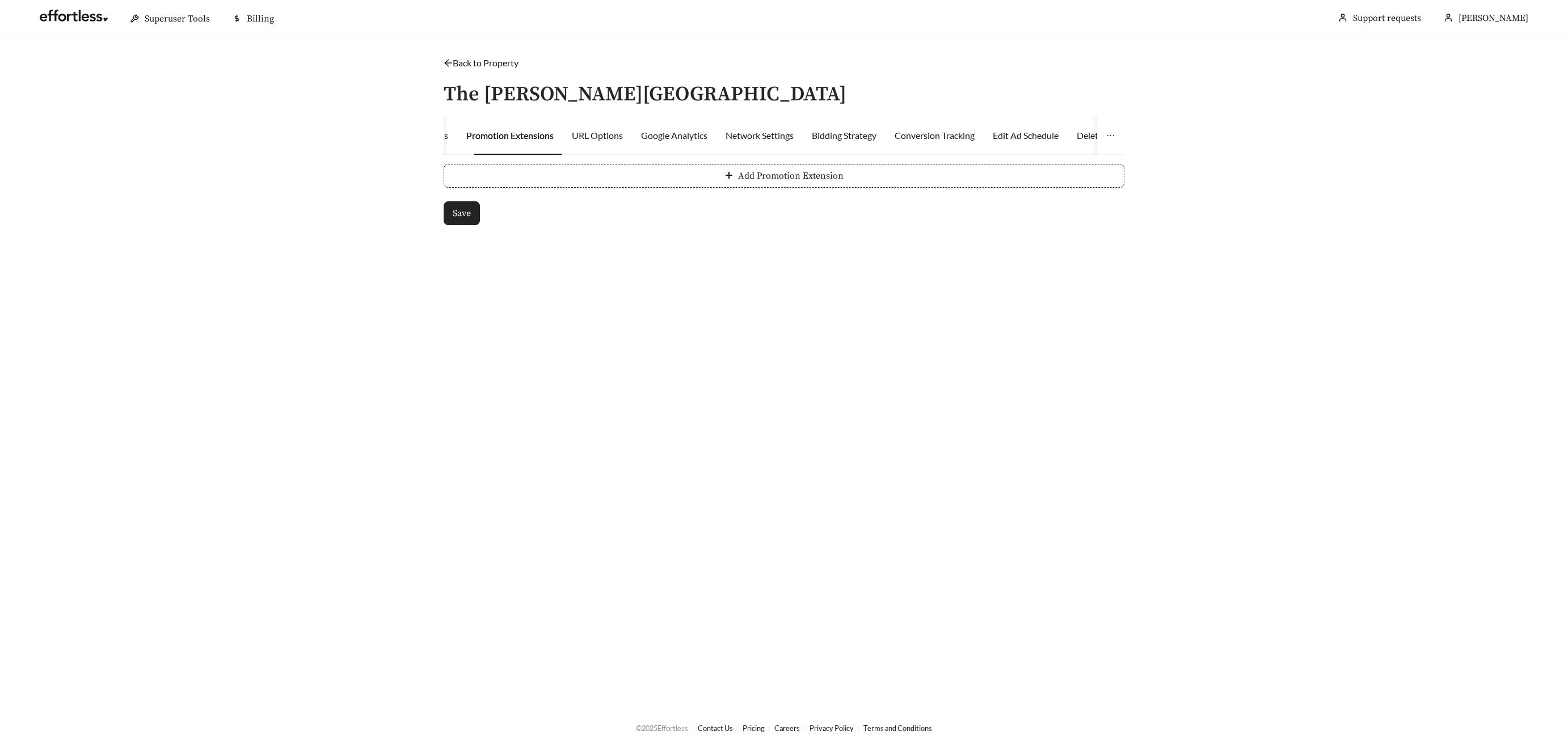
click at [455, 218] on span "Save" at bounding box center [462, 213] width 18 height 13
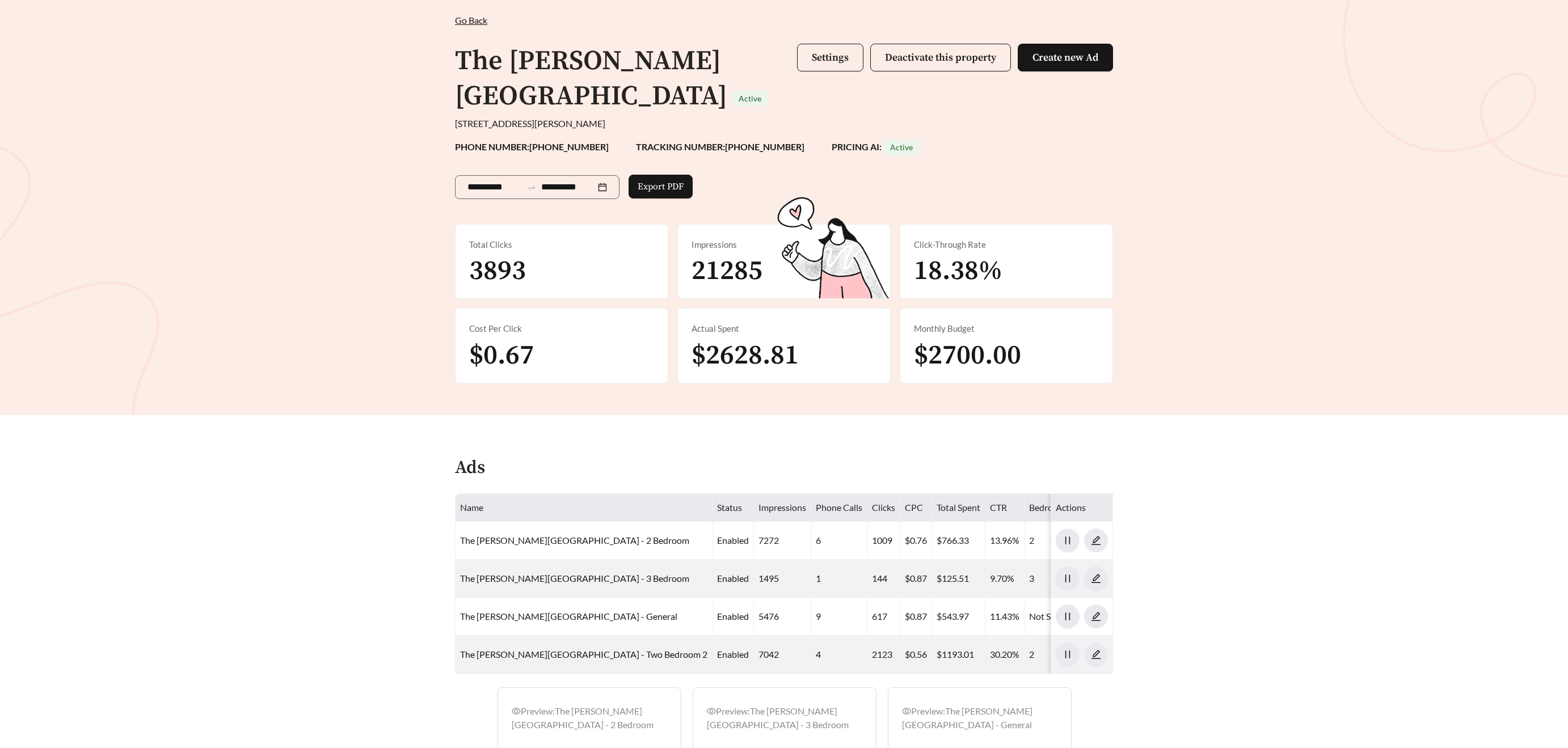
scroll to position [66, 0]
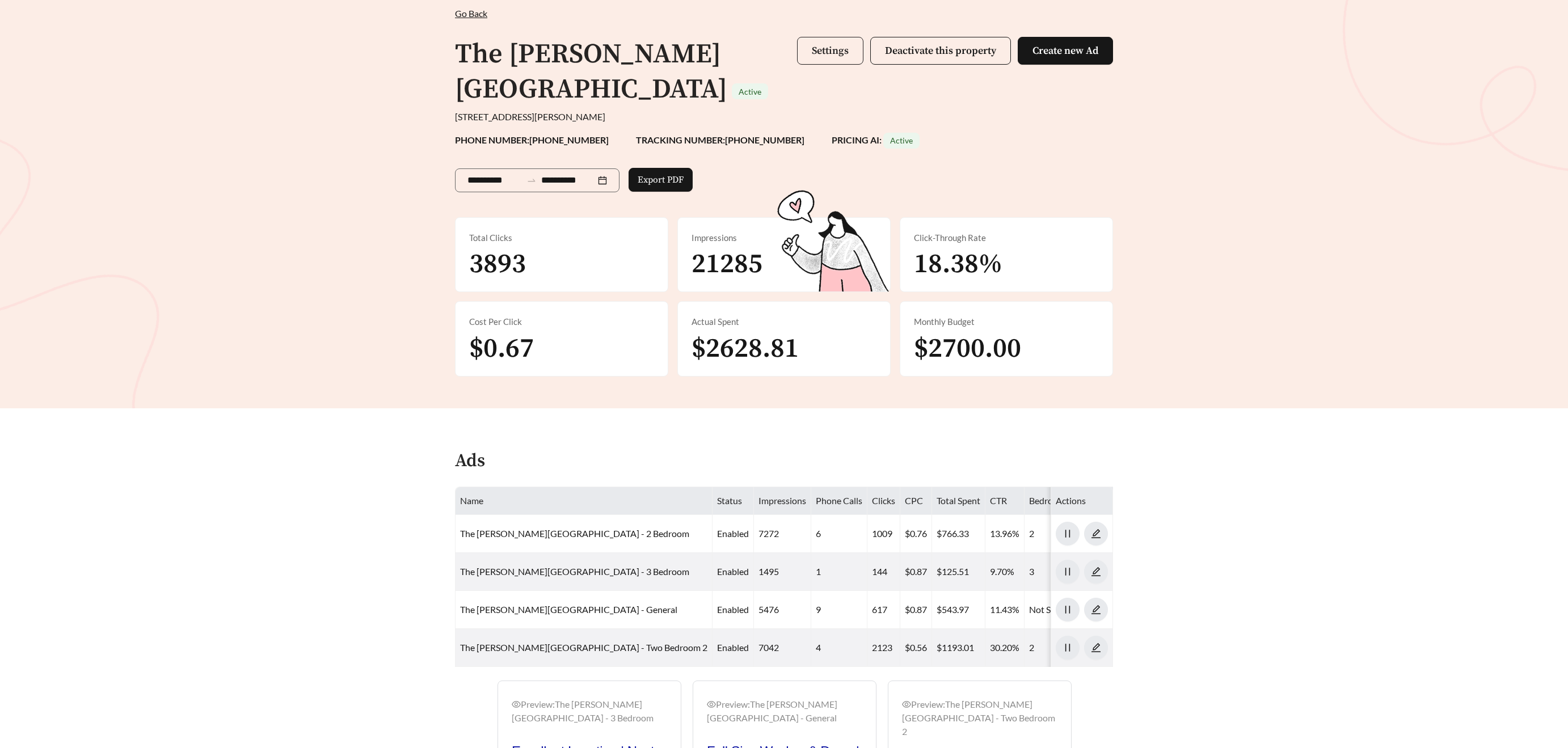
click at [820, 48] on span "Settings" at bounding box center [830, 51] width 37 height 13
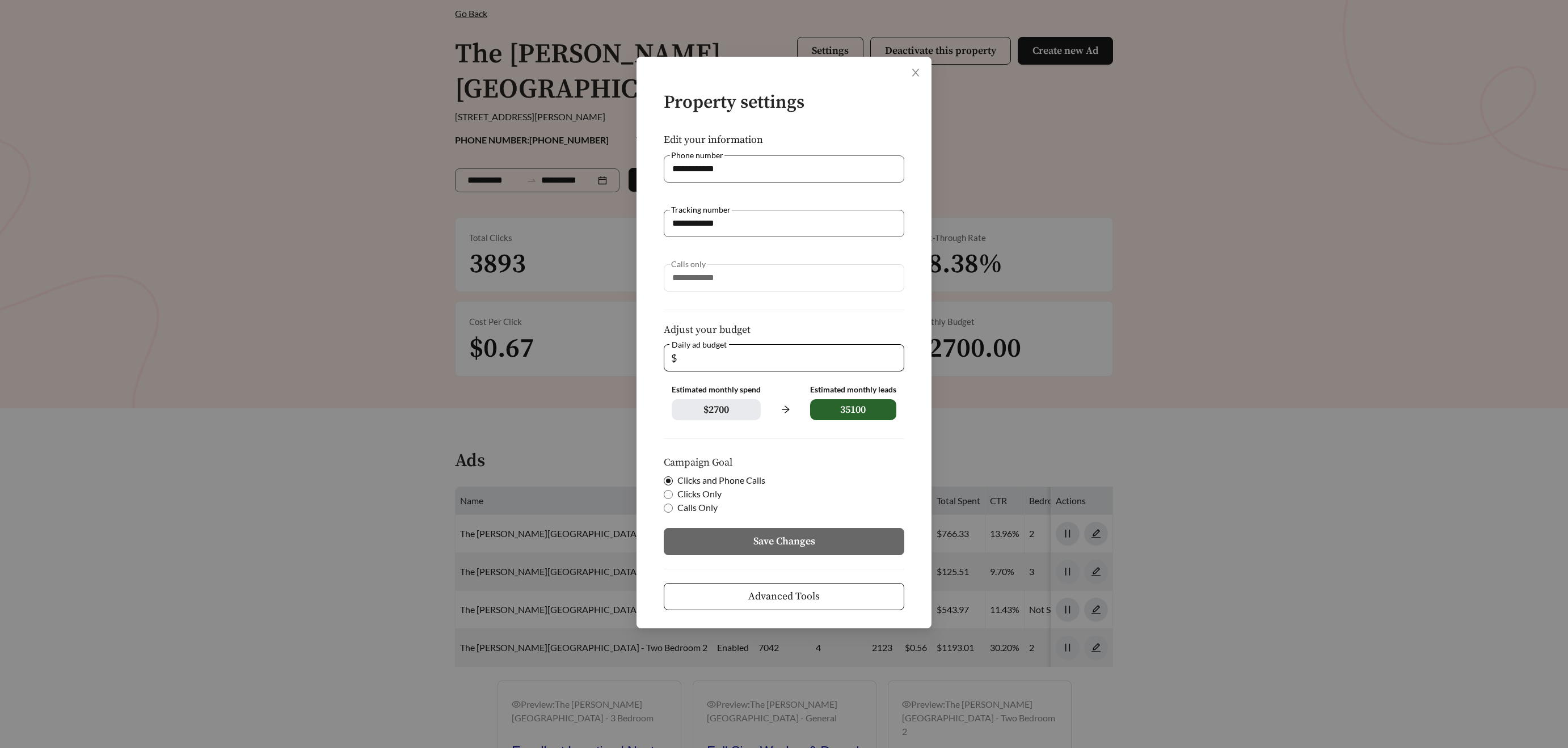
click at [838, 121] on form "**********" at bounding box center [784, 352] width 259 height 517
click at [827, 593] on button "Advanced Tools" at bounding box center [783, 596] width 240 height 27
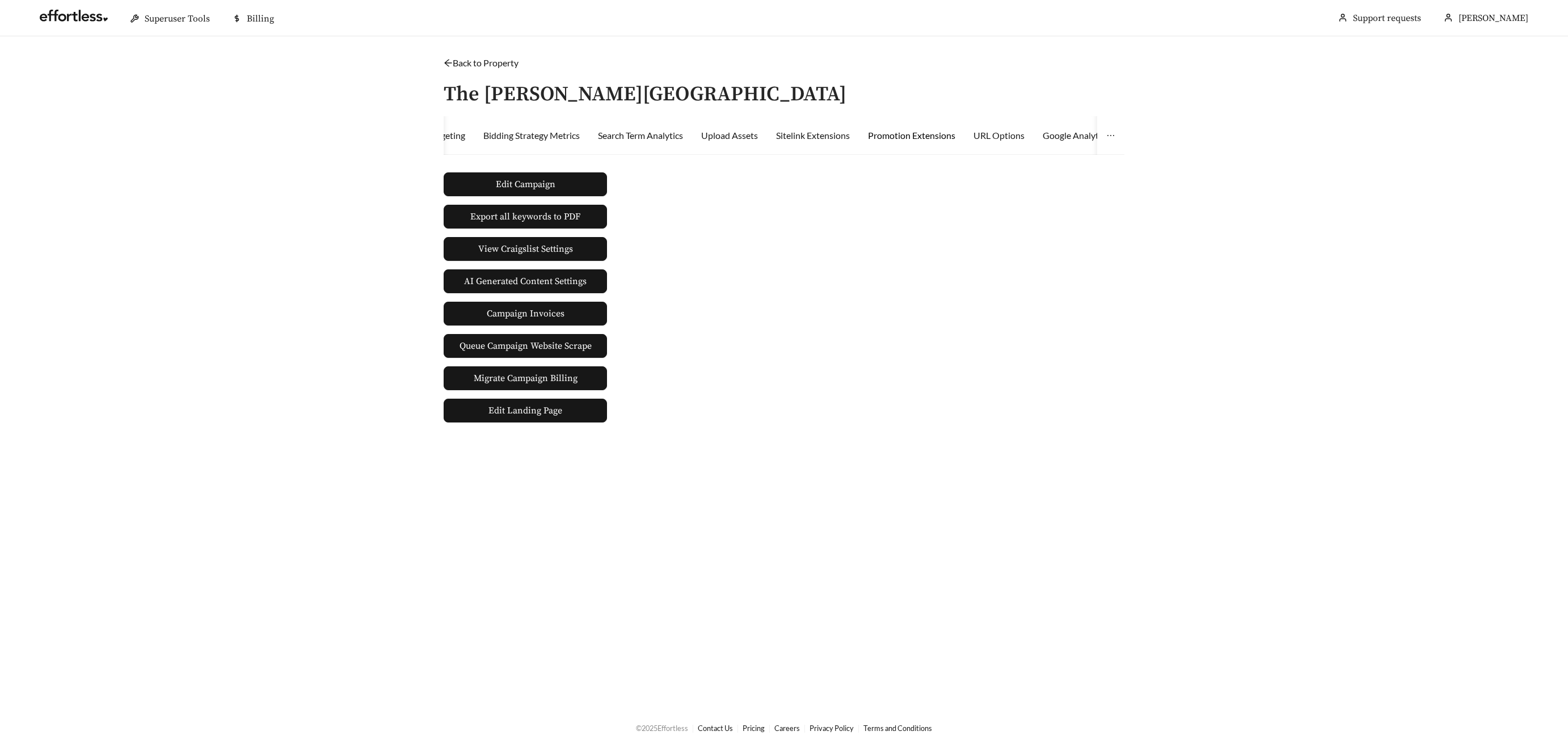
click at [951, 134] on div "Promotion Extensions" at bounding box center [912, 136] width 88 height 13
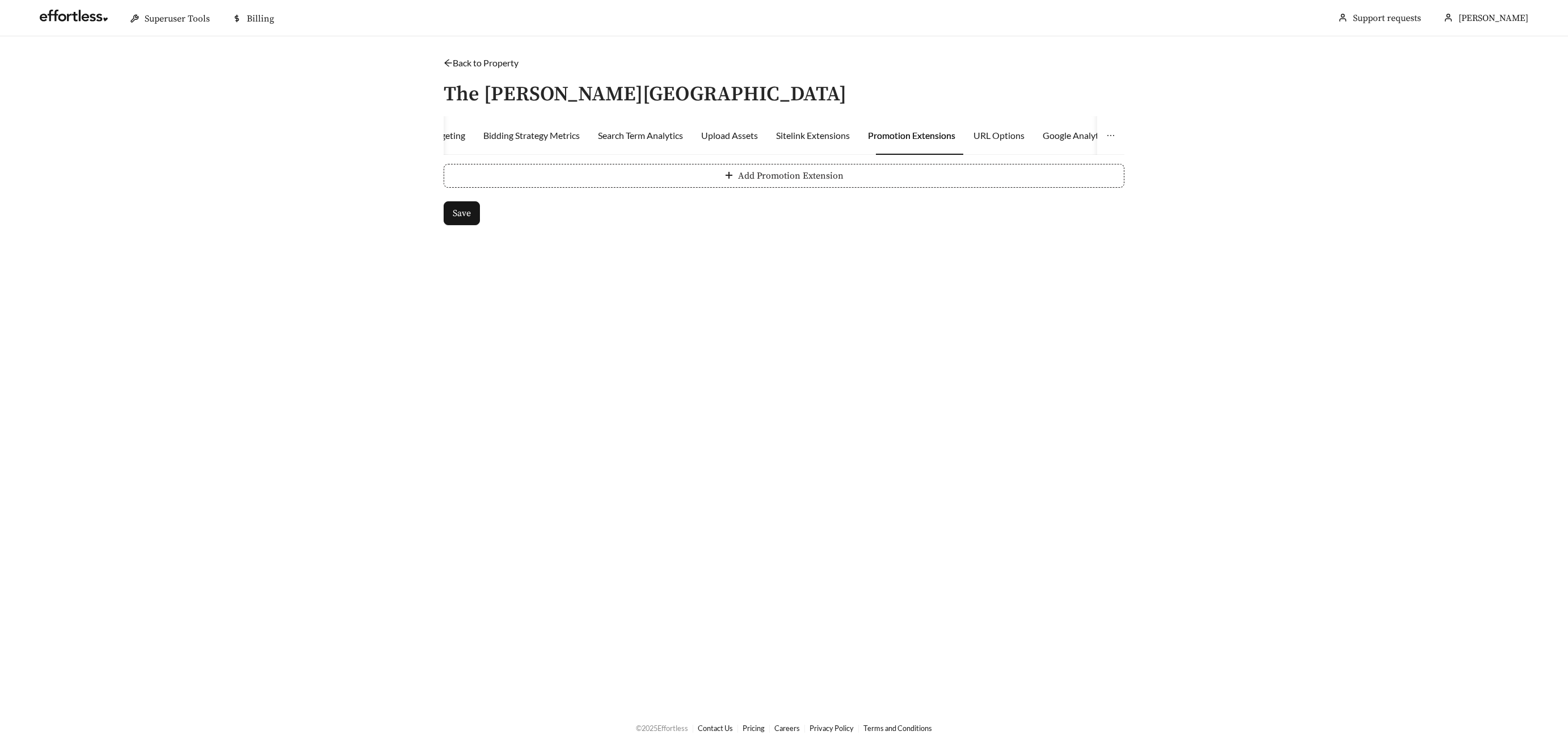
click at [561, 177] on button "Add Promotion Extension" at bounding box center [784, 175] width 681 height 24
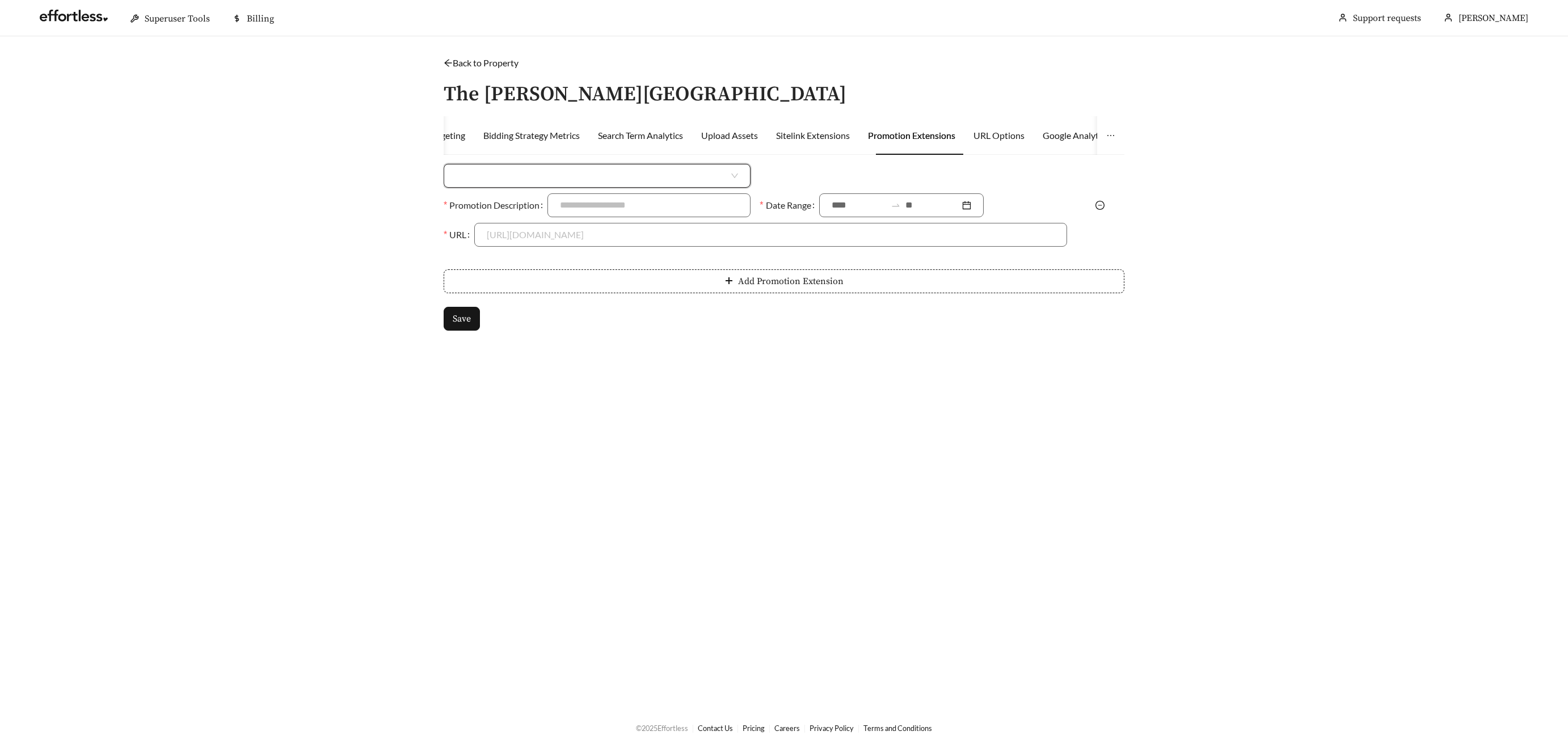
drag, startPoint x: 477, startPoint y: 177, endPoint x: 478, endPoint y: 195, distance: 18.0
click at [476, 177] on input "search" at bounding box center [592, 175] width 273 height 23
drag, startPoint x: 489, startPoint y: 221, endPoint x: 511, endPoint y: 218, distance: 22.2
click at [490, 221] on div "Percent Off" at bounding box center [597, 219] width 282 height 13
click at [805, 172] on input at bounding box center [929, 175] width 274 height 23
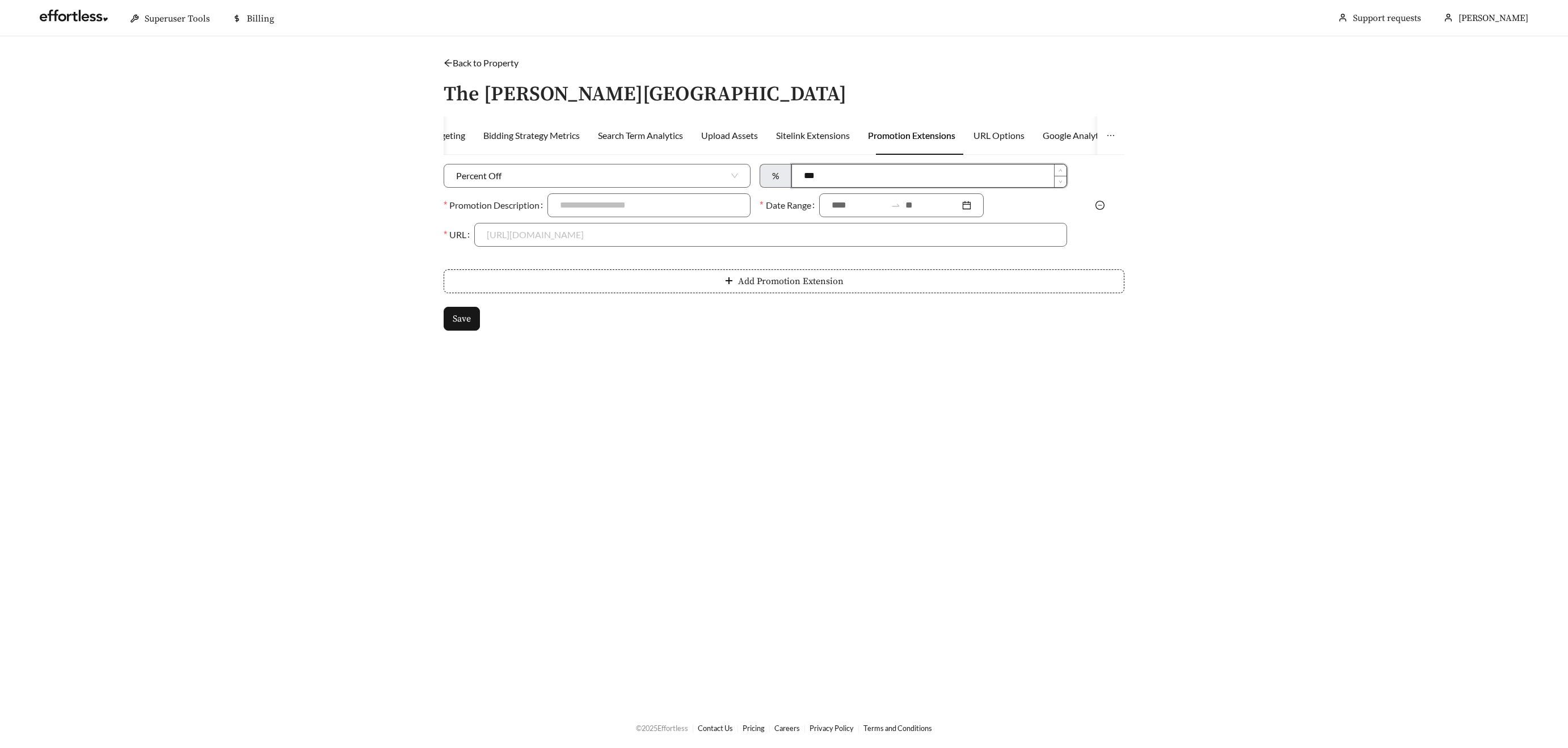
type input "***"
click at [595, 254] on form "Percent Off % *** Promotion Description Date Range URL https://www.yourcommunit…" at bounding box center [784, 247] width 681 height 167
click at [625, 199] on input "Promotion Description" at bounding box center [649, 205] width 203 height 24
type input "**********"
drag, startPoint x: 868, startPoint y: 203, endPoint x: 877, endPoint y: 222, distance: 21.0
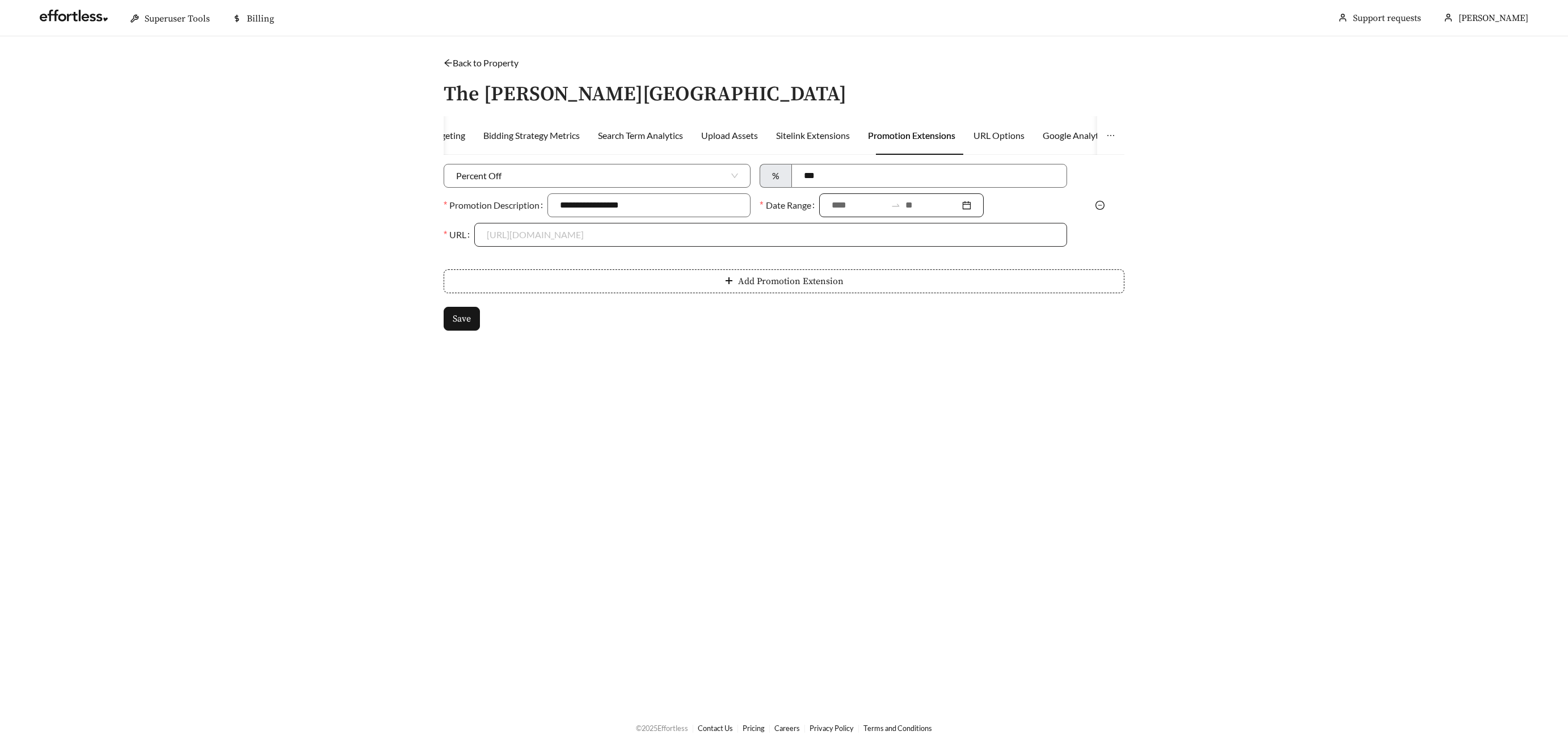
click at [868, 204] on input at bounding box center [858, 205] width 54 height 13
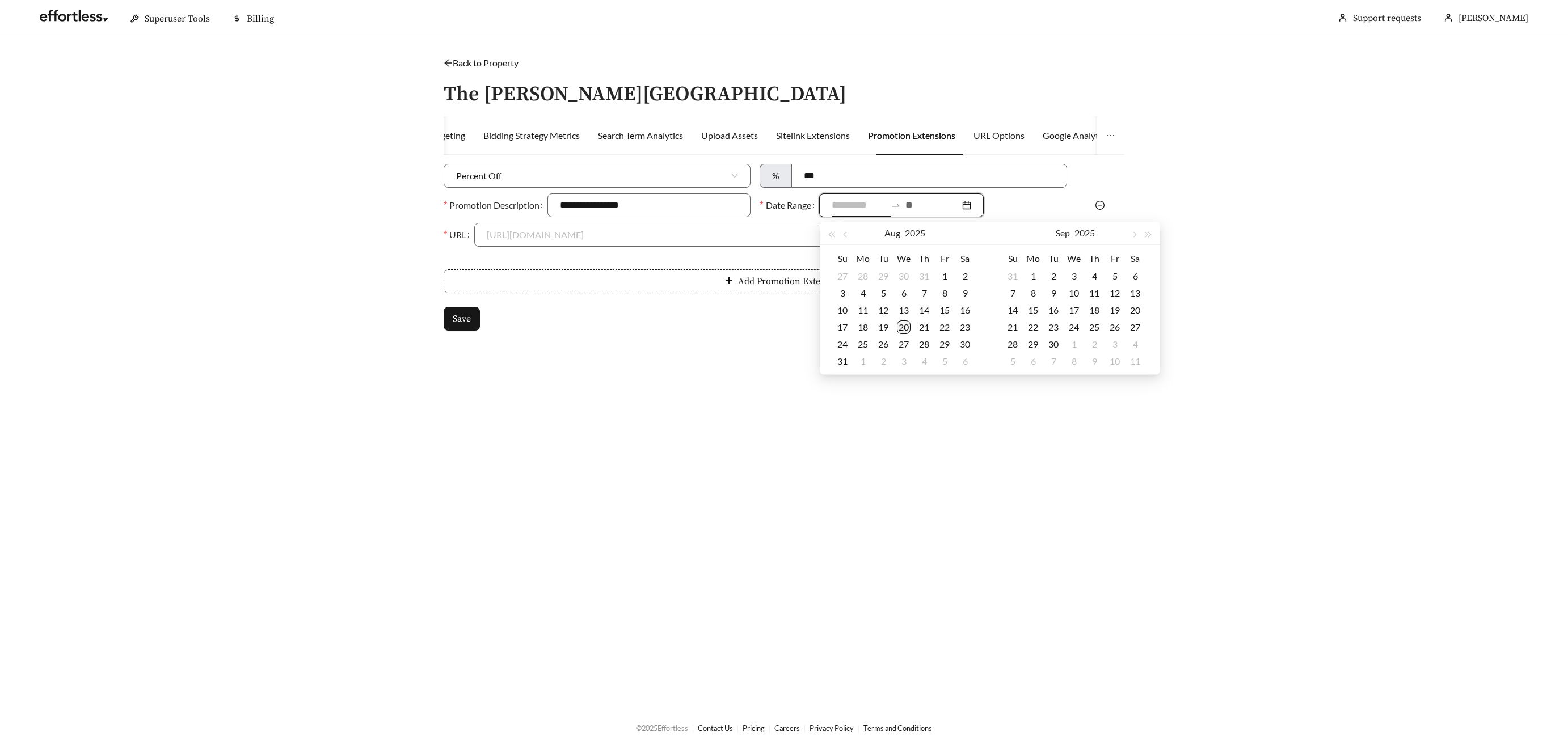
type input "**********"
click at [911, 329] on td "20" at bounding box center [904, 327] width 21 height 17
type input "**********"
drag, startPoint x: 1057, startPoint y: 346, endPoint x: 1046, endPoint y: 345, distance: 11.0
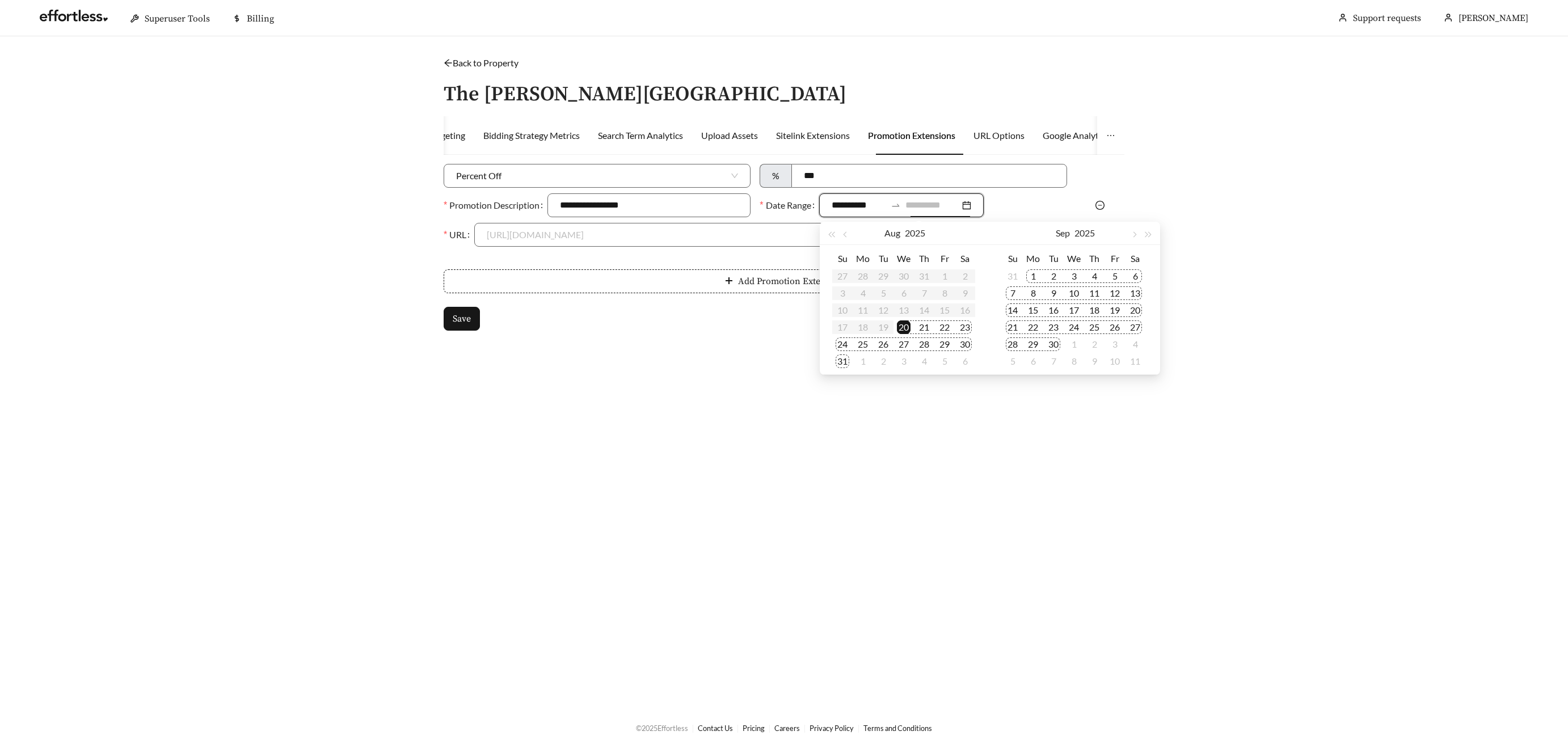
click at [1056, 346] on div "30" at bounding box center [1054, 344] width 13 height 13
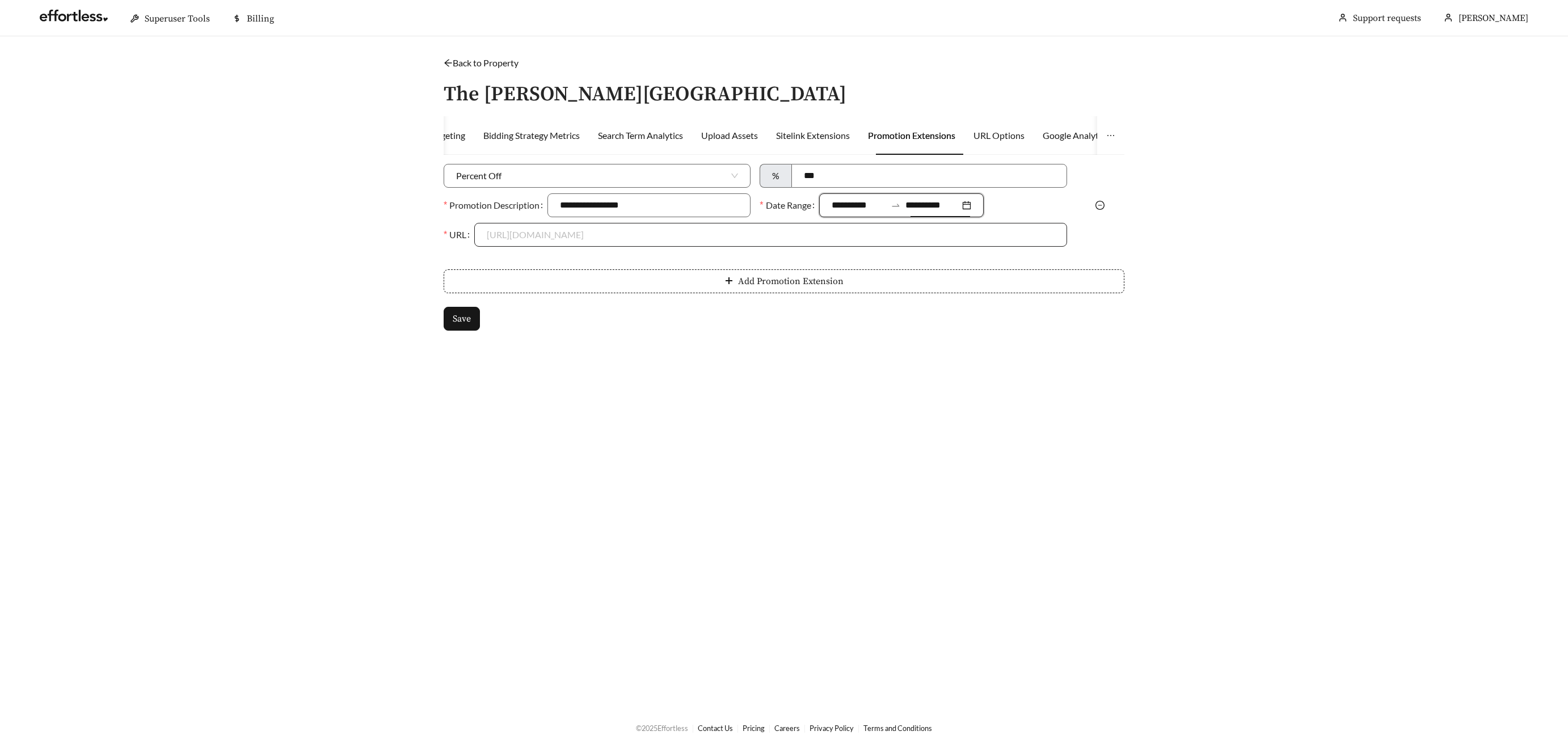
click at [537, 239] on input "URL" at bounding box center [771, 234] width 567 height 23
click at [539, 260] on div "[URL][DOMAIN_NAME]" at bounding box center [771, 260] width 567 height 13
type input "**********"
click at [466, 318] on span "Save" at bounding box center [462, 319] width 18 height 13
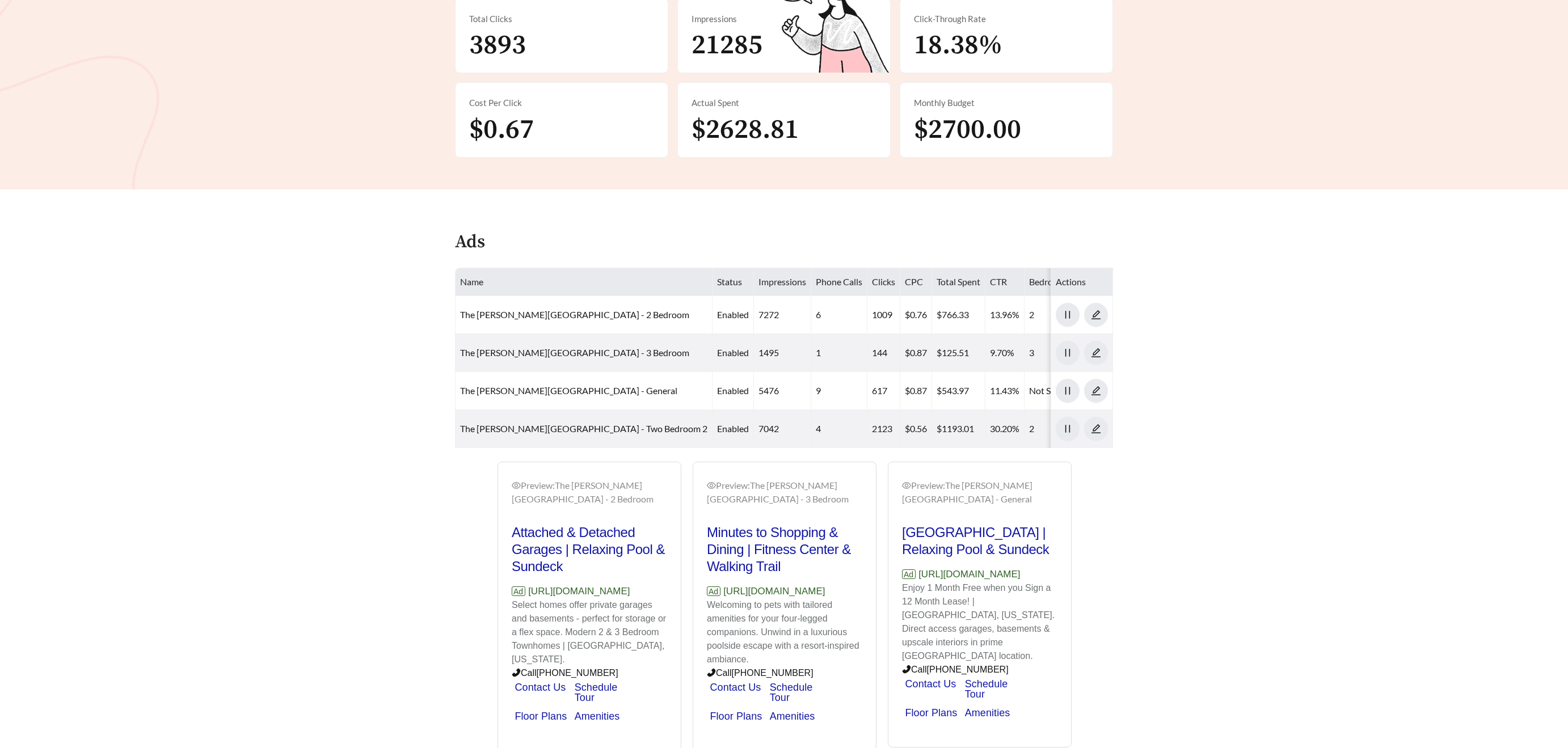
scroll to position [343, 0]
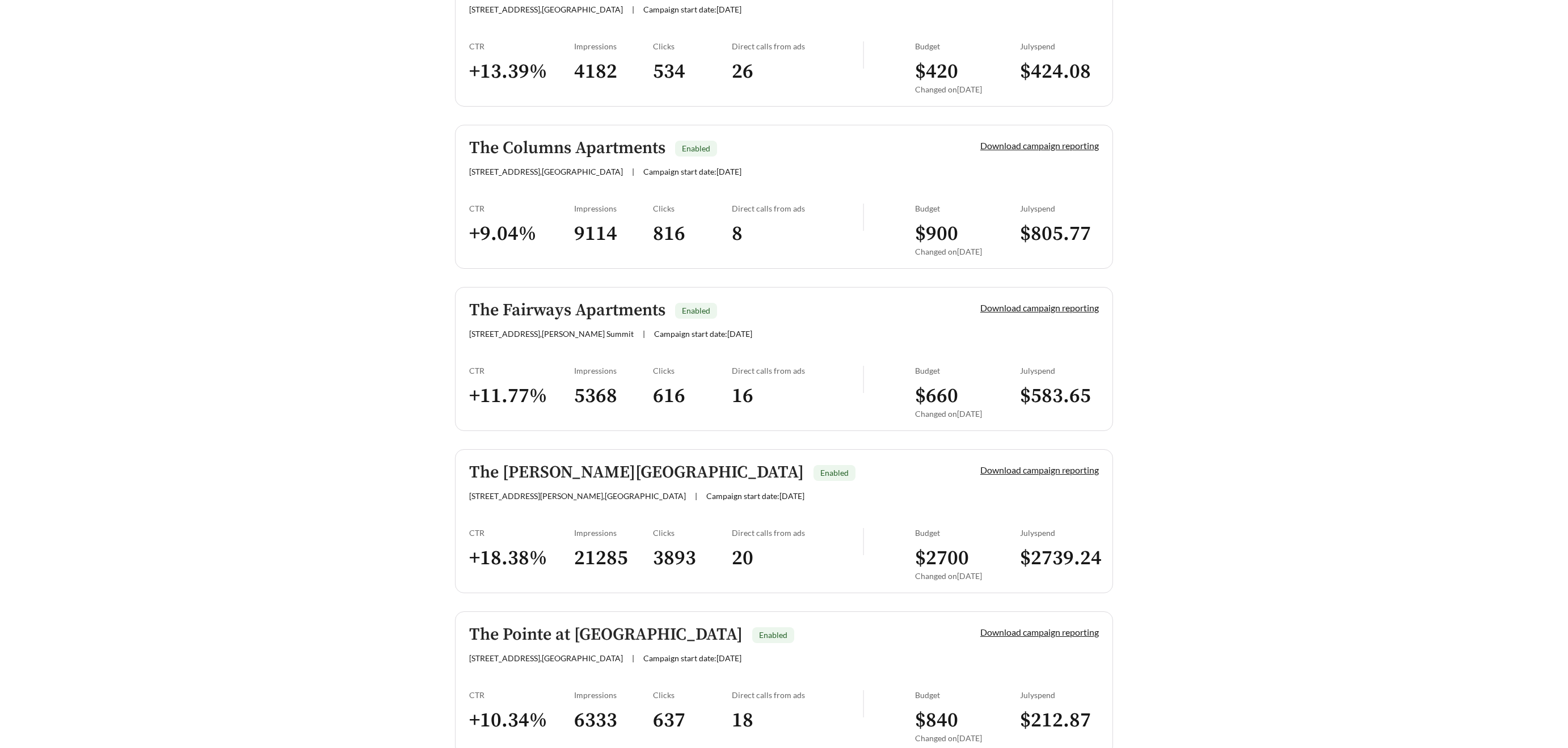
scroll to position [1060, 0]
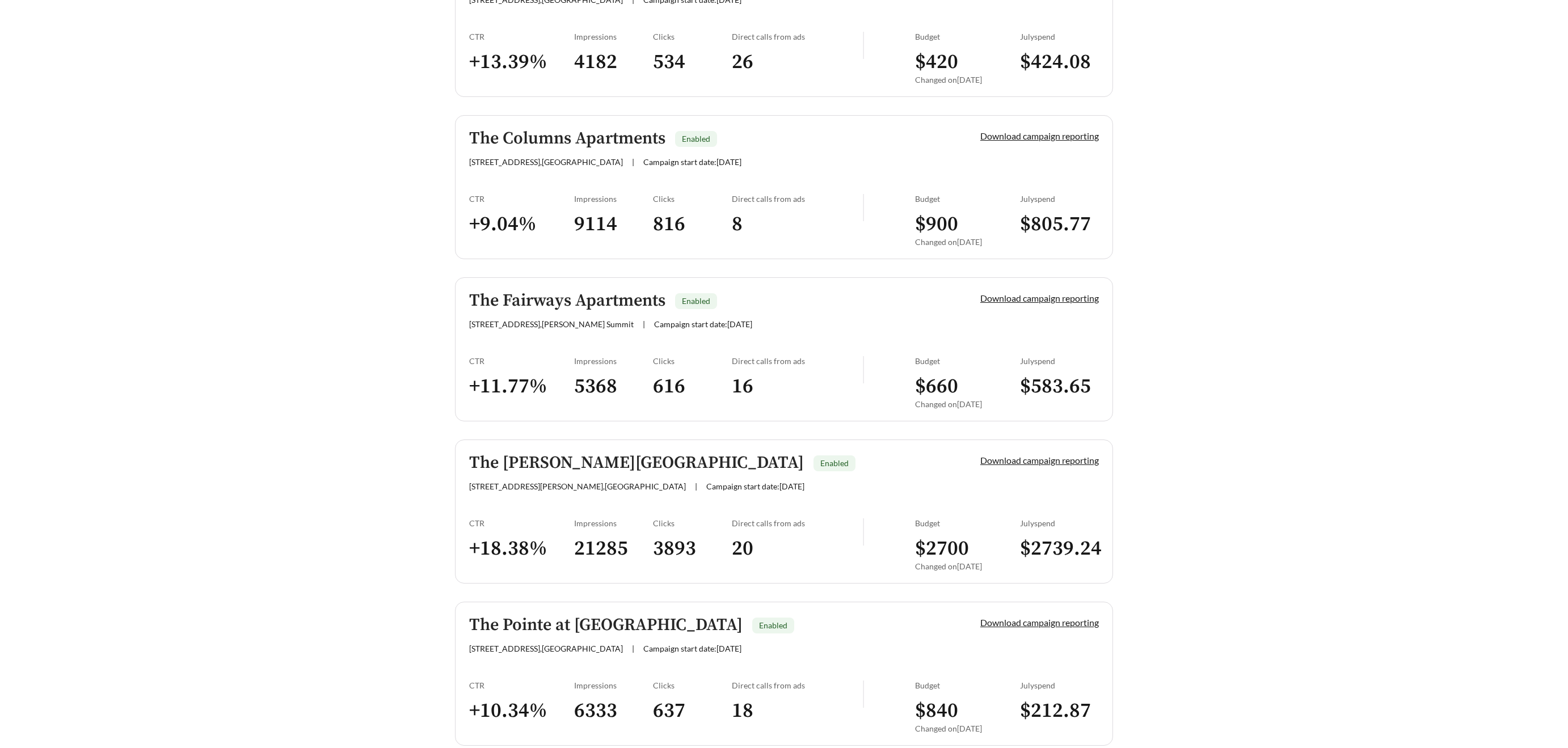
click at [568, 135] on h5 "The Columns Apartments" at bounding box center [567, 138] width 196 height 19
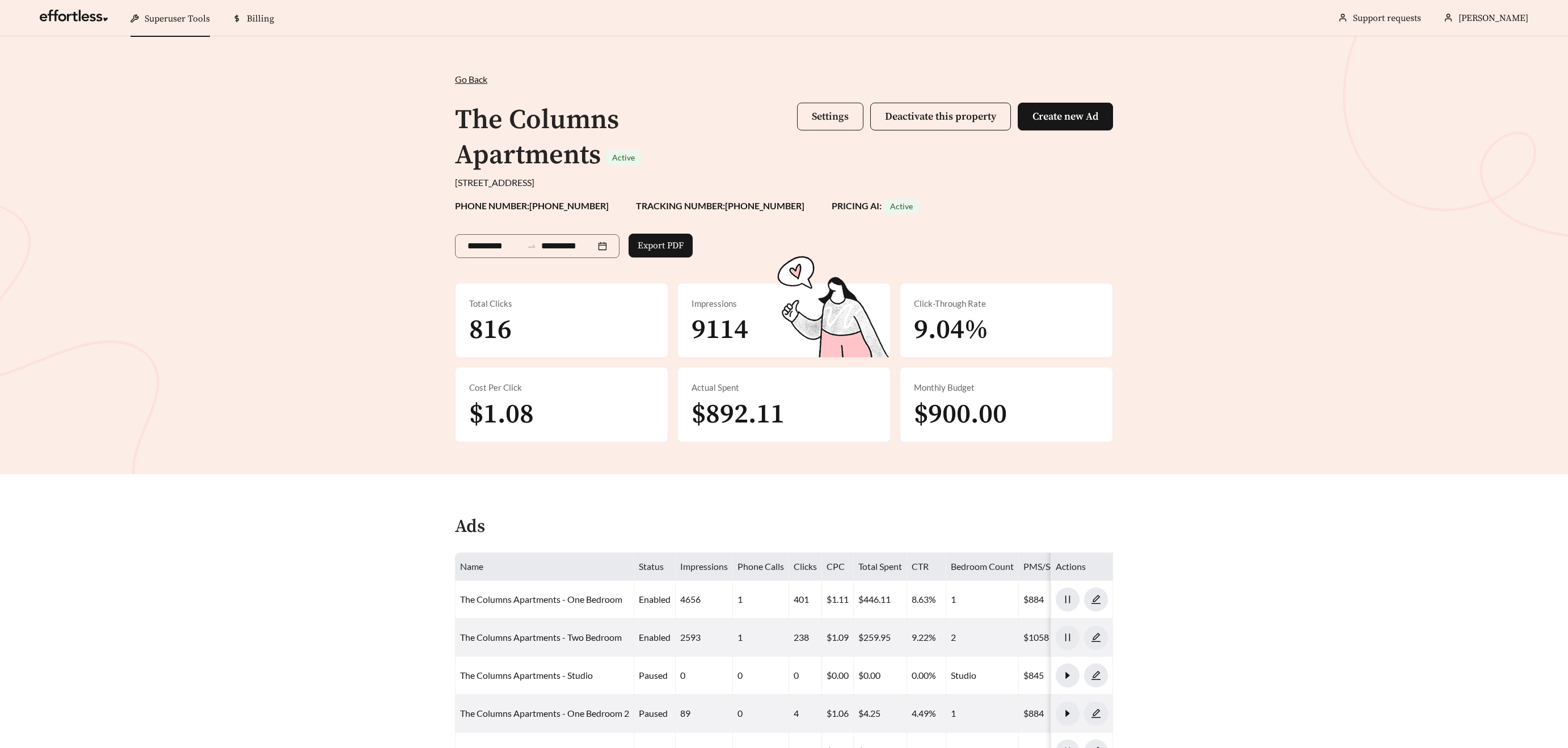
click at [833, 117] on span "Settings" at bounding box center [830, 116] width 37 height 13
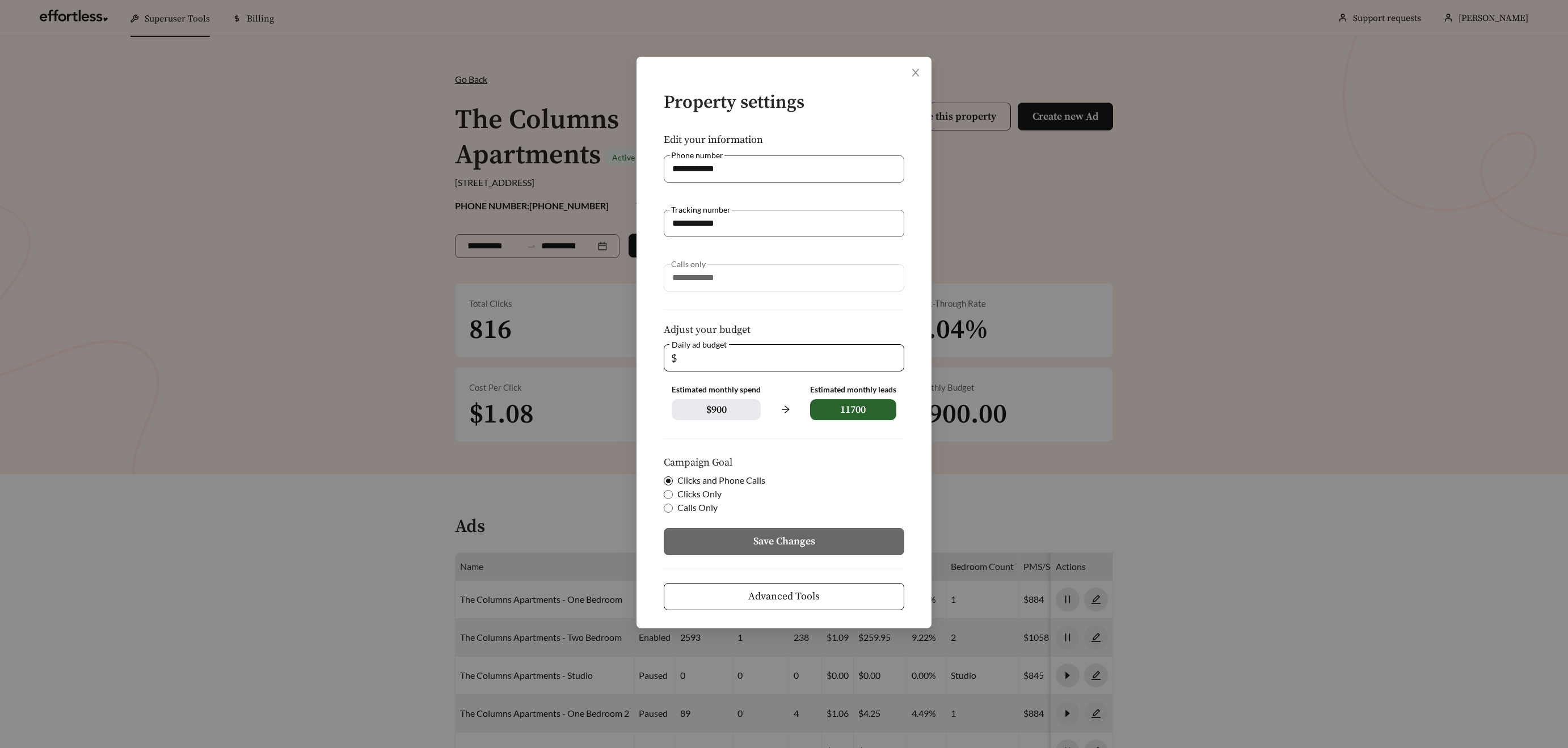
click at [874, 590] on button "Advanced Tools" at bounding box center [783, 596] width 240 height 27
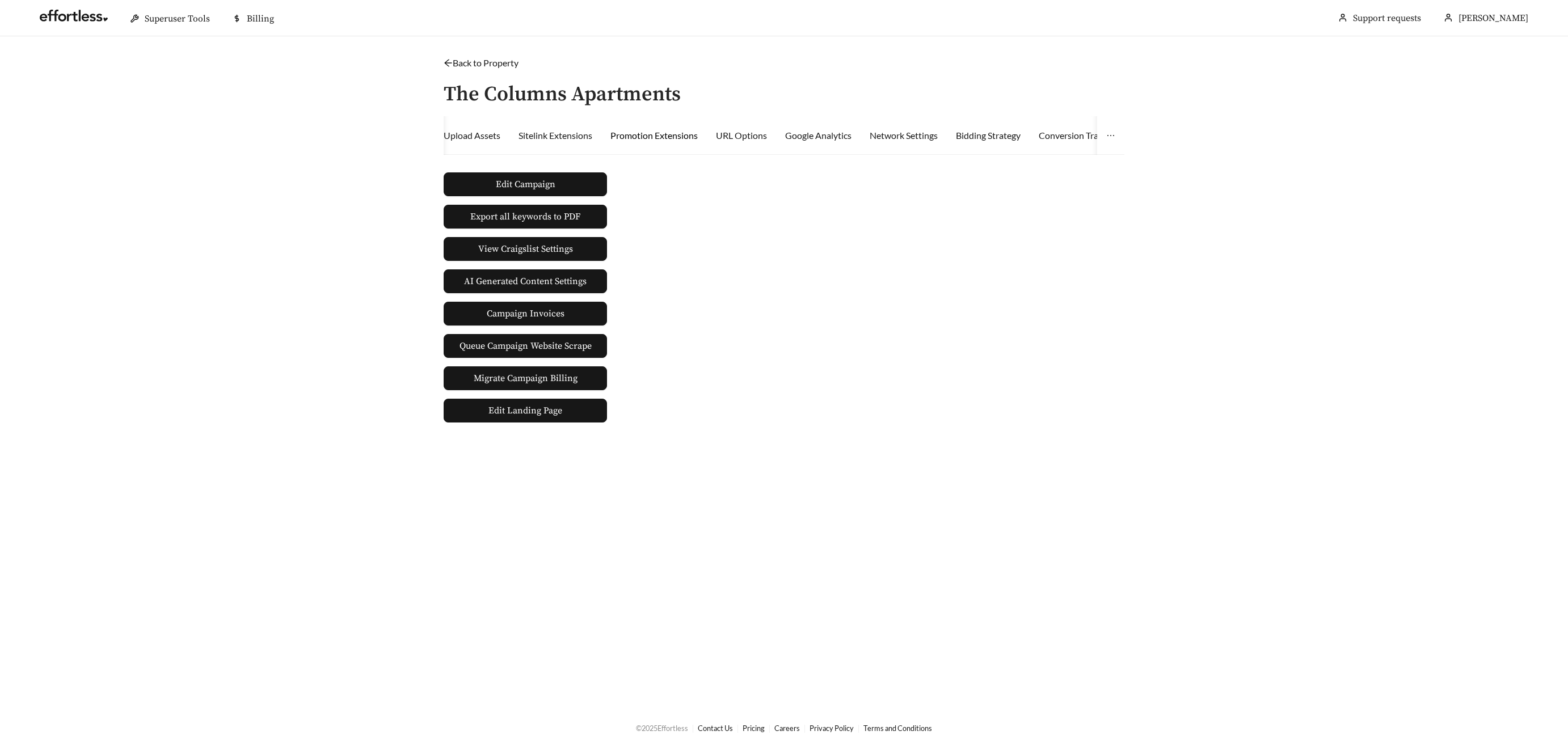
click at [680, 131] on div "Promotion Extensions" at bounding box center [654, 136] width 88 height 13
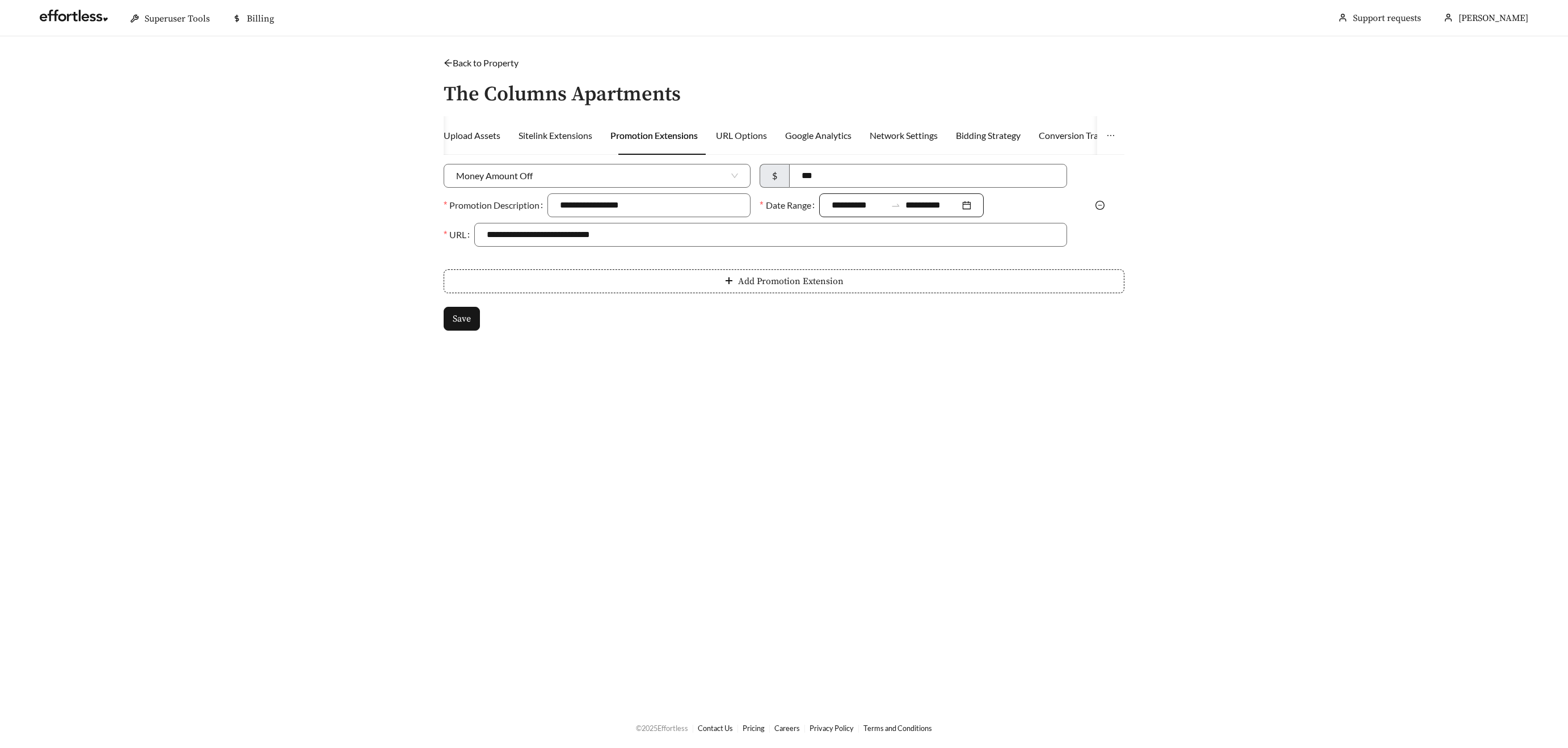
click at [942, 203] on input "**********" at bounding box center [932, 205] width 54 height 13
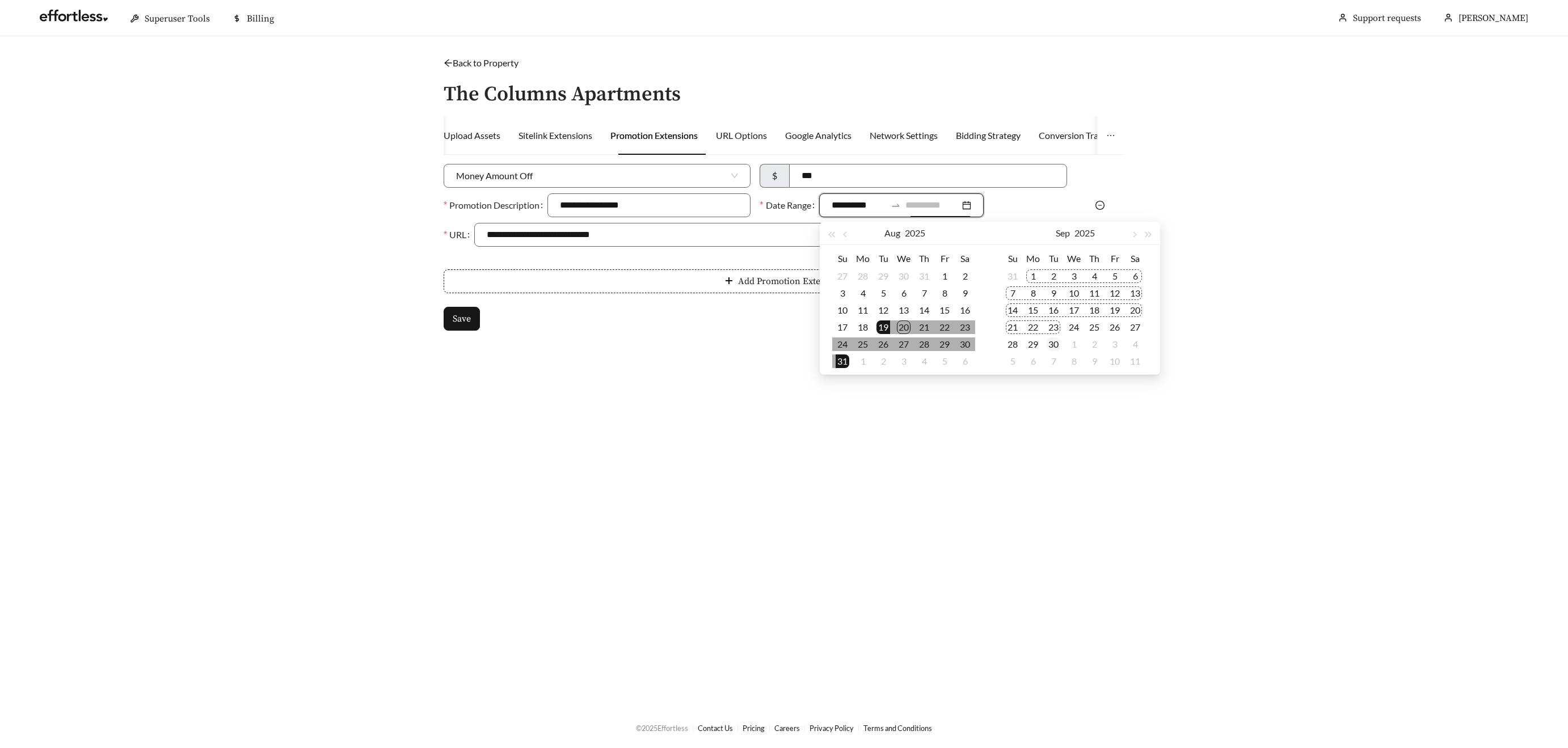
type input "**********"
click at [1056, 345] on div "30" at bounding box center [1054, 344] width 13 height 13
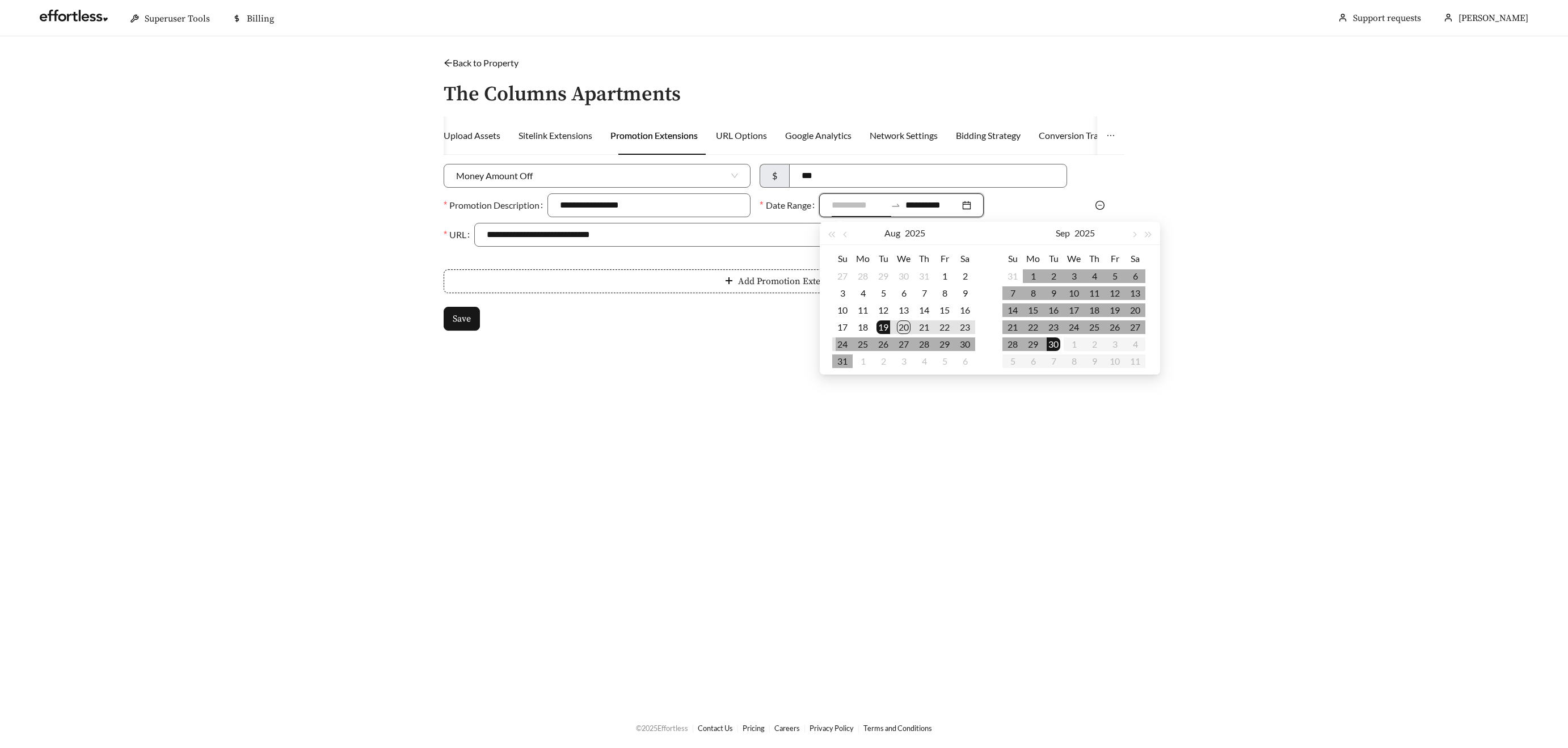
type input "**********"
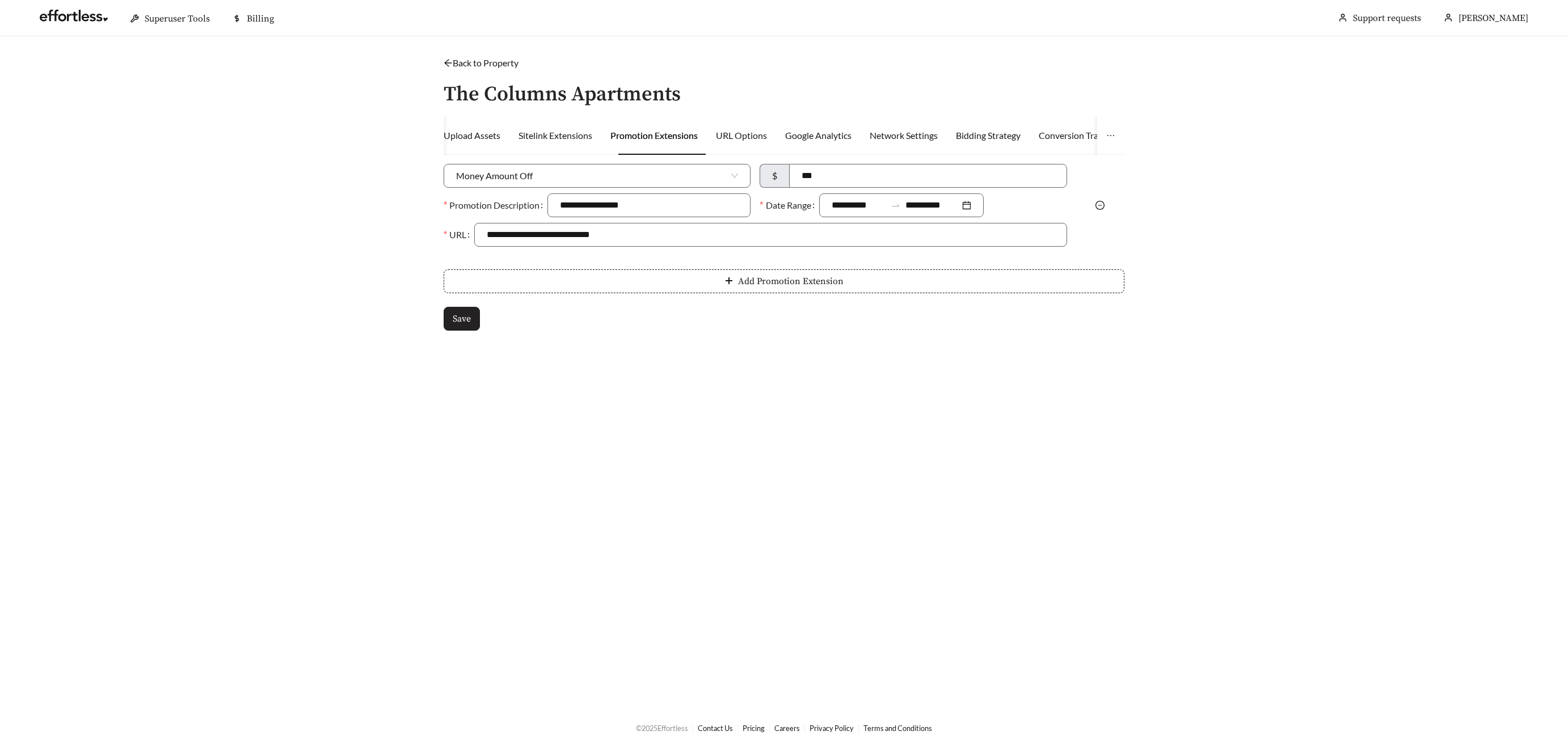
drag, startPoint x: 462, startPoint y: 316, endPoint x: 467, endPoint y: 313, distance: 5.8
click at [467, 313] on span "Save" at bounding box center [462, 319] width 18 height 13
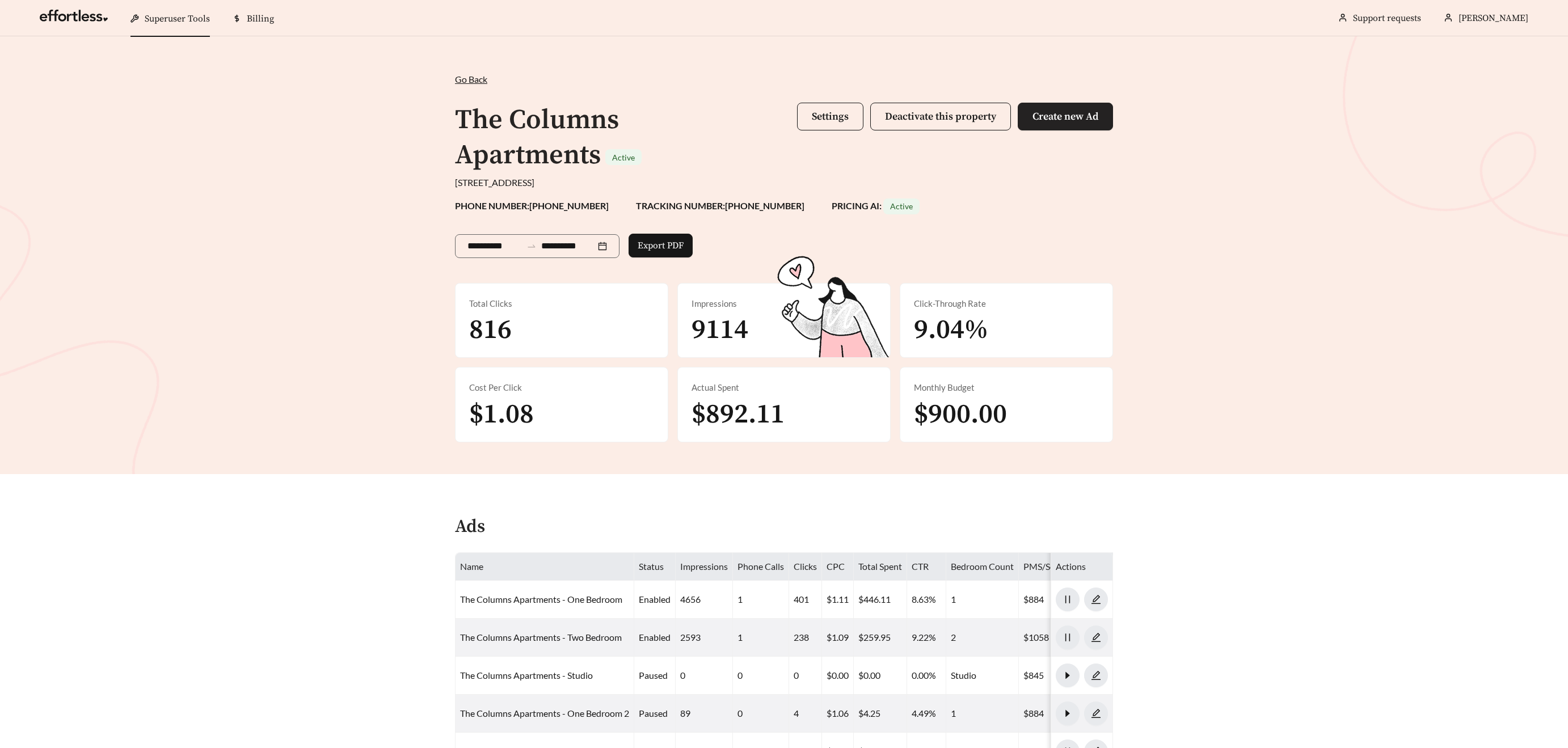
click at [1071, 114] on span "Create new Ad" at bounding box center [1065, 116] width 66 height 13
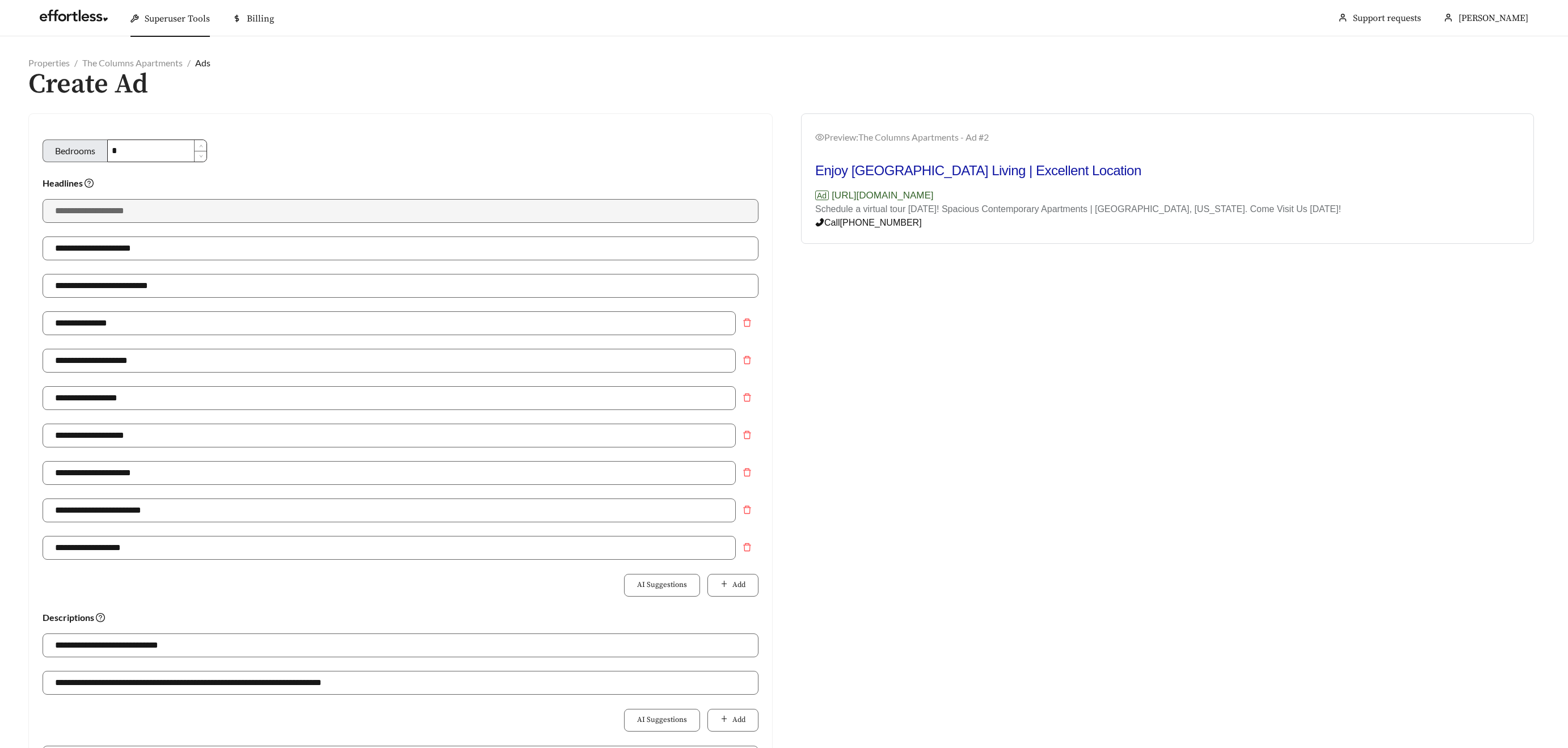
click at [140, 151] on input "*" at bounding box center [157, 150] width 99 height 21
type input "**********"
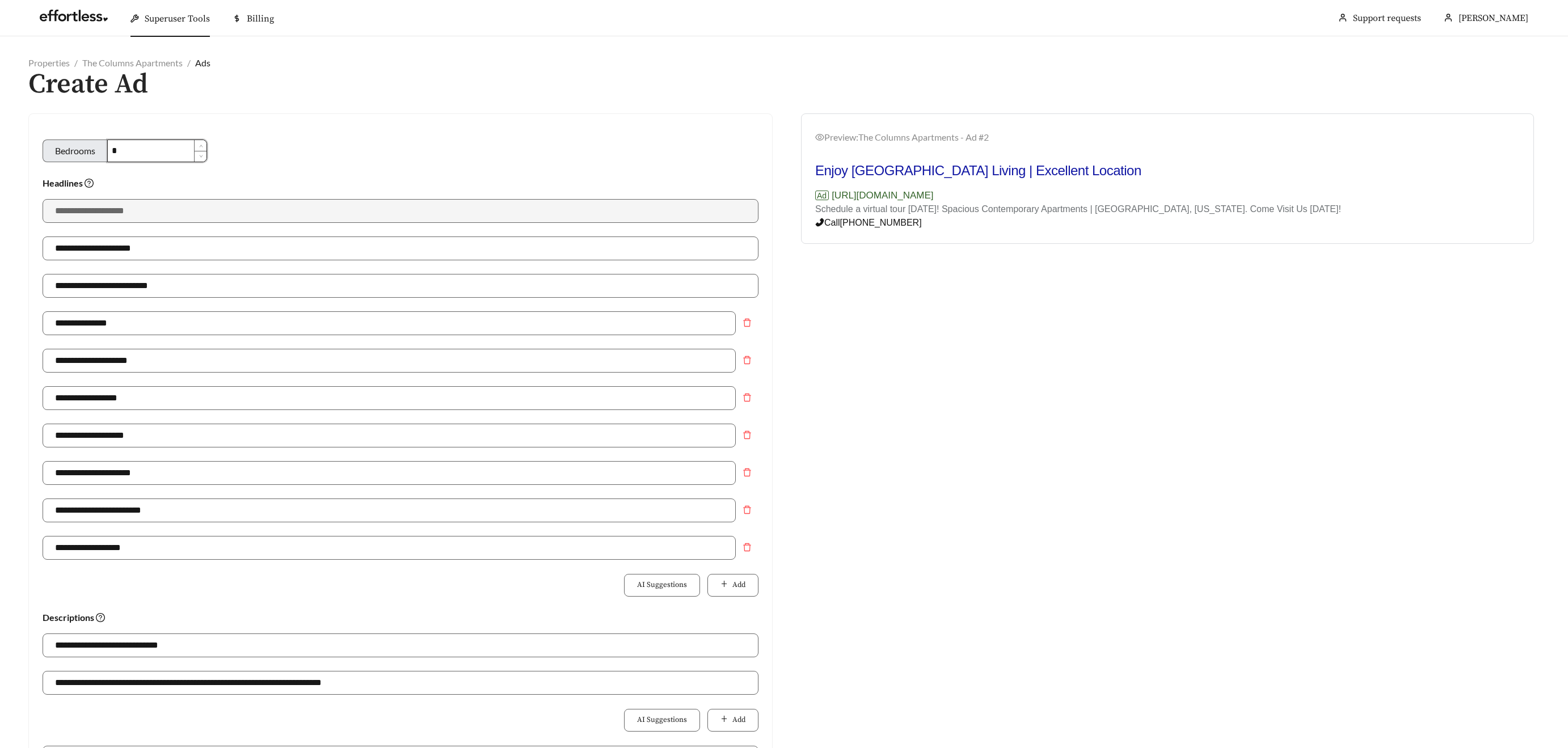
type input "**********"
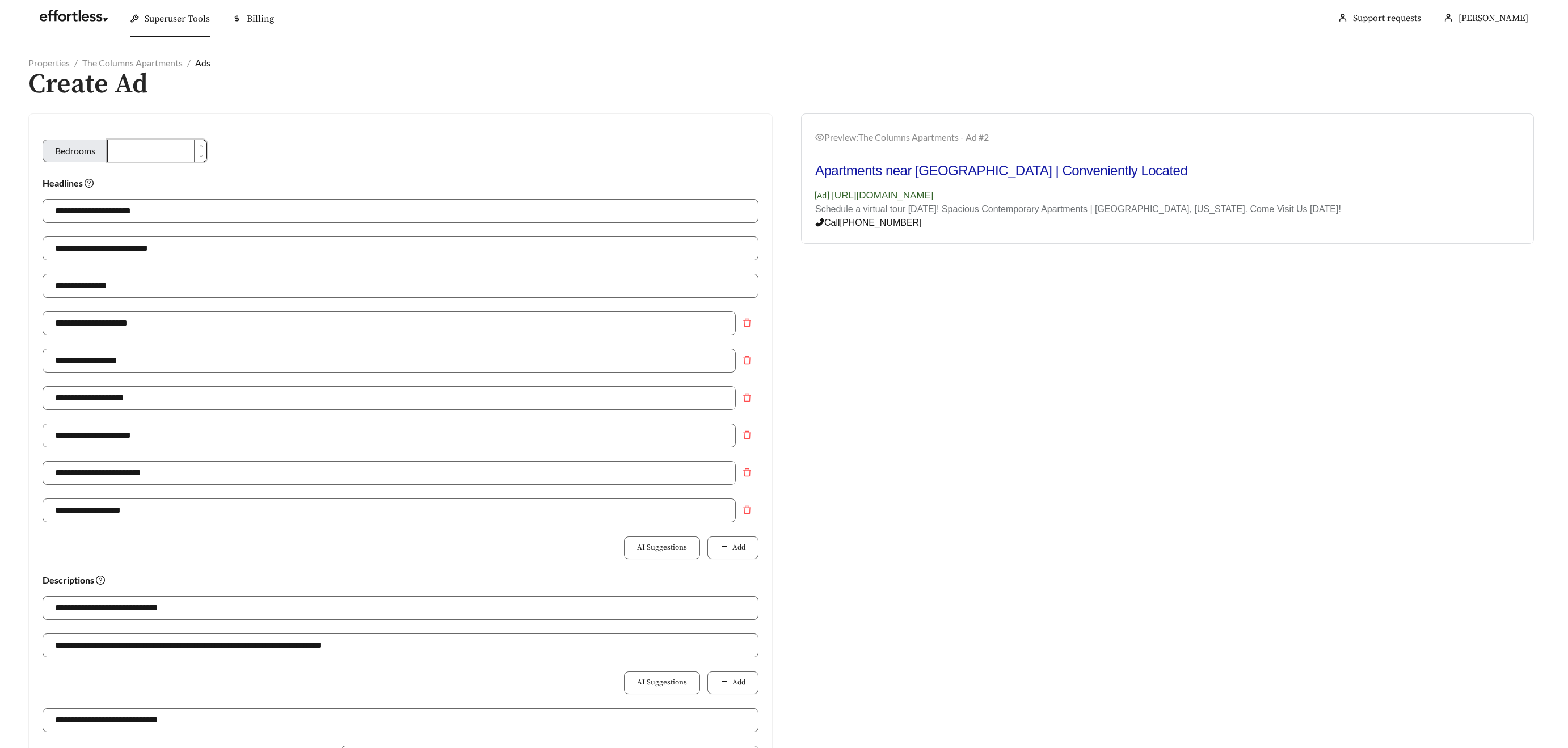
type input "*"
type input "**********"
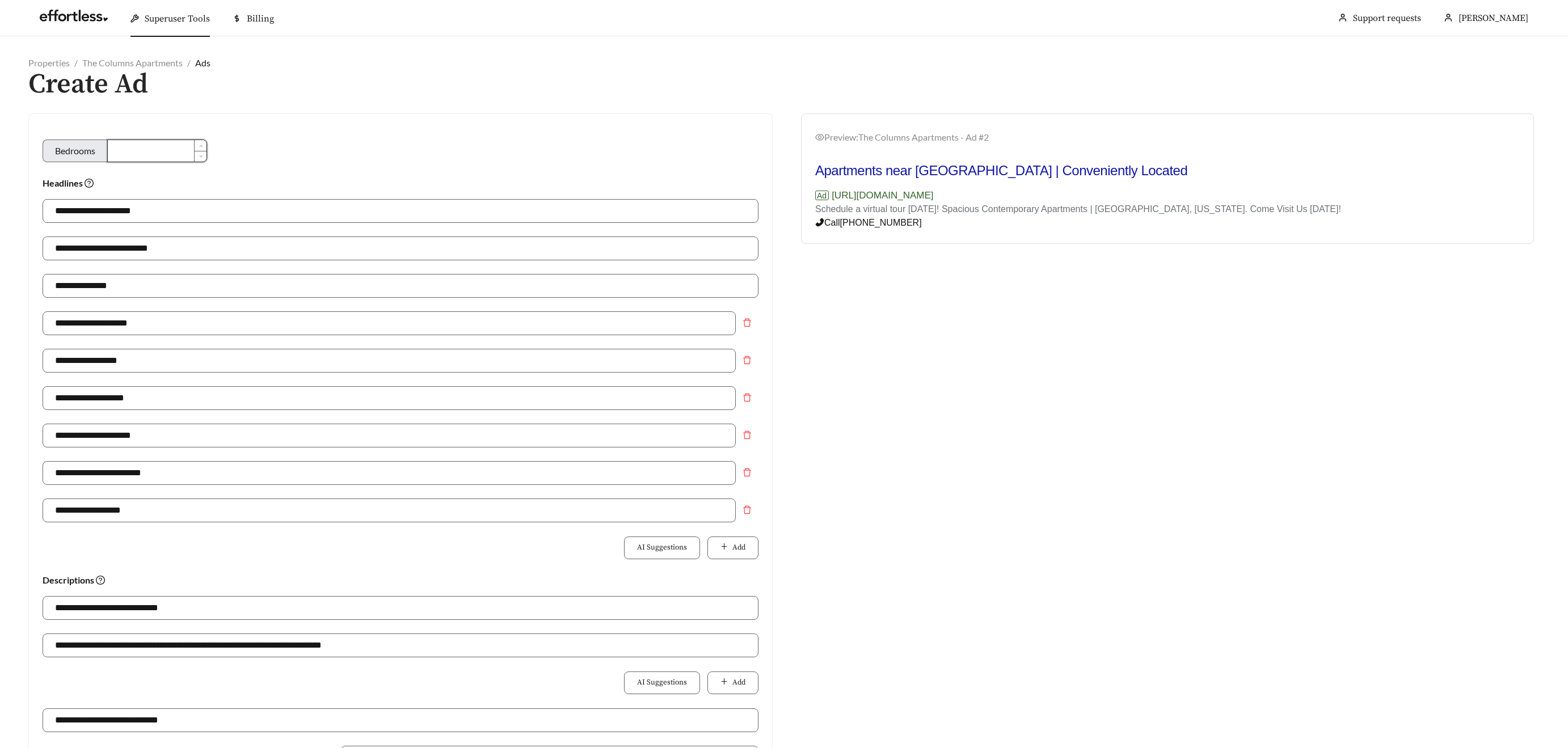
type input "**********"
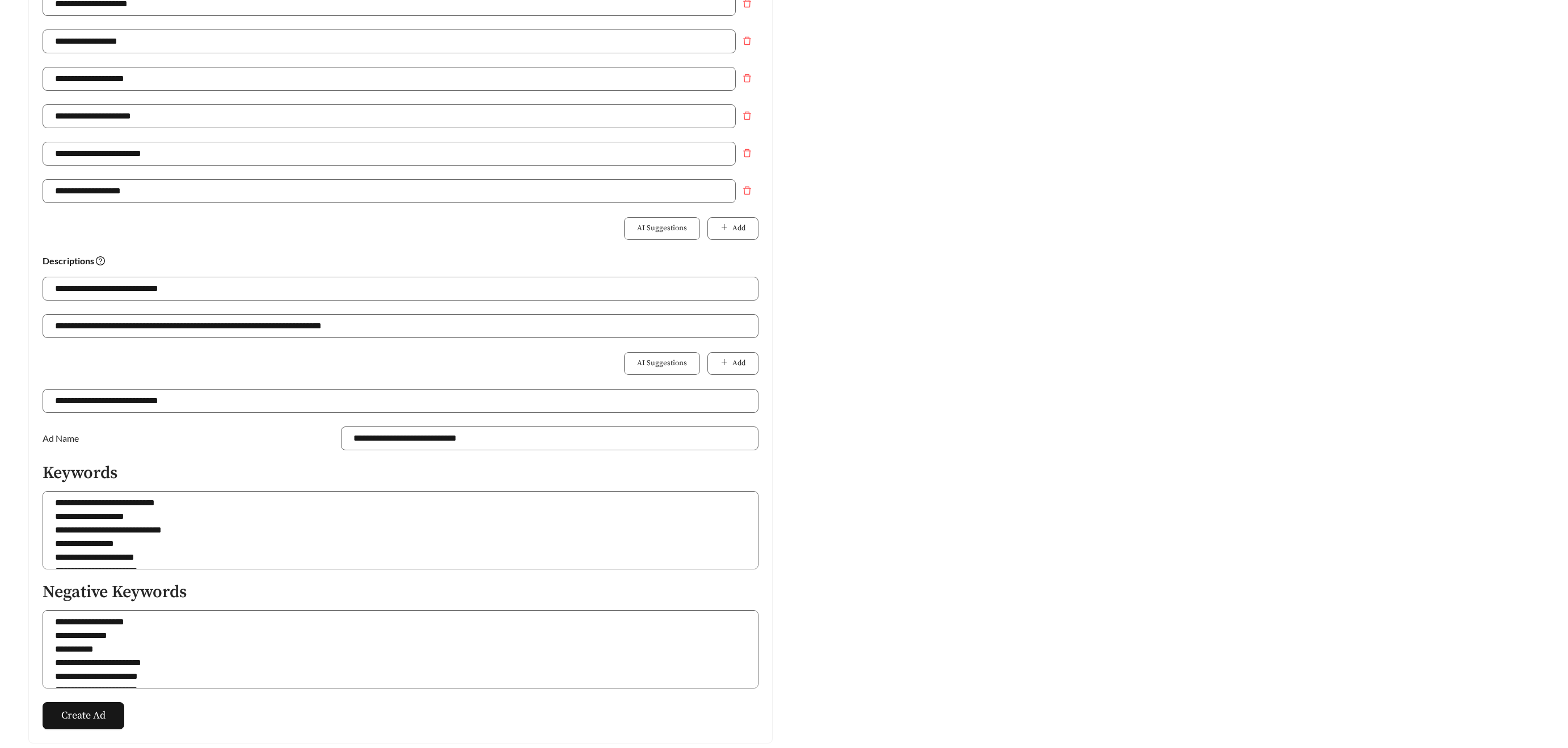
scroll to position [386, 0]
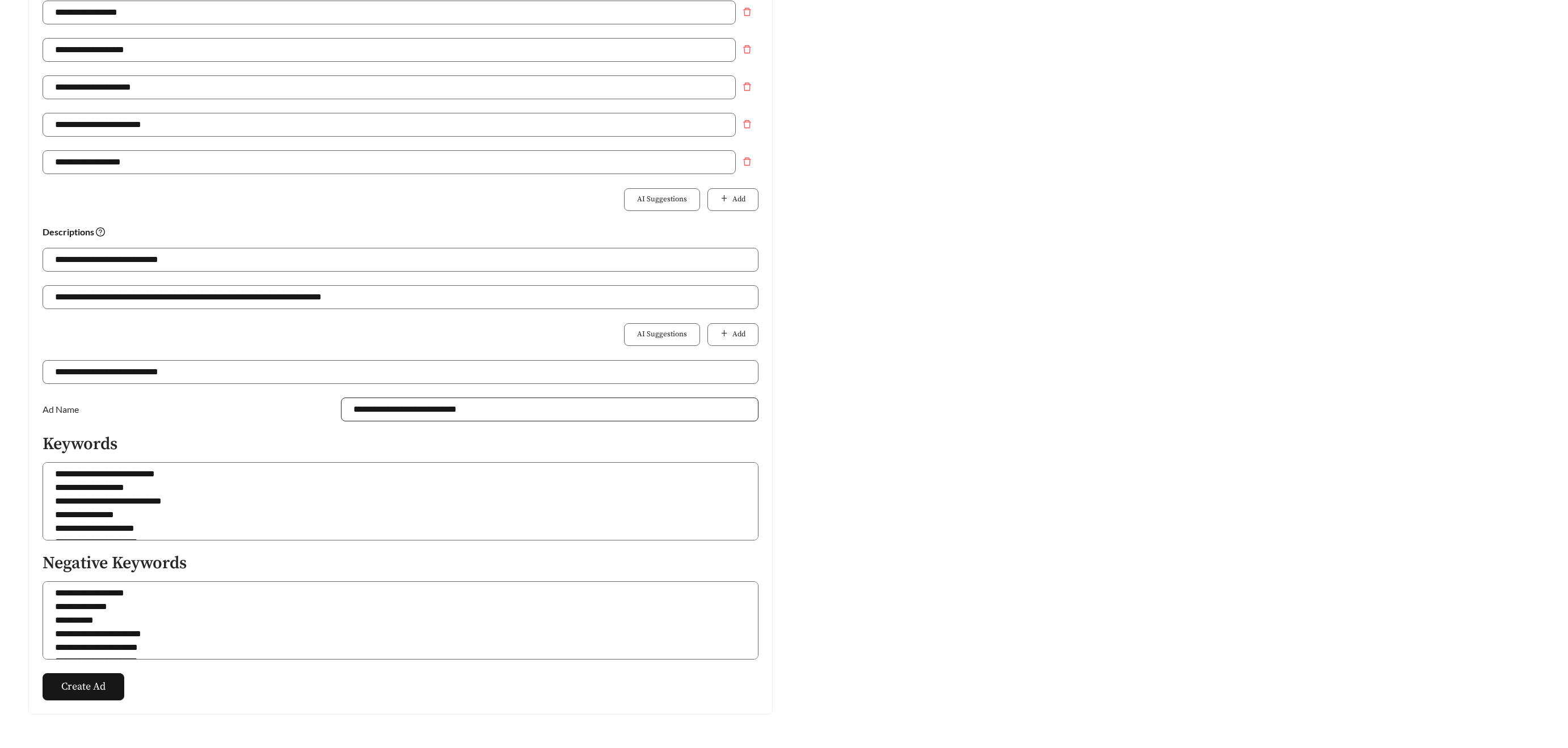
type input "*"
drag, startPoint x: 487, startPoint y: 407, endPoint x: 461, endPoint y: 407, distance: 26.0
click at [461, 407] on input "**********" at bounding box center [550, 409] width 418 height 24
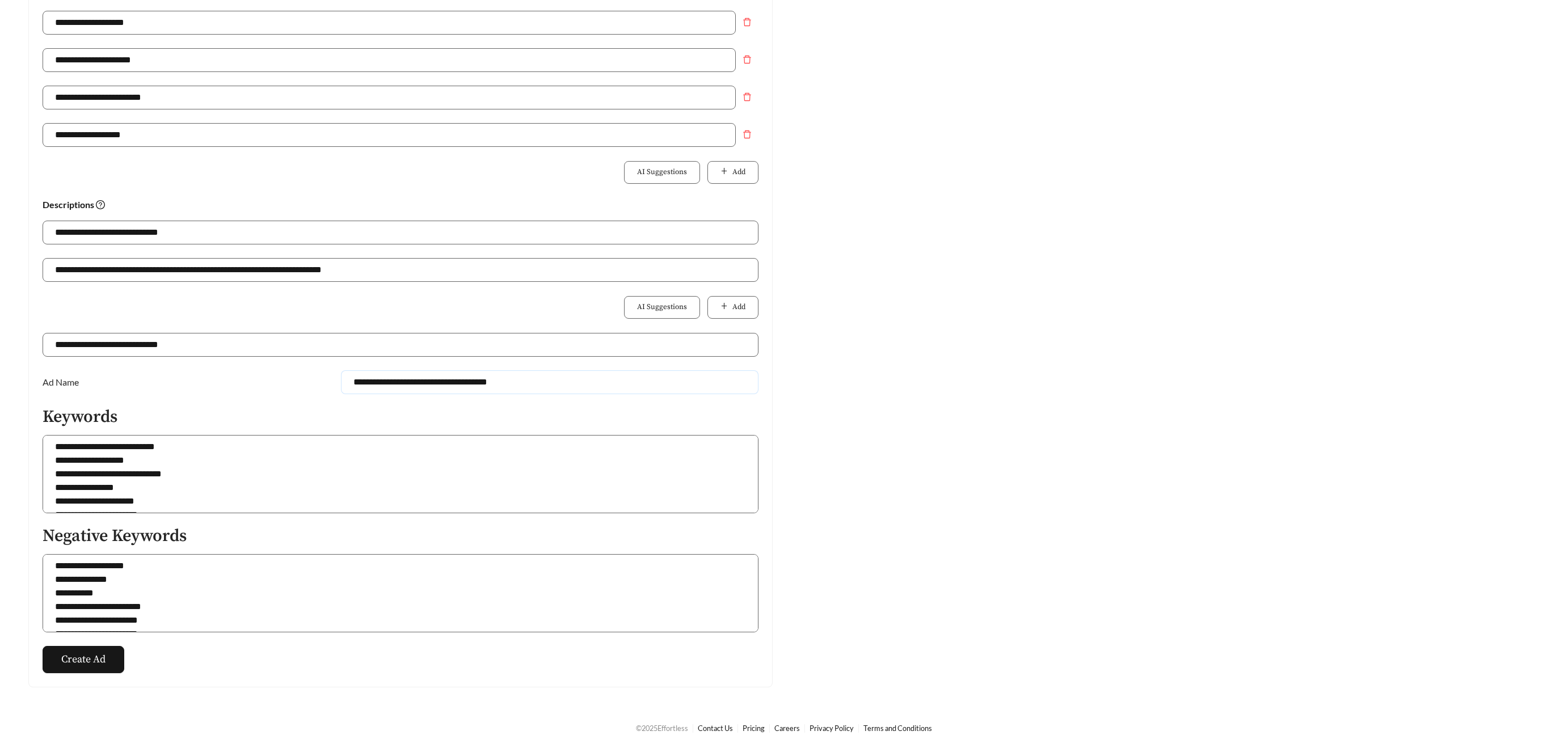
scroll to position [0, 0]
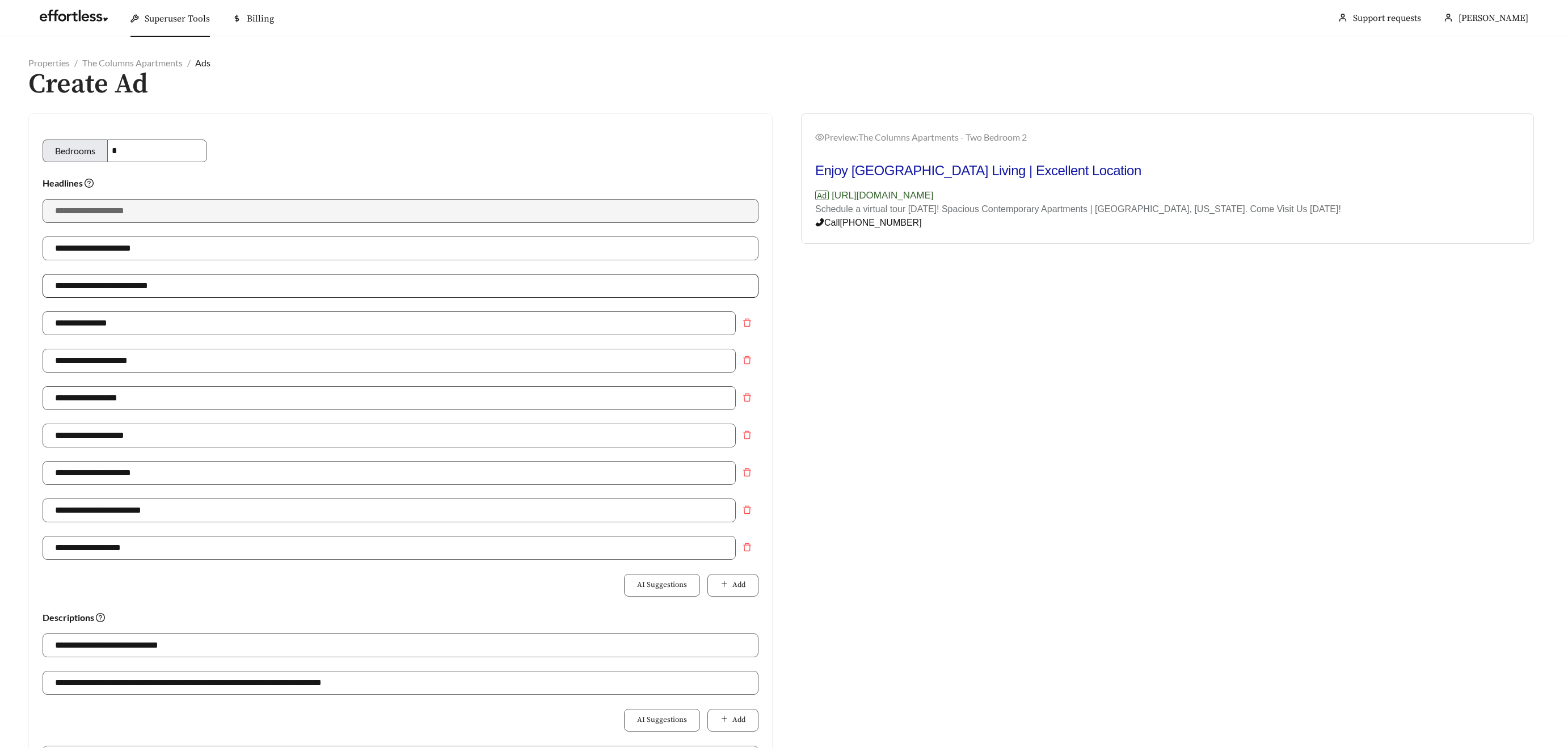
type input "**********"
click at [123, 287] on input "**********" at bounding box center [401, 285] width 716 height 24
drag, startPoint x: 121, startPoint y: 287, endPoint x: 106, endPoint y: 287, distance: 15.0
click at [104, 287] on input "**********" at bounding box center [401, 285] width 716 height 24
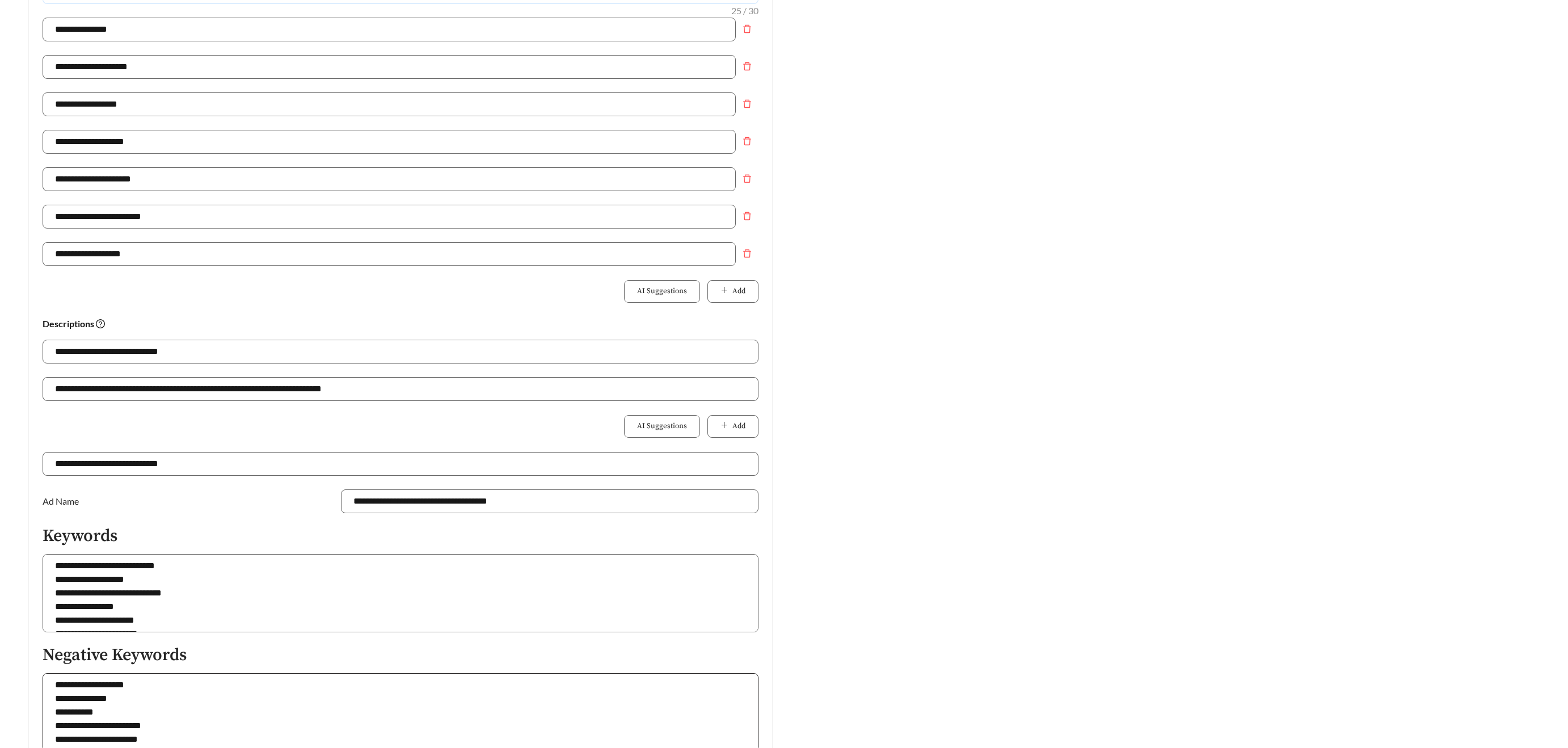
scroll to position [413, 0]
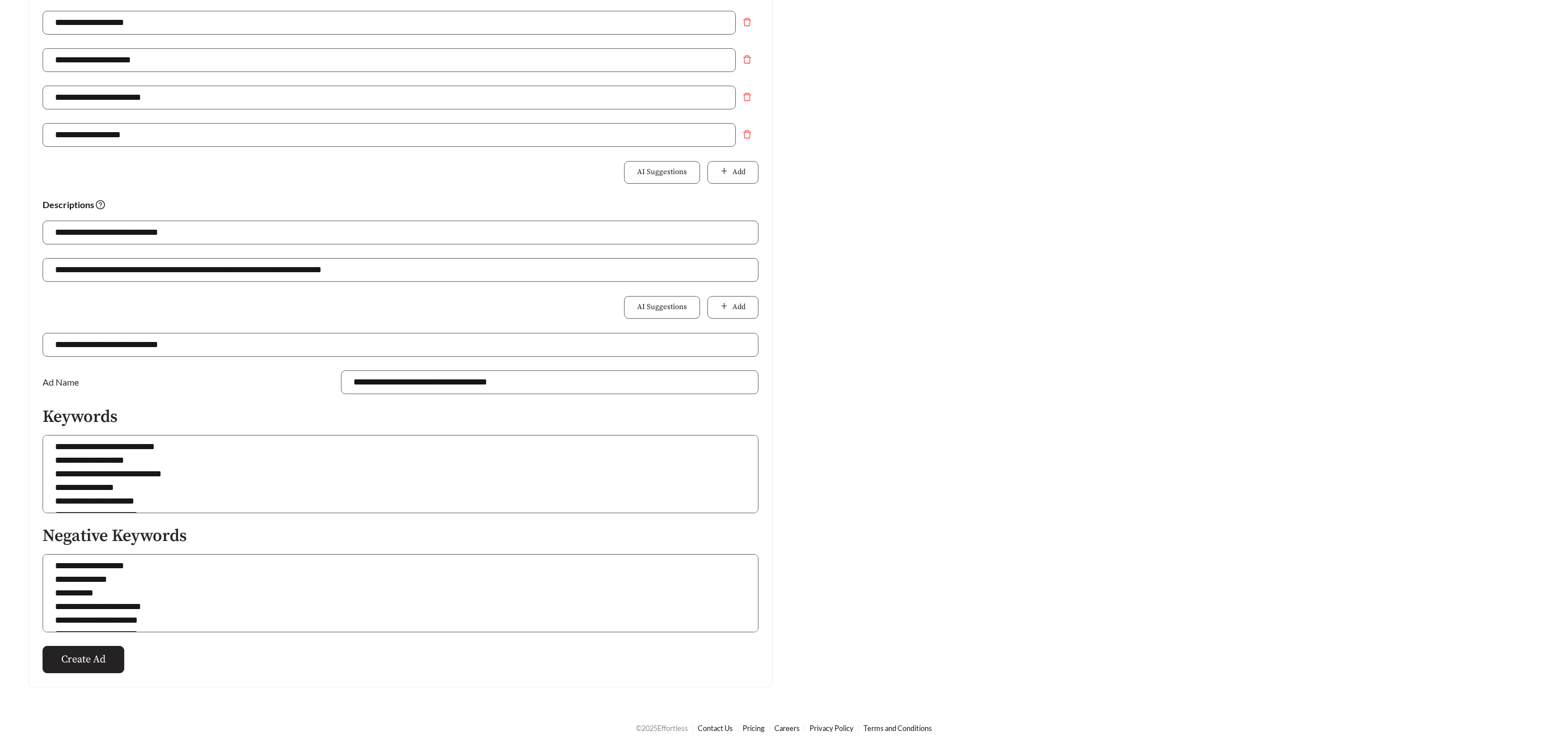
type input "**********"
click at [96, 660] on span "Create Ad" at bounding box center [83, 659] width 44 height 15
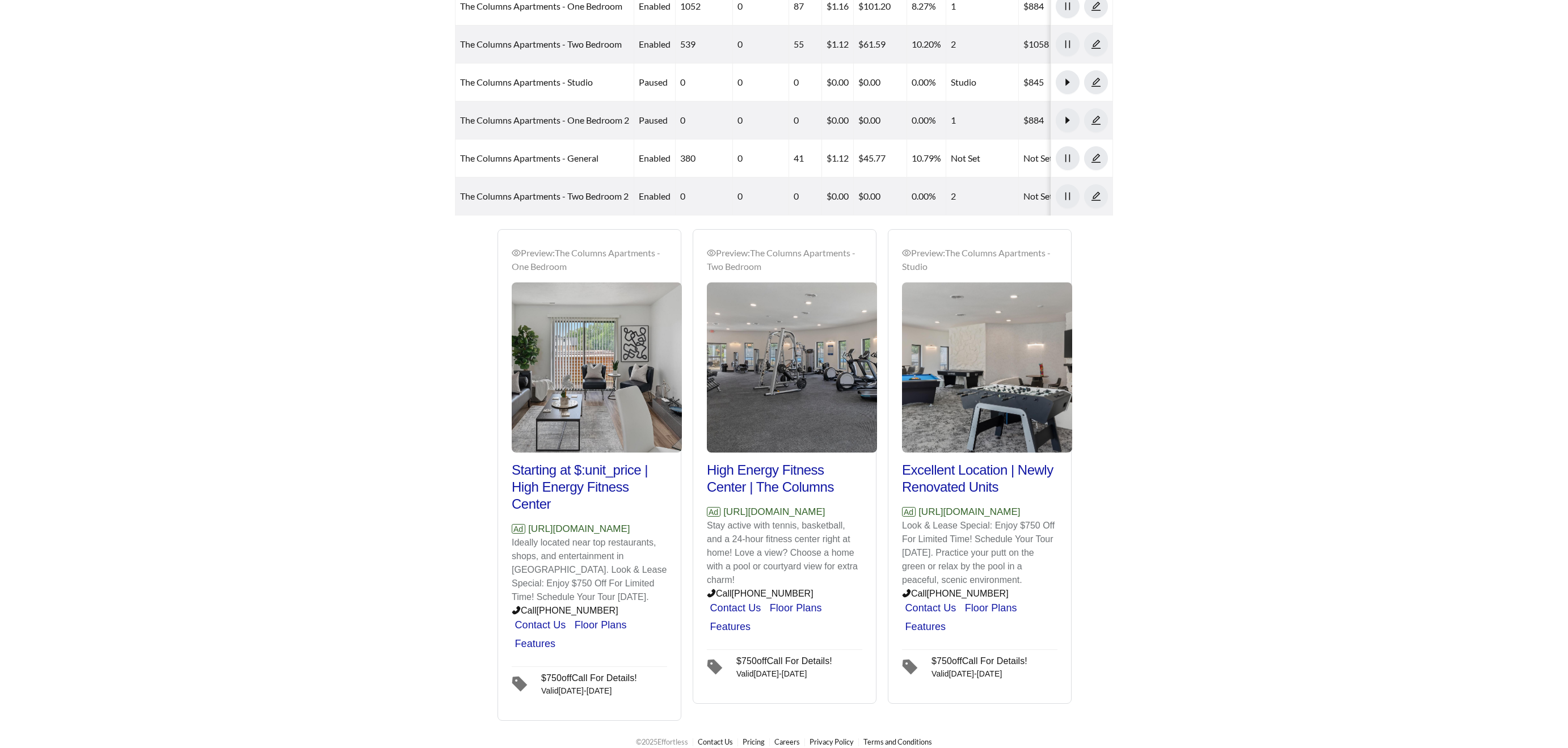
scroll to position [603, 0]
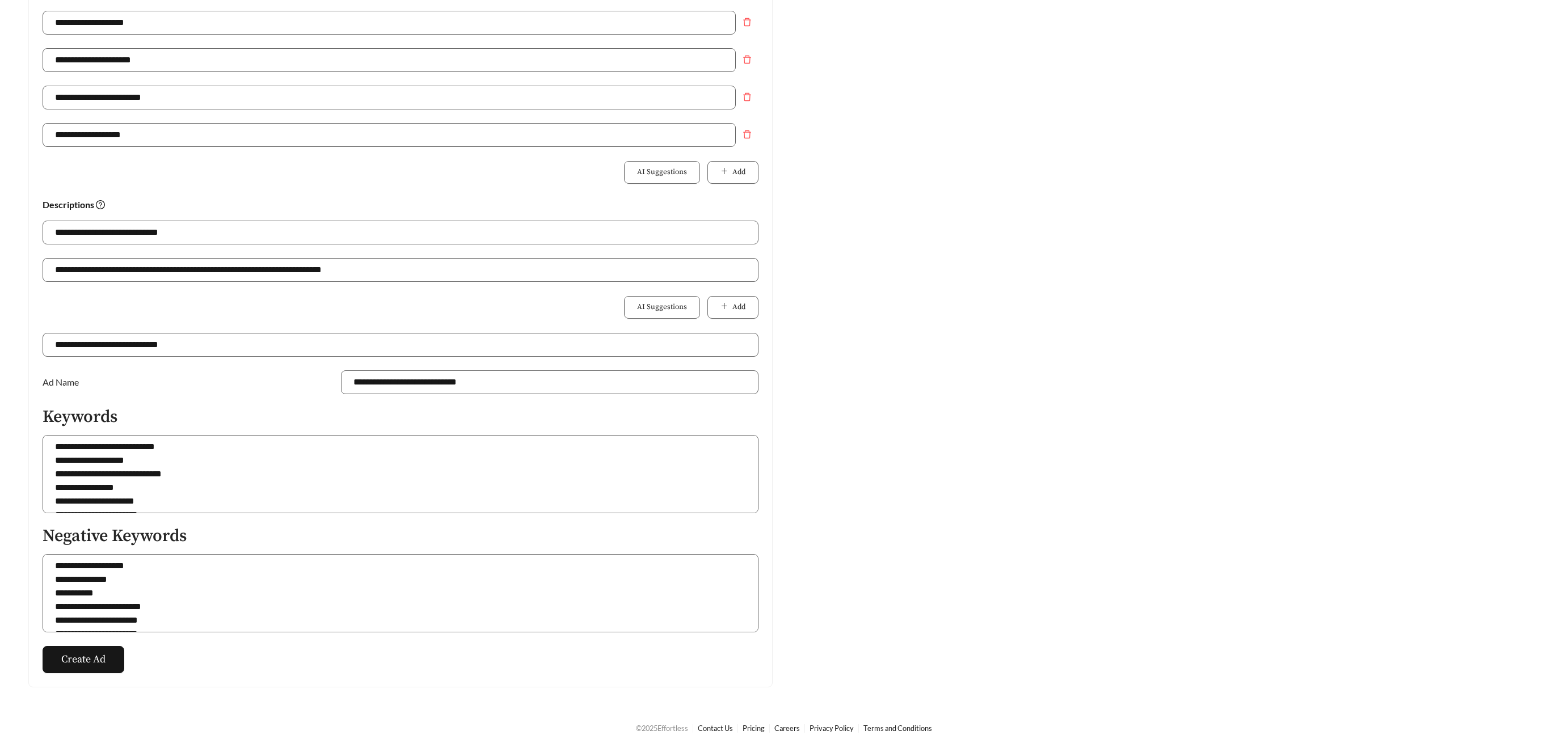
scroll to position [413, 0]
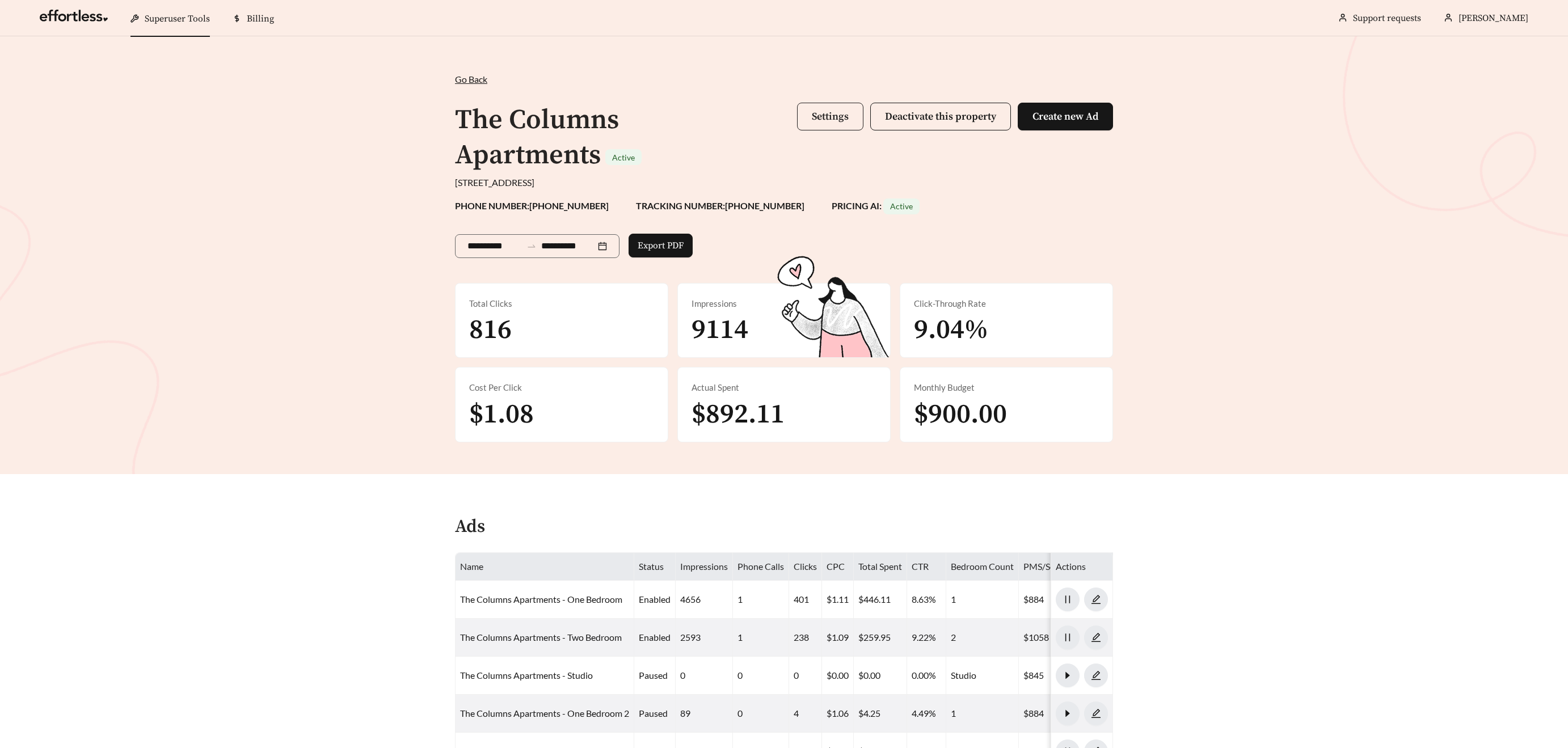
click at [824, 124] on button "Settings" at bounding box center [830, 117] width 66 height 28
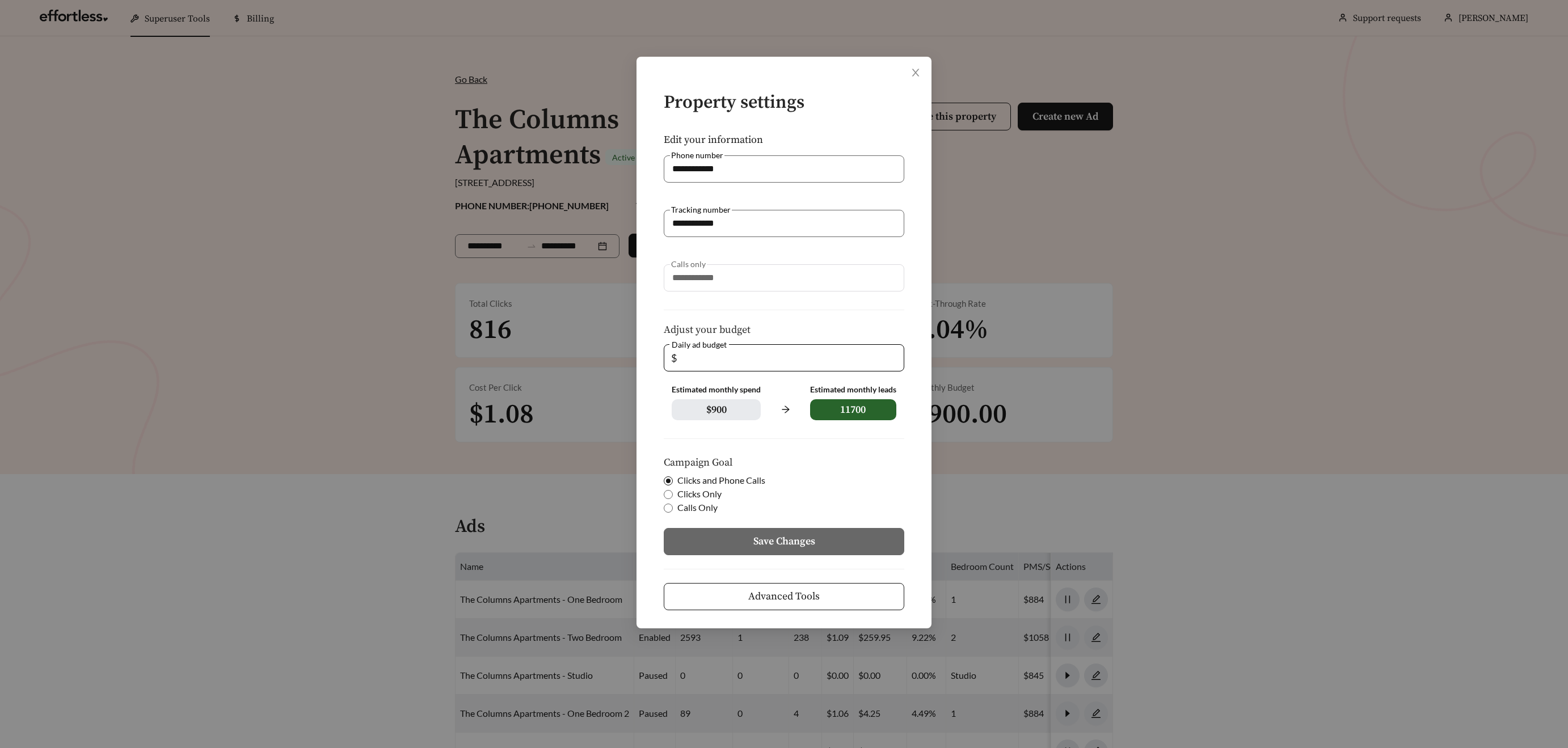
click at [791, 608] on button "Advanced Tools" at bounding box center [783, 596] width 240 height 27
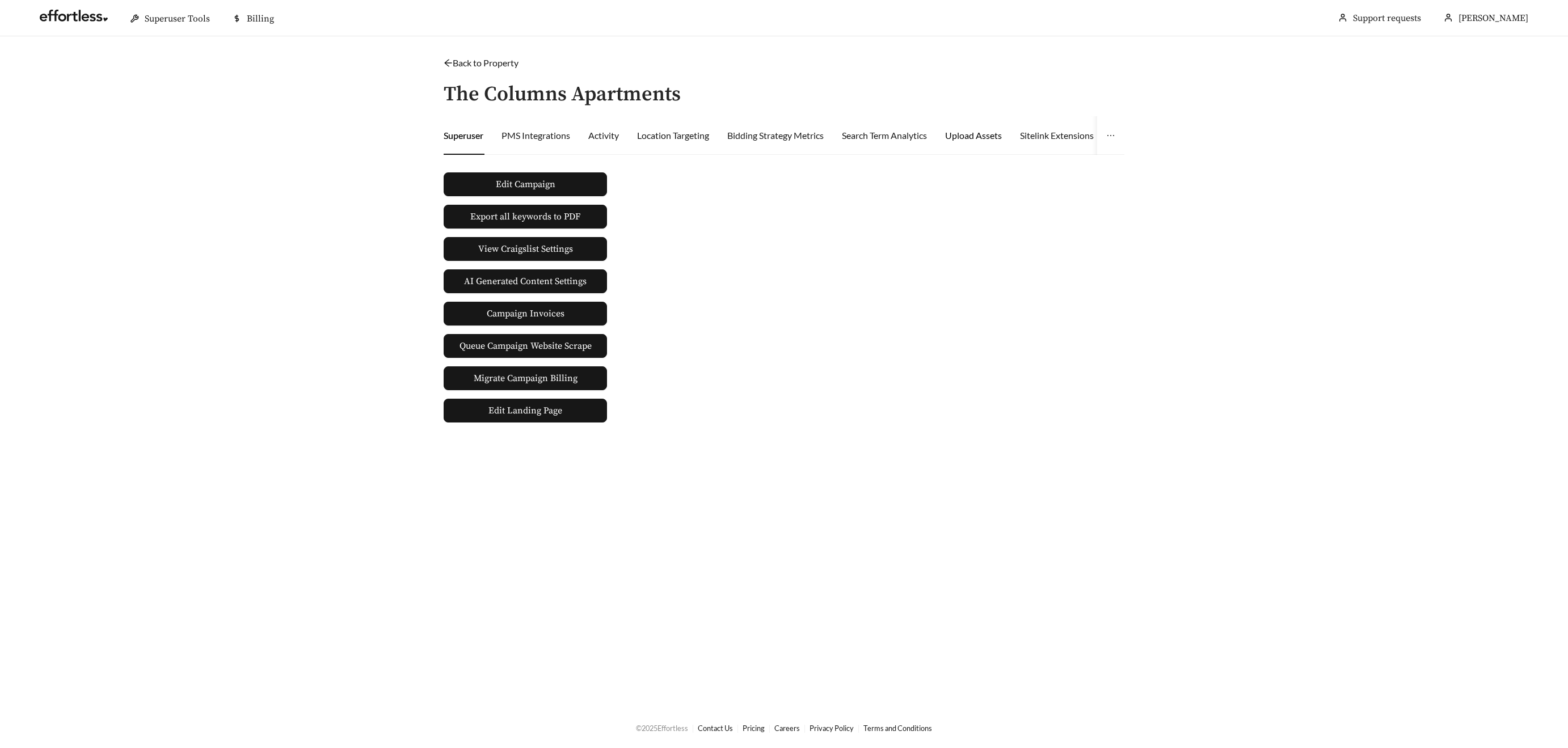
click at [989, 139] on div "Upload Assets" at bounding box center [973, 136] width 57 height 13
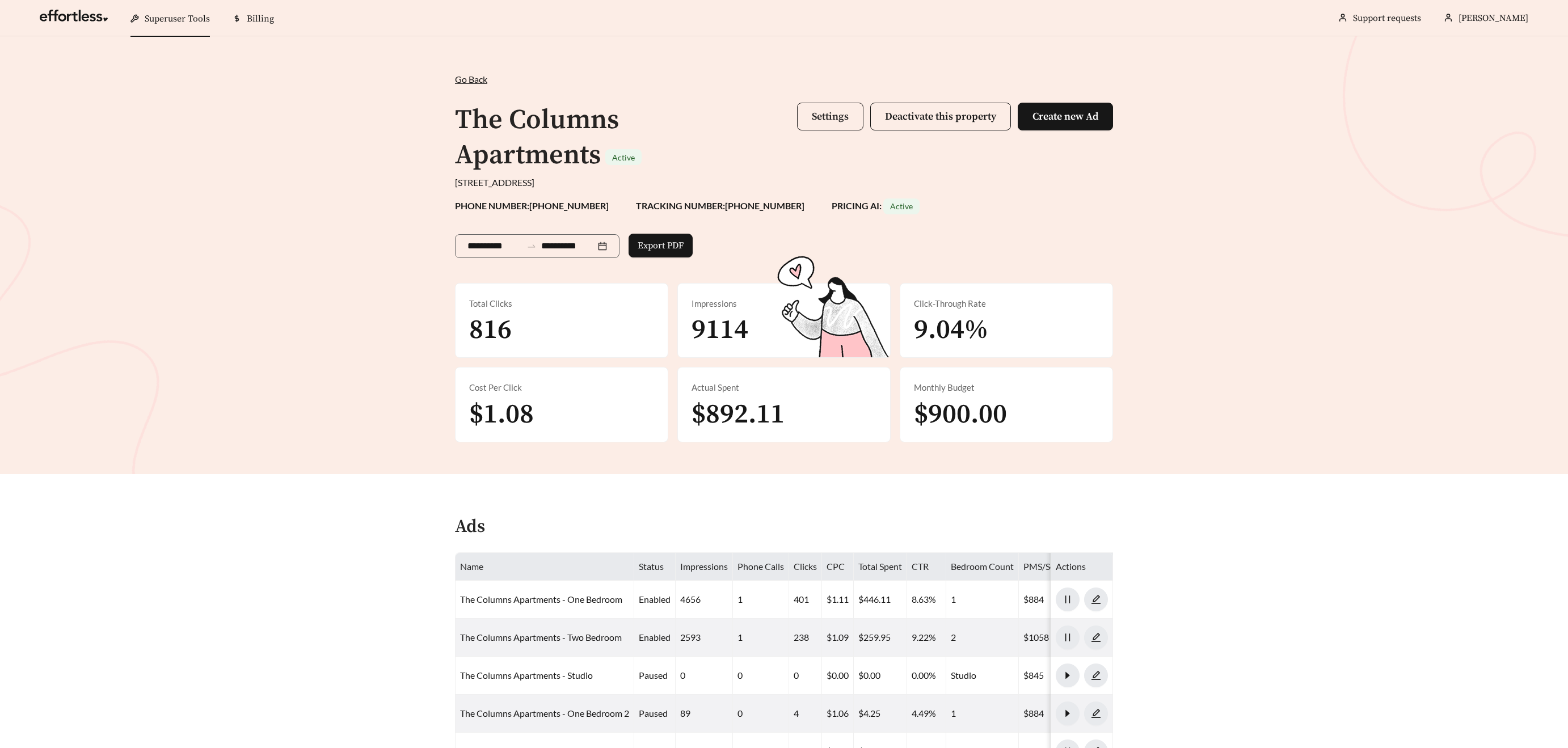
click at [824, 115] on span "Settings" at bounding box center [830, 116] width 37 height 13
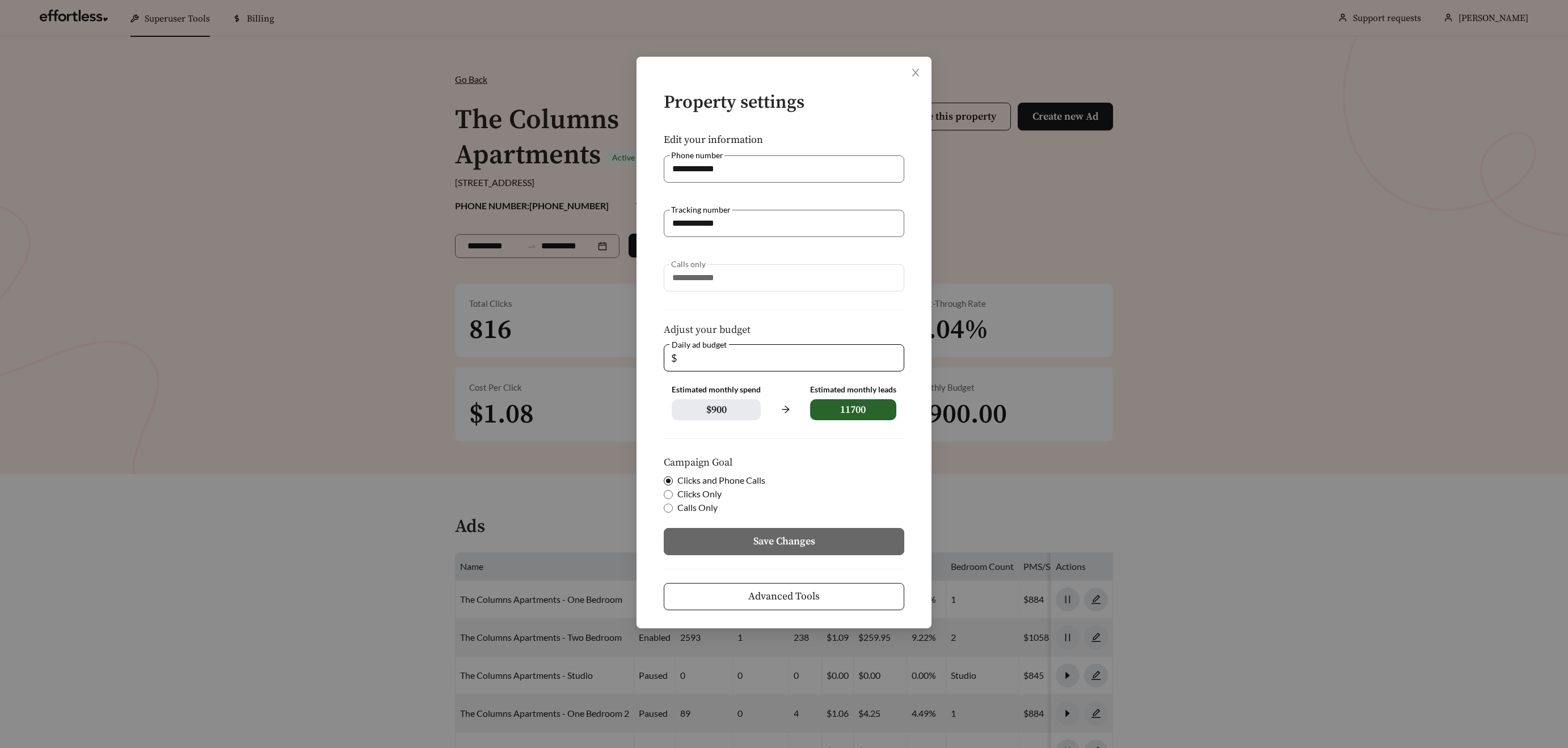
click at [839, 598] on button "Advanced Tools" at bounding box center [783, 596] width 240 height 27
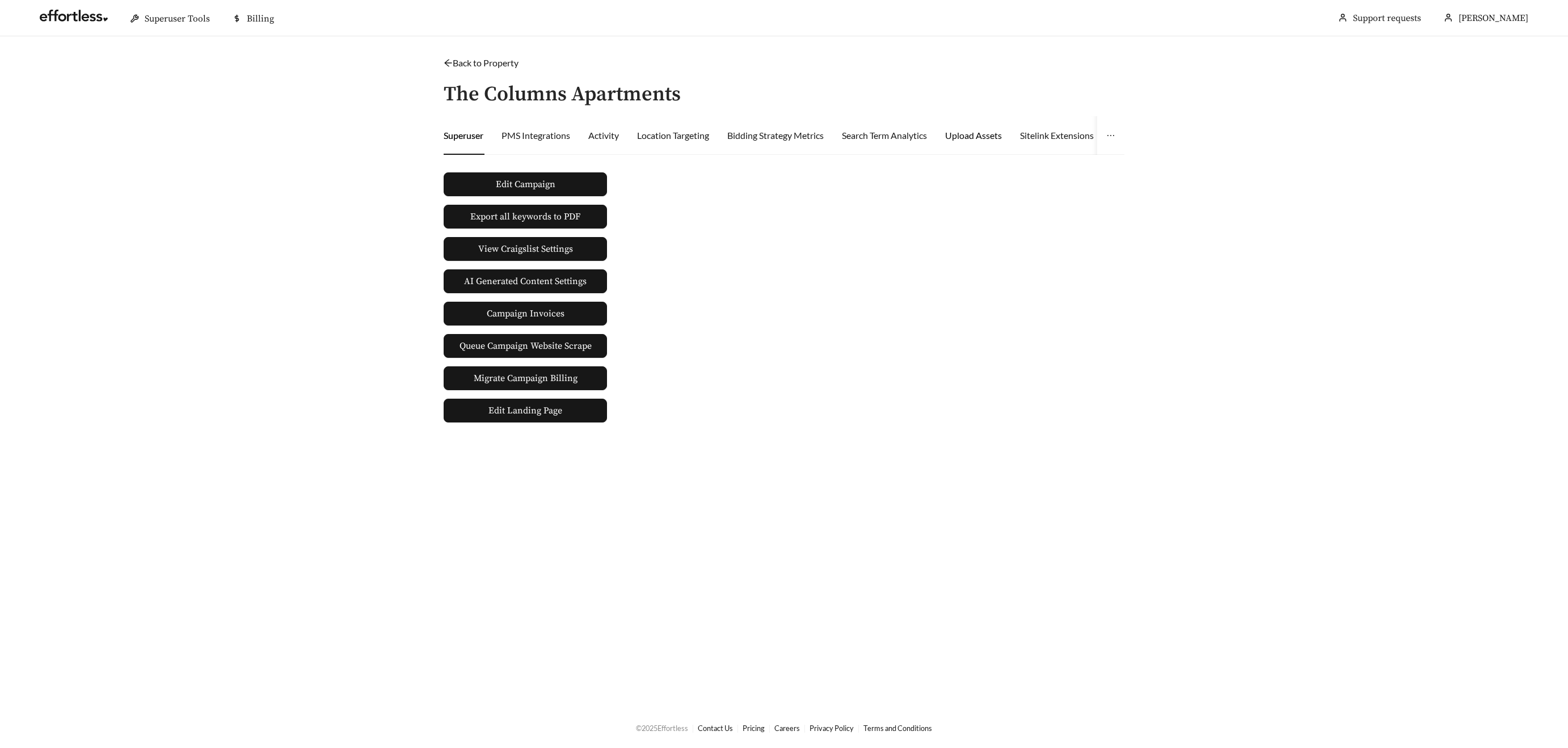
click at [961, 135] on div "Upload Assets" at bounding box center [973, 136] width 57 height 13
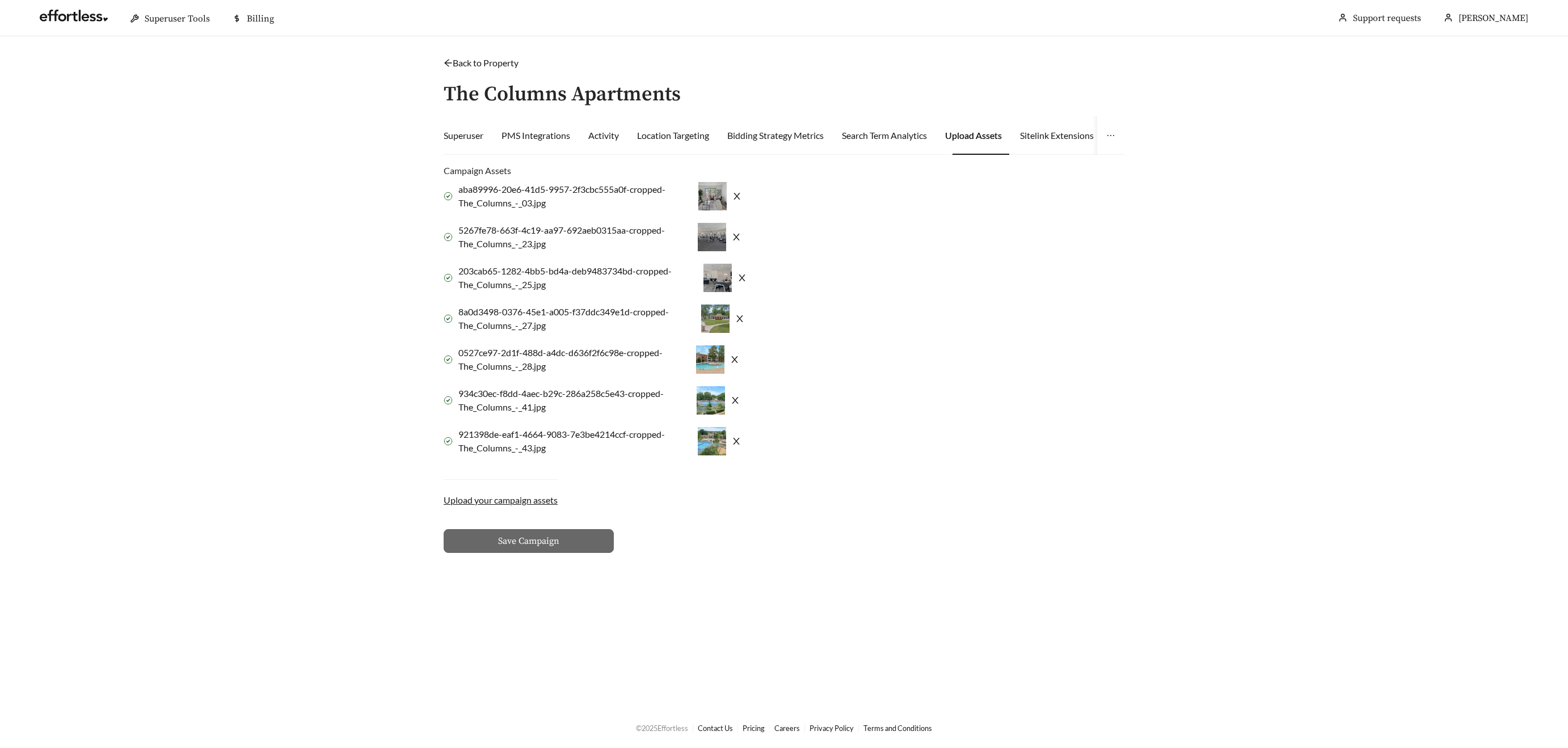
click at [739, 236] on icon "close" at bounding box center [736, 237] width 6 height 7
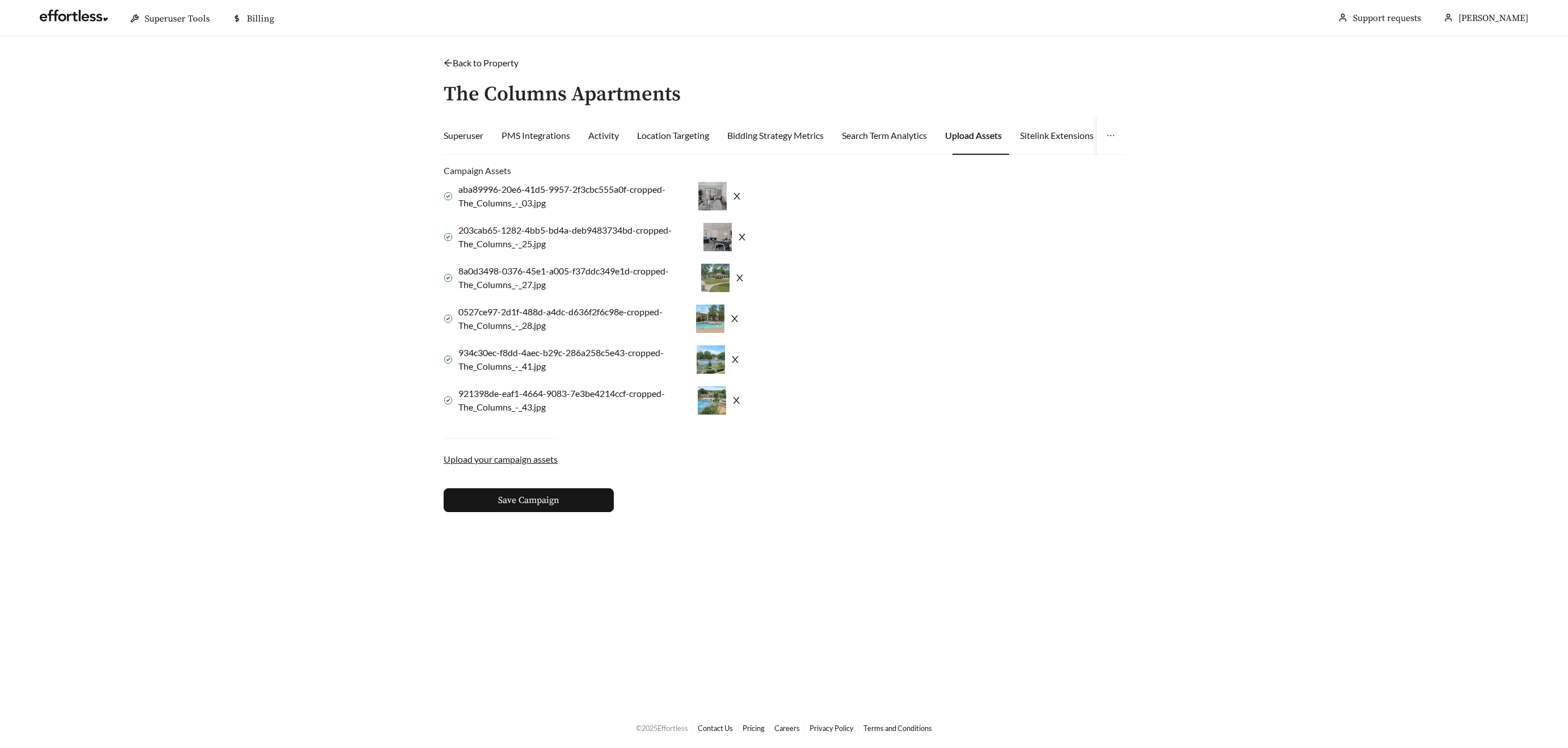
click at [744, 237] on icon "close" at bounding box center [742, 237] width 9 height 9
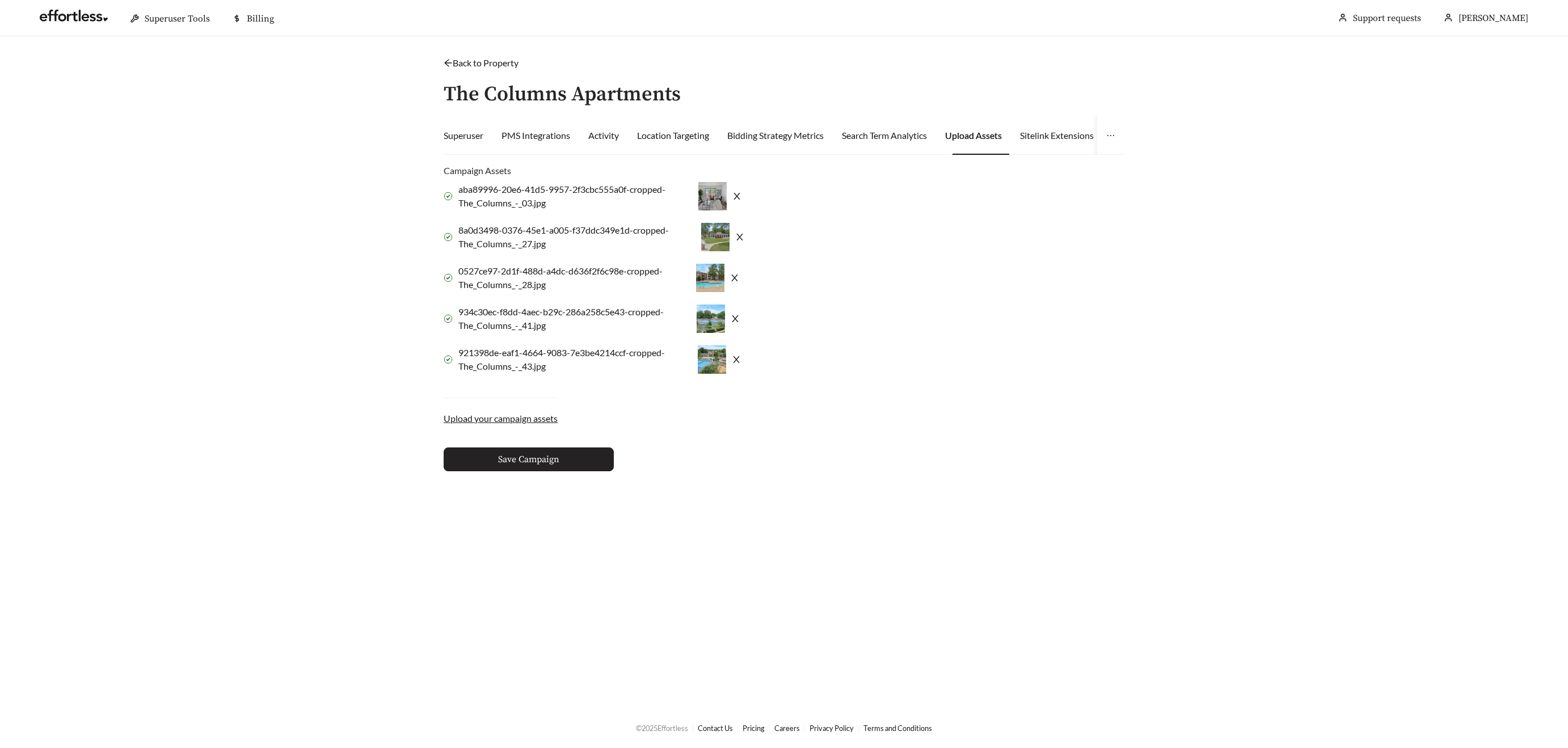
click at [583, 464] on button "Save Campaign" at bounding box center [529, 459] width 170 height 24
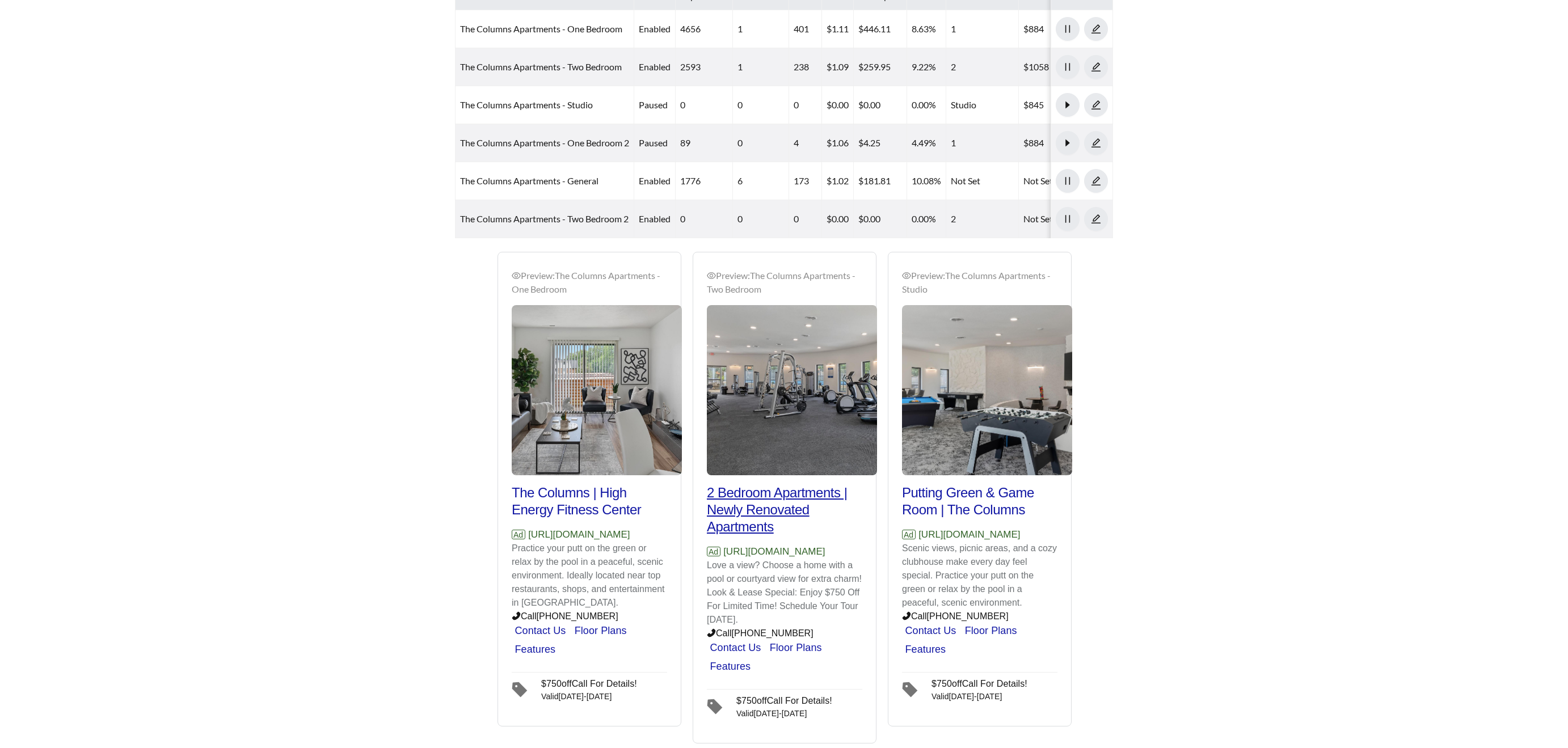
scroll to position [621, 0]
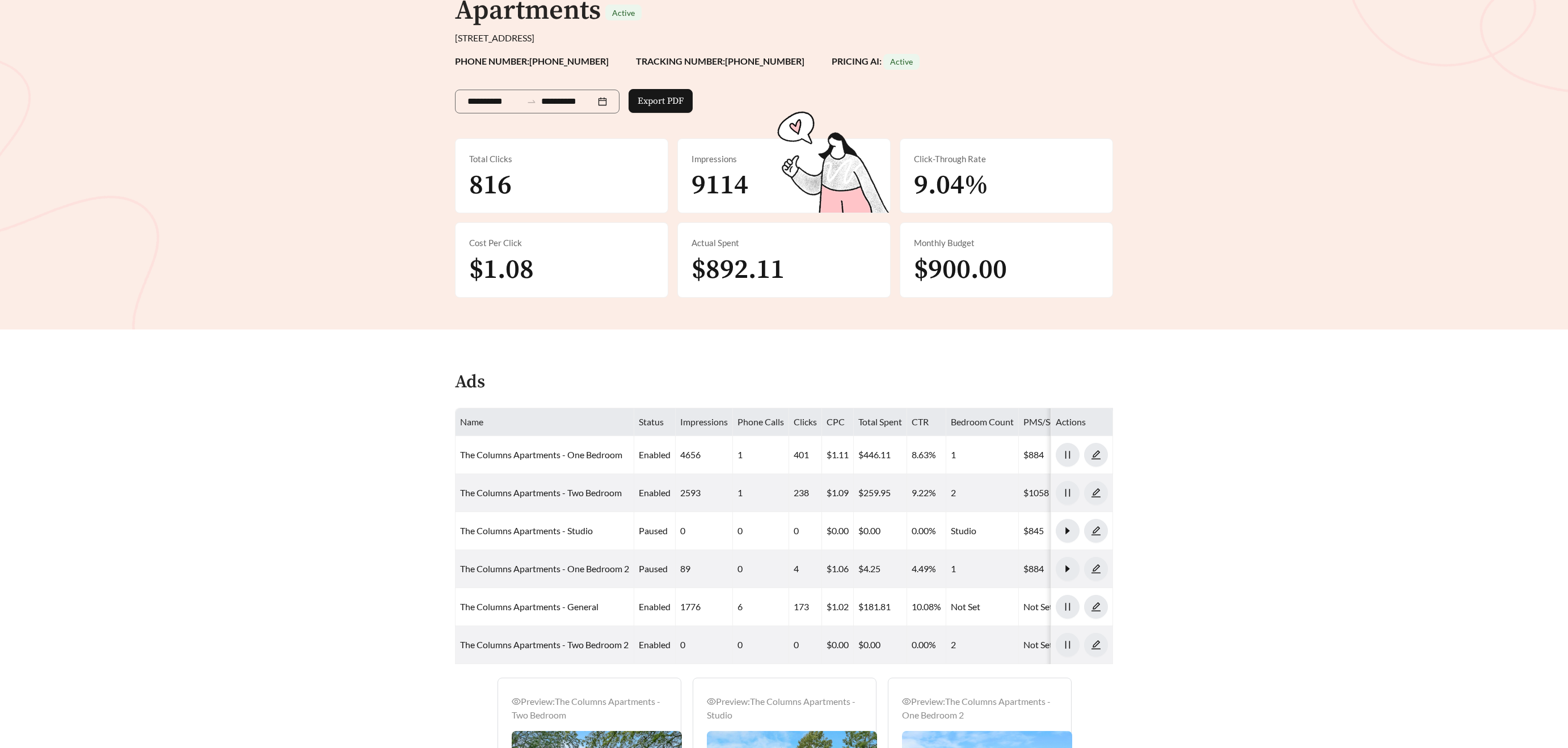
scroll to position [144, 0]
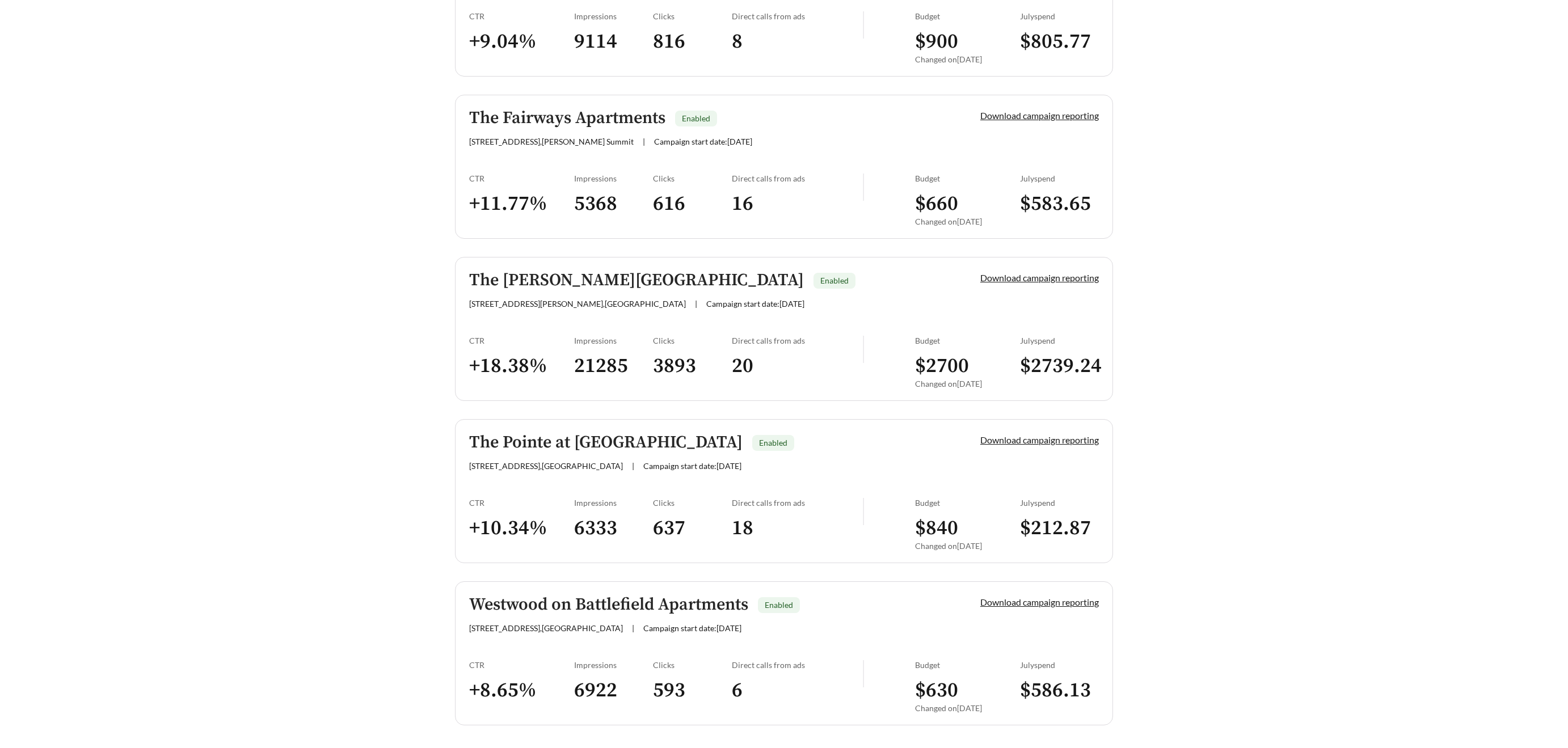
scroll to position [1279, 0]
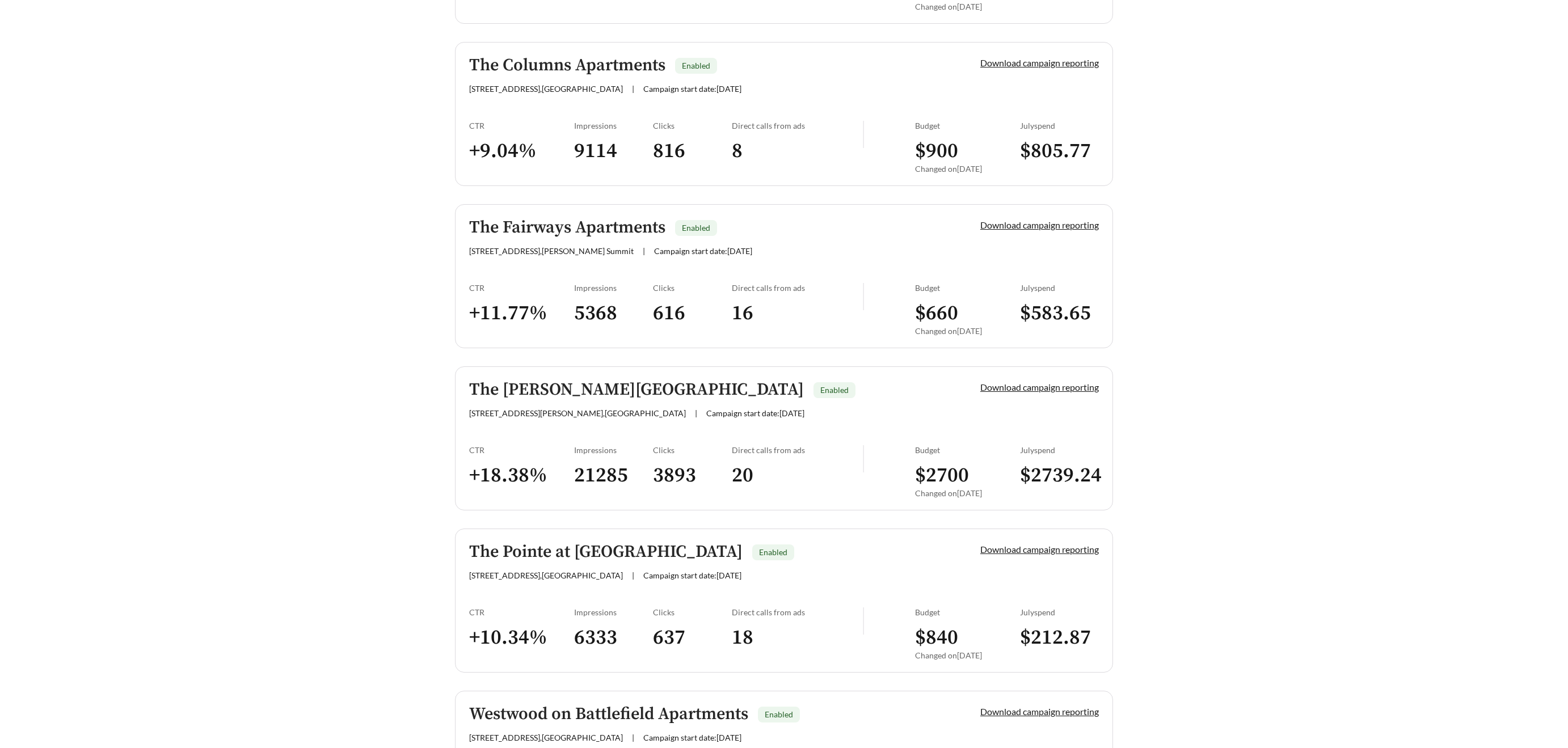
scroll to position [1279, 0]
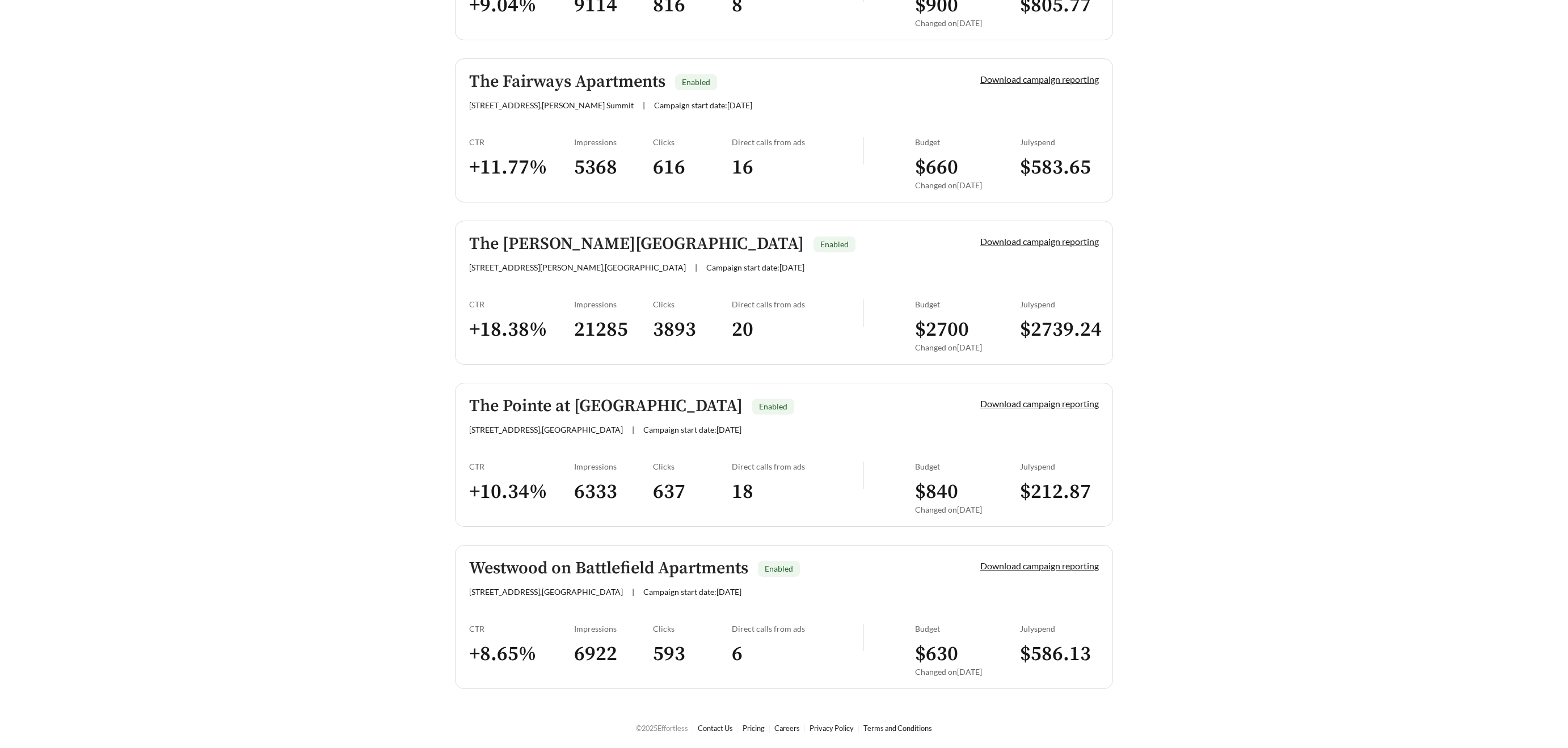
click at [597, 405] on h5 "The Pointe at West Lake" at bounding box center [606, 406] width 273 height 19
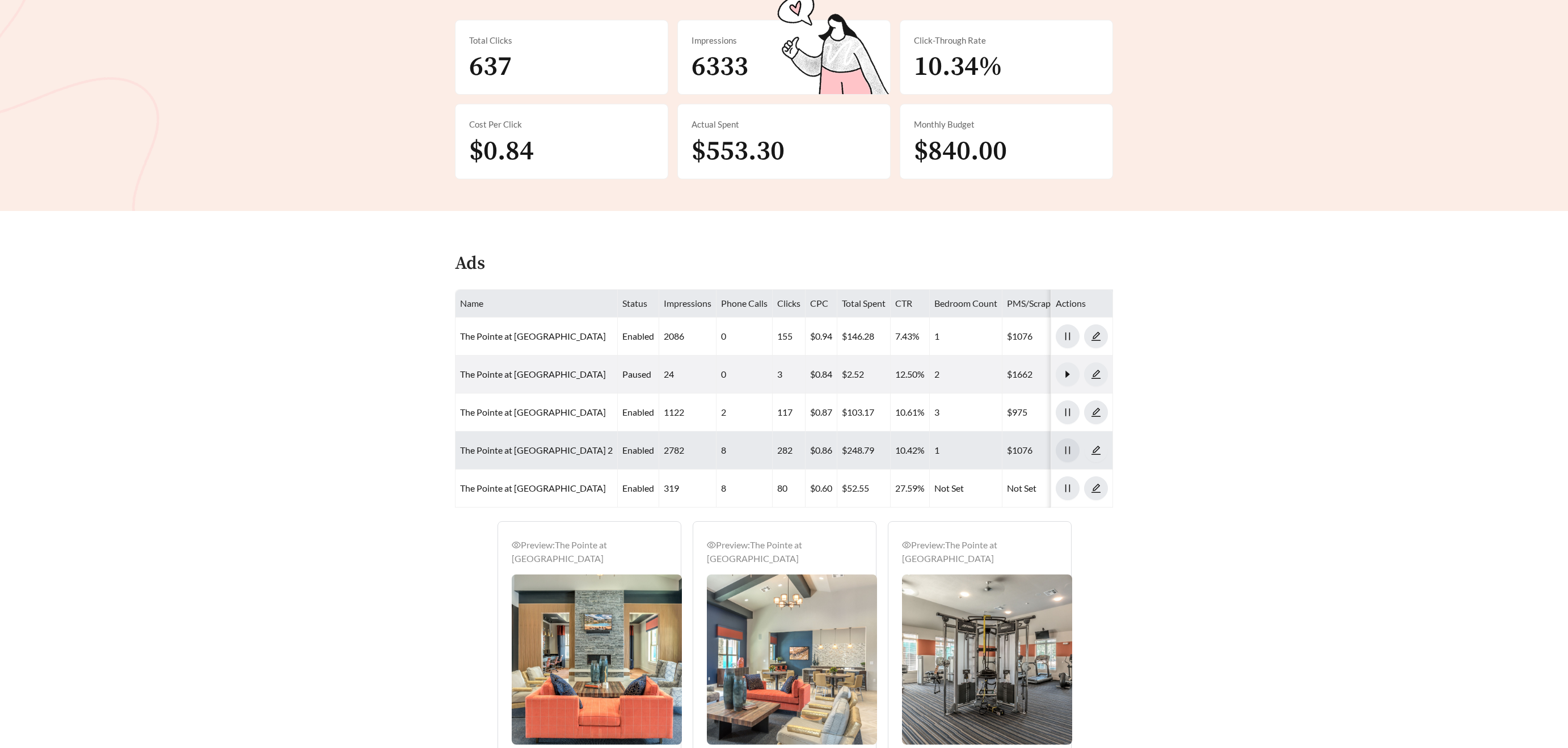
scroll to position [267, 0]
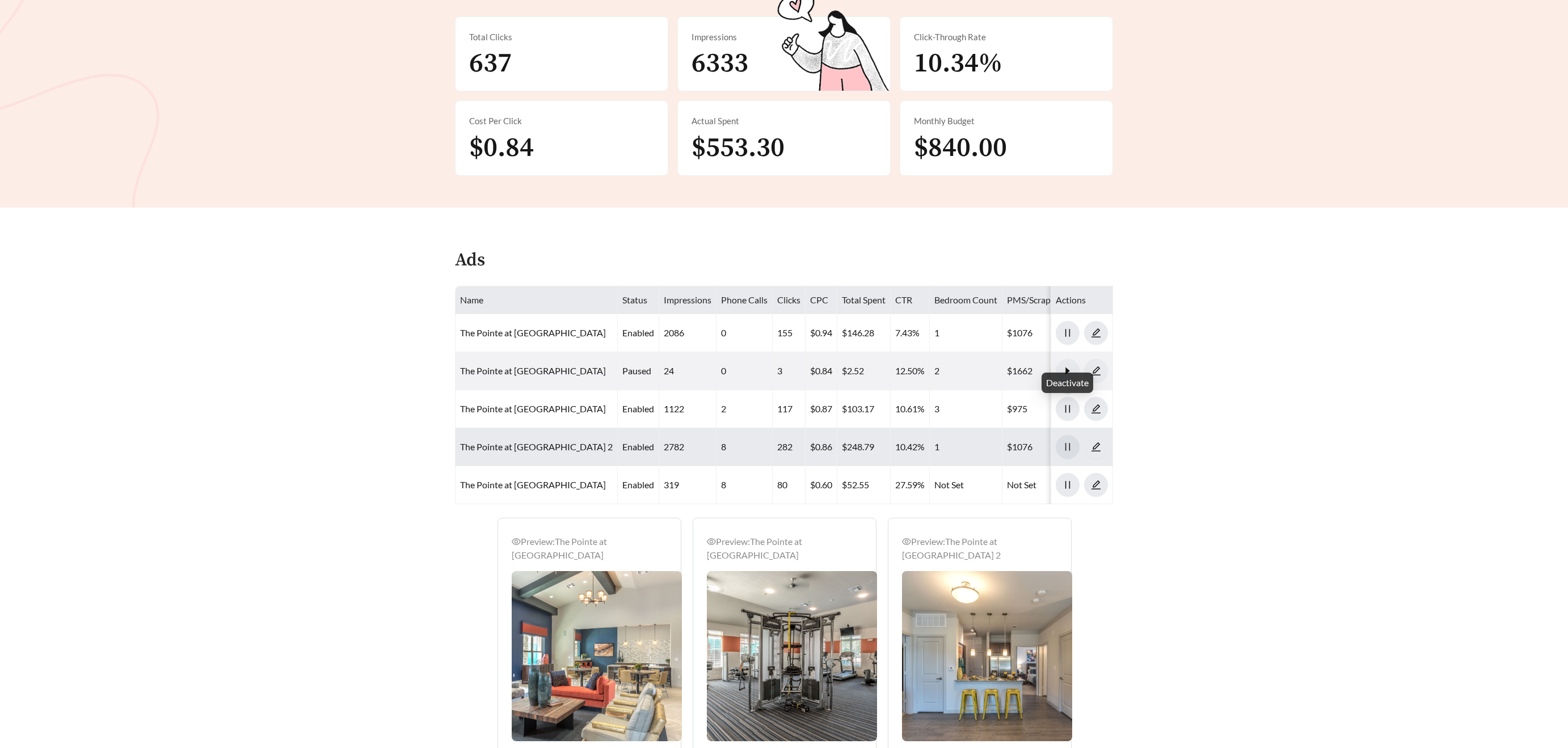
click at [1066, 442] on icon "pause" at bounding box center [1068, 447] width 10 height 10
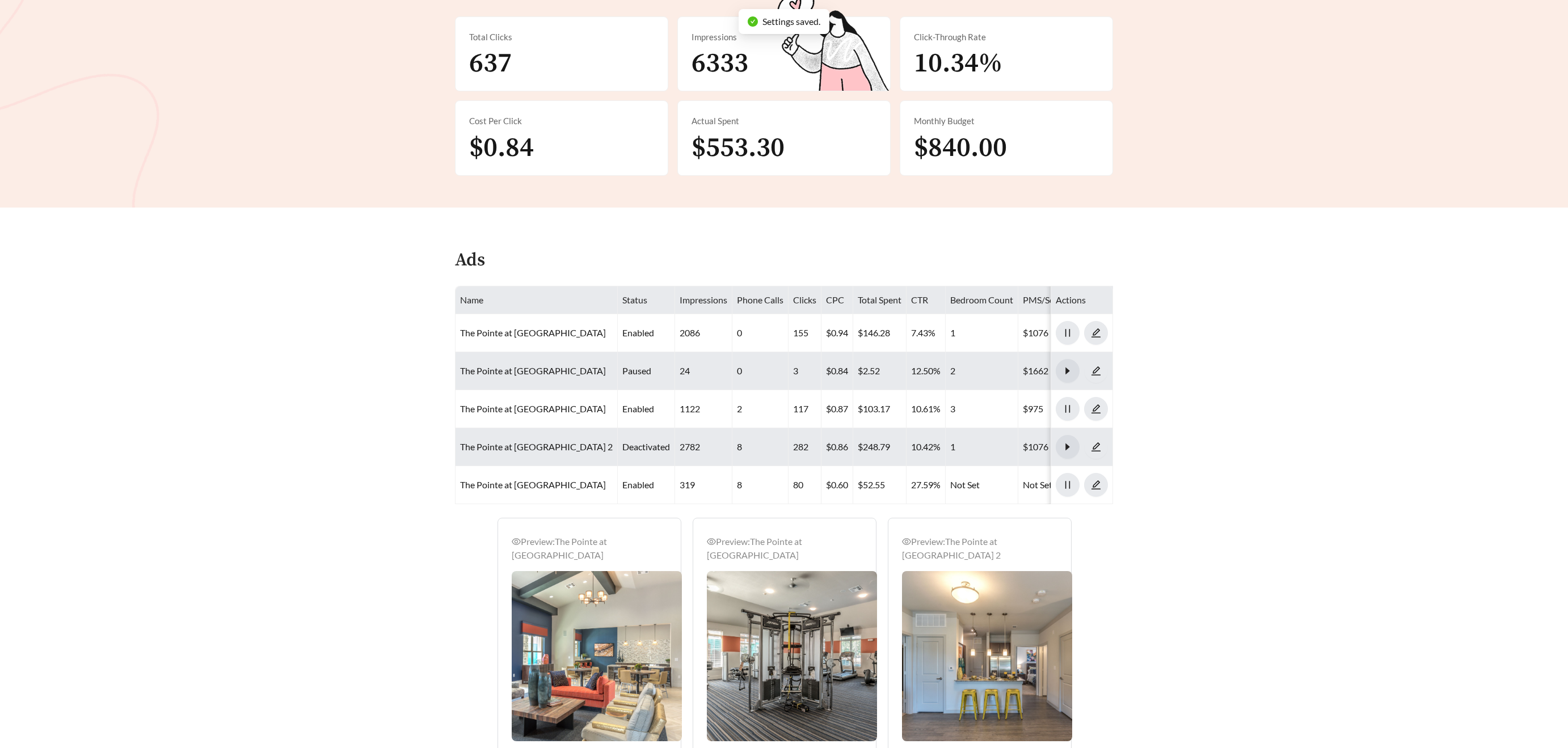
drag, startPoint x: 1068, startPoint y: 335, endPoint x: 1080, endPoint y: 335, distance: 12.0
click at [1068, 368] on icon "caret-right" at bounding box center [1067, 371] width 4 height 7
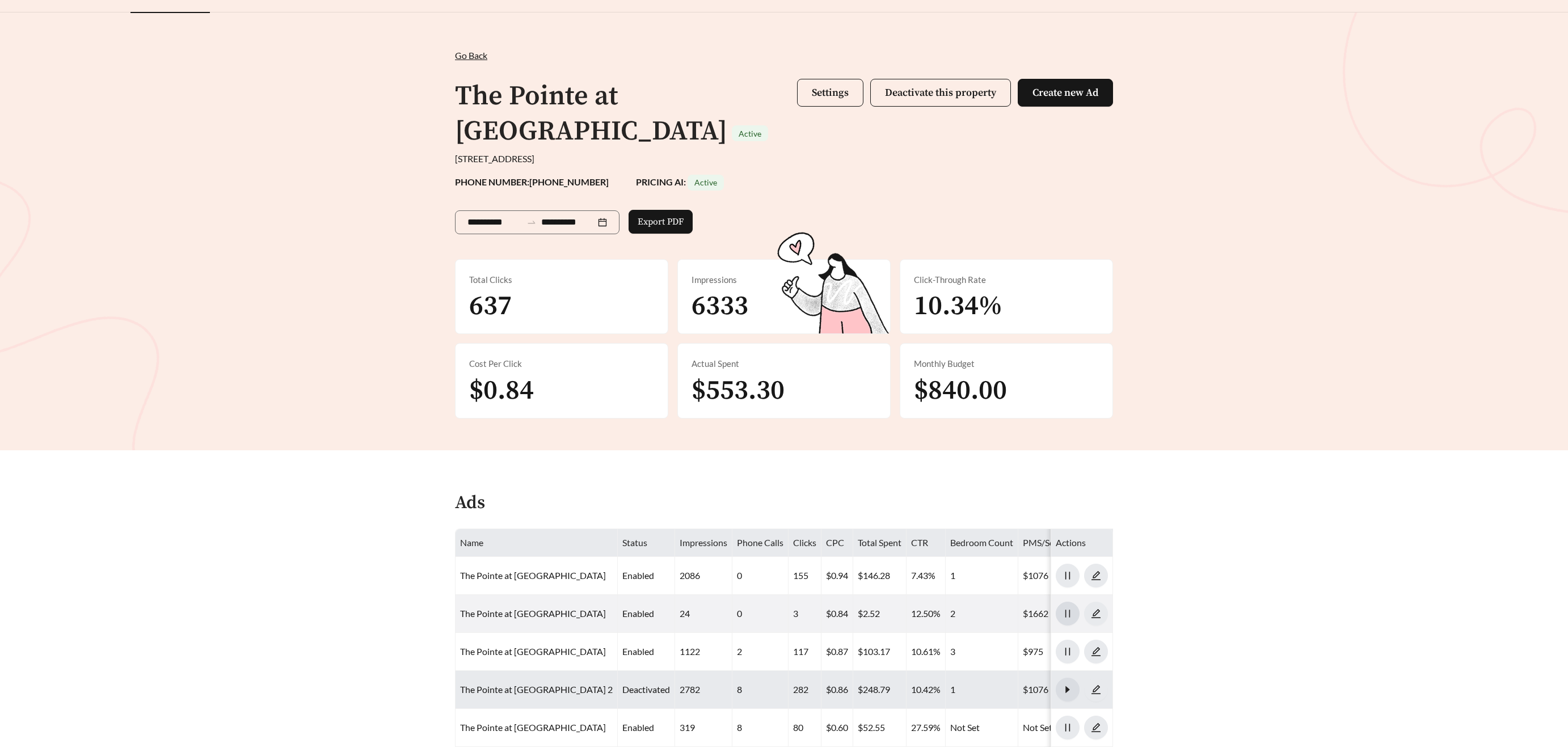
scroll to position [0, 0]
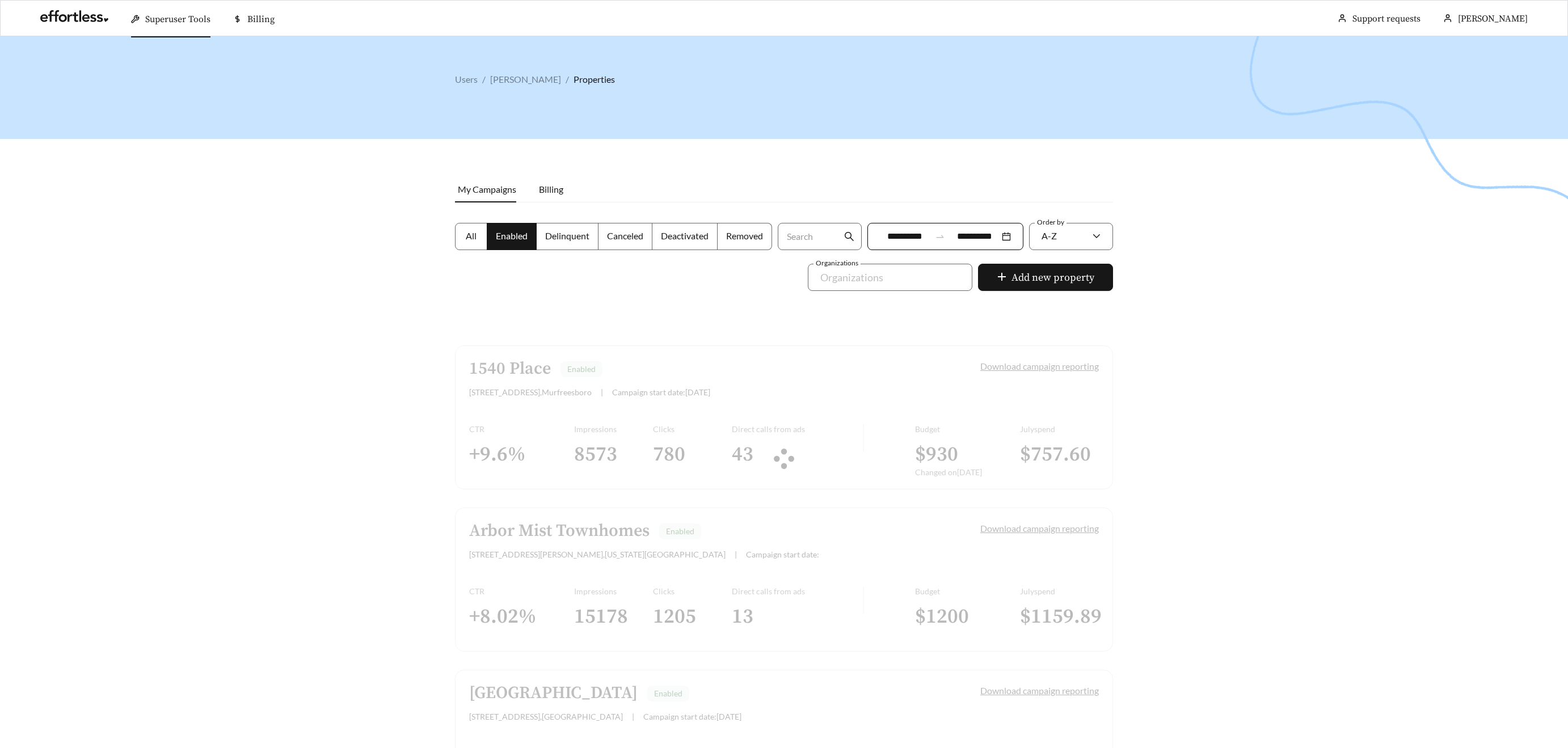
scroll to position [1279, 0]
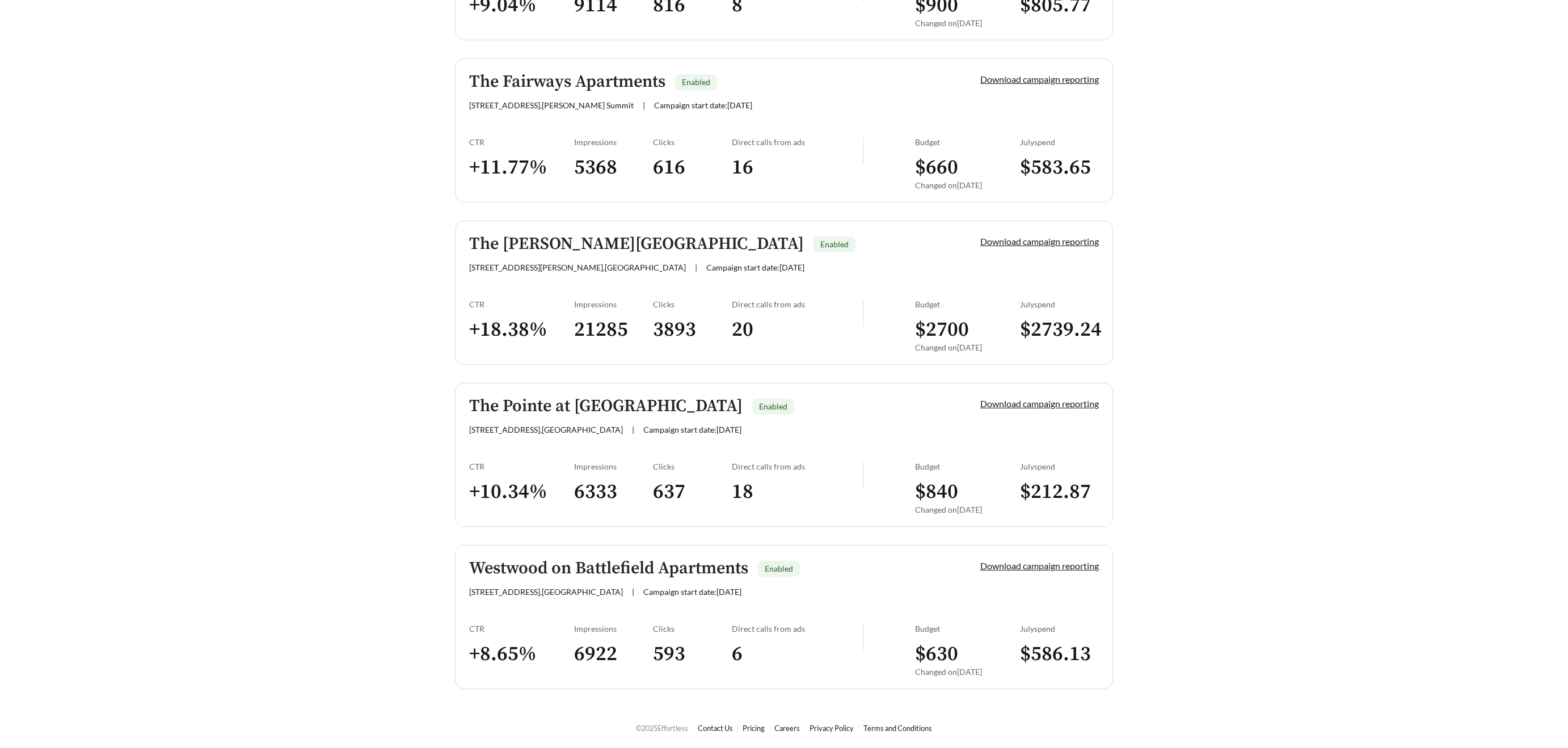
click at [562, 573] on h5 "Westwood on Battlefield Apartments" at bounding box center [609, 568] width 279 height 19
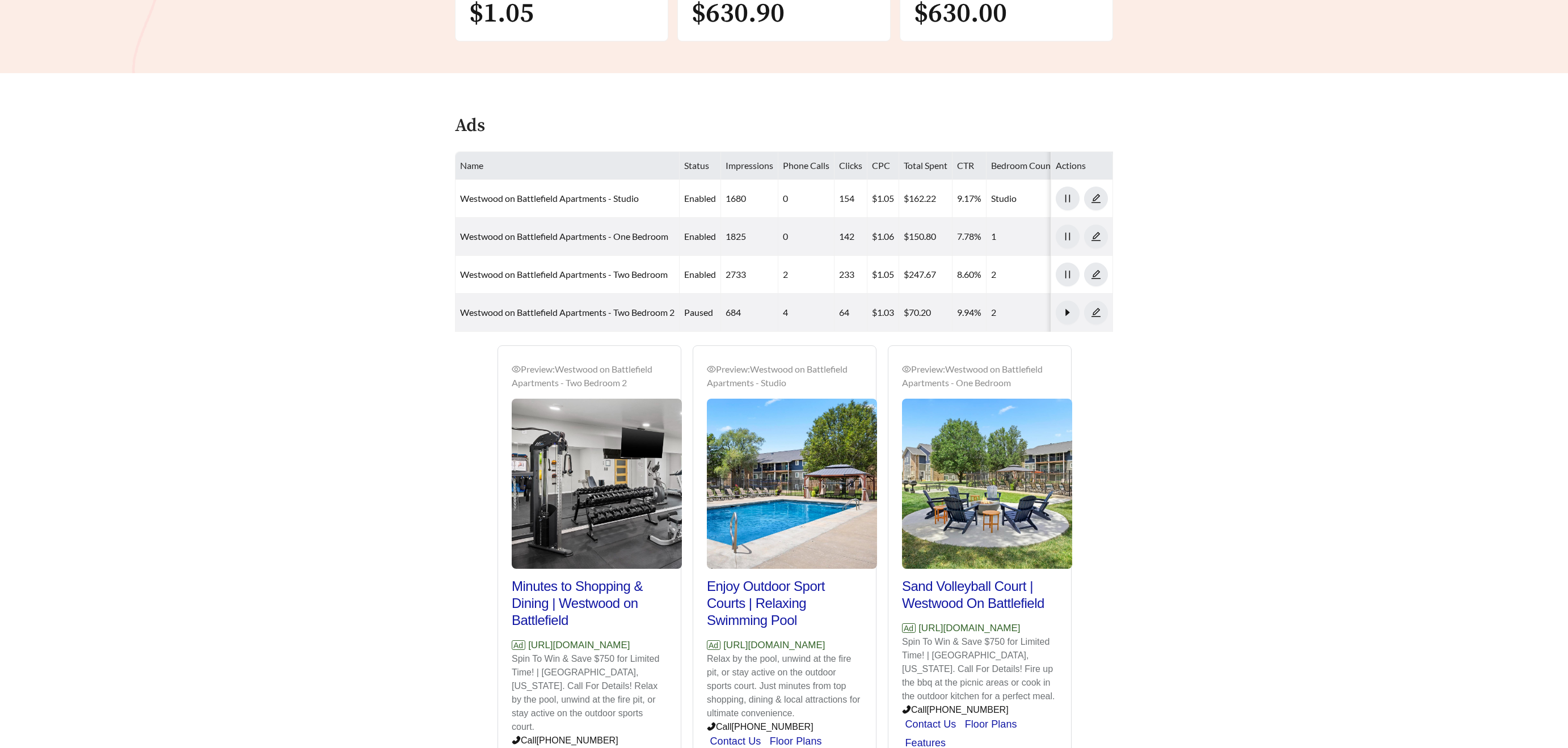
scroll to position [397, 0]
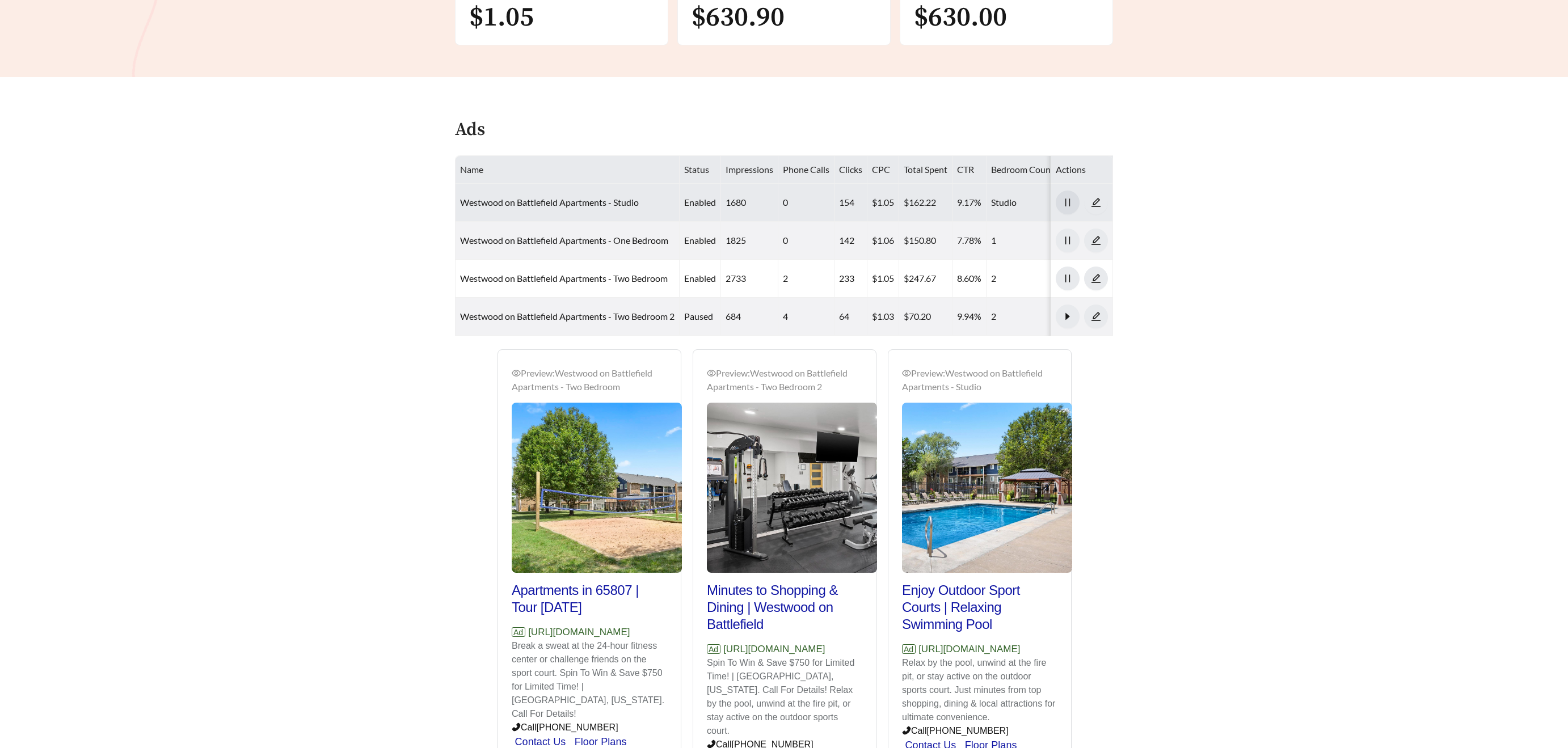
click at [1063, 202] on icon "pause" at bounding box center [1068, 202] width 10 height 10
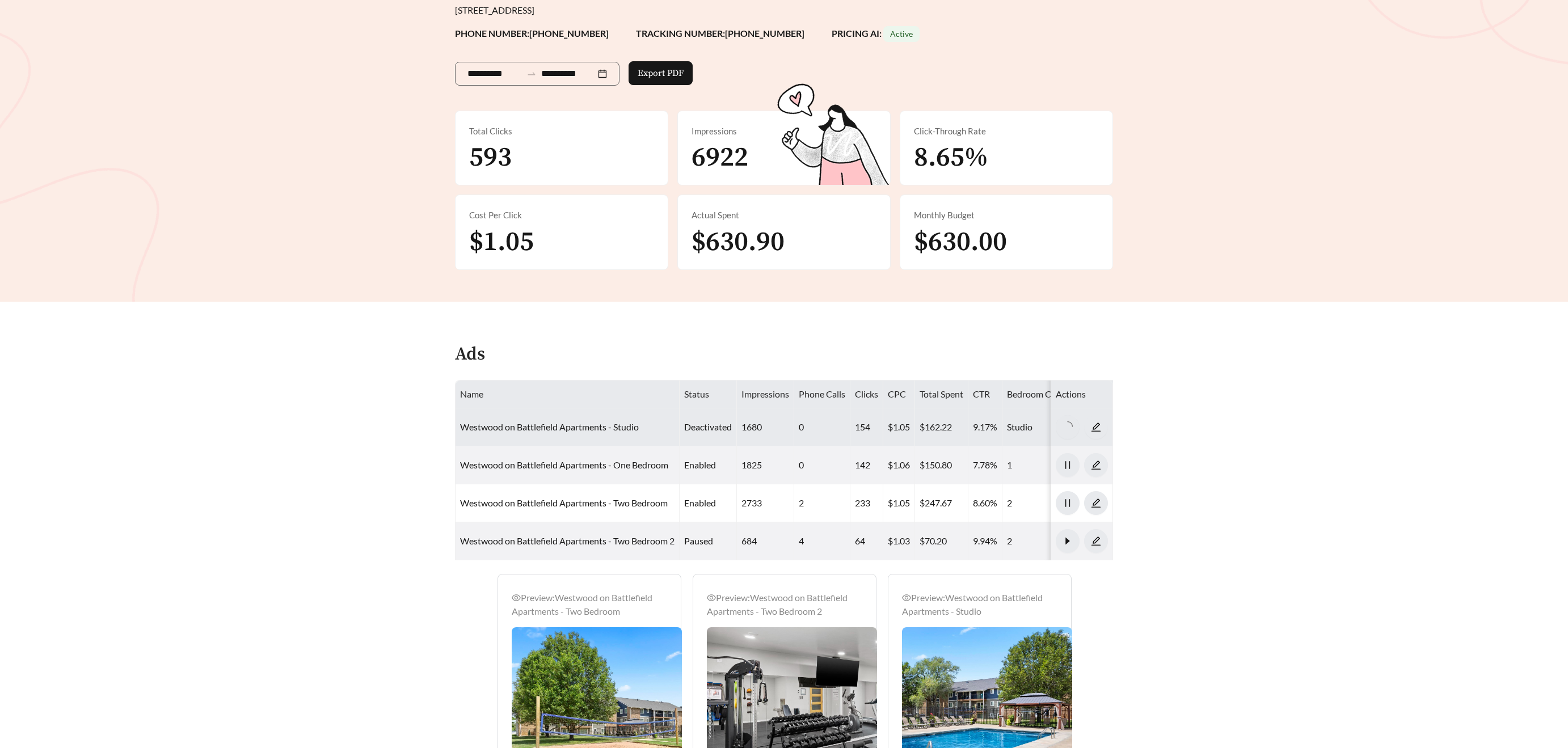
scroll to position [0, 0]
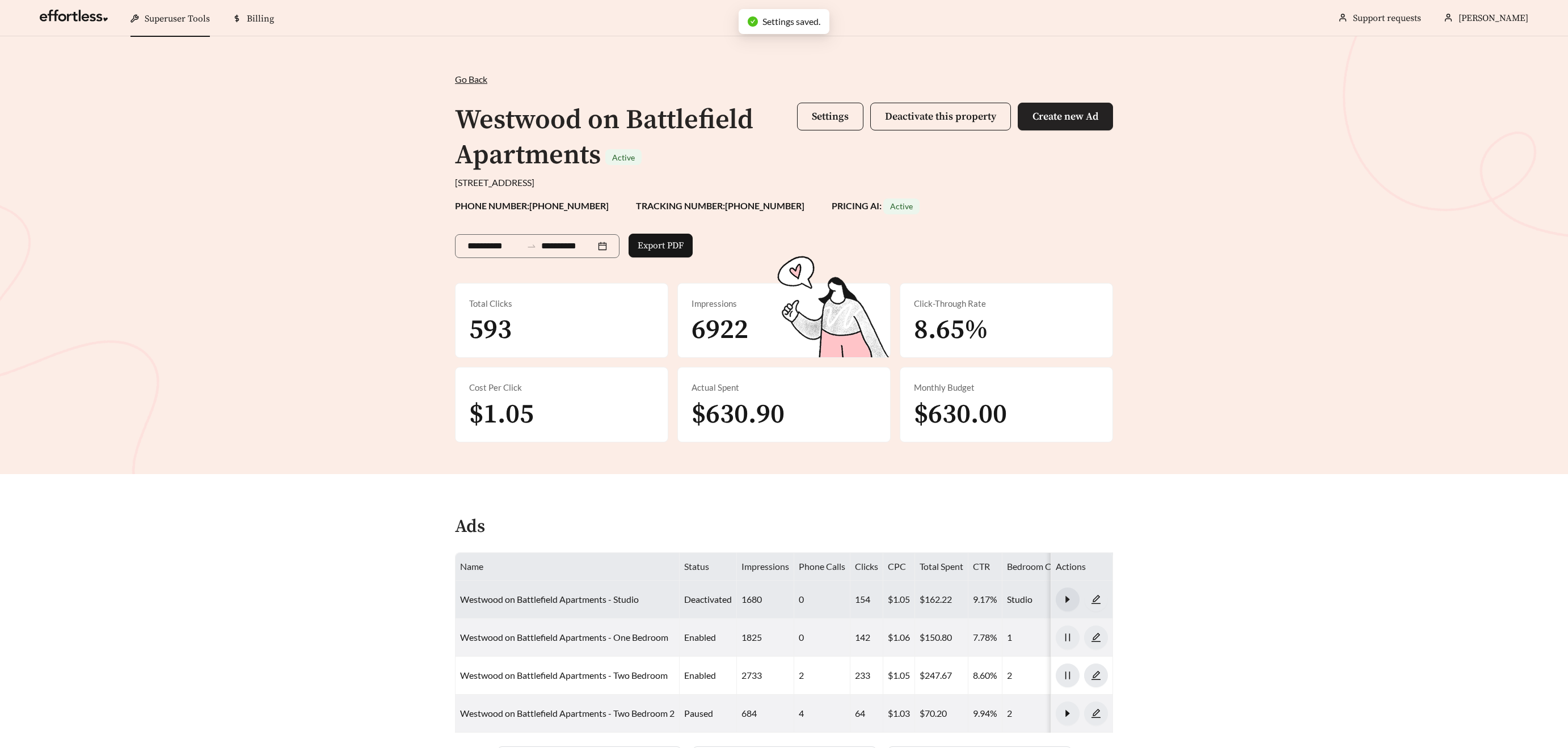
click at [1041, 125] on button "Create new Ad" at bounding box center [1065, 117] width 96 height 28
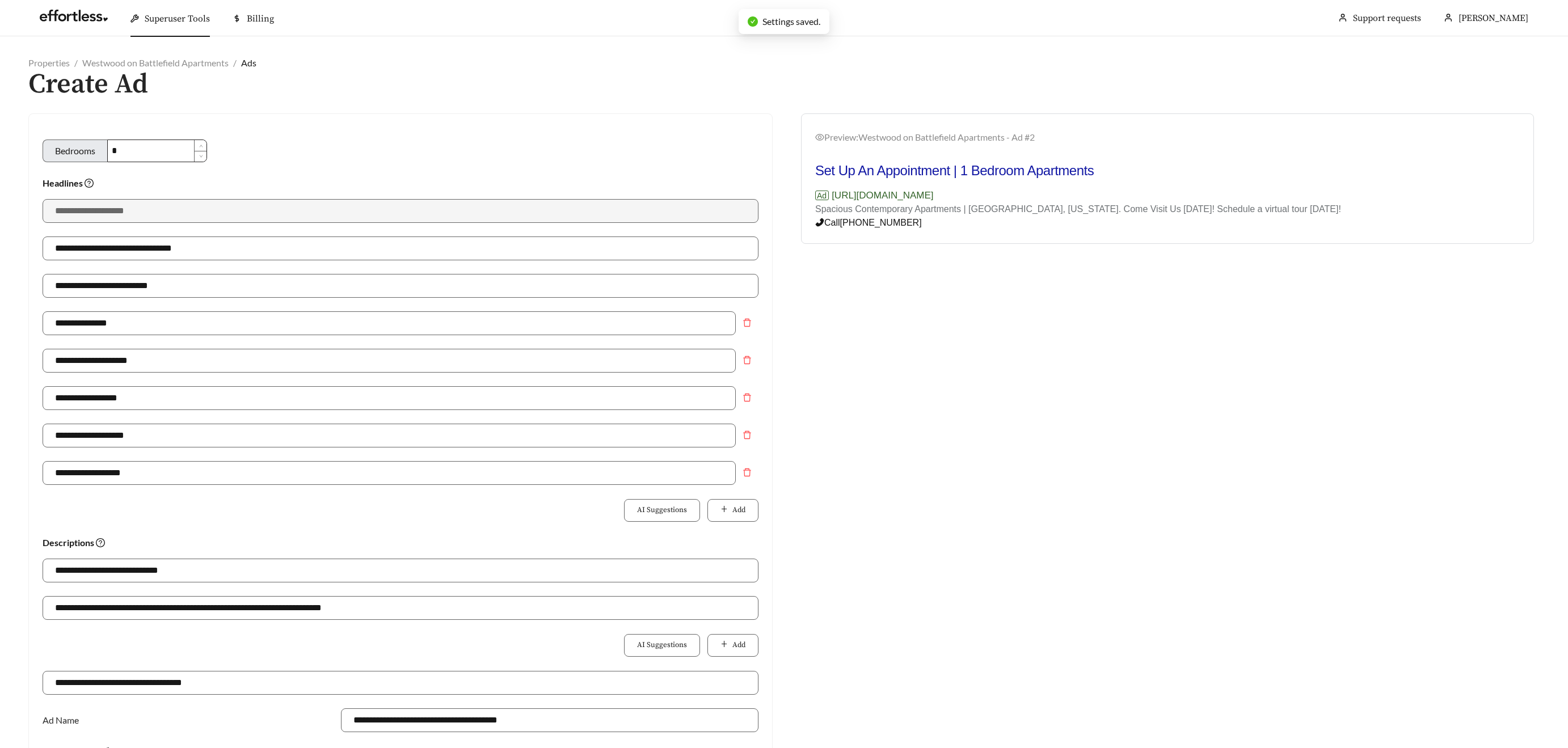
click at [126, 149] on input "*" at bounding box center [157, 150] width 99 height 21
type input "**********"
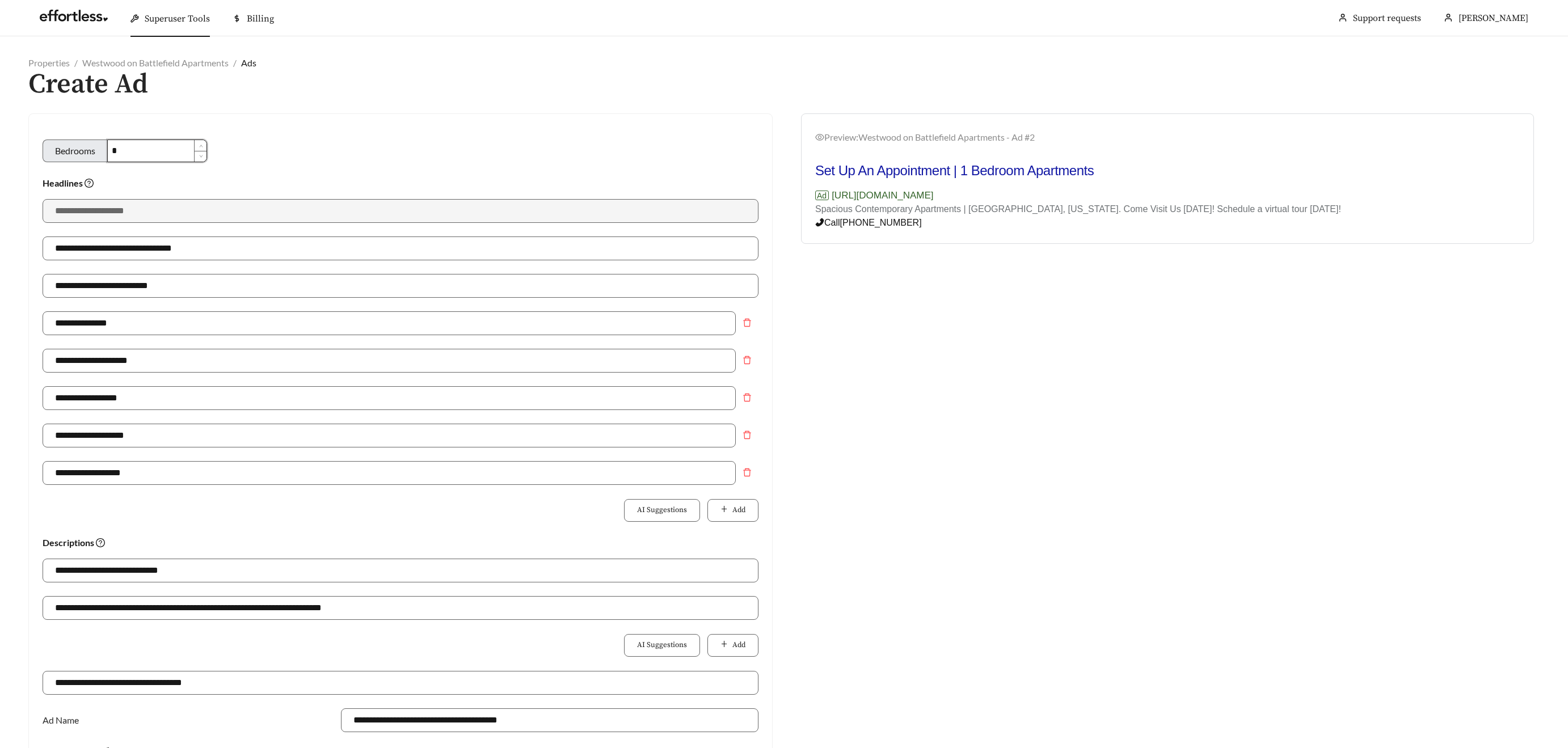
type input "**********"
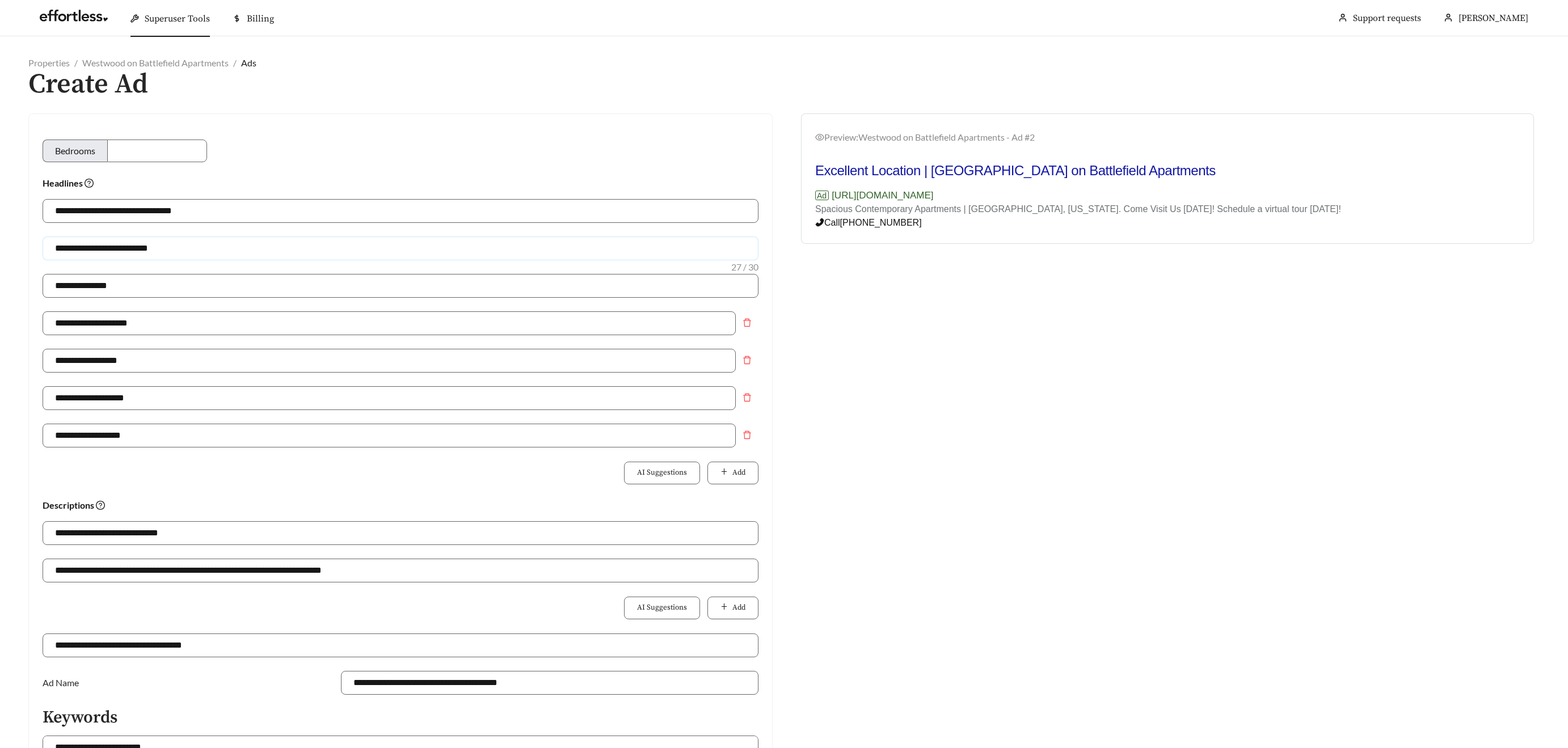
drag, startPoint x: 121, startPoint y: 249, endPoint x: 105, endPoint y: 248, distance: 16.0
click at [104, 248] on input "**********" at bounding box center [401, 248] width 716 height 24
click at [173, 244] on input "**********" at bounding box center [401, 248] width 716 height 24
type input "**********"
click at [170, 210] on input "**********" at bounding box center [401, 211] width 716 height 24
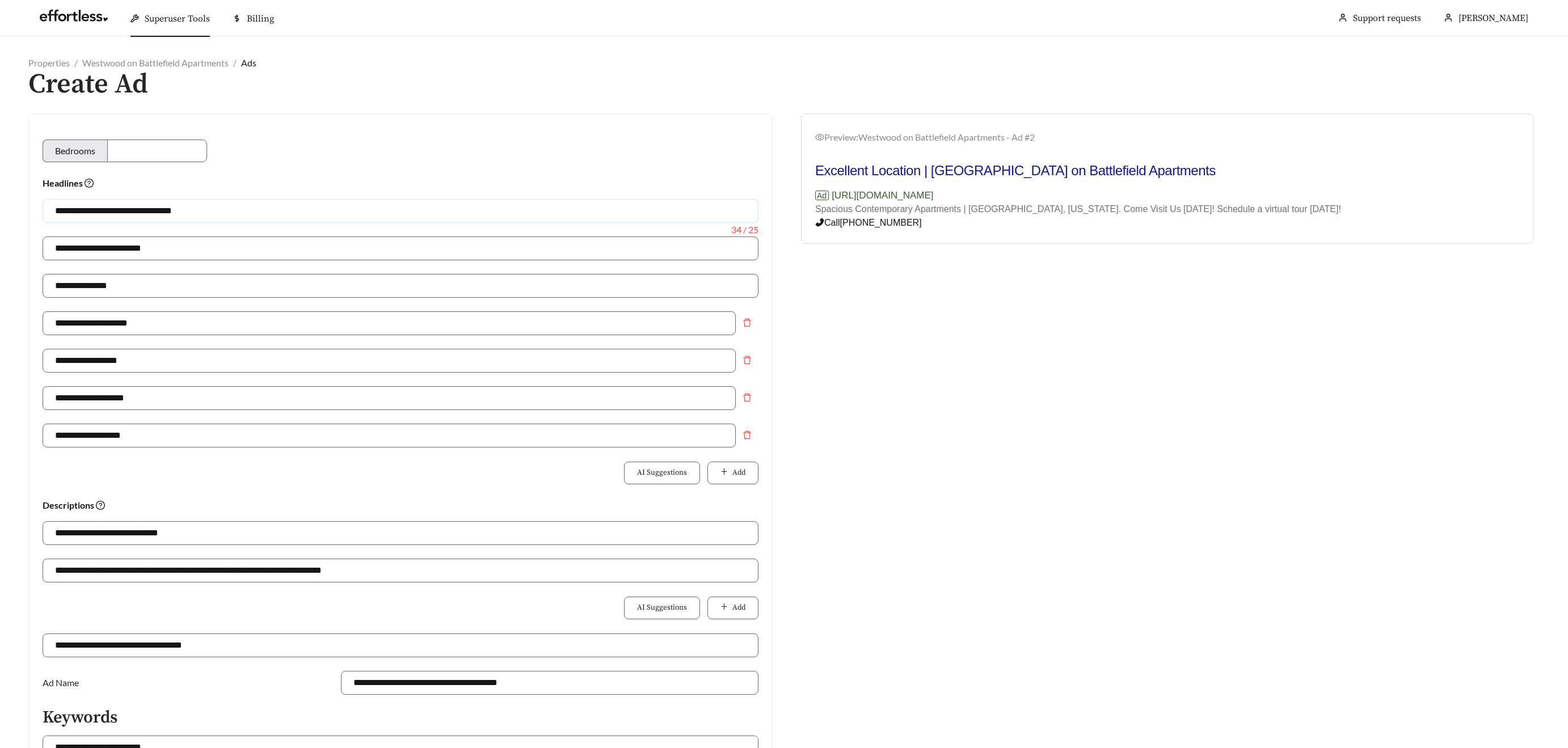
drag, startPoint x: 214, startPoint y: 220, endPoint x: 225, endPoint y: 222, distance: 11.2
click at [215, 219] on input "**********" at bounding box center [401, 211] width 716 height 24
drag, startPoint x: 223, startPoint y: 221, endPoint x: 155, endPoint y: 213, distance: 68.5
click at [154, 212] on input "**********" at bounding box center [401, 211] width 716 height 24
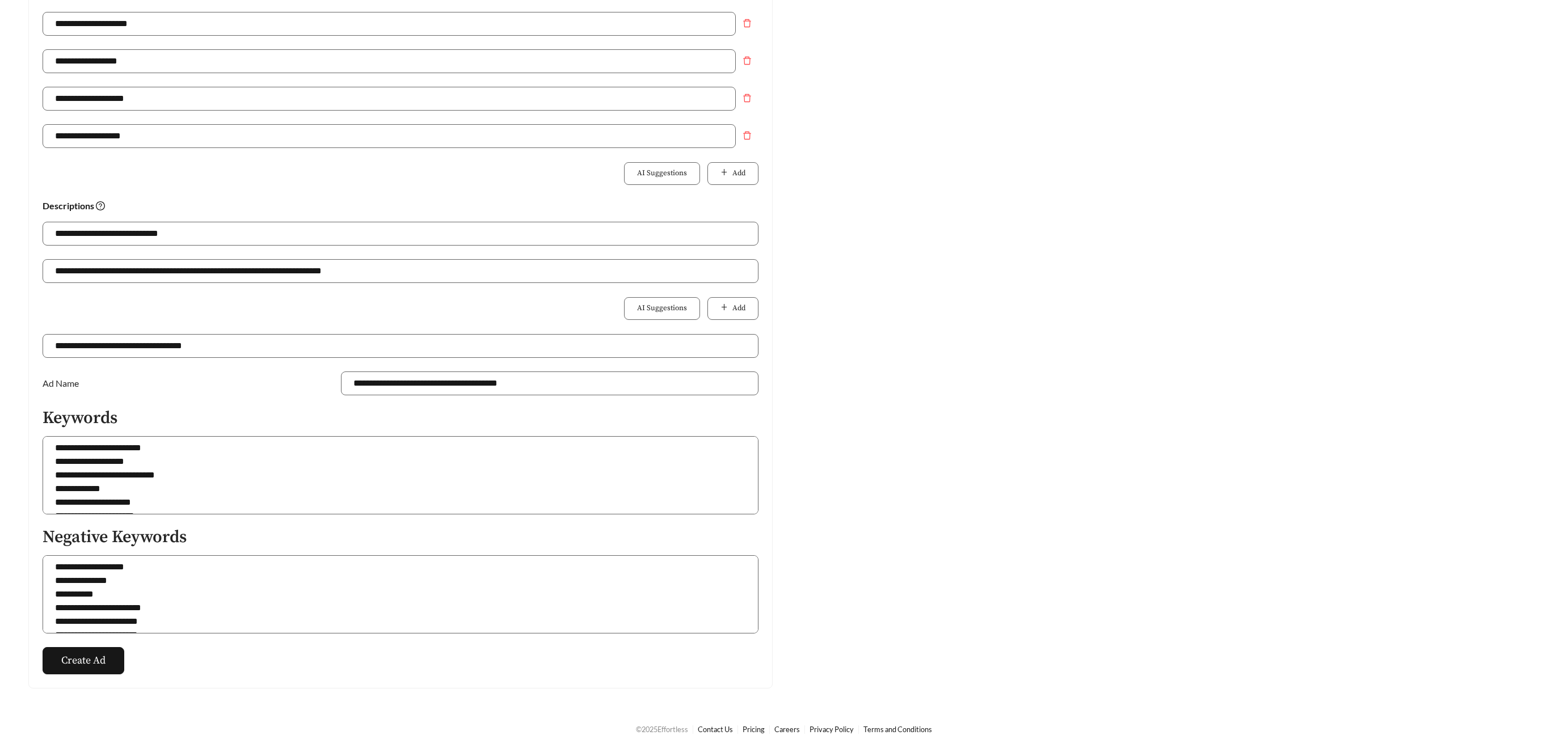
scroll to position [301, 0]
type input "**********"
drag, startPoint x: 547, startPoint y: 382, endPoint x: 508, endPoint y: 379, distance: 39.1
click at [508, 379] on input "**********" at bounding box center [550, 382] width 418 height 24
type input "**********"
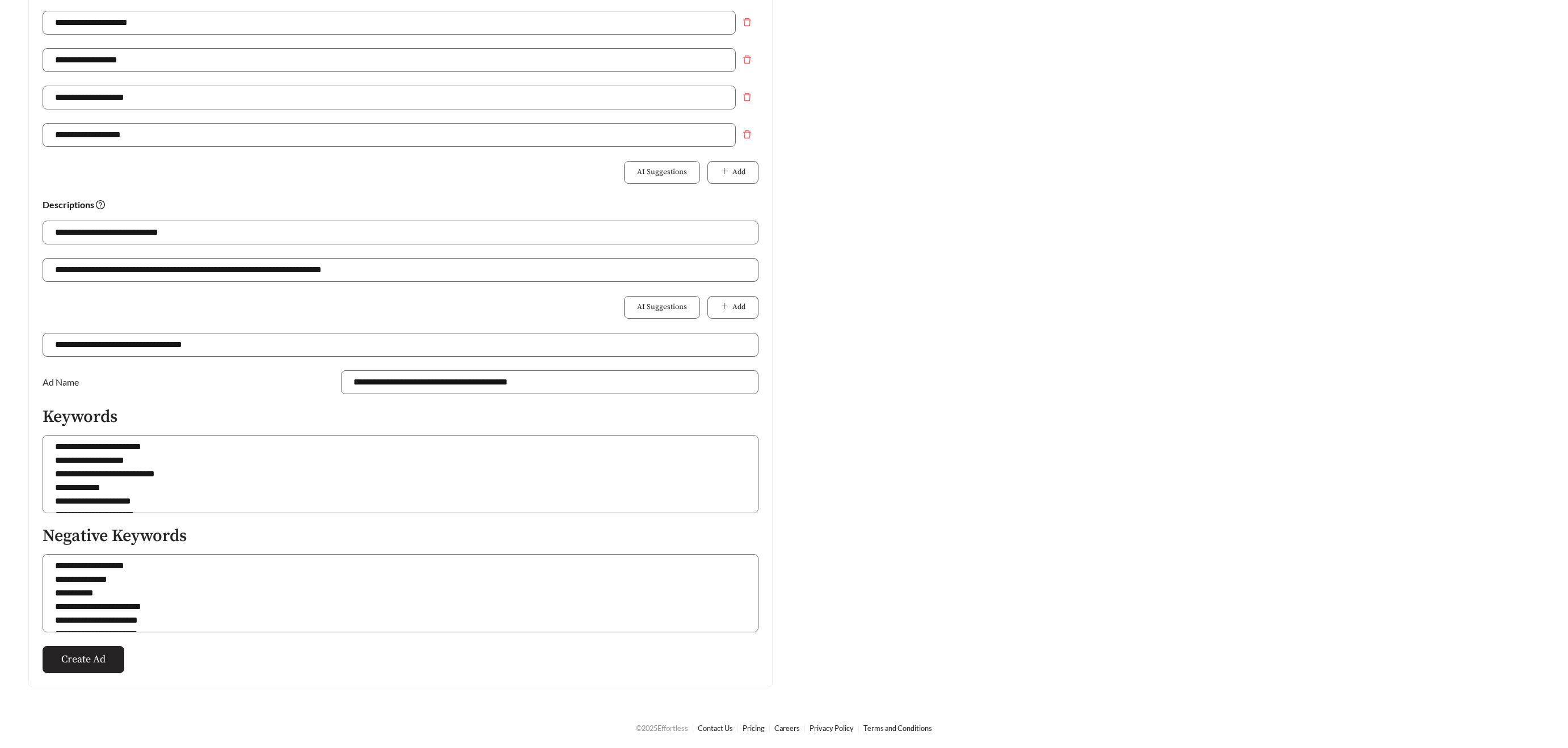
click at [100, 662] on span "Create Ad" at bounding box center [83, 659] width 44 height 15
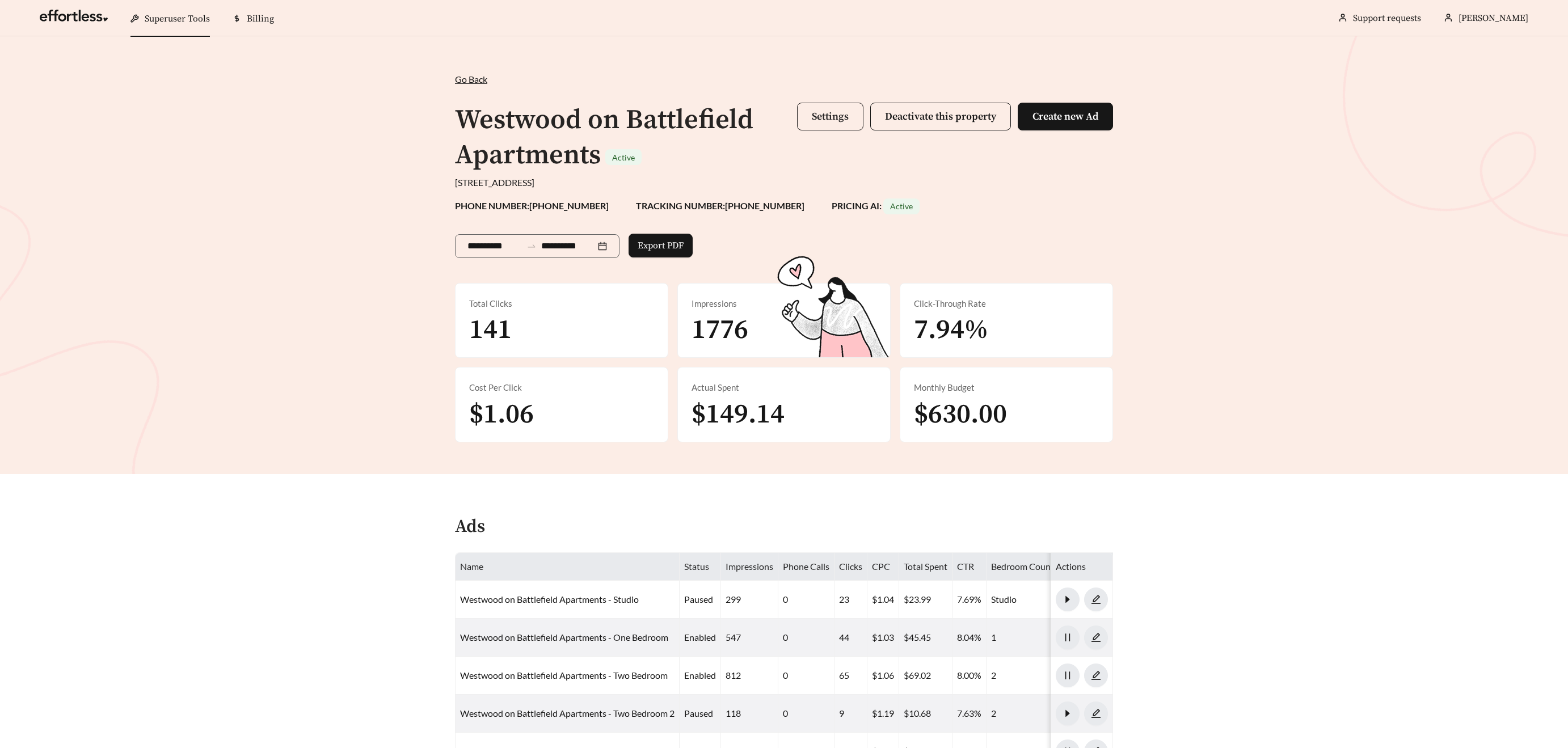
click at [822, 116] on span "Settings" at bounding box center [830, 116] width 37 height 13
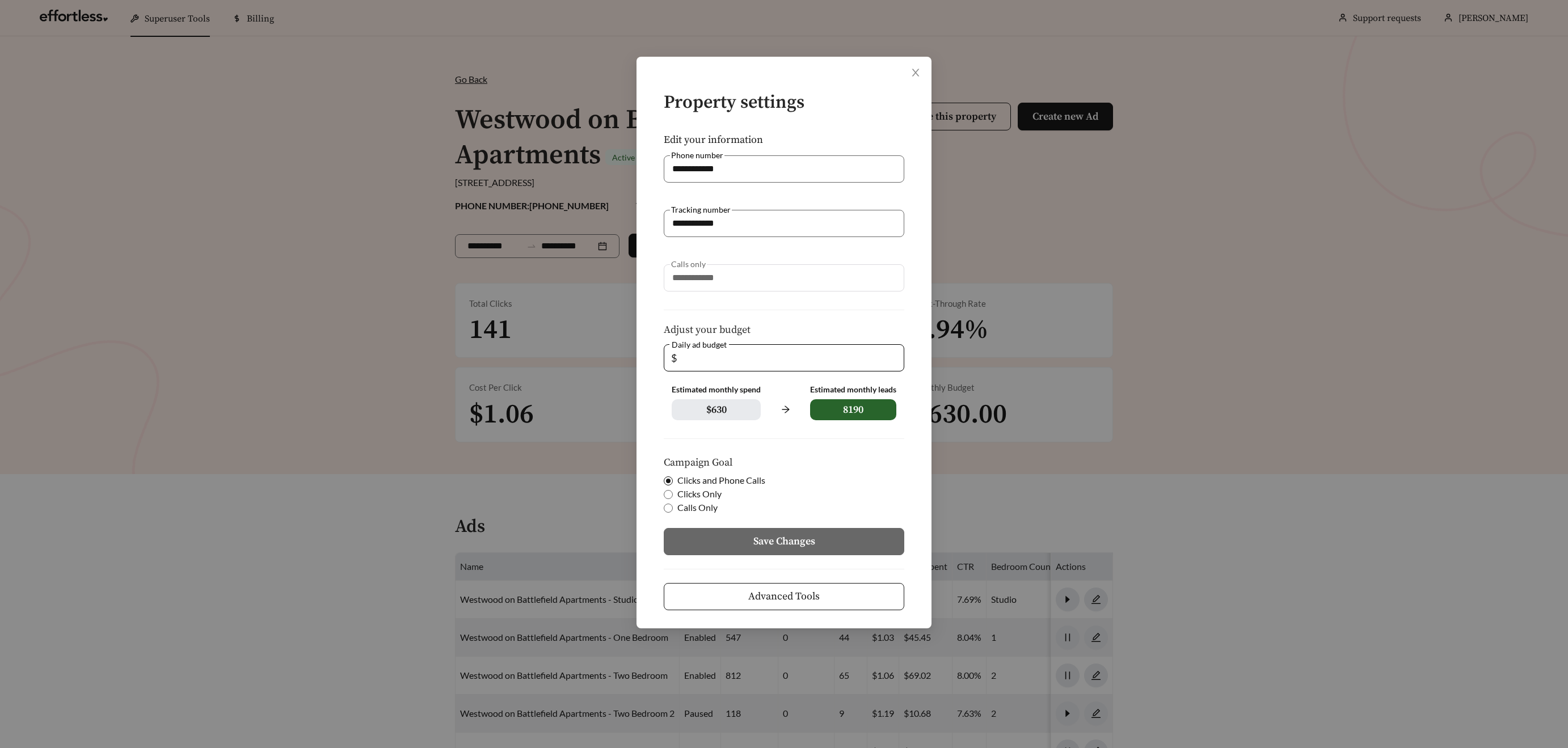
click at [801, 593] on span "Advanced Tools" at bounding box center [783, 596] width 71 height 15
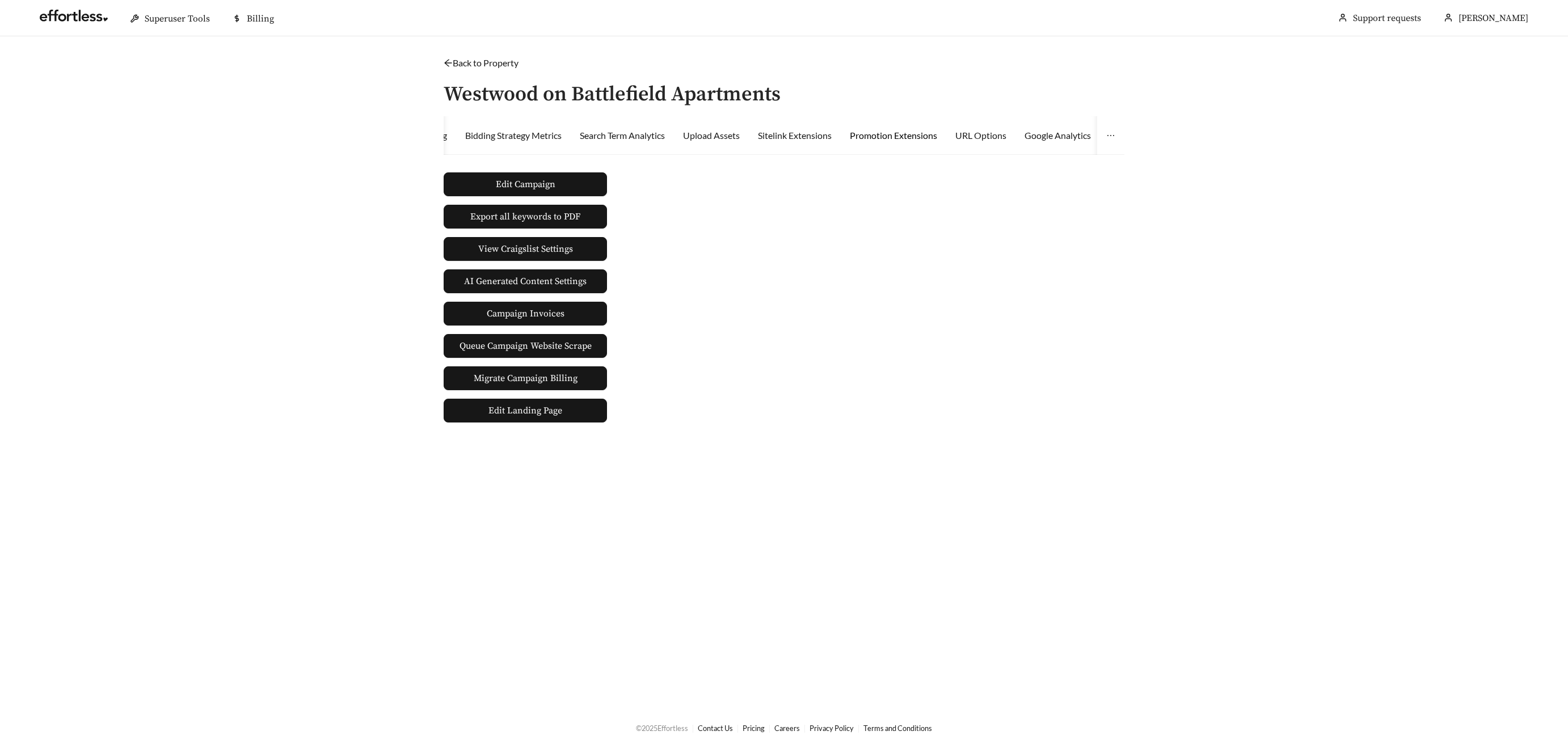
click at [924, 133] on div "Promotion Extensions" at bounding box center [894, 136] width 88 height 13
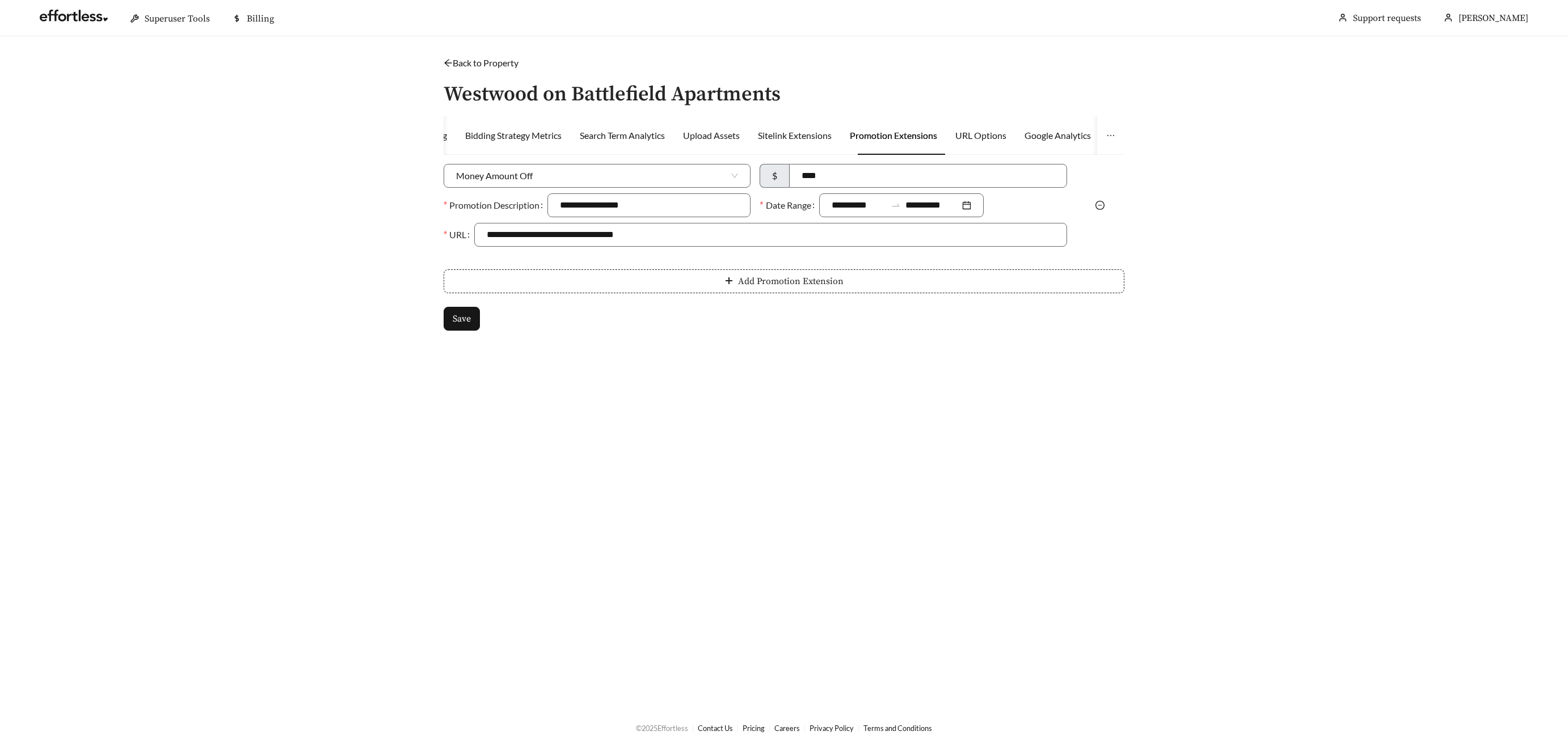
click at [732, 279] on icon "plus" at bounding box center [729, 281] width 9 height 9
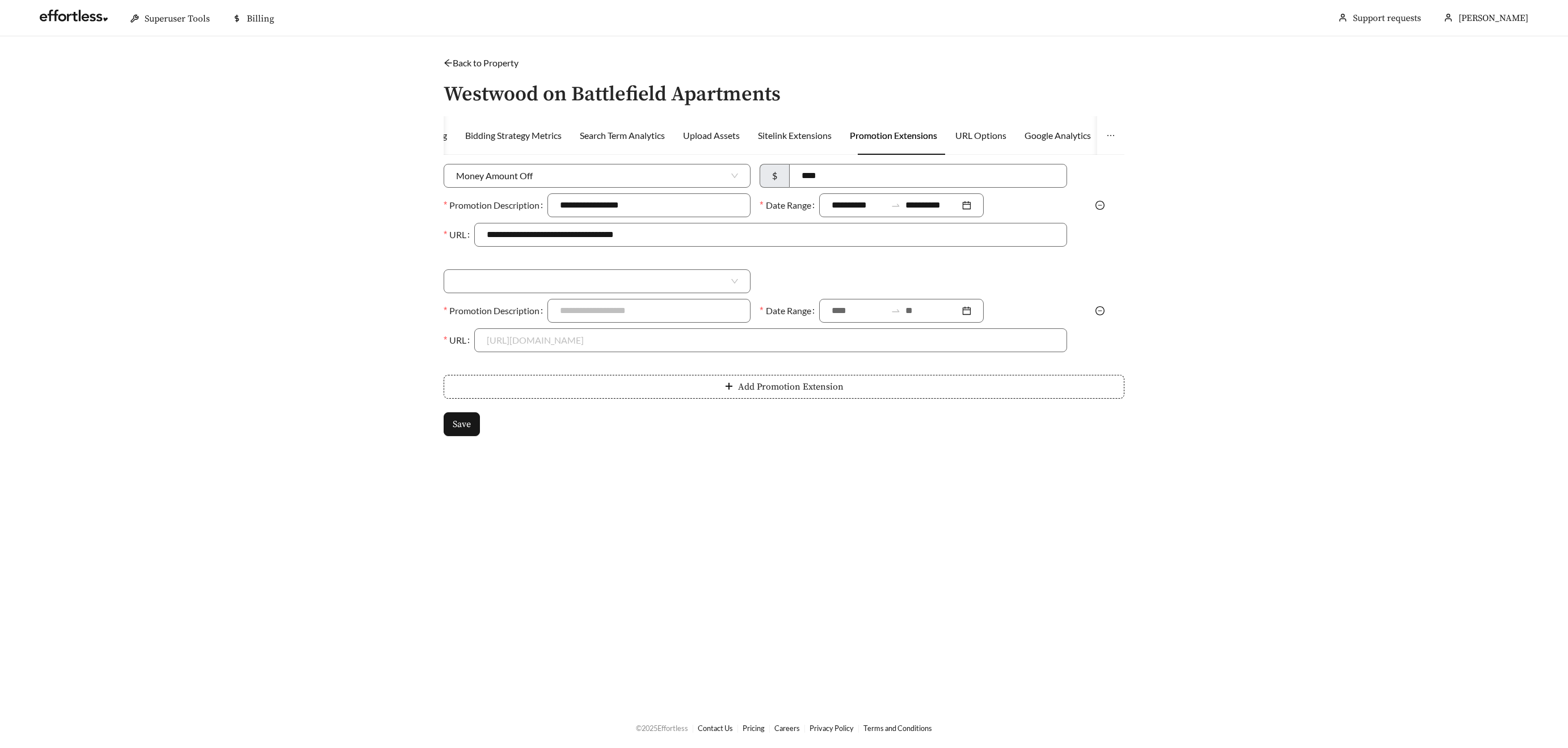
drag, startPoint x: 1104, startPoint y: 308, endPoint x: 1088, endPoint y: 309, distance: 16.0
click at [1104, 308] on icon "minus-circle" at bounding box center [1100, 310] width 9 height 9
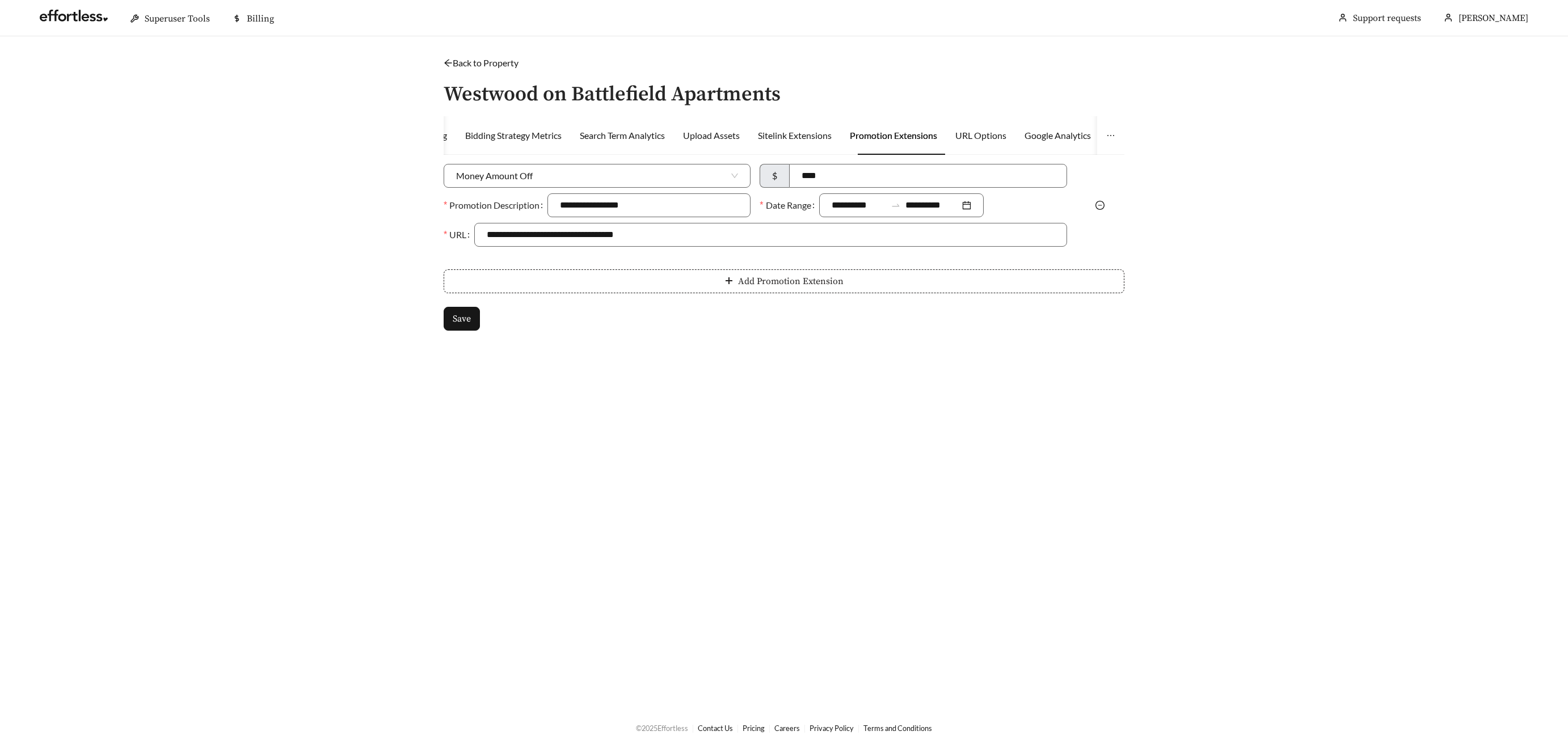
click at [835, 279] on span "Add Promotion Extension" at bounding box center [791, 281] width 105 height 13
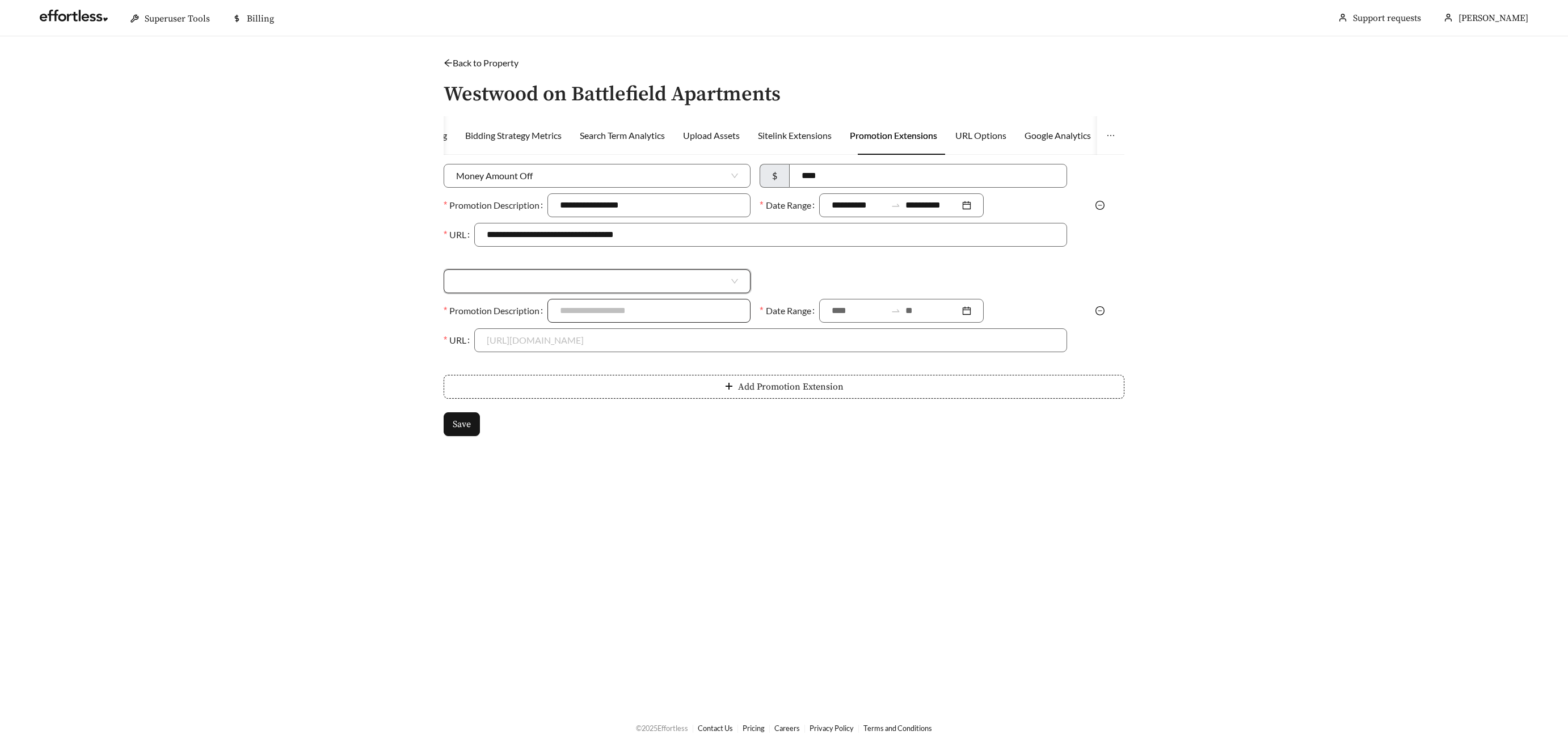
drag, startPoint x: 588, startPoint y: 281, endPoint x: 581, endPoint y: 304, distance: 24.0
click at [587, 281] on input "search" at bounding box center [592, 281] width 273 height 23
click at [509, 305] on div "Money Amount Off" at bounding box center [597, 307] width 282 height 13
click at [822, 276] on input at bounding box center [928, 281] width 276 height 23
type input "***"
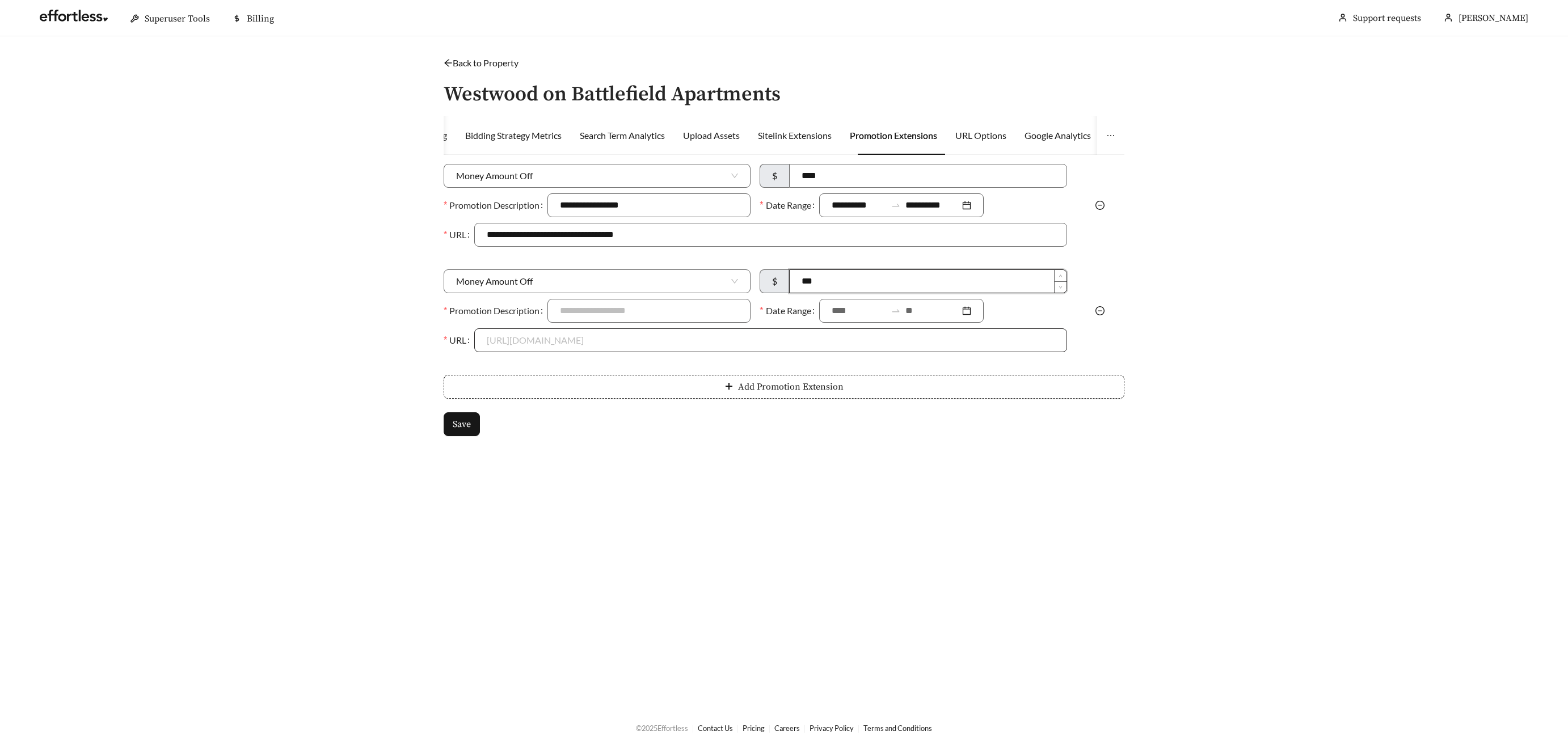
click at [876, 339] on input "URL" at bounding box center [771, 340] width 567 height 23
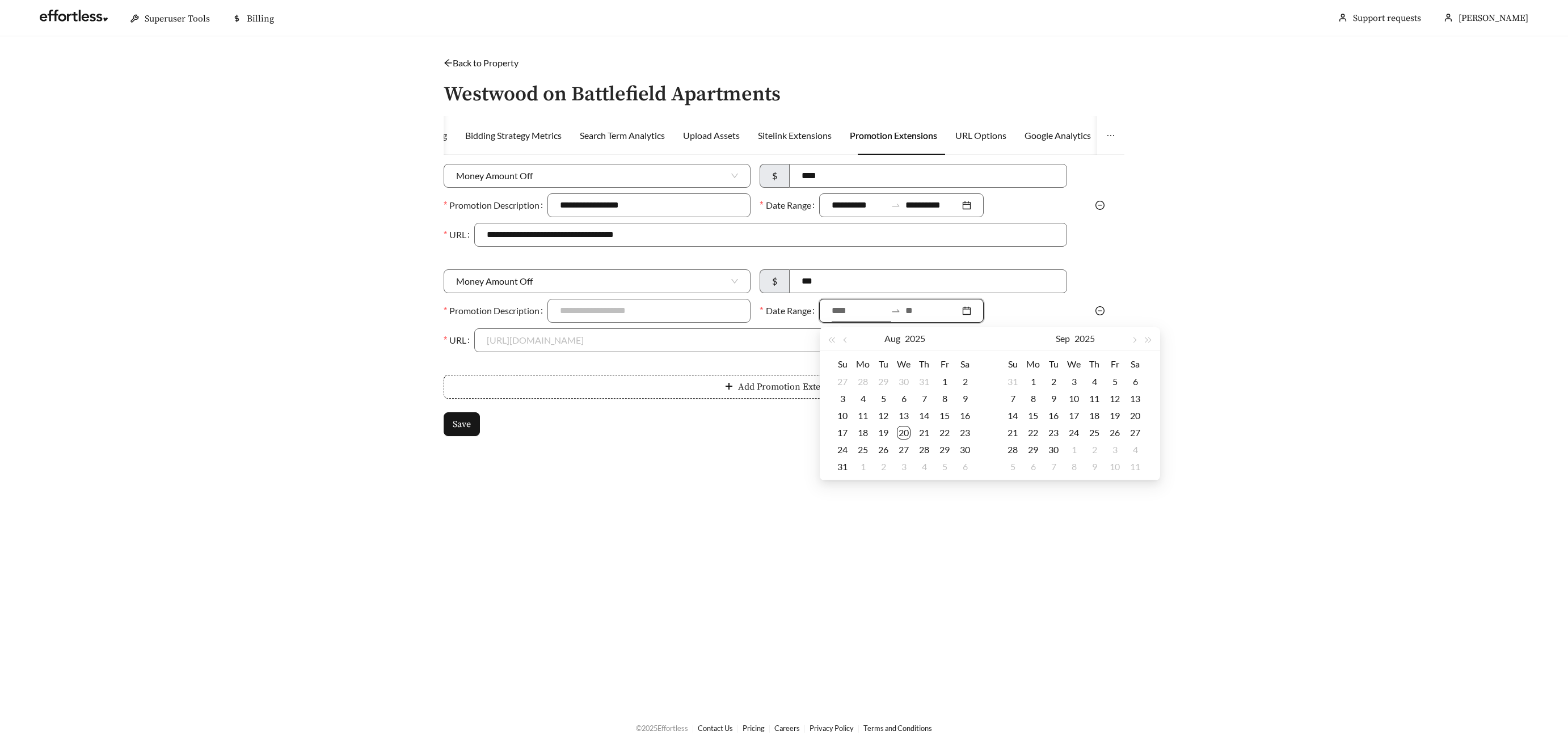
click at [845, 313] on input at bounding box center [858, 311] width 54 height 13
click at [907, 430] on div "20" at bounding box center [903, 433] width 13 height 13
click at [870, 311] on input "**********" at bounding box center [858, 311] width 54 height 13
drag, startPoint x: 1054, startPoint y: 449, endPoint x: 1049, endPoint y: 444, distance: 7.1
click at [1054, 449] on div "30" at bounding box center [1054, 450] width 13 height 13
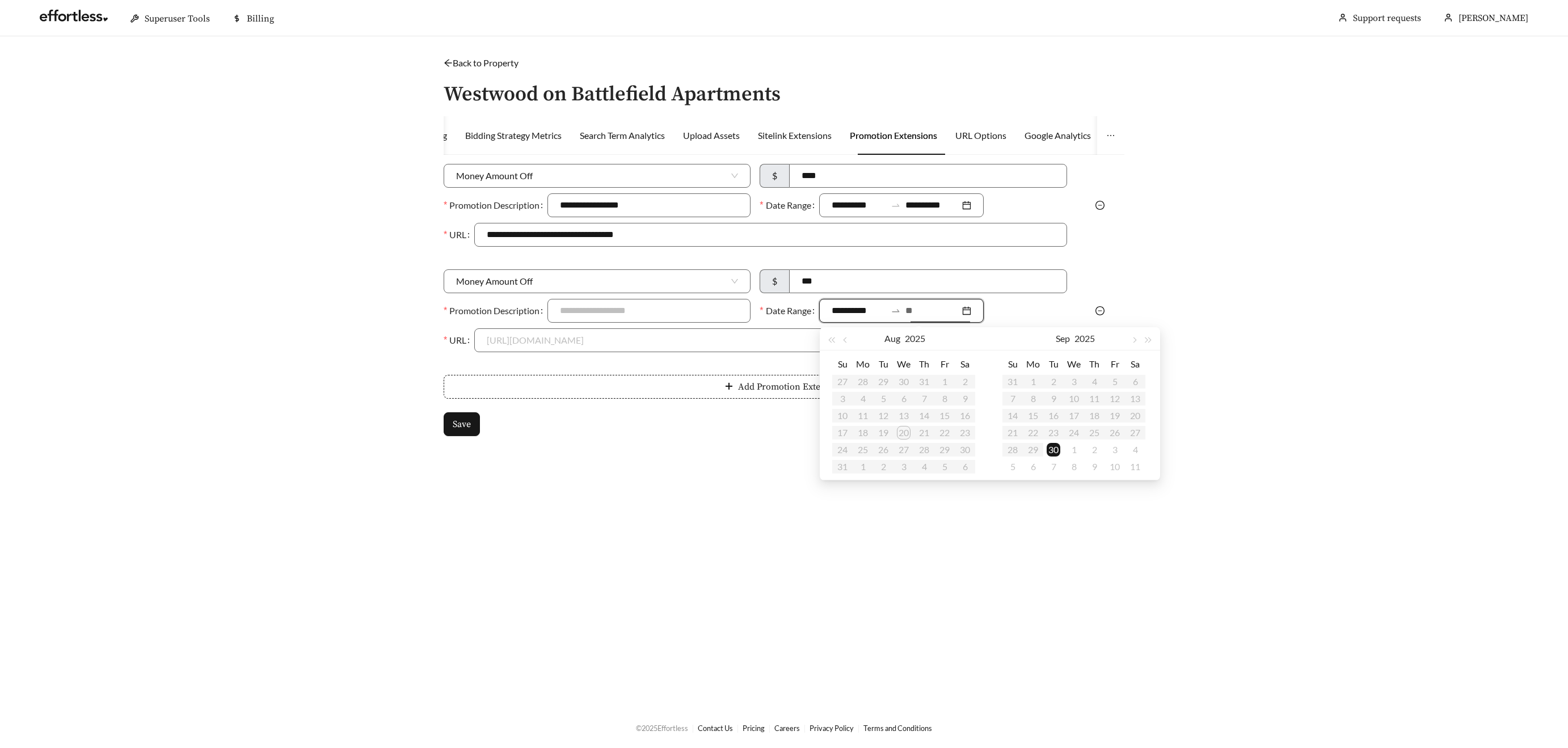
click at [866, 312] on input "**********" at bounding box center [858, 311] width 54 height 13
type input "**********"
click at [1029, 381] on div "1" at bounding box center [1033, 382] width 13 height 13
type input "**********"
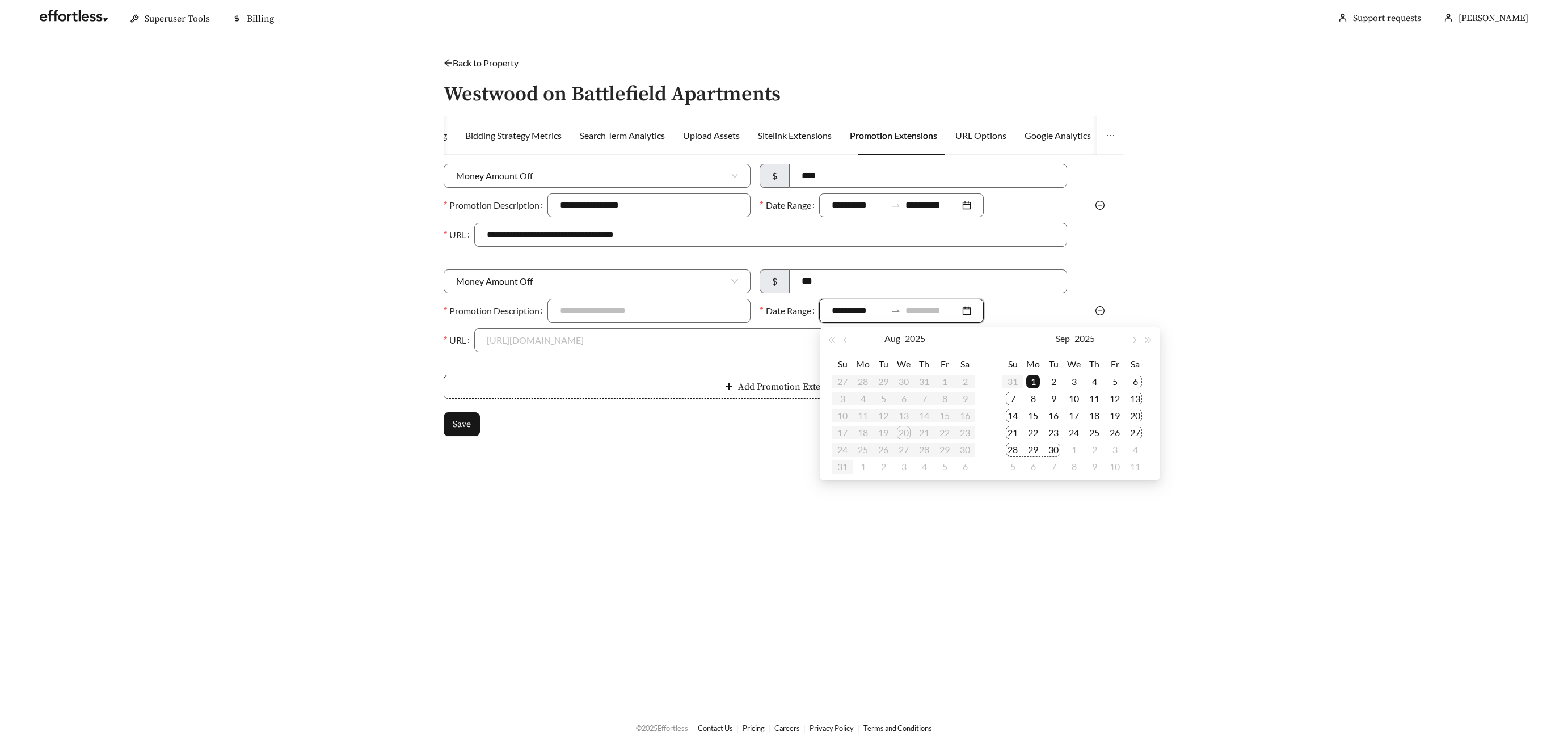
click at [1054, 452] on div "30" at bounding box center [1054, 450] width 13 height 13
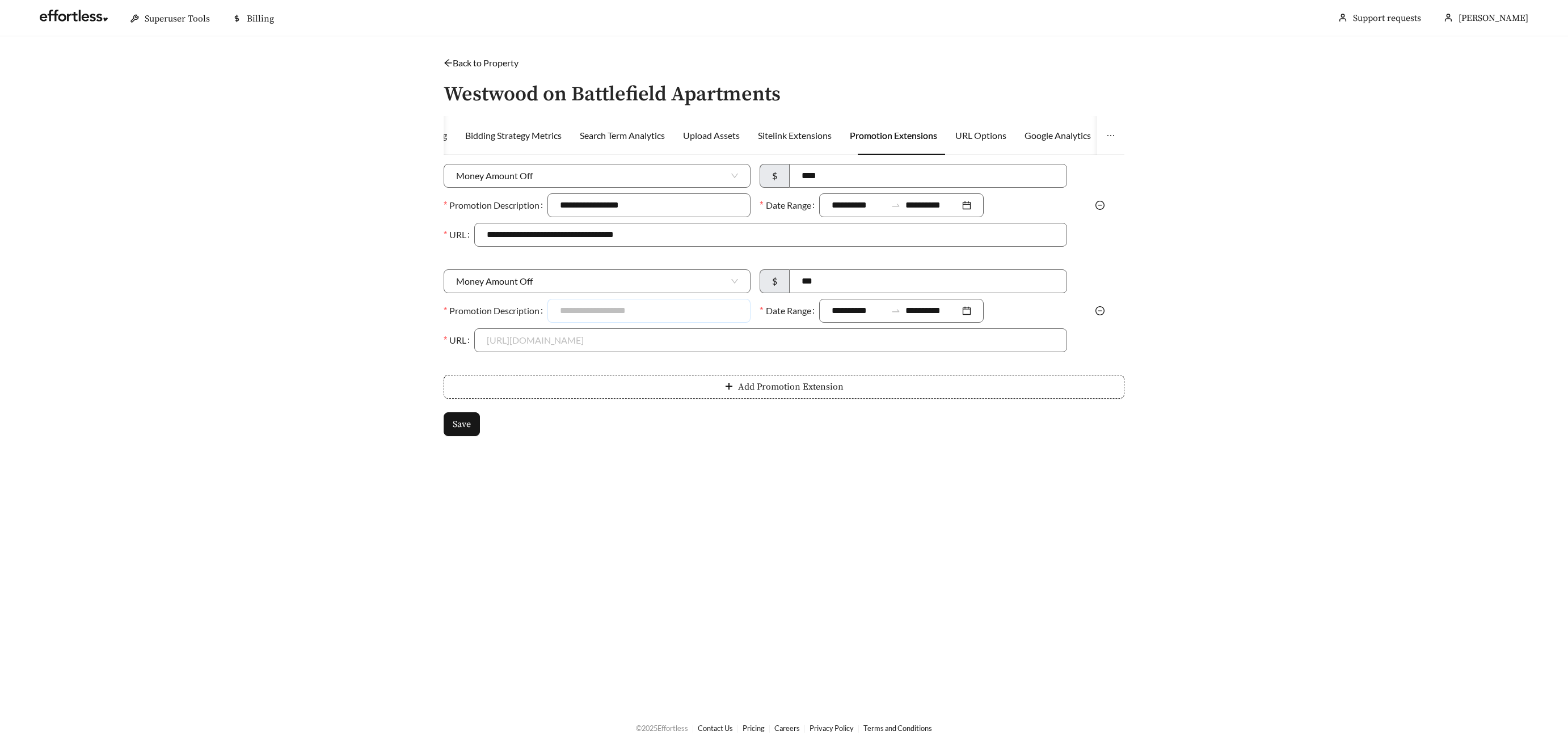
click at [584, 316] on input "Promotion Description" at bounding box center [649, 310] width 203 height 24
type input "**********"
click at [561, 343] on input "URL" at bounding box center [771, 340] width 567 height 23
drag, startPoint x: 559, startPoint y: 365, endPoint x: 555, endPoint y: 372, distance: 8.1
click at [559, 365] on div "https://www.westwoodonbattlefield.com" at bounding box center [771, 366] width 567 height 13
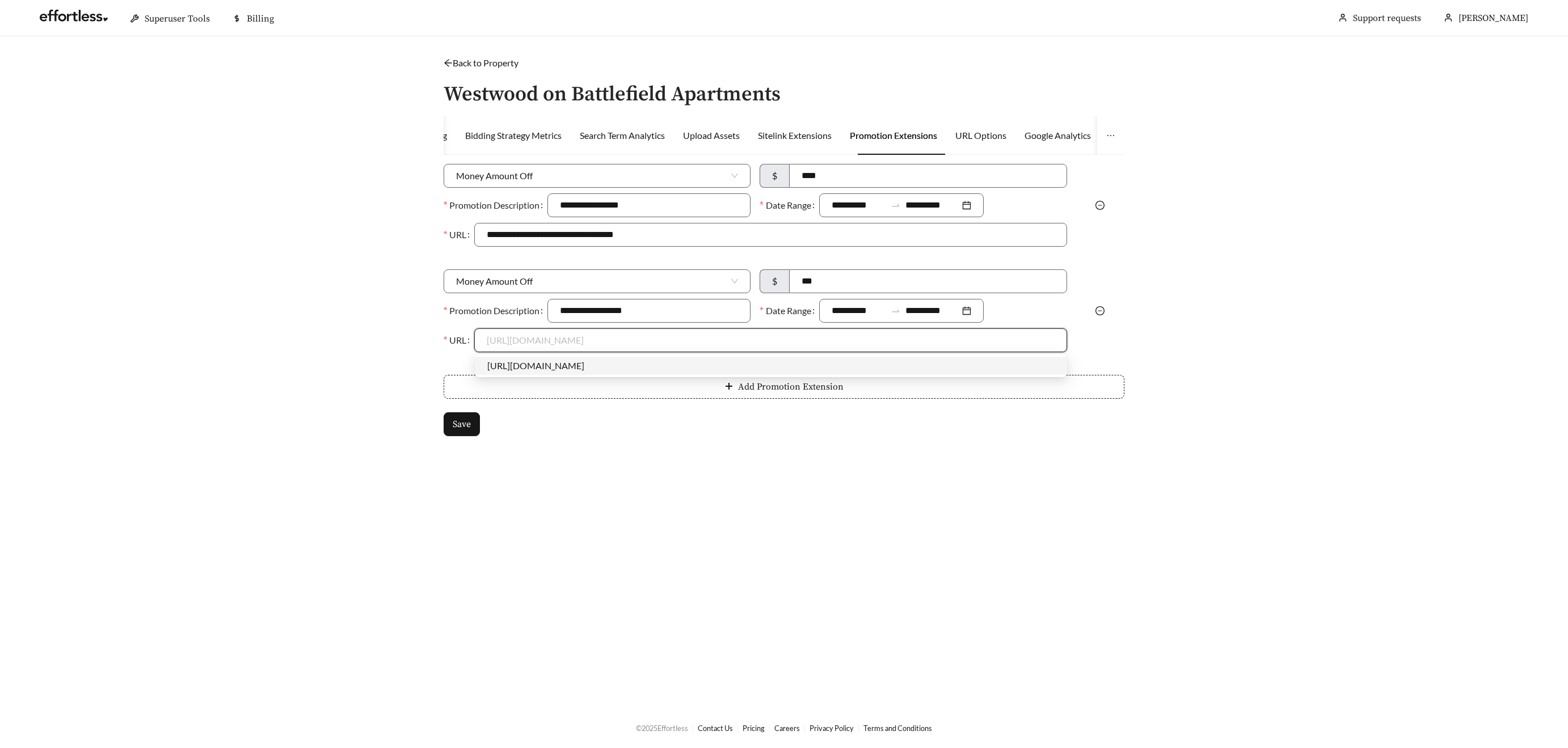
type input "**********"
click at [455, 419] on span "Save" at bounding box center [462, 424] width 18 height 13
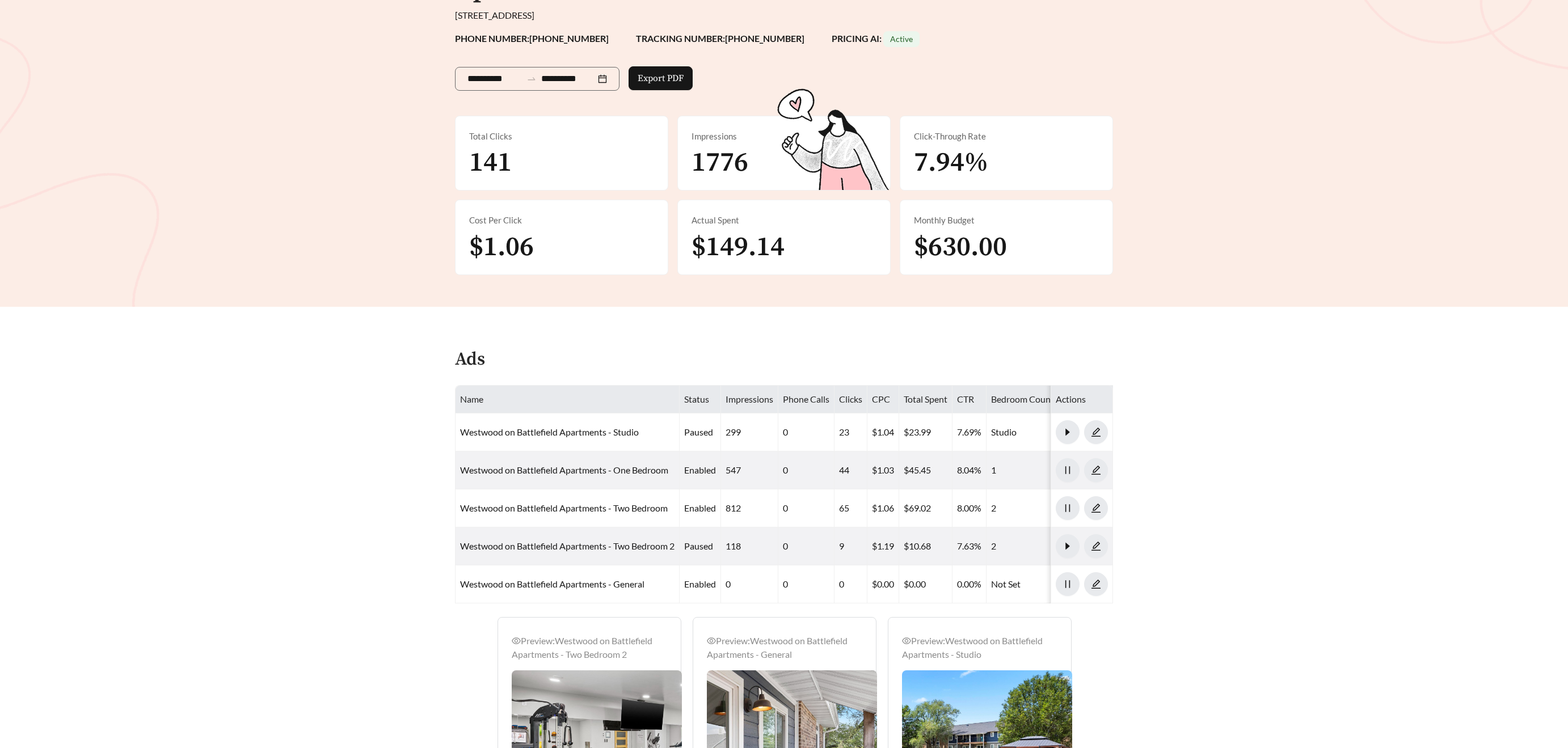
scroll to position [170, 0]
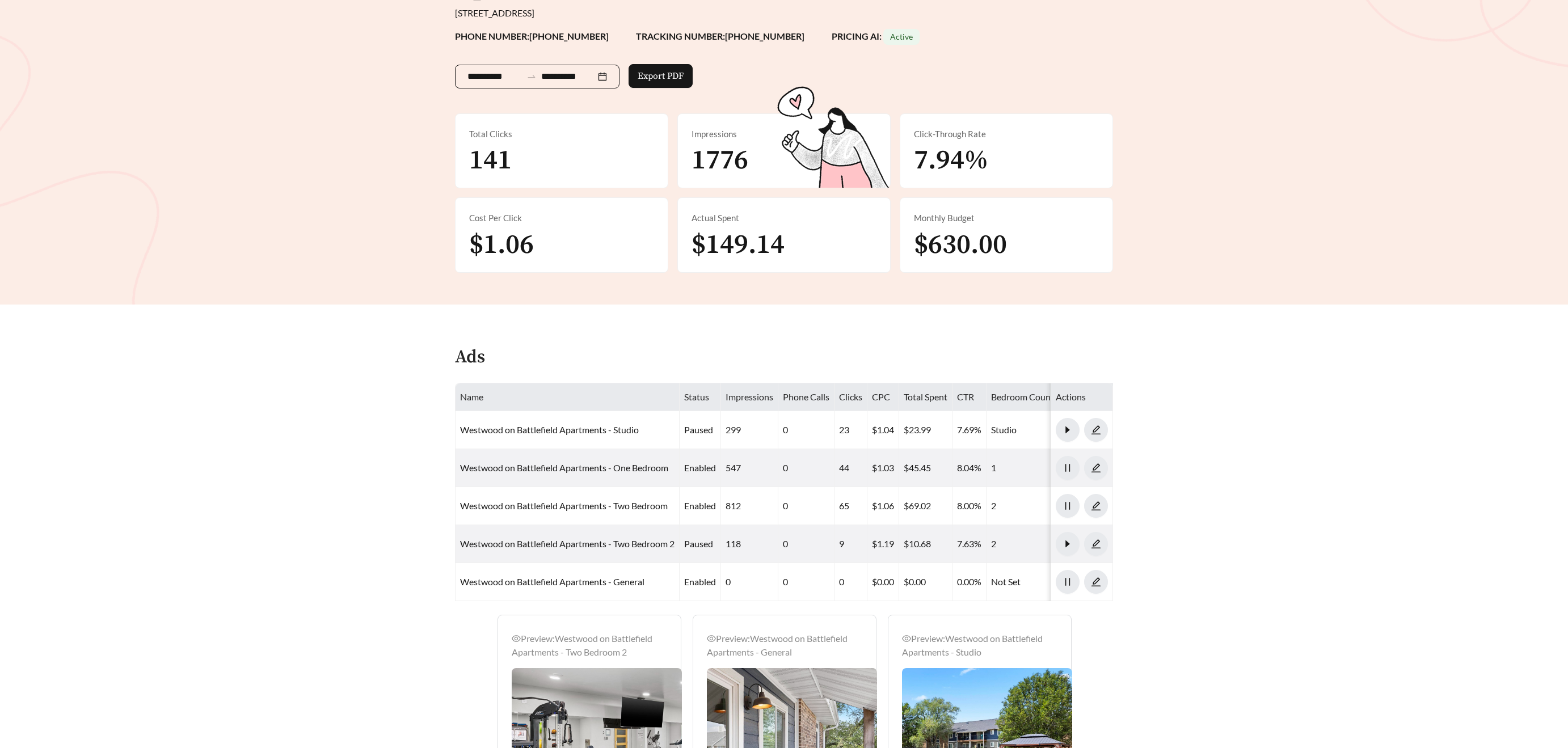
drag, startPoint x: 483, startPoint y: 74, endPoint x: 513, endPoint y: 119, distance: 54.1
click at [484, 75] on input "**********" at bounding box center [494, 77] width 54 height 13
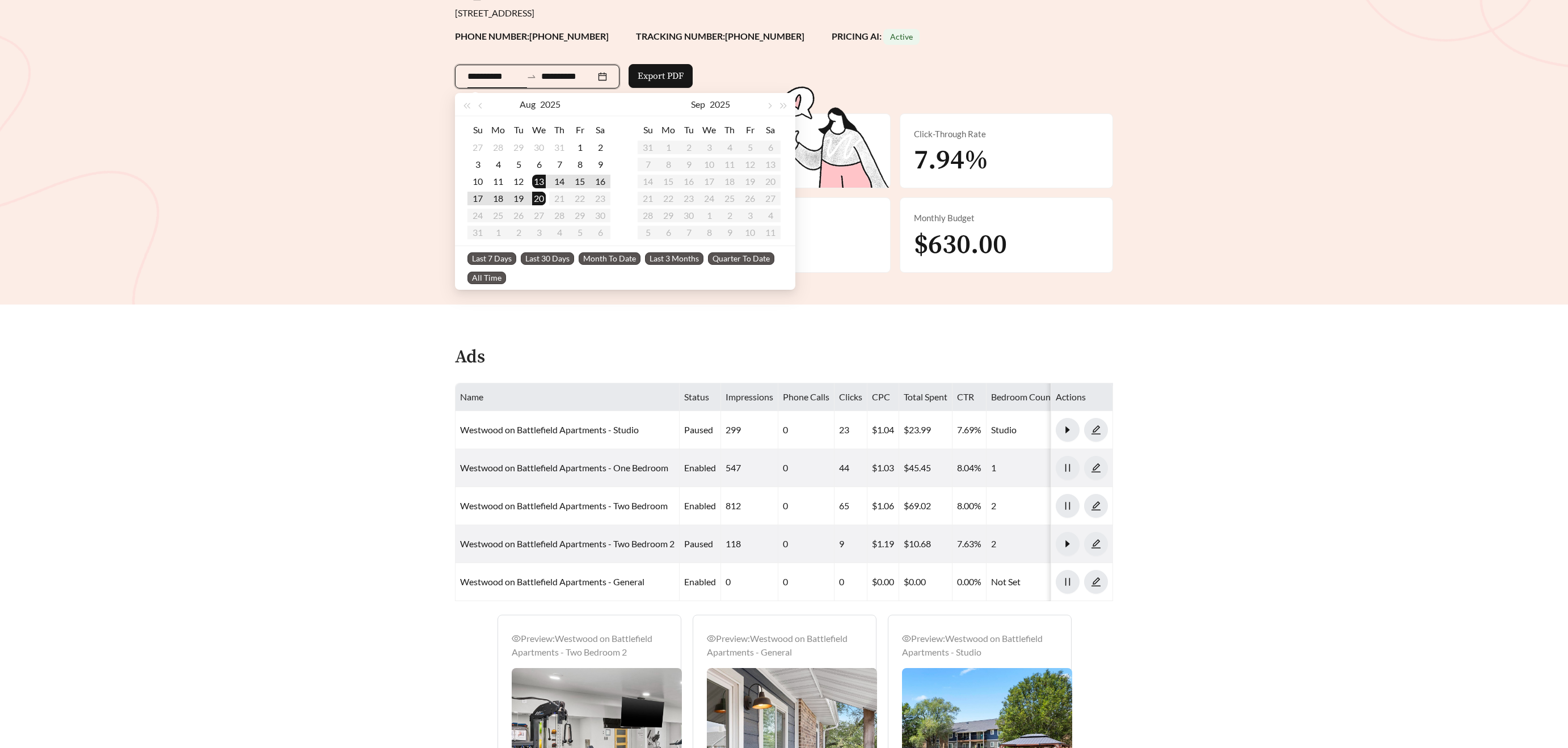
type input "**********"
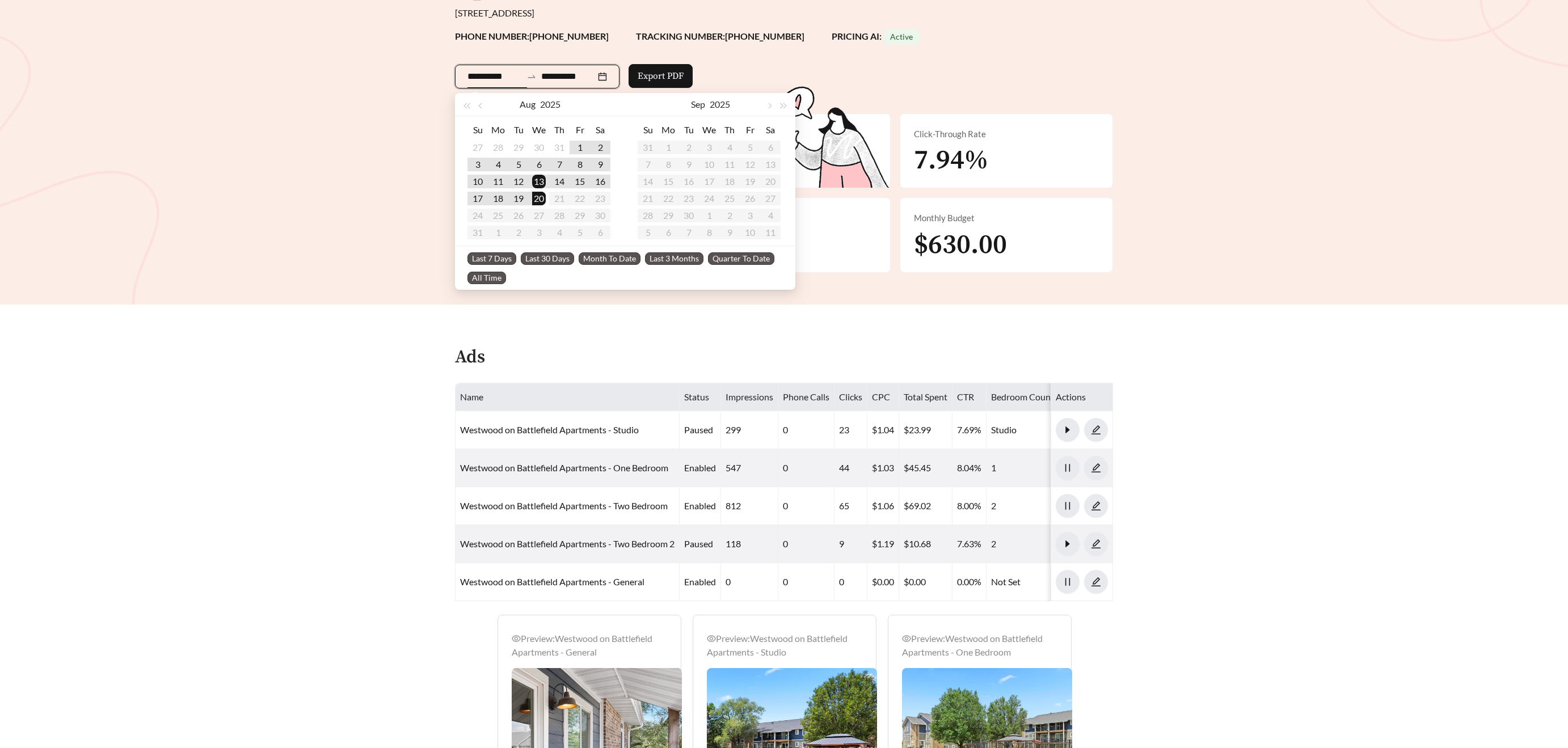
drag, startPoint x: 547, startPoint y: 254, endPoint x: 653, endPoint y: 206, distance: 116.4
click at [547, 254] on span "Last 30 Days" at bounding box center [548, 259] width 54 height 13
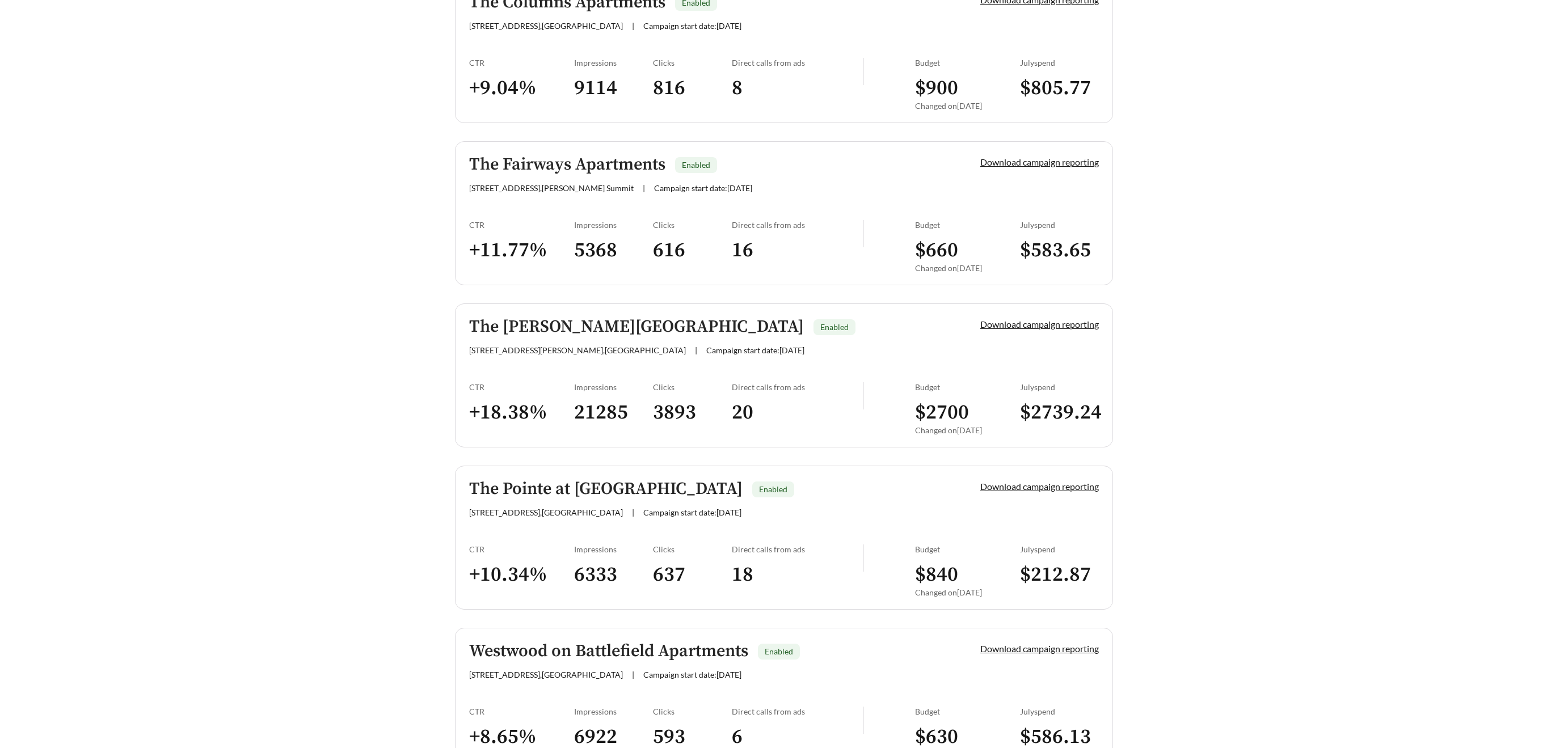
scroll to position [1193, 0]
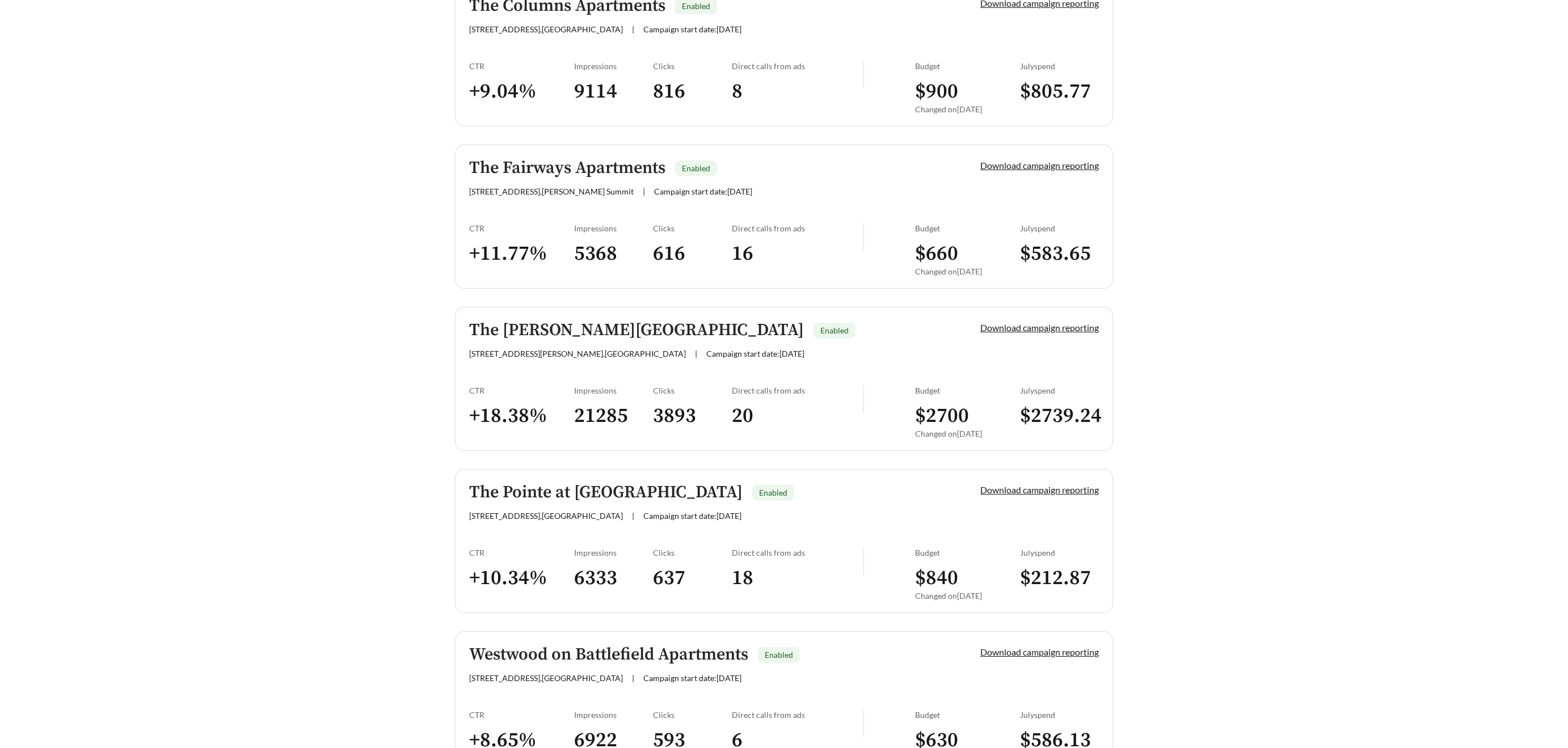
click at [548, 332] on h5 "The [PERSON_NAME][GEOGRAPHIC_DATA]" at bounding box center [637, 330] width 335 height 19
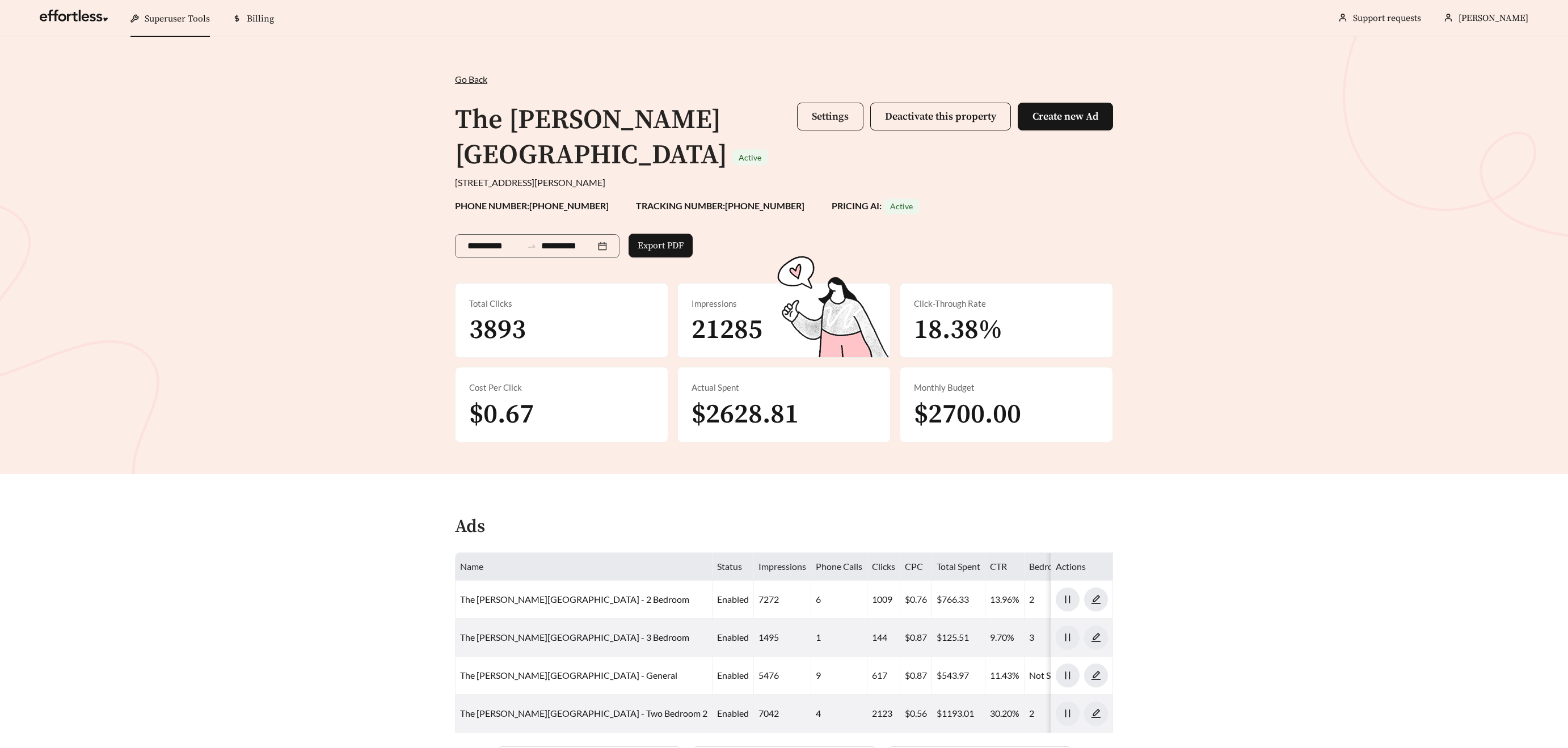
click at [819, 118] on span "Settings" at bounding box center [830, 116] width 37 height 13
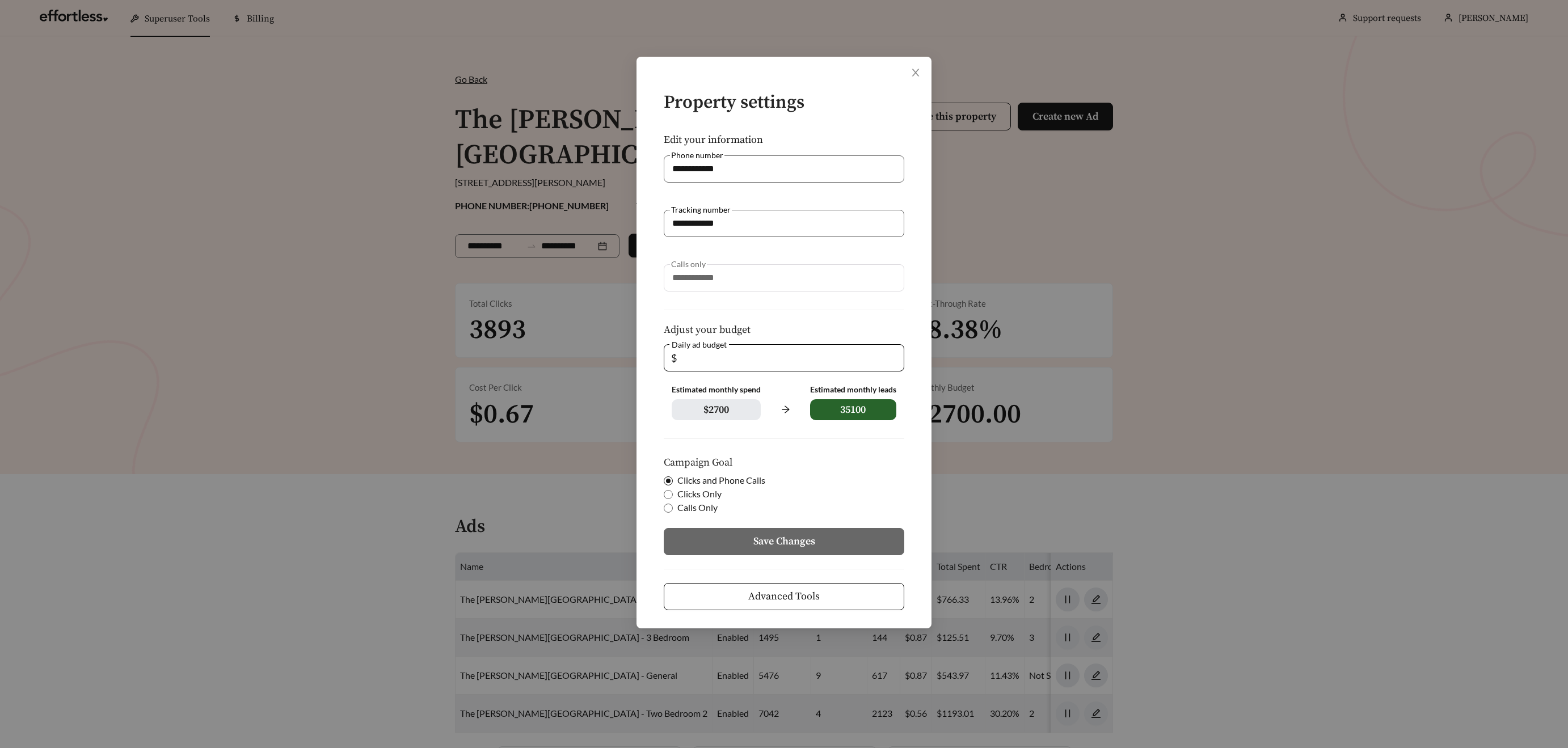
click at [861, 597] on button "Advanced Tools" at bounding box center [783, 596] width 240 height 27
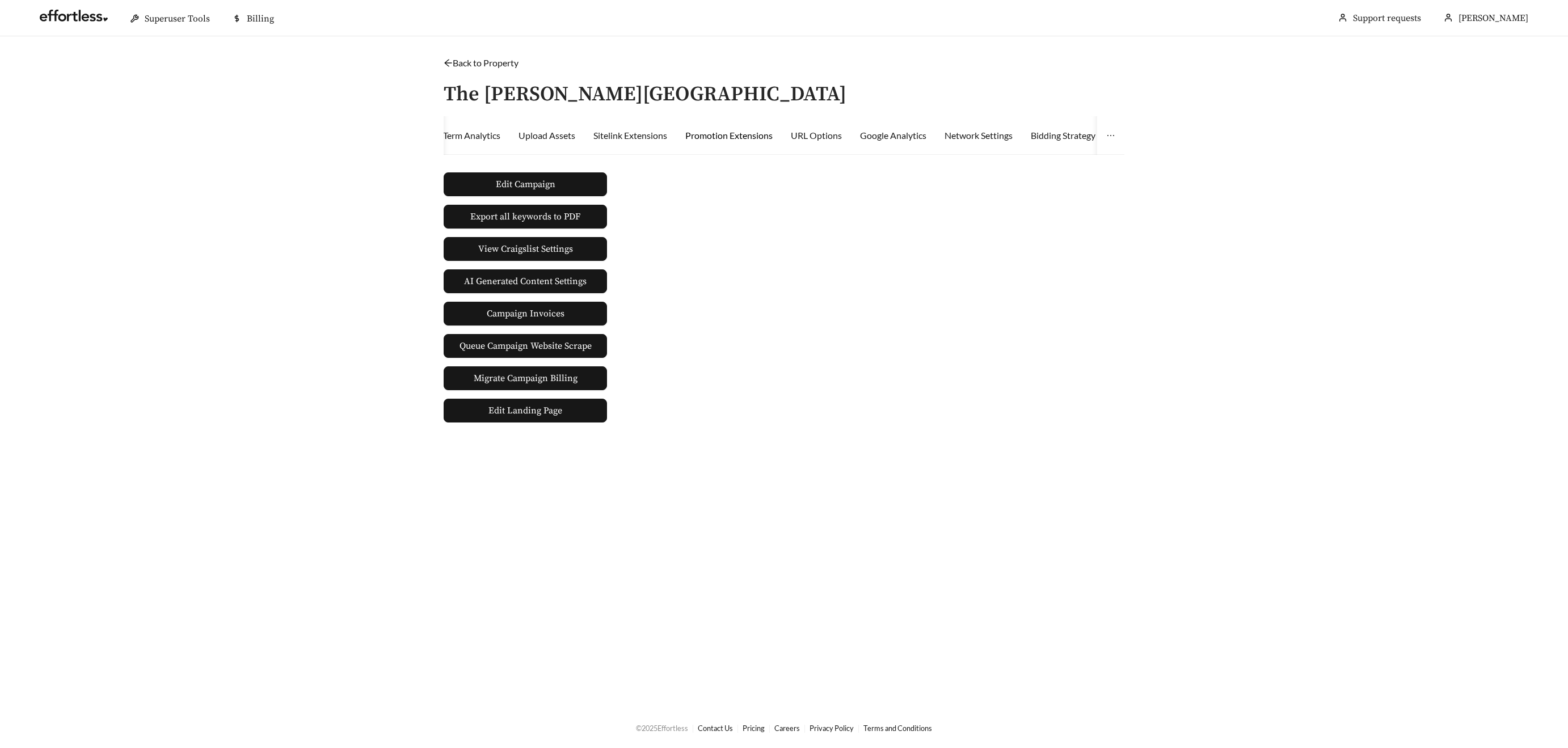
click at [740, 138] on div "Promotion Extensions" at bounding box center [729, 136] width 88 height 13
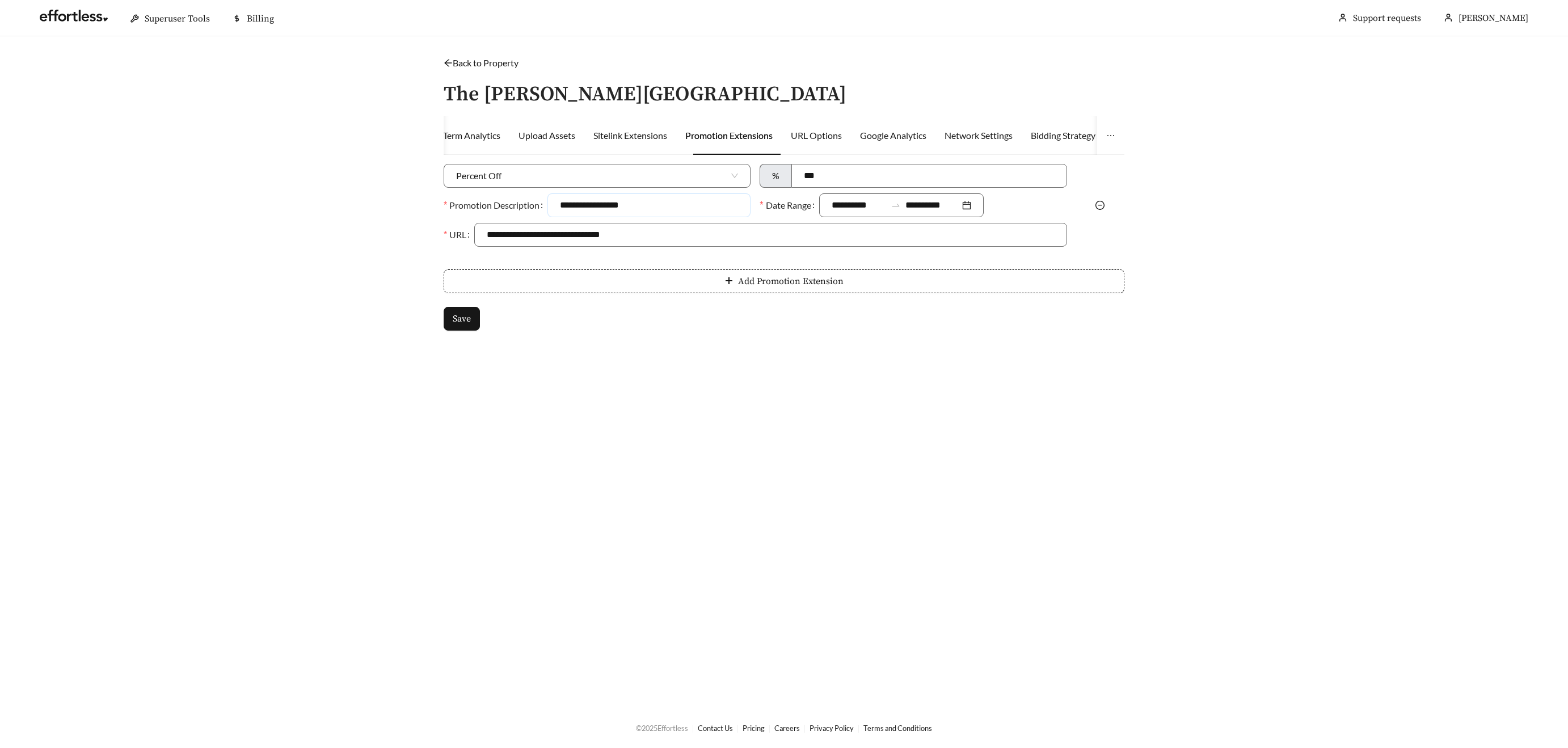
drag, startPoint x: 612, startPoint y: 205, endPoint x: 524, endPoint y: 196, distance: 88.5
click at [524, 196] on div "**********" at bounding box center [597, 205] width 307 height 24
type input "*"
click at [612, 204] on input "**********" at bounding box center [649, 205] width 203 height 24
type input "**********"
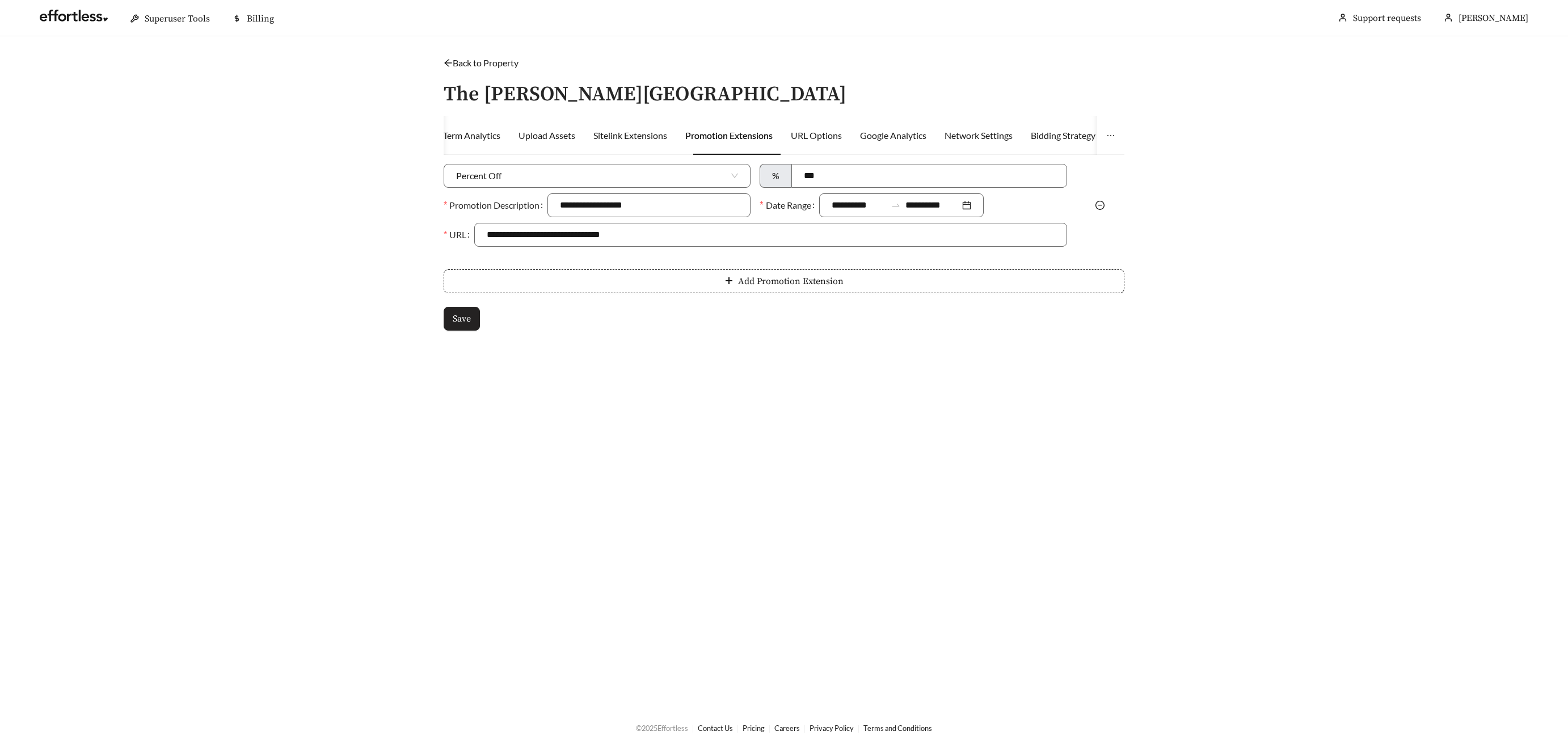
click at [457, 314] on span "Save" at bounding box center [462, 319] width 18 height 13
click at [451, 320] on button "Save" at bounding box center [462, 318] width 37 height 24
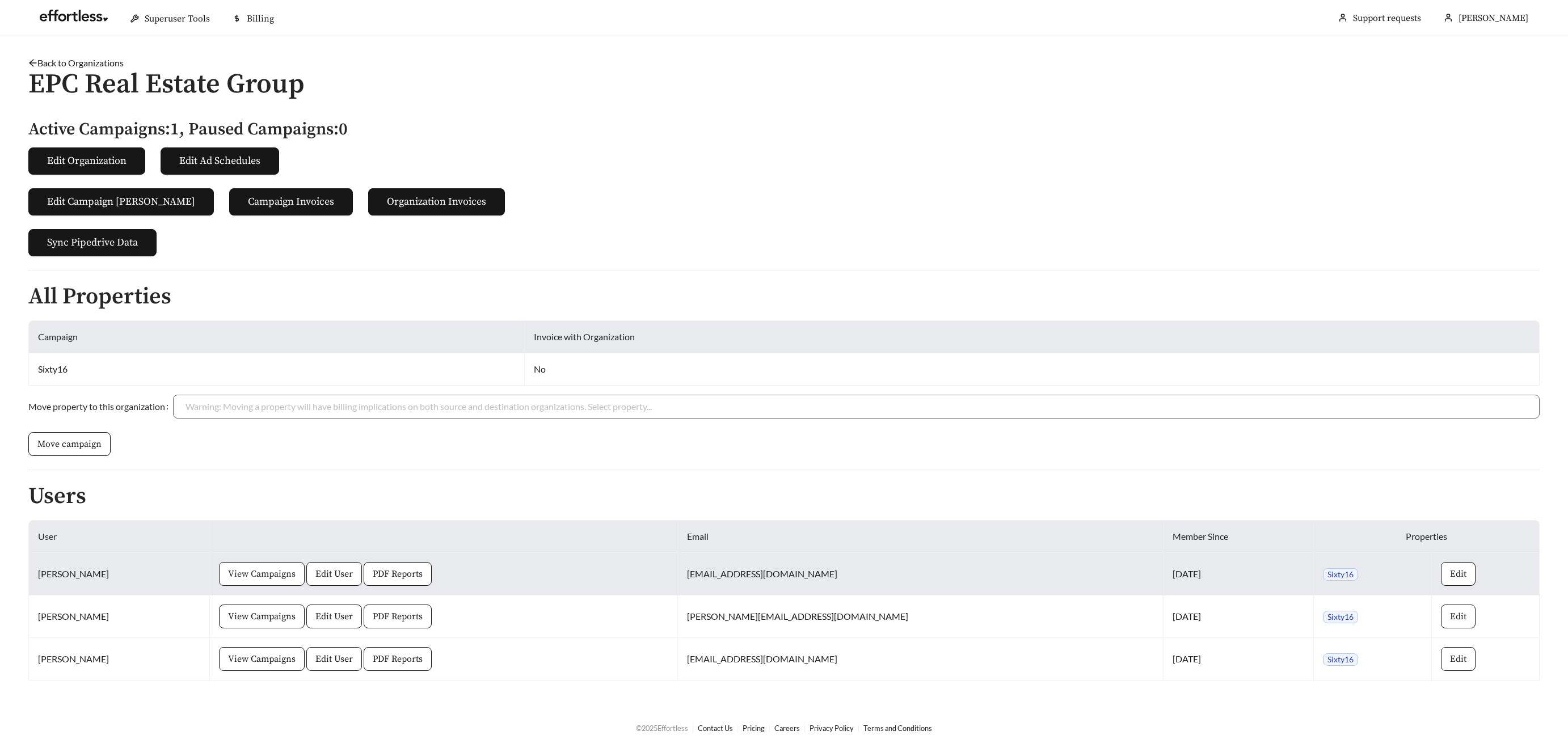
click at [273, 573] on span "View Campaigns" at bounding box center [262, 574] width 68 height 13
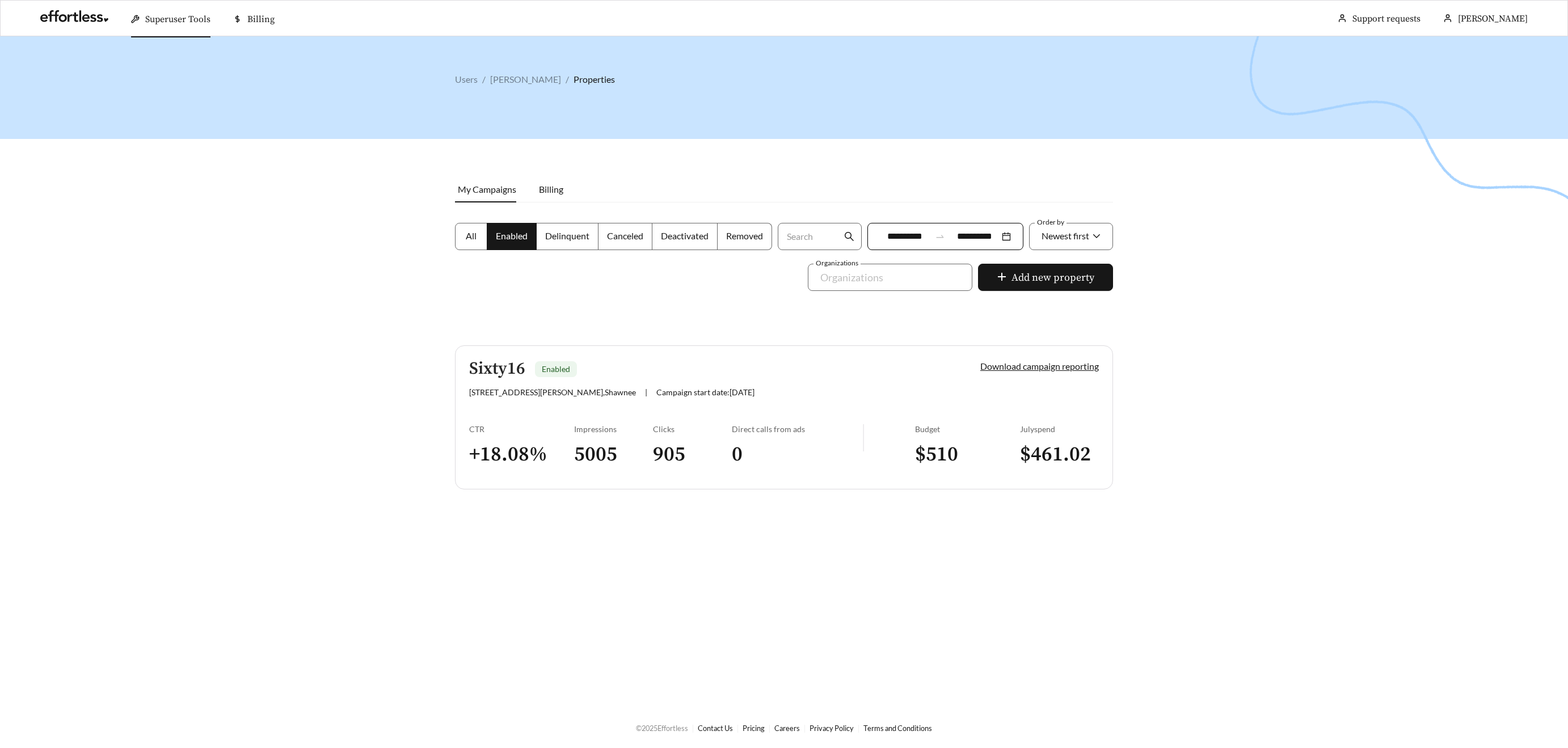
scroll to position [1, 0]
click at [498, 366] on h5 "Sixty16" at bounding box center [497, 368] width 56 height 19
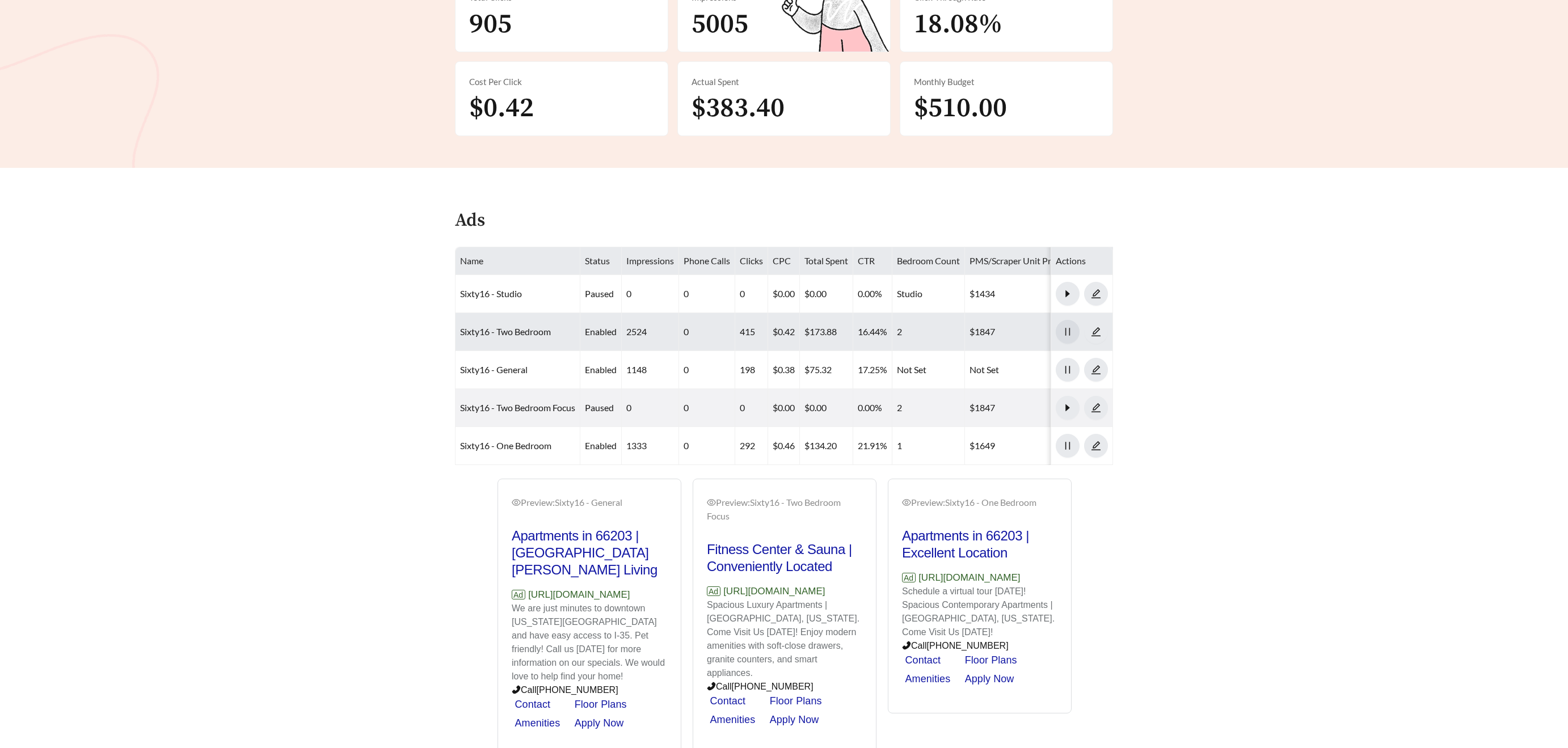
click at [1069, 341] on button "button" at bounding box center [1067, 332] width 24 height 24
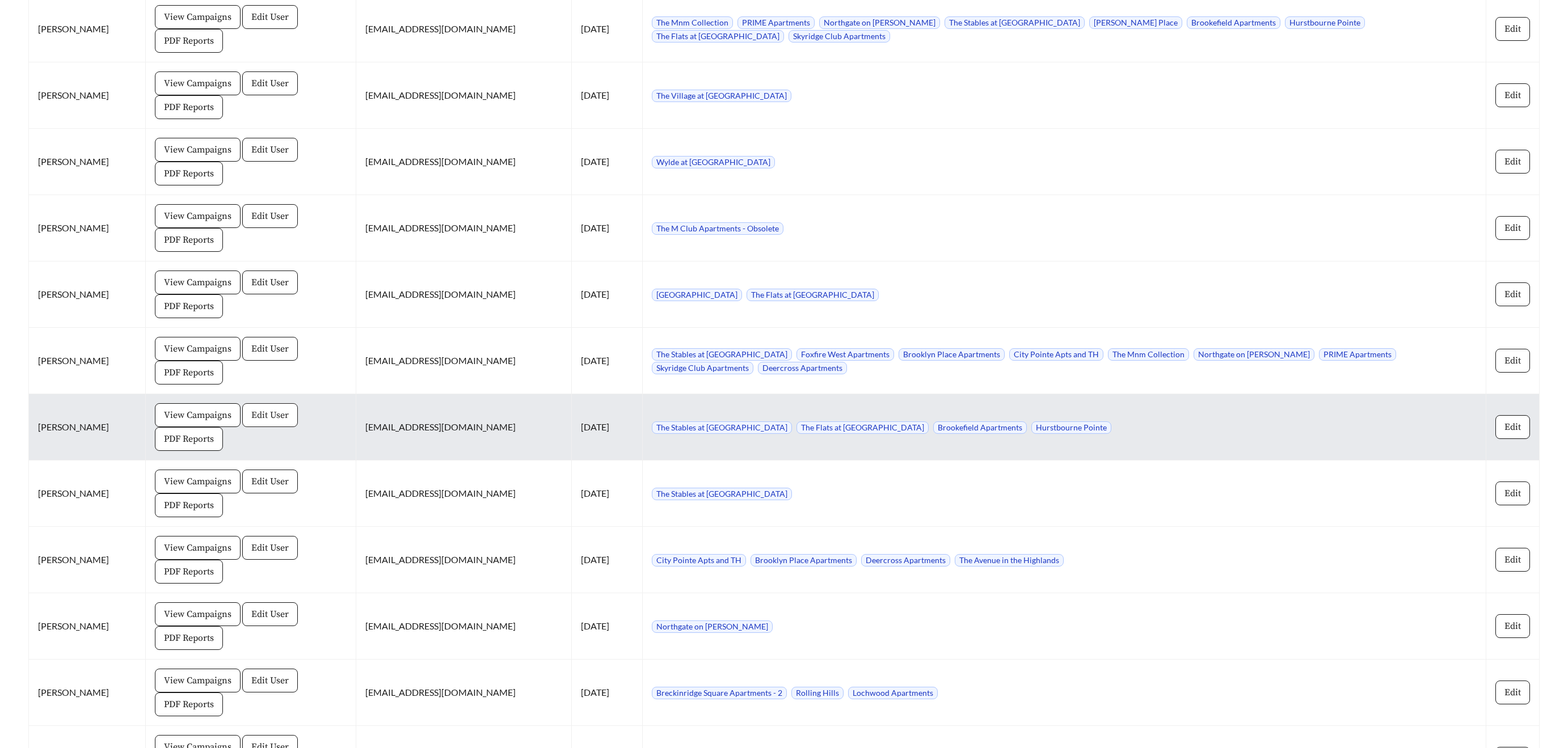
scroll to position [1509, 0]
click at [201, 419] on span "View Campaigns" at bounding box center [197, 414] width 68 height 13
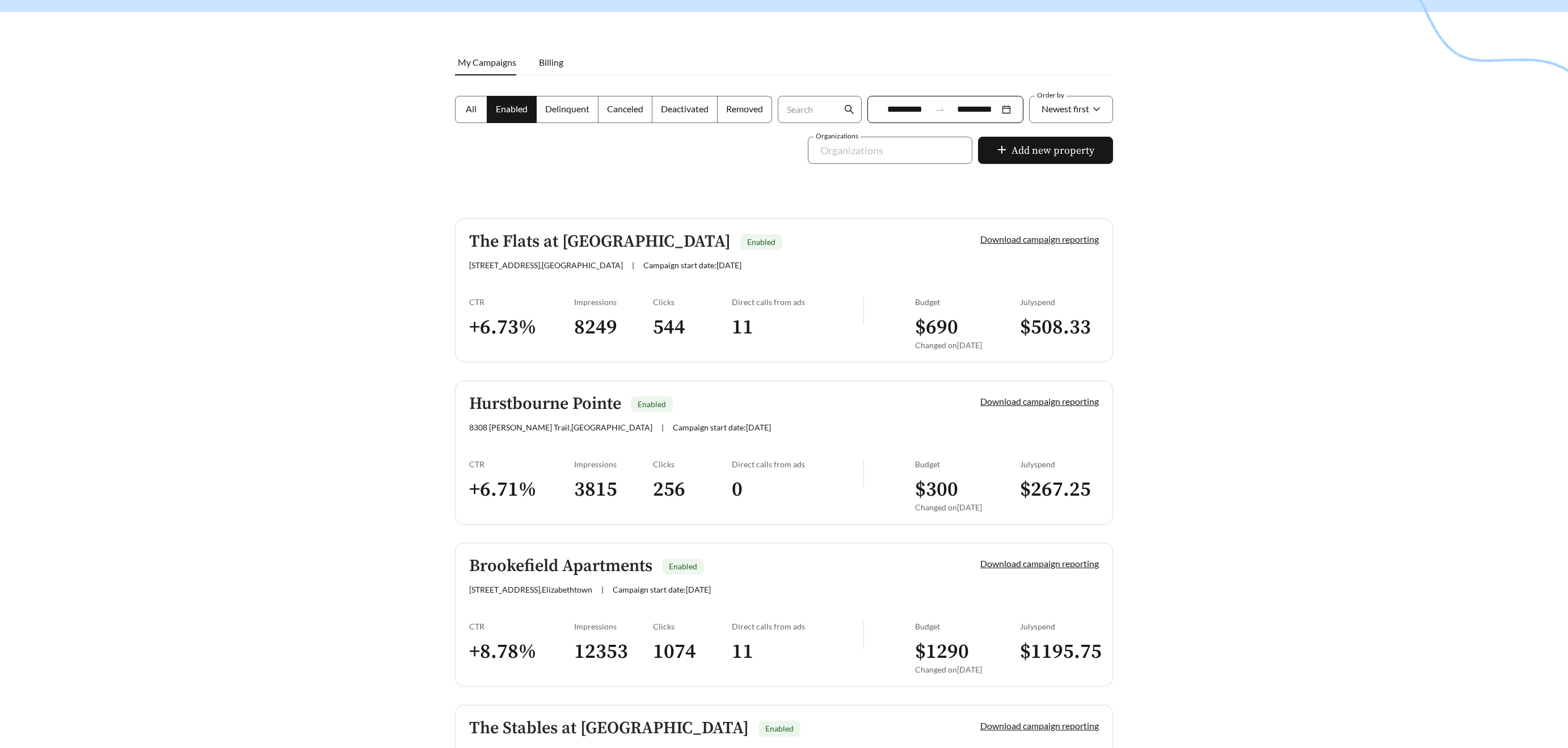
scroll to position [123, 0]
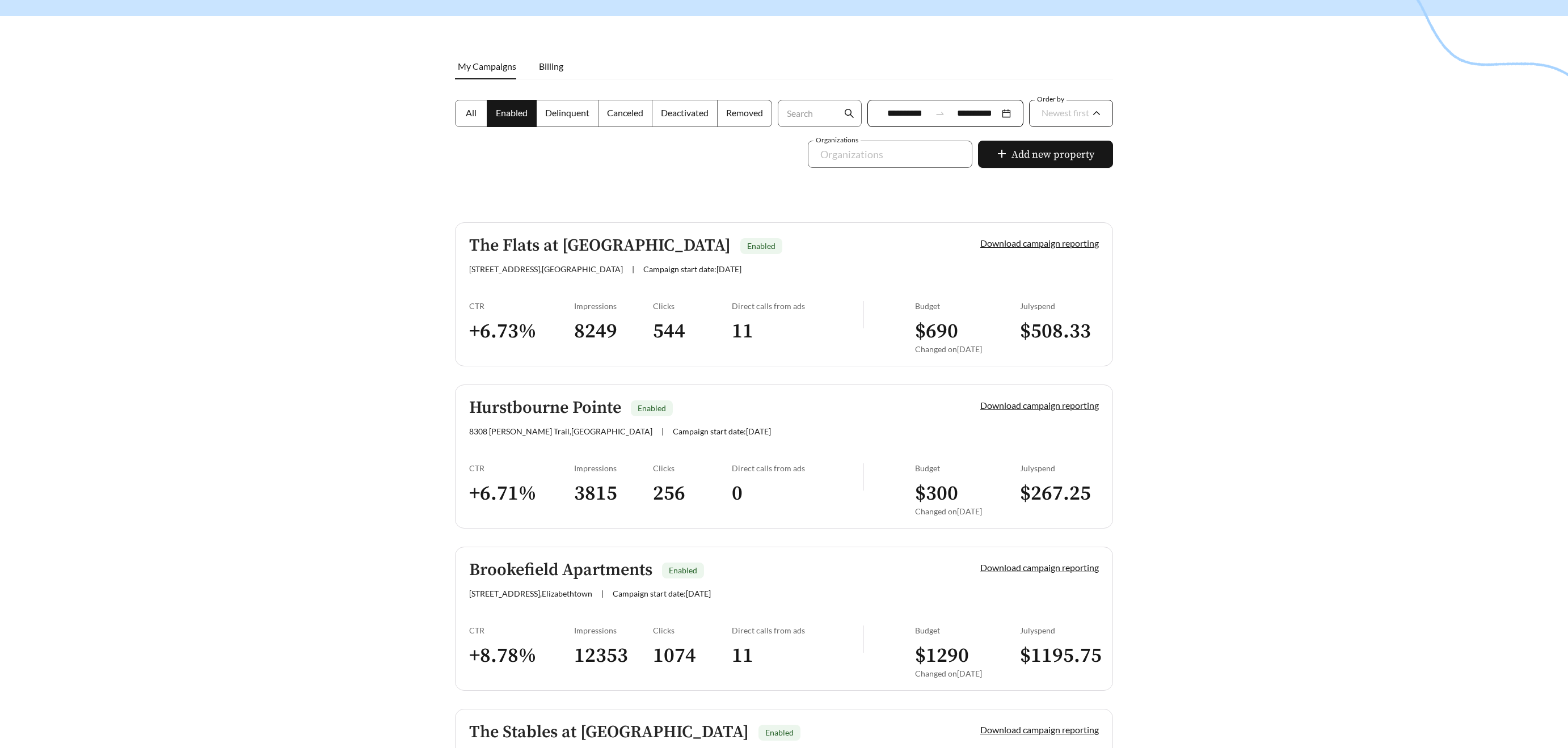
click at [1059, 107] on span "Newest first" at bounding box center [1065, 113] width 47 height 11
click at [1051, 177] on span "A-Z" at bounding box center [1048, 177] width 15 height 11
click at [645, 263] on div "Brookefield Apartments Enabled 103 Stoneledge Ct , Elizabethtown | Campaign sta…" at bounding box center [705, 256] width 472 height 38
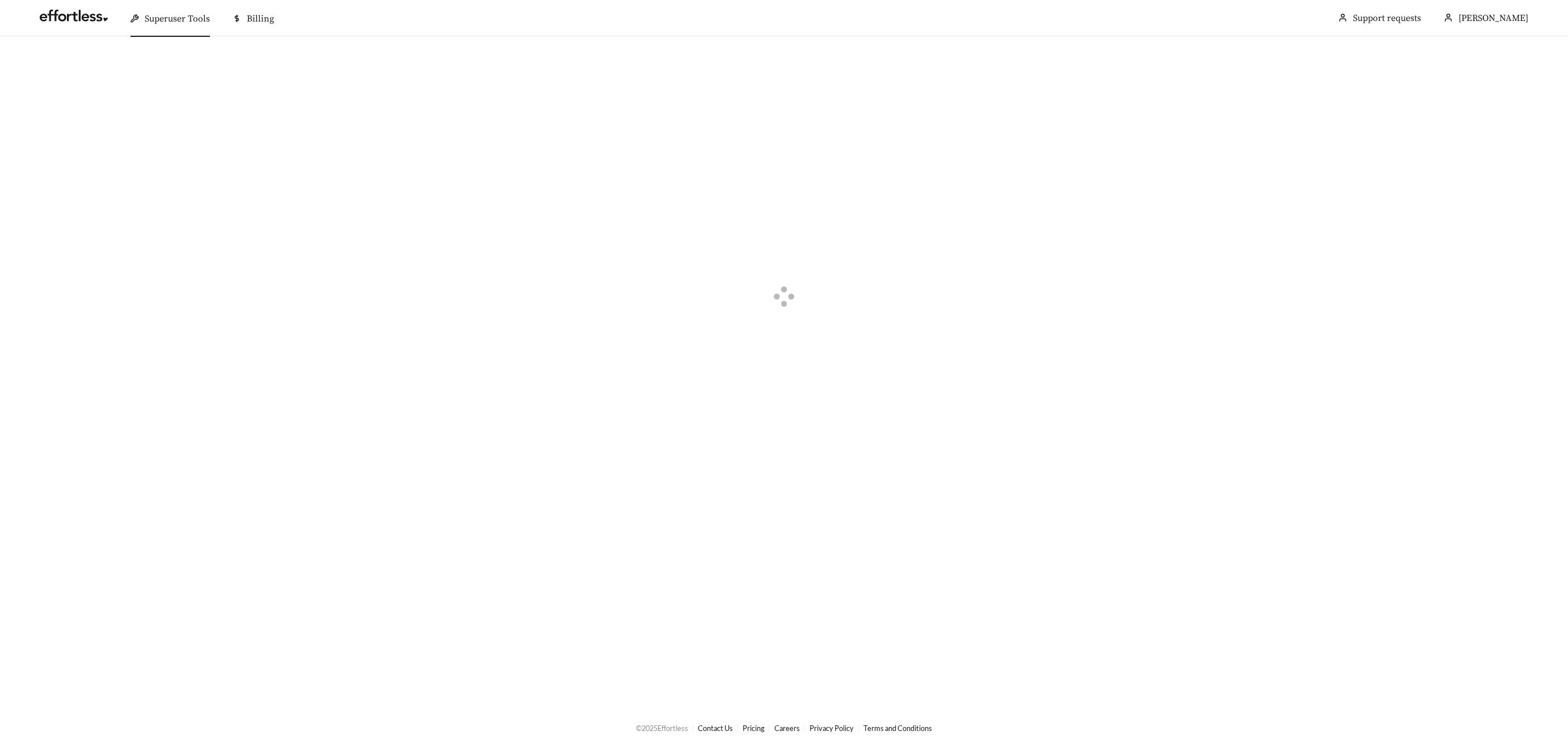
click at [645, 263] on div at bounding box center [784, 298] width 1568 height 523
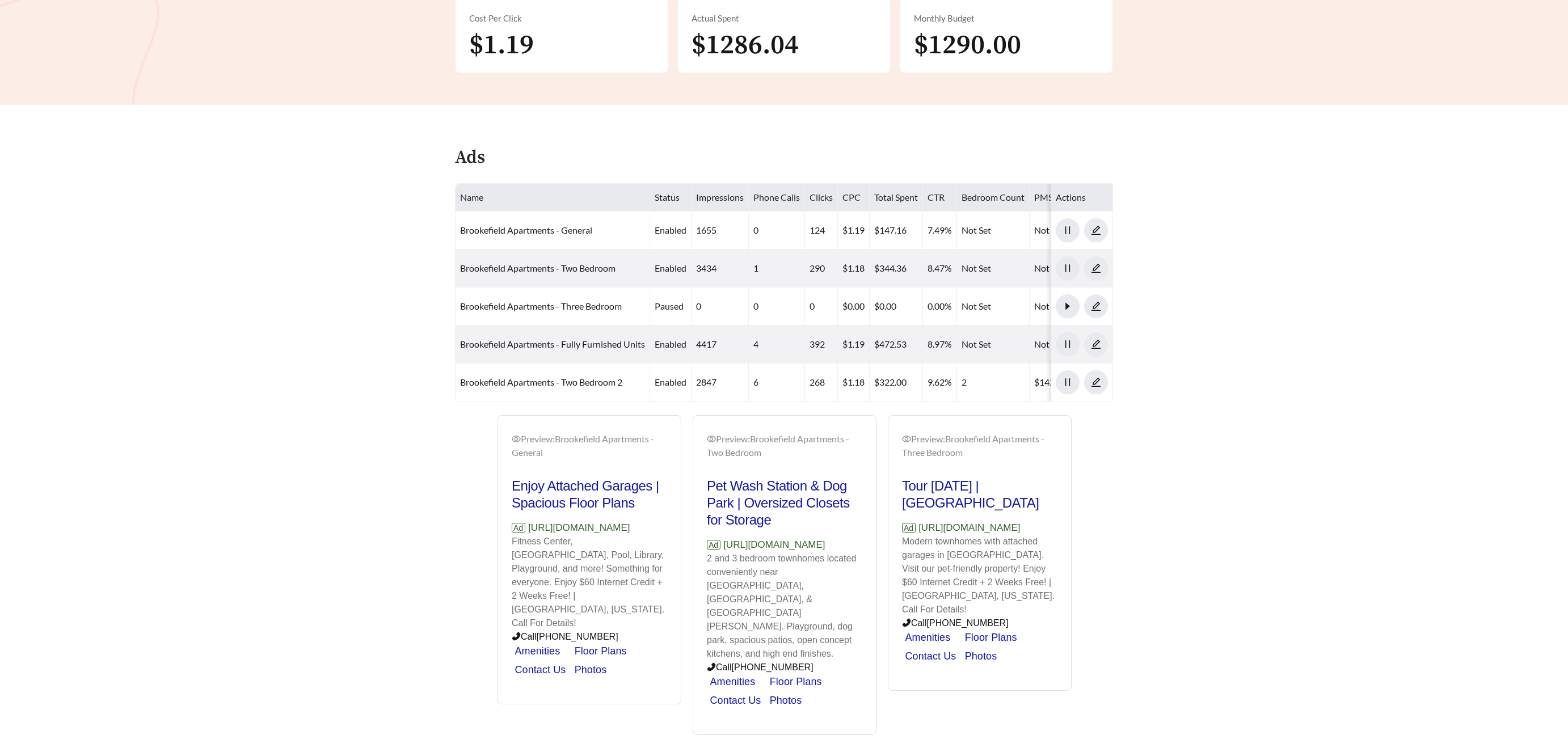
scroll to position [383, 0]
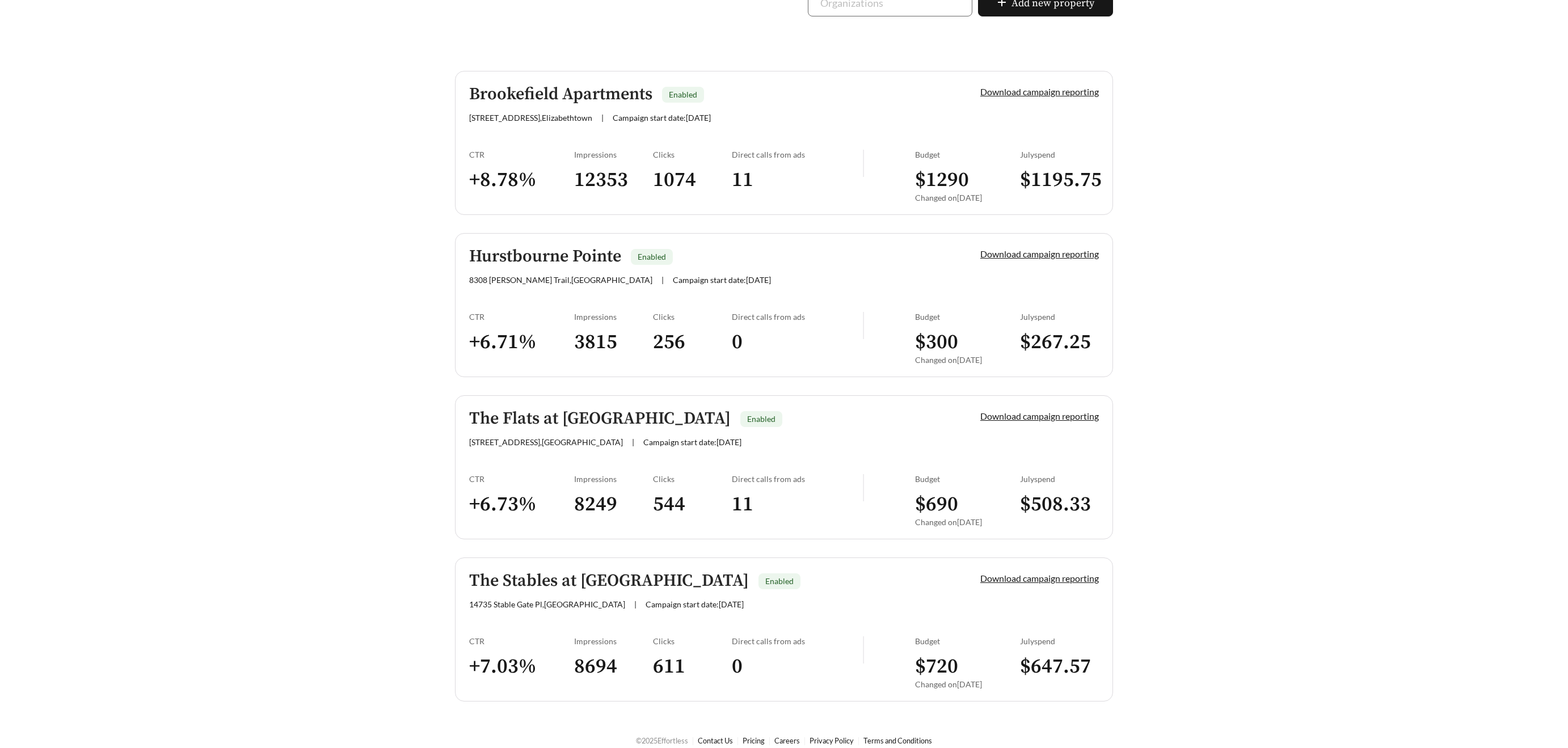
scroll to position [278, 0]
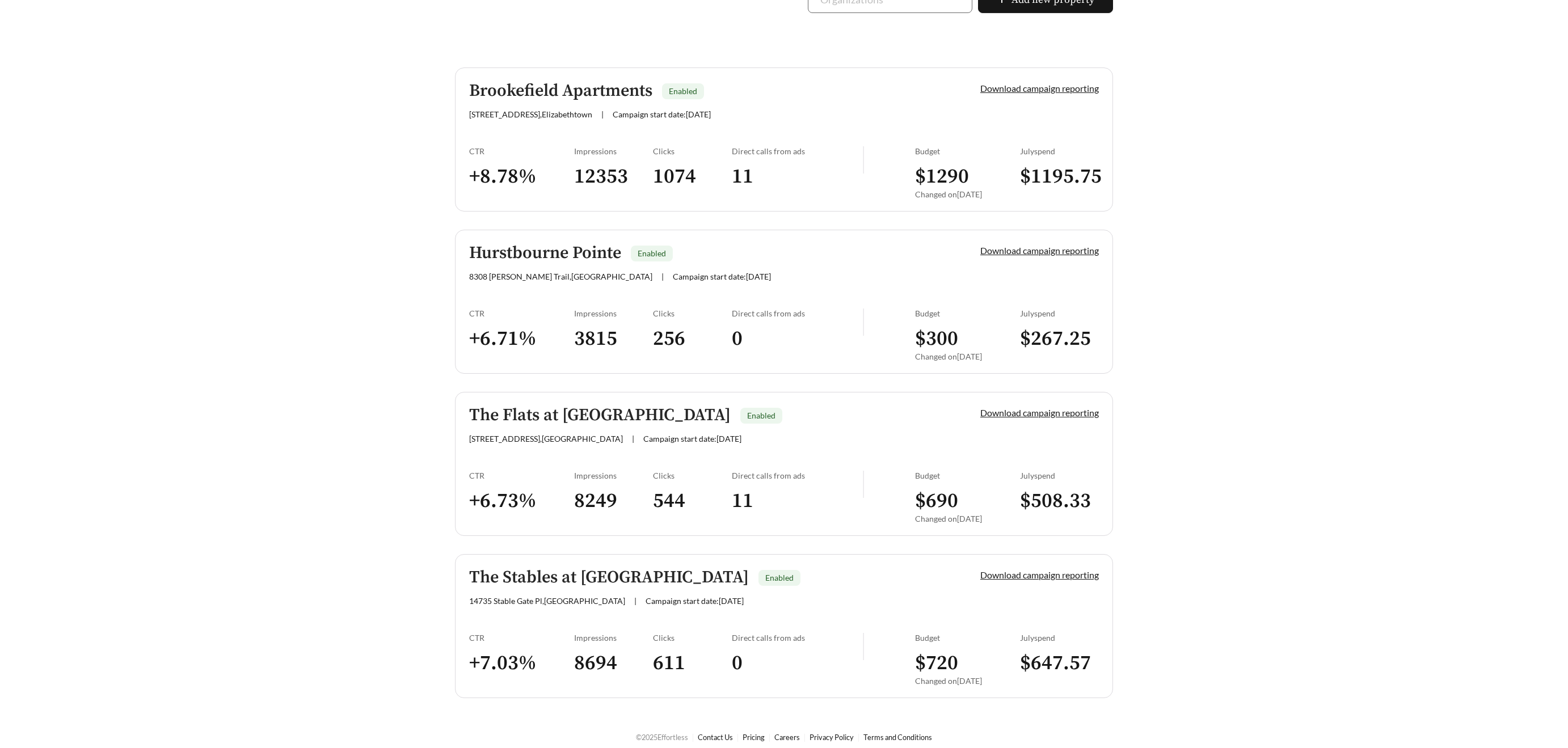
click at [547, 85] on h5 "Brookefield Apartments" at bounding box center [561, 91] width 183 height 19
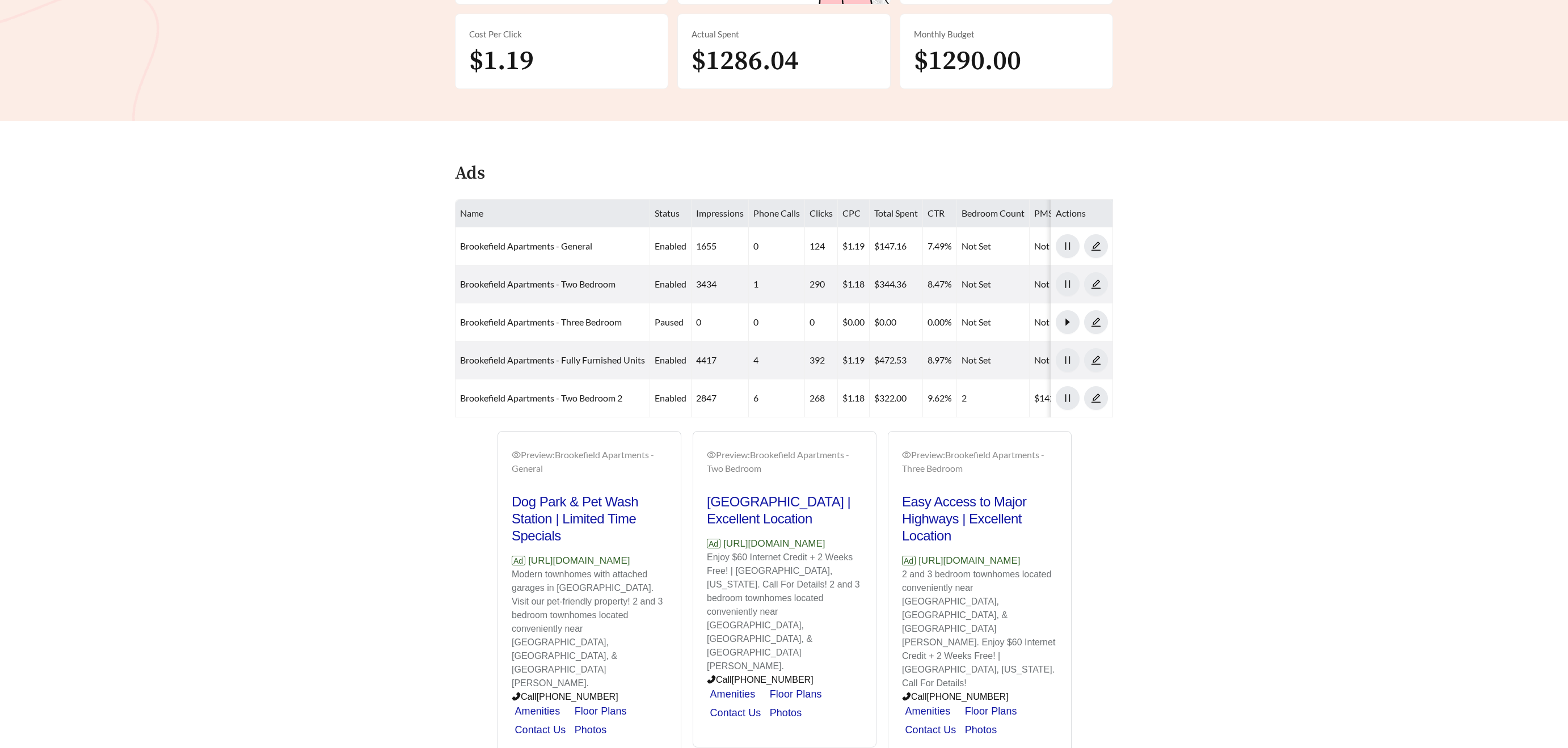
scroll to position [385, 0]
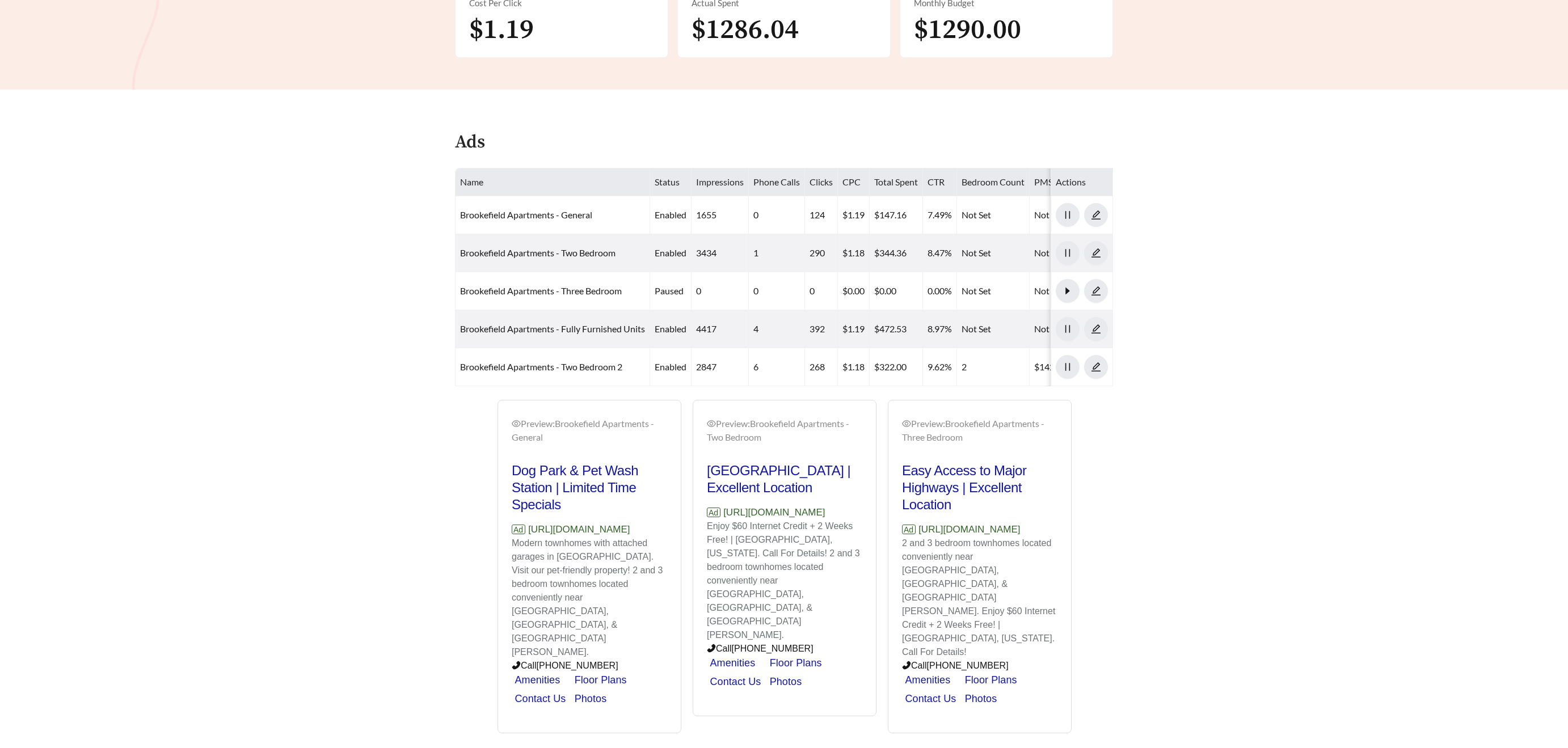
scroll to position [278, 0]
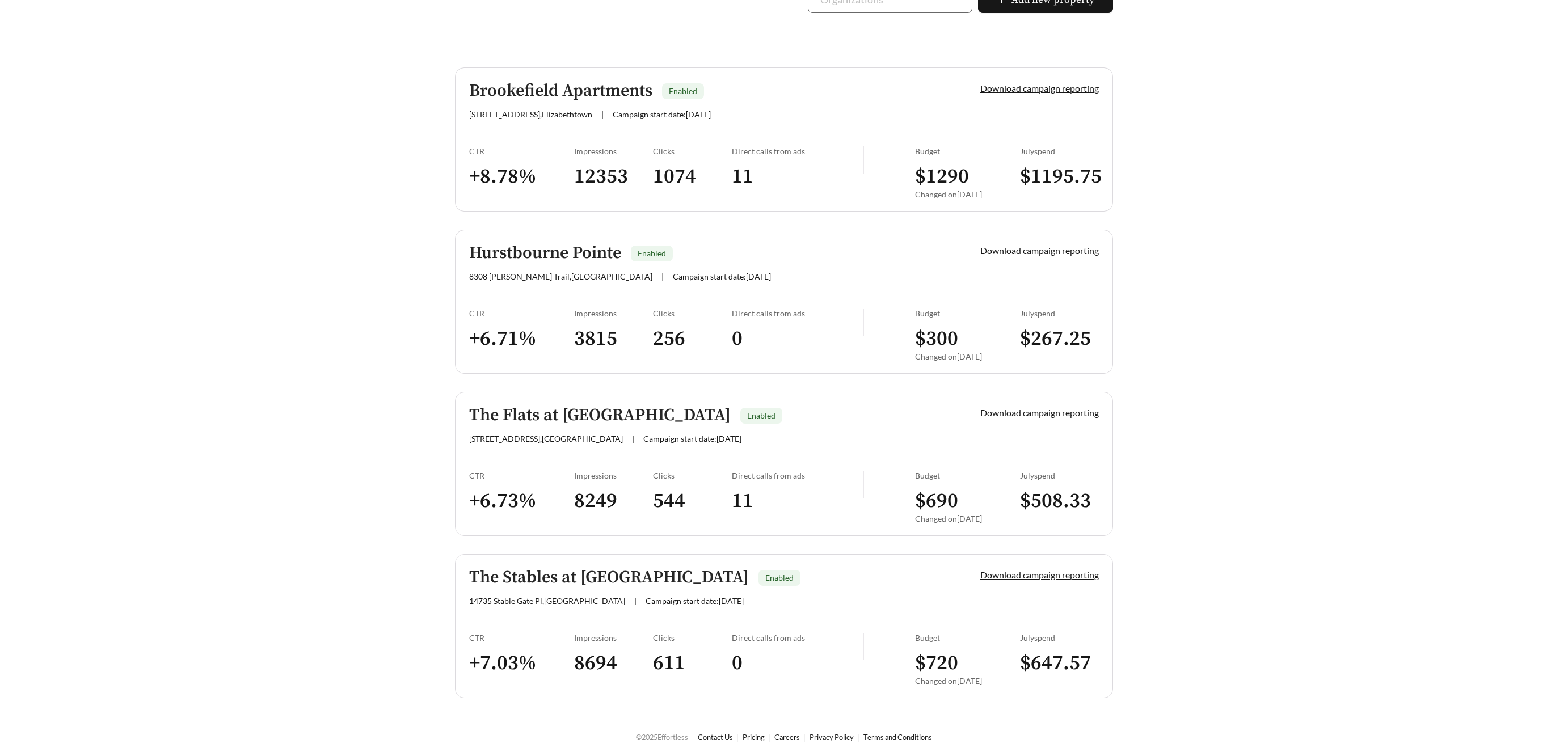
click at [572, 250] on h5 "Hurstbourne Pointe" at bounding box center [545, 253] width 152 height 19
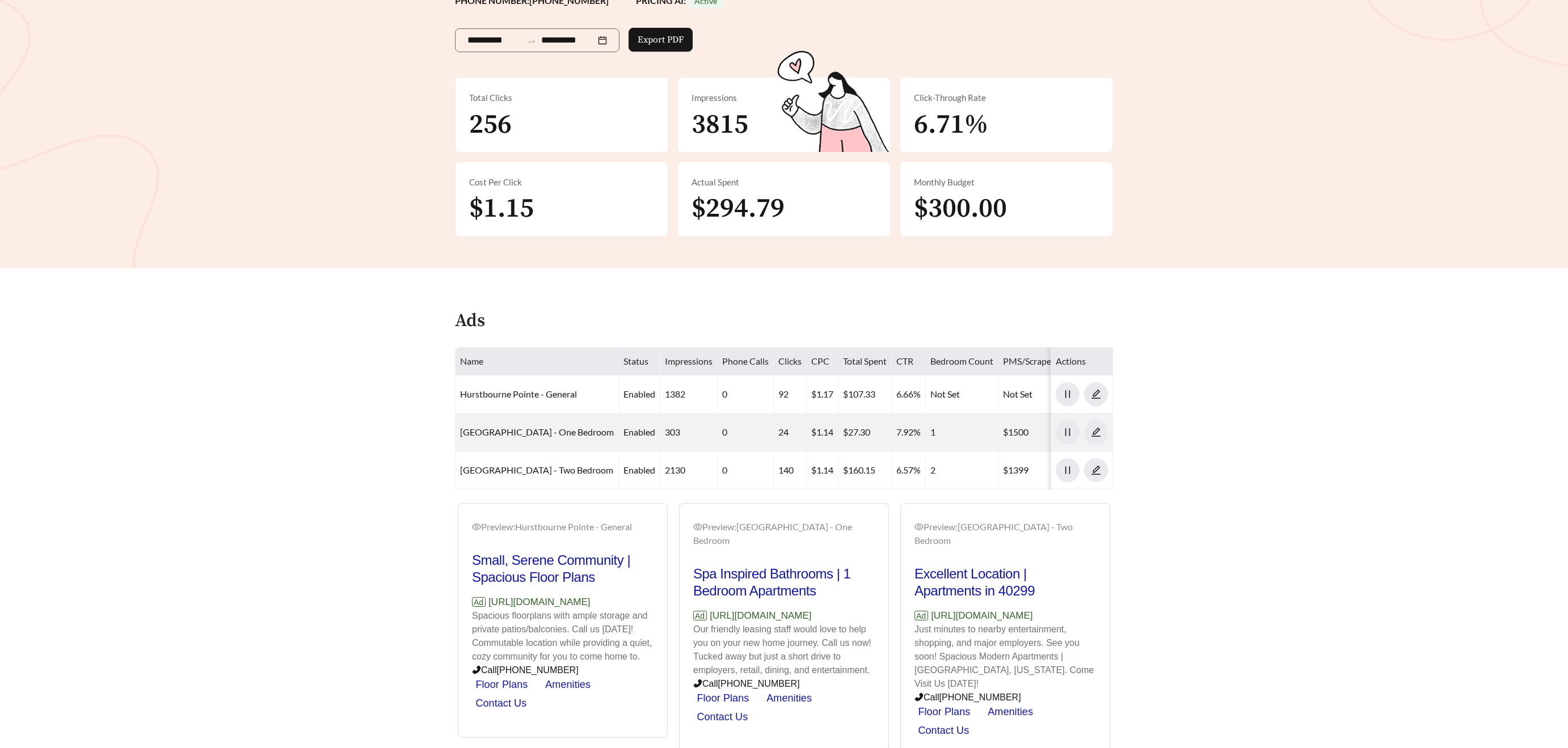
scroll to position [214, 0]
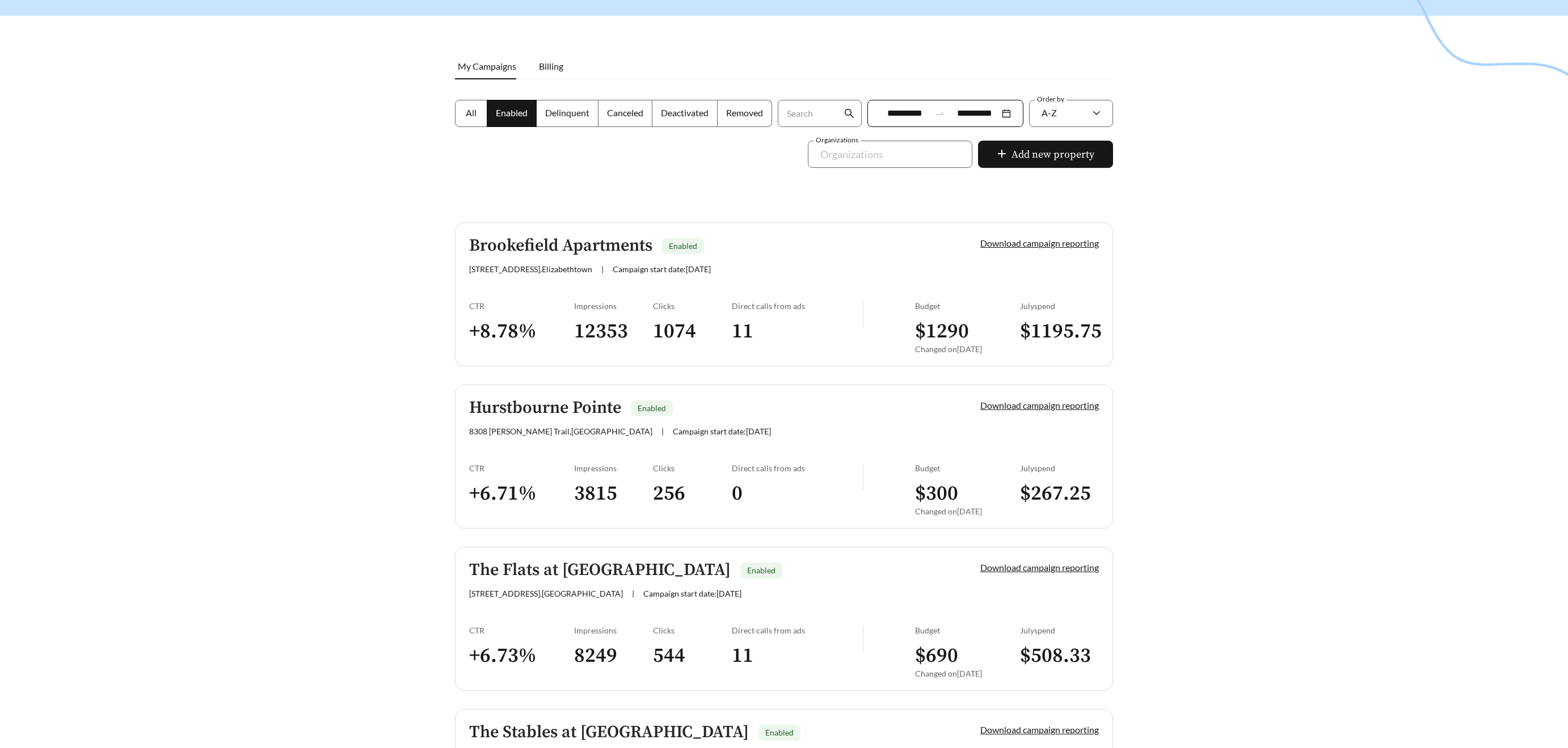
scroll to position [120, 0]
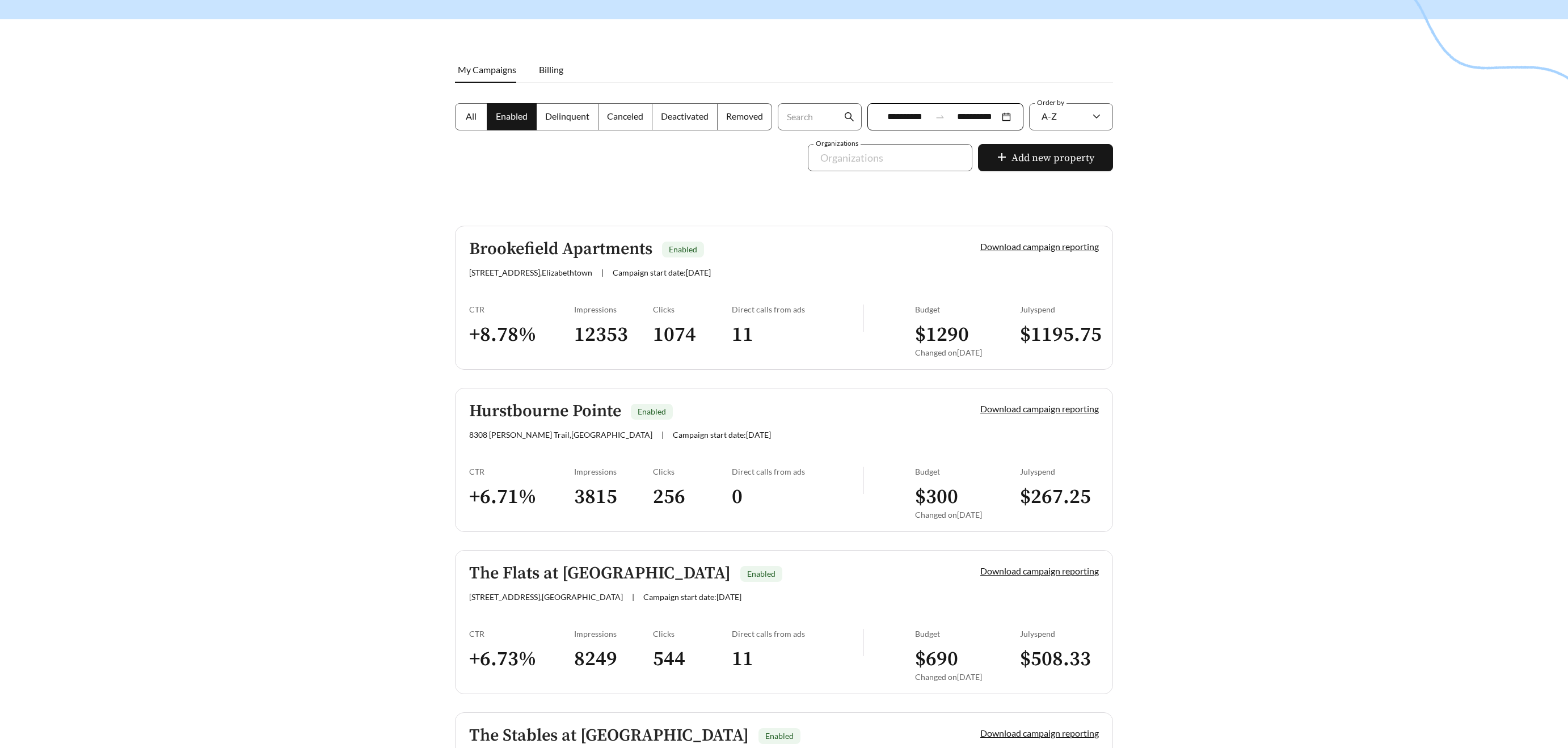
click at [630, 212] on div at bounding box center [784, 290] width 1568 height 748
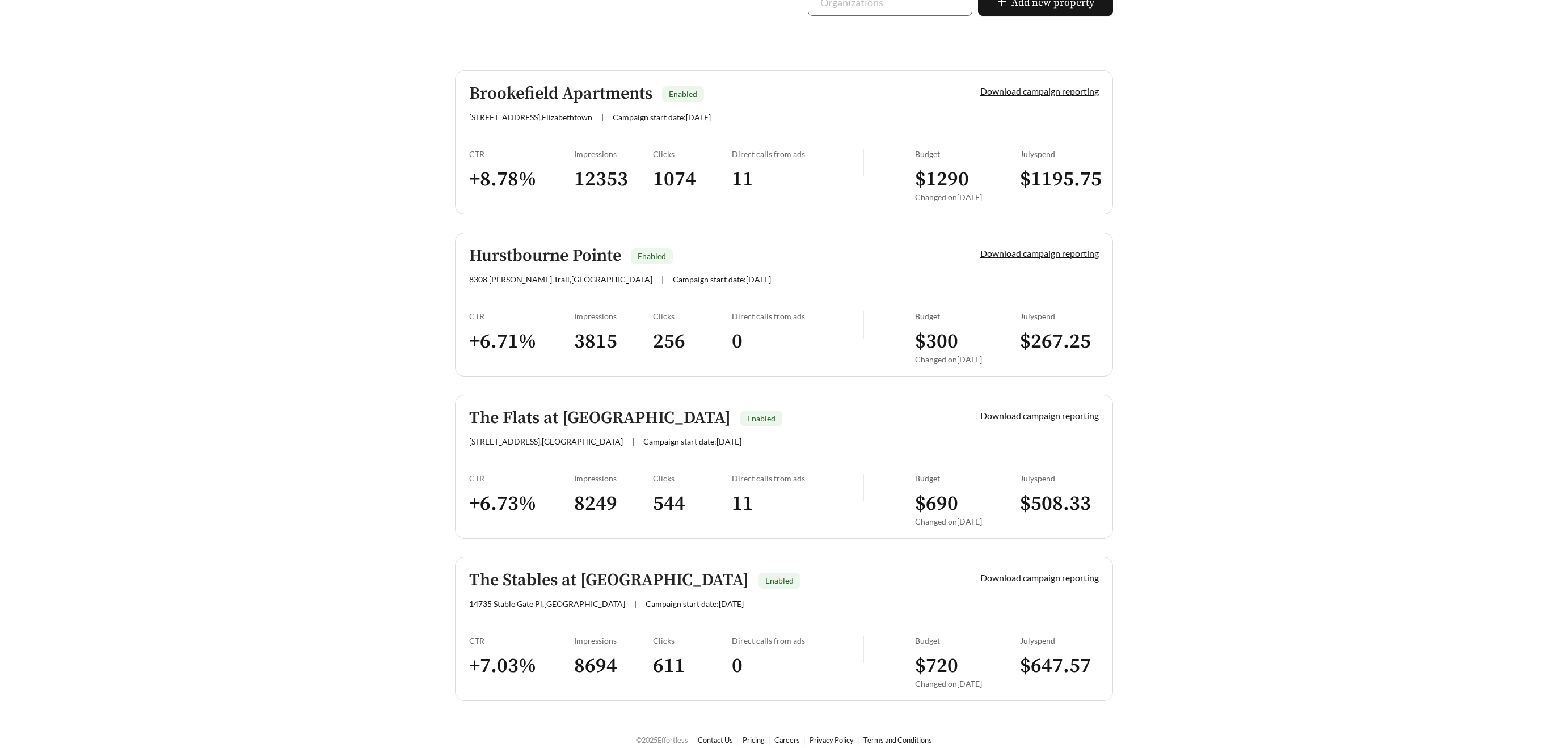
scroll to position [276, 0]
click at [612, 104] on div "Brookefield Apartments Enabled 103 Stoneledge Ct , Elizabethtown | Campaign sta…" at bounding box center [705, 102] width 472 height 38
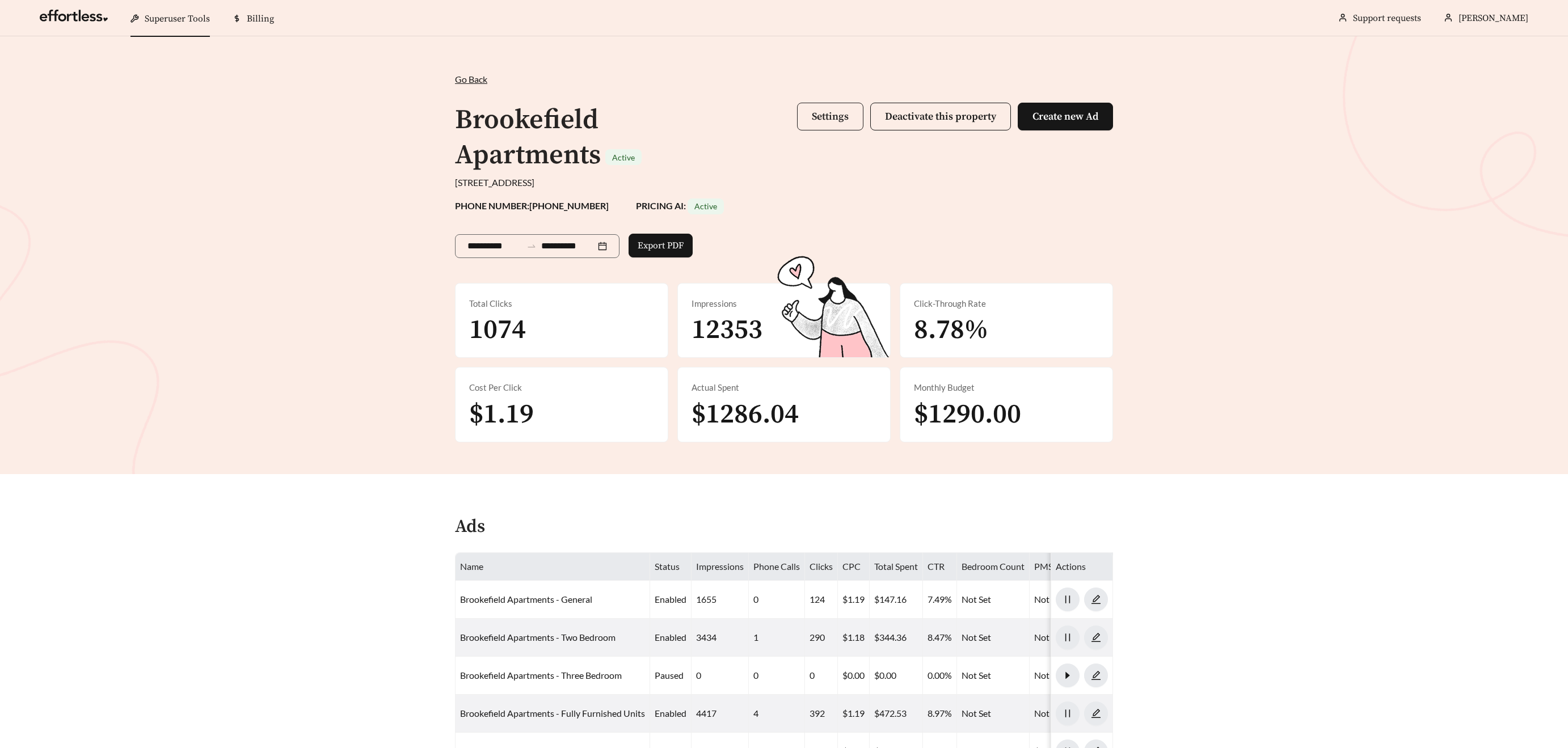
click at [823, 113] on span "Settings" at bounding box center [830, 116] width 37 height 13
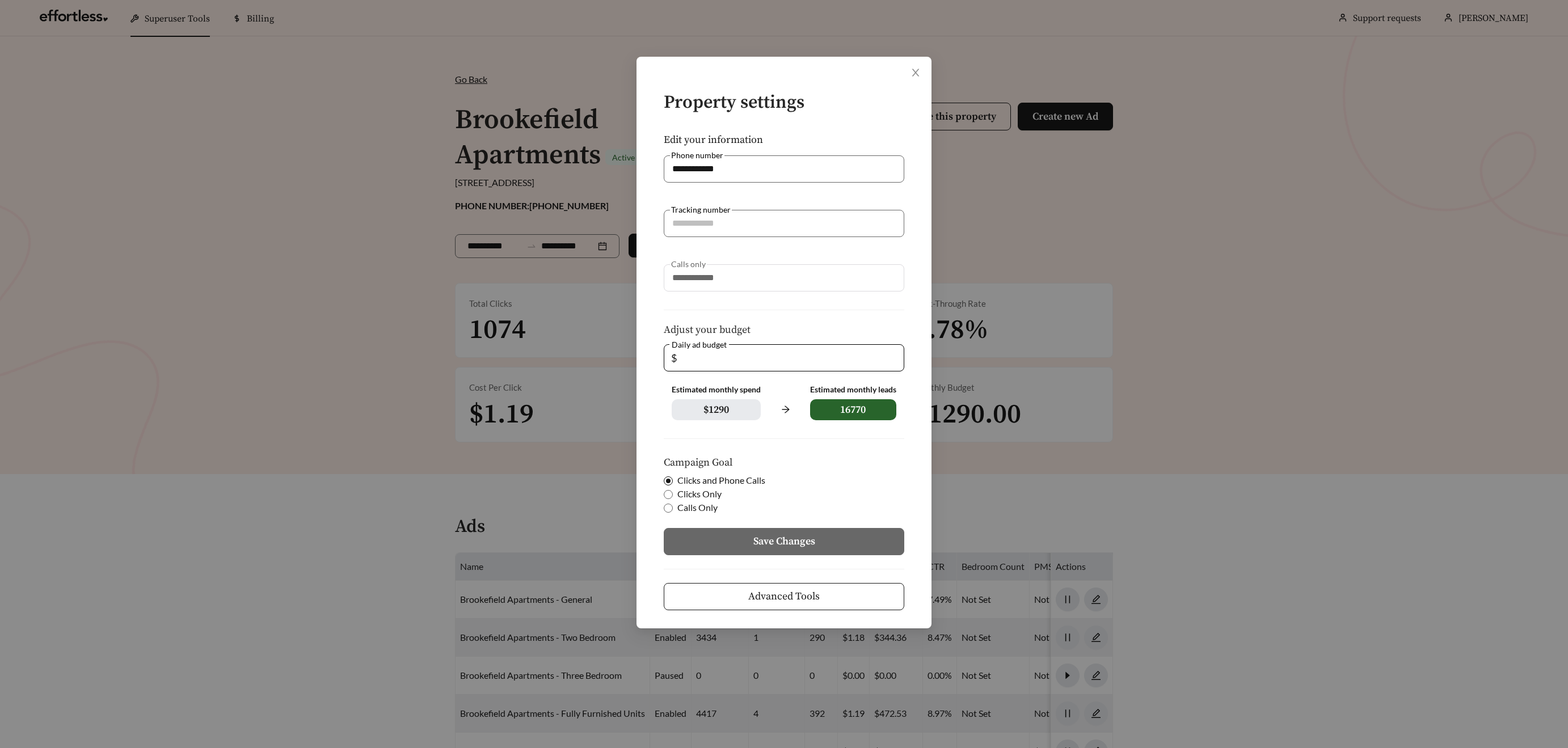
click at [851, 607] on button "Advanced Tools" at bounding box center [783, 596] width 240 height 27
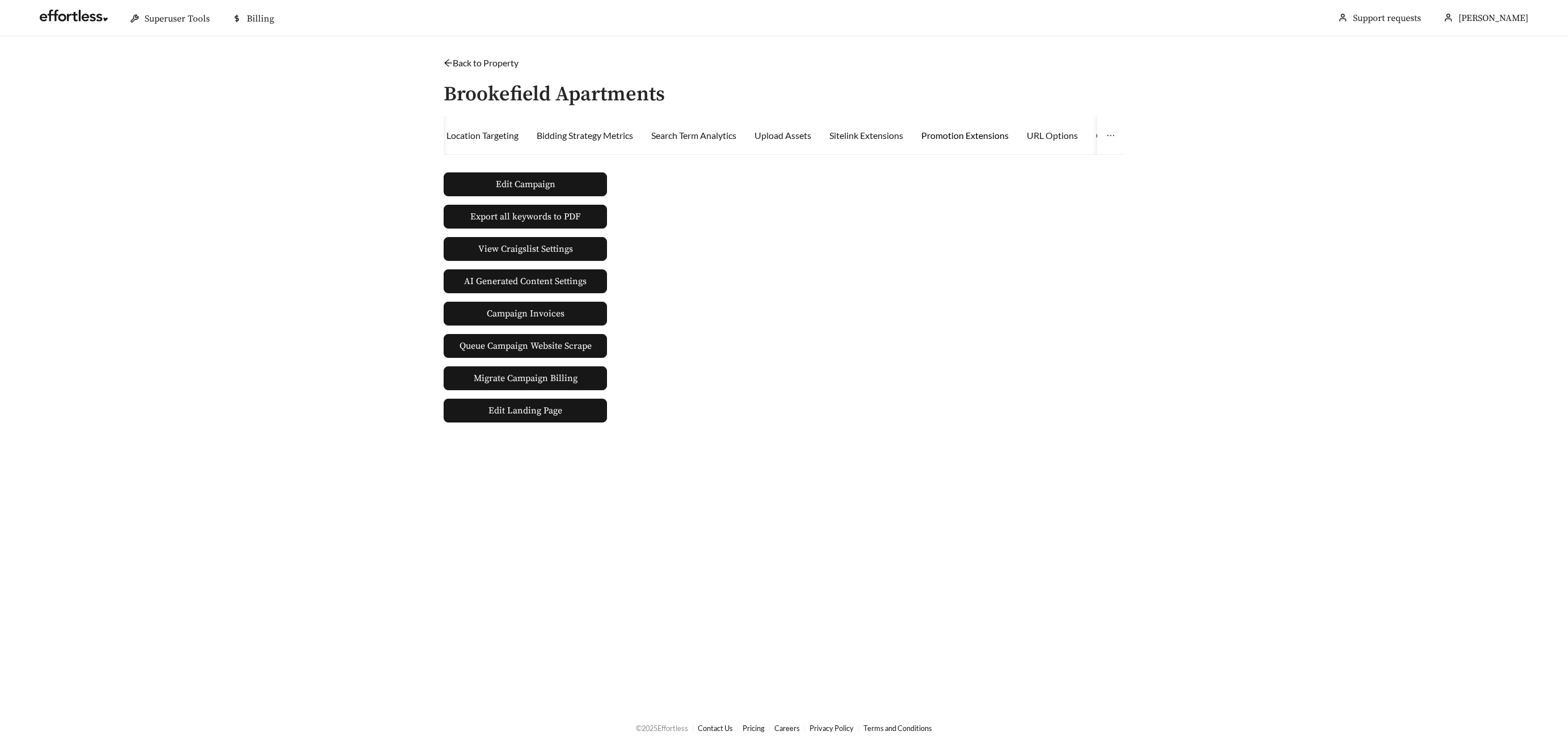
click at [958, 138] on div "Promotion Extensions" at bounding box center [965, 136] width 88 height 13
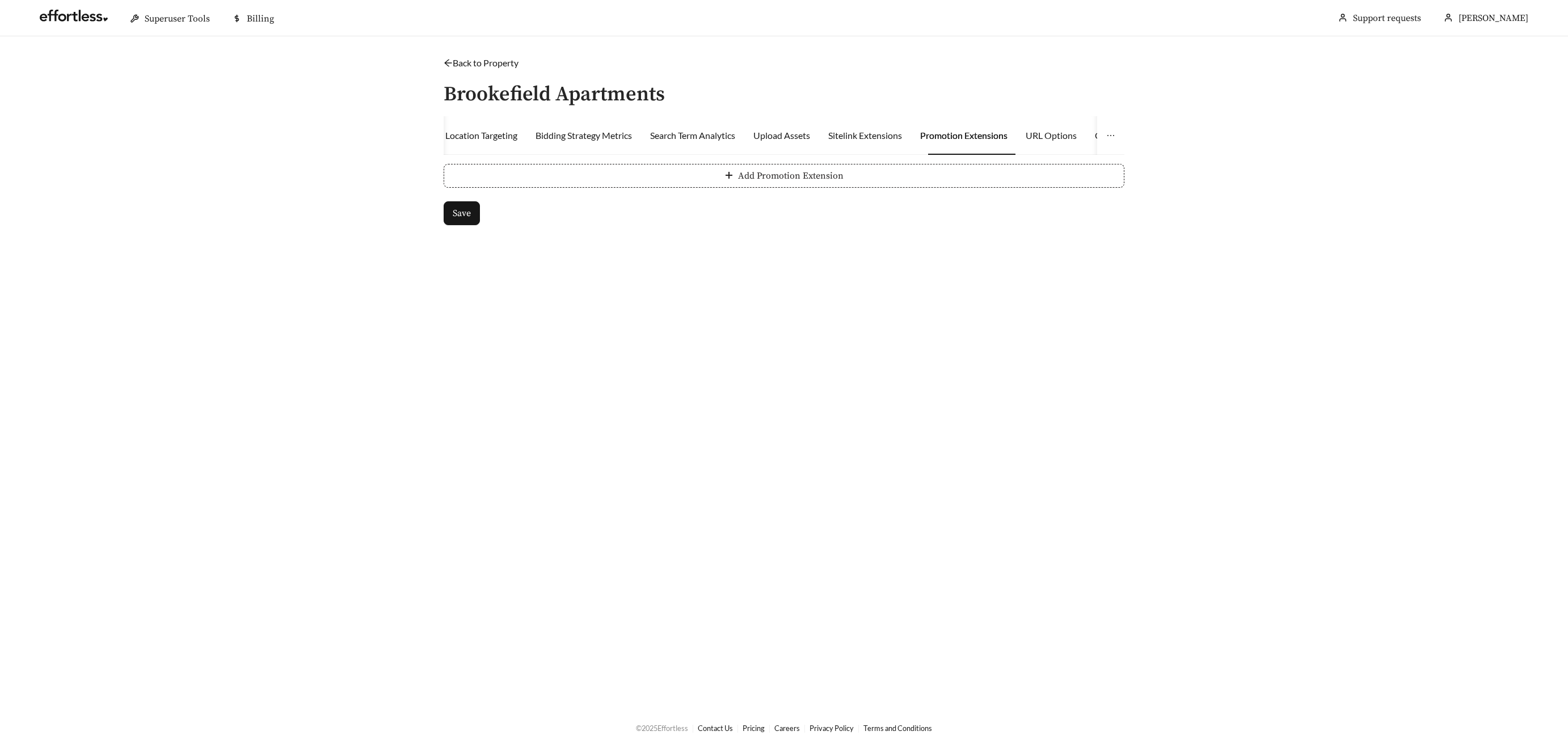
click at [786, 174] on span "Add Promotion Extension" at bounding box center [791, 176] width 105 height 13
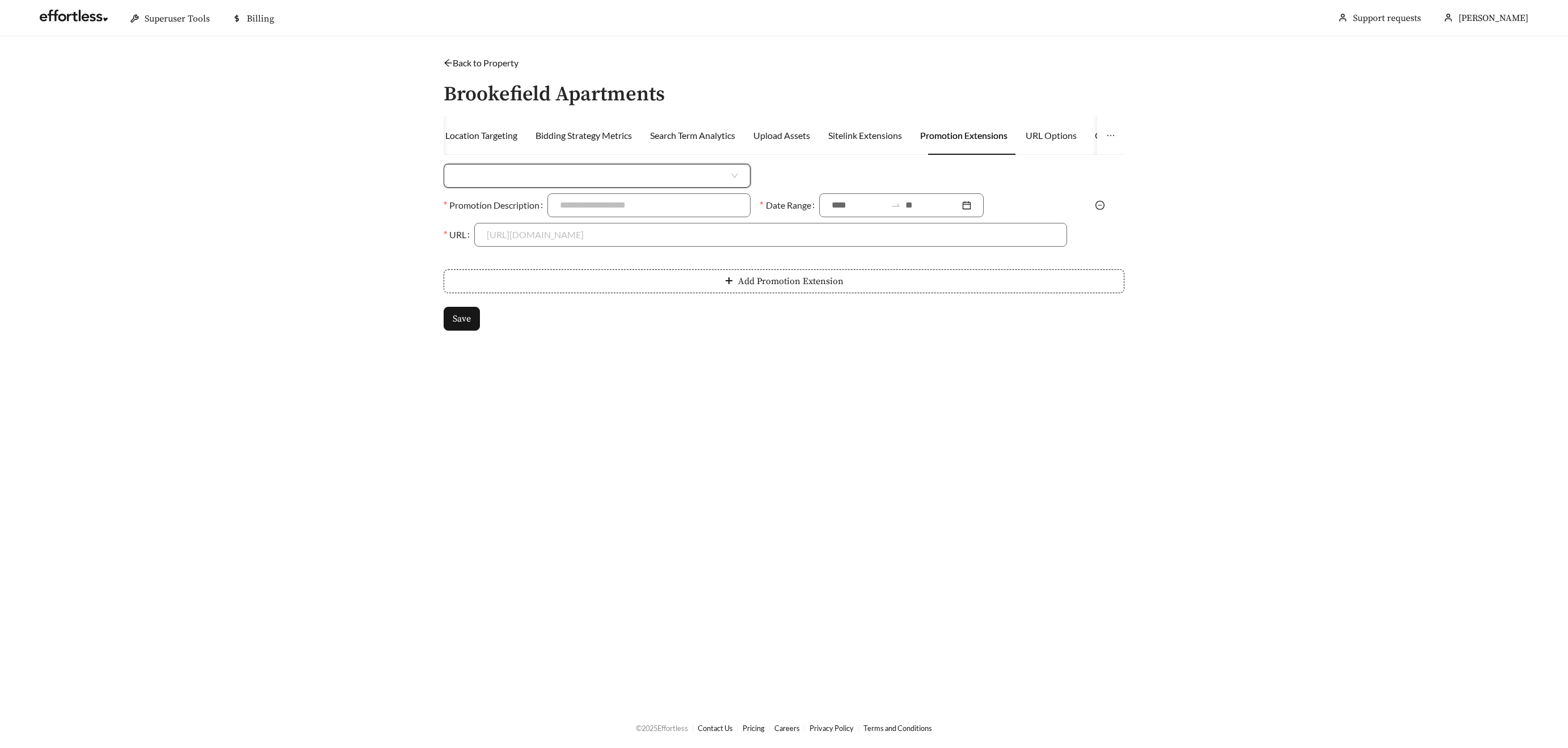
click at [558, 180] on input "search" at bounding box center [592, 175] width 273 height 23
click at [544, 205] on div "Money Amount Off" at bounding box center [597, 201] width 282 height 13
click at [817, 182] on input at bounding box center [928, 175] width 276 height 23
type input "***"
click at [814, 209] on label "Date Range" at bounding box center [789, 205] width 59 height 24
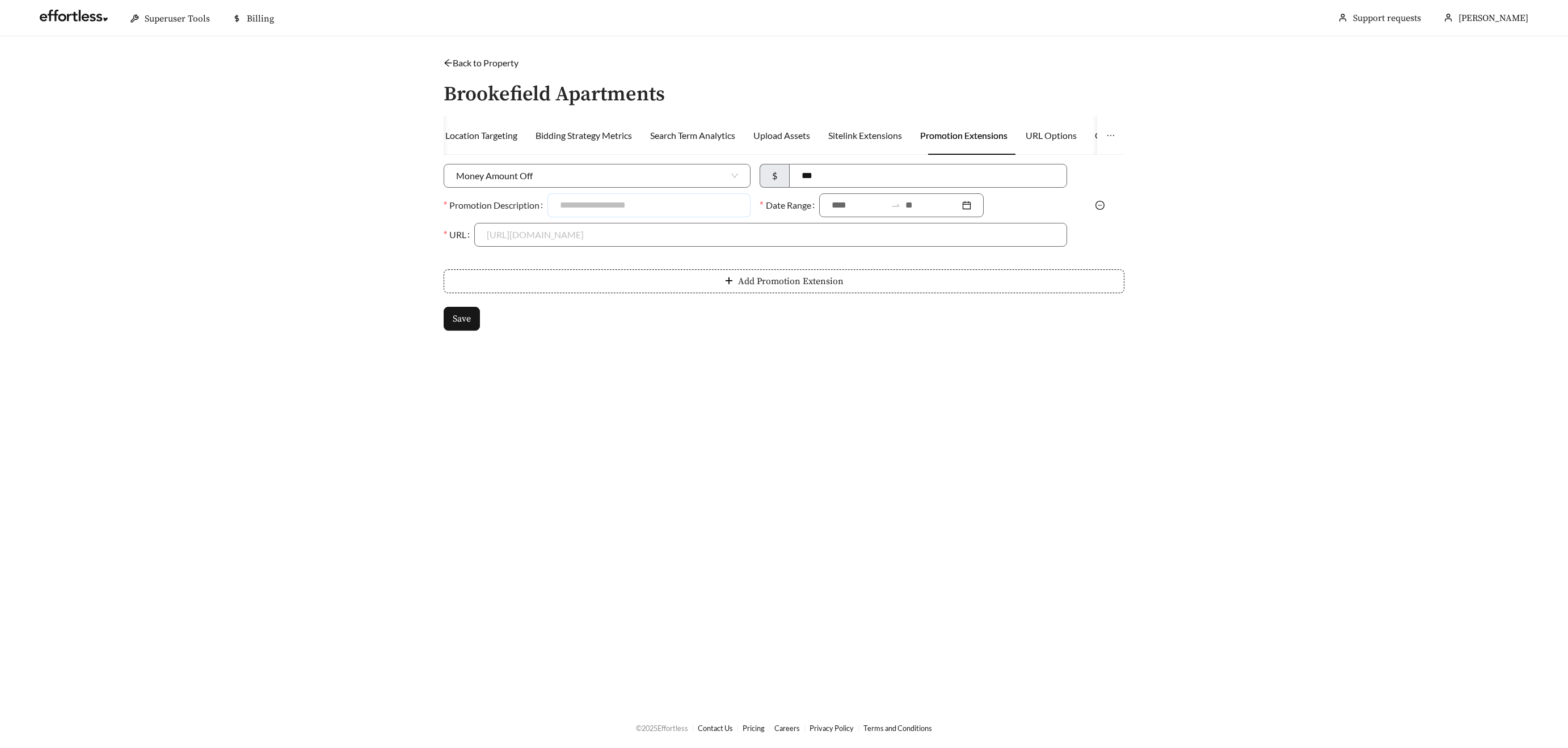
click at [638, 211] on input "Promotion Description" at bounding box center [649, 205] width 203 height 24
click at [617, 205] on input "Promotion Description" at bounding box center [649, 205] width 203 height 24
type input "**********"
click at [853, 217] on div "Date Range" at bounding box center [912, 208] width 316 height 29
click at [855, 209] on input at bounding box center [858, 205] width 54 height 13
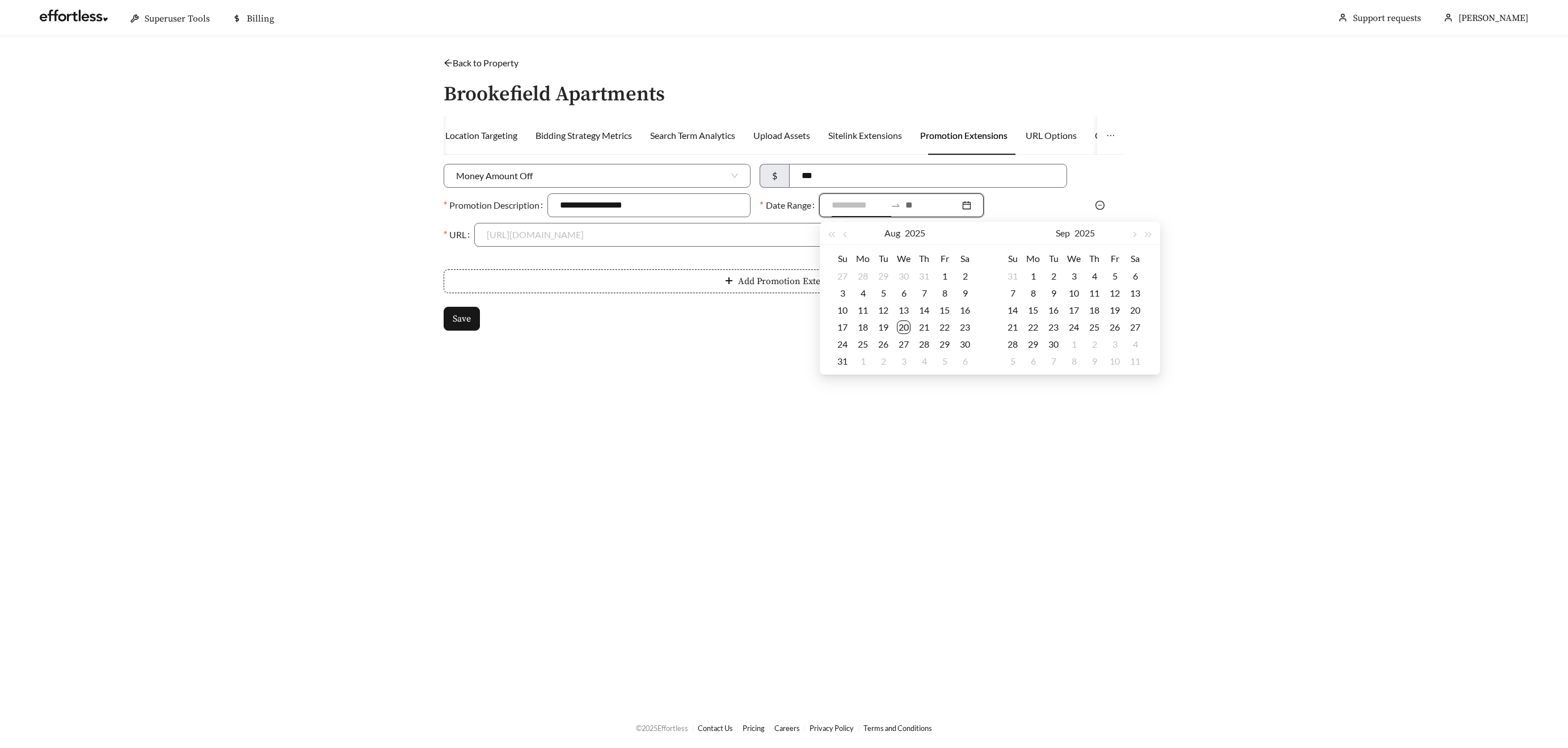
type input "**********"
drag, startPoint x: 905, startPoint y: 326, endPoint x: 919, endPoint y: 321, distance: 14.9
click at [905, 326] on div "20" at bounding box center [903, 327] width 13 height 13
type input "**********"
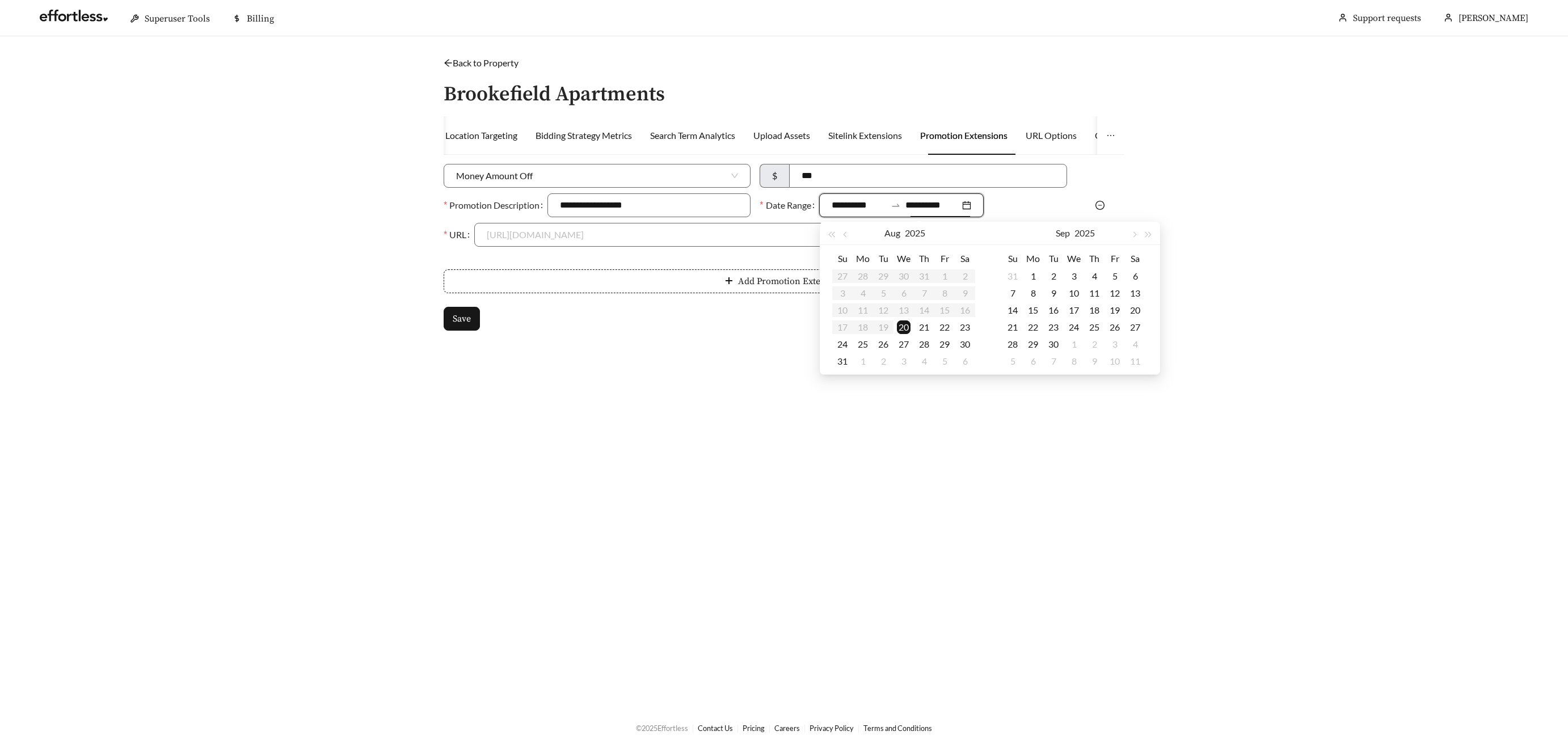
type input "**********"
click at [1053, 343] on div "30" at bounding box center [1054, 344] width 13 height 13
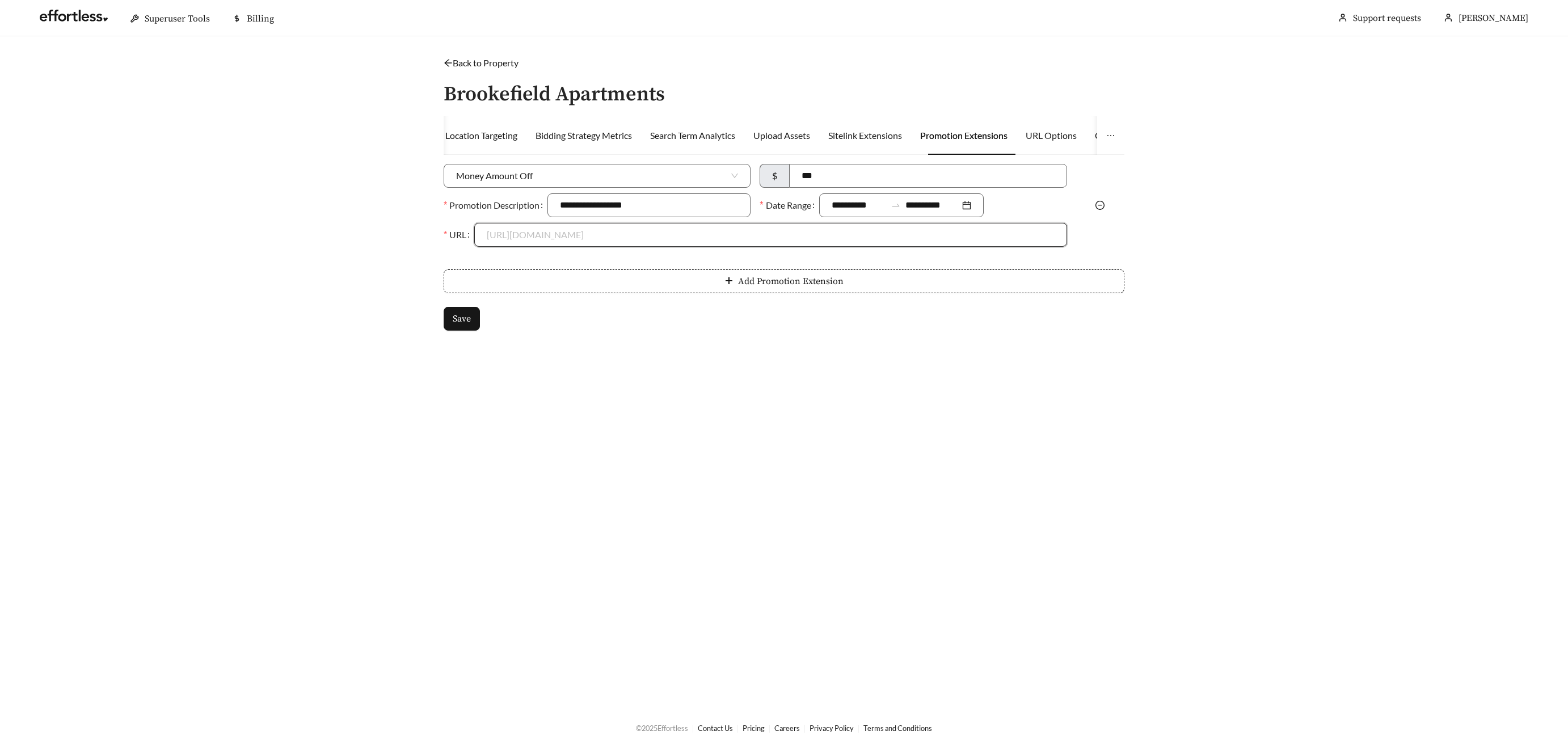
drag, startPoint x: 539, startPoint y: 236, endPoint x: 535, endPoint y: 259, distance: 23.3
click at [539, 236] on input "URL" at bounding box center [771, 234] width 567 height 23
drag, startPoint x: 533, startPoint y: 257, endPoint x: 532, endPoint y: 263, distance: 6.1
click at [533, 257] on div "https://www.liveatbrookefield.com" at bounding box center [771, 260] width 567 height 13
type input "**********"
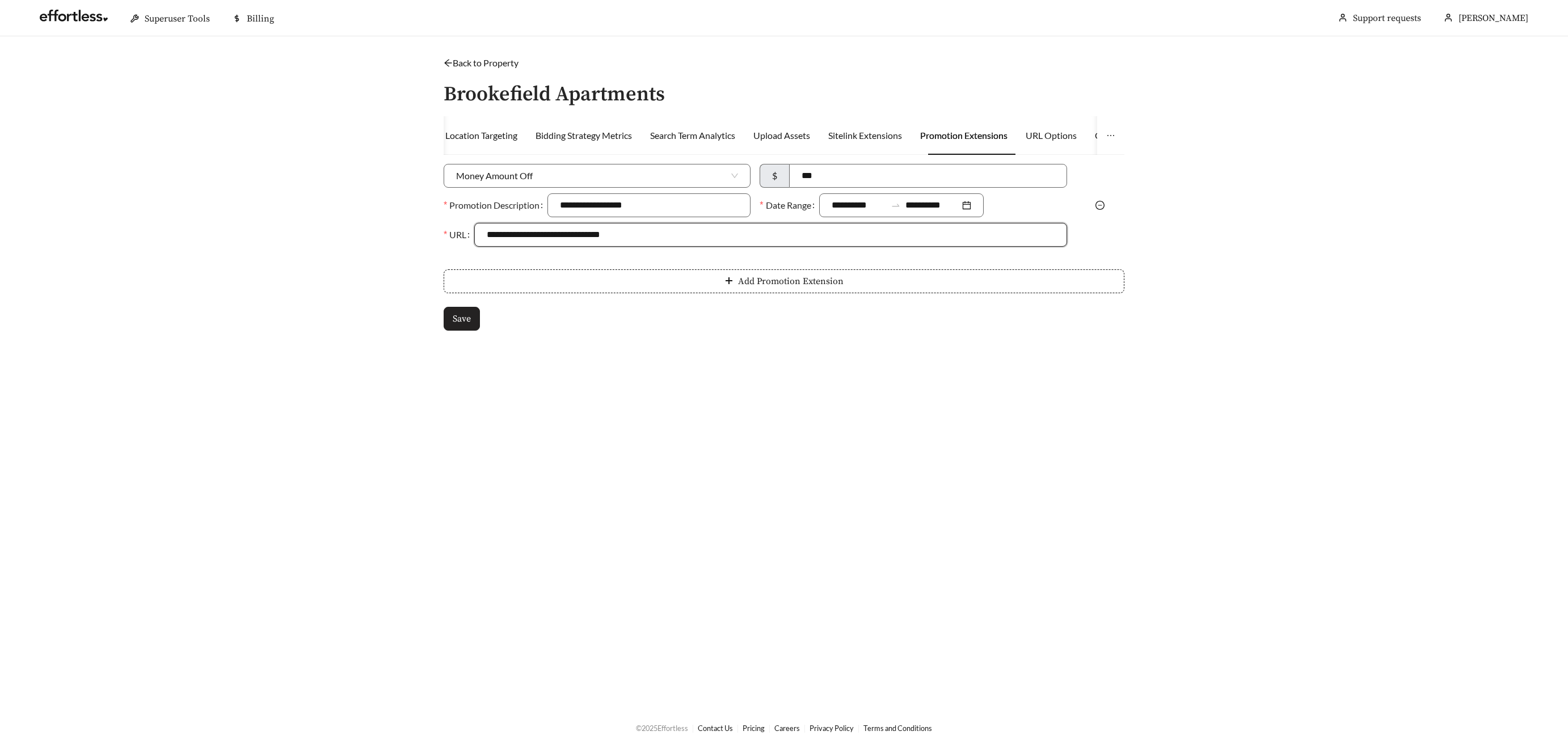
click at [467, 318] on span "Save" at bounding box center [462, 319] width 18 height 13
click at [923, 209] on input "**********" at bounding box center [932, 205] width 54 height 13
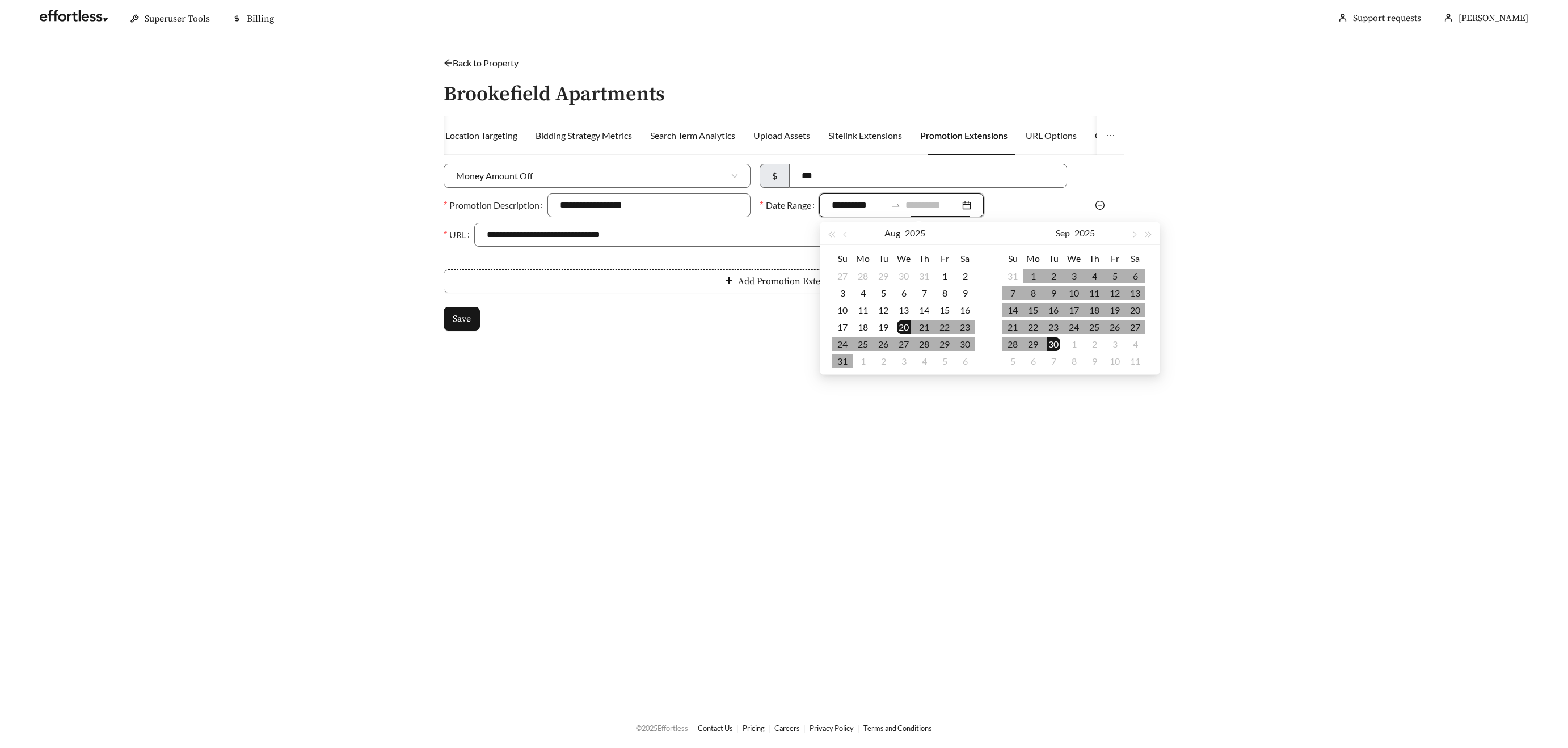
type input "**********"
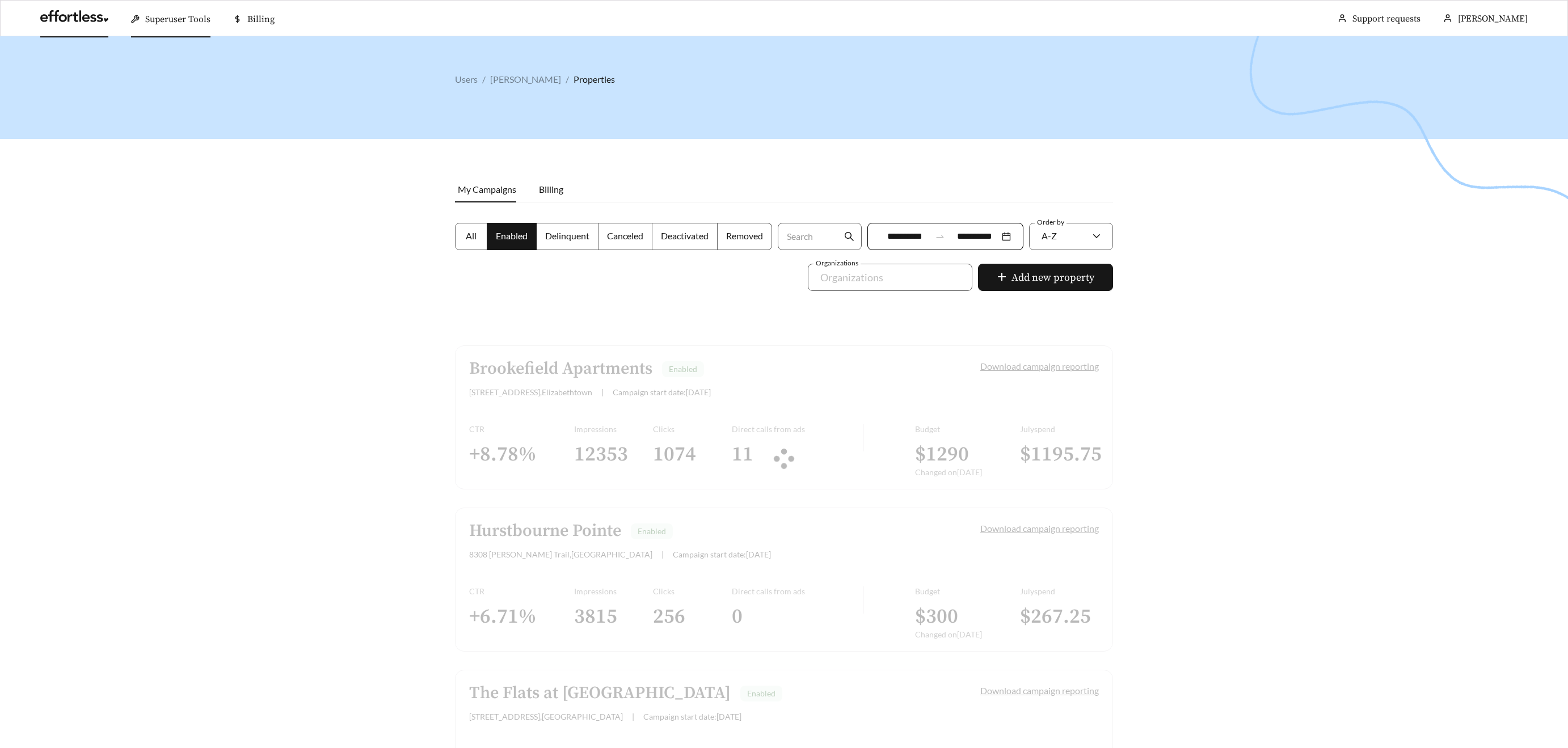
scroll to position [276, 0]
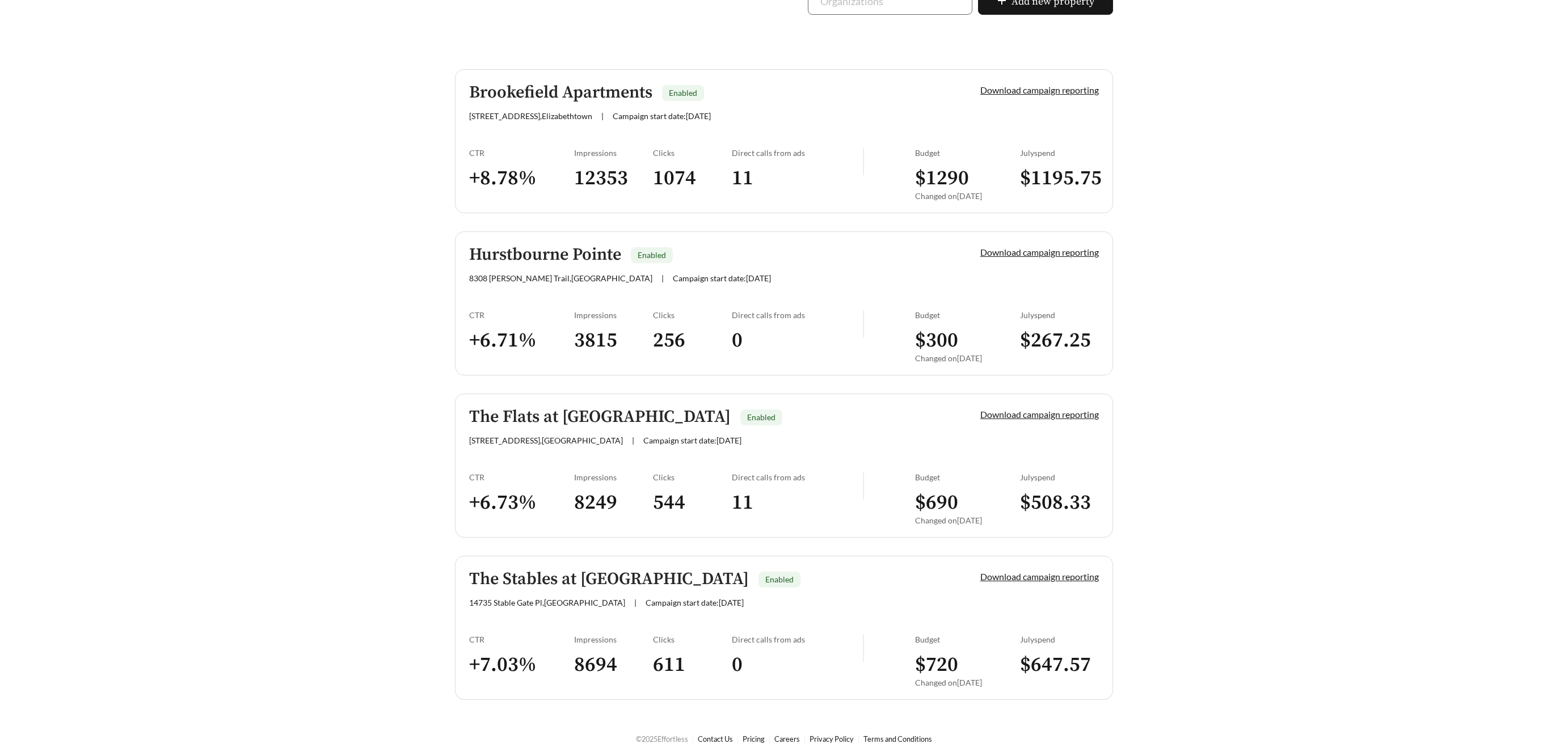
click at [1162, 531] on main "**********" at bounding box center [784, 239] width 1568 height 958
click at [240, 253] on div at bounding box center [784, 134] width 1568 height 748
click at [593, 246] on h5 "Hurstbourne Pointe" at bounding box center [545, 255] width 152 height 19
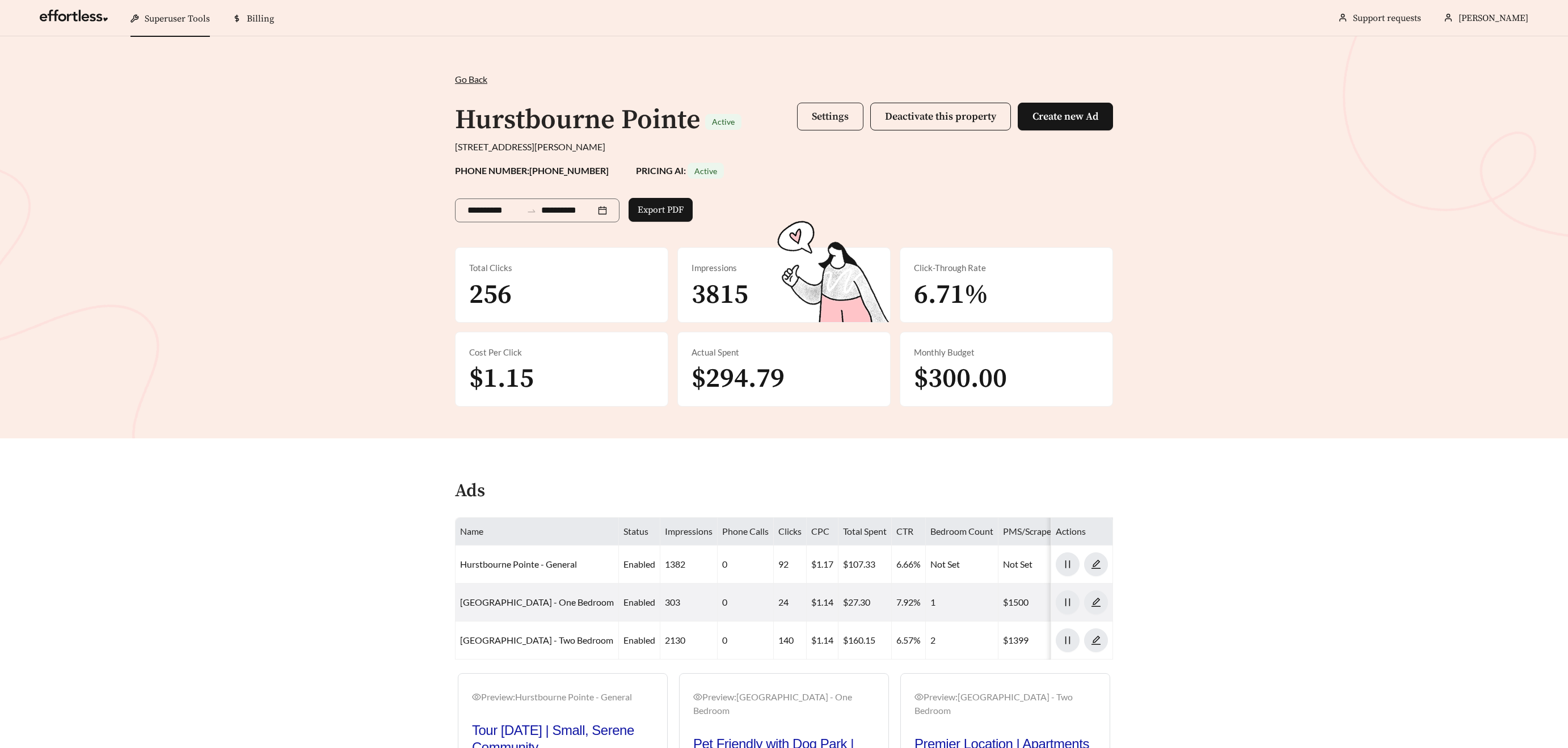
click at [819, 113] on span "Settings" at bounding box center [830, 116] width 37 height 13
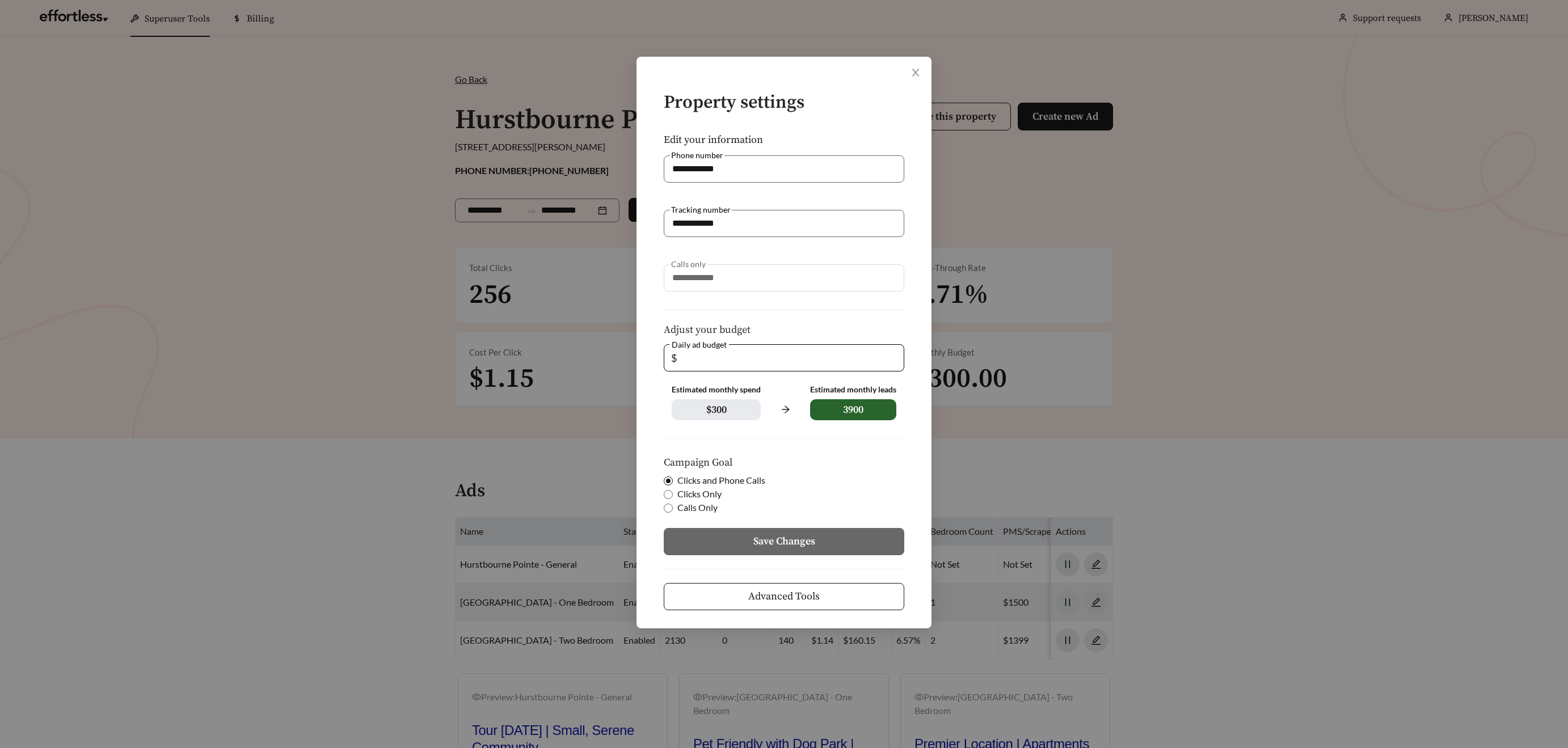
click at [795, 596] on span "Advanced Tools" at bounding box center [783, 596] width 71 height 15
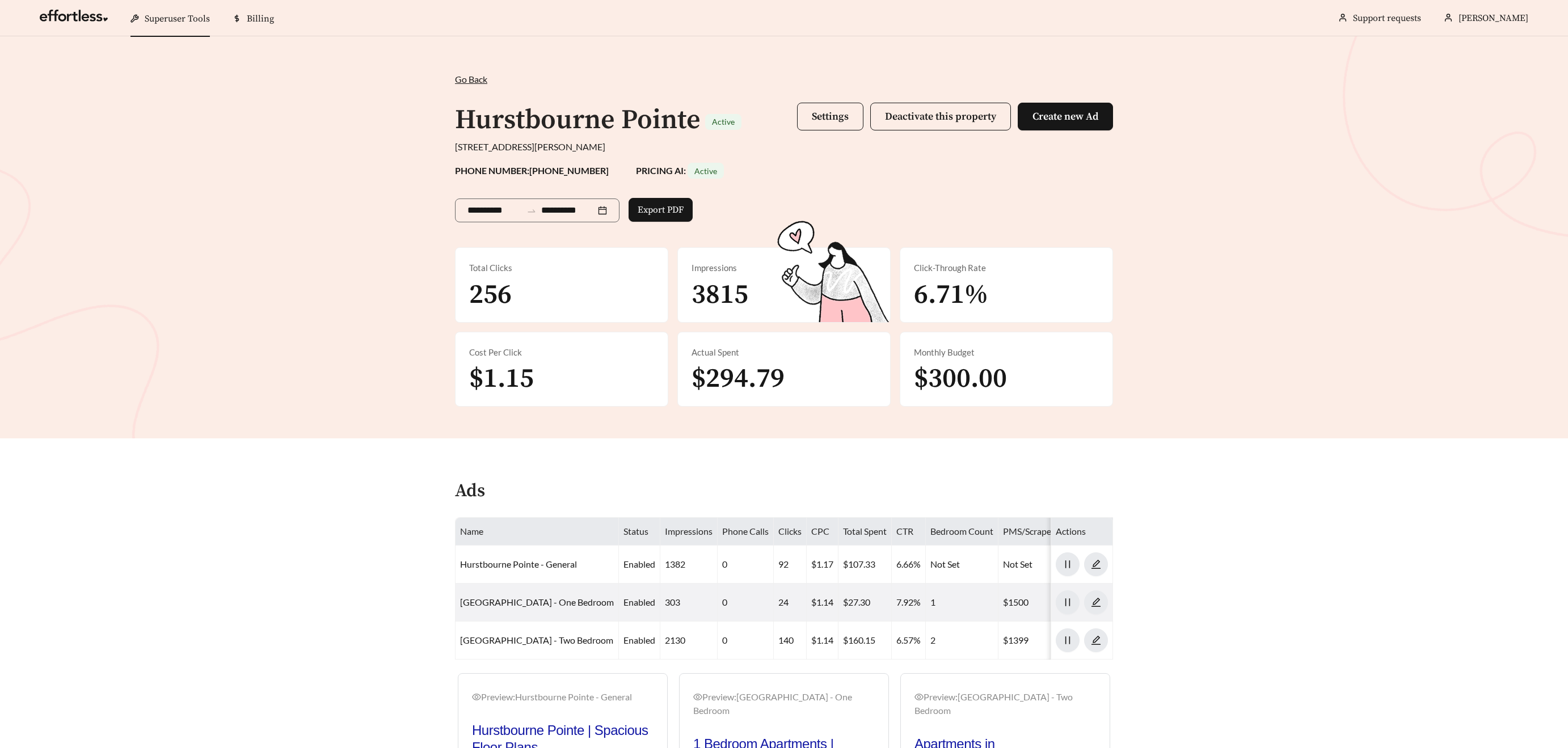
click at [943, 368] on span "$300.00" at bounding box center [960, 379] width 93 height 34
drag, startPoint x: 943, startPoint y: 368, endPoint x: 981, endPoint y: 392, distance: 44.9
click at [943, 368] on span "$300.00" at bounding box center [960, 379] width 93 height 34
click at [822, 116] on span "Settings" at bounding box center [830, 116] width 37 height 13
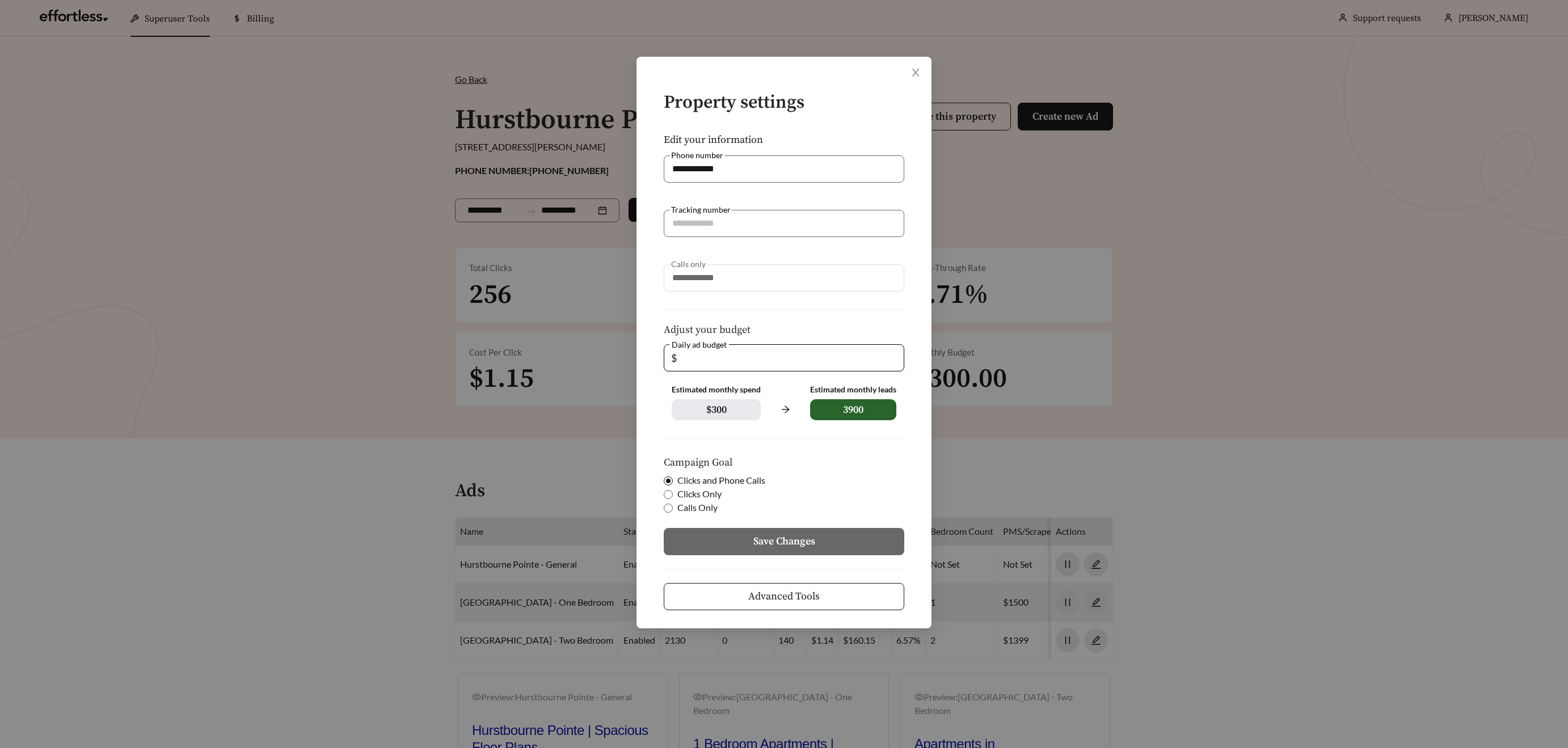
drag, startPoint x: 655, startPoint y: 349, endPoint x: 591, endPoint y: 342, distance: 64.4
click at [591, 342] on div "**********" at bounding box center [784, 374] width 1568 height 748
type input "*"
click at [755, 605] on button "Advanced Tools" at bounding box center [783, 596] width 240 height 27
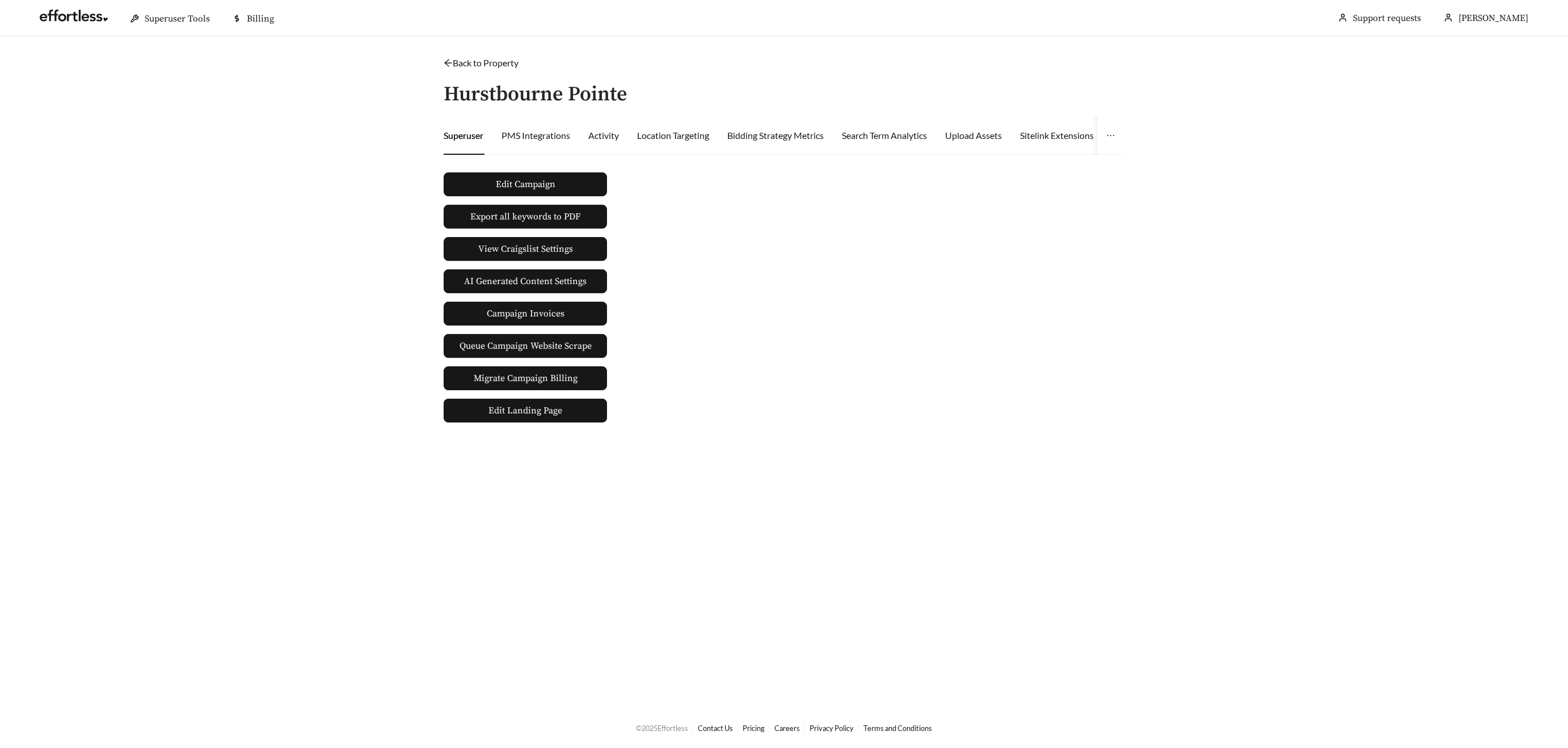
click at [753, 599] on main "Back to Property / Hurstbourne Pointe Superuser PMS Integrations Activity Locat…" at bounding box center [784, 372] width 1568 height 671
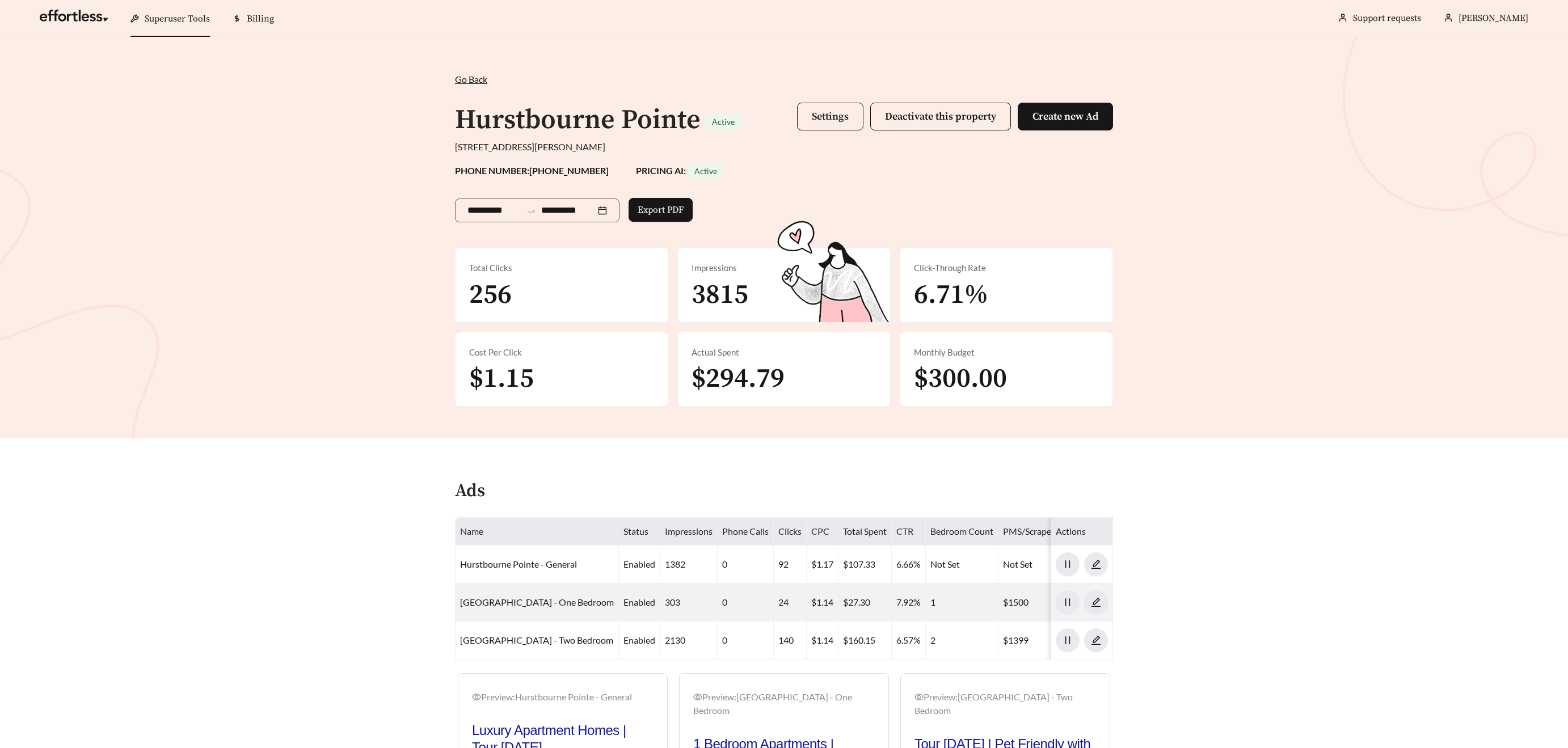
click at [833, 114] on span "Settings" at bounding box center [830, 116] width 37 height 13
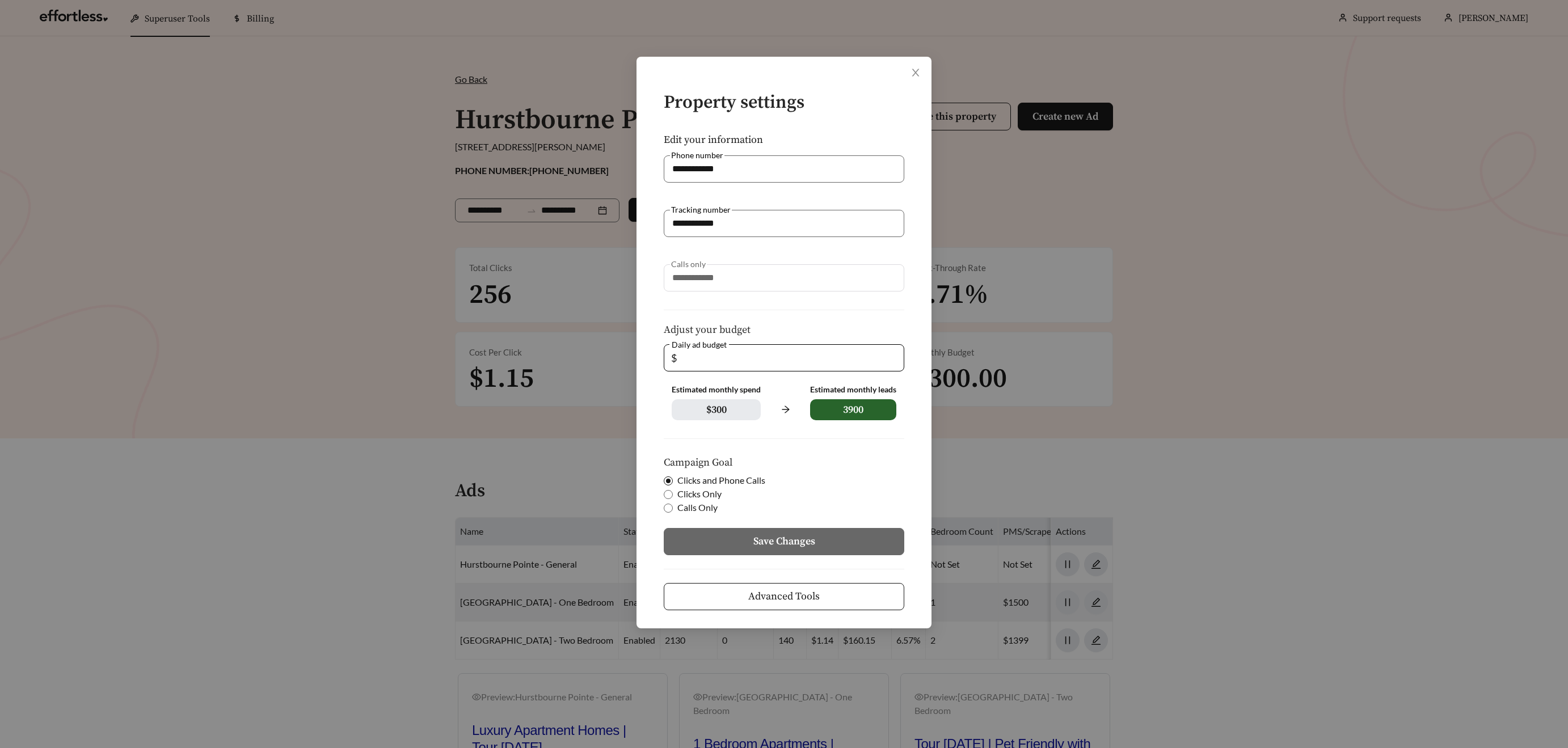
drag, startPoint x: 695, startPoint y: 355, endPoint x: 656, endPoint y: 353, distance: 39.1
click at [656, 353] on form "**********" at bounding box center [784, 352] width 259 height 517
type input "*"
click at [769, 540] on span "Save Changes" at bounding box center [785, 541] width 62 height 15
click at [769, 540] on span "Save Changes" at bounding box center [792, 541] width 62 height 15
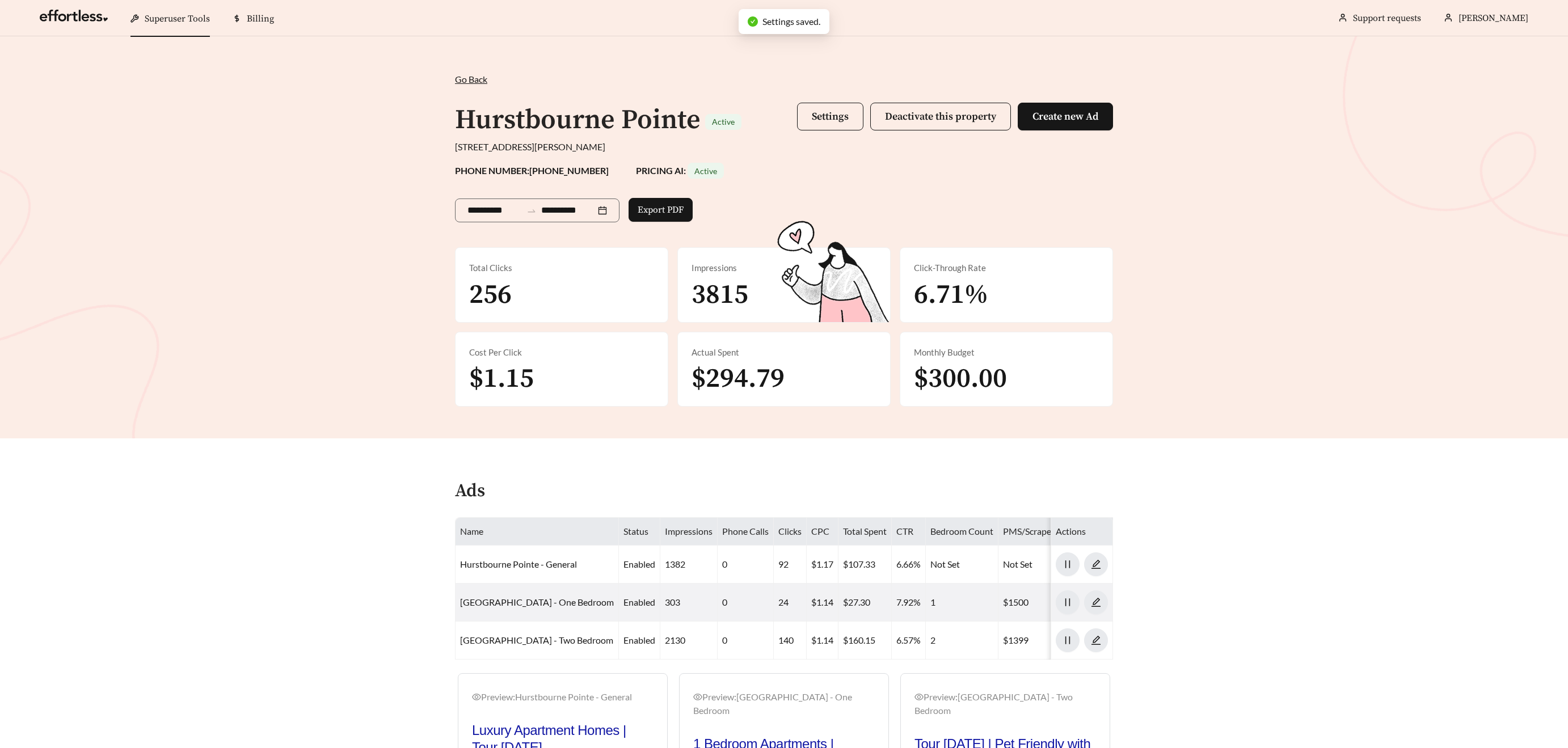
scroll to position [276, 0]
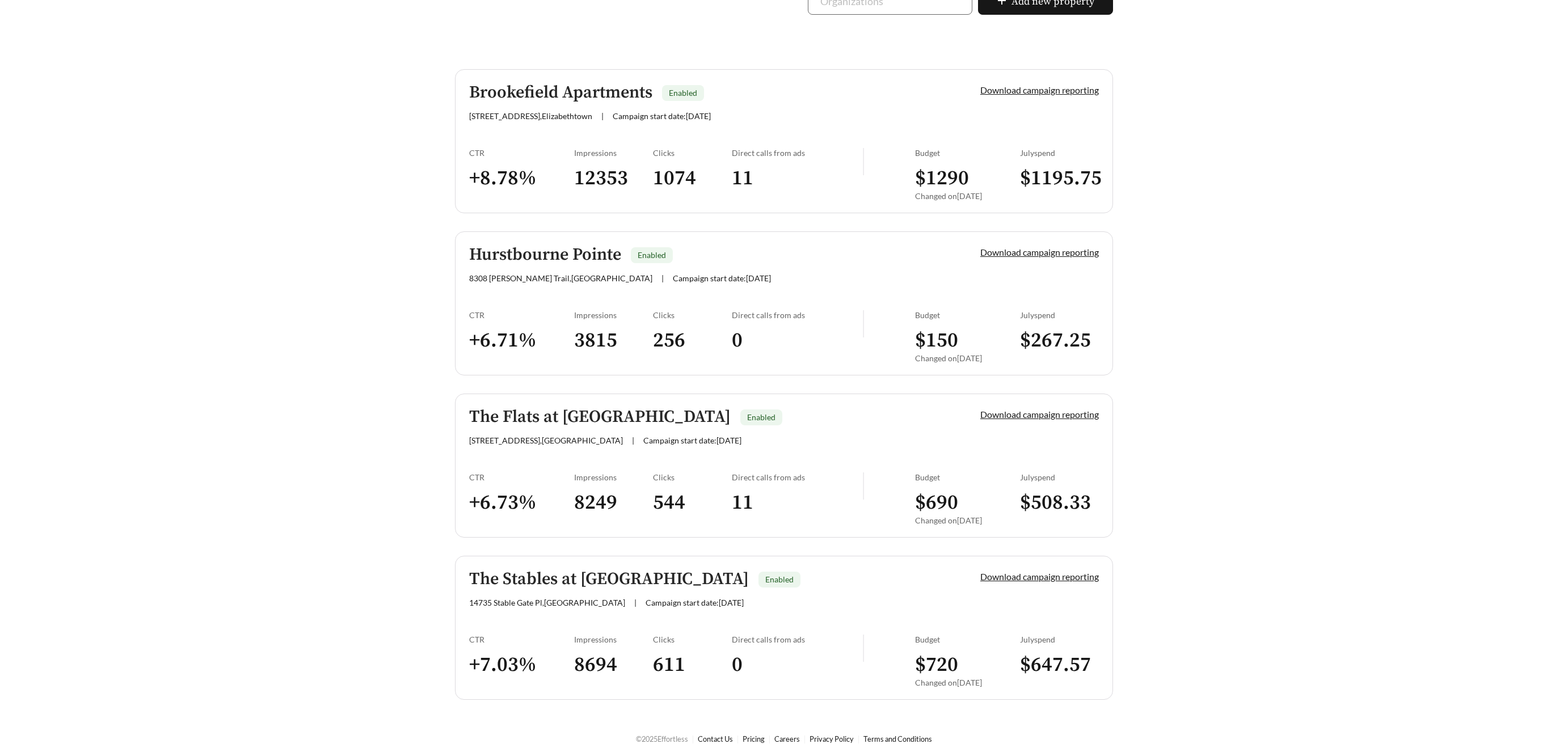
click at [580, 415] on h5 "The Flats at [GEOGRAPHIC_DATA]" at bounding box center [600, 417] width 262 height 19
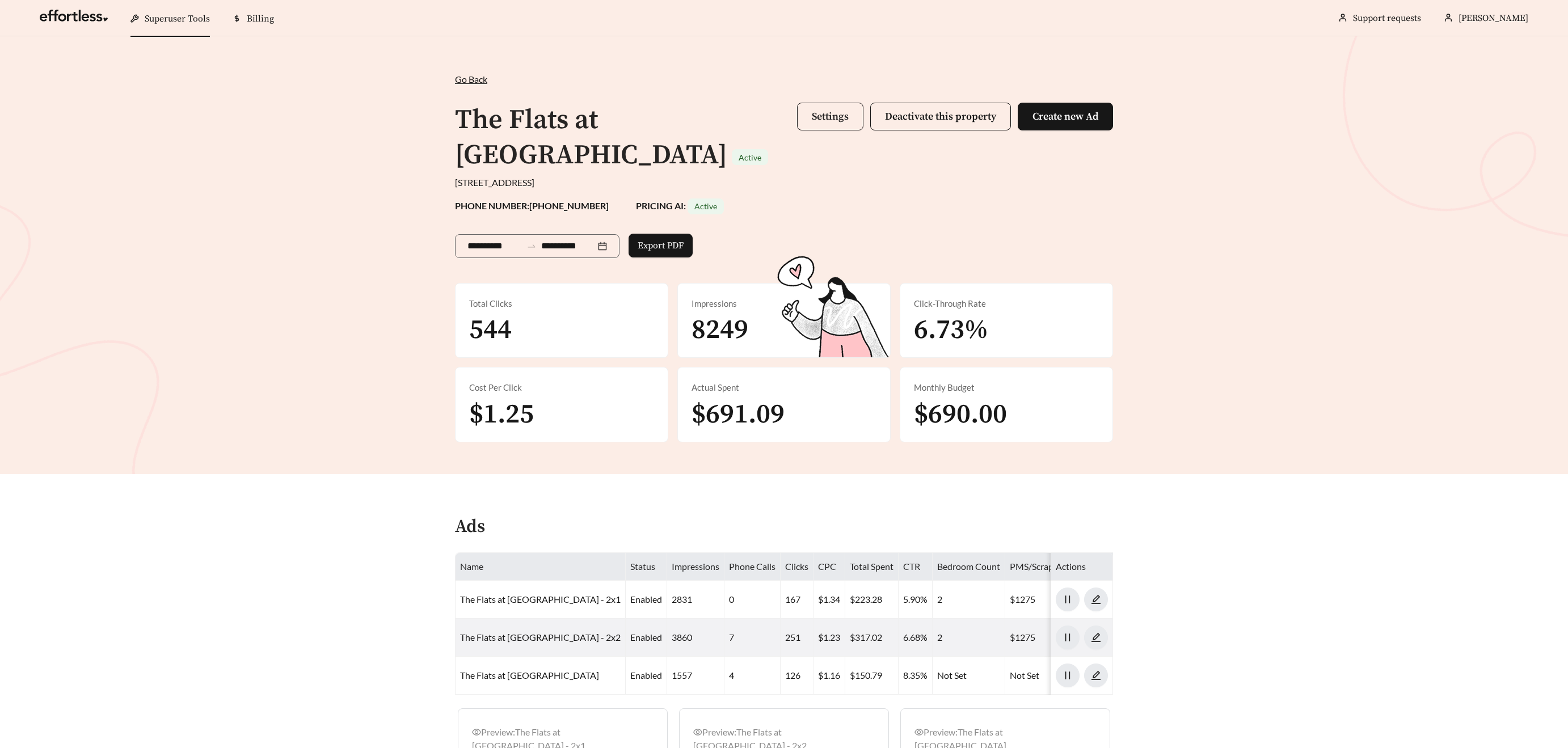
click at [833, 116] on span "Settings" at bounding box center [830, 116] width 37 height 13
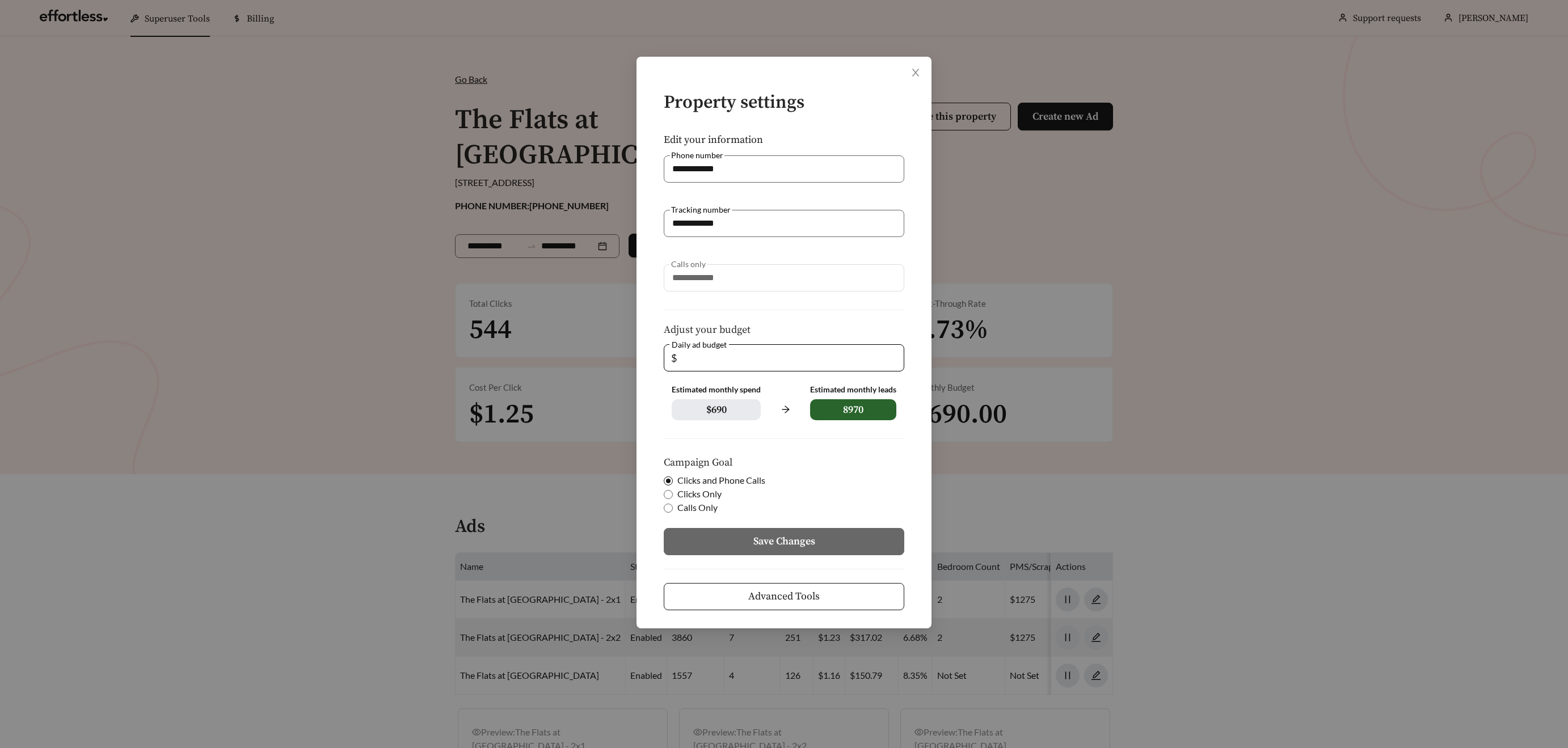
click at [836, 116] on form "**********" at bounding box center [784, 352] width 259 height 517
click at [843, 597] on button "Advanced Tools" at bounding box center [783, 596] width 240 height 27
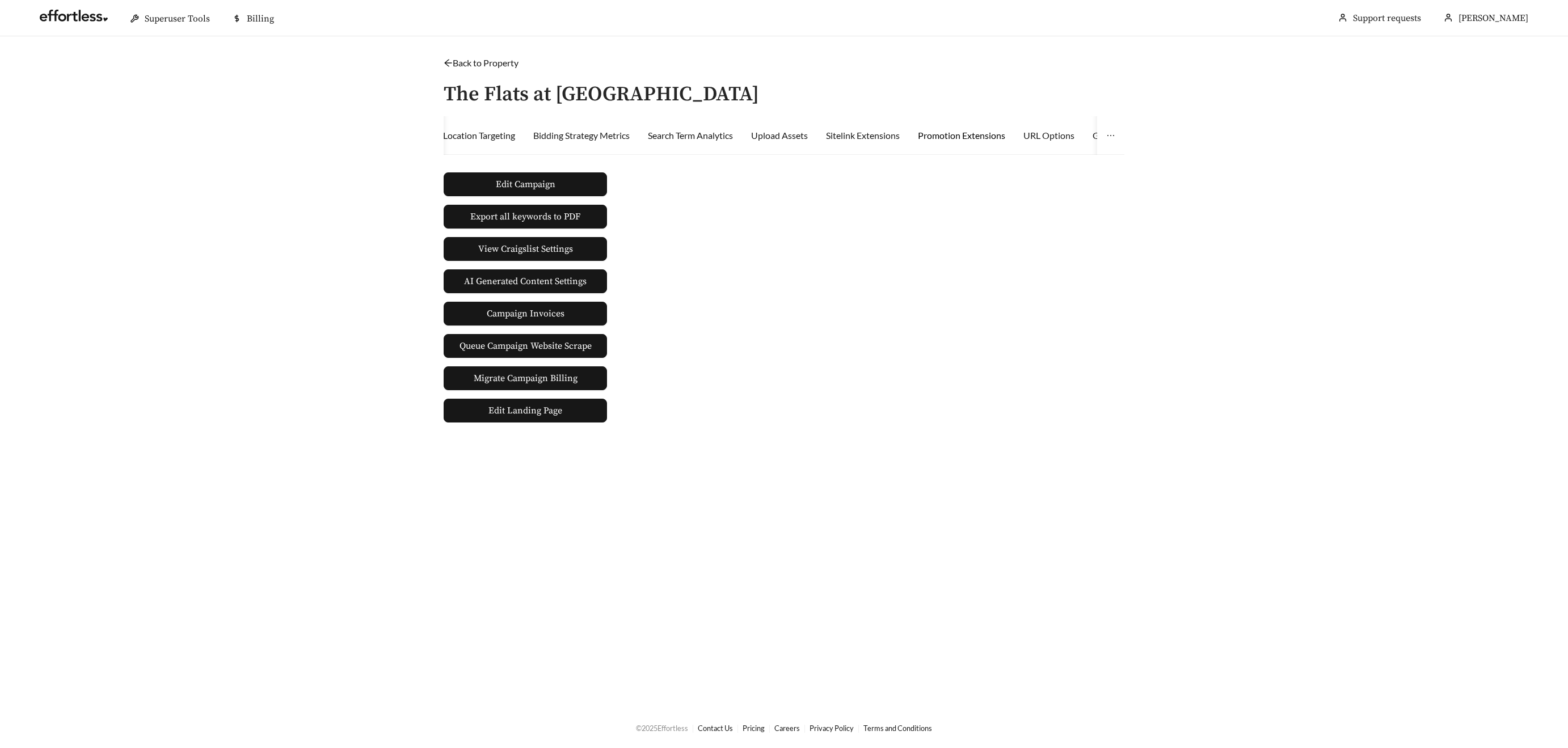
click at [947, 136] on div "Promotion Extensions" at bounding box center [962, 136] width 88 height 13
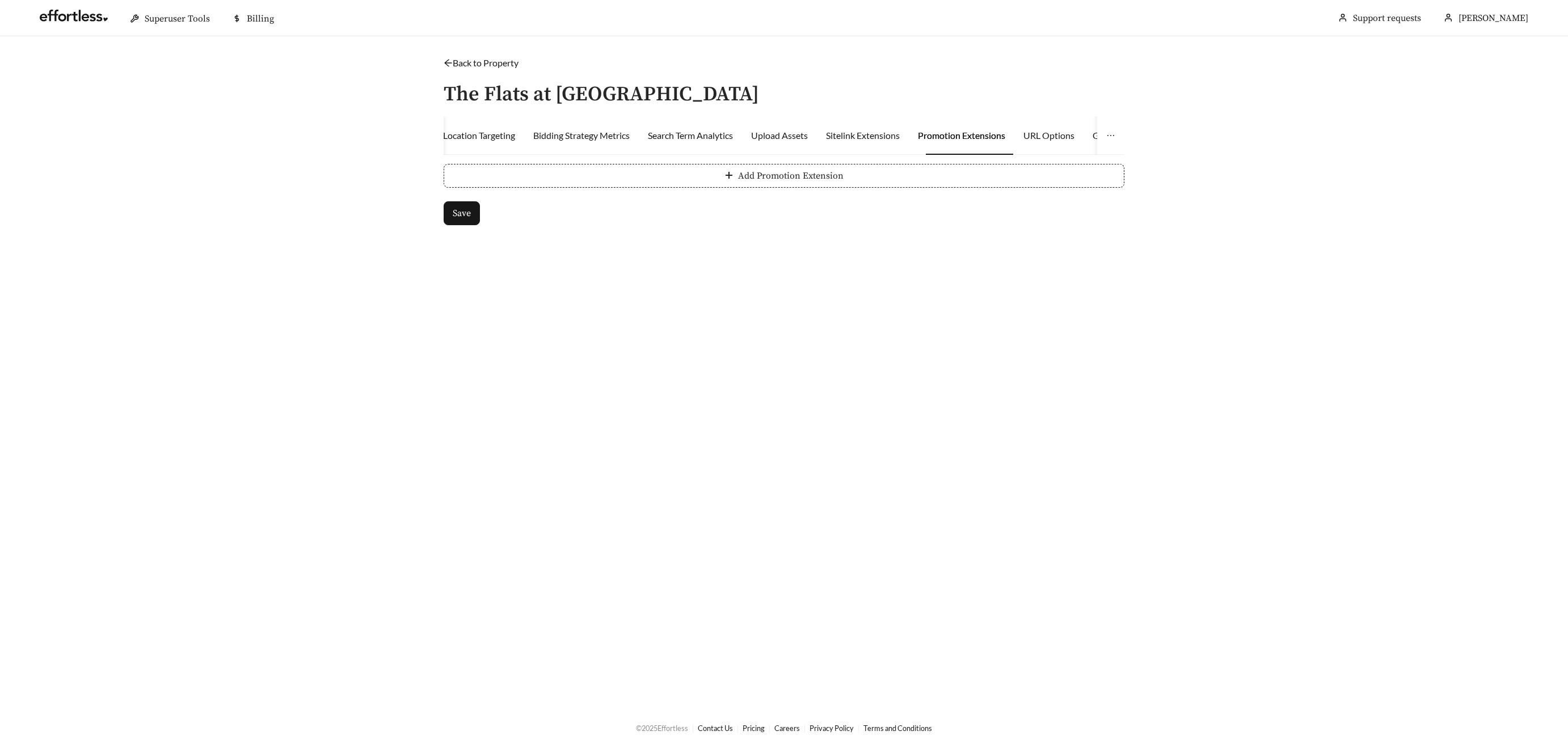
click at [738, 170] on span "Add Promotion Extension" at bounding box center [791, 176] width 105 height 13
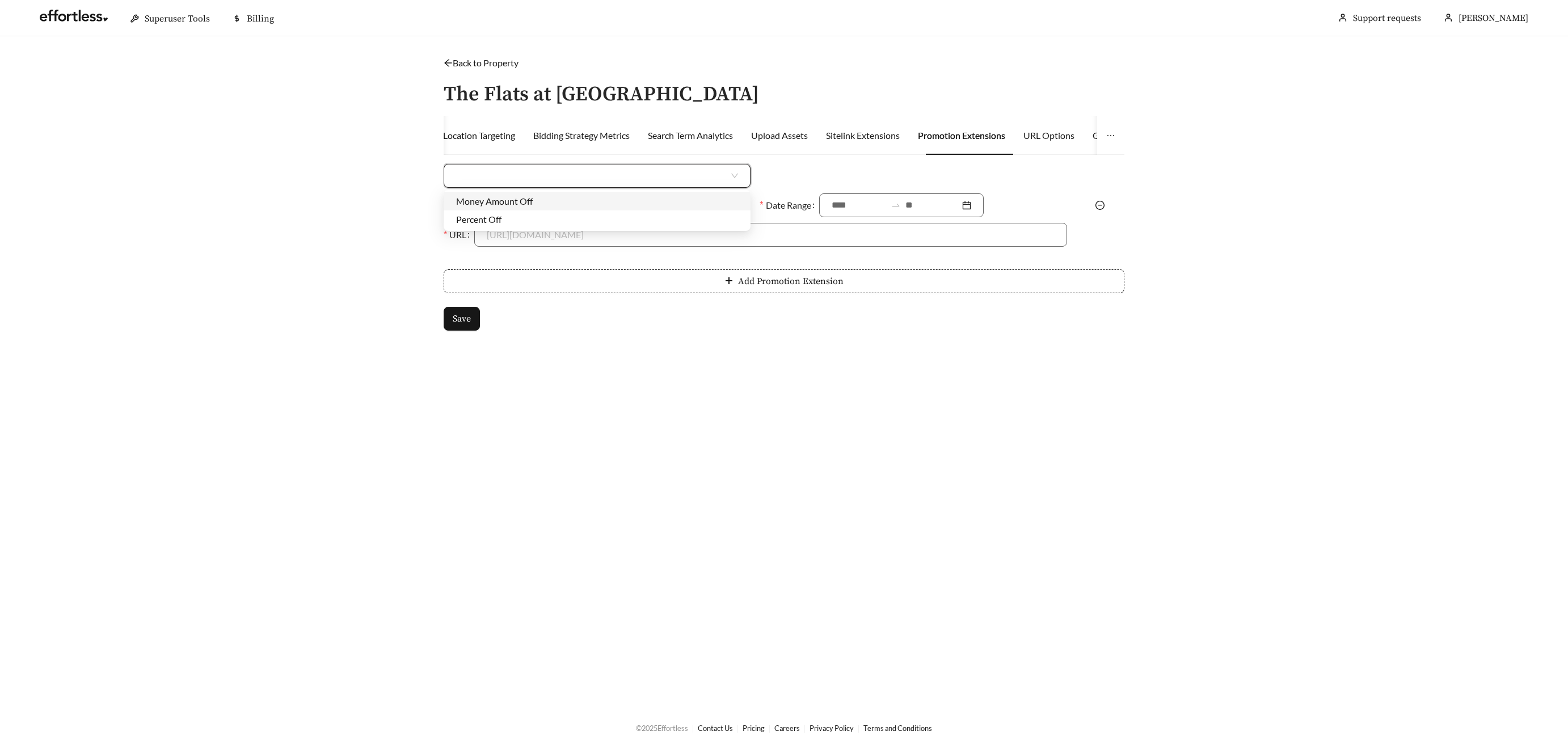
click at [680, 171] on input "search" at bounding box center [592, 175] width 273 height 23
click at [654, 200] on div "Money Amount Off" at bounding box center [597, 201] width 282 height 13
click at [820, 173] on input at bounding box center [928, 175] width 276 height 23
type input "***"
click at [805, 252] on form "Money Amount Off $ *** Promotion Description Date Range URL https://www.yourcom…" at bounding box center [784, 247] width 681 height 167
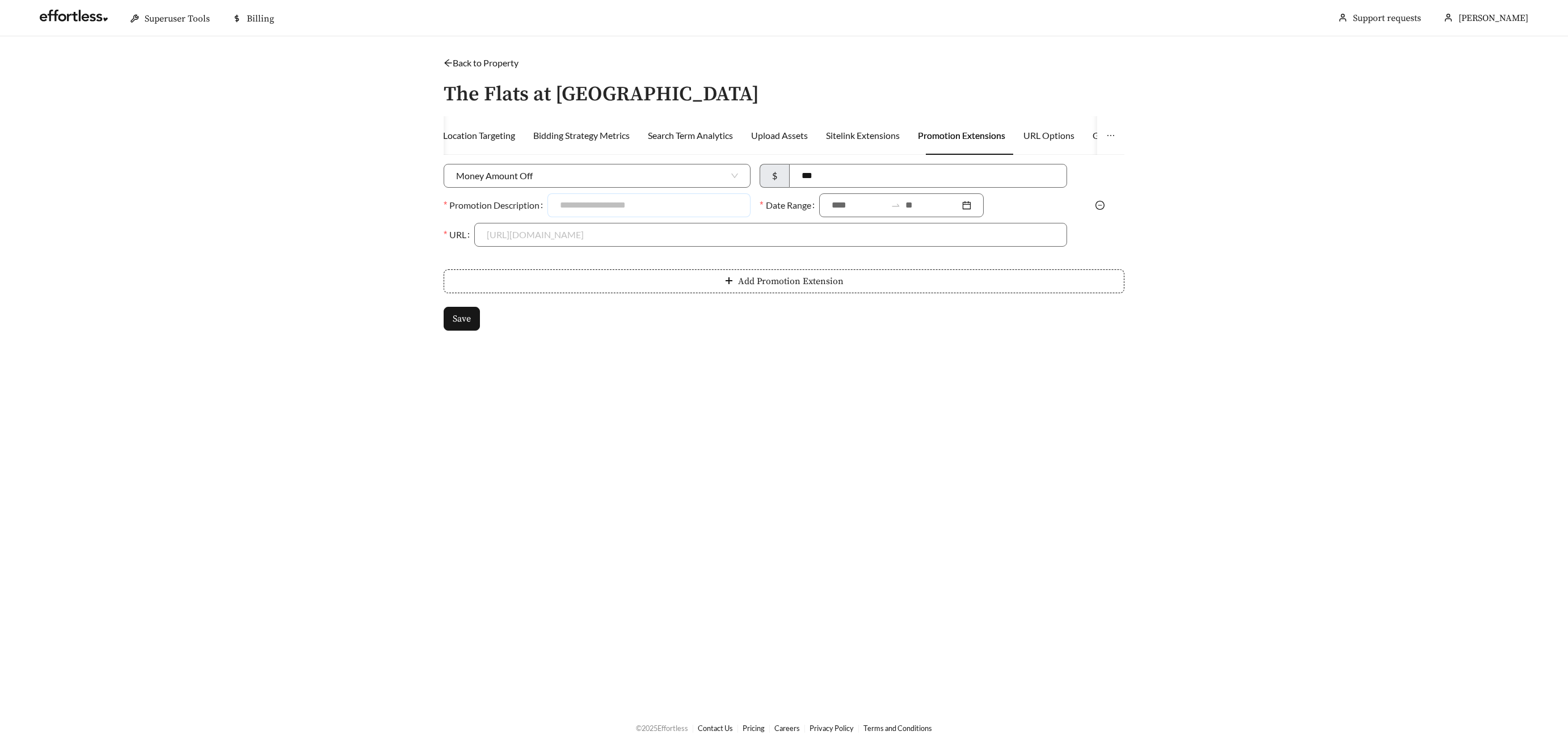
click at [627, 207] on input "Promotion Description" at bounding box center [649, 205] width 203 height 24
click at [604, 203] on input "Promotion Description" at bounding box center [649, 205] width 203 height 24
type input "**********"
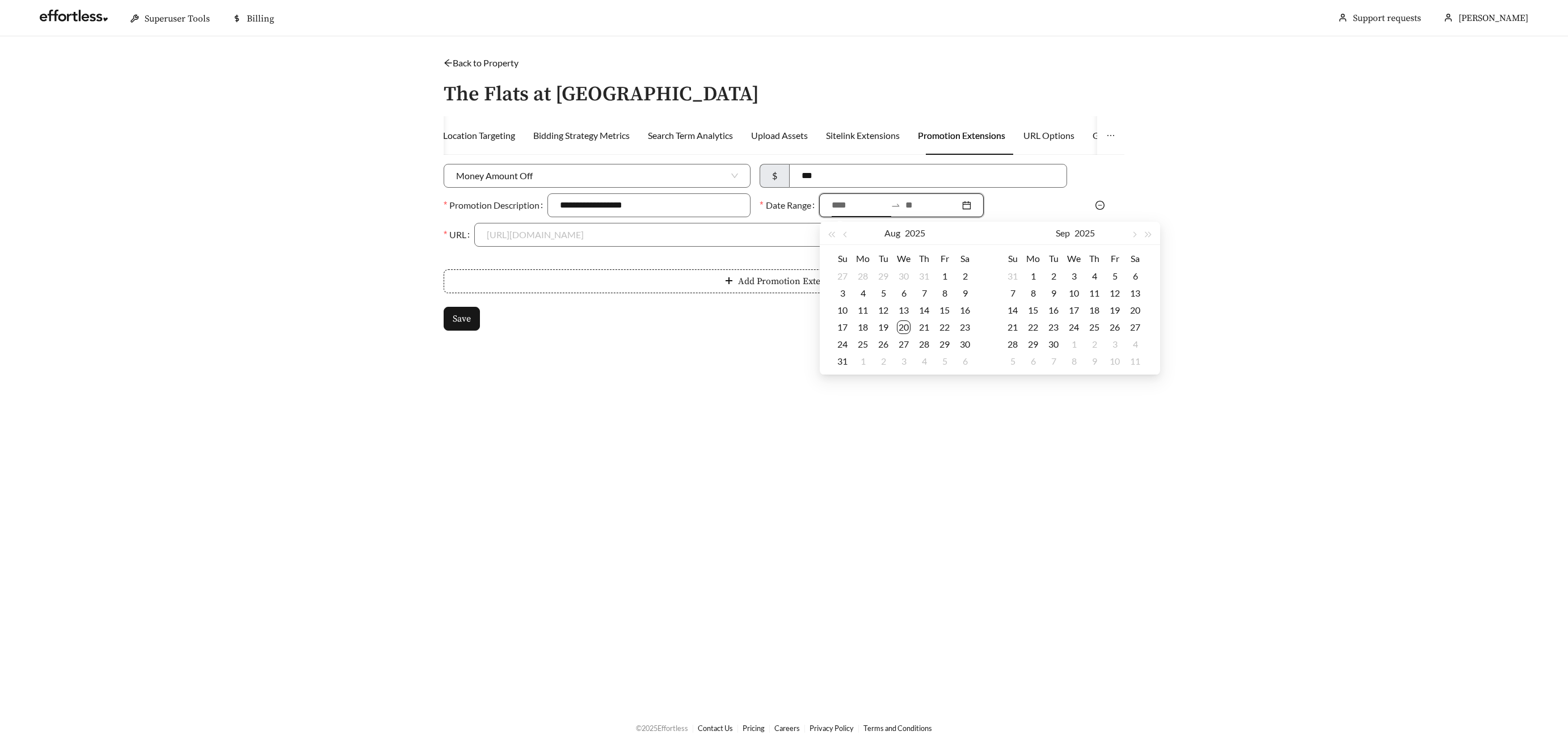
click at [850, 204] on input at bounding box center [858, 205] width 54 height 13
type input "**********"
click at [910, 326] on div "20" at bounding box center [903, 327] width 13 height 13
type input "**********"
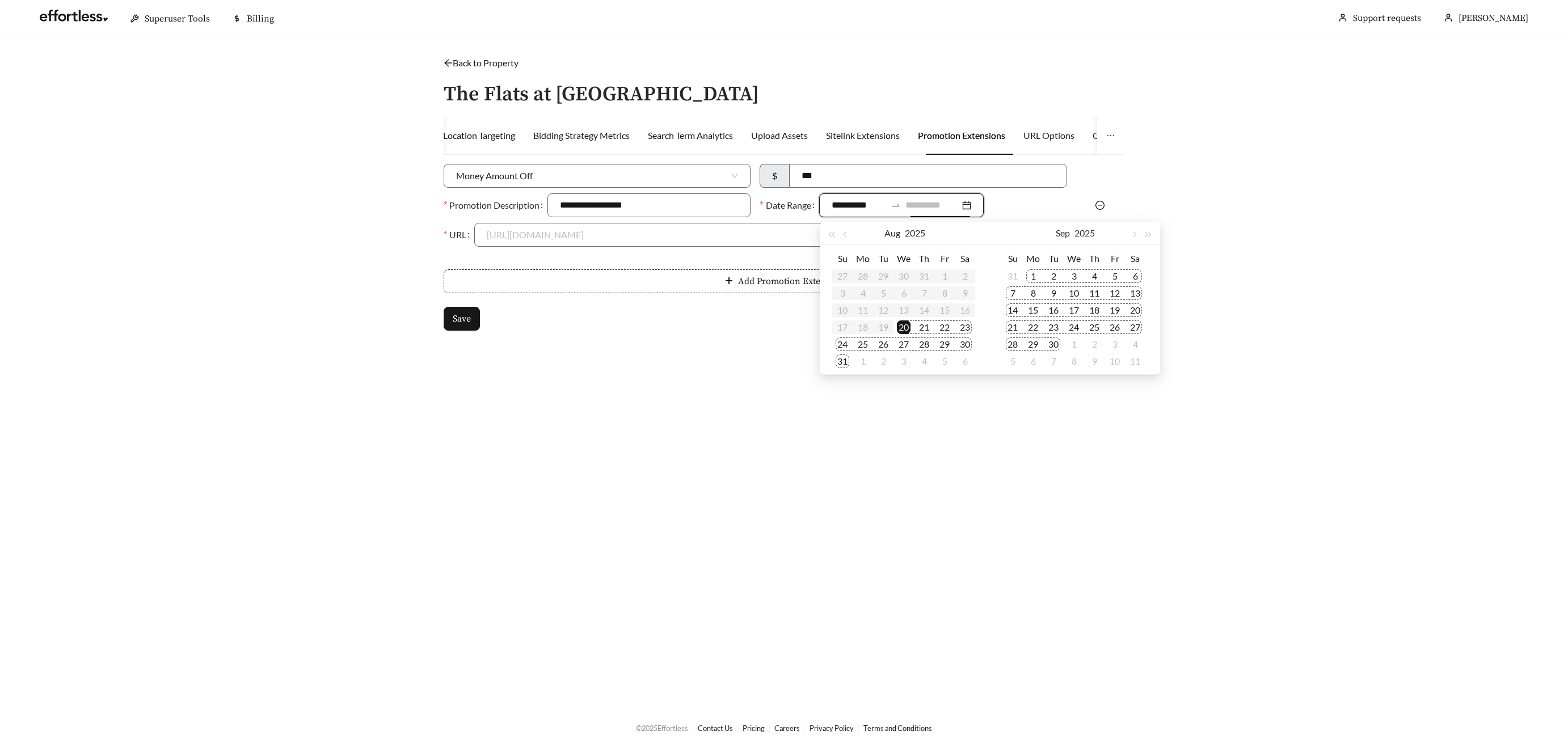
click at [1055, 343] on div "30" at bounding box center [1054, 344] width 13 height 13
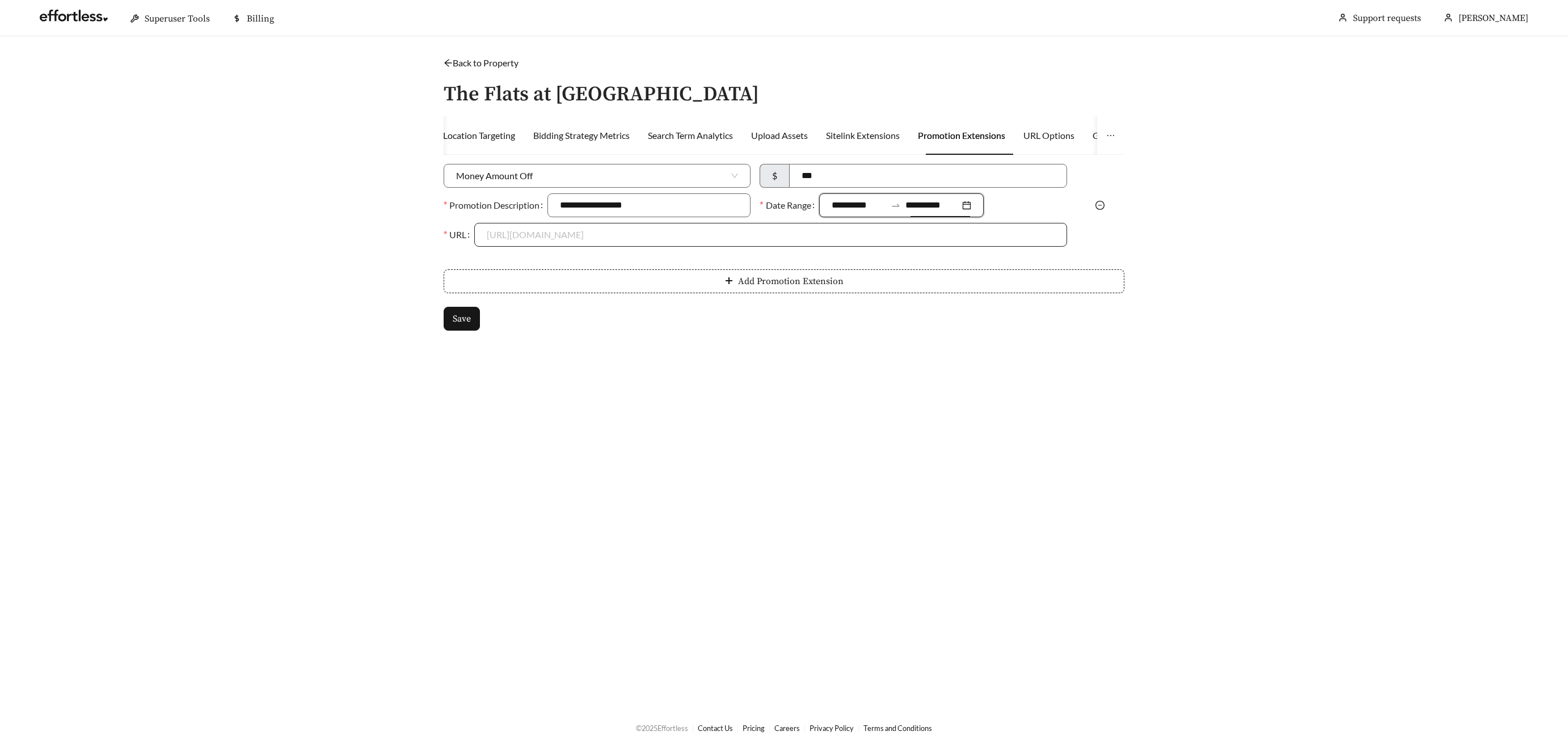
click at [606, 246] on div "https://www.yourcommunity.com/promotion" at bounding box center [770, 234] width 592 height 24
drag, startPoint x: 570, startPoint y: 259, endPoint x: 580, endPoint y: 256, distance: 10.4
click at [575, 257] on div "[URL][DOMAIN_NAME]" at bounding box center [771, 260] width 567 height 13
type input "**********"
click at [463, 330] on button "Save" at bounding box center [462, 318] width 37 height 24
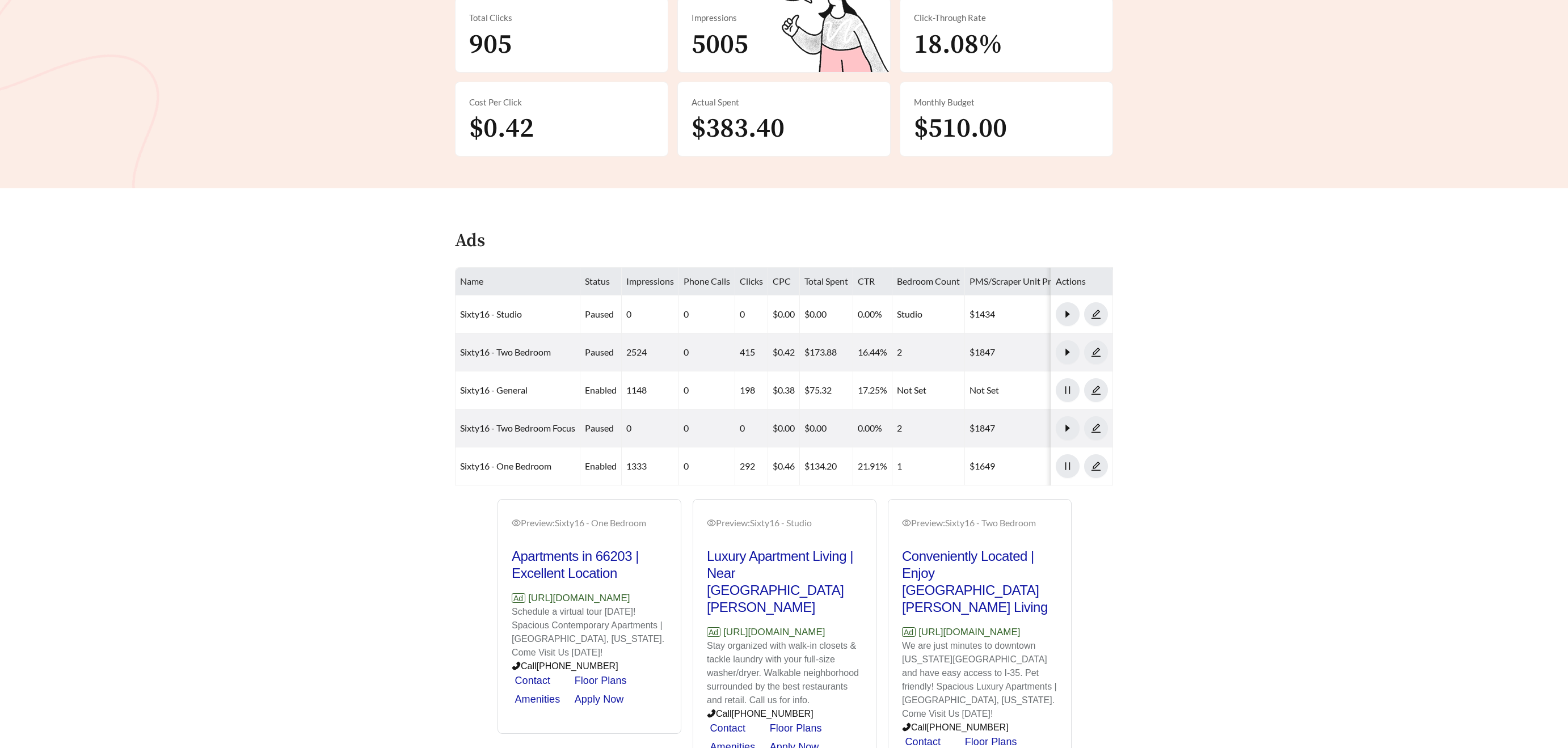
scroll to position [287, 0]
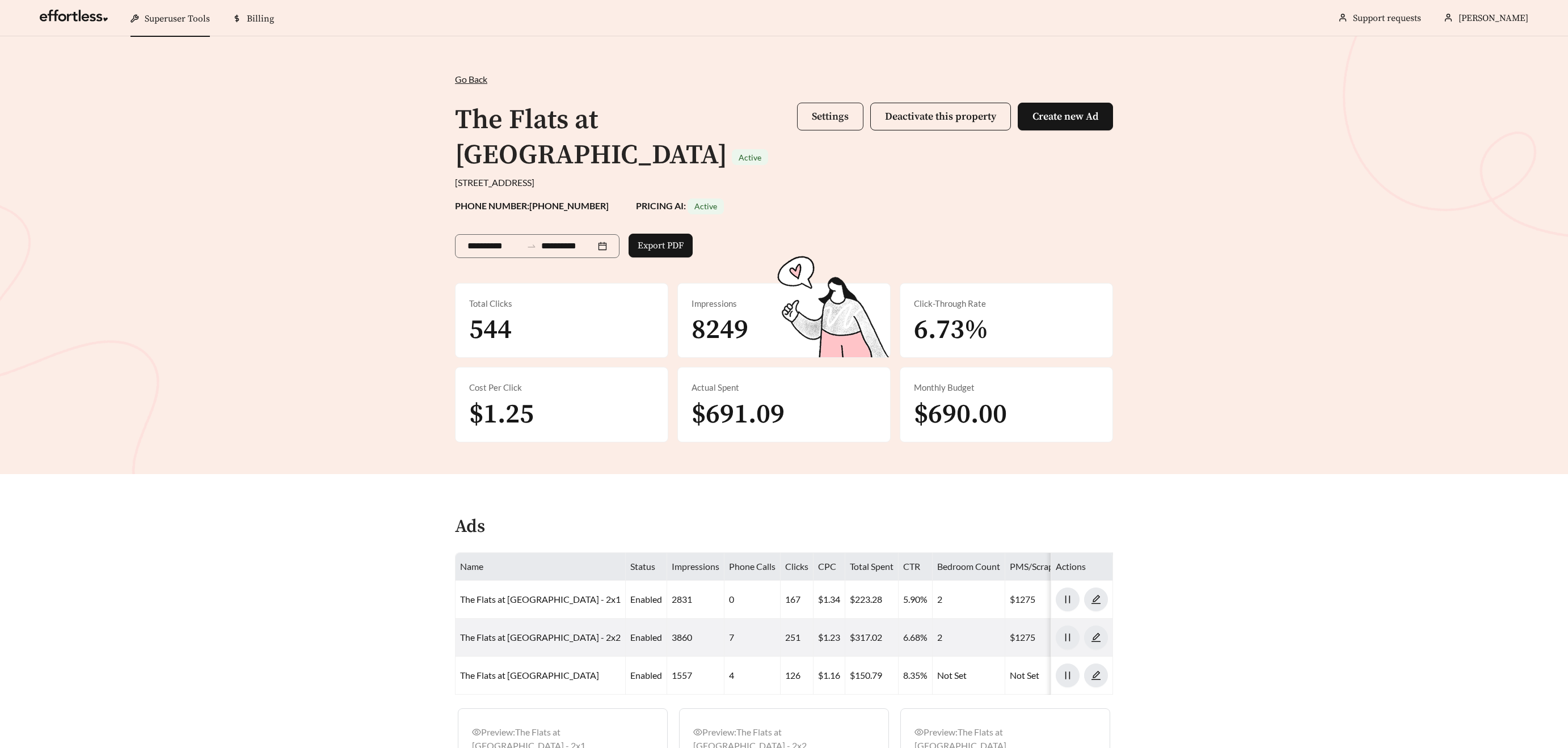
click at [825, 112] on span "Settings" at bounding box center [830, 116] width 37 height 13
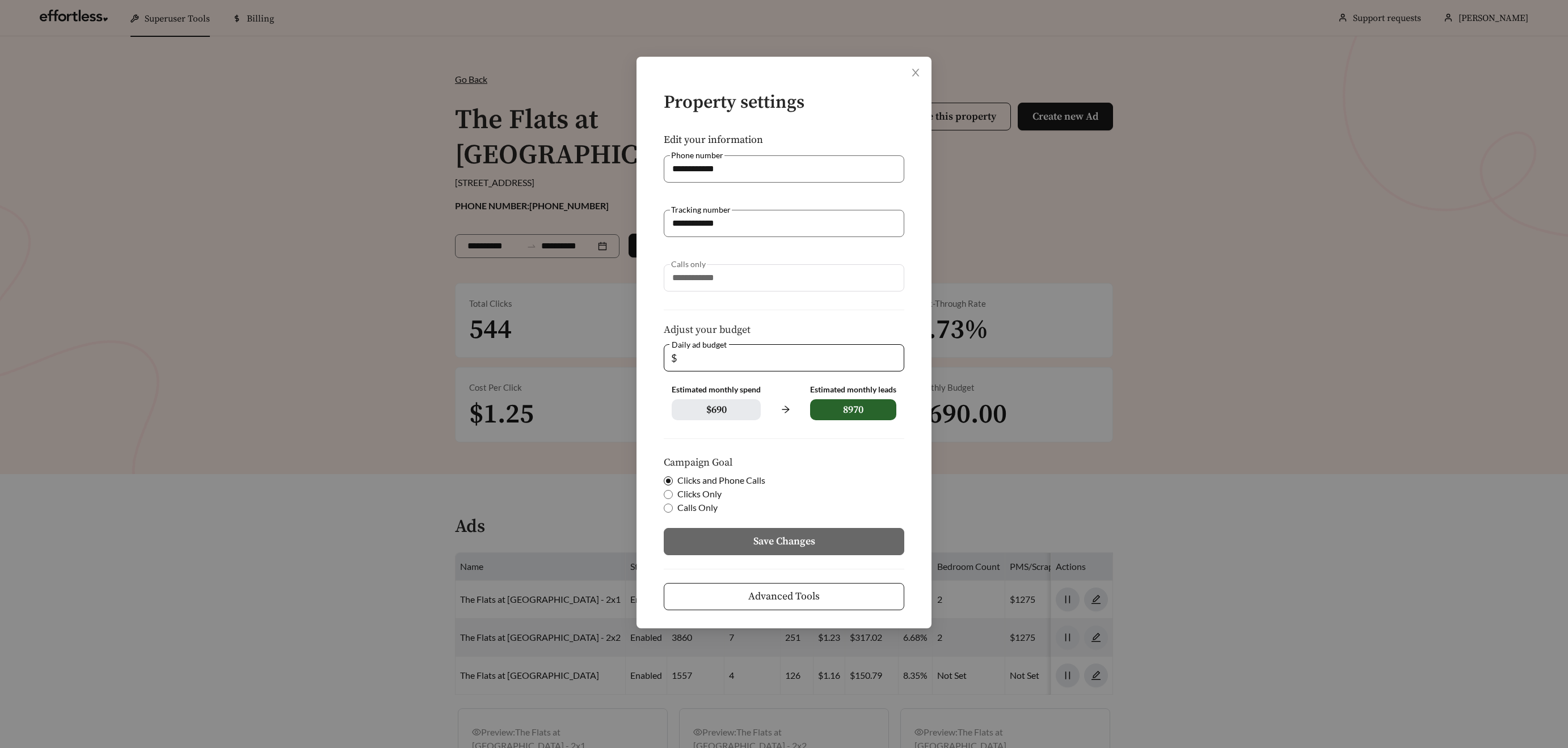
click at [835, 597] on button "Advanced Tools" at bounding box center [783, 596] width 240 height 27
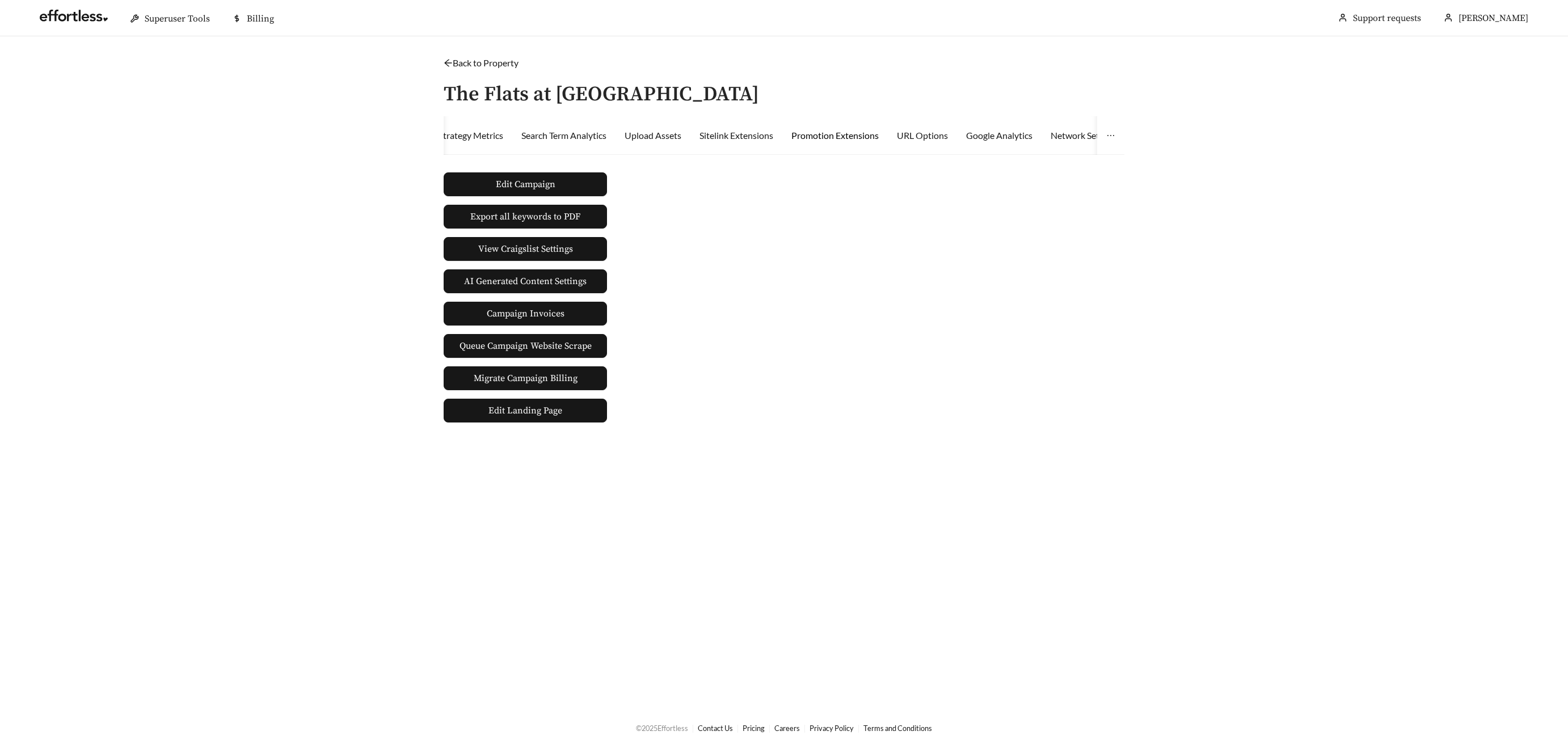
click at [848, 136] on div "Promotion Extensions" at bounding box center [835, 136] width 88 height 13
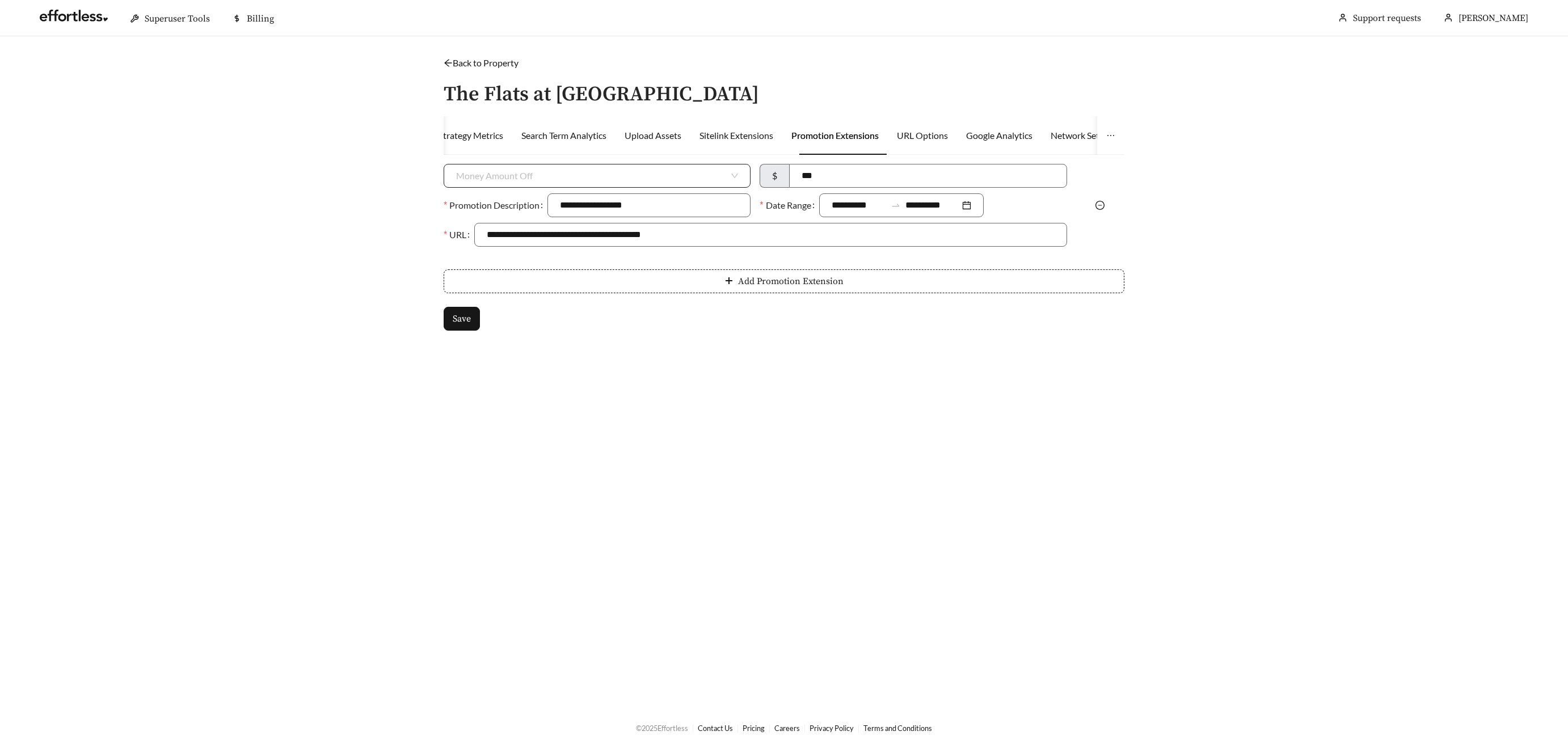
click at [548, 164] on span "Money Amount Off" at bounding box center [597, 175] width 282 height 23
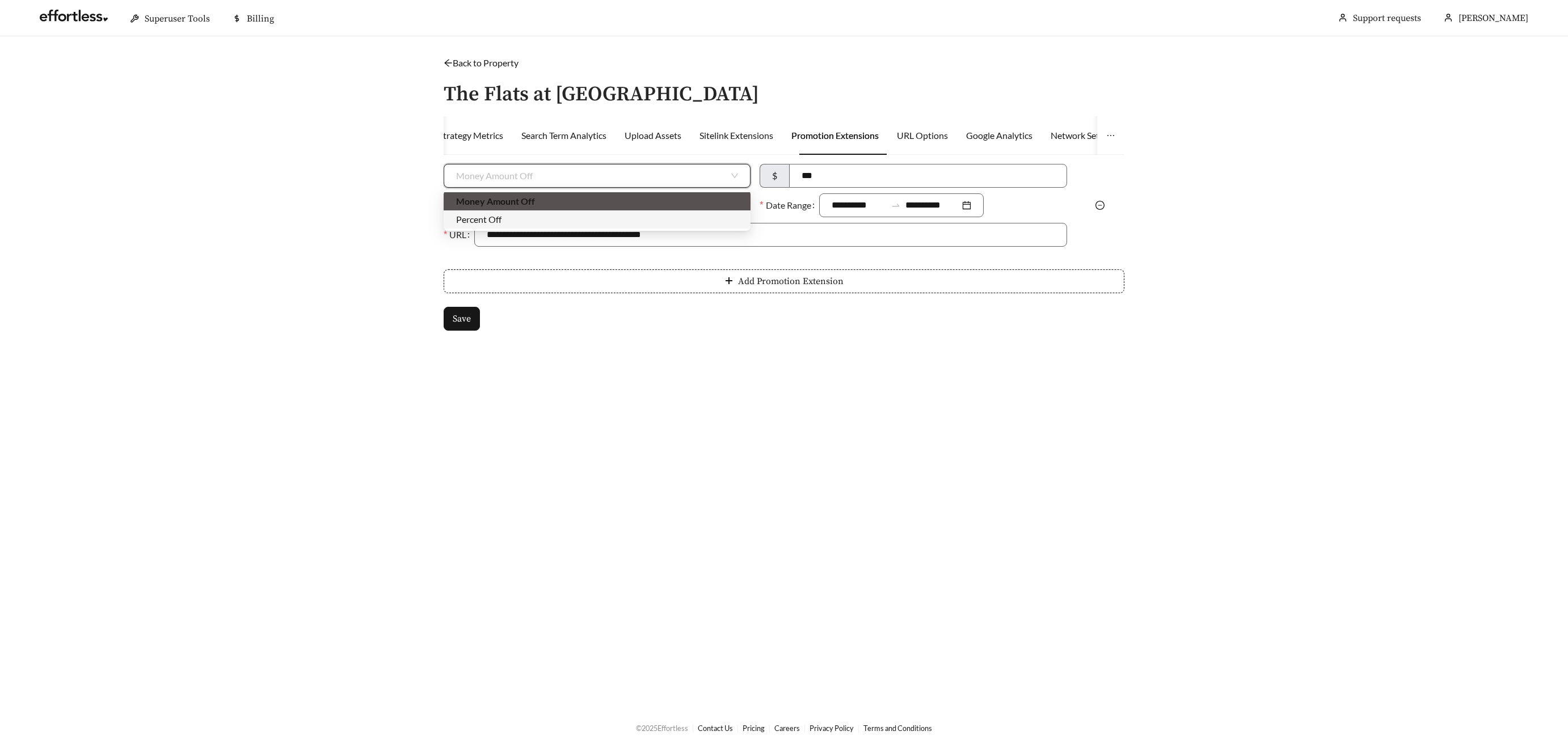
drag, startPoint x: 547, startPoint y: 226, endPoint x: 555, endPoint y: 226, distance: 8.0
click at [547, 227] on div "Percent Off" at bounding box center [597, 220] width 307 height 18
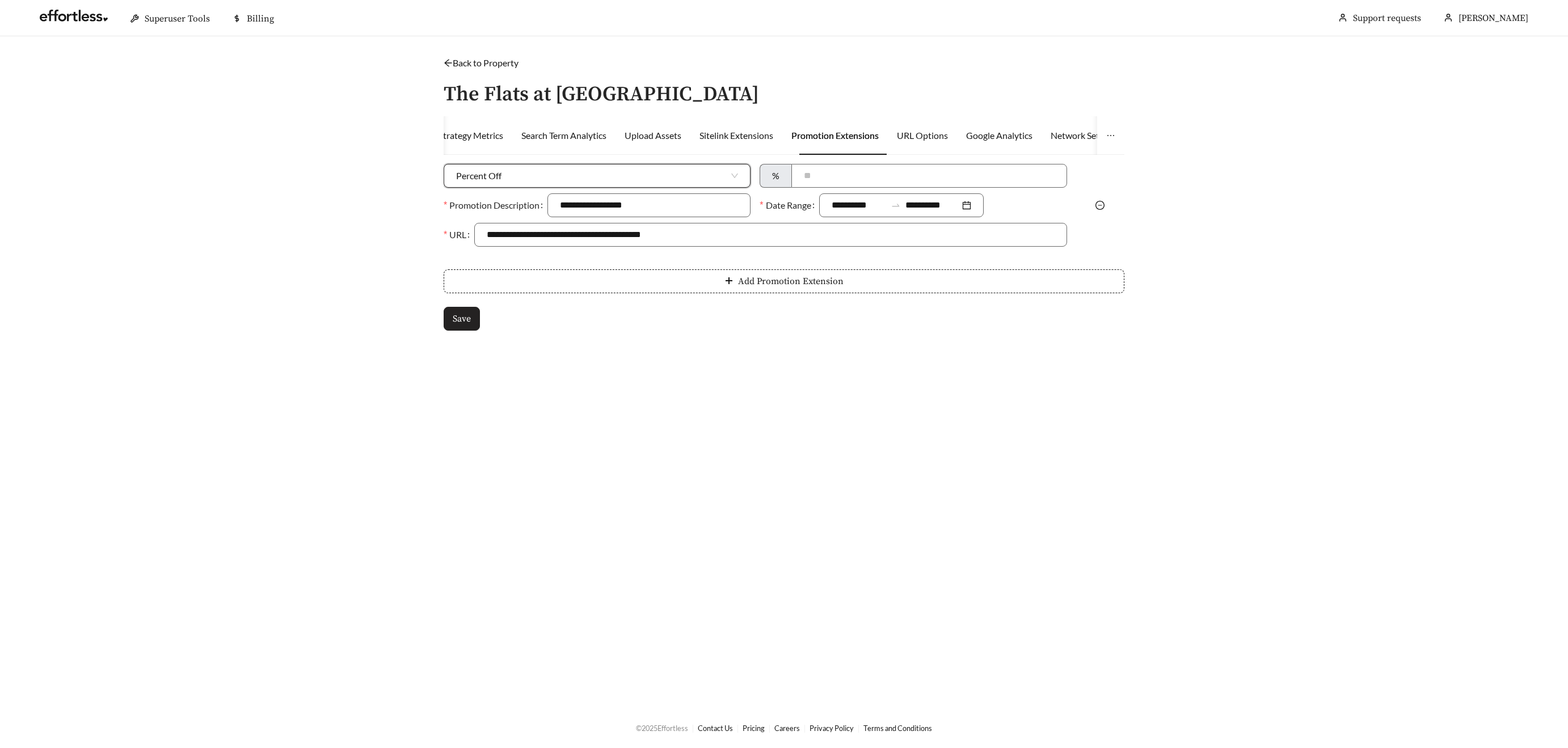
drag, startPoint x: 458, startPoint y: 304, endPoint x: 460, endPoint y: 310, distance: 6.3
click at [458, 307] on form "**********" at bounding box center [784, 247] width 681 height 167
click at [461, 311] on button "Save" at bounding box center [462, 318] width 37 height 24
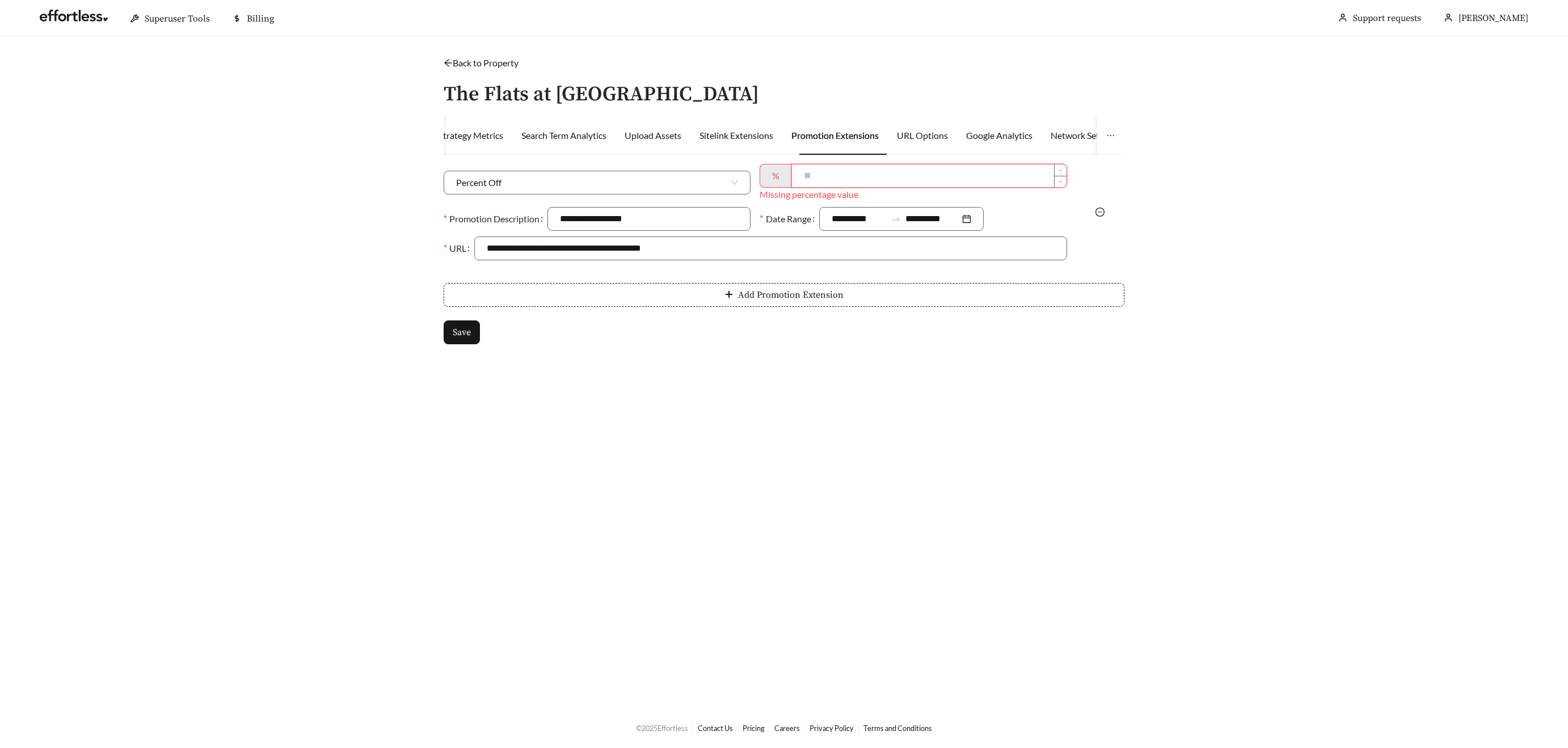
click at [808, 178] on input at bounding box center [929, 175] width 274 height 23
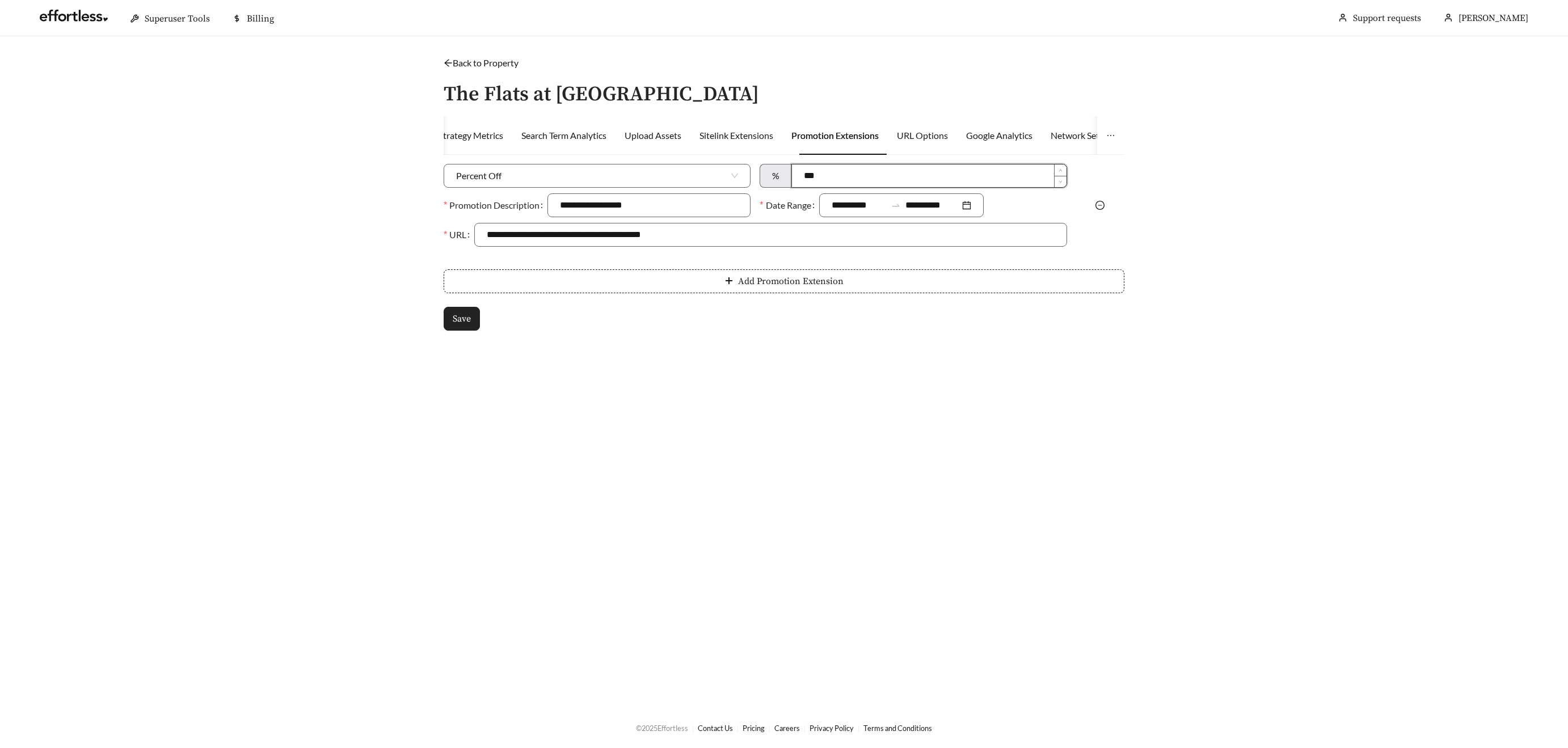
type input "***"
click at [453, 313] on span "Save" at bounding box center [462, 319] width 18 height 13
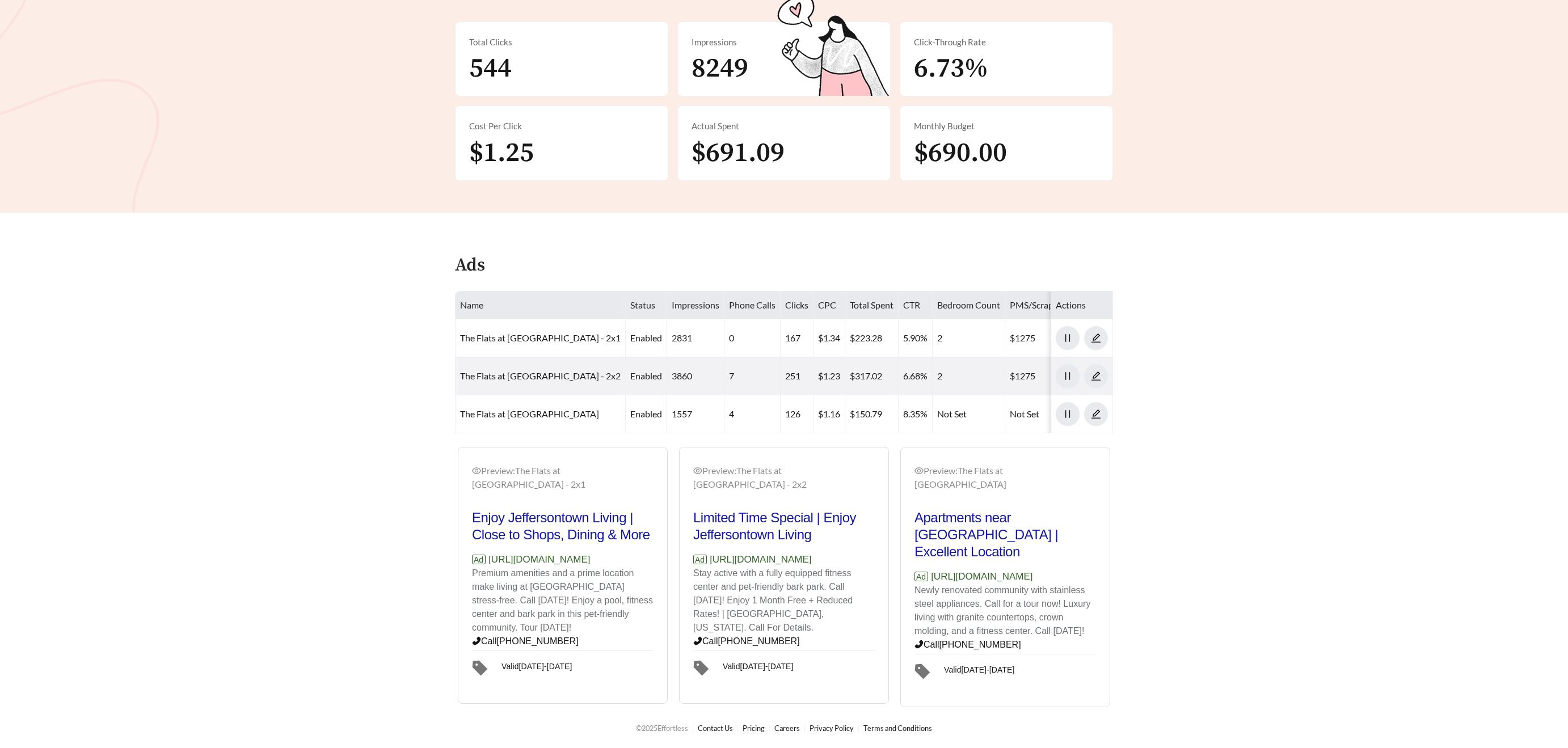
scroll to position [290, 0]
click at [1329, 575] on main "**********" at bounding box center [784, 241] width 1568 height 932
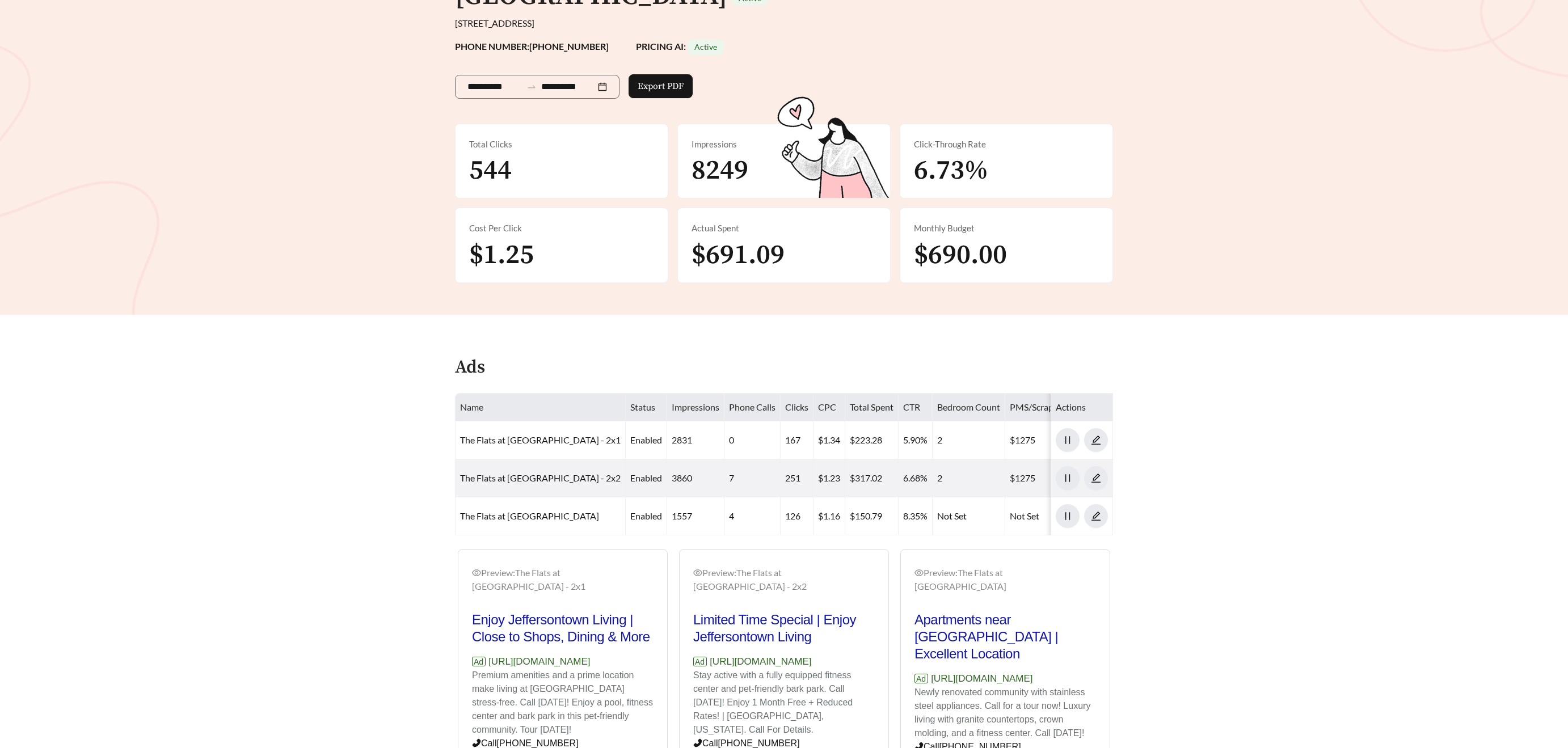
scroll to position [170, 0]
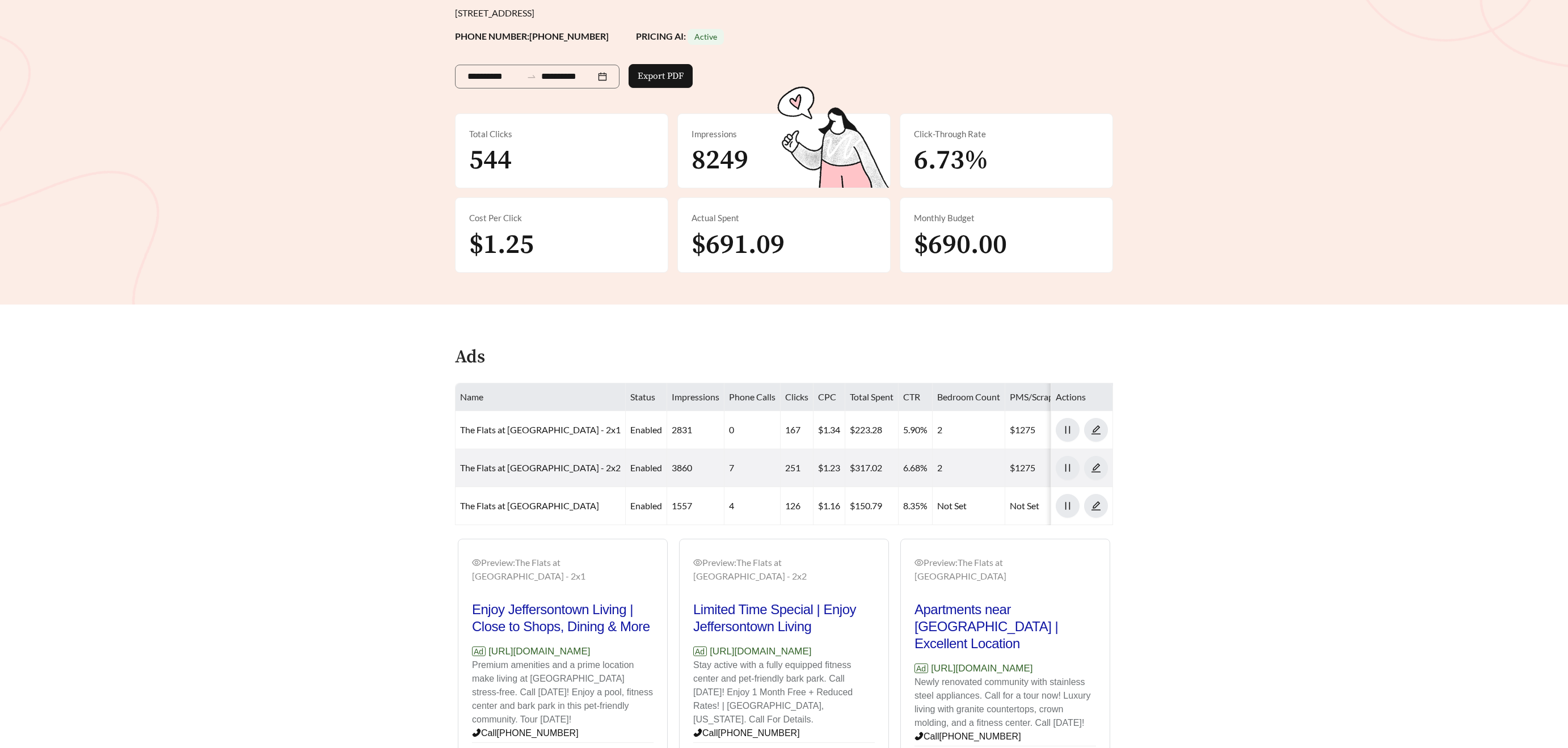
click at [690, 410] on th "Impressions" at bounding box center [696, 397] width 57 height 28
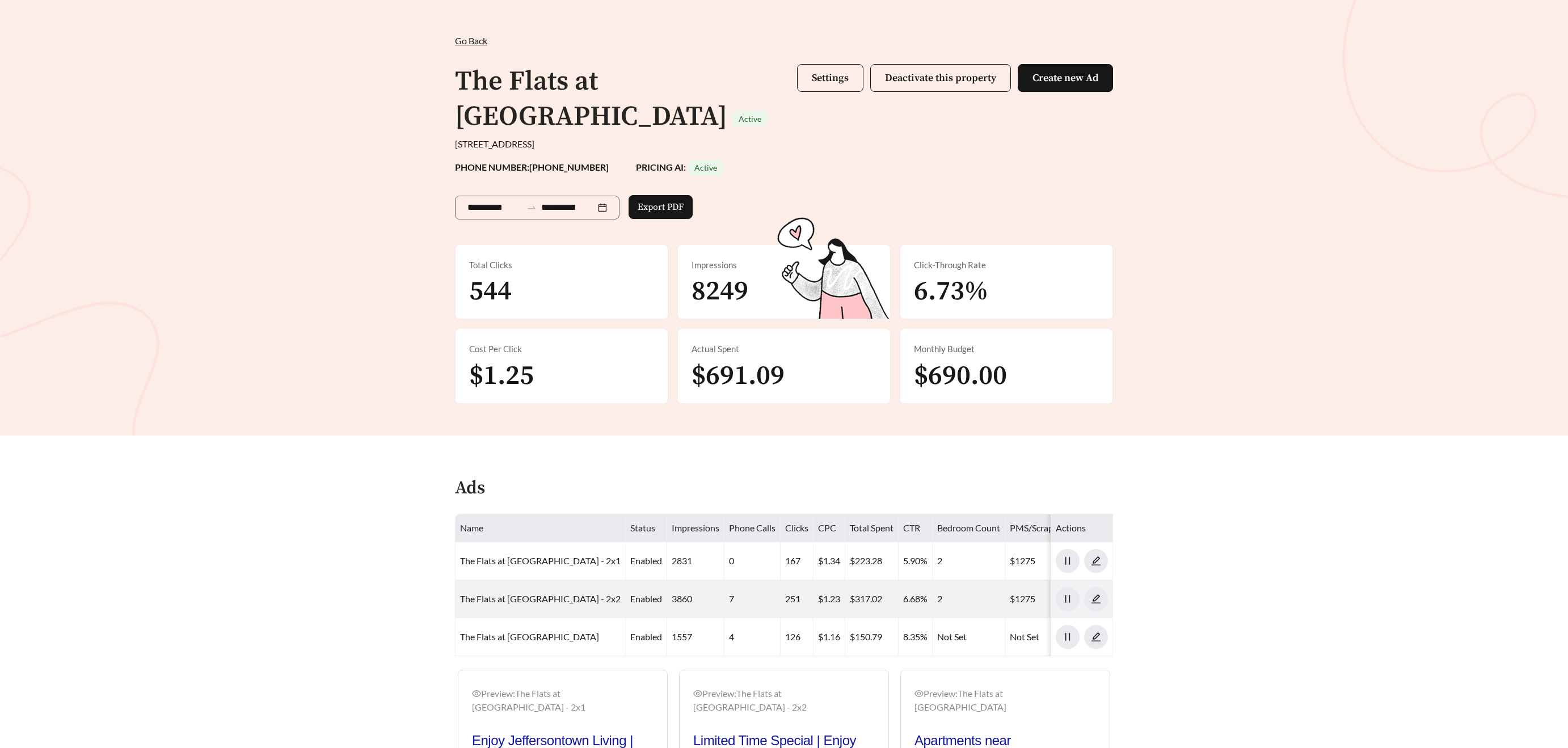
scroll to position [0, 0]
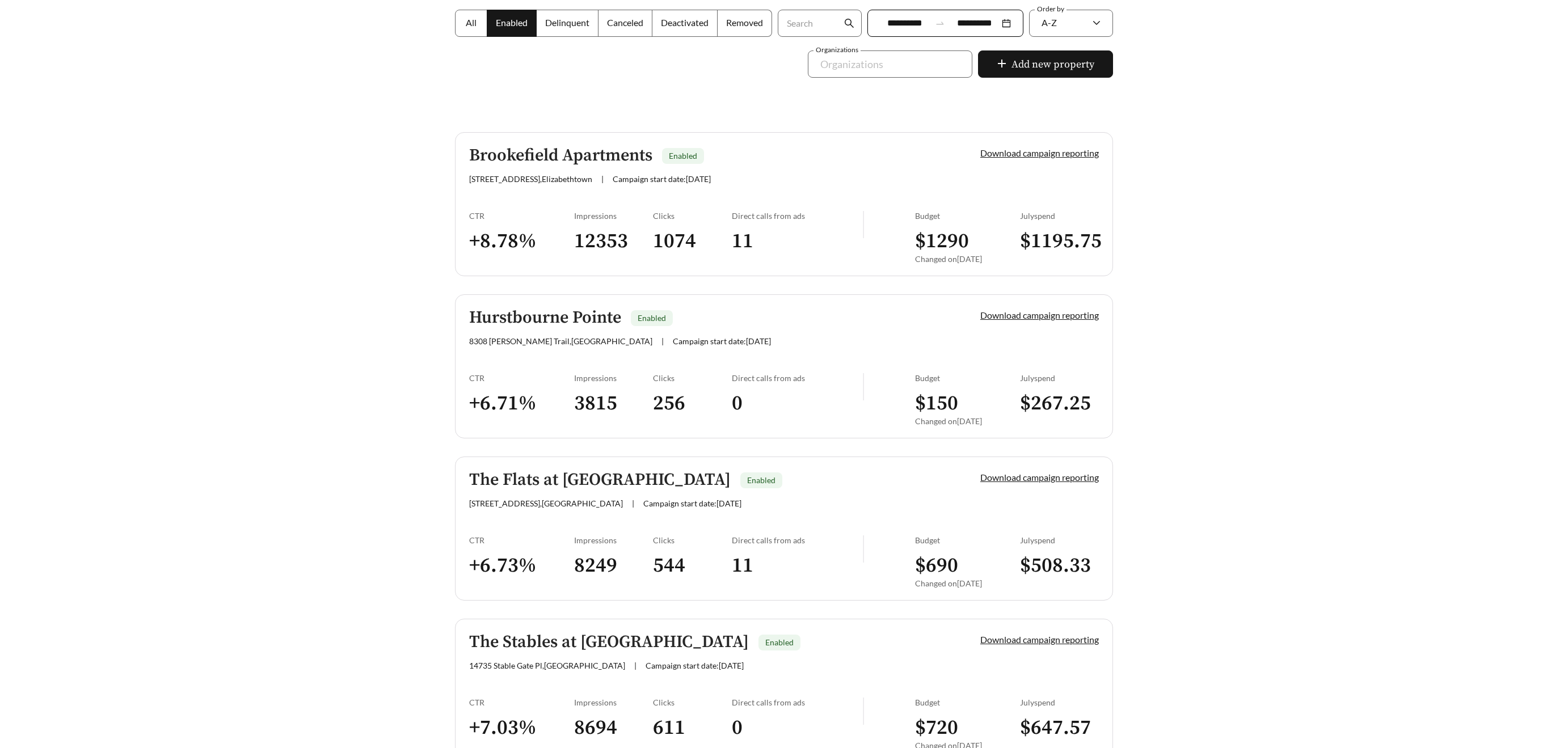
scroll to position [287, 0]
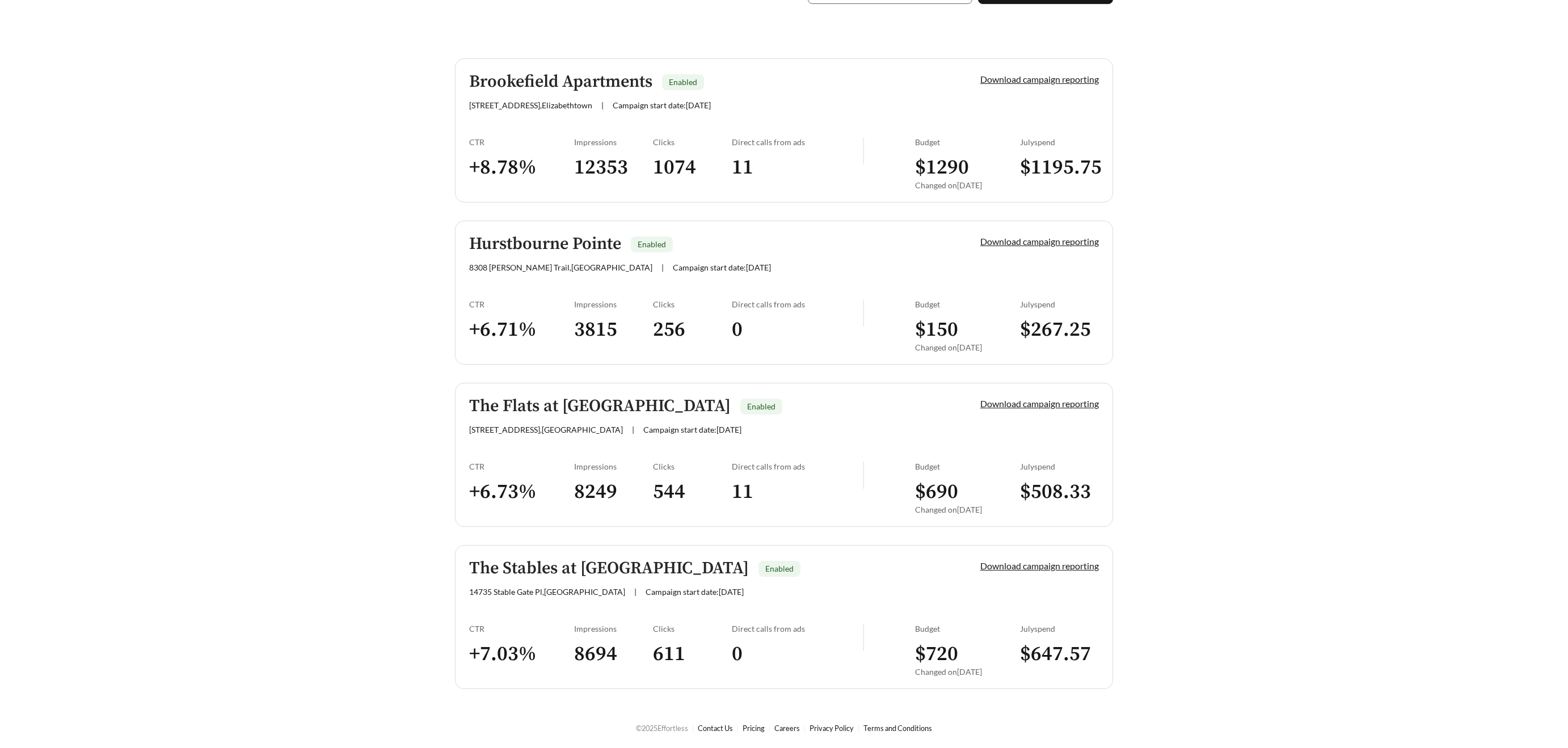
click at [626, 570] on h5 "The Stables at [GEOGRAPHIC_DATA]" at bounding box center [609, 568] width 279 height 19
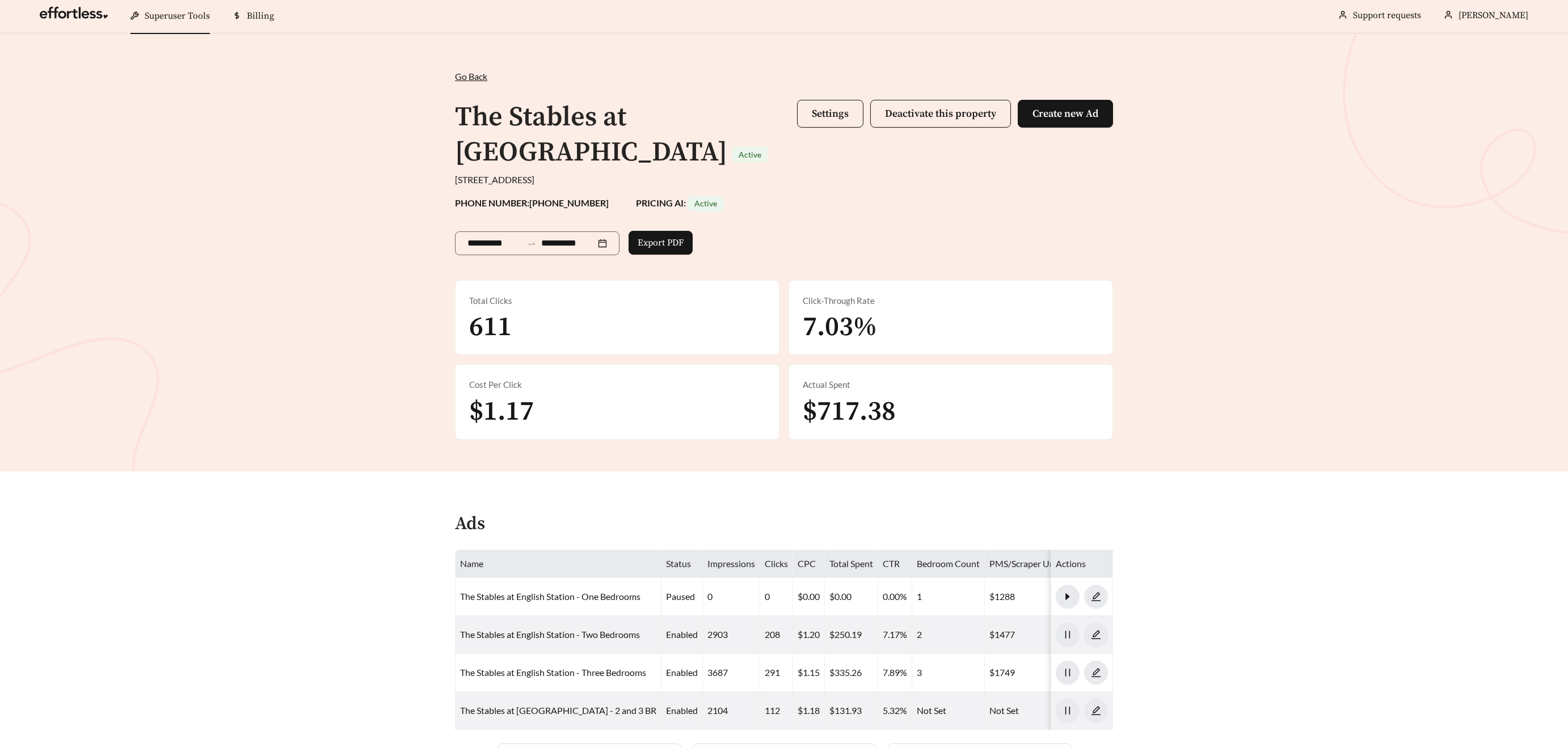
scroll to position [2, 0]
click at [816, 128] on button "Settings" at bounding box center [830, 115] width 66 height 28
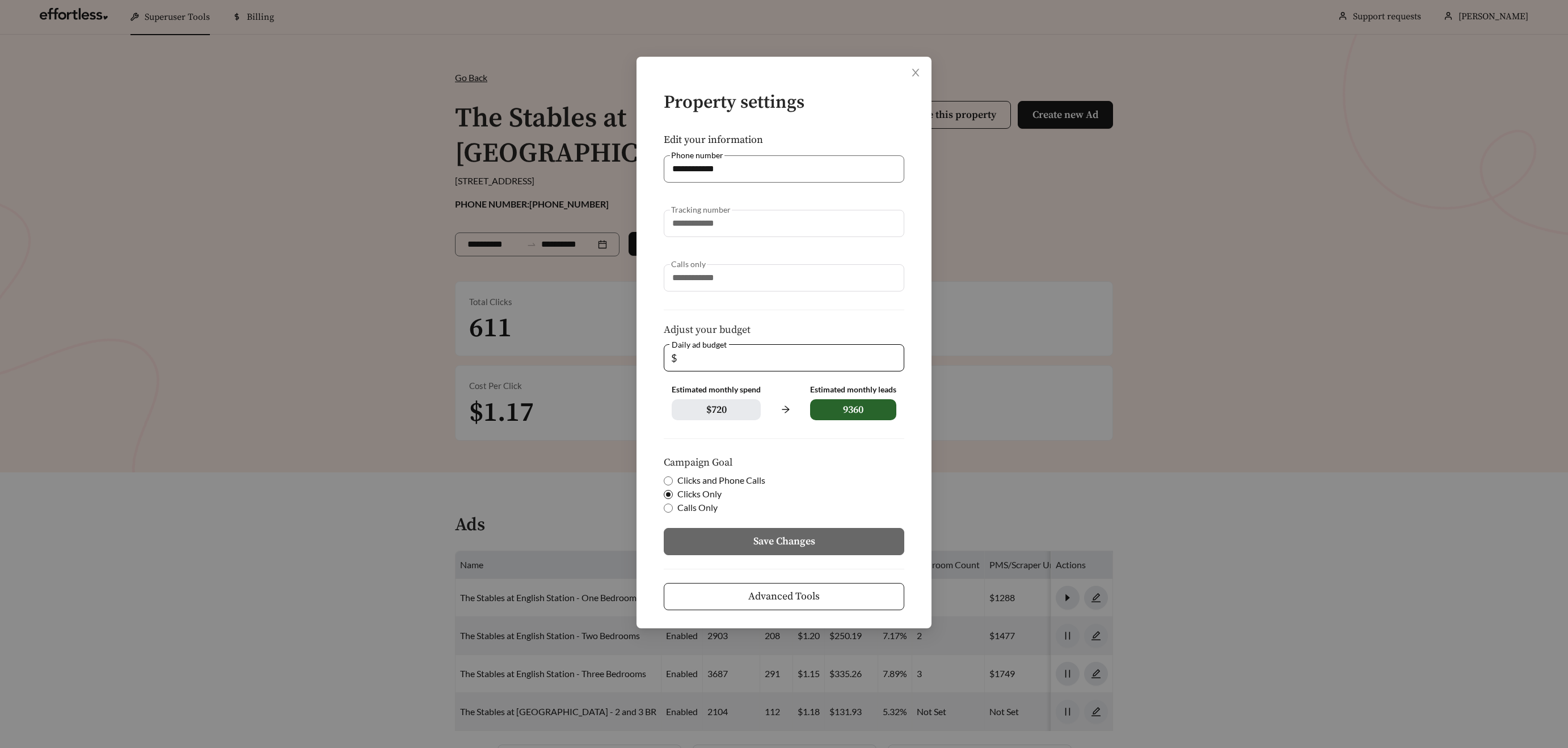
click at [675, 480] on span "Clicks and Phone Calls" at bounding box center [721, 480] width 97 height 13
click at [818, 534] on button "Save Changes" at bounding box center [783, 542] width 240 height 27
drag, startPoint x: 830, startPoint y: 537, endPoint x: 852, endPoint y: 538, distance: 22.0
click at [830, 538] on button "Save Changes" at bounding box center [783, 542] width 240 height 27
click at [857, 544] on button "Save Changes" at bounding box center [783, 542] width 240 height 27
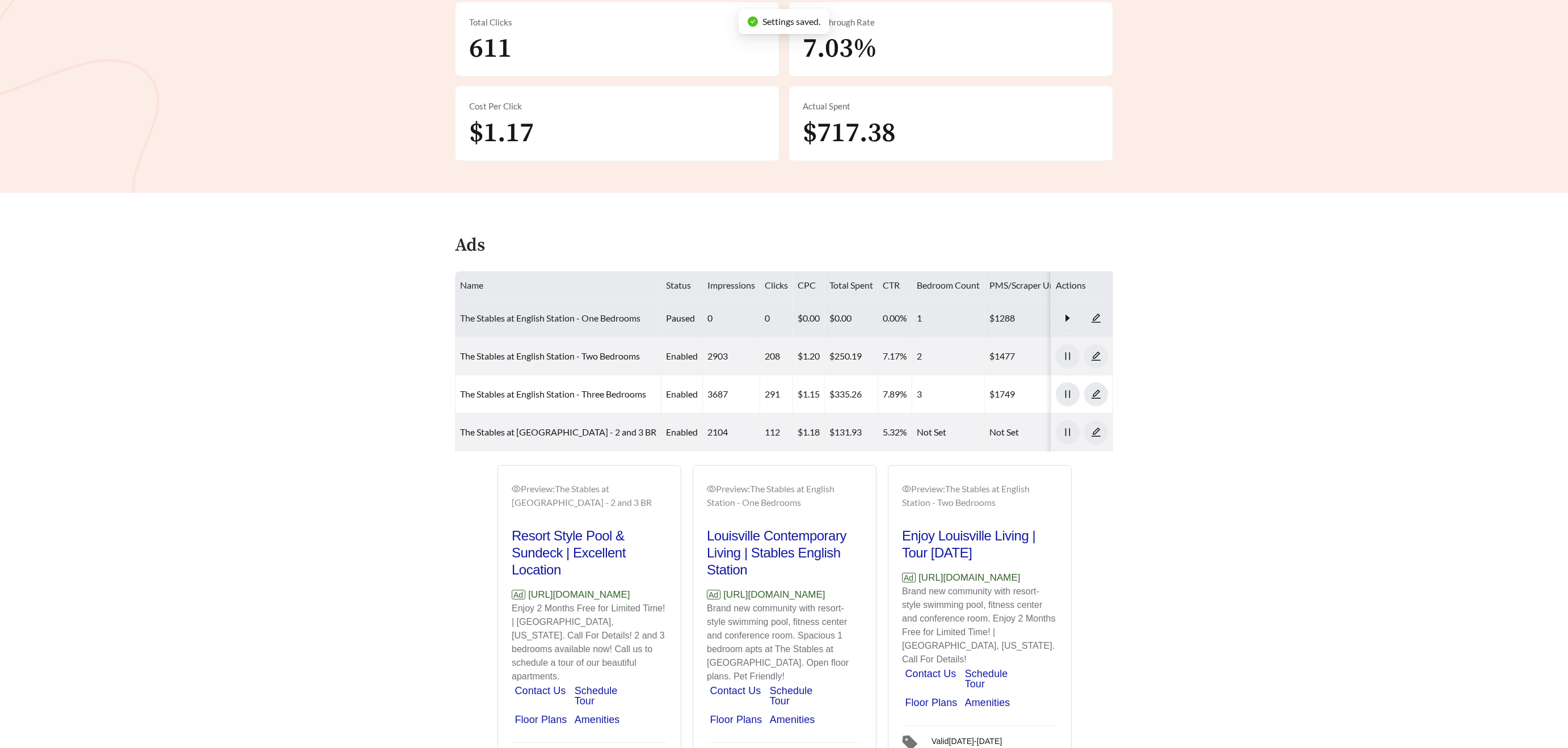
scroll to position [299, 0]
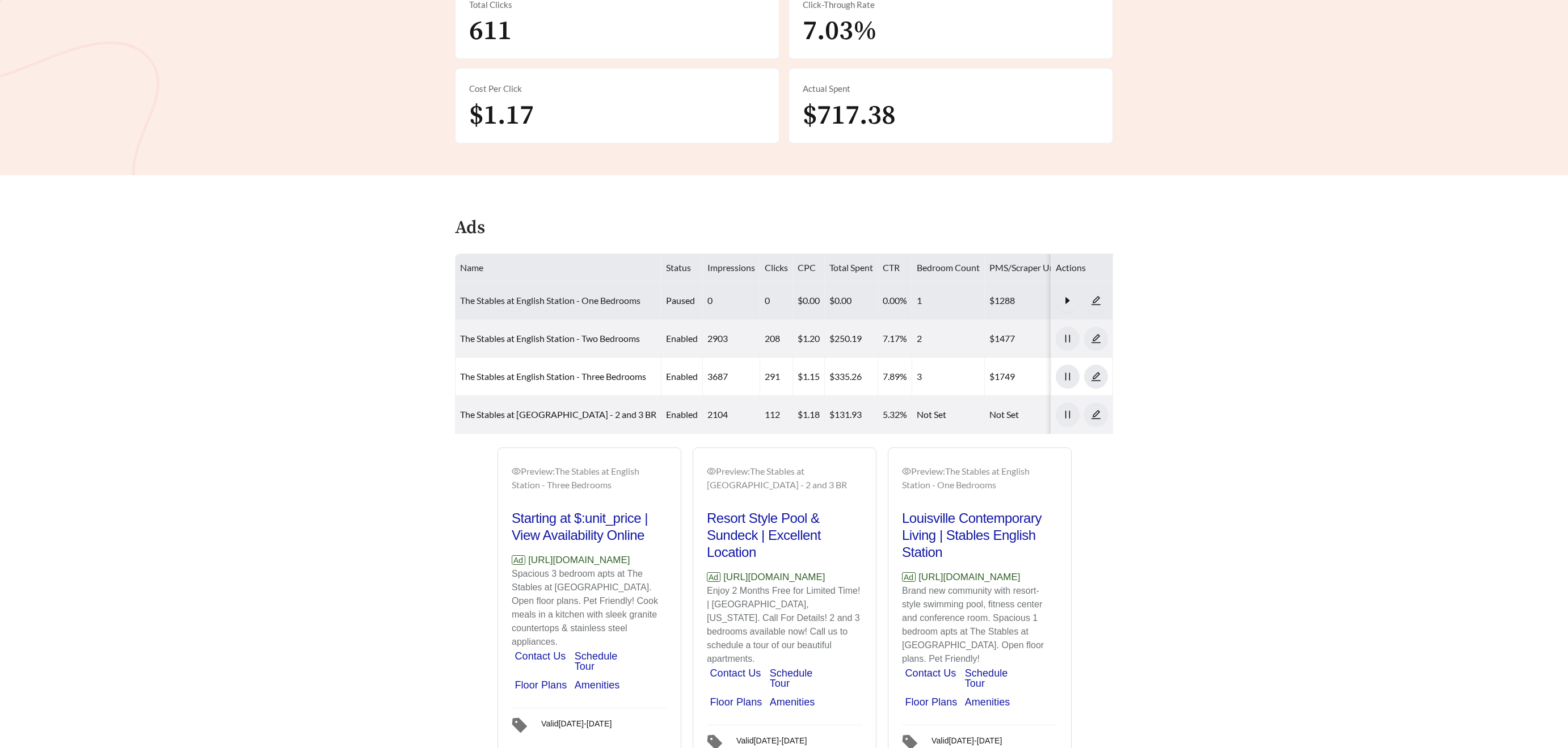
click at [493, 300] on link "The Stables at English Station - One Bedrooms" at bounding box center [550, 301] width 180 height 11
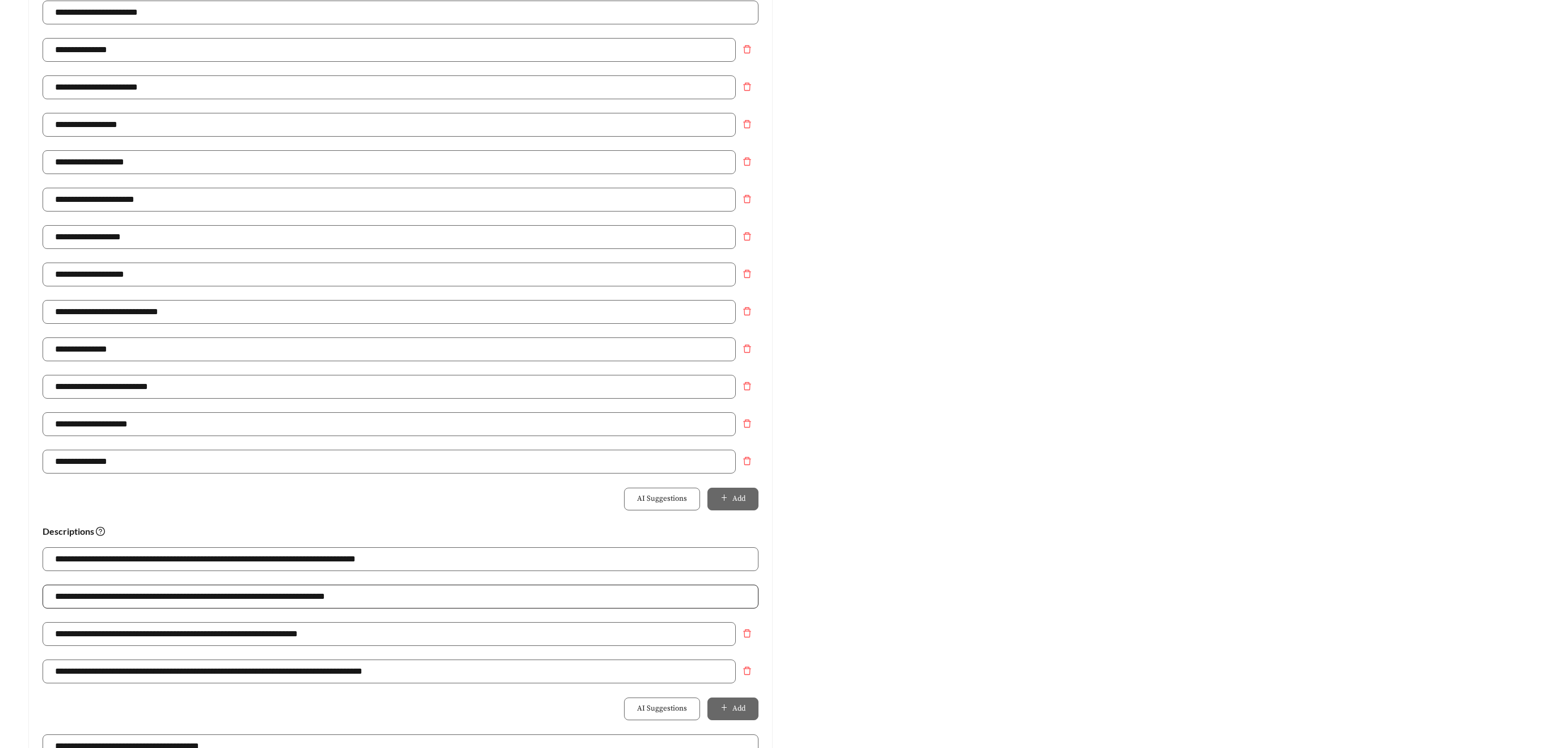
scroll to position [307, 0]
click at [80, 593] on input "**********" at bounding box center [401, 596] width 716 height 24
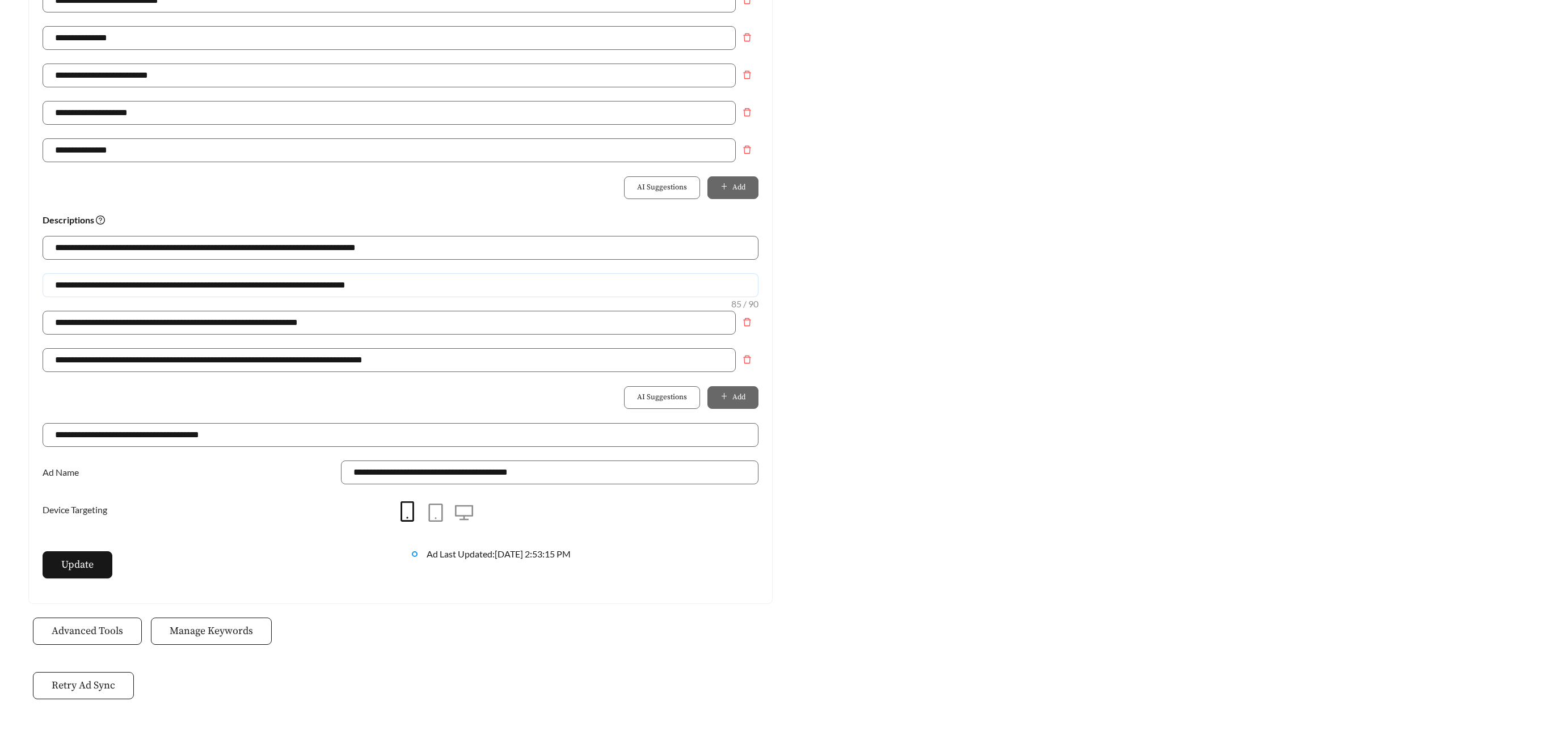
scroll to position [624, 0]
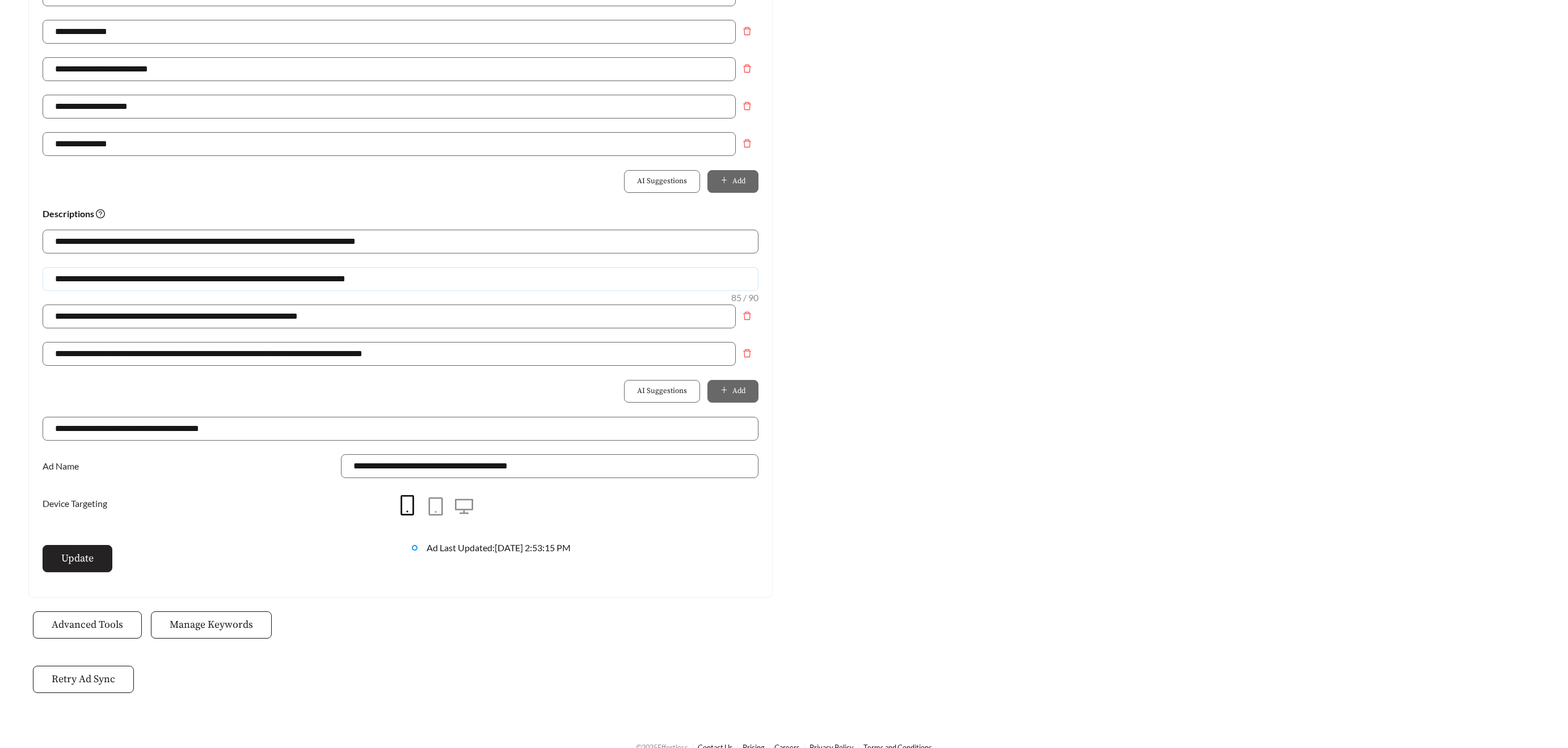
type input "**********"
click at [69, 558] on span "Update" at bounding box center [77, 558] width 32 height 15
